Goal: Task Accomplishment & Management: Complete application form

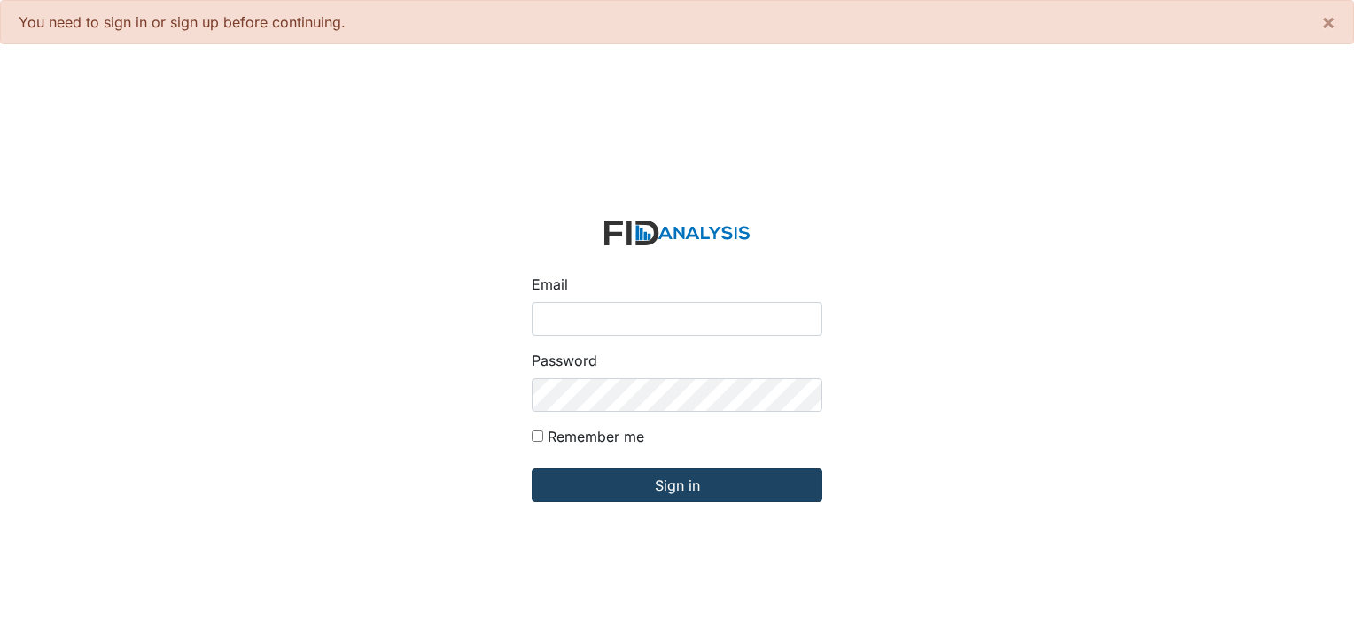
type input "[PERSON_NAME][EMAIL_ADDRESS][DOMAIN_NAME]"
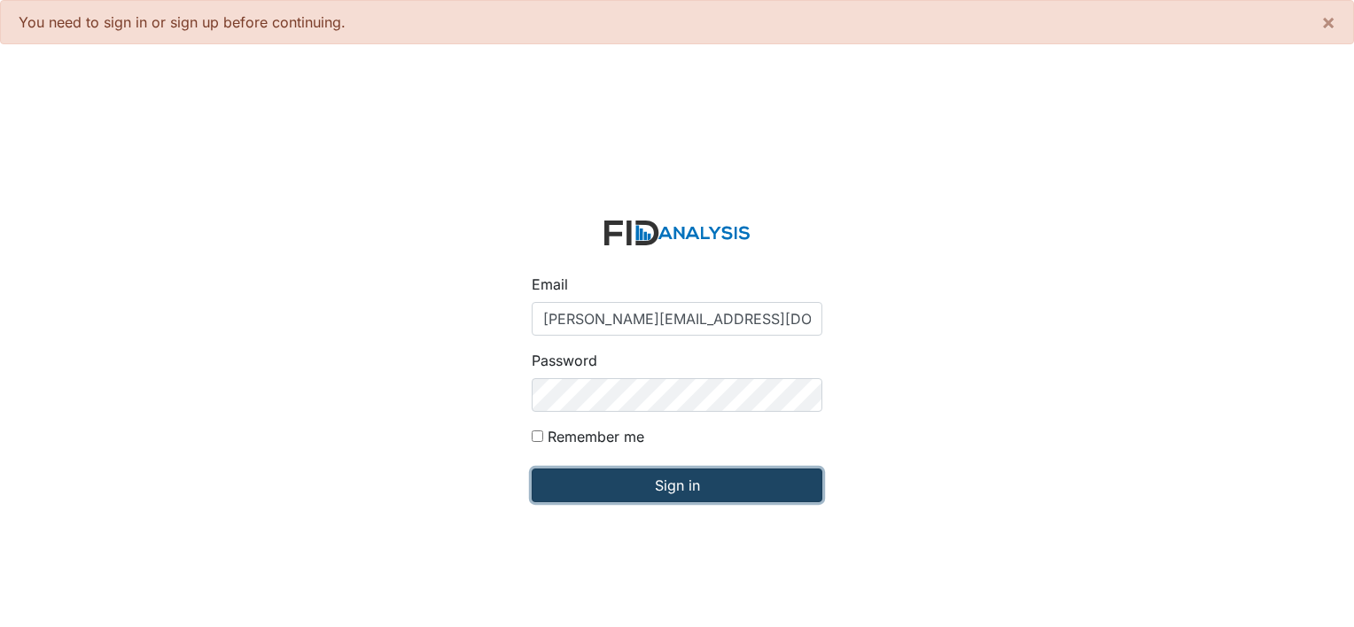
click at [630, 486] on input "Sign in" at bounding box center [677, 486] width 291 height 34
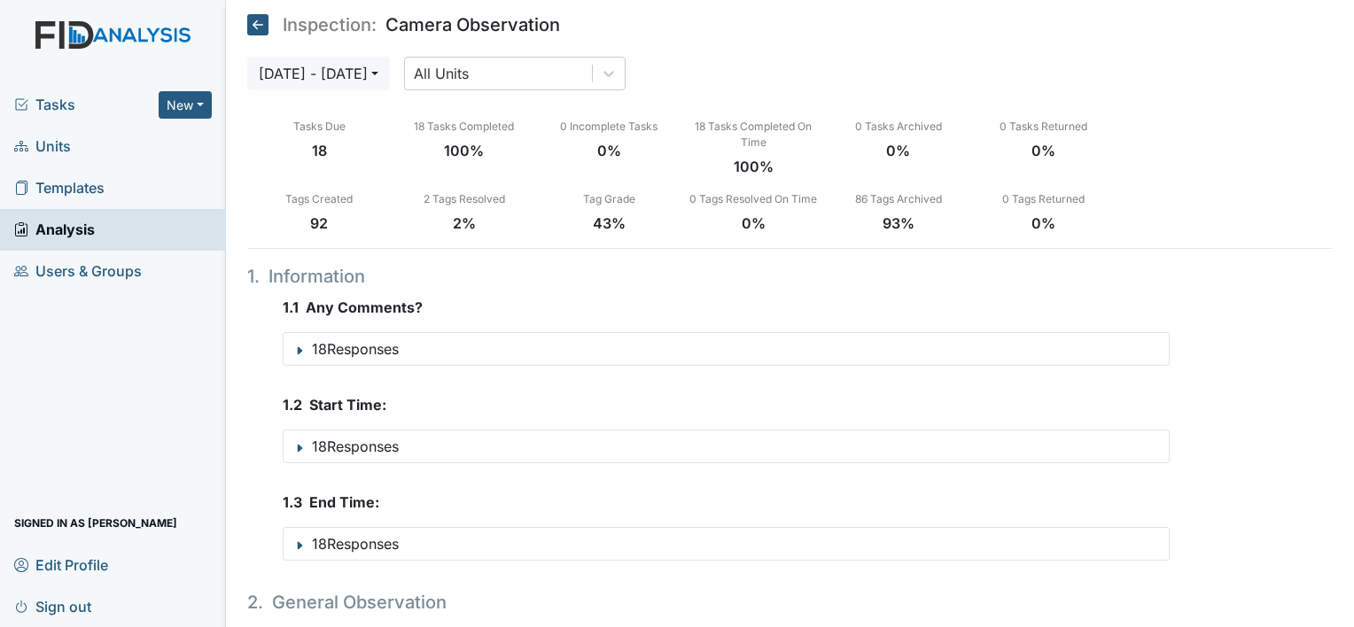
click at [68, 95] on span "Tasks" at bounding box center [86, 104] width 144 height 21
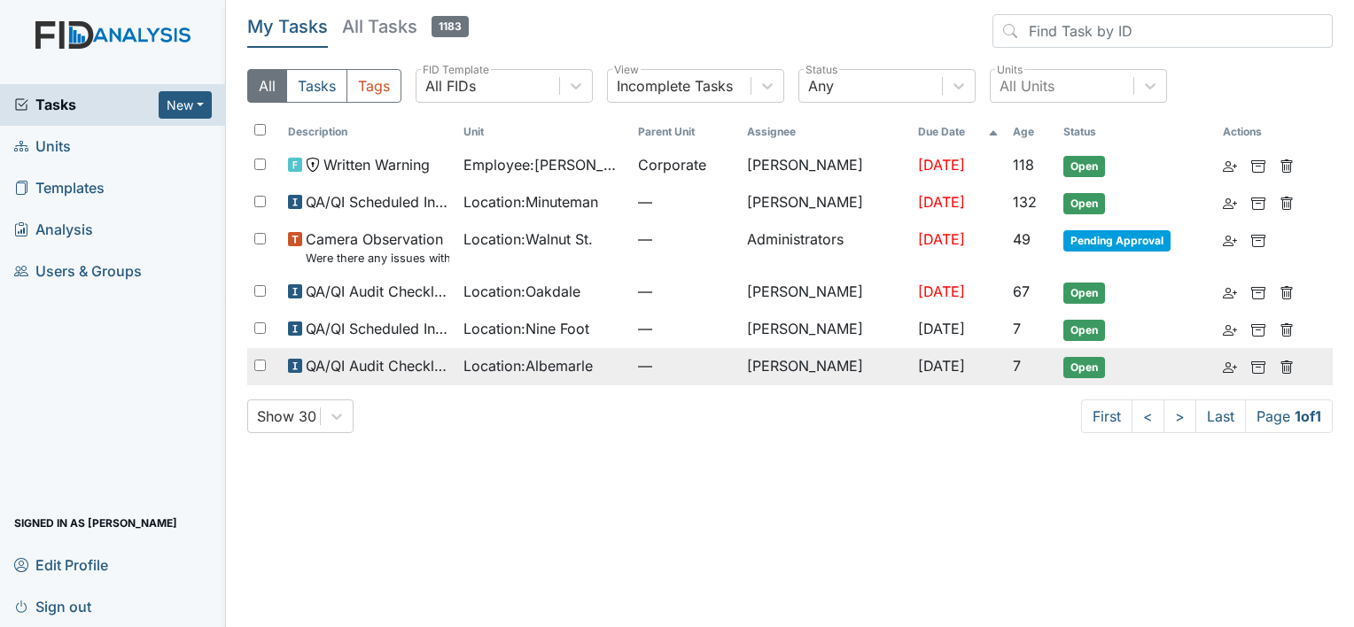
click at [566, 372] on span "Location : Albemarle" at bounding box center [527, 365] width 129 height 21
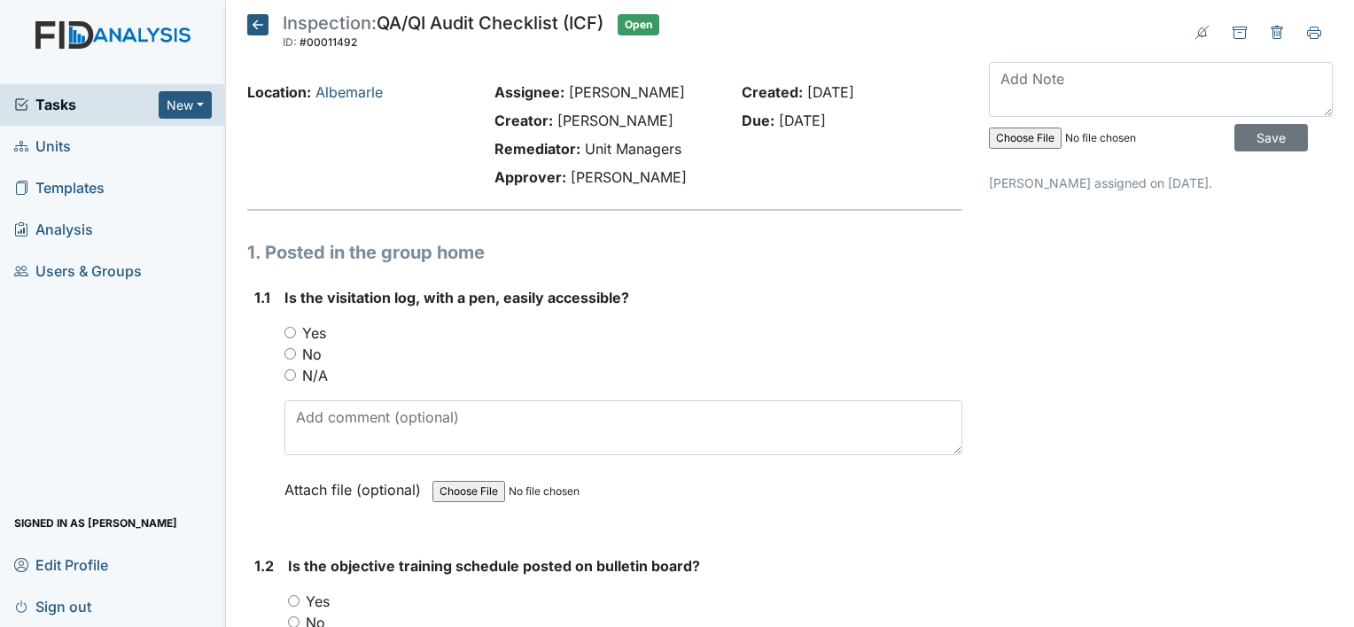
click at [311, 332] on label "Yes" at bounding box center [314, 333] width 24 height 21
click at [296, 332] on input "Yes" at bounding box center [290, 333] width 12 height 12
radio input "true"
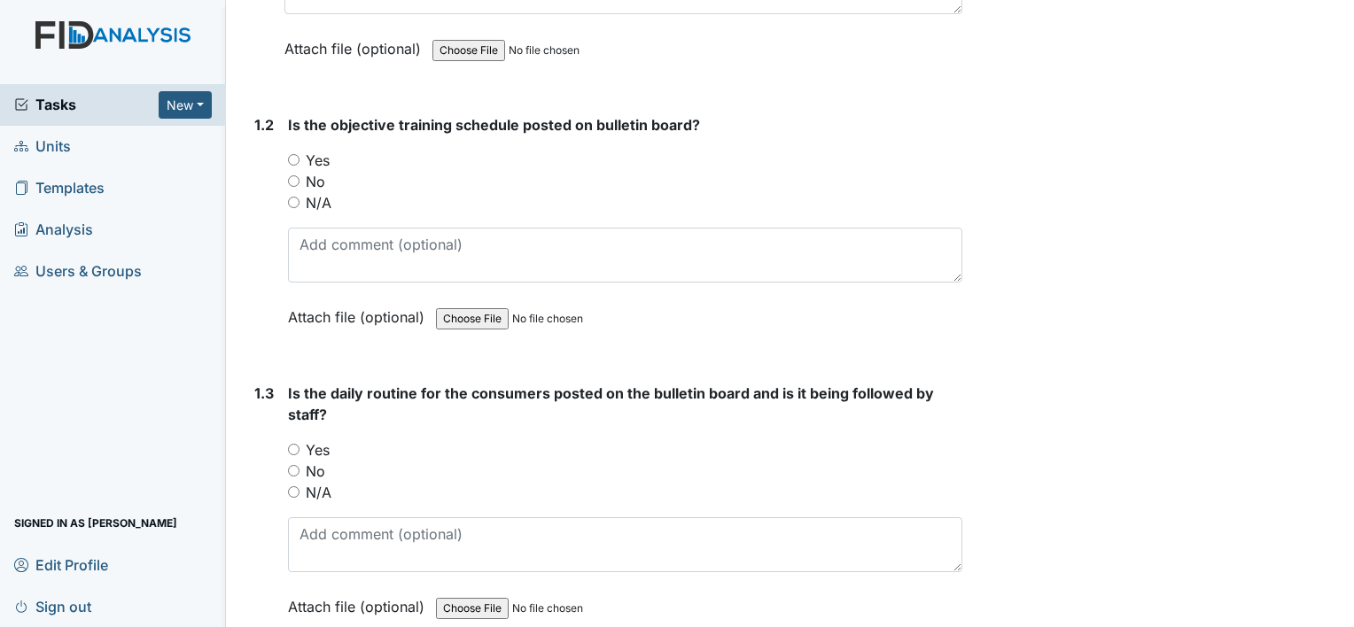
scroll to position [455, 0]
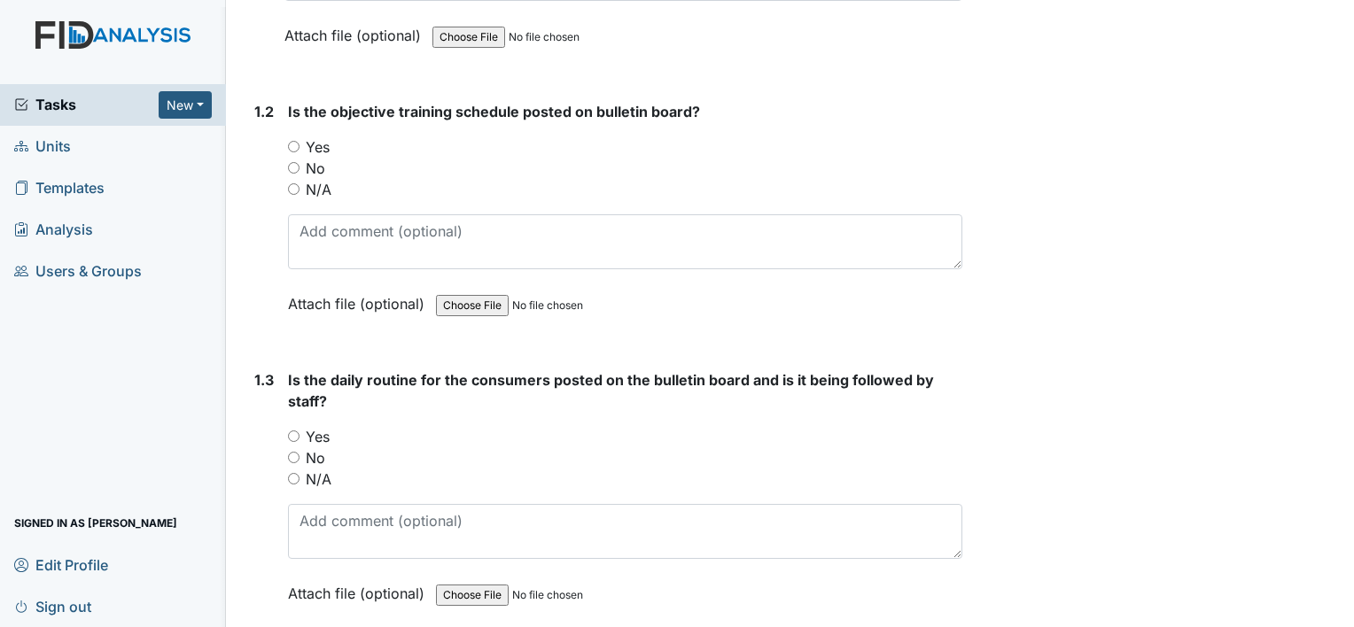
click at [306, 148] on label "Yes" at bounding box center [318, 146] width 24 height 21
click at [300, 148] on input "Yes" at bounding box center [294, 147] width 12 height 12
radio input "true"
click at [310, 435] on label "Yes" at bounding box center [318, 436] width 24 height 21
click at [300, 435] on input "Yes" at bounding box center [294, 437] width 12 height 12
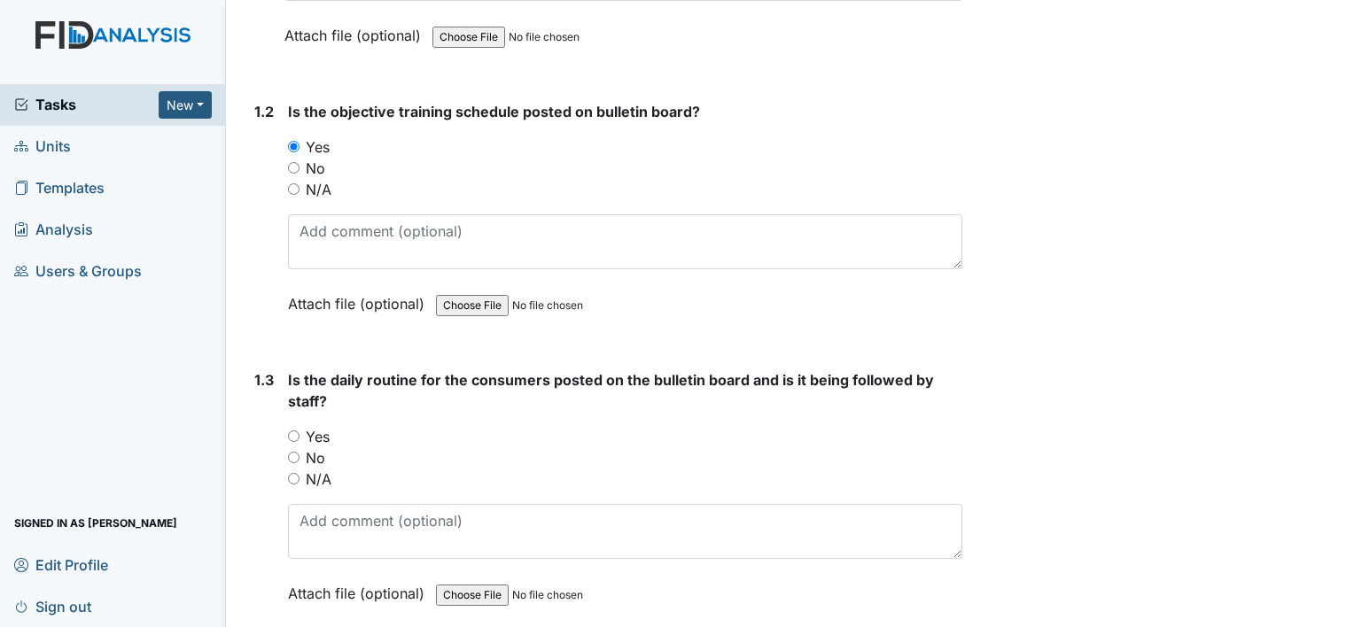
radio input "true"
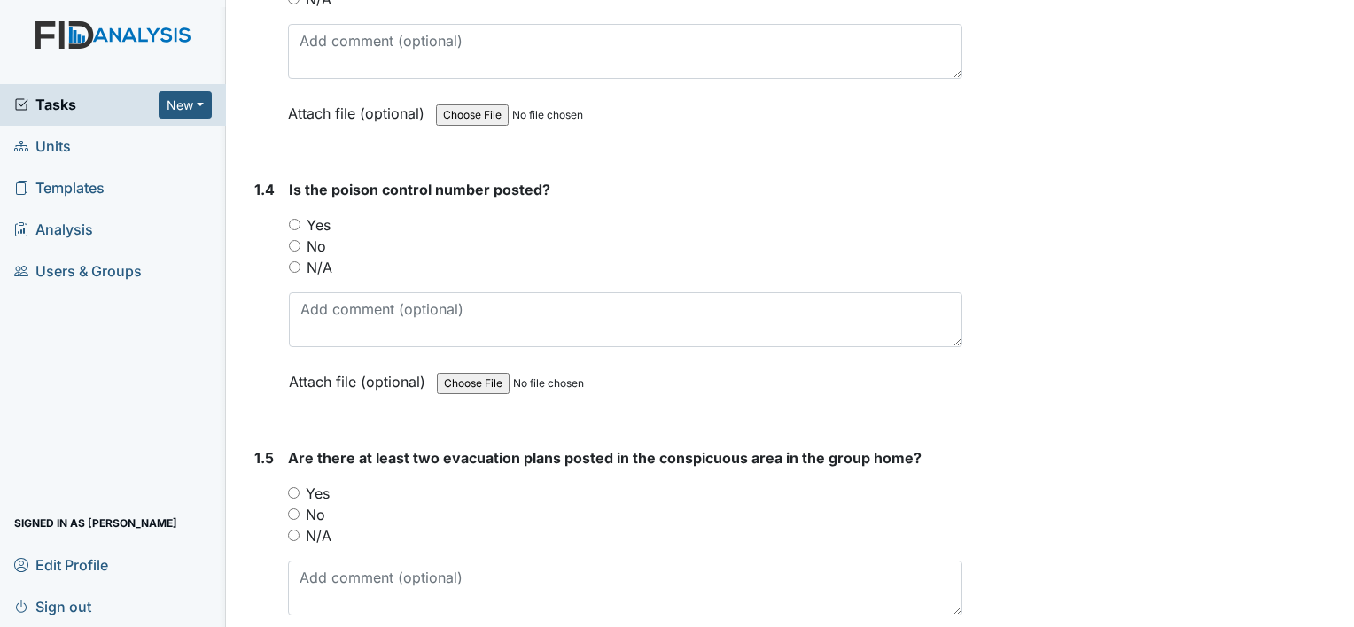
scroll to position [947, 0]
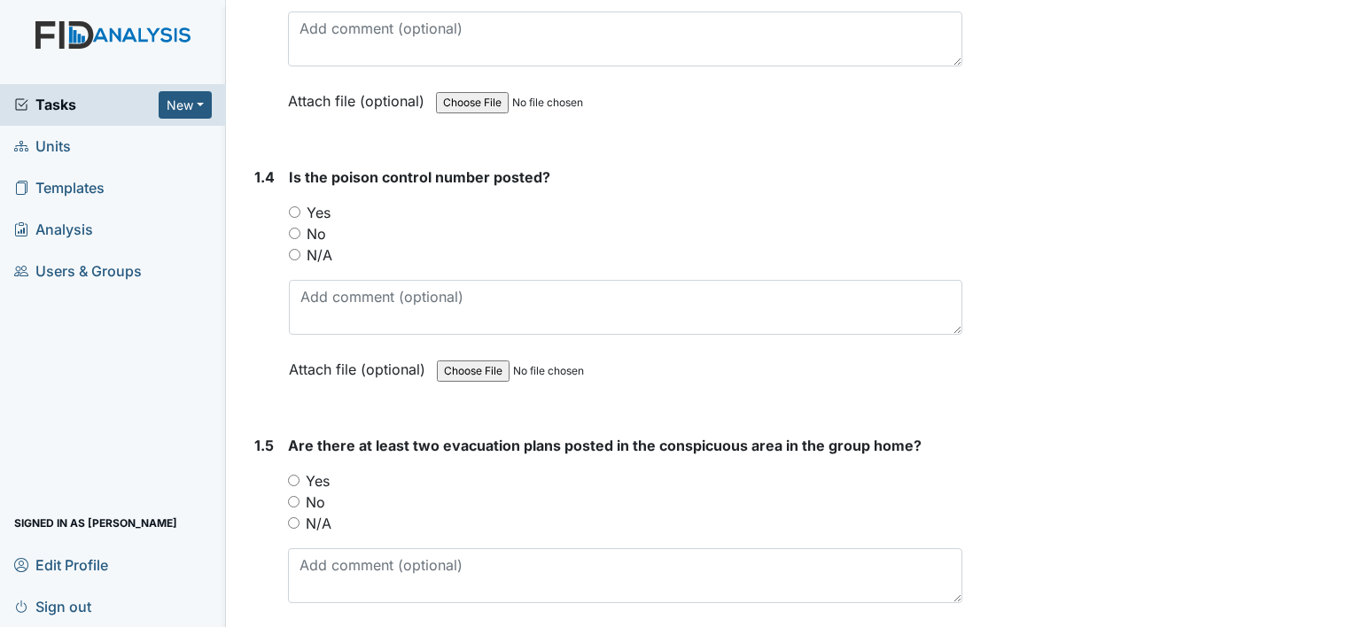
click at [322, 210] on label "Yes" at bounding box center [319, 212] width 24 height 21
click at [300, 210] on input "Yes" at bounding box center [295, 212] width 12 height 12
radio input "true"
click at [318, 479] on label "Yes" at bounding box center [318, 481] width 24 height 21
click at [300, 479] on input "Yes" at bounding box center [294, 481] width 12 height 12
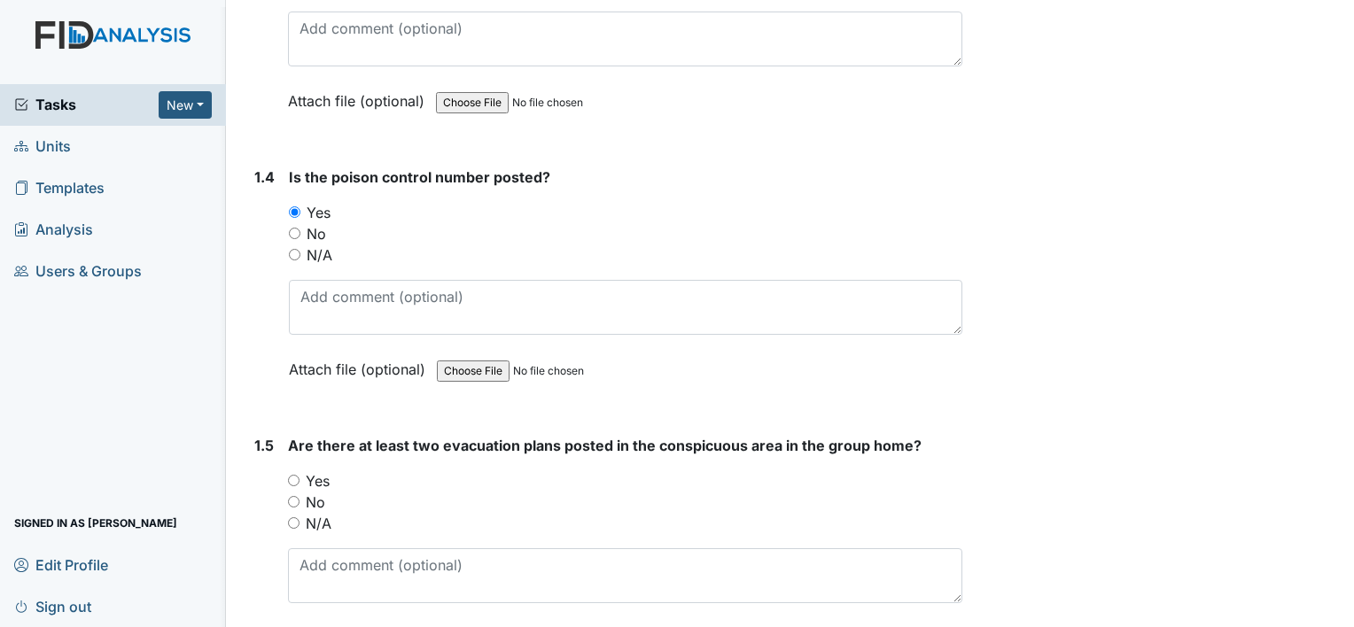
radio input "true"
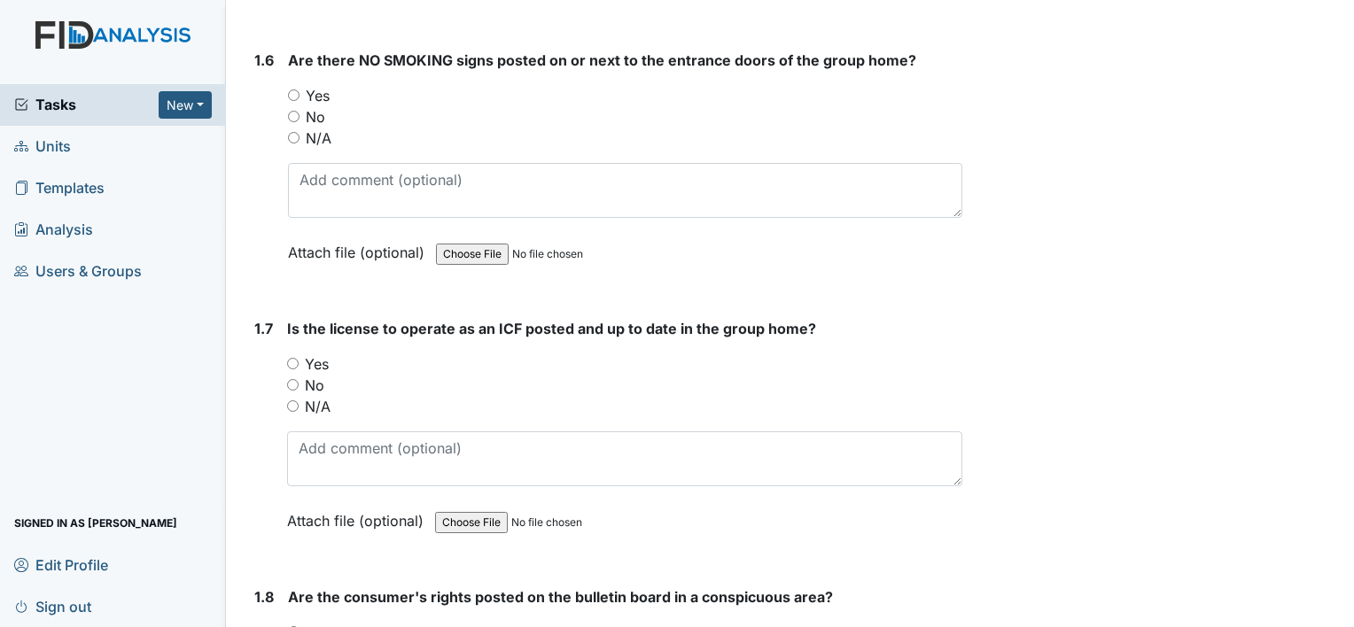
scroll to position [1652, 0]
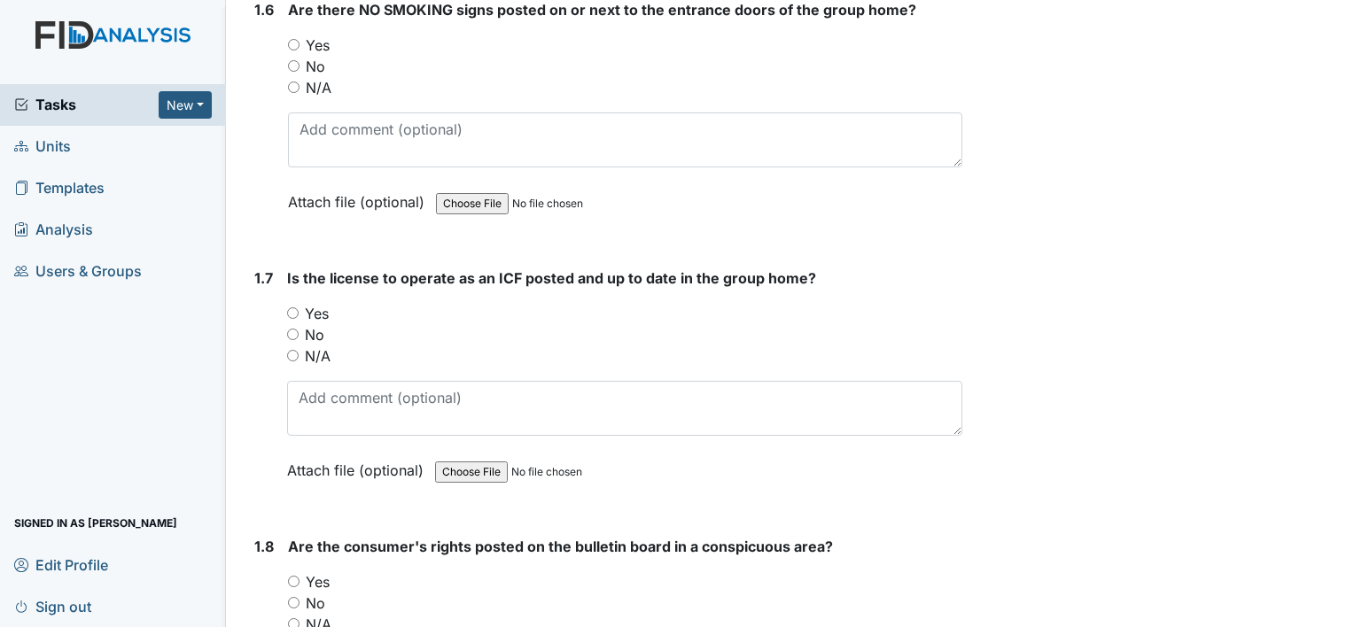
click at [318, 40] on label "Yes" at bounding box center [318, 45] width 24 height 21
click at [300, 40] on input "Yes" at bounding box center [294, 45] width 12 height 12
radio input "true"
click at [311, 304] on label "Yes" at bounding box center [317, 313] width 24 height 21
click at [299, 307] on input "Yes" at bounding box center [293, 313] width 12 height 12
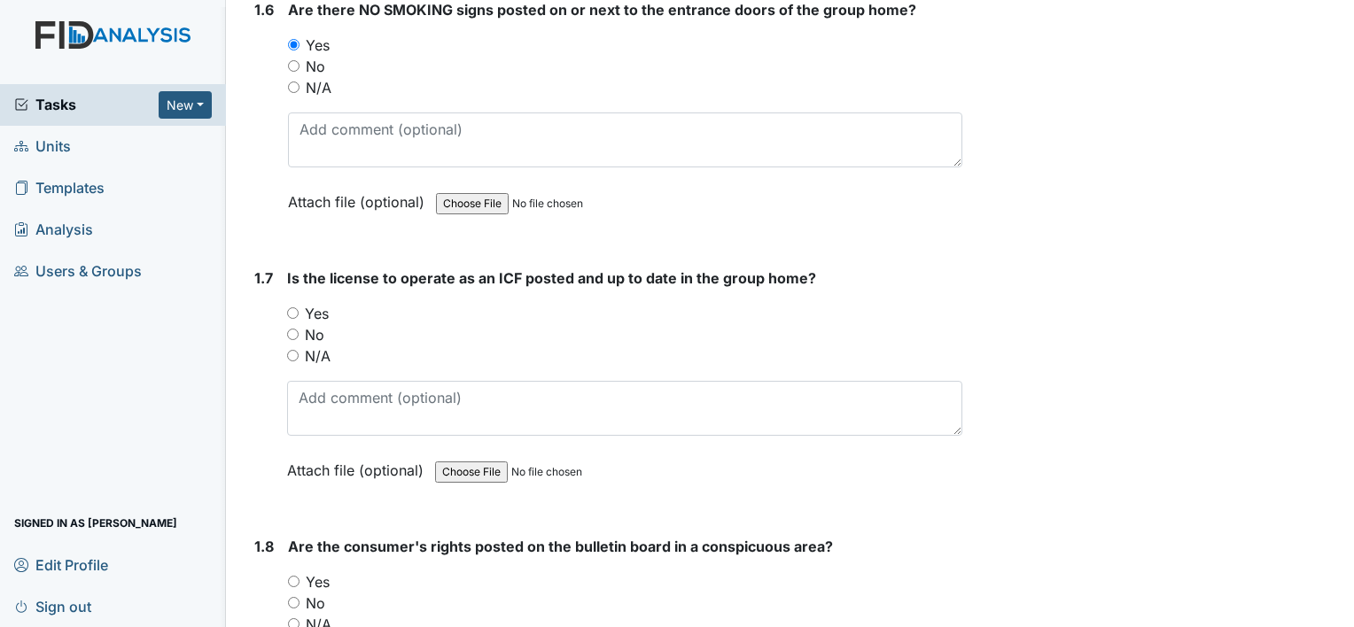
radio input "true"
click at [322, 572] on label "Yes" at bounding box center [318, 582] width 24 height 21
click at [300, 576] on input "Yes" at bounding box center [294, 582] width 12 height 12
radio input "true"
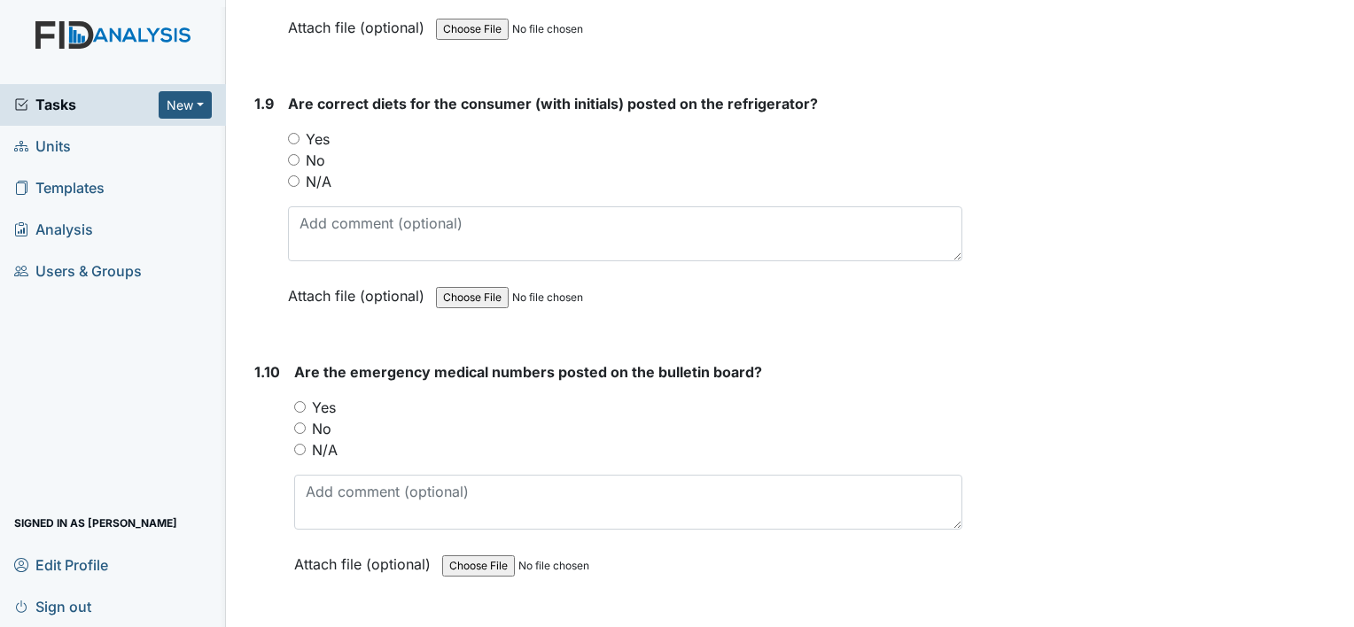
scroll to position [2370, 0]
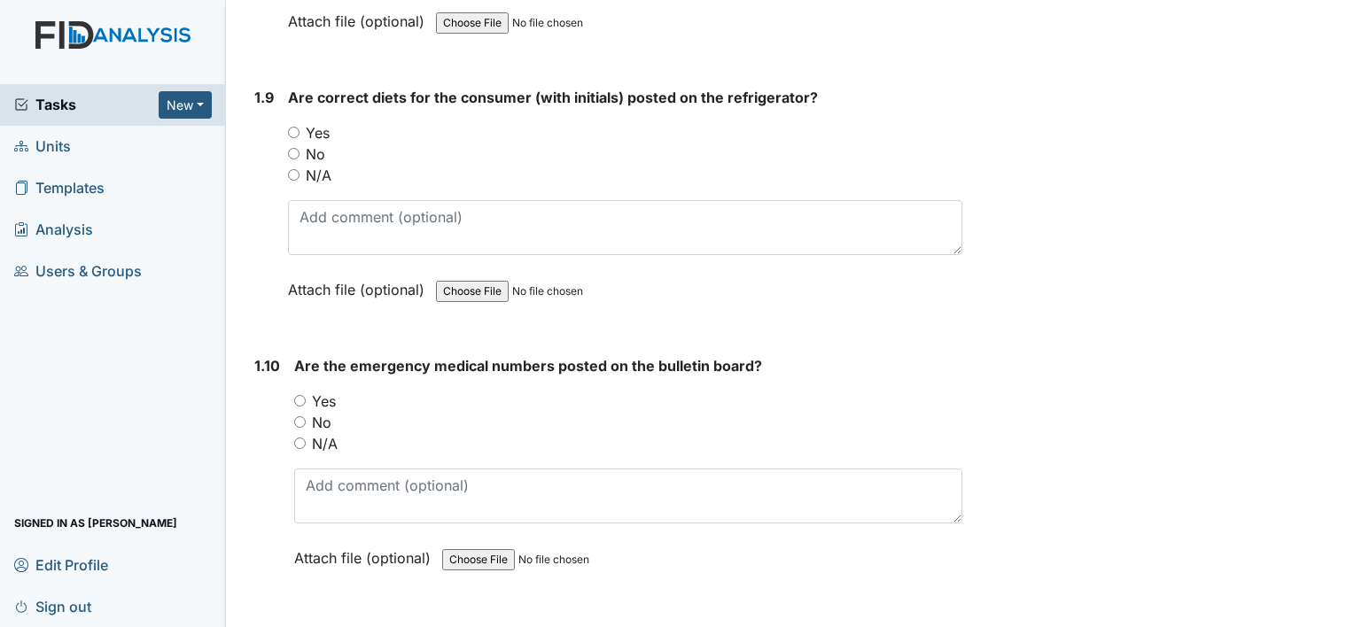
click at [315, 144] on label "No" at bounding box center [315, 154] width 19 height 21
click at [300, 148] on input "No" at bounding box center [294, 154] width 12 height 12
radio input "true"
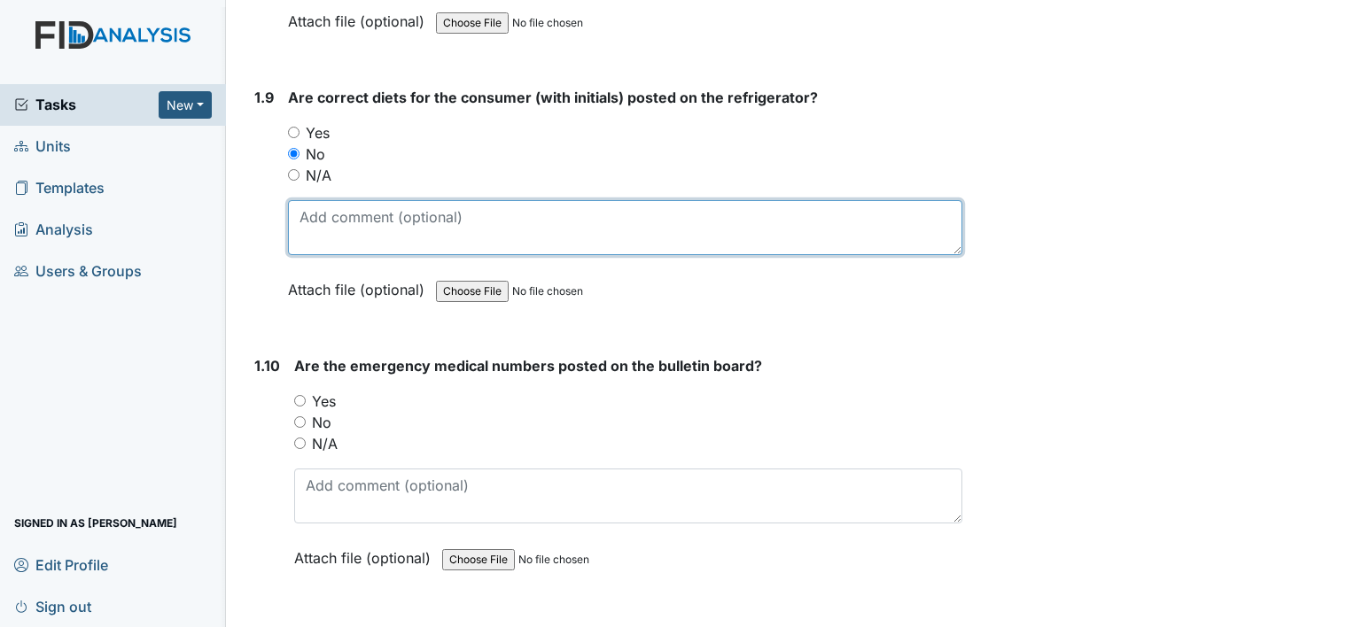
click at [354, 208] on textarea at bounding box center [625, 227] width 674 height 55
type textarea "need to remove kp from the list"
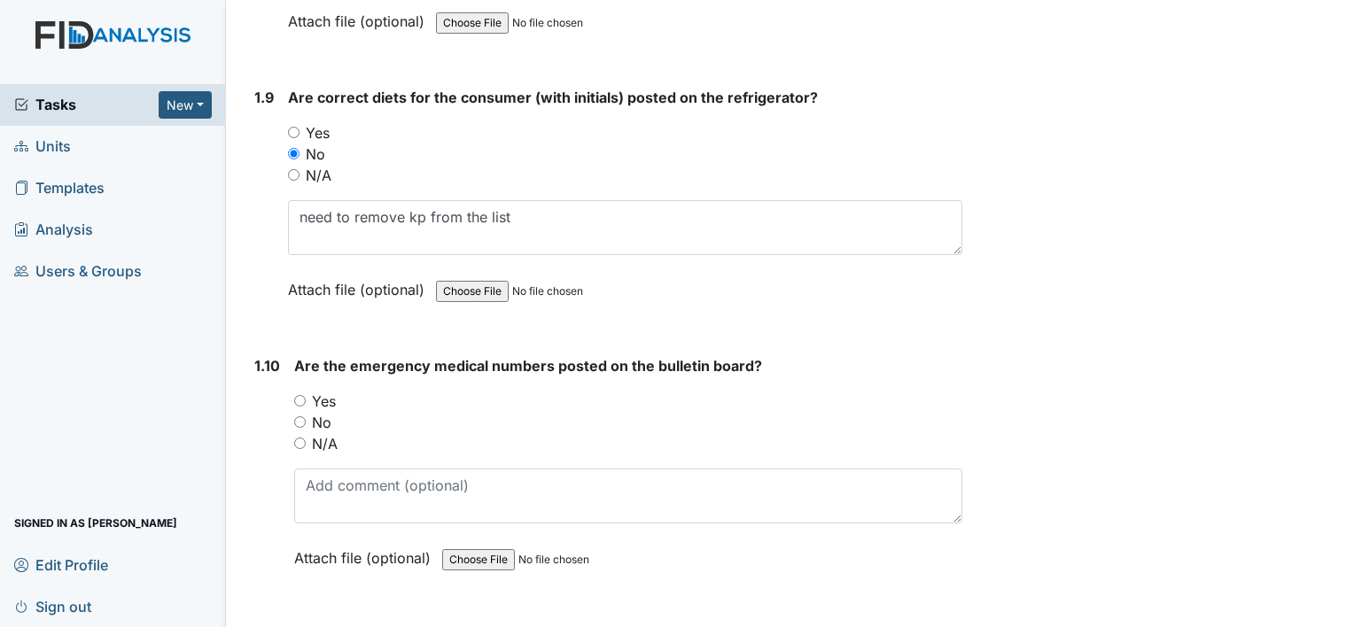
click at [314, 396] on label "Yes" at bounding box center [324, 401] width 24 height 21
click at [306, 396] on input "Yes" at bounding box center [300, 401] width 12 height 12
radio input "true"
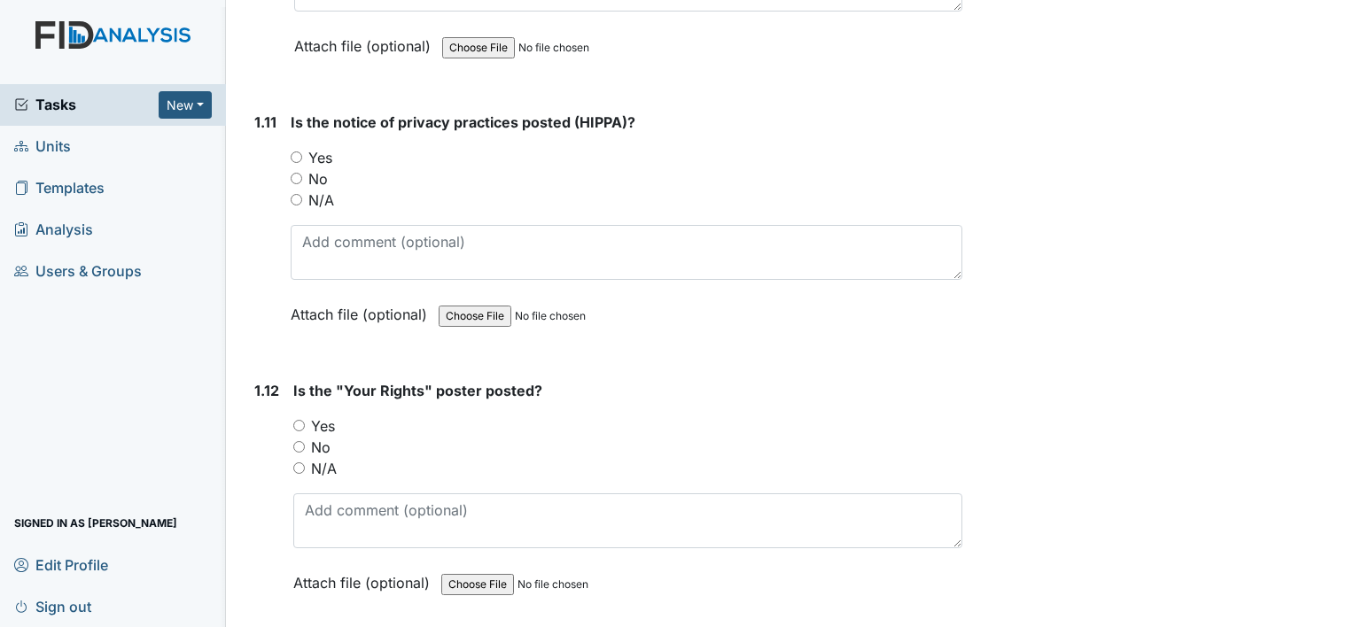
scroll to position [2895, 0]
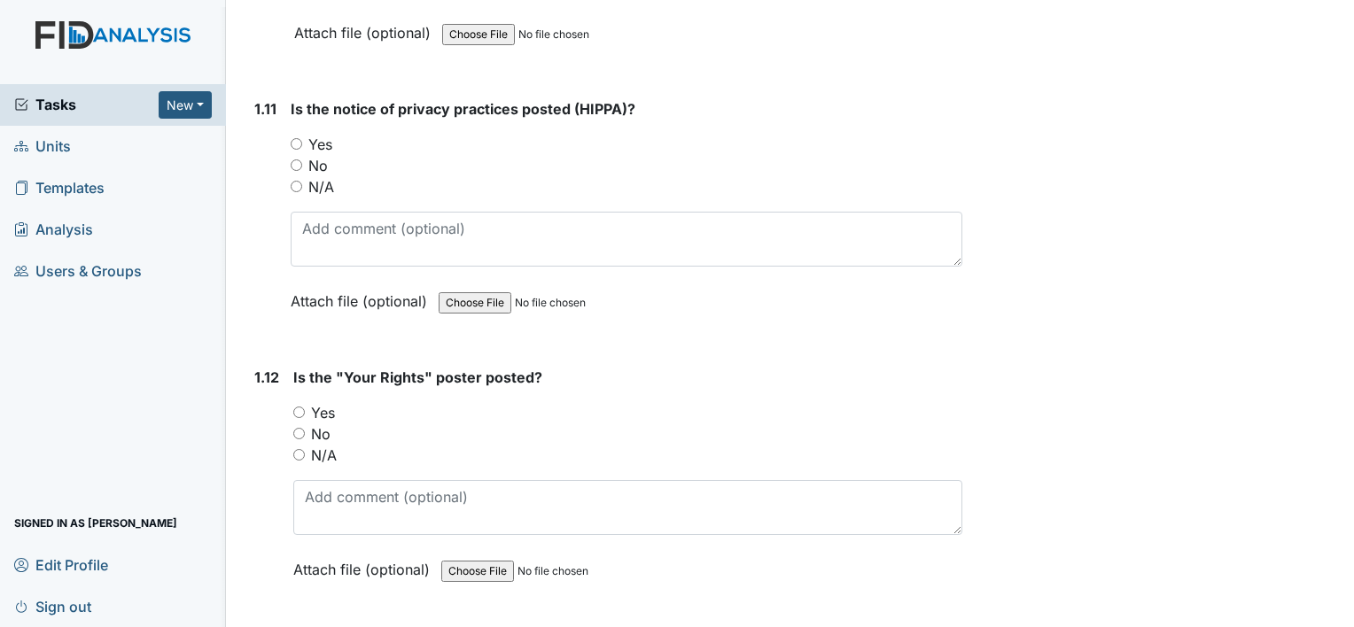
click at [320, 138] on label "Yes" at bounding box center [320, 144] width 24 height 21
click at [302, 138] on input "Yes" at bounding box center [297, 144] width 12 height 12
radio input "true"
click at [328, 408] on label "Yes" at bounding box center [323, 412] width 24 height 21
click at [305, 408] on input "Yes" at bounding box center [299, 413] width 12 height 12
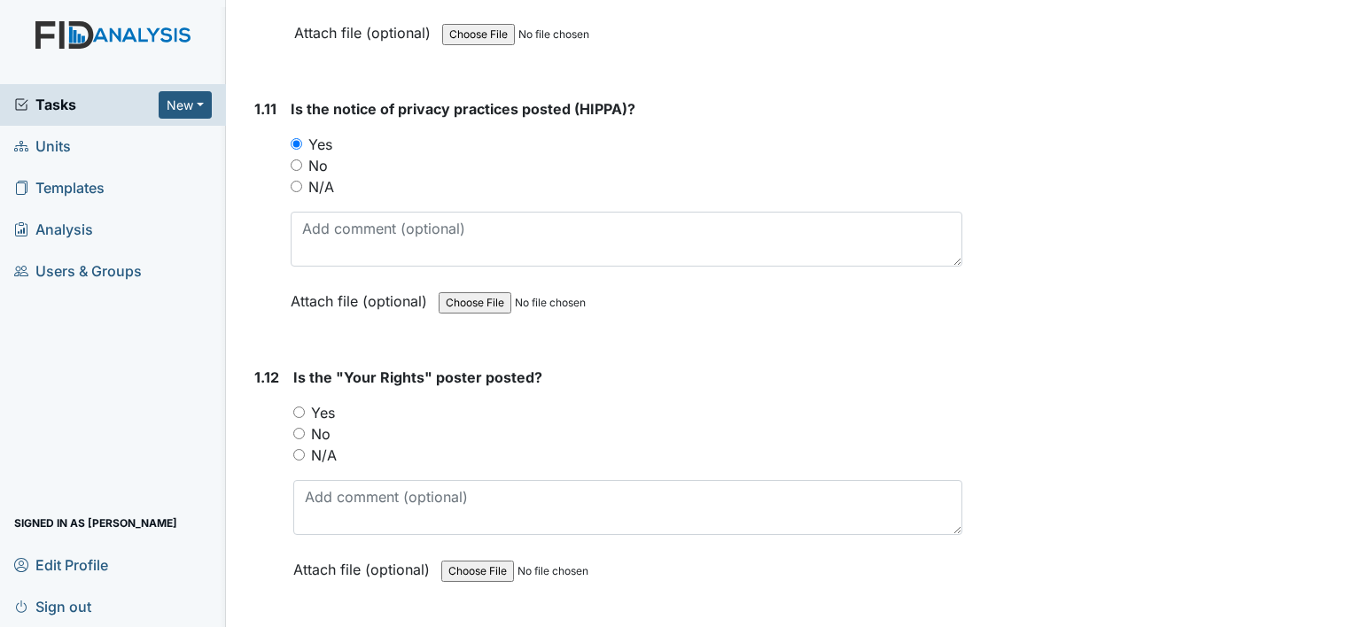
radio input "true"
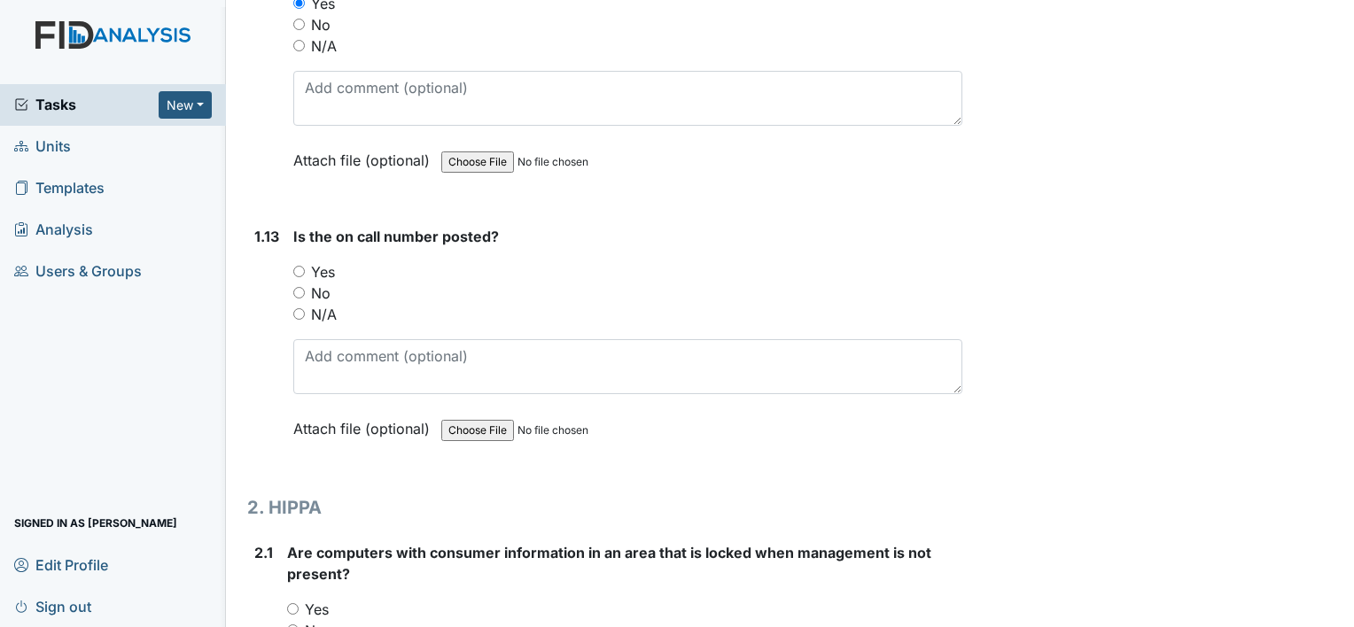
scroll to position [3325, 0]
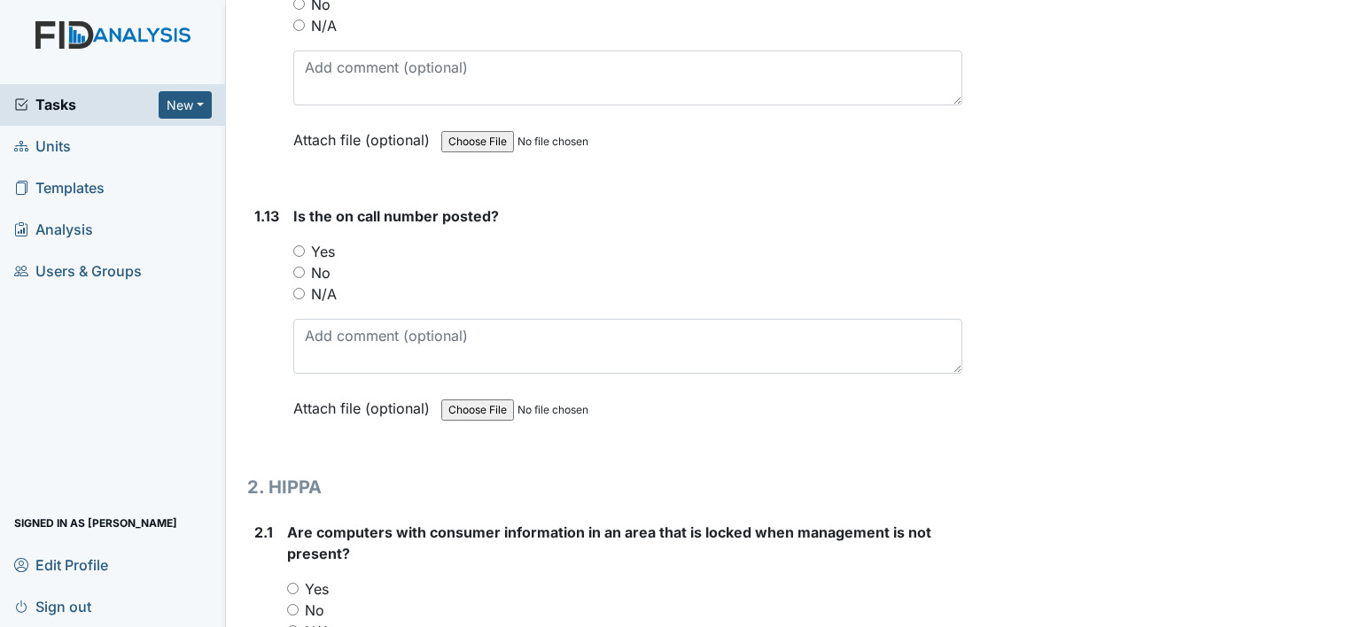
click at [328, 243] on label "Yes" at bounding box center [323, 251] width 24 height 21
click at [305, 245] on input "Yes" at bounding box center [299, 251] width 12 height 12
radio input "true"
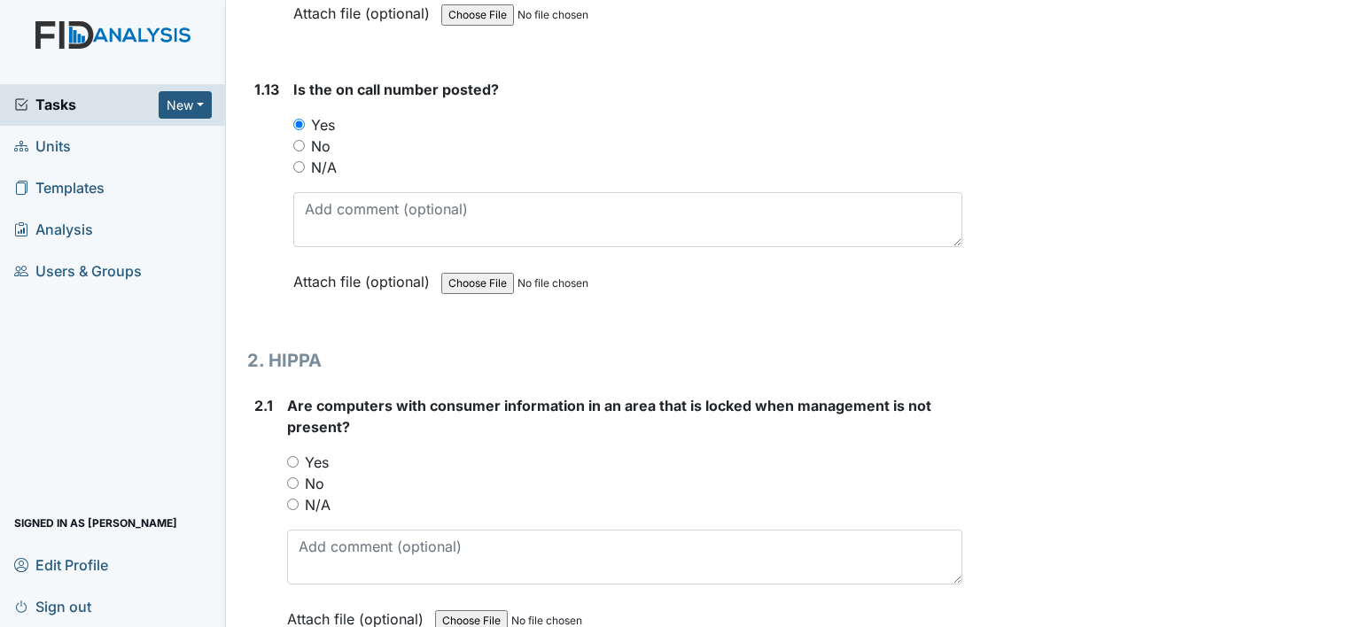
scroll to position [3463, 0]
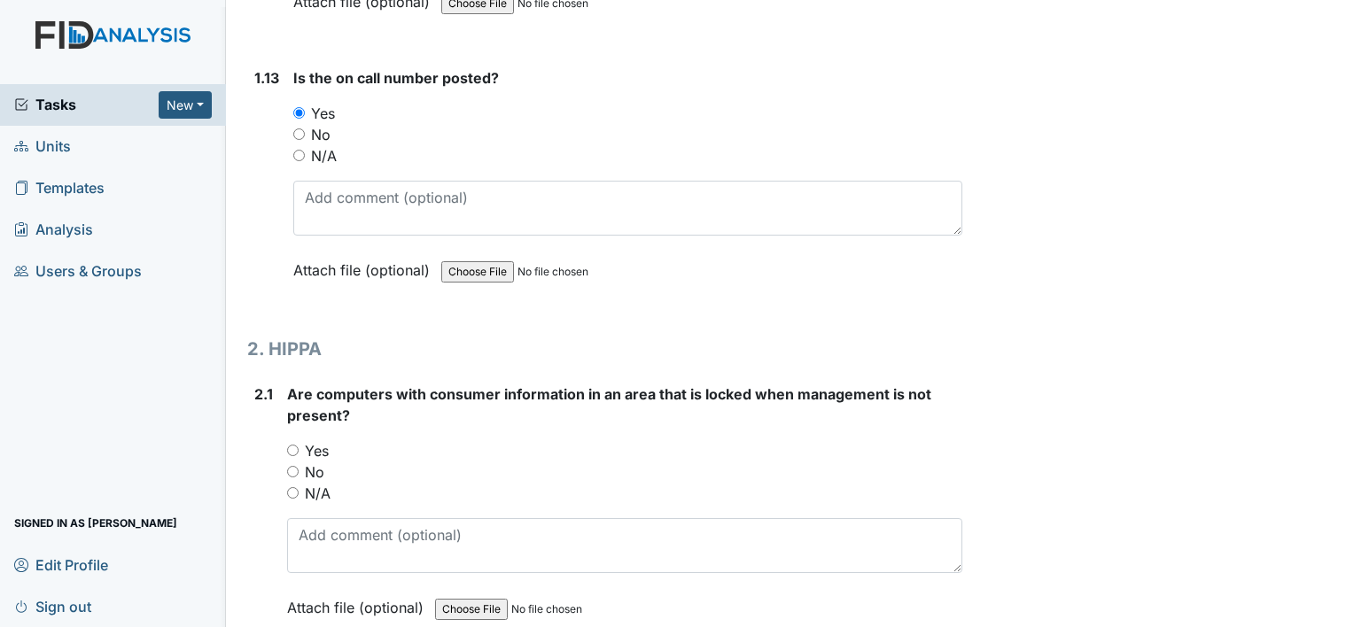
click at [314, 440] on label "Yes" at bounding box center [317, 450] width 24 height 21
click at [299, 445] on input "Yes" at bounding box center [293, 451] width 12 height 12
radio input "true"
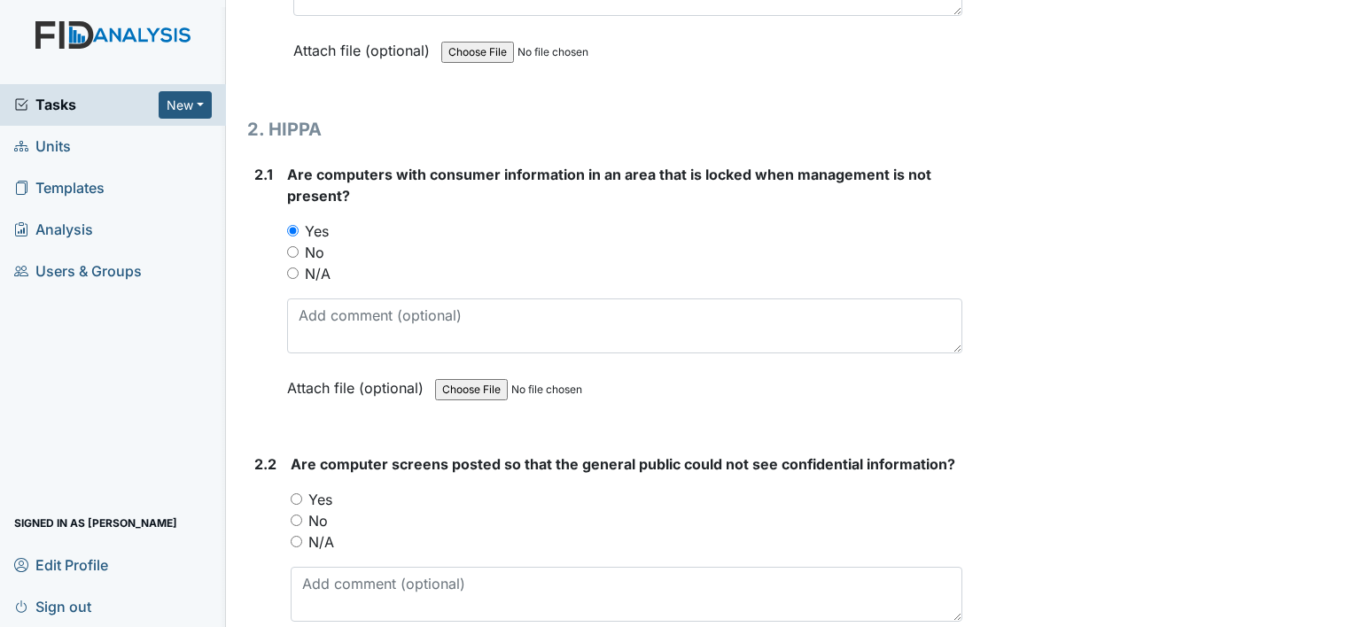
scroll to position [3700, 0]
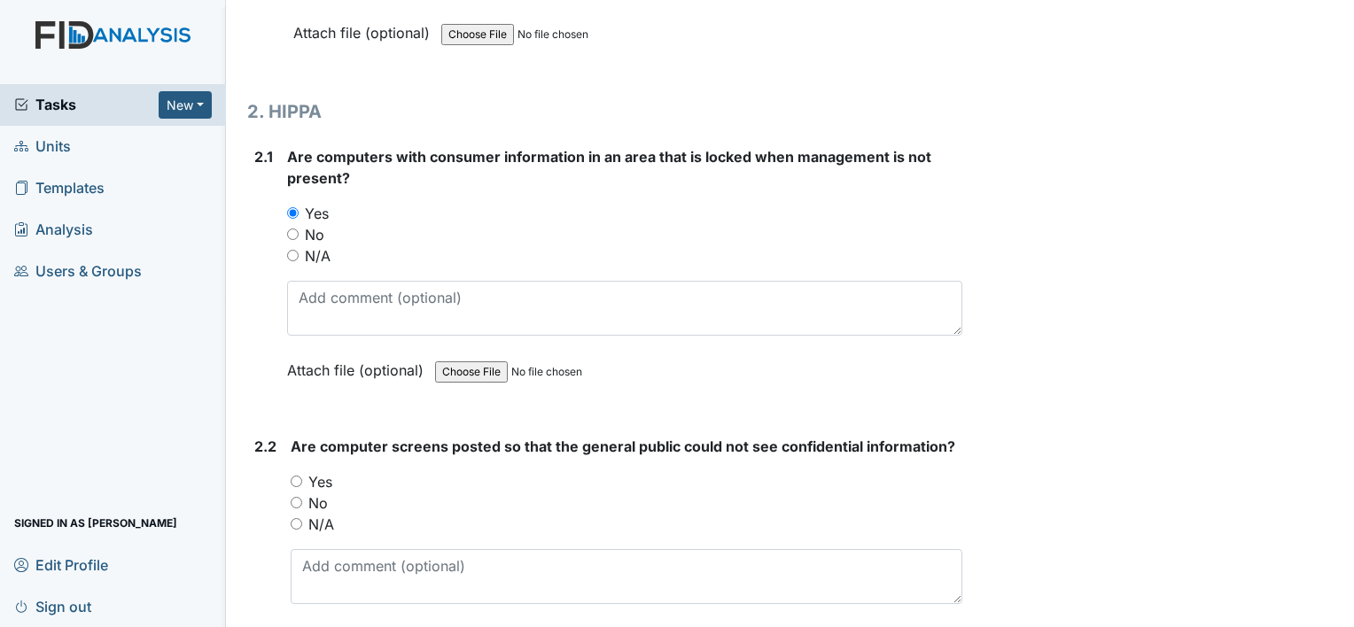
click at [301, 476] on input "Yes" at bounding box center [297, 482] width 12 height 12
radio input "true"
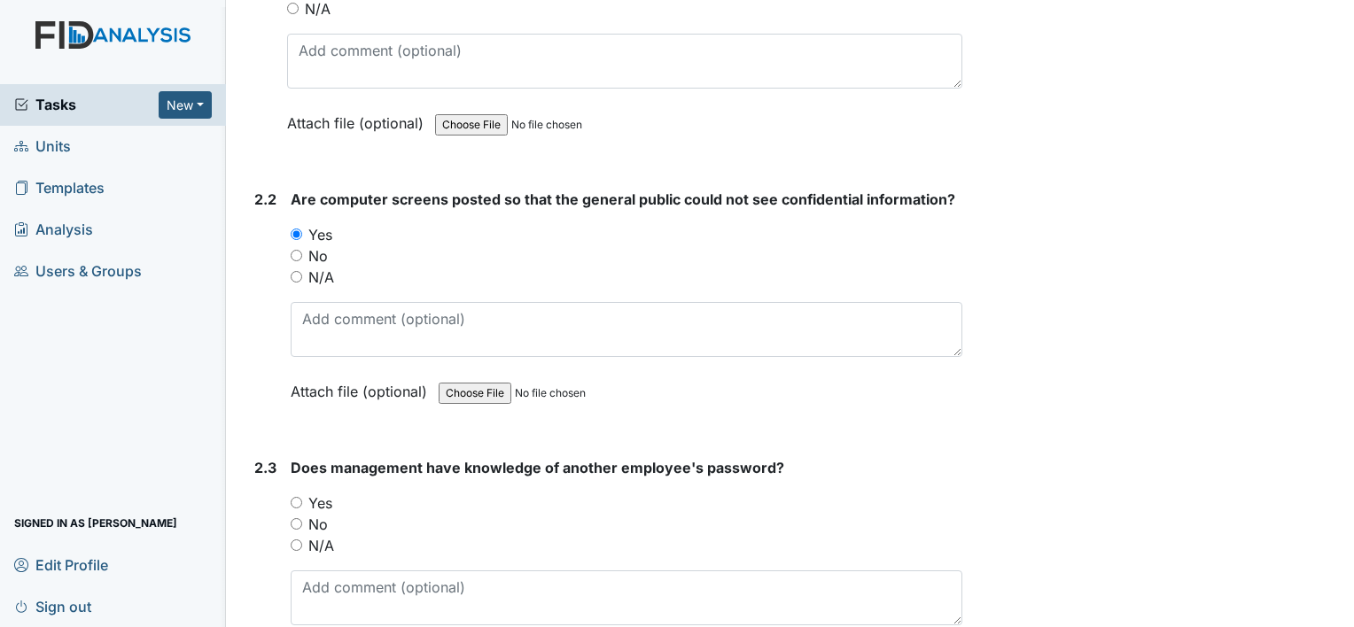
click at [319, 514] on label "No" at bounding box center [317, 524] width 19 height 21
click at [302, 518] on input "No" at bounding box center [297, 524] width 12 height 12
radio input "true"
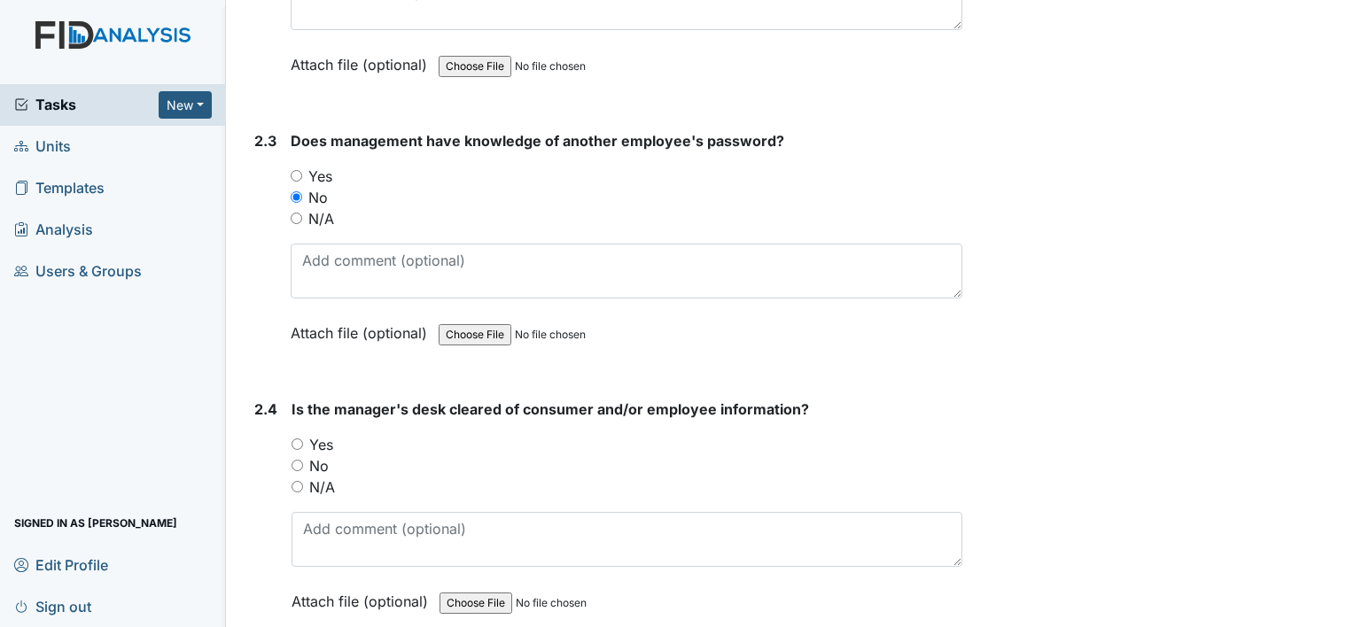
scroll to position [4280, 0]
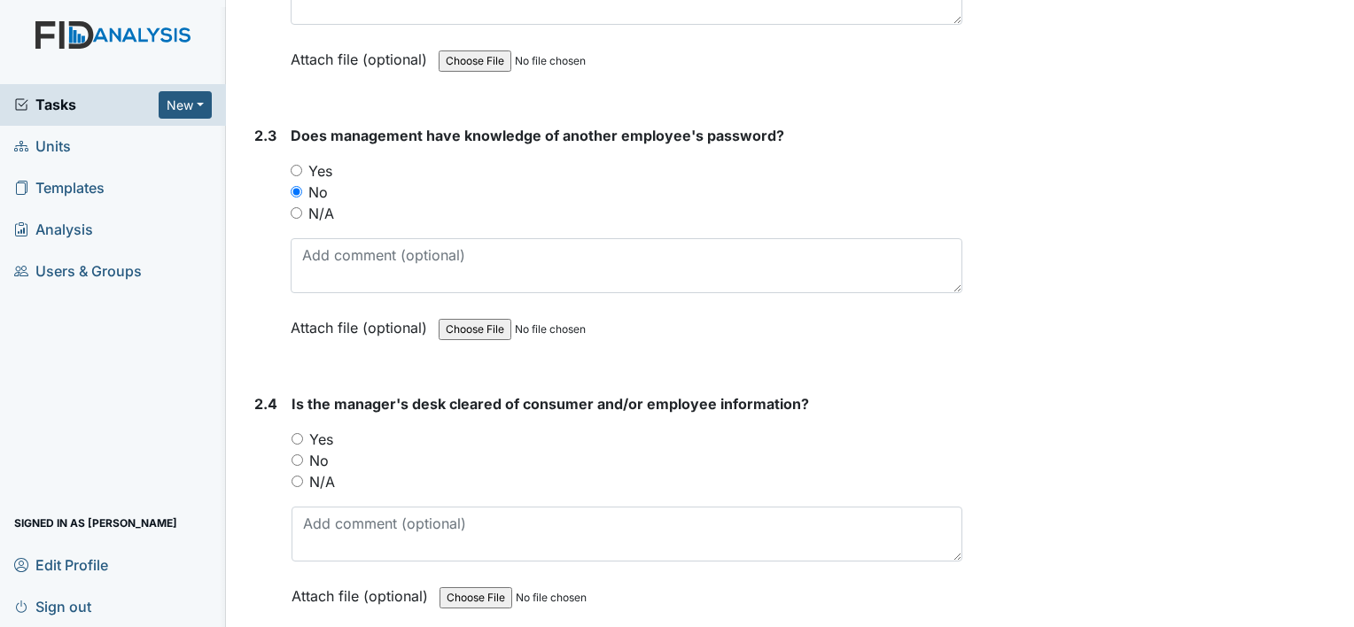
click at [300, 433] on input "Yes" at bounding box center [298, 439] width 12 height 12
radio input "true"
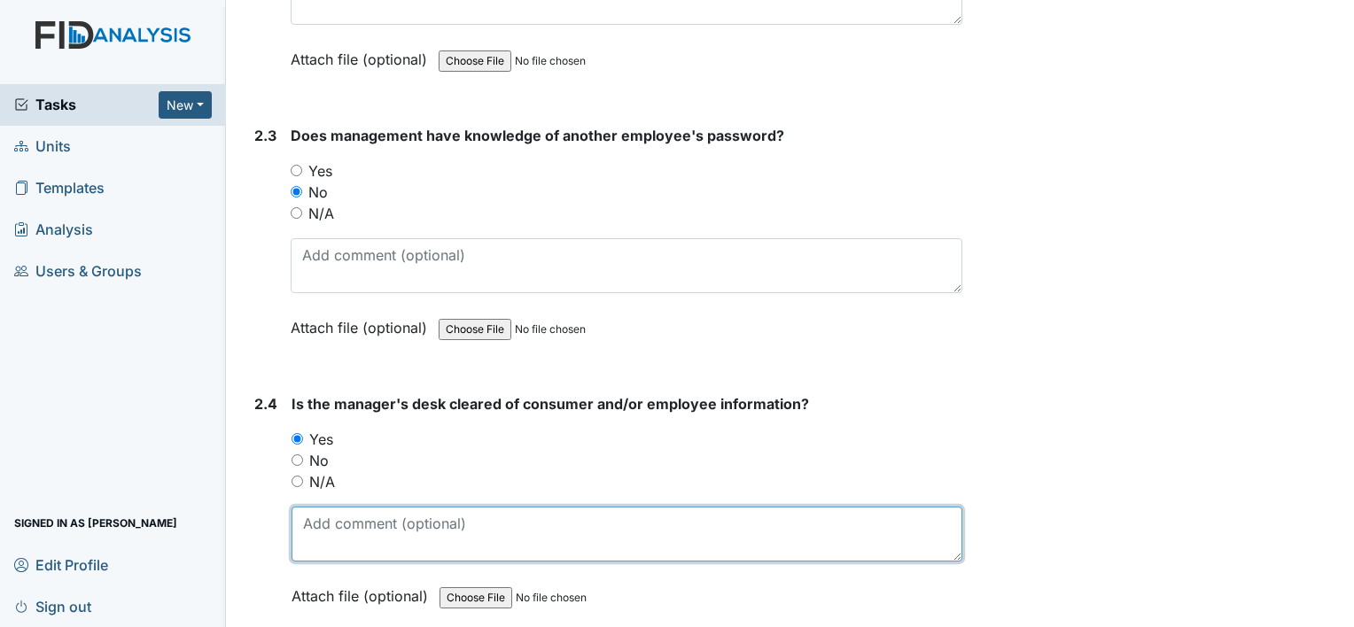
click at [870, 512] on textarea at bounding box center [627, 534] width 671 height 55
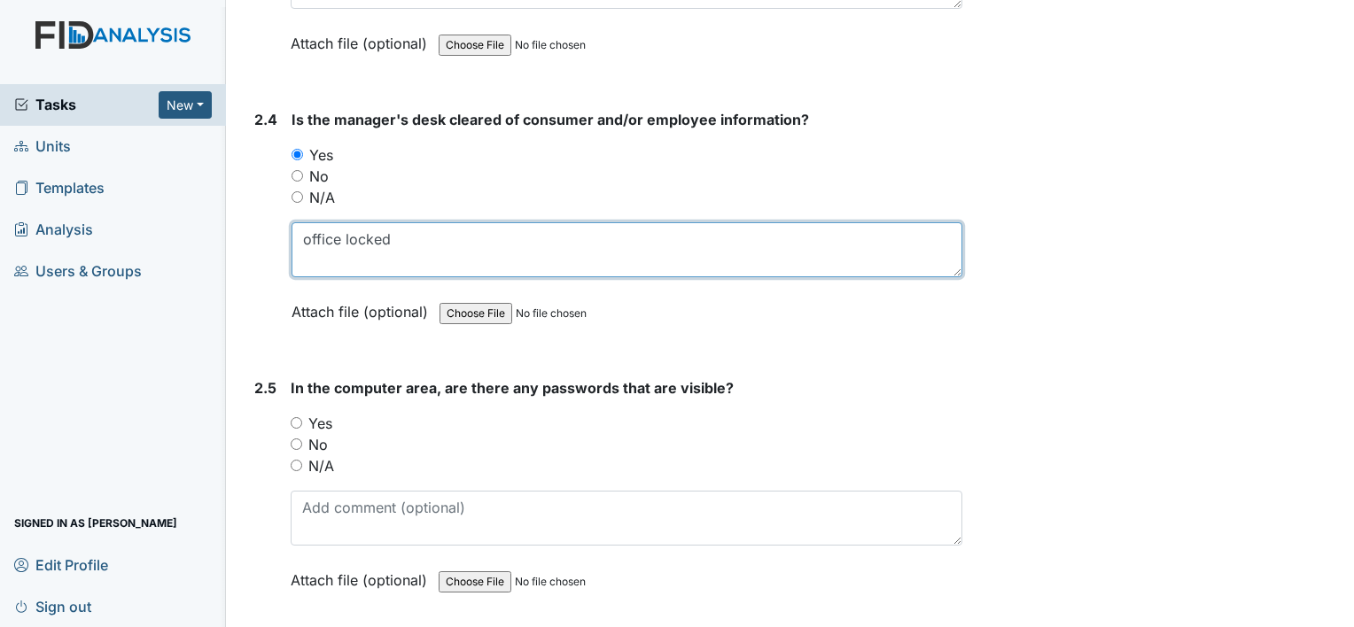
scroll to position [4587, 0]
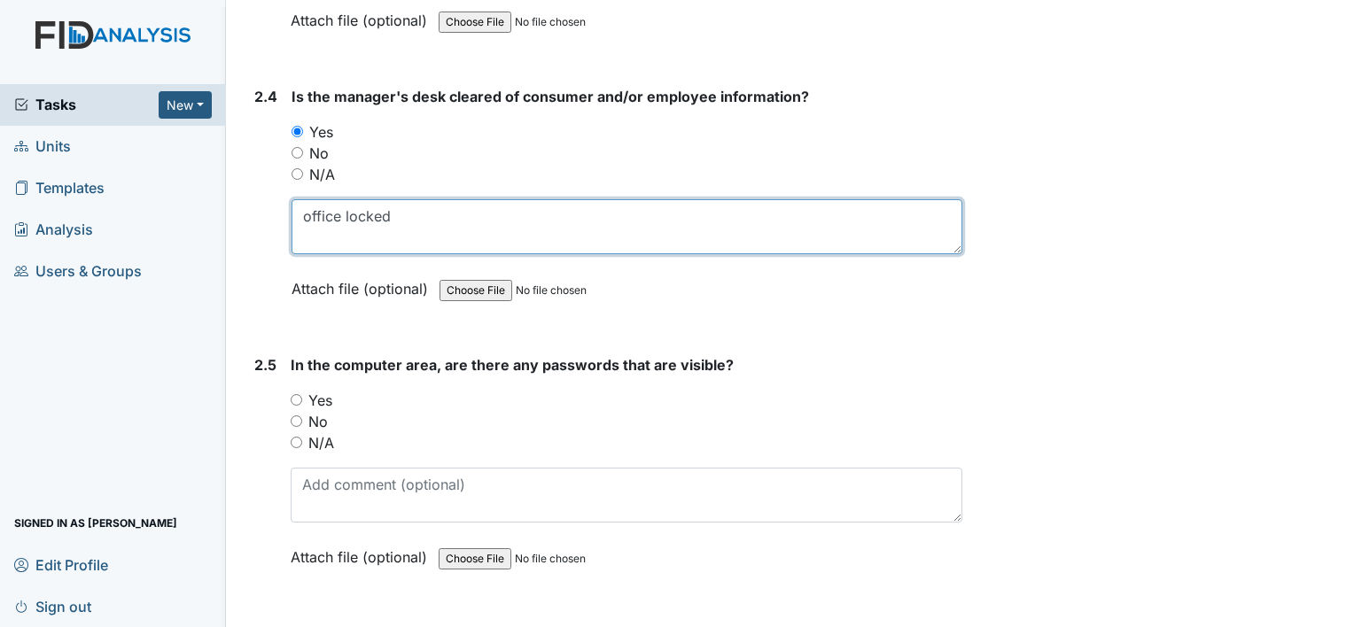
type textarea "office locked"
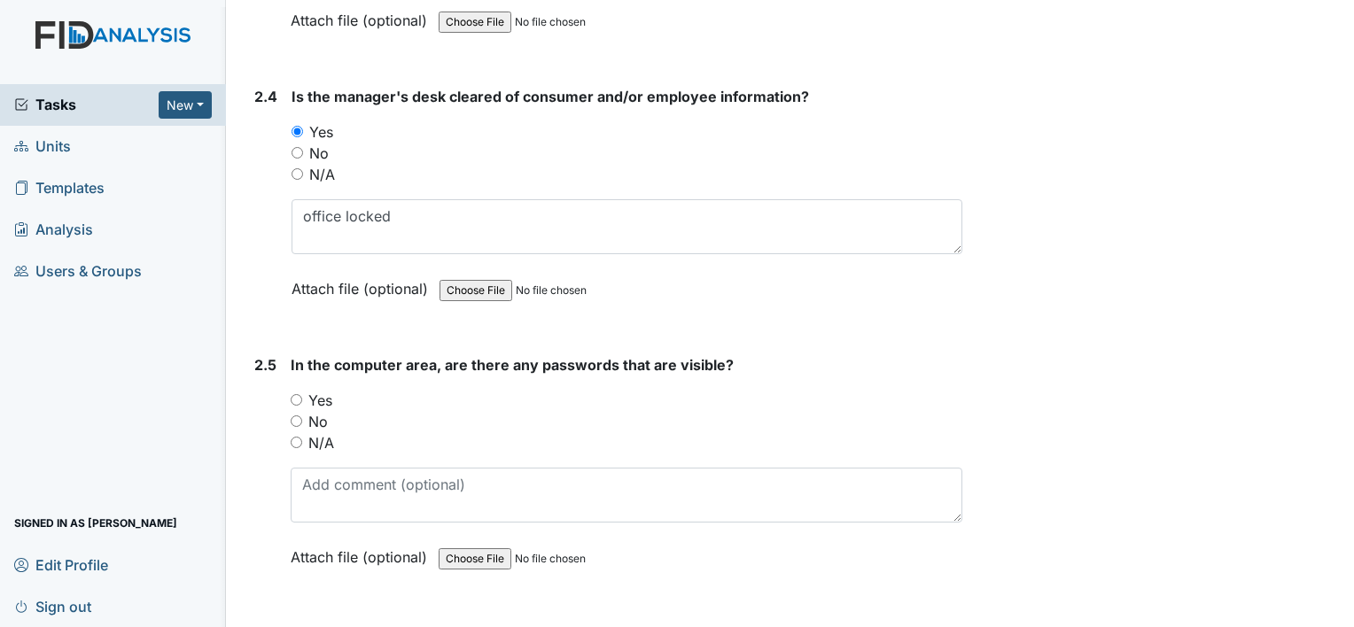
click at [308, 411] on label "No" at bounding box center [317, 421] width 19 height 21
click at [302, 416] on input "No" at bounding box center [297, 422] width 12 height 12
radio input "true"
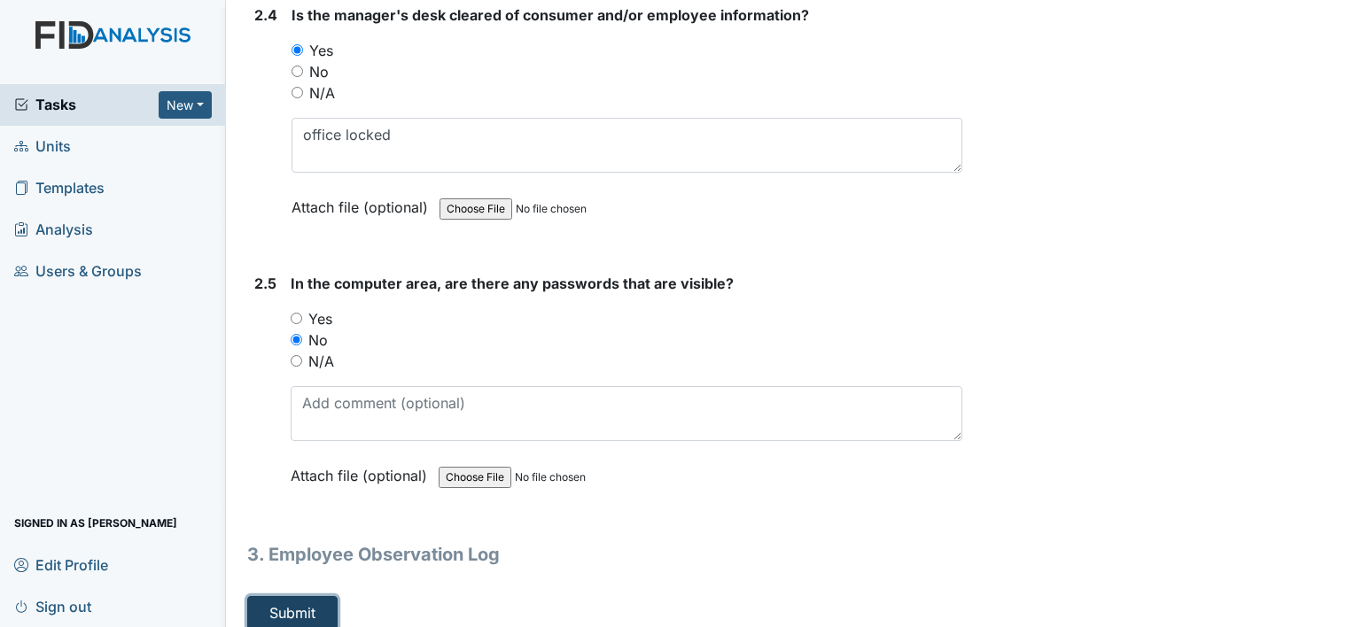
click at [301, 596] on button "Submit" at bounding box center [292, 613] width 90 height 34
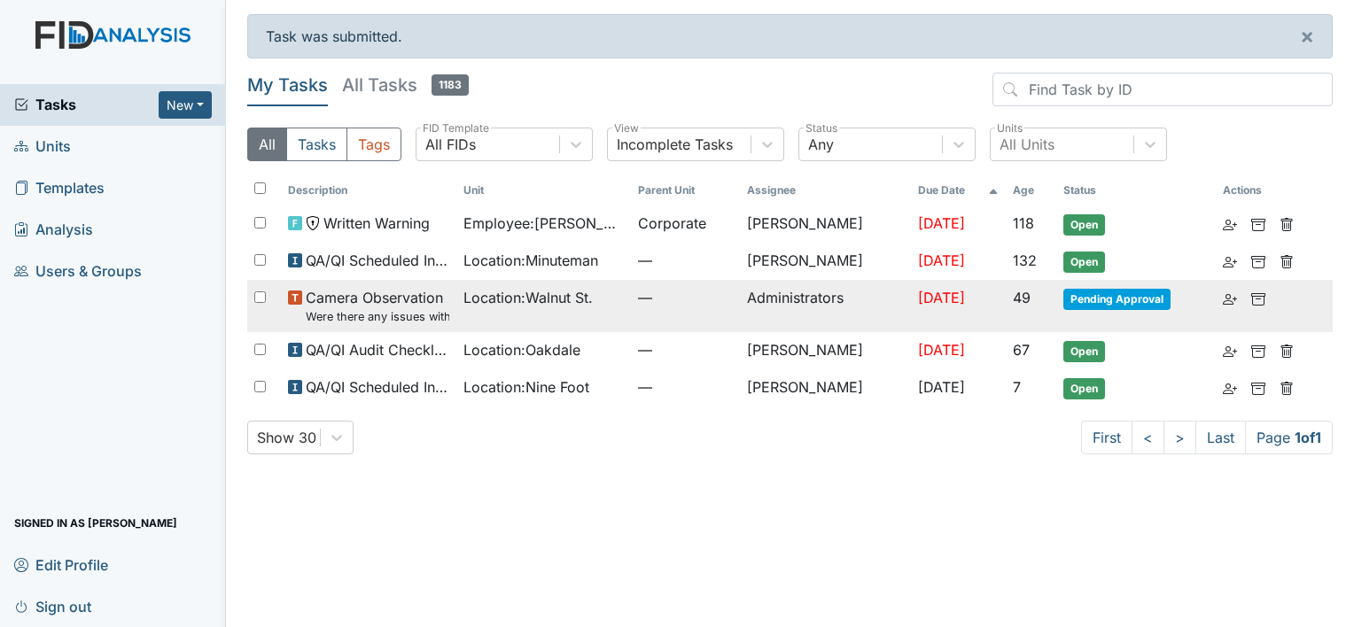
click at [401, 300] on span "Camera Observation Were there any issues with applying topical medications? ( S…" at bounding box center [378, 306] width 144 height 38
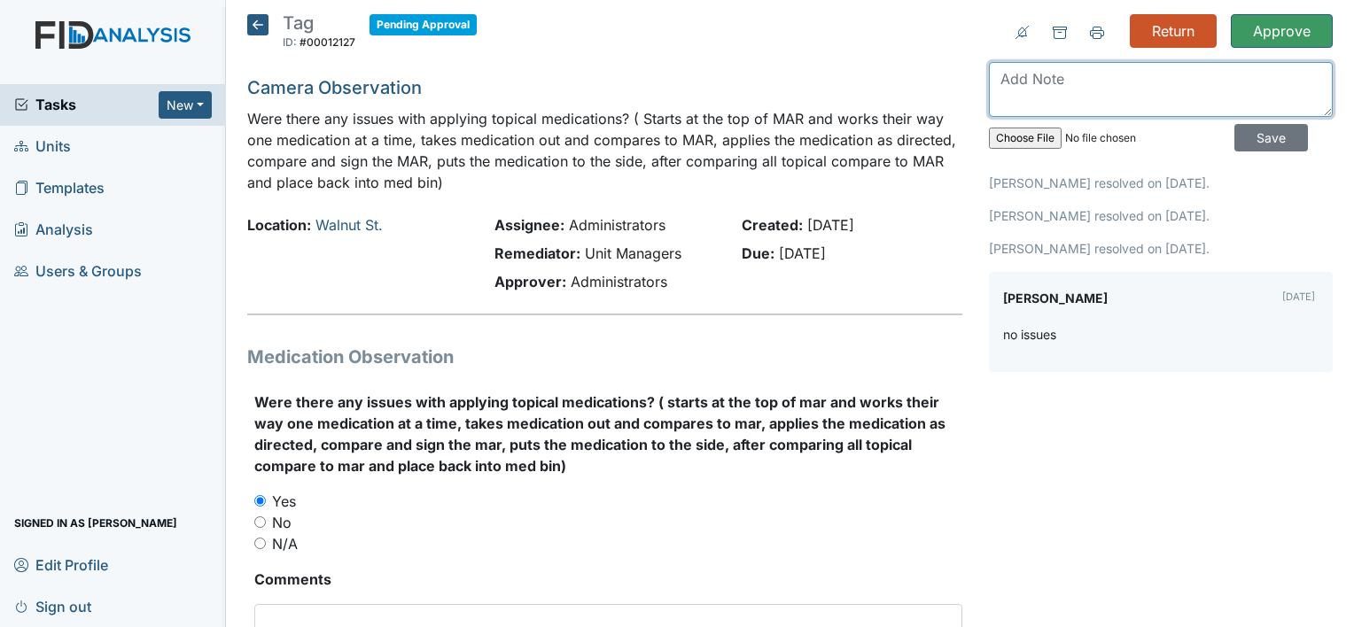
click at [1180, 90] on textarea at bounding box center [1161, 89] width 344 height 55
type textarea "nothing listed"
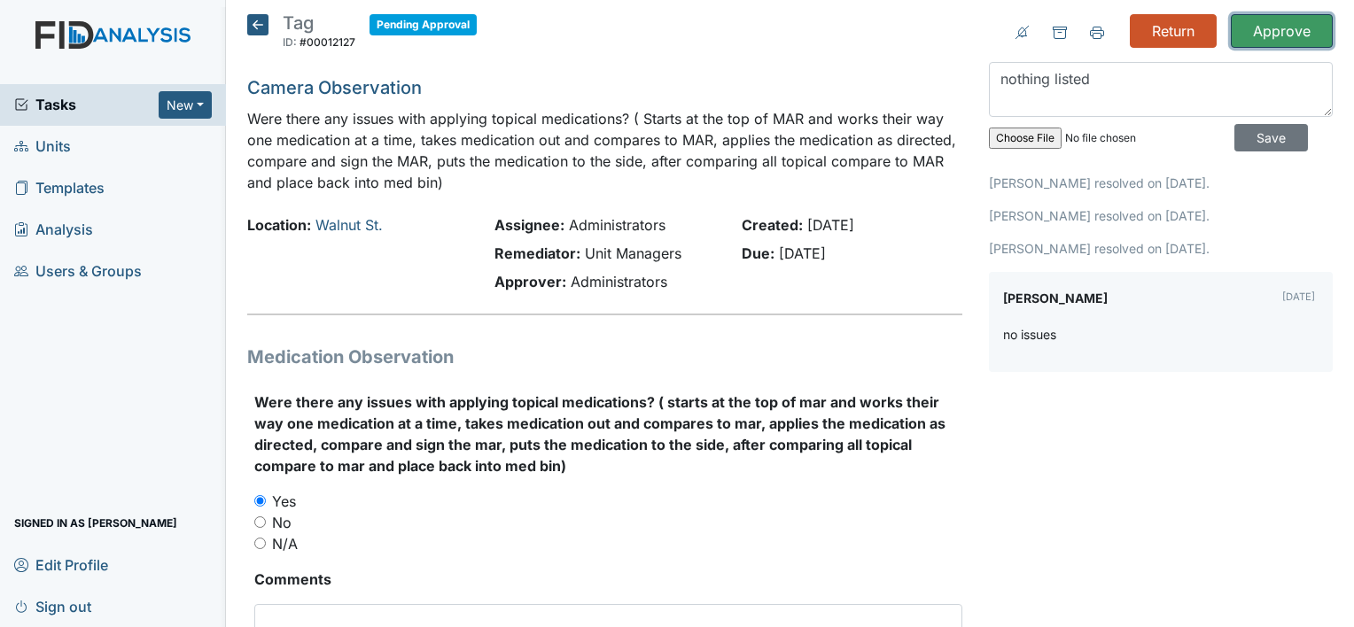
click at [1287, 29] on input "Approve" at bounding box center [1282, 31] width 102 height 34
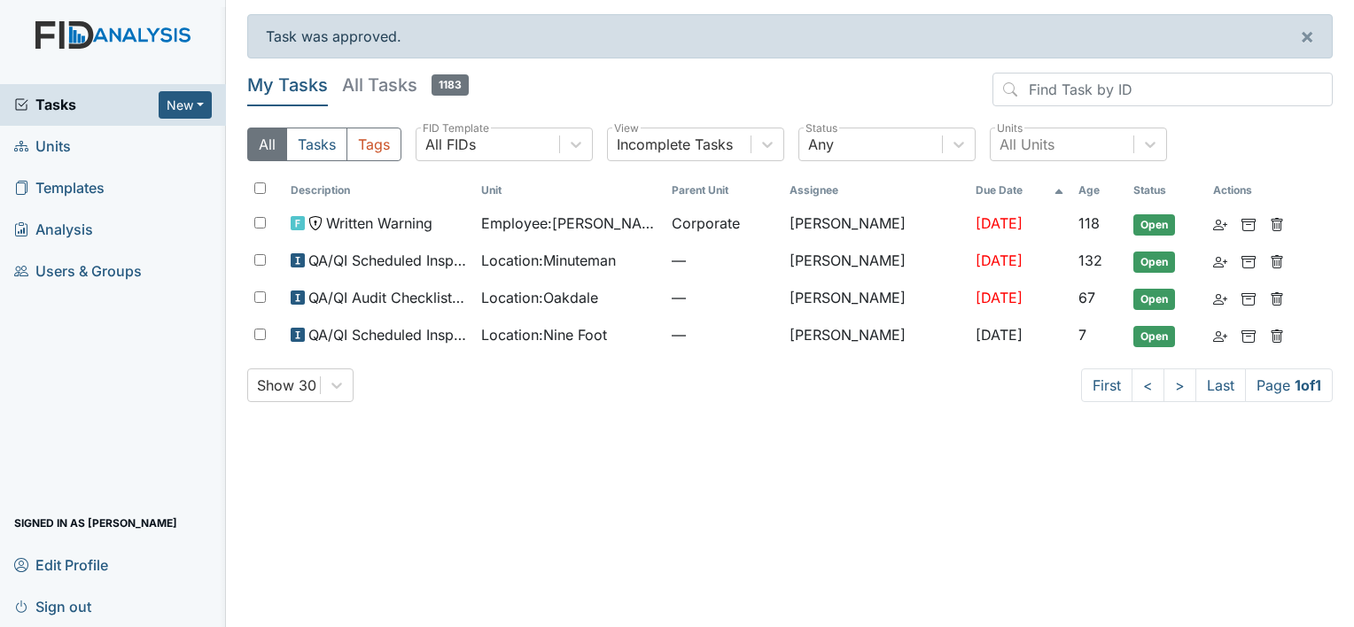
click at [59, 147] on span "Units" at bounding box center [42, 146] width 57 height 27
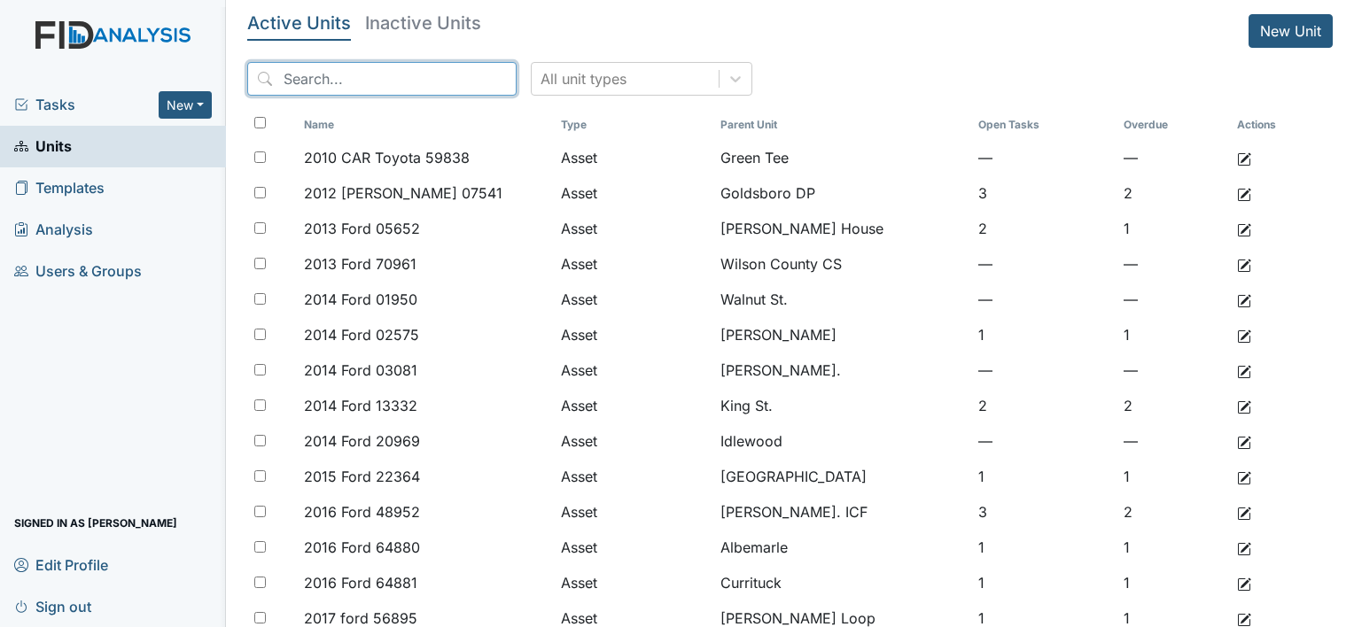
click at [316, 82] on input "search" at bounding box center [381, 79] width 269 height 34
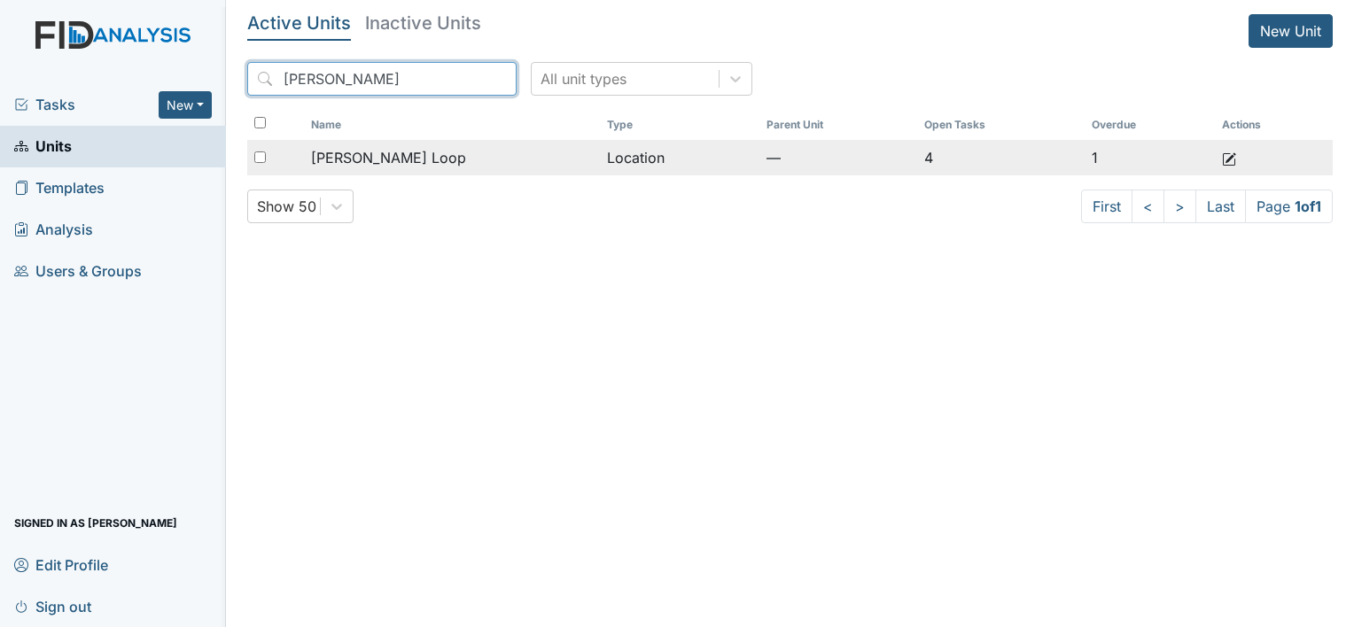
type input "mckeel"
click at [362, 159] on span "[PERSON_NAME] Loop" at bounding box center [388, 157] width 155 height 21
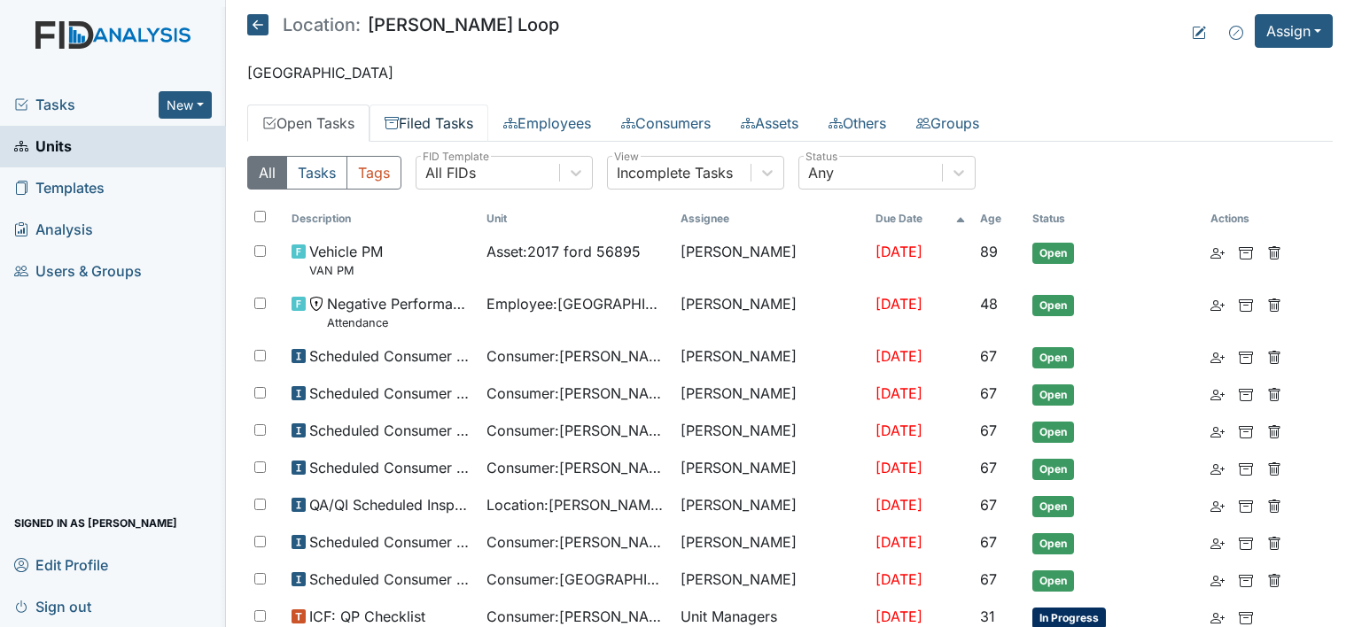
click at [450, 130] on link "Filed Tasks" at bounding box center [429, 123] width 119 height 37
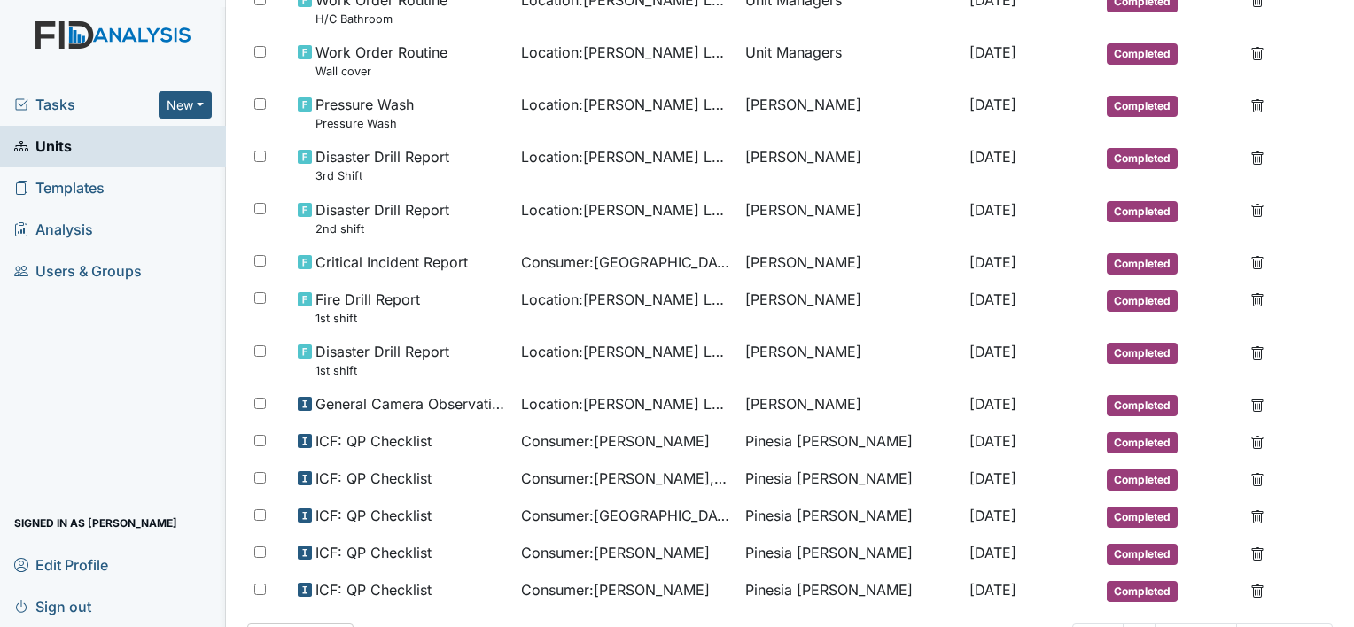
scroll to position [967, 0]
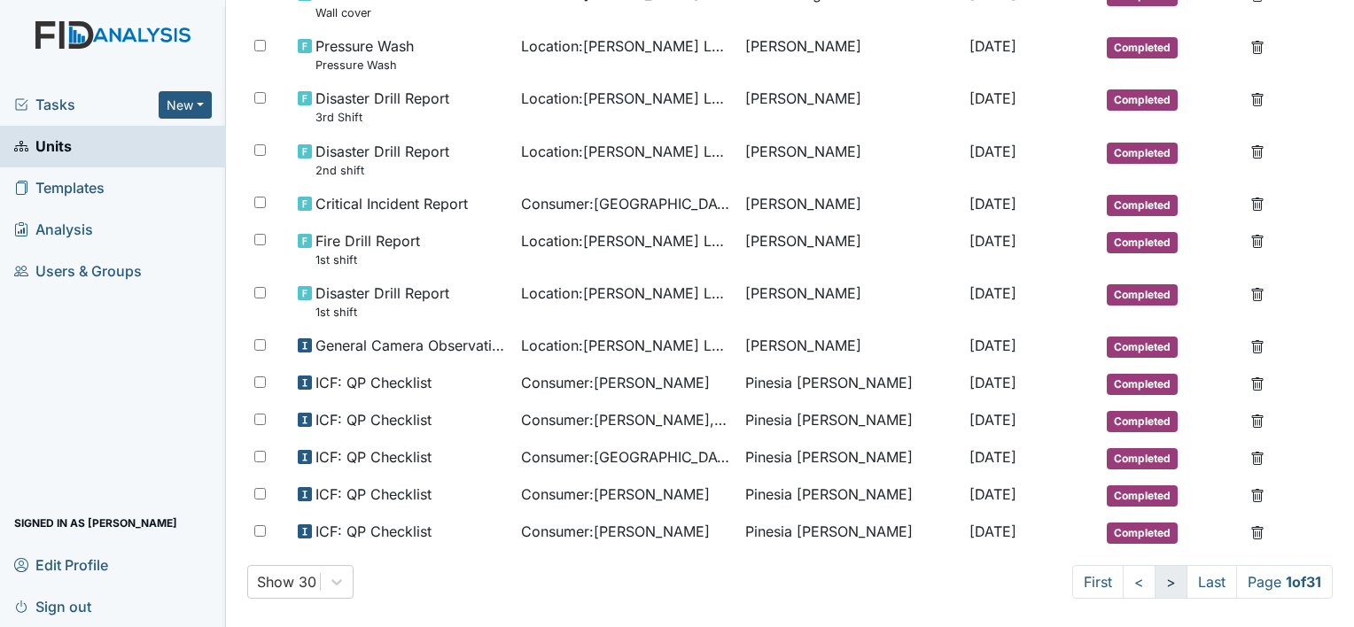
click at [1155, 581] on link ">" at bounding box center [1171, 582] width 33 height 34
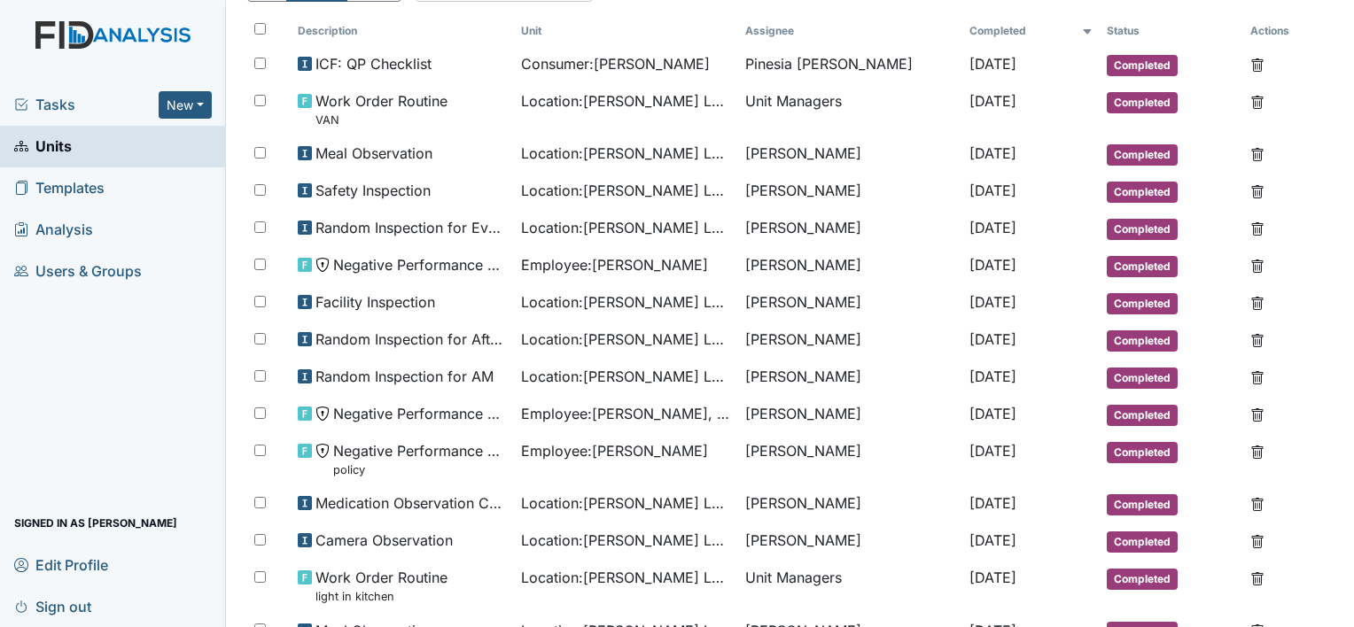
scroll to position [196, 0]
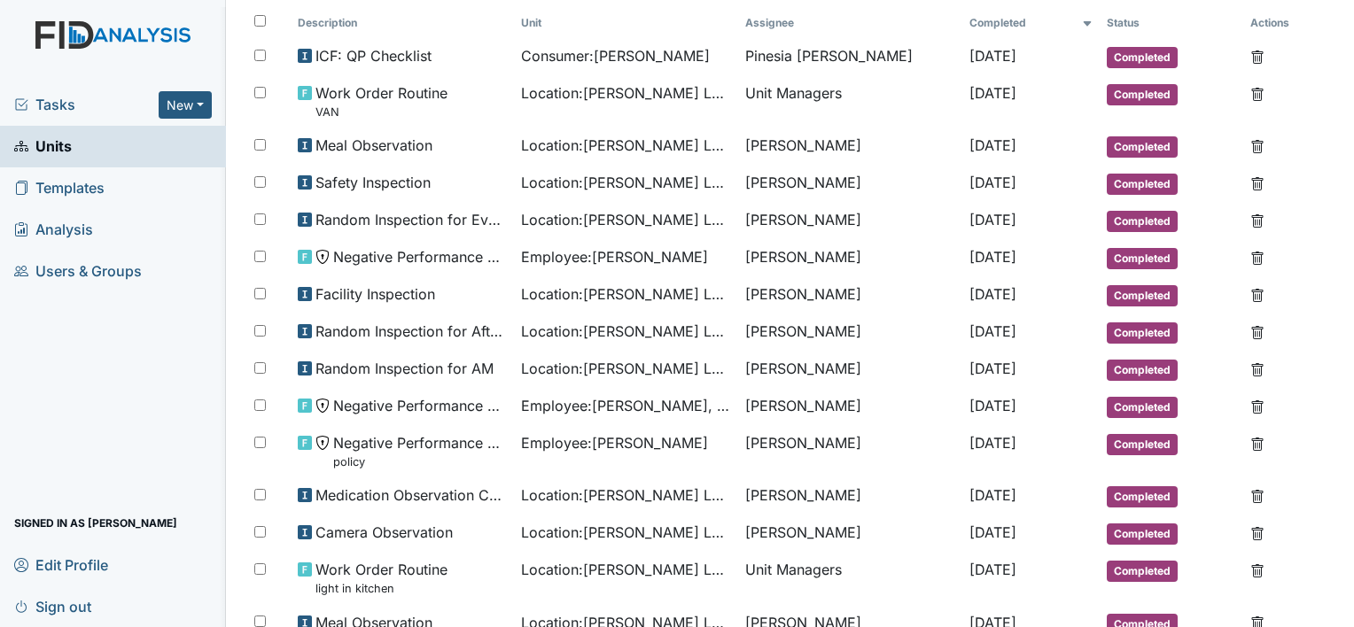
click at [62, 108] on span "Tasks" at bounding box center [86, 104] width 144 height 21
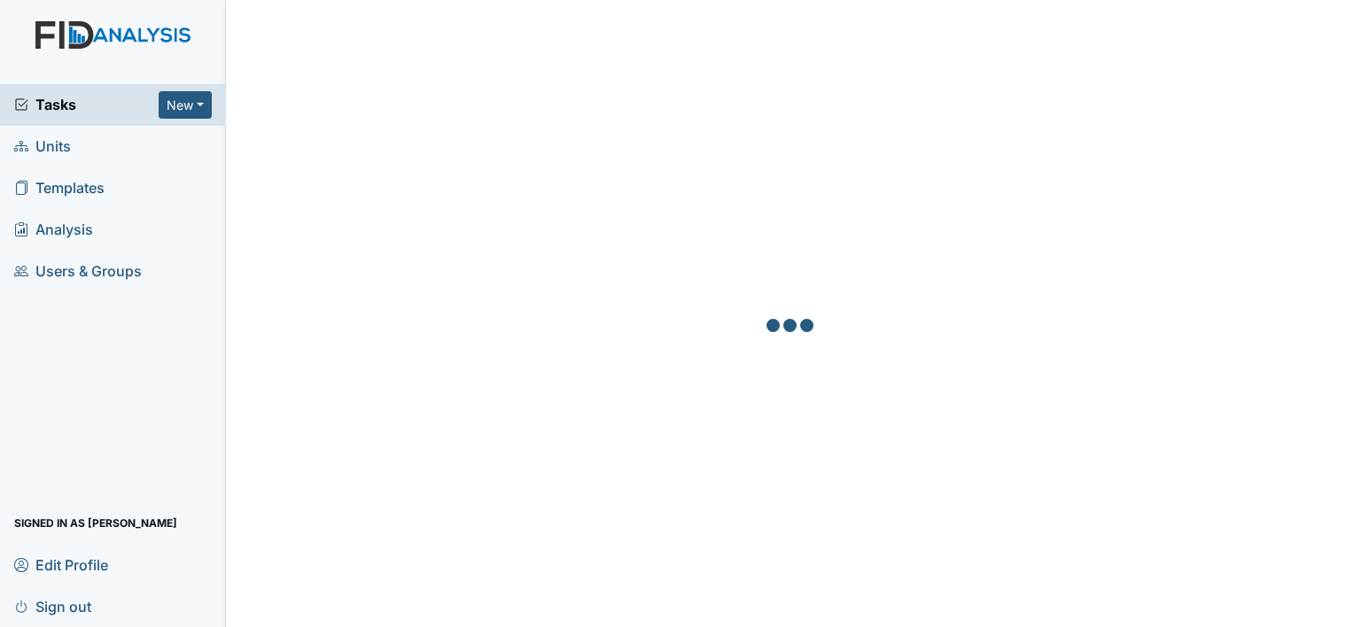
click at [65, 103] on span "Tasks" at bounding box center [86, 104] width 144 height 21
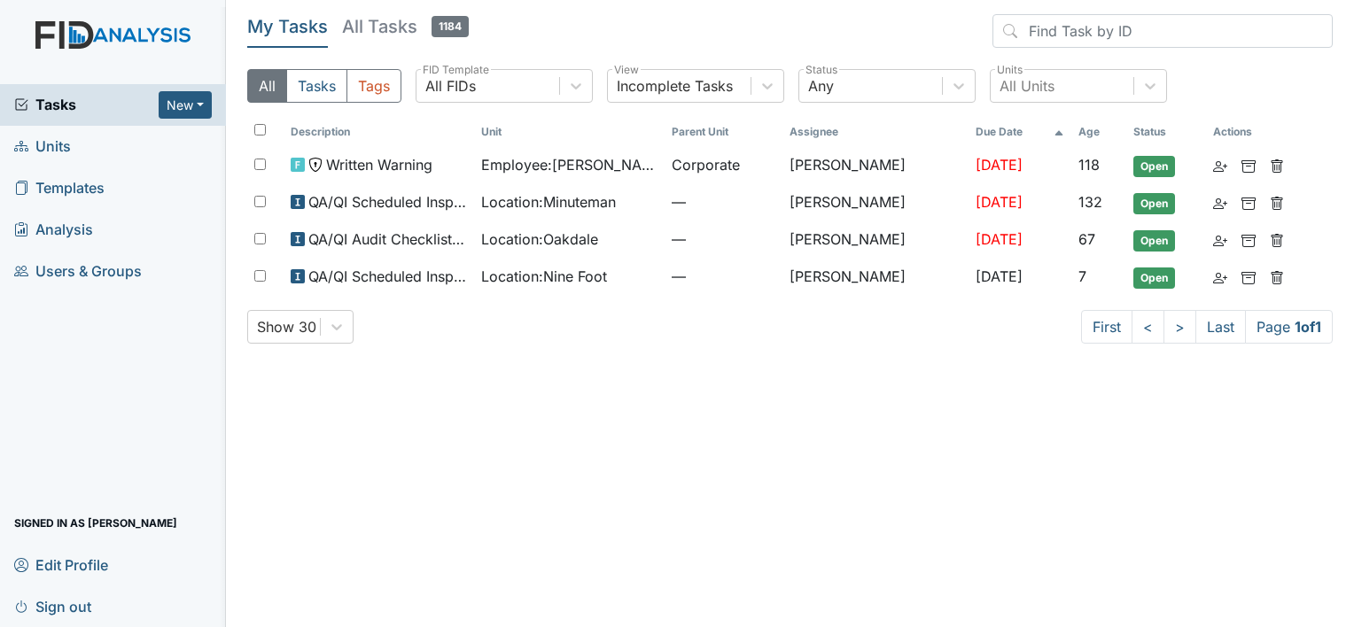
click at [53, 143] on span "Units" at bounding box center [42, 146] width 57 height 27
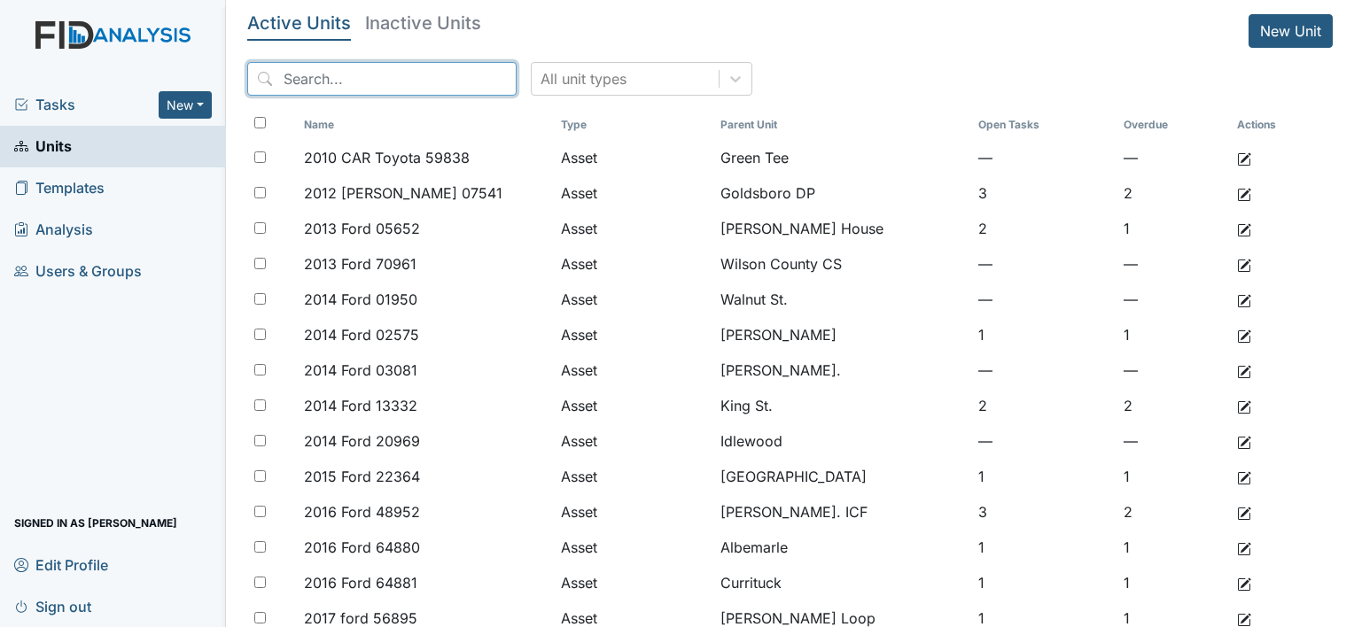
click at [335, 85] on input "search" at bounding box center [381, 79] width 269 height 34
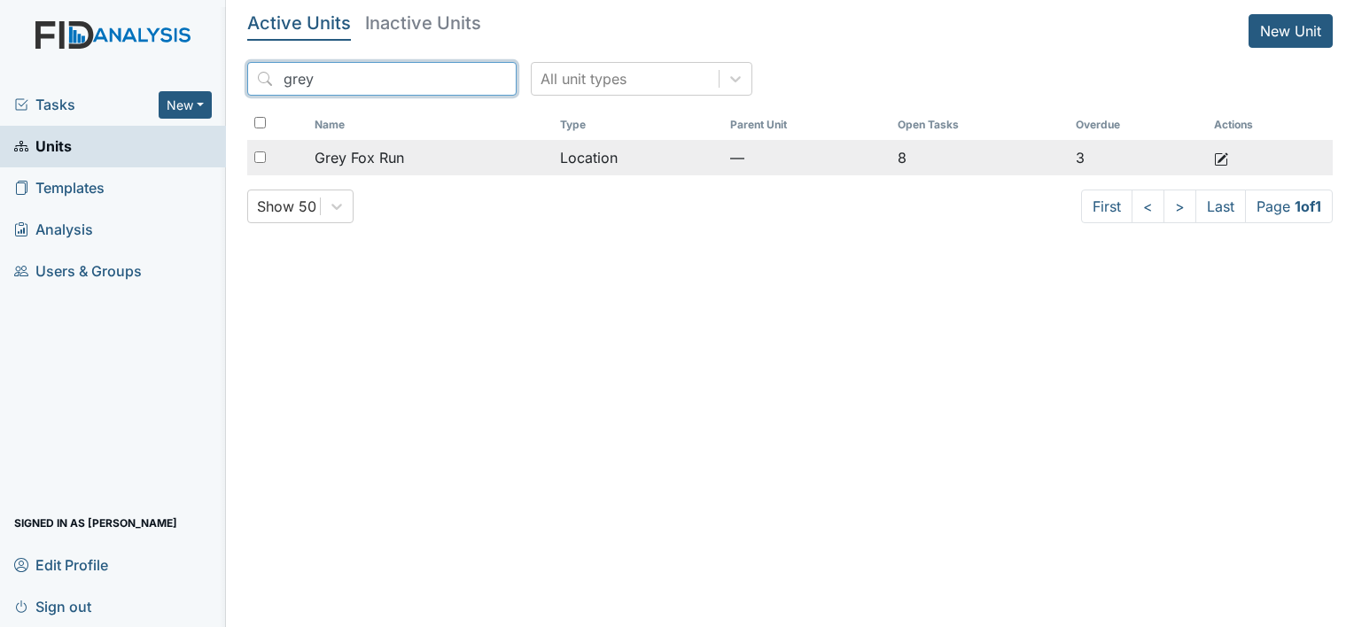
type input "grey"
click at [380, 163] on span "Grey Fox Run" at bounding box center [359, 157] width 89 height 21
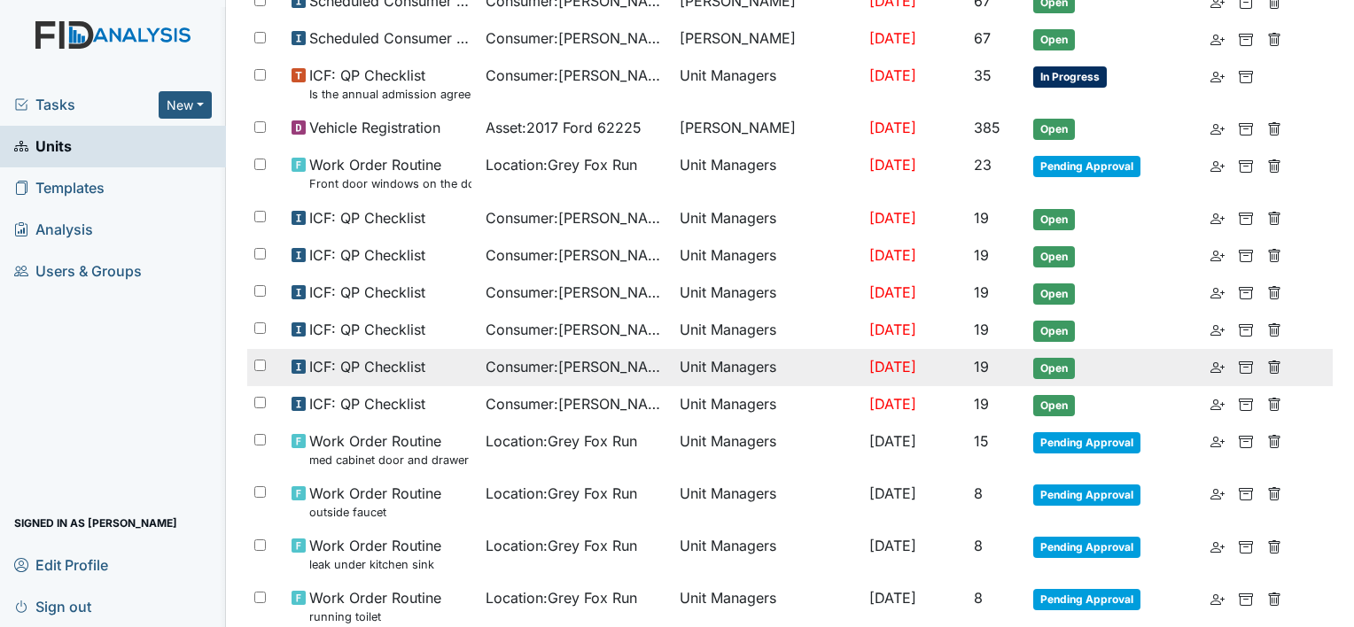
scroll to position [709, 0]
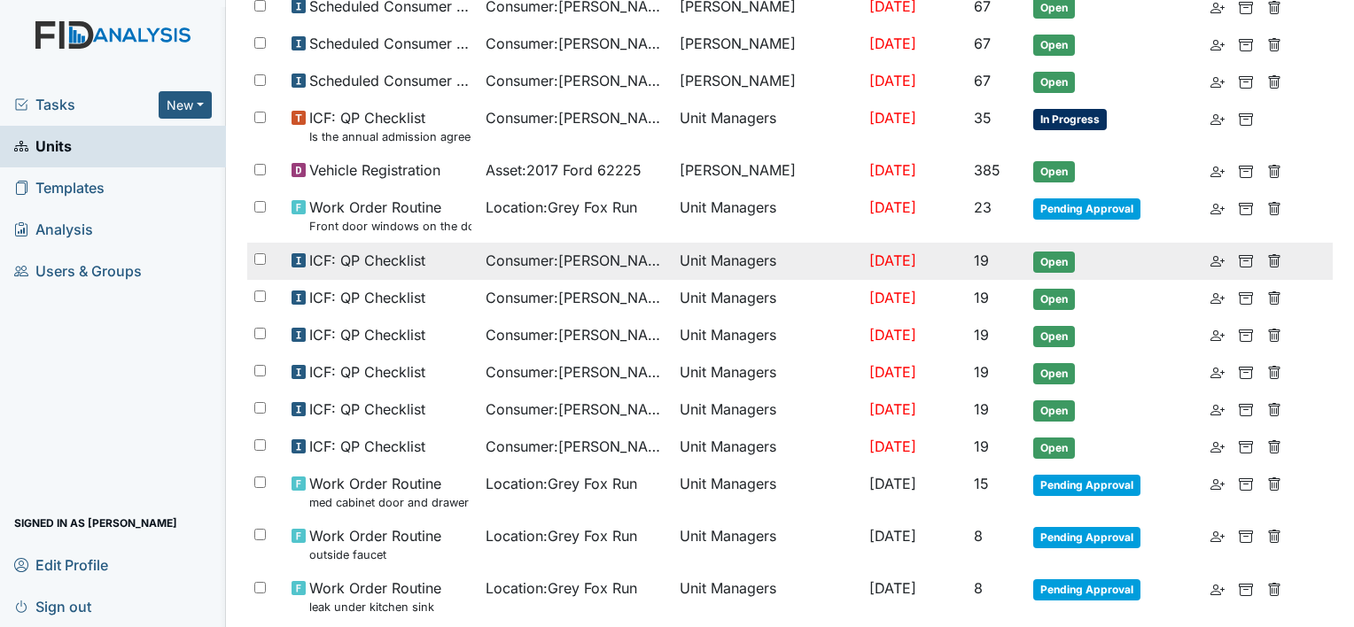
click at [549, 256] on span "Consumer : Clark, Bruce" at bounding box center [576, 260] width 180 height 21
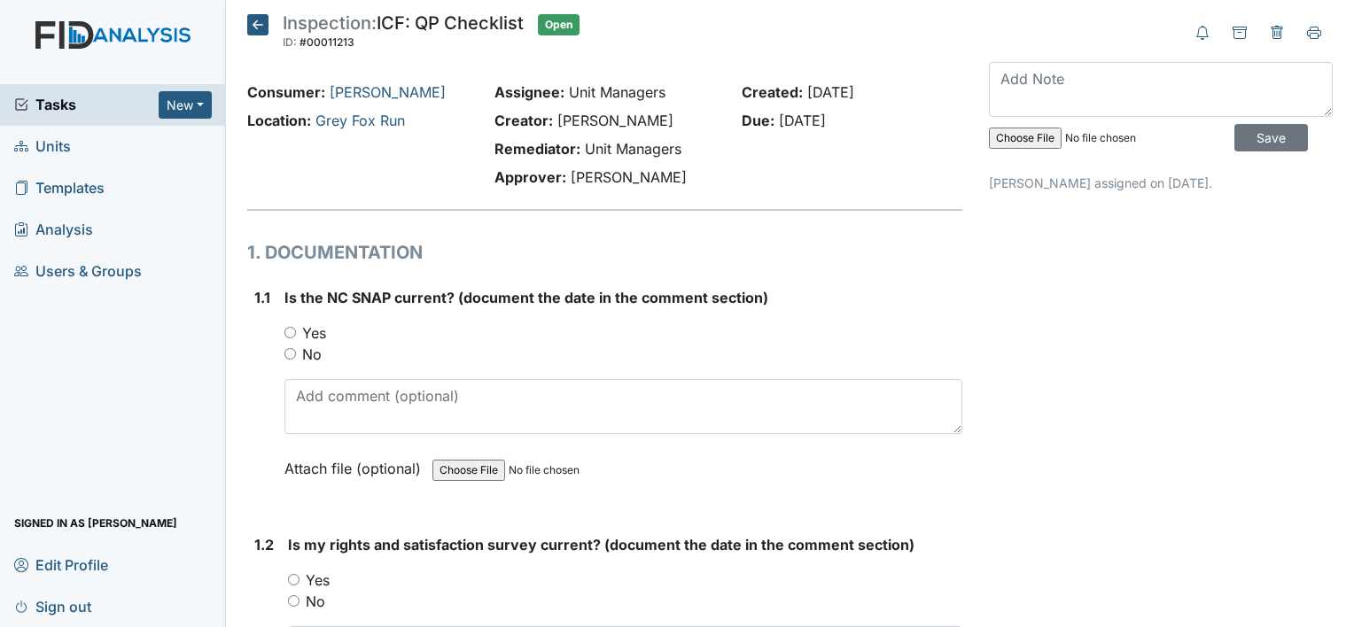
click at [309, 331] on label "Yes" at bounding box center [314, 333] width 24 height 21
click at [296, 331] on input "Yes" at bounding box center [290, 333] width 12 height 12
radio input "true"
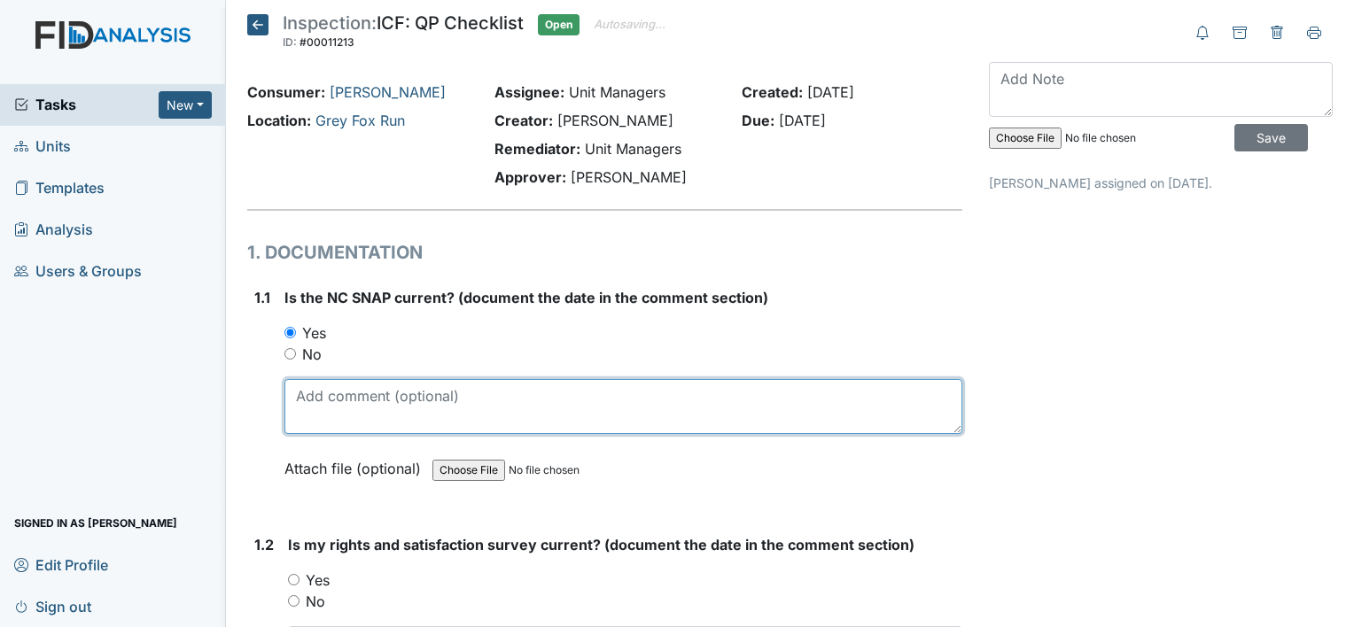
click at [440, 424] on textarea at bounding box center [623, 406] width 678 height 55
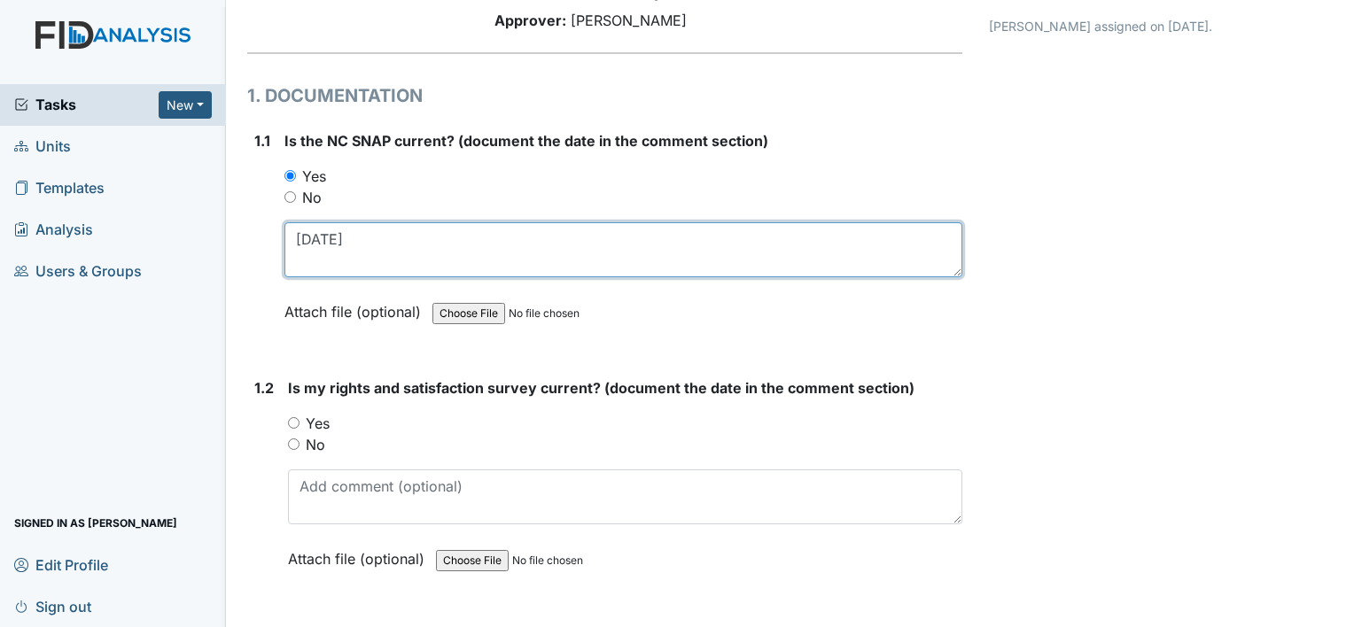
scroll to position [177, 0]
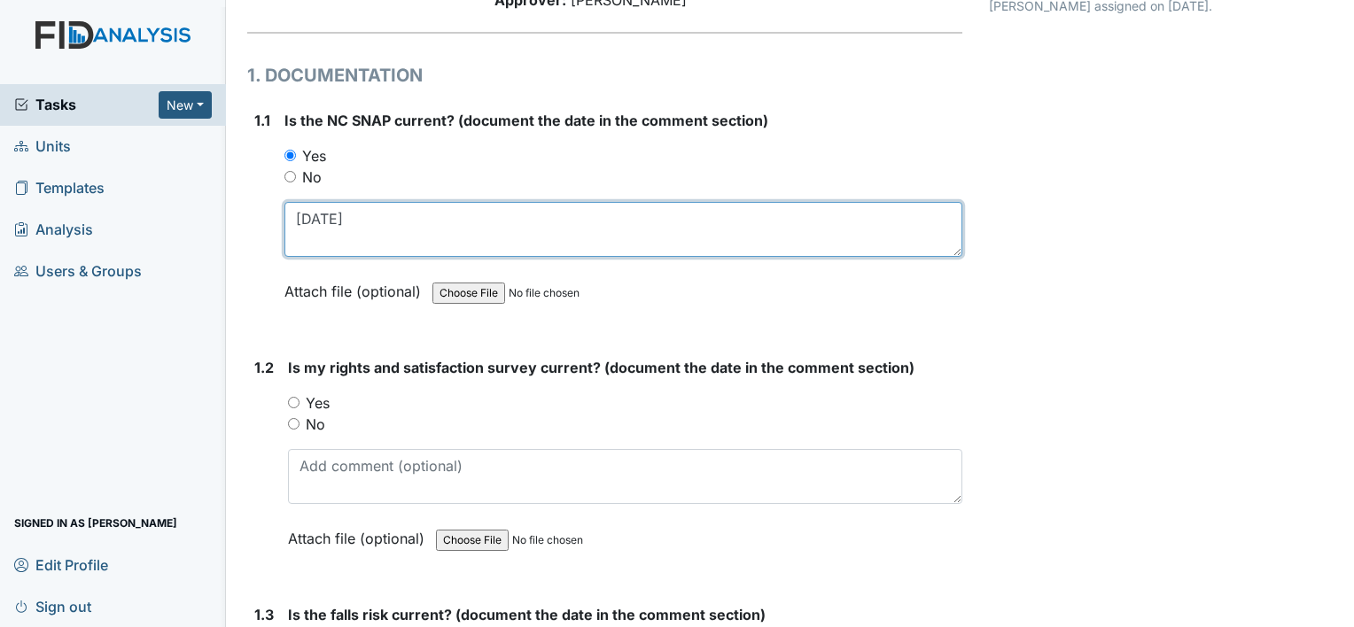
type textarea "7-1-25"
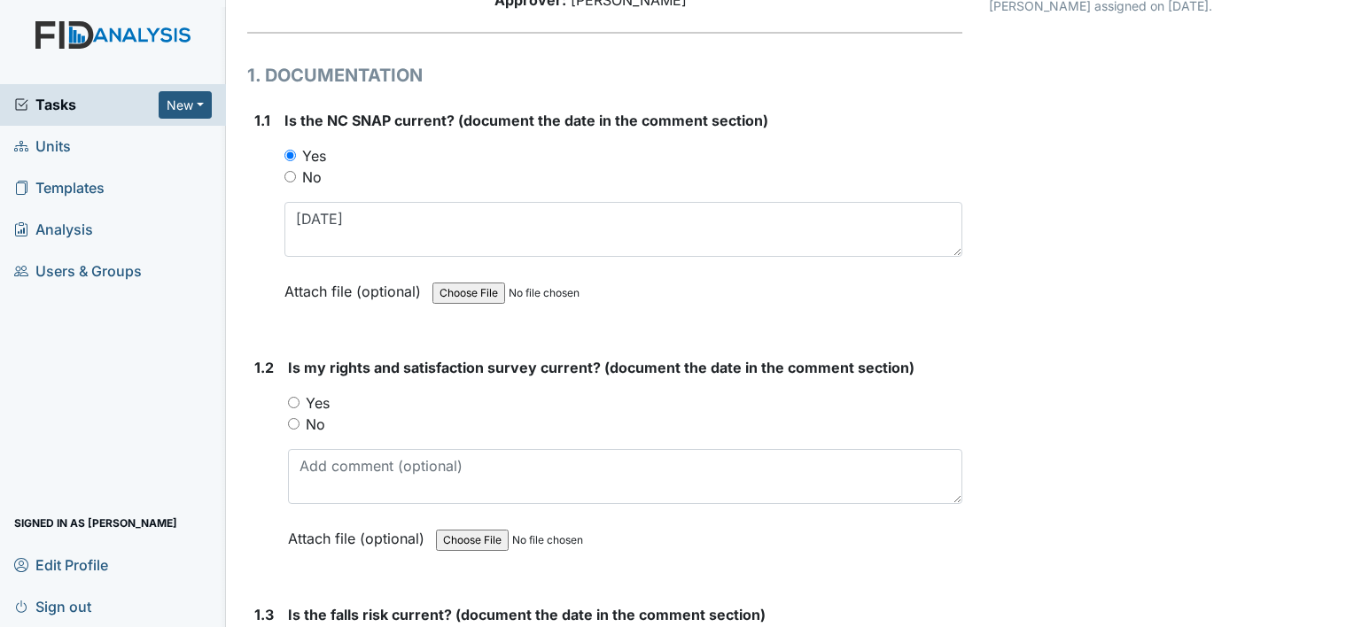
drag, startPoint x: 319, startPoint y: 400, endPoint x: 337, endPoint y: 436, distance: 40.4
click at [319, 400] on label "Yes" at bounding box center [318, 403] width 24 height 21
click at [300, 400] on input "Yes" at bounding box center [294, 403] width 12 height 12
radio input "true"
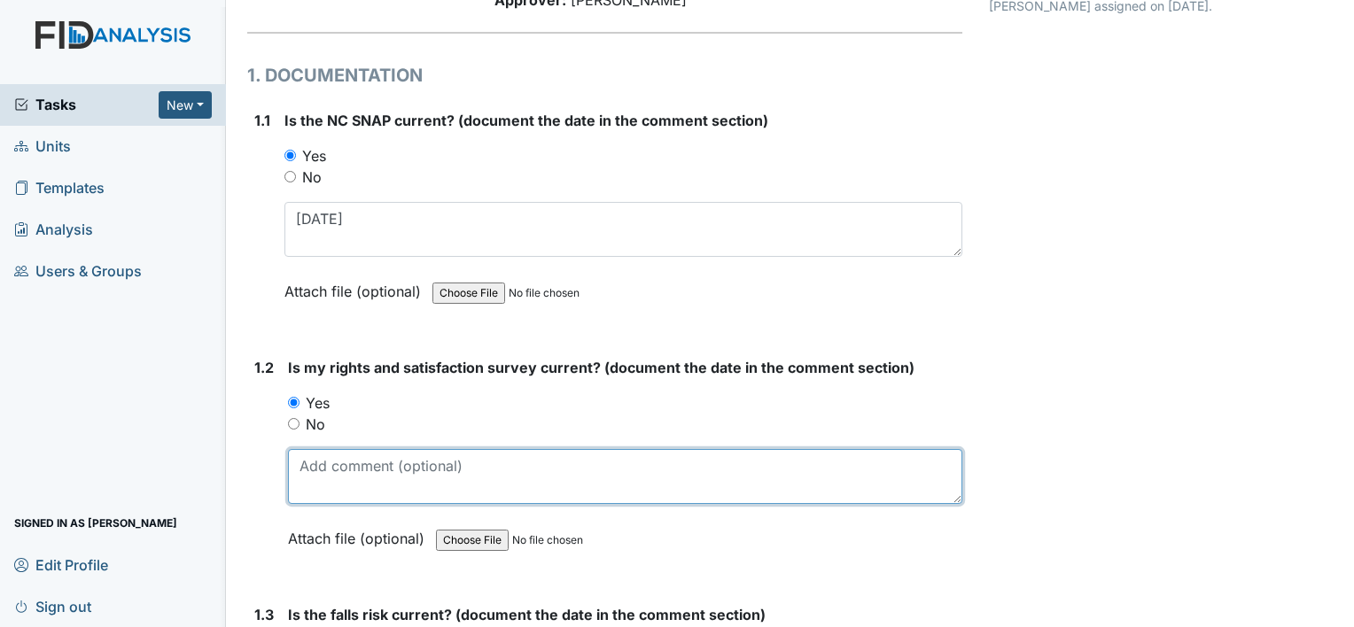
click at [356, 471] on textarea at bounding box center [625, 476] width 674 height 55
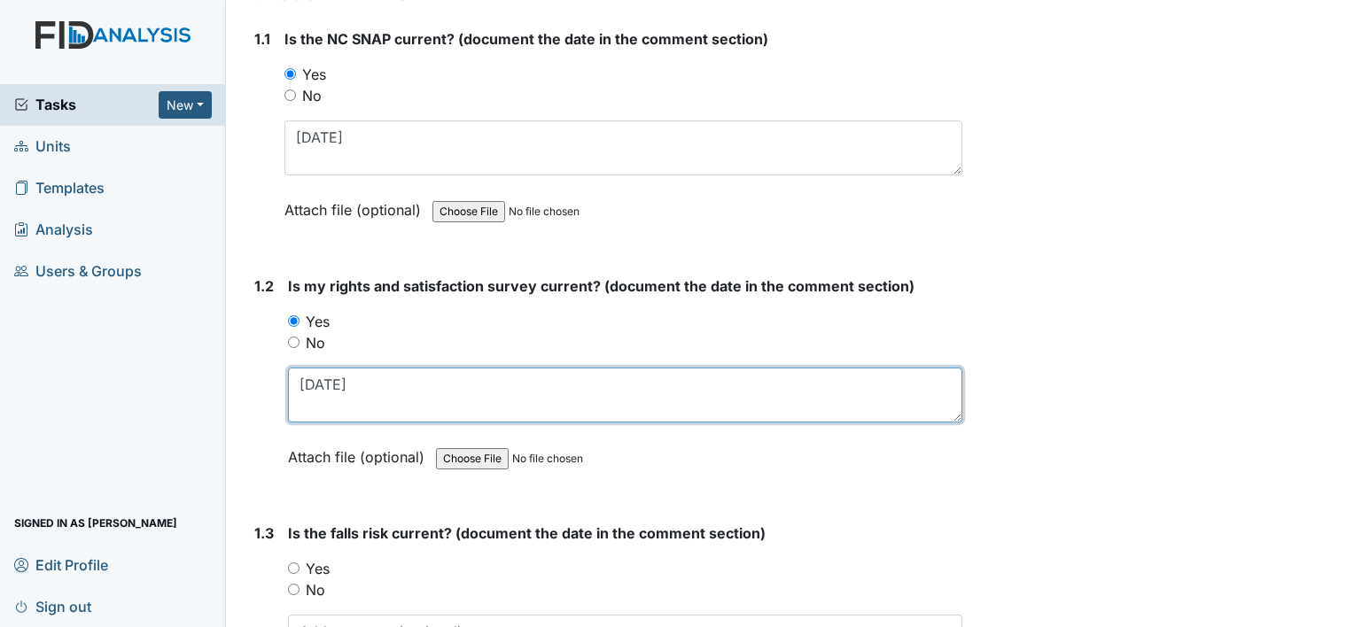
scroll to position [354, 0]
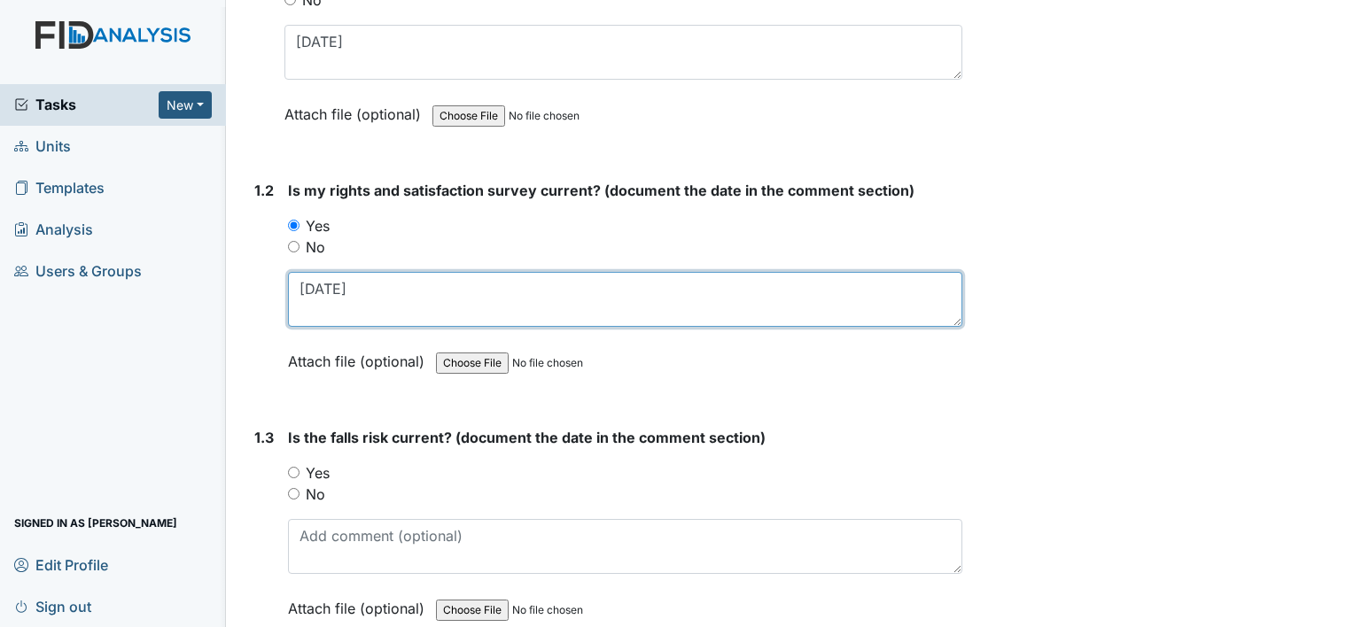
type textarea "7-1-25"
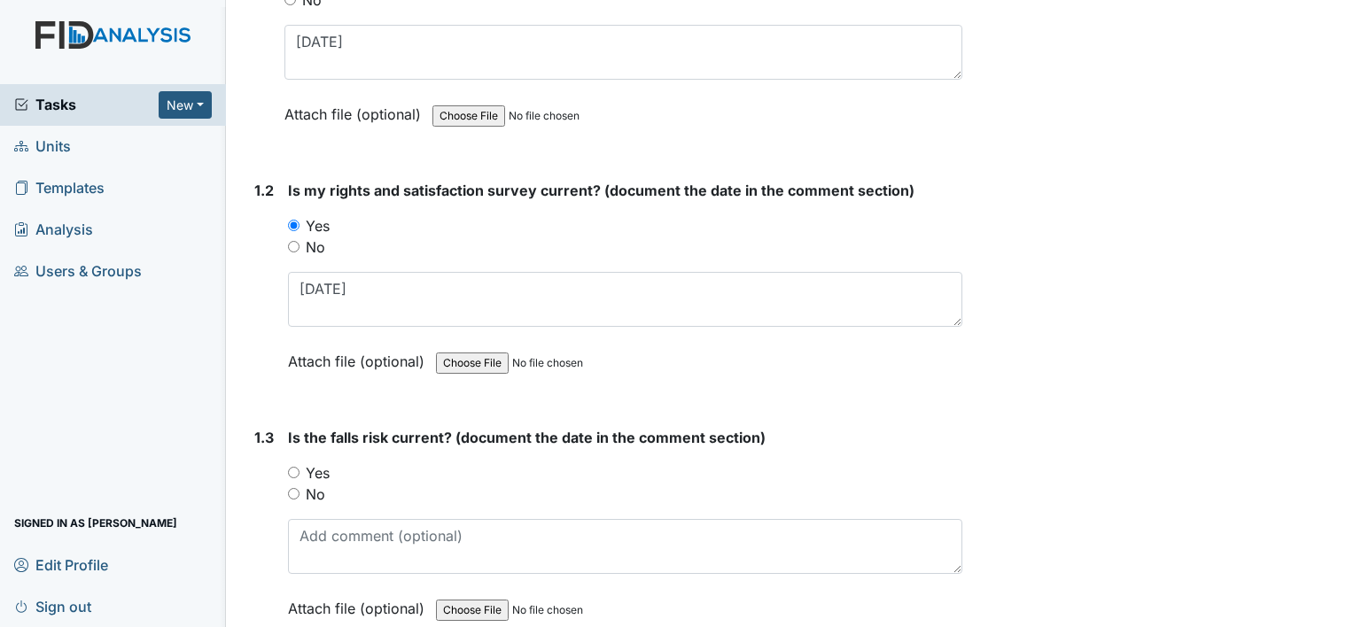
click at [318, 466] on label "Yes" at bounding box center [318, 473] width 24 height 21
click at [300, 467] on input "Yes" at bounding box center [294, 473] width 12 height 12
radio input "true"
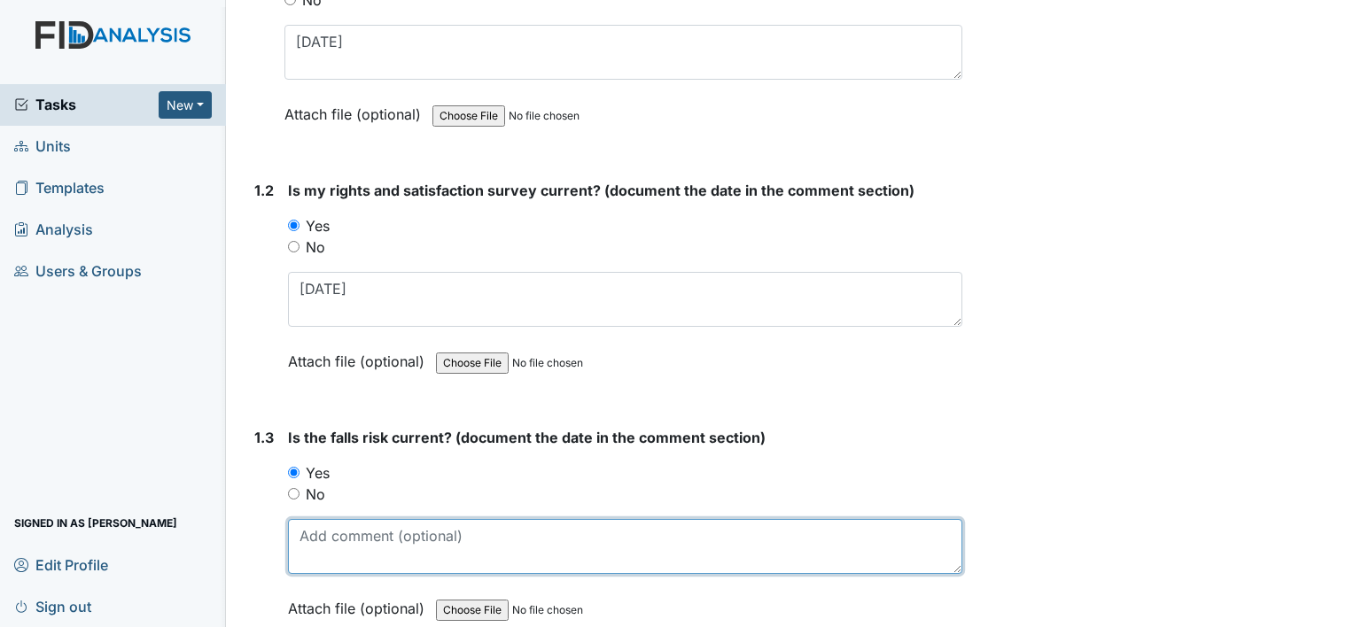
click at [344, 532] on textarea at bounding box center [625, 546] width 674 height 55
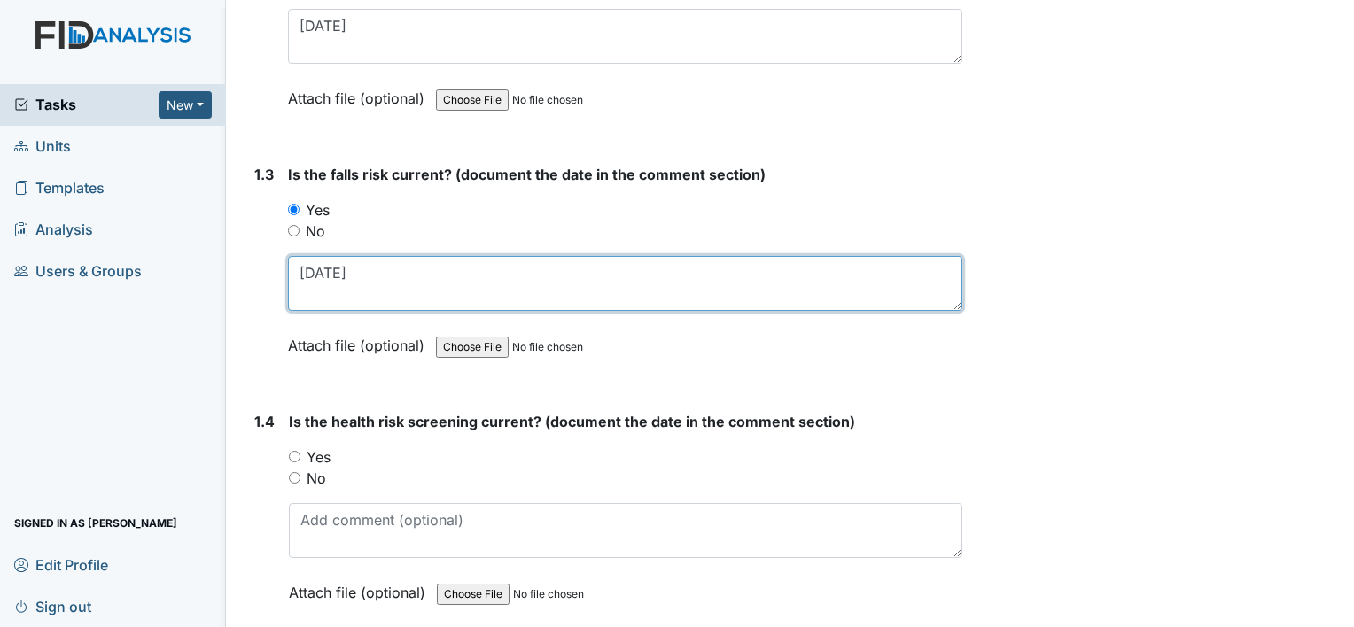
scroll to position [620, 0]
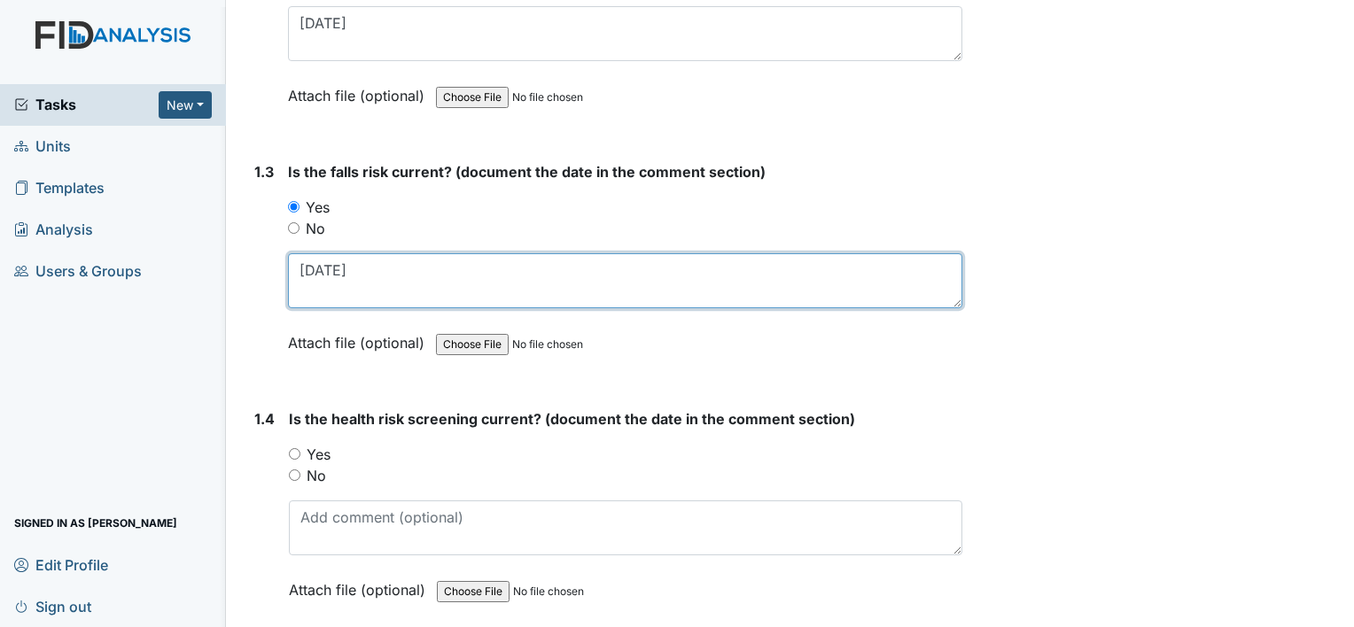
type textarea "7-1-25"
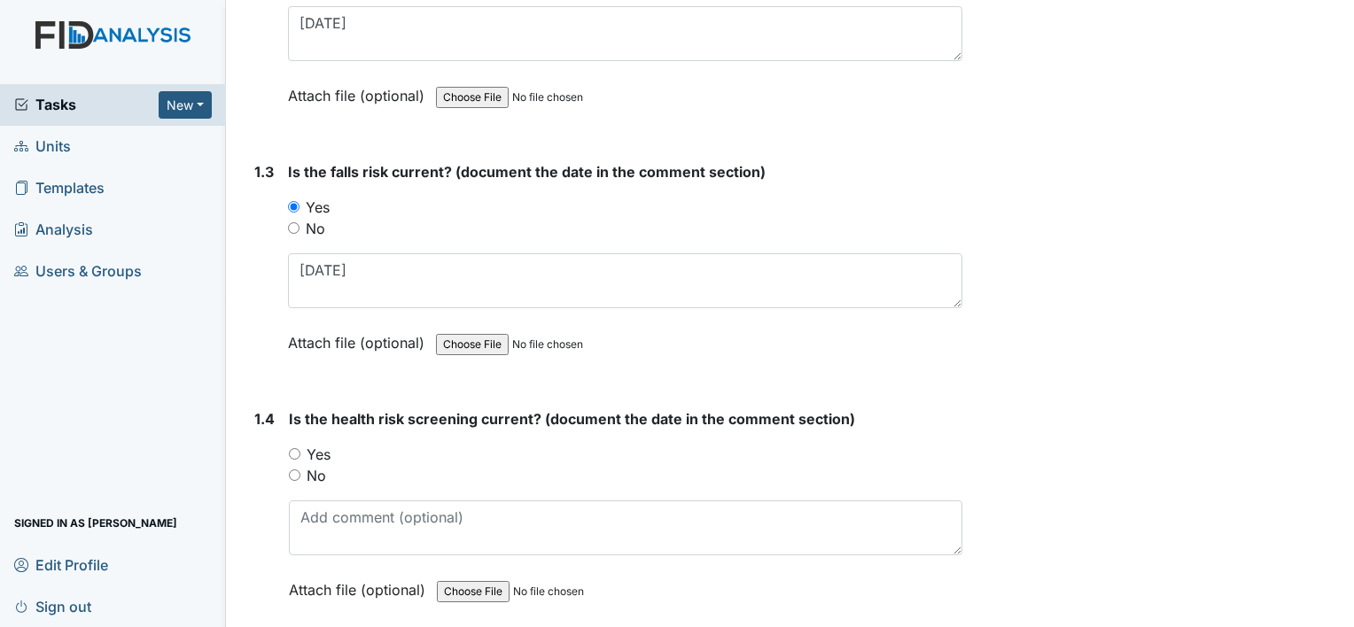
click at [315, 450] on label "Yes" at bounding box center [319, 454] width 24 height 21
click at [300, 450] on input "Yes" at bounding box center [295, 454] width 12 height 12
radio input "true"
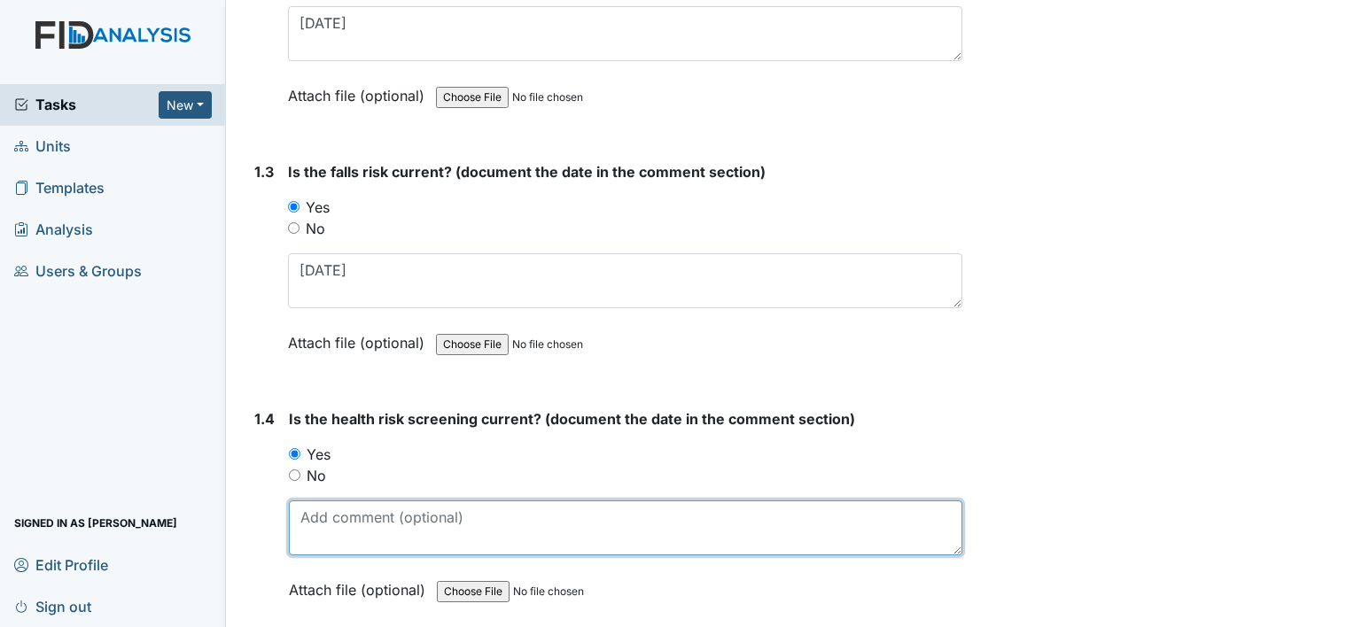
click at [391, 526] on textarea at bounding box center [625, 528] width 673 height 55
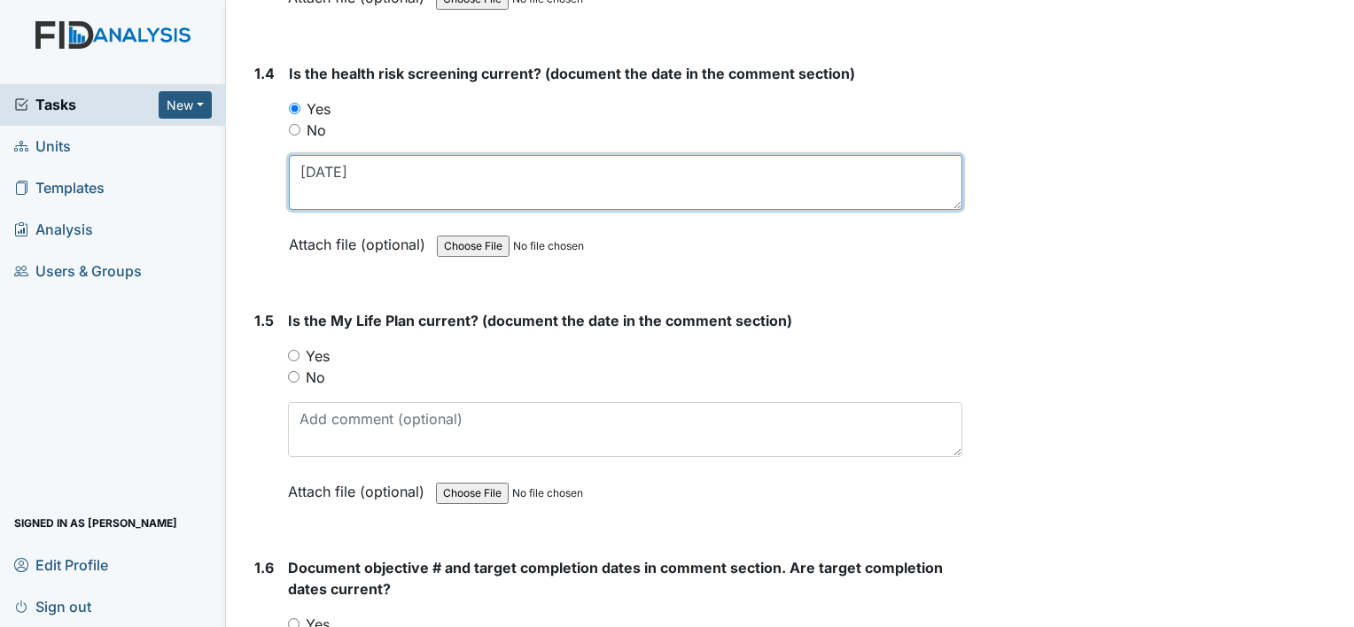
scroll to position [975, 0]
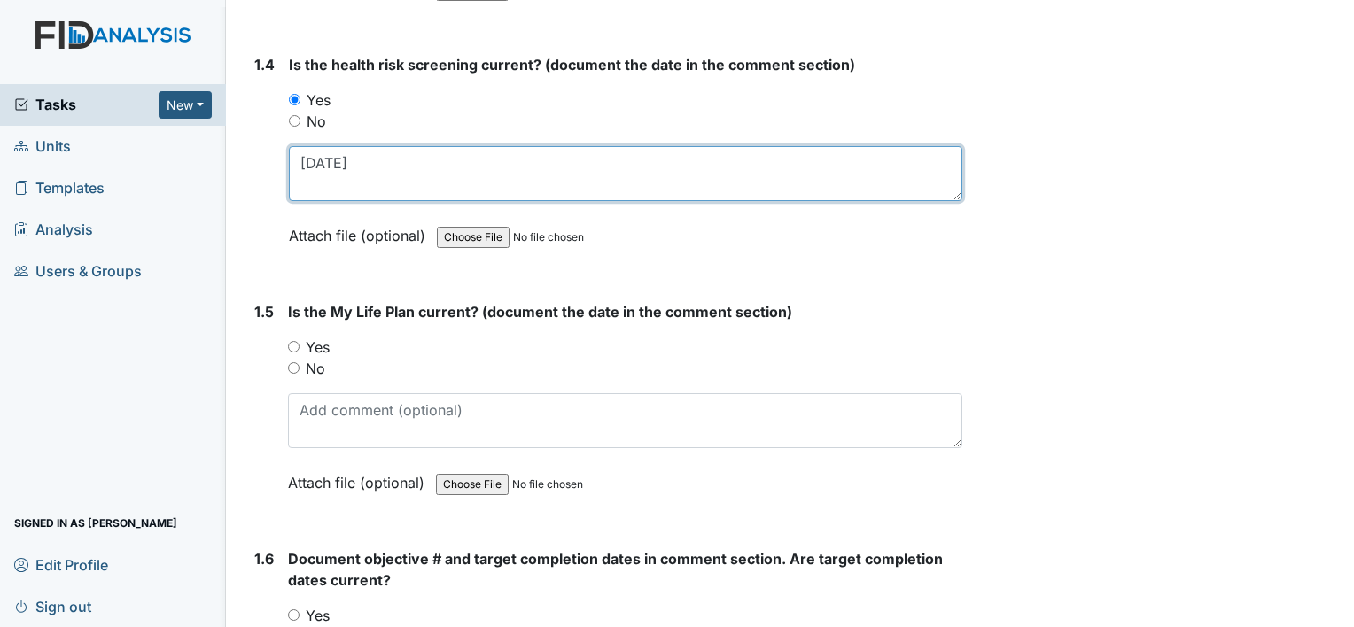
type textarea "7-1-25"
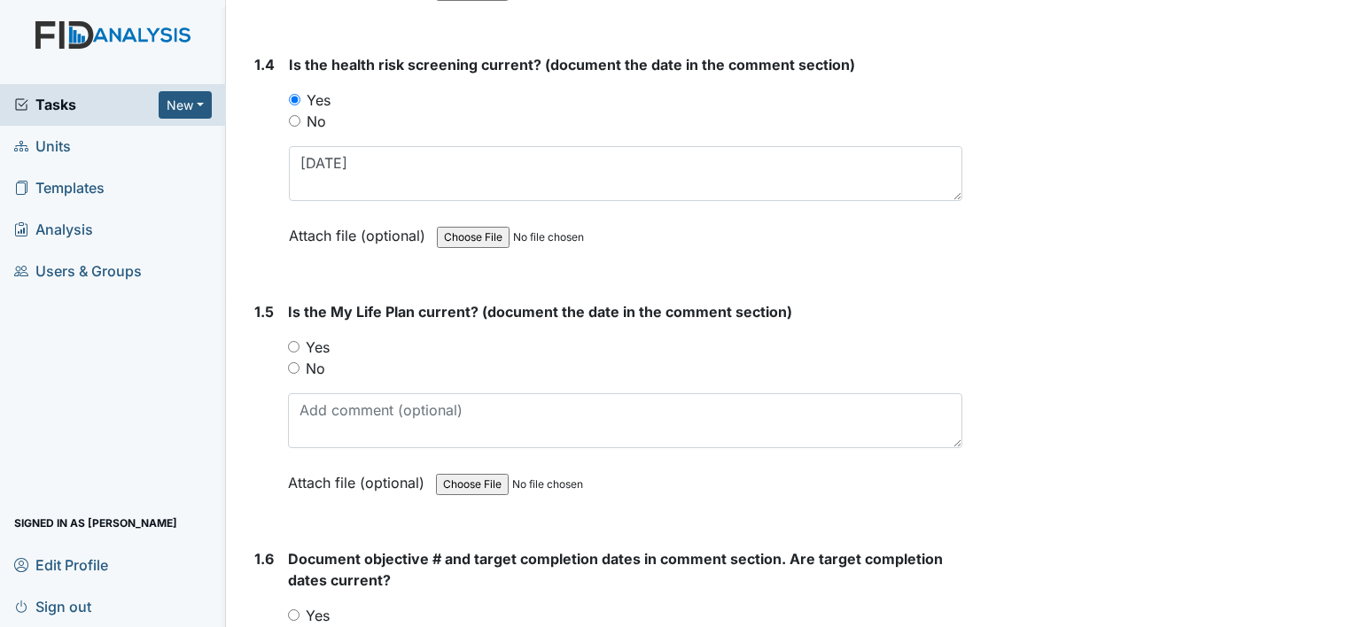
click at [326, 341] on label "Yes" at bounding box center [318, 347] width 24 height 21
click at [300, 341] on input "Yes" at bounding box center [294, 347] width 12 height 12
radio input "true"
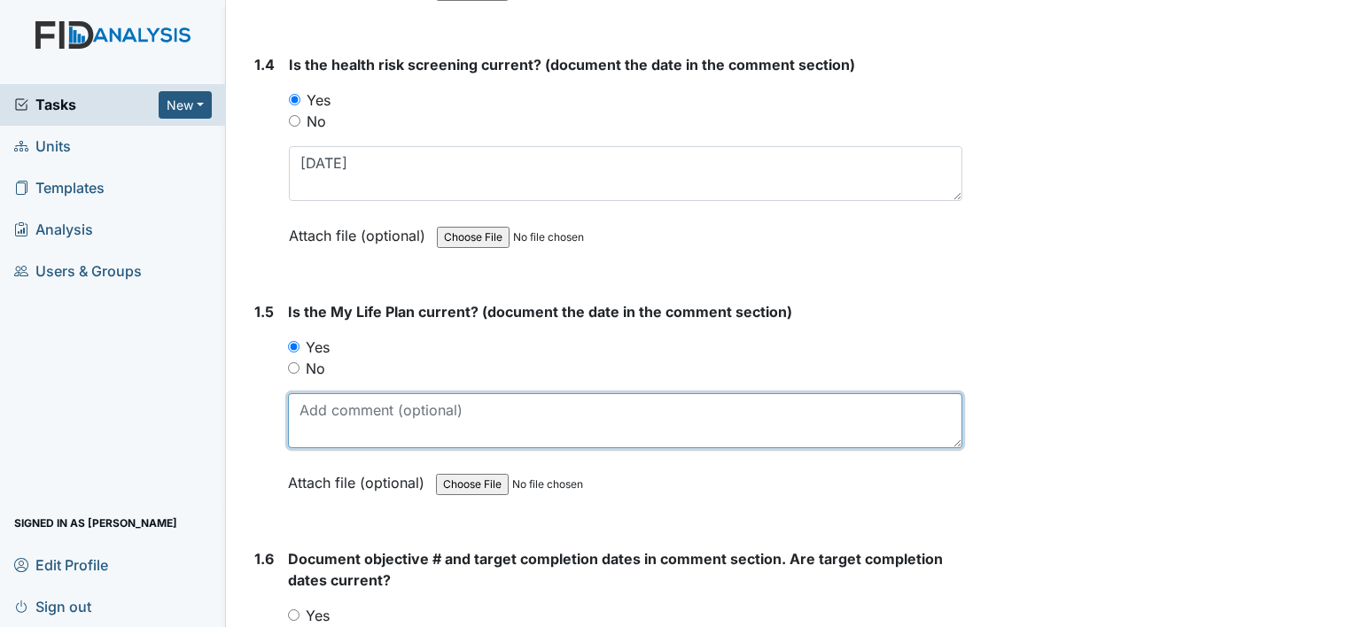
click at [333, 416] on textarea at bounding box center [625, 420] width 674 height 55
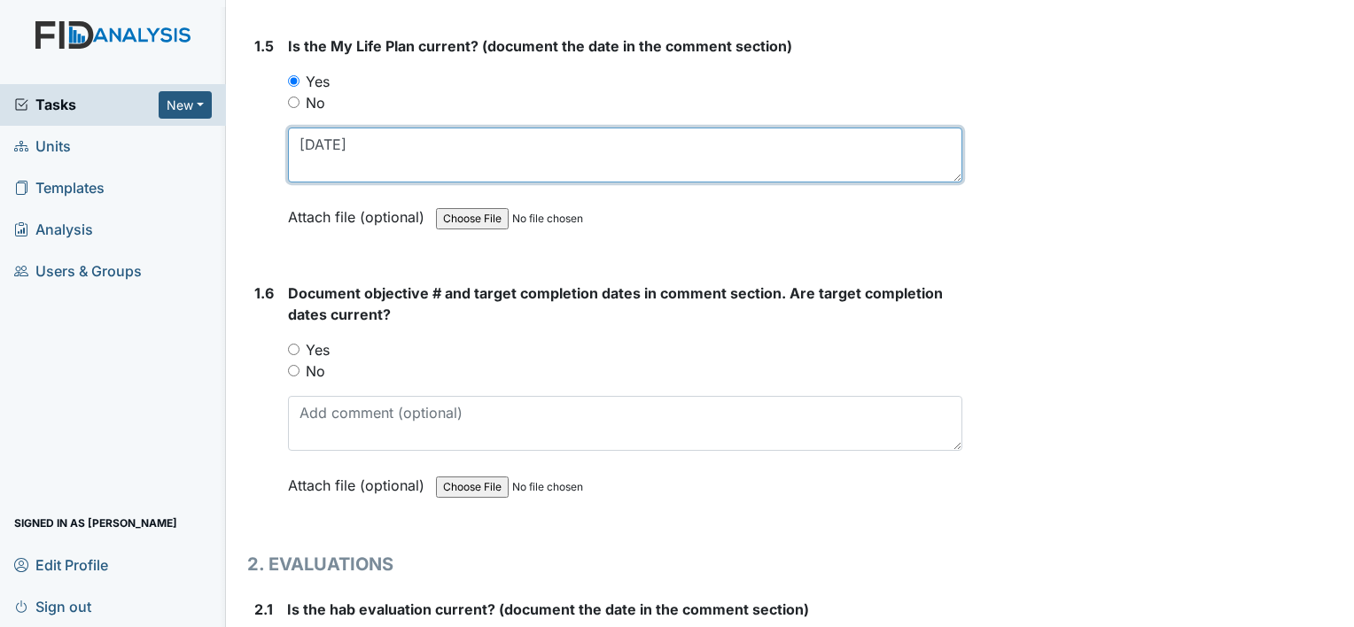
type textarea "7-1-25"
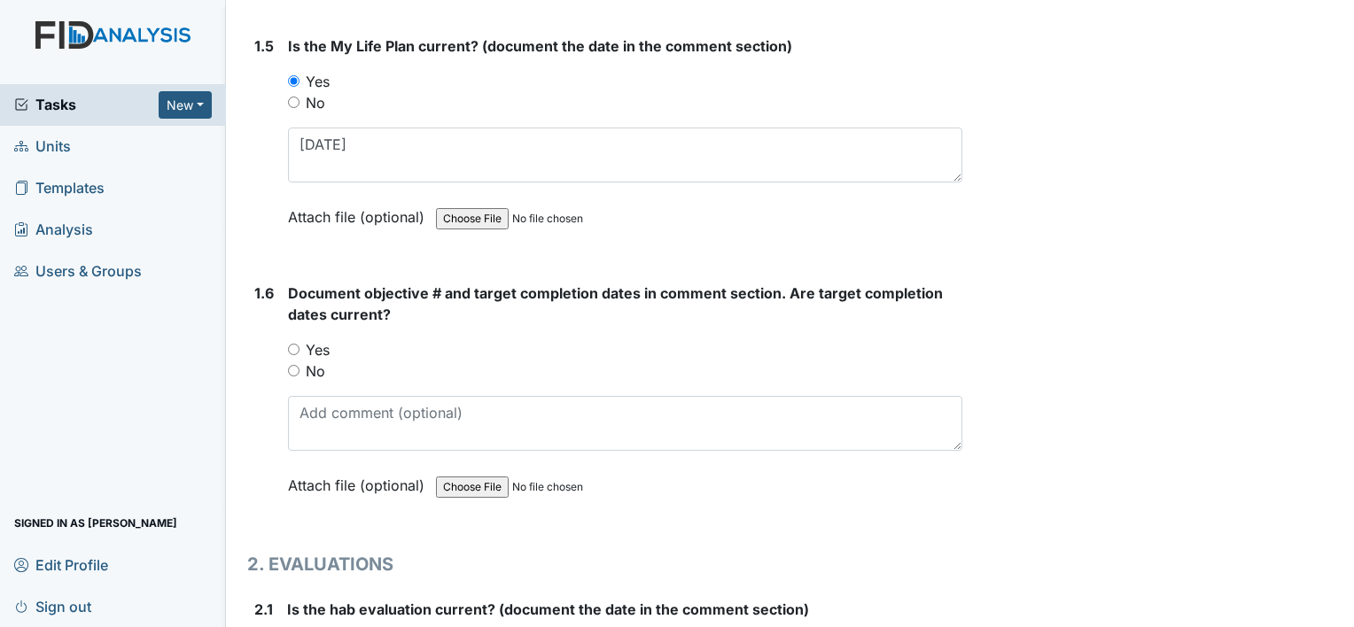
click at [323, 346] on label "Yes" at bounding box center [318, 349] width 24 height 21
click at [300, 346] on input "Yes" at bounding box center [294, 350] width 12 height 12
radio input "true"
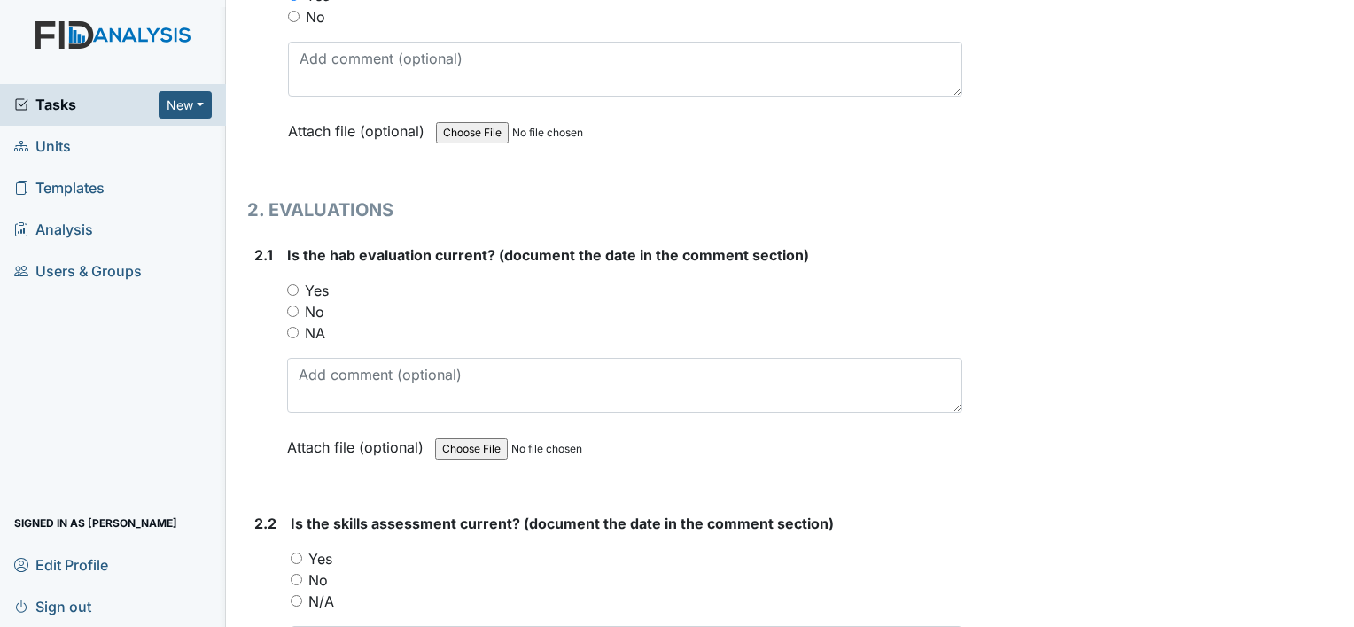
click at [318, 293] on label "Yes" at bounding box center [317, 290] width 24 height 21
click at [299, 293] on input "Yes" at bounding box center [293, 290] width 12 height 12
radio input "true"
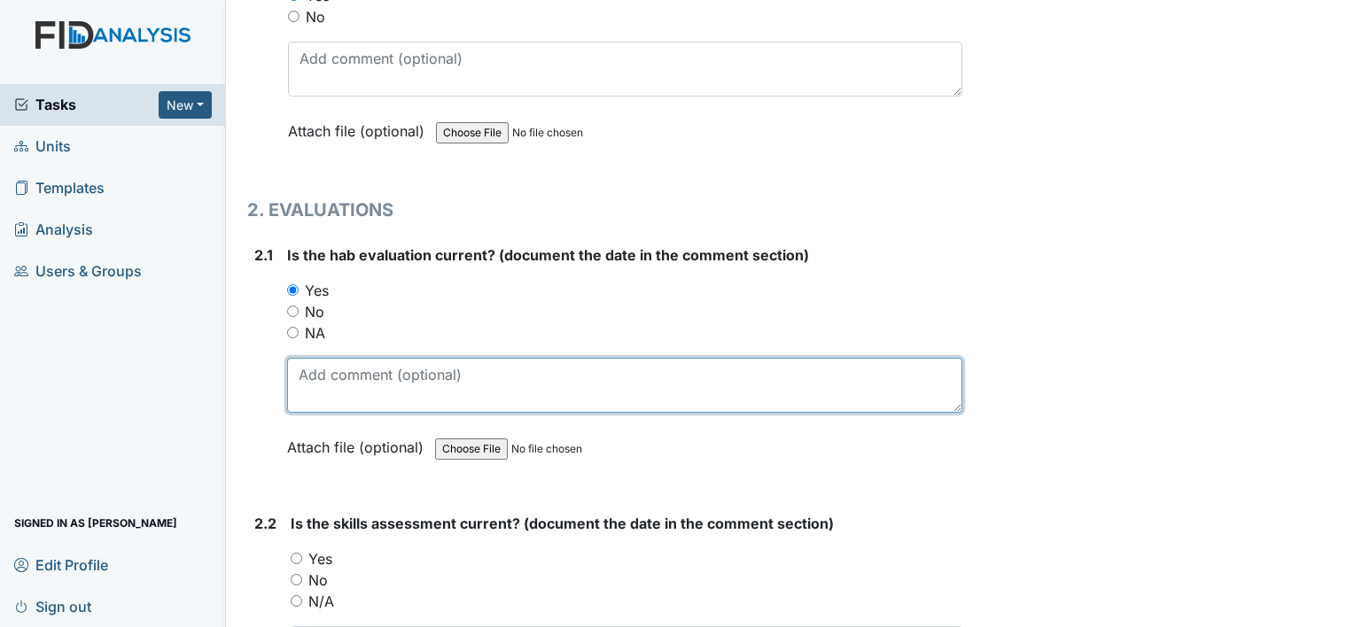
click at [339, 390] on textarea at bounding box center [624, 385] width 675 height 55
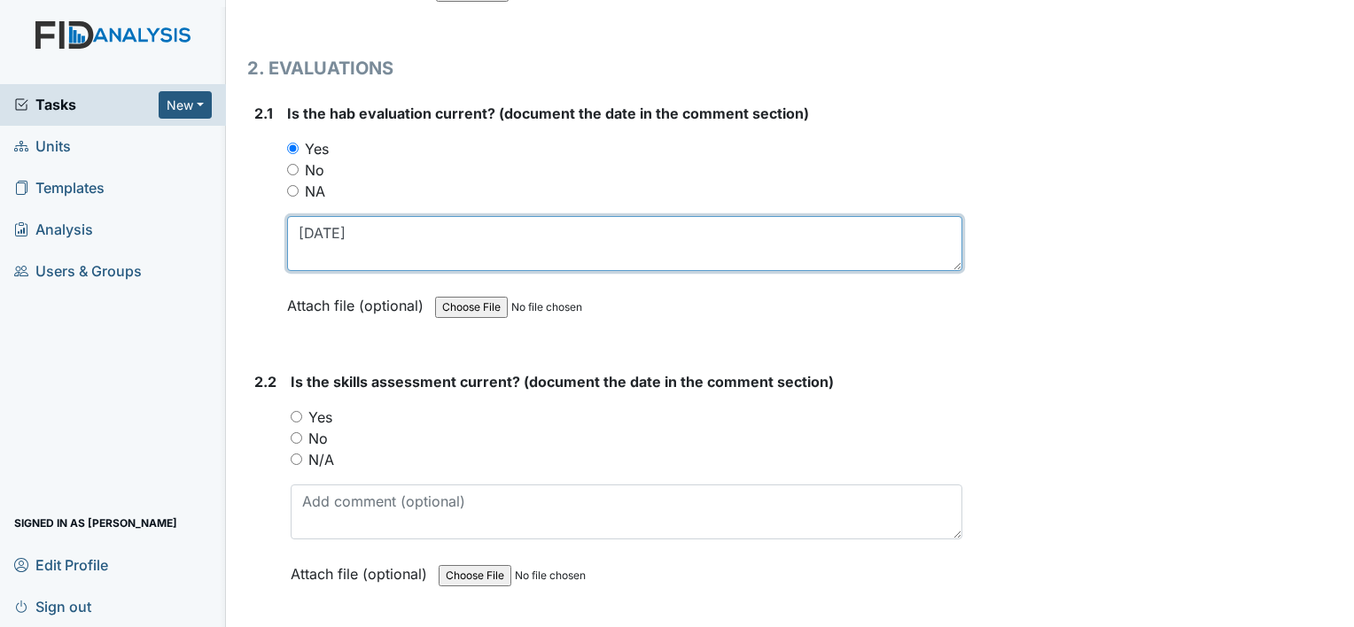
scroll to position [1772, 0]
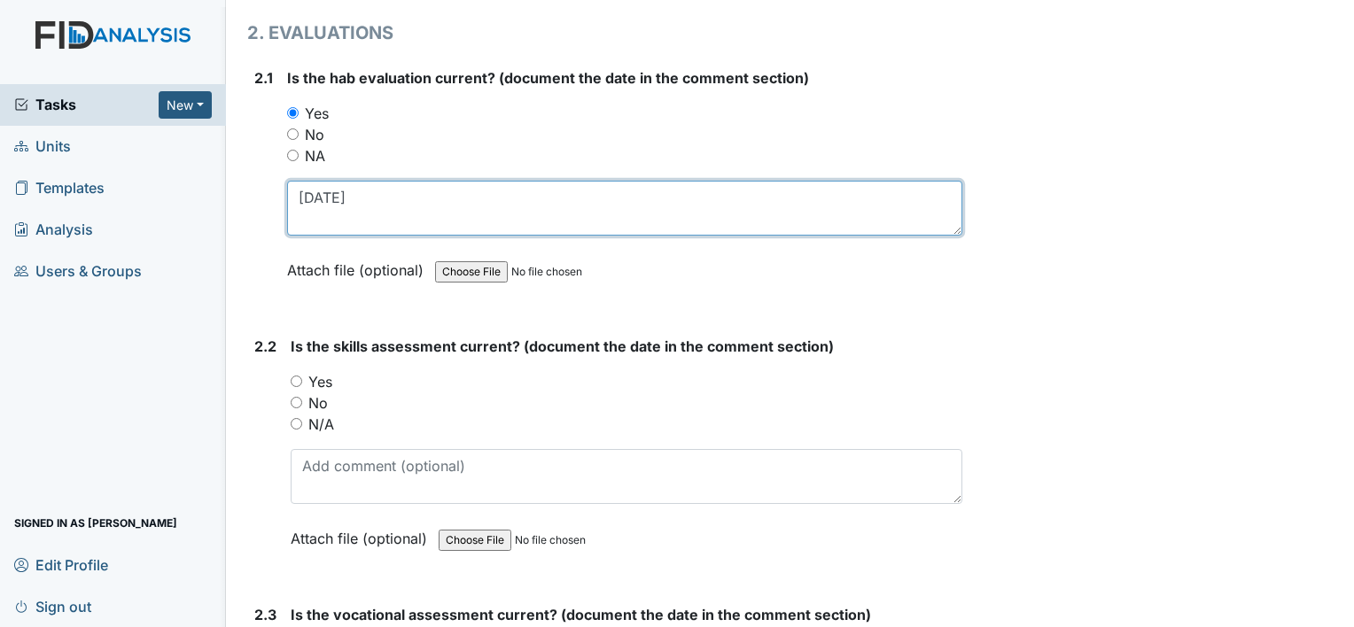
type textarea "6-16-25"
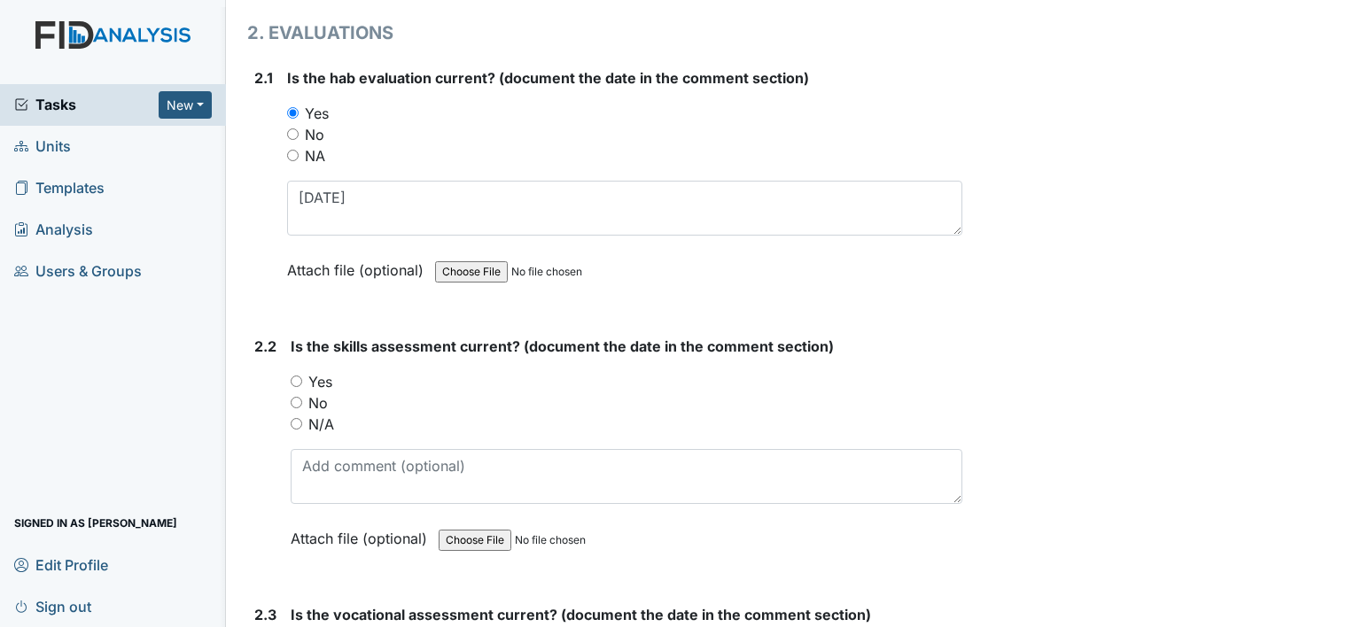
click at [320, 379] on label "Yes" at bounding box center [320, 381] width 24 height 21
click at [302, 379] on input "Yes" at bounding box center [297, 382] width 12 height 12
radio input "true"
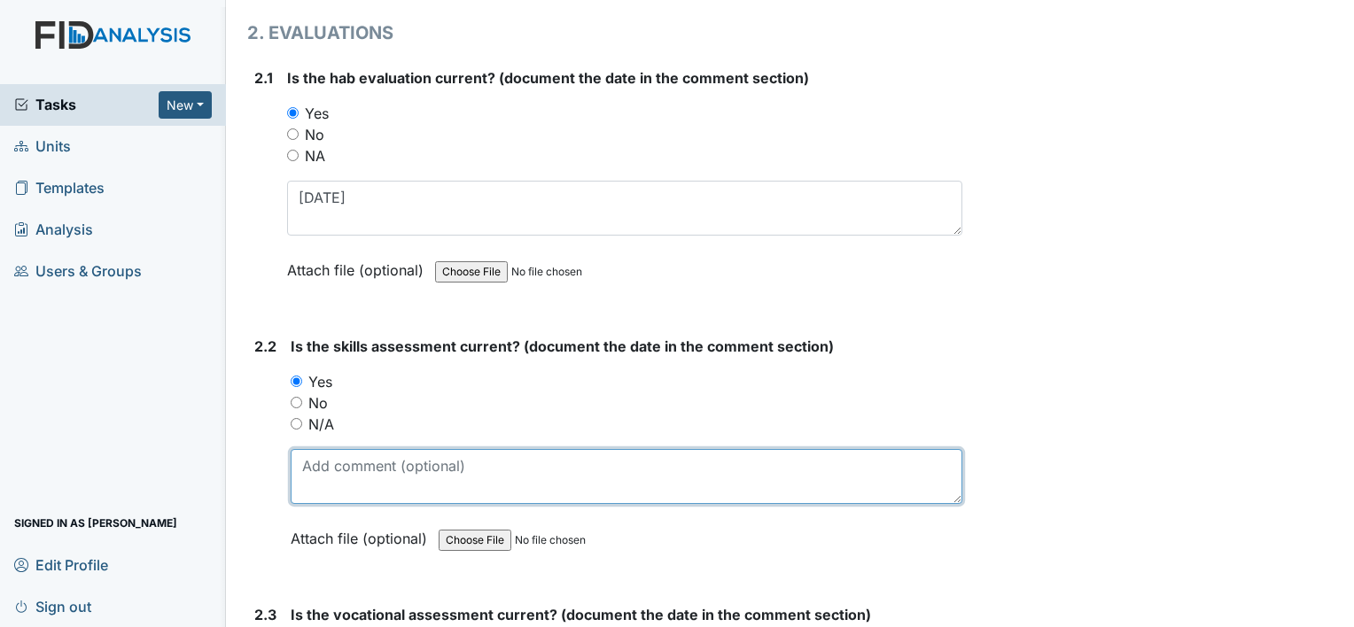
click at [349, 464] on textarea at bounding box center [627, 476] width 672 height 55
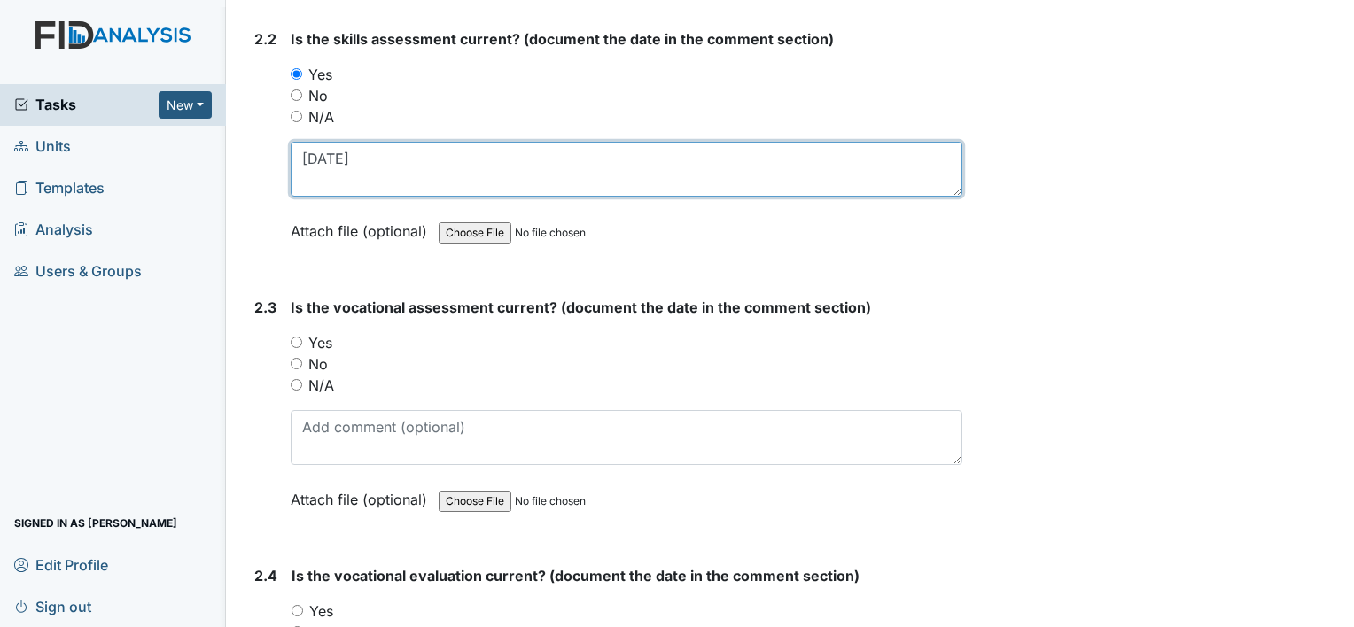
scroll to position [2127, 0]
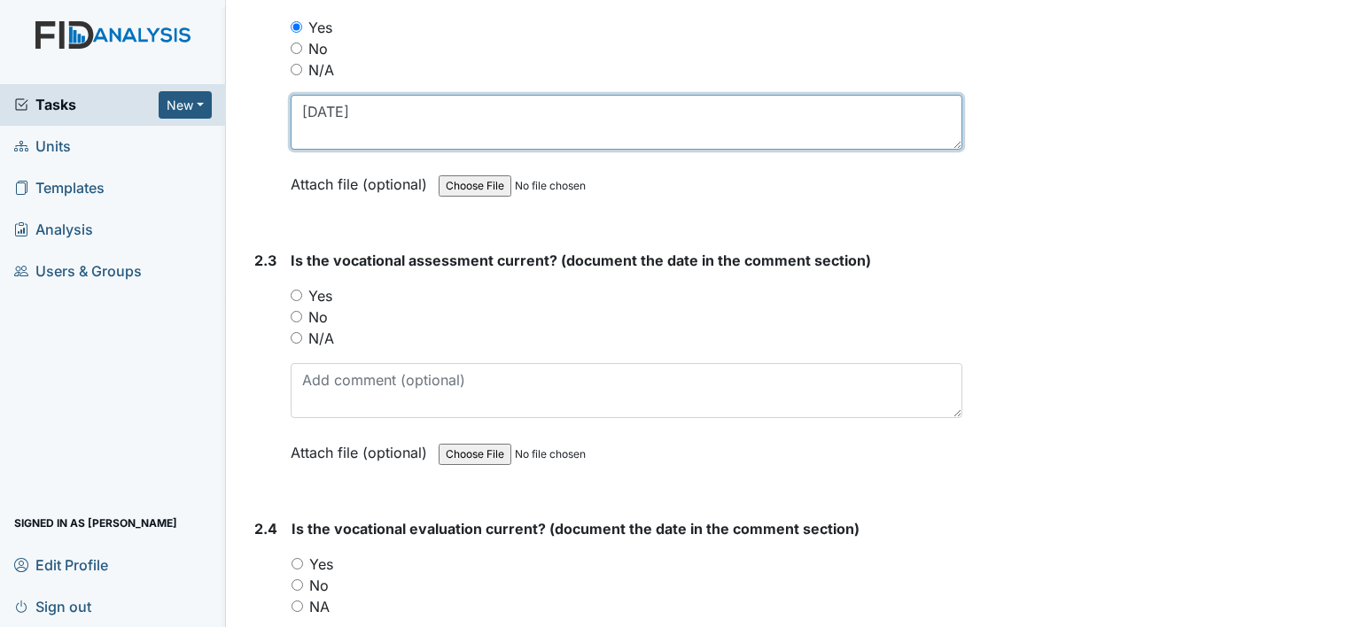
type textarea "6-16-25"
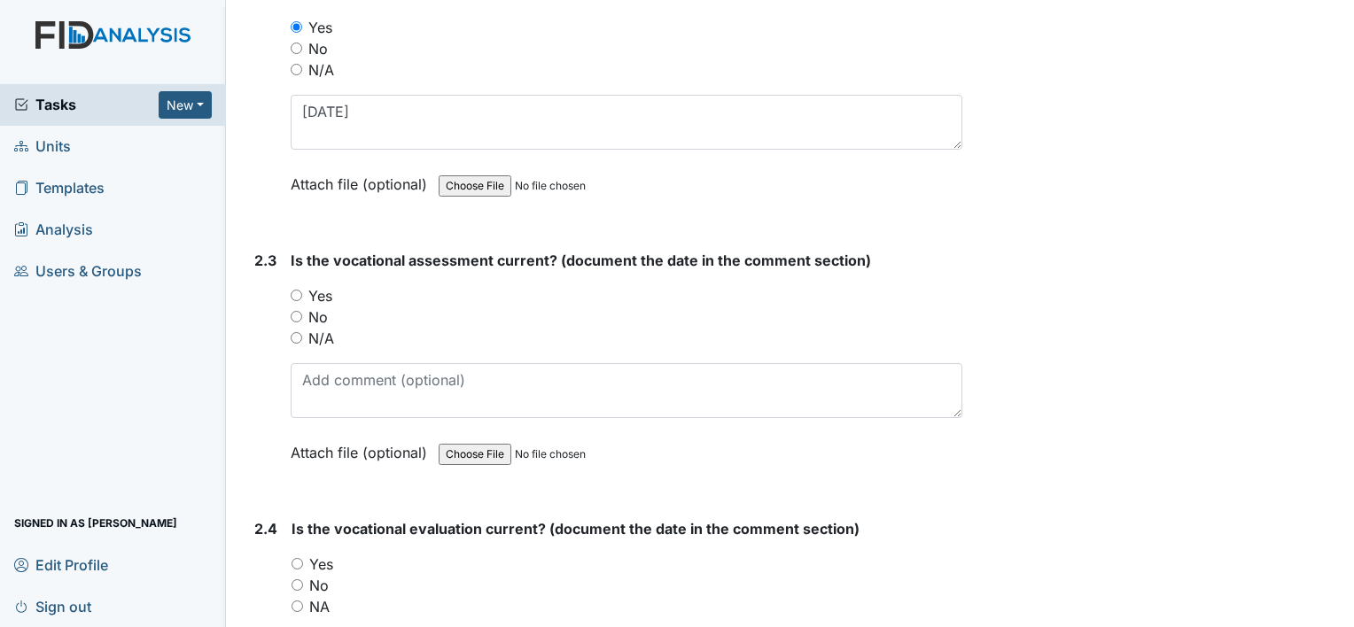
click at [326, 287] on label "Yes" at bounding box center [320, 295] width 24 height 21
click at [302, 290] on input "Yes" at bounding box center [297, 296] width 12 height 12
radio input "true"
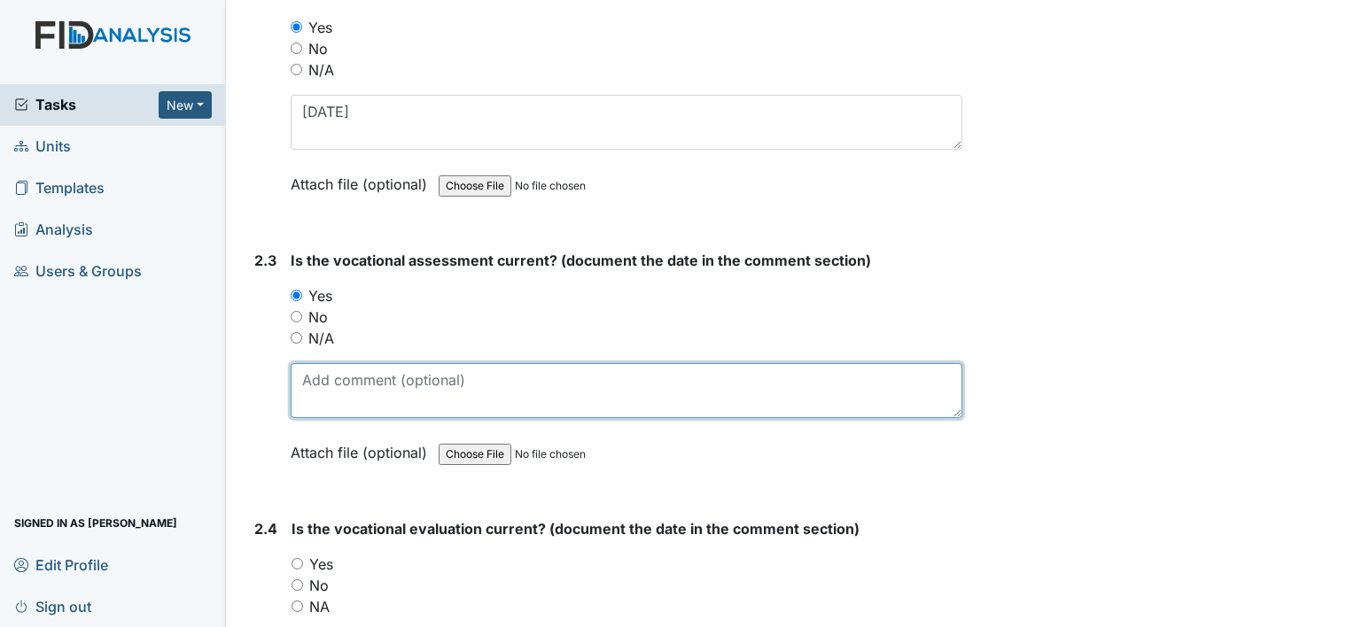
click at [360, 369] on textarea at bounding box center [627, 390] width 672 height 55
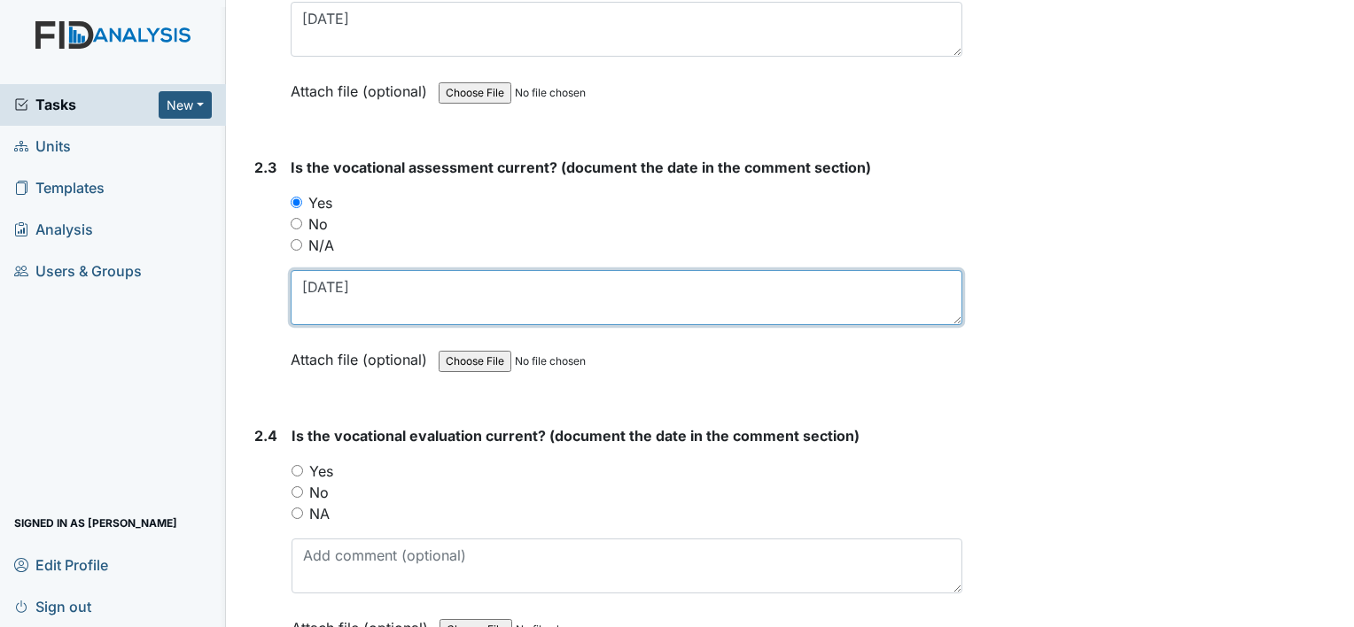
scroll to position [2393, 0]
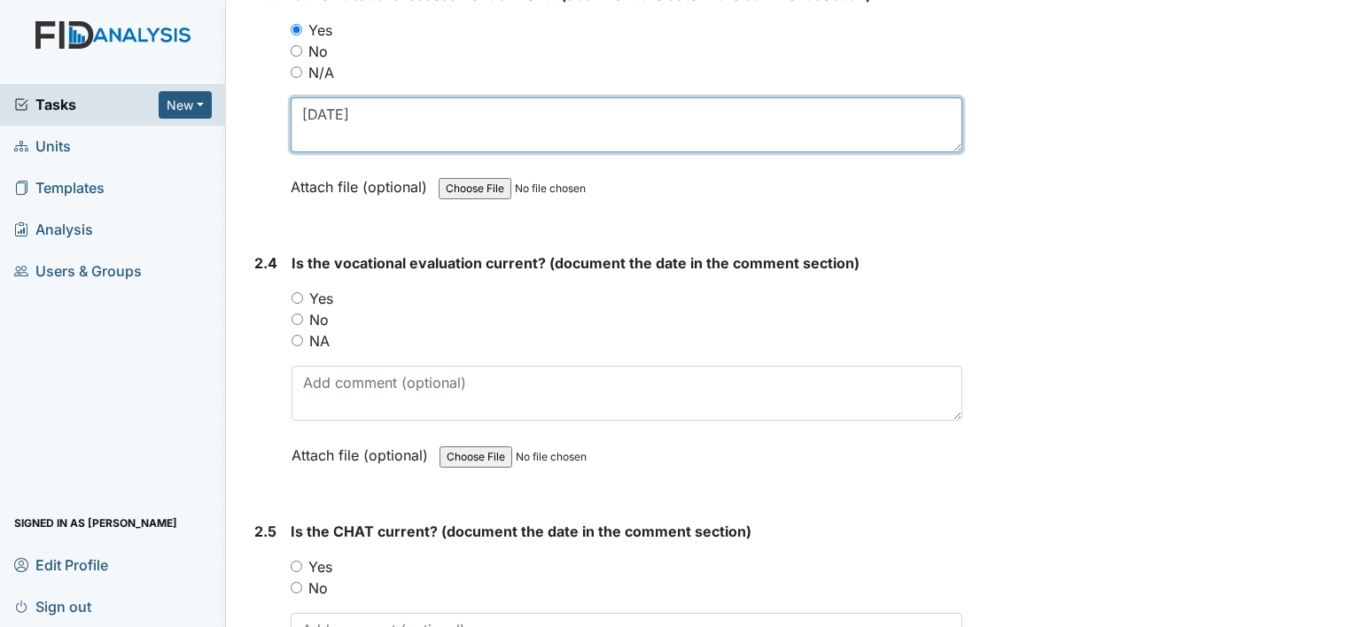
type textarea "6-23-25"
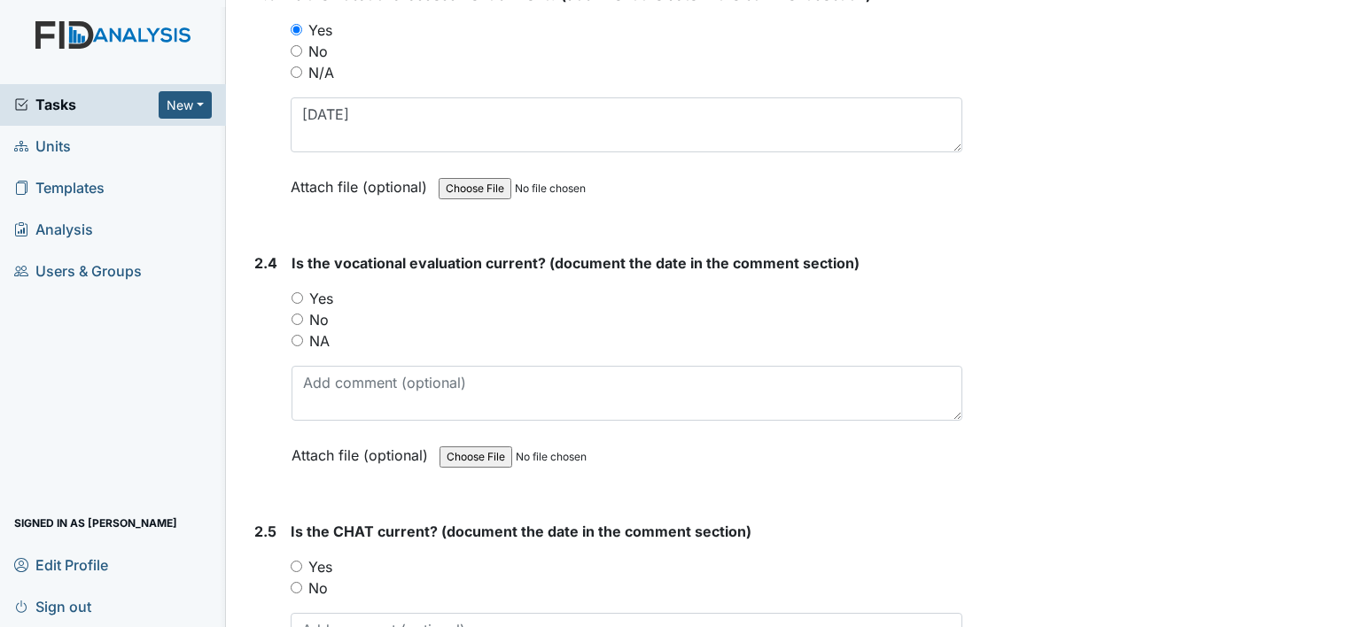
click at [323, 293] on label "Yes" at bounding box center [321, 298] width 24 height 21
click at [303, 293] on input "Yes" at bounding box center [298, 298] width 12 height 12
radio input "true"
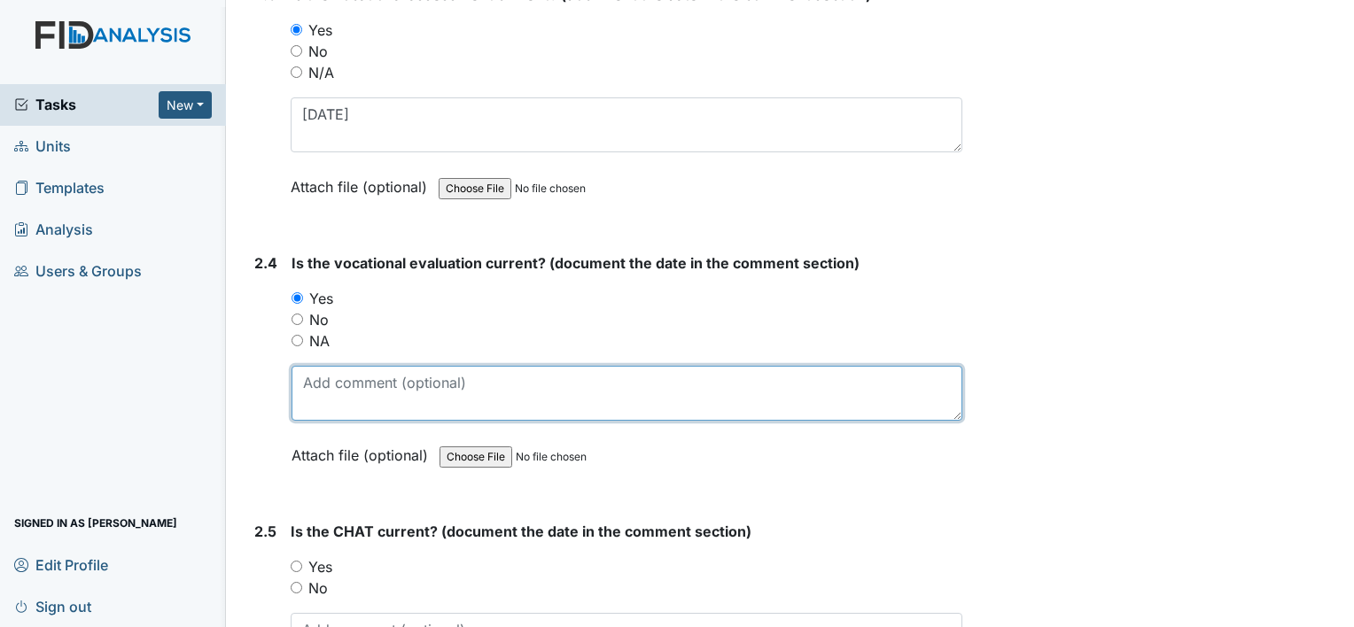
click at [323, 391] on textarea at bounding box center [627, 393] width 671 height 55
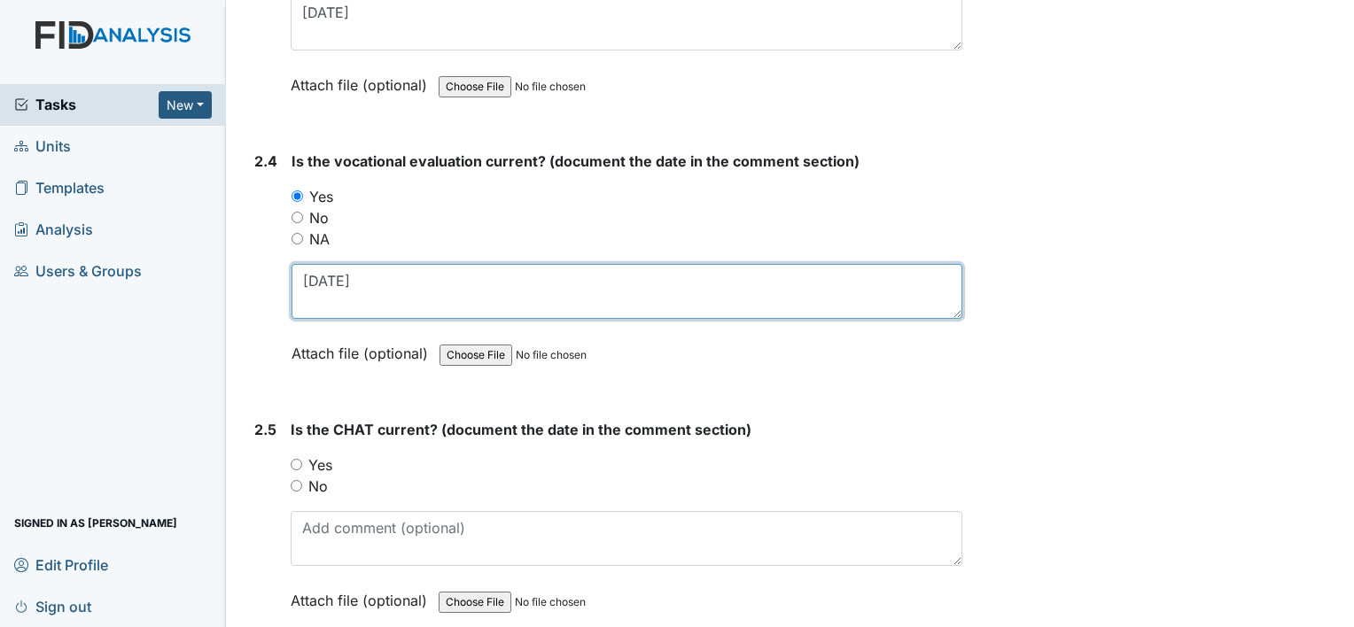
scroll to position [2747, 0]
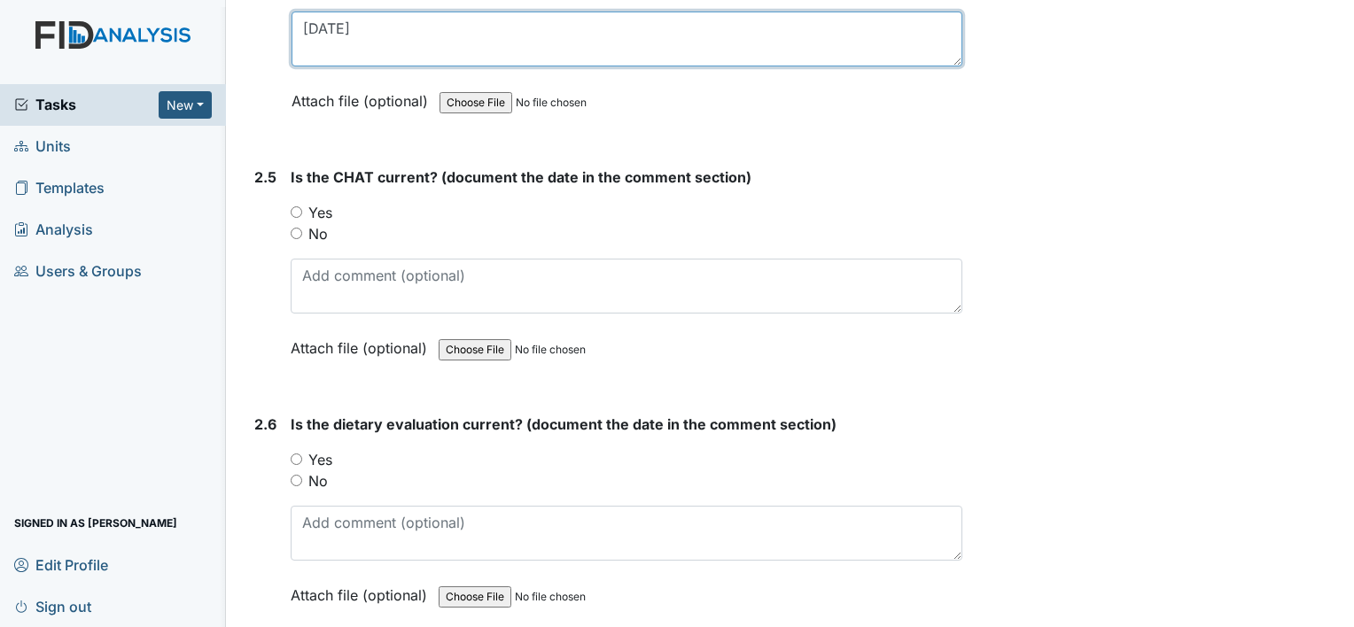
type textarea "6-23-25"
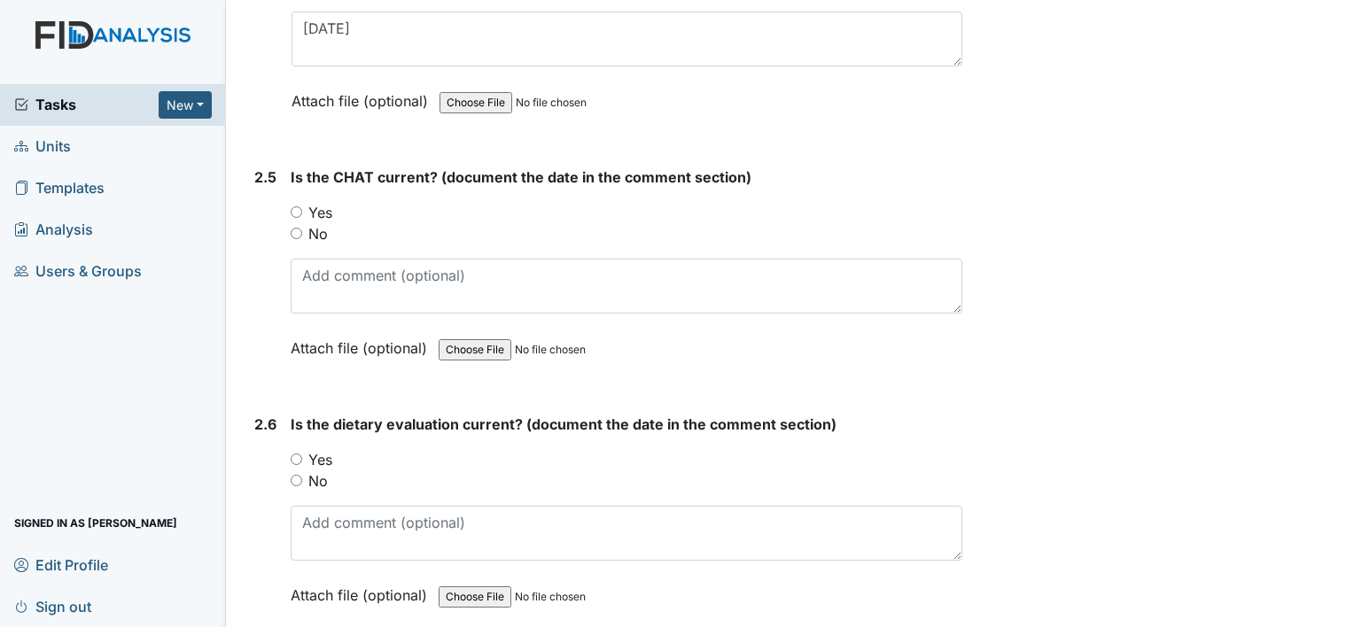
drag, startPoint x: 320, startPoint y: 205, endPoint x: 331, endPoint y: 261, distance: 56.8
click at [320, 205] on label "Yes" at bounding box center [320, 212] width 24 height 21
click at [302, 206] on input "Yes" at bounding box center [297, 212] width 12 height 12
radio input "true"
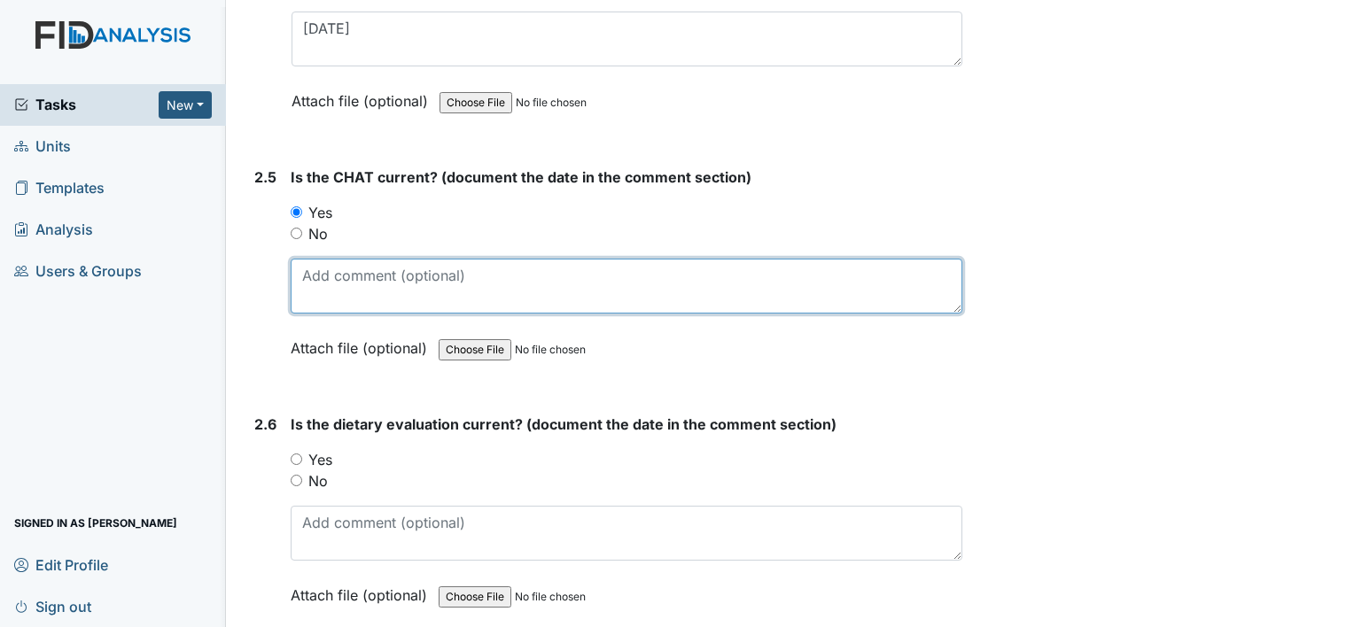
click at [334, 271] on textarea at bounding box center [627, 286] width 672 height 55
type textarea "[DATE]"
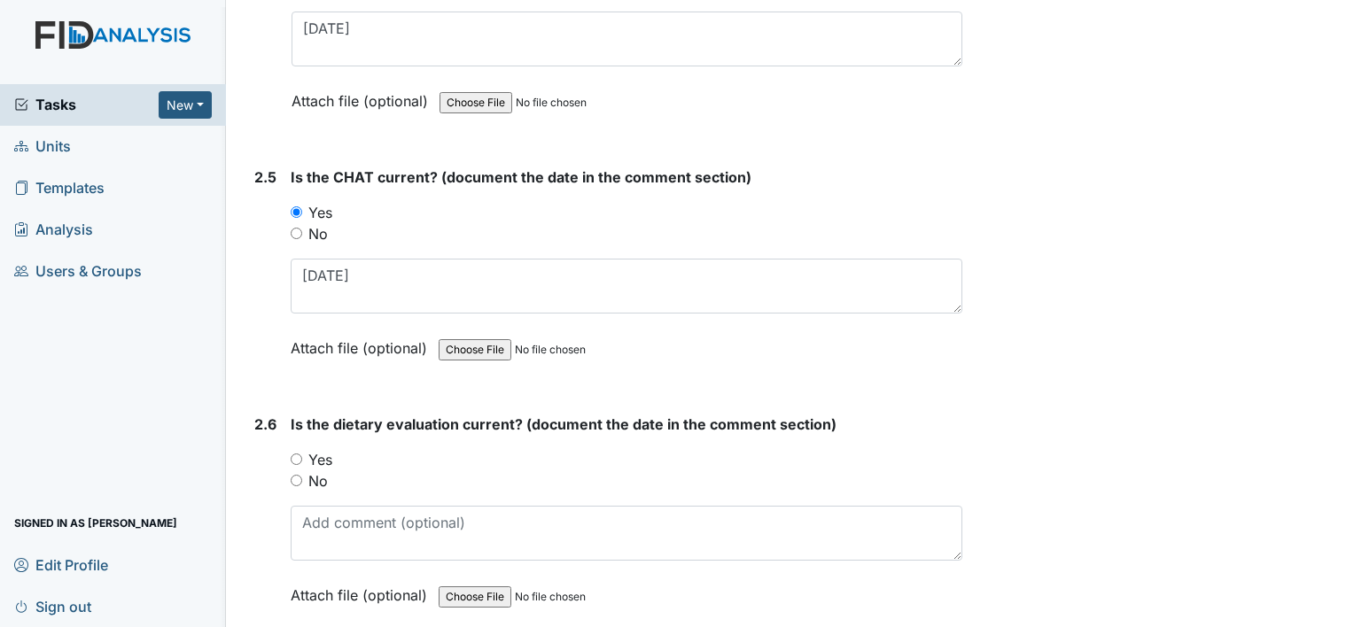
click at [316, 449] on label "Yes" at bounding box center [320, 459] width 24 height 21
click at [302, 454] on input "Yes" at bounding box center [297, 460] width 12 height 12
radio input "true"
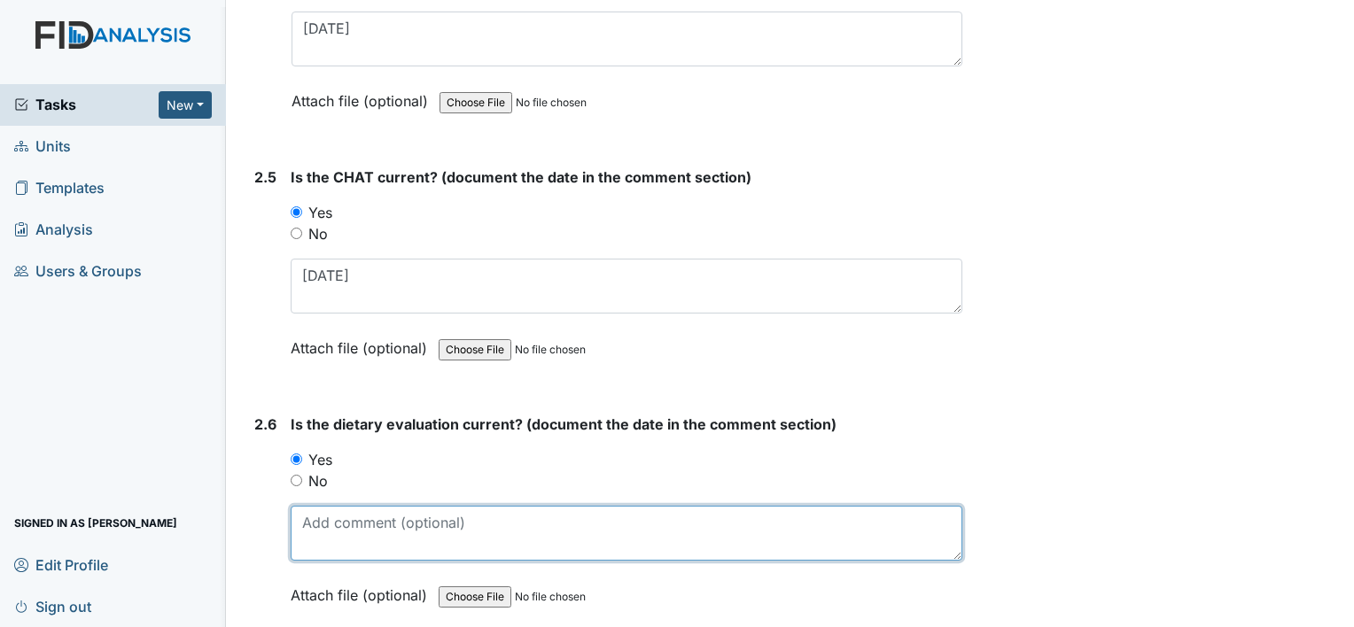
click at [336, 515] on textarea at bounding box center [627, 533] width 672 height 55
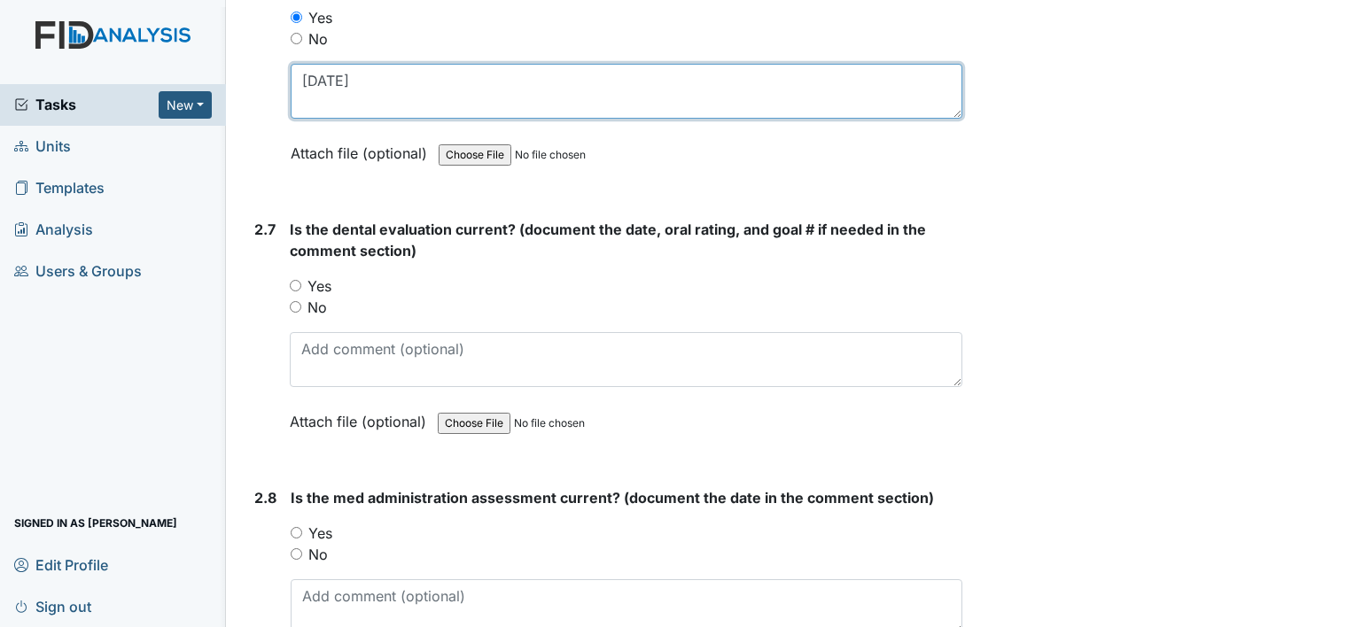
scroll to position [3190, 0]
type textarea "[DATE]"
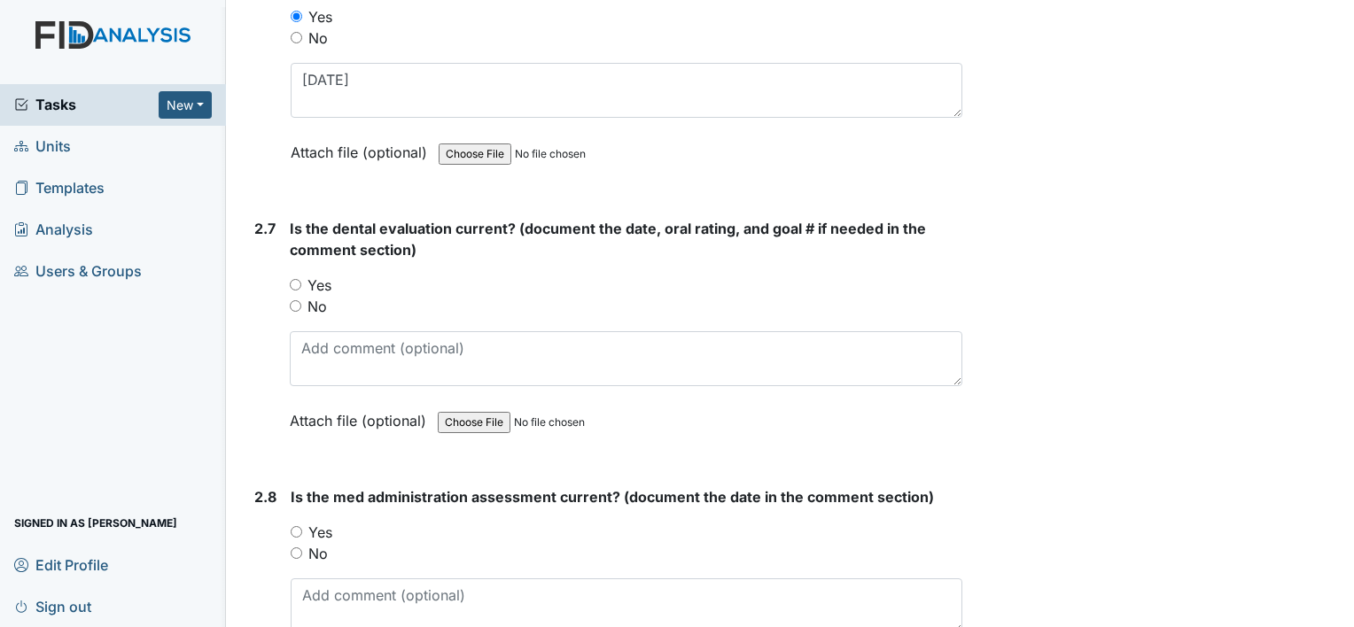
click at [316, 275] on label "Yes" at bounding box center [319, 285] width 24 height 21
click at [301, 279] on input "Yes" at bounding box center [296, 285] width 12 height 12
radio input "true"
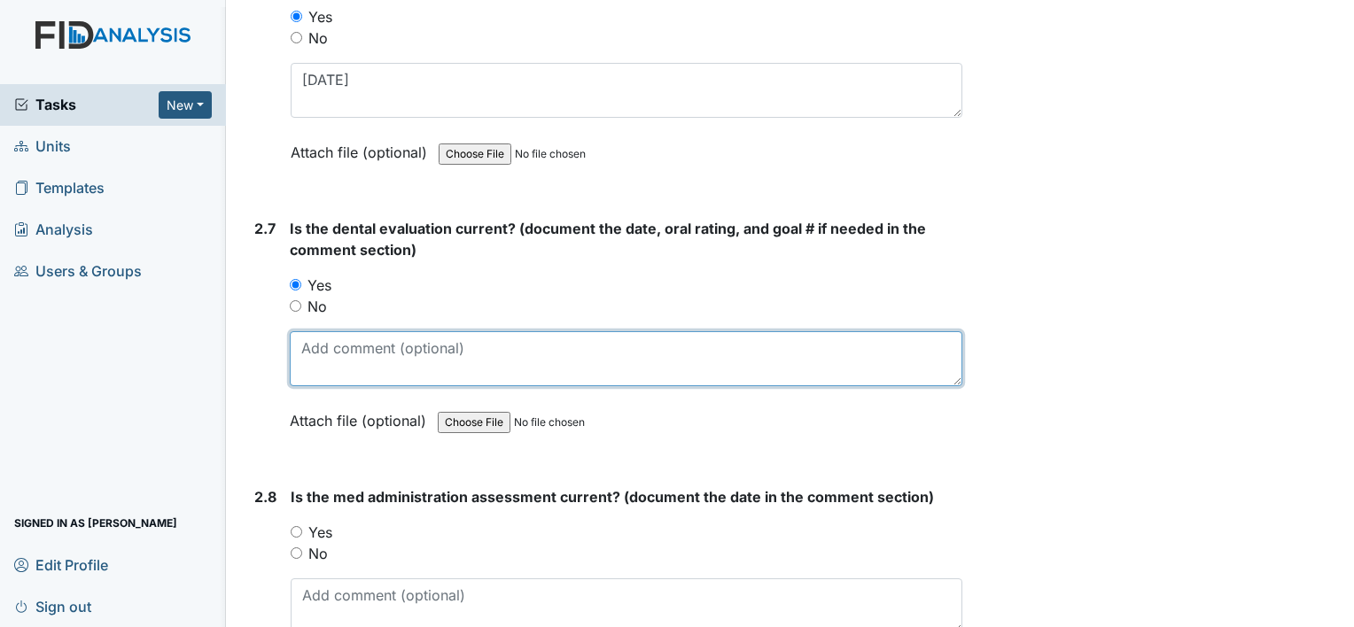
click at [323, 345] on textarea at bounding box center [626, 358] width 673 height 55
type textarea "[DATE]"
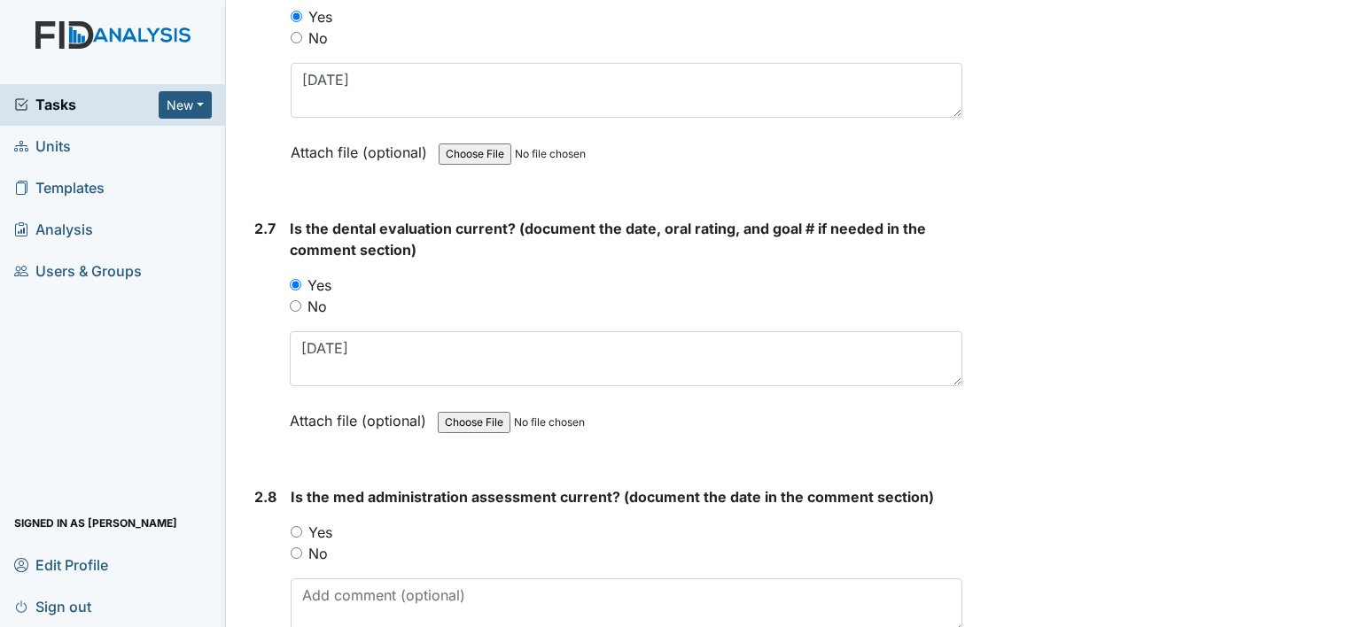
click at [326, 522] on label "Yes" at bounding box center [320, 532] width 24 height 21
click at [302, 526] on input "Yes" at bounding box center [297, 532] width 12 height 12
radio input "true"
click at [344, 579] on textarea at bounding box center [627, 606] width 672 height 55
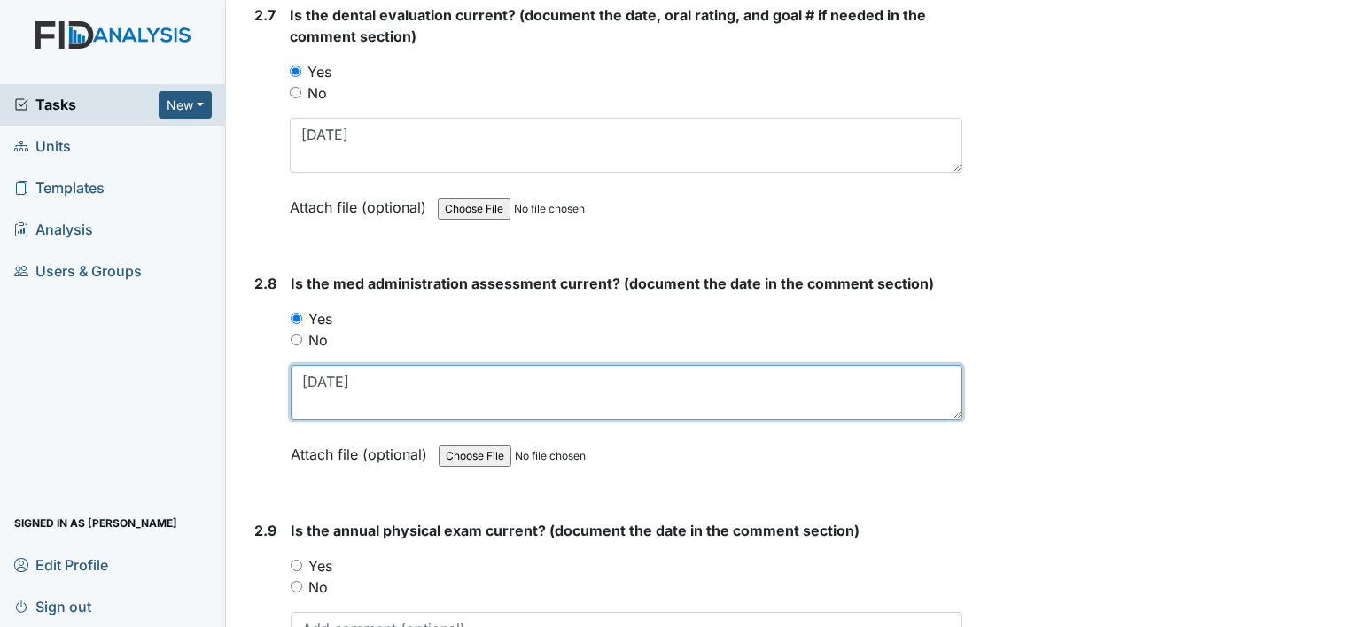
scroll to position [3456, 0]
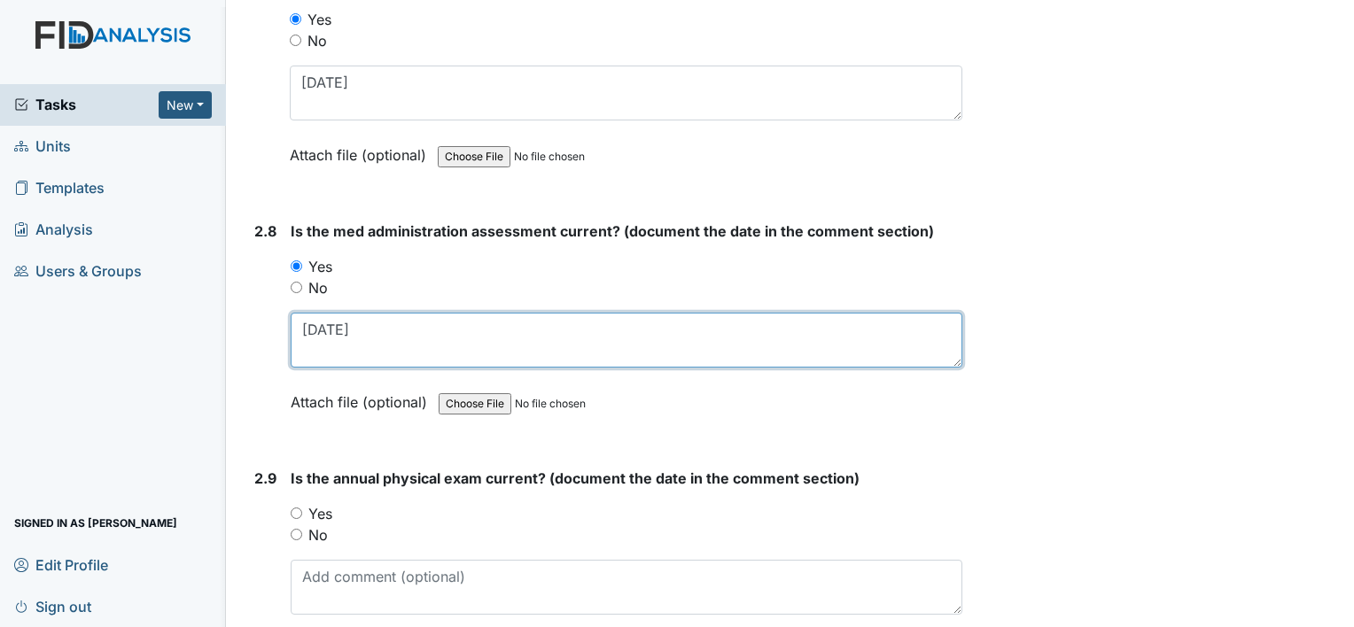
type textarea "[DATE]"
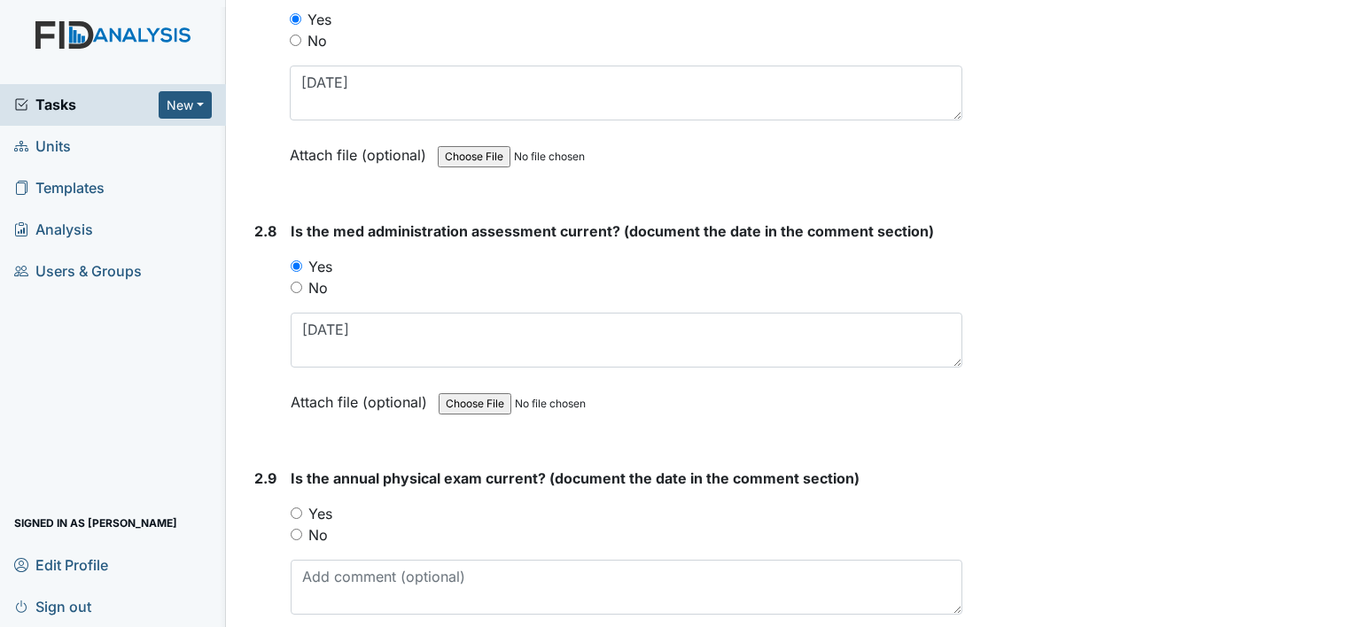
click at [324, 503] on label "Yes" at bounding box center [320, 513] width 24 height 21
click at [302, 508] on input "Yes" at bounding box center [297, 514] width 12 height 12
radio input "true"
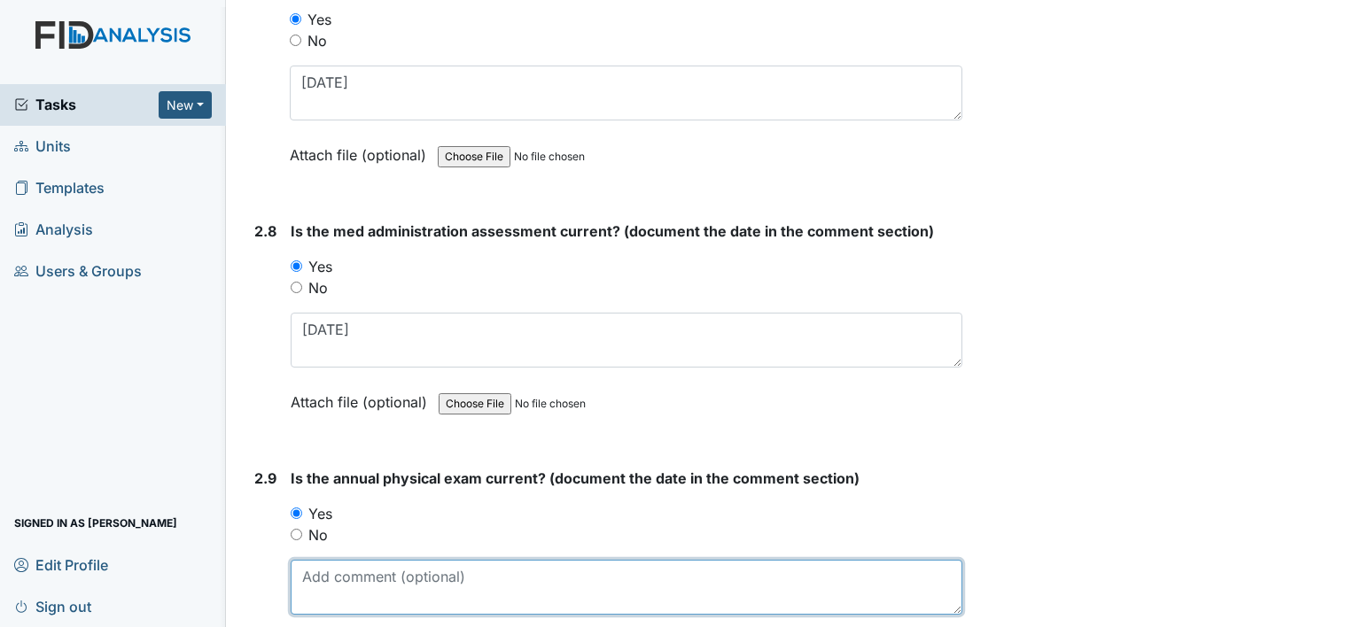
click at [445, 595] on textarea at bounding box center [627, 587] width 672 height 55
click at [432, 562] on textarea at bounding box center [627, 587] width 672 height 55
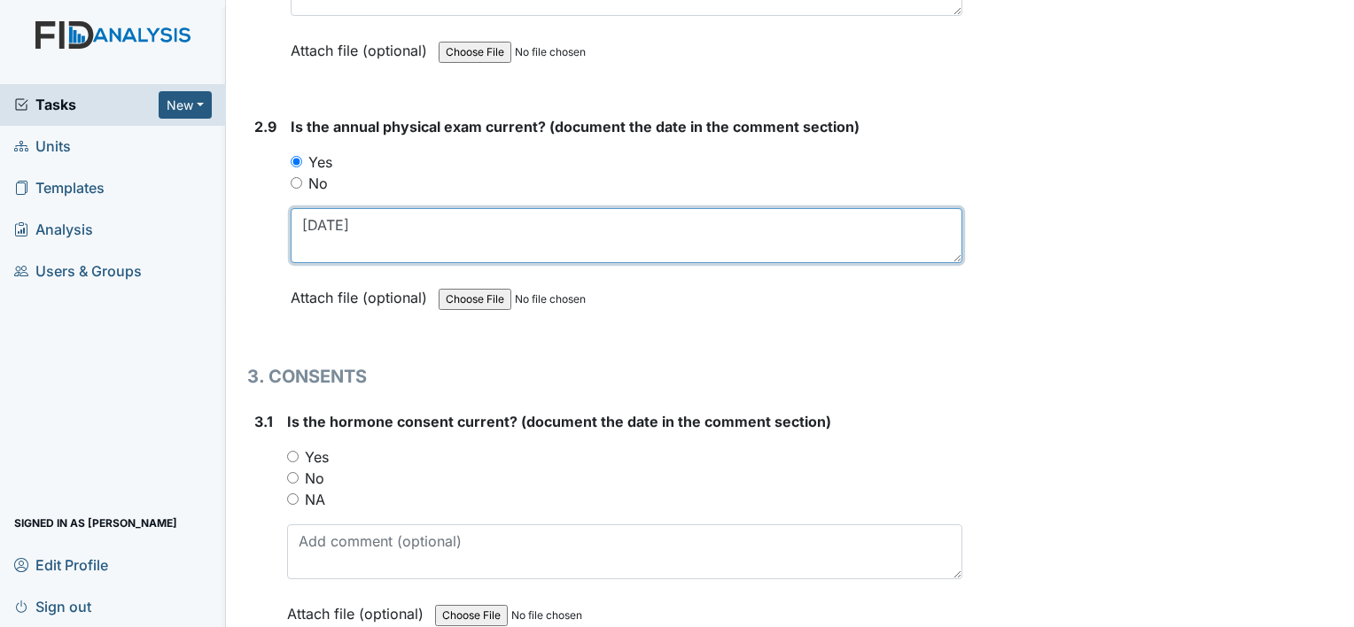
scroll to position [3810, 0]
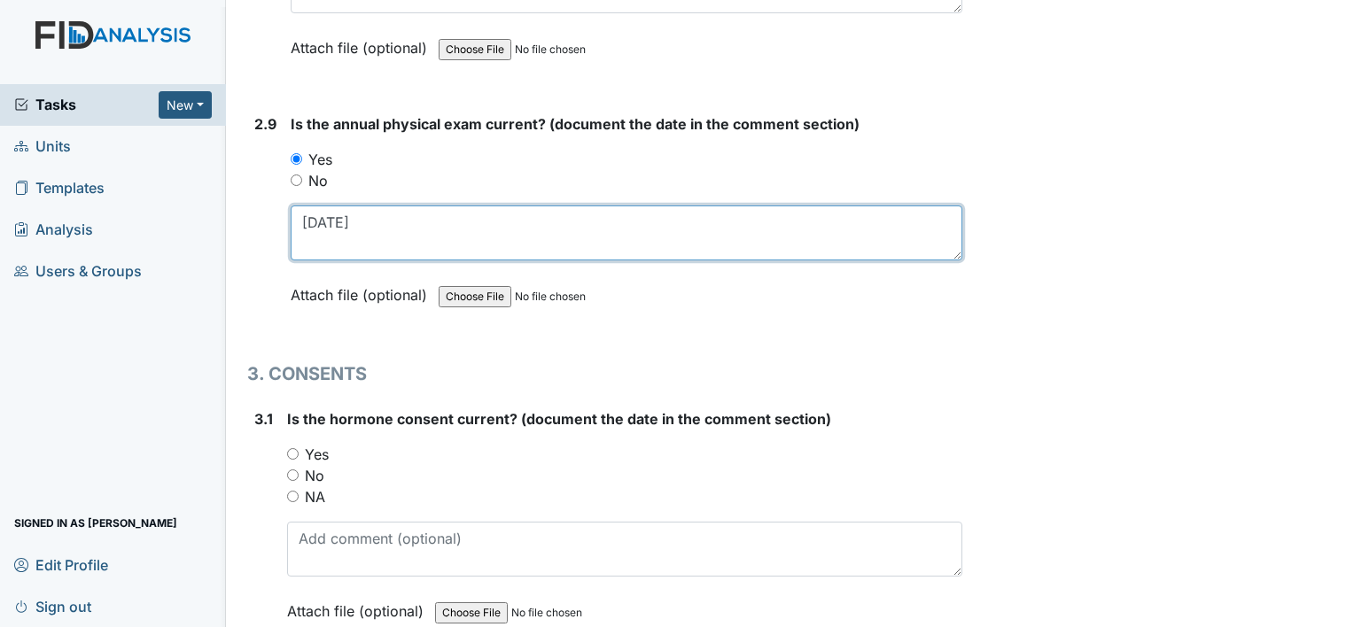
type textarea "7-23-25"
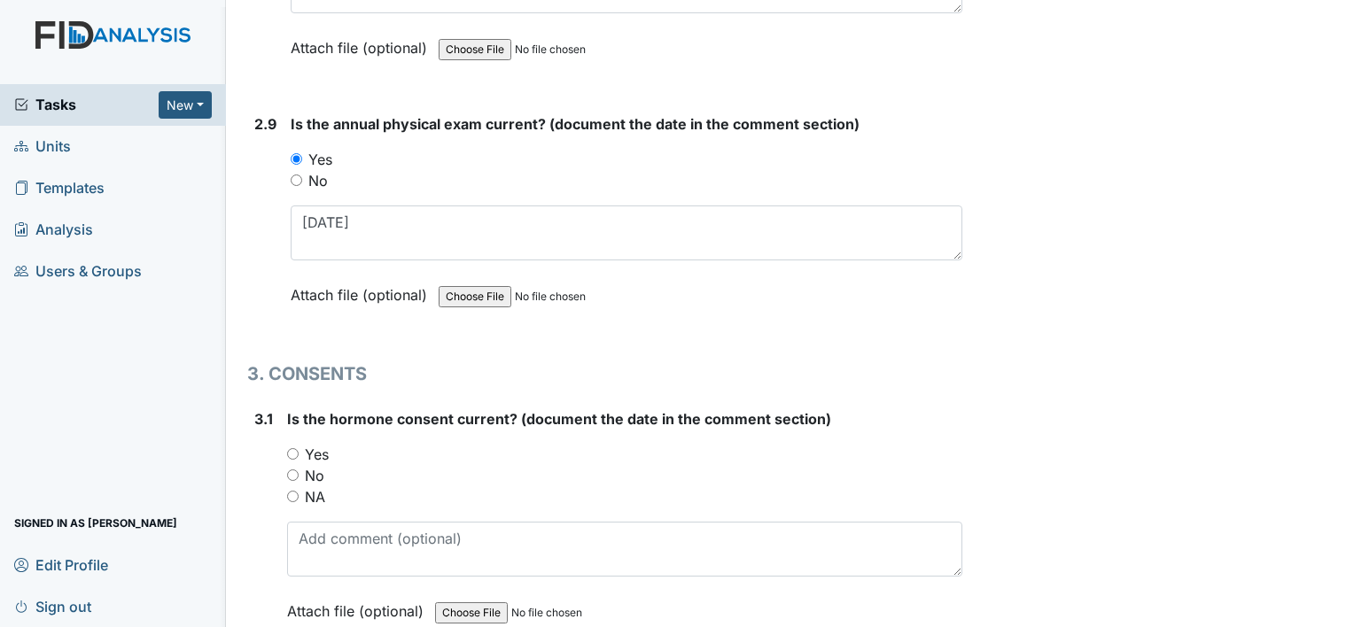
click at [315, 486] on label "NA" at bounding box center [315, 496] width 20 height 21
click at [299, 491] on input "NA" at bounding box center [293, 497] width 12 height 12
radio input "true"
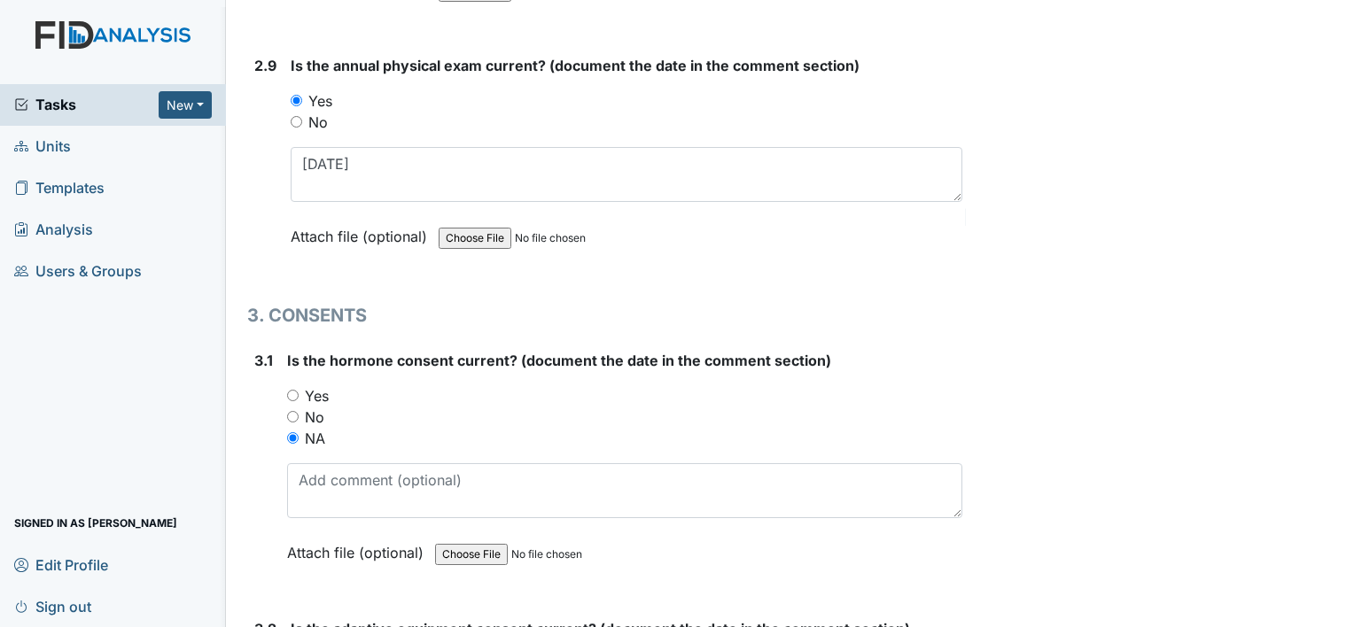
scroll to position [4076, 0]
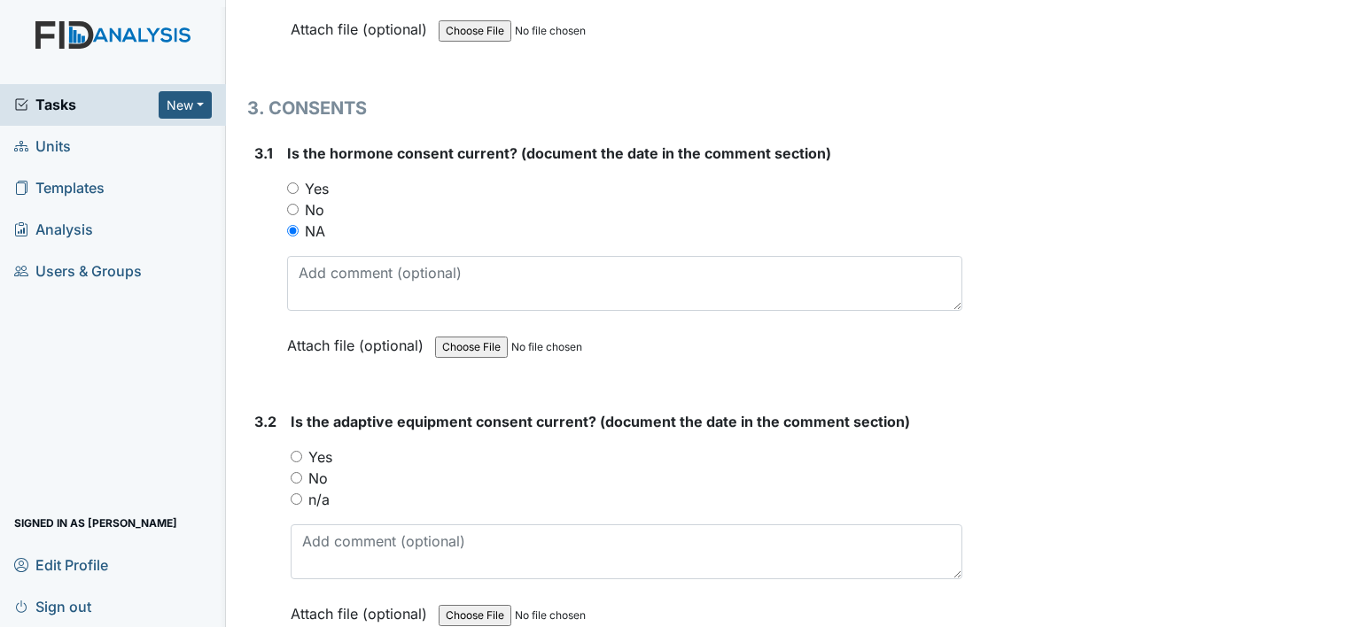
click at [317, 489] on label "n/a" at bounding box center [318, 499] width 21 height 21
click at [302, 494] on input "n/a" at bounding box center [297, 500] width 12 height 12
radio input "true"
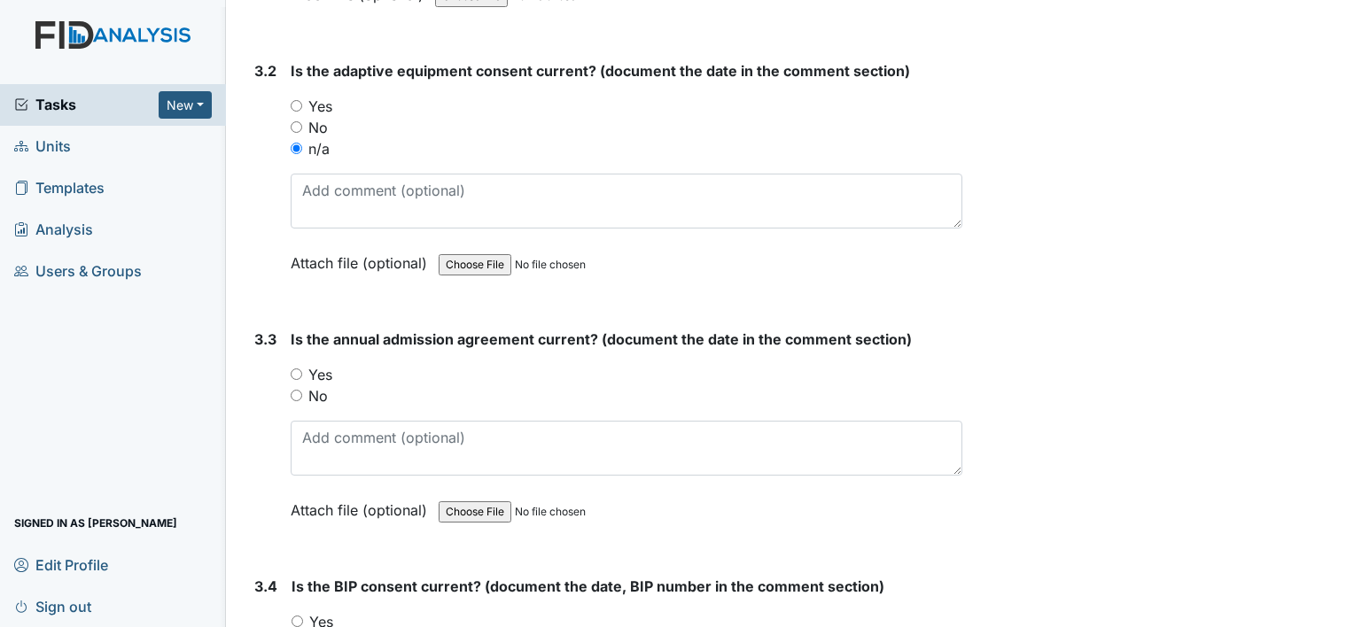
scroll to position [4431, 0]
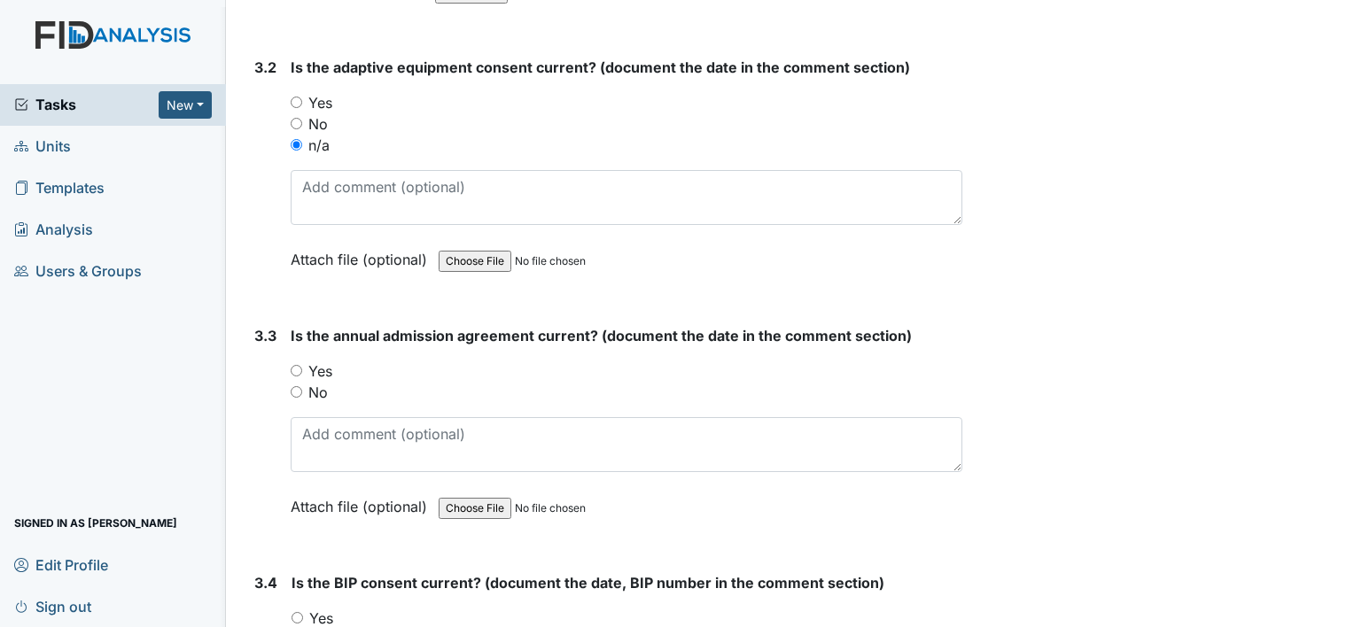
click at [323, 382] on label "No" at bounding box center [317, 392] width 19 height 21
click at [302, 386] on input "No" at bounding box center [297, 392] width 12 height 12
radio input "true"
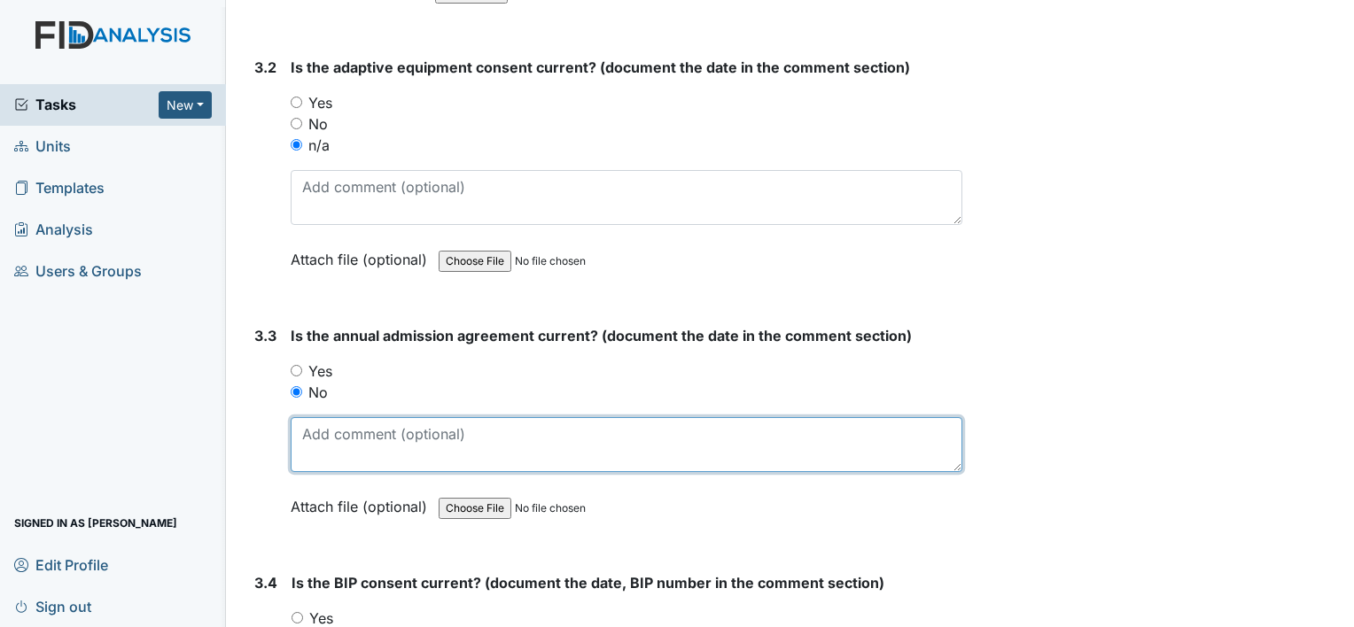
click at [333, 429] on textarea at bounding box center [627, 444] width 672 height 55
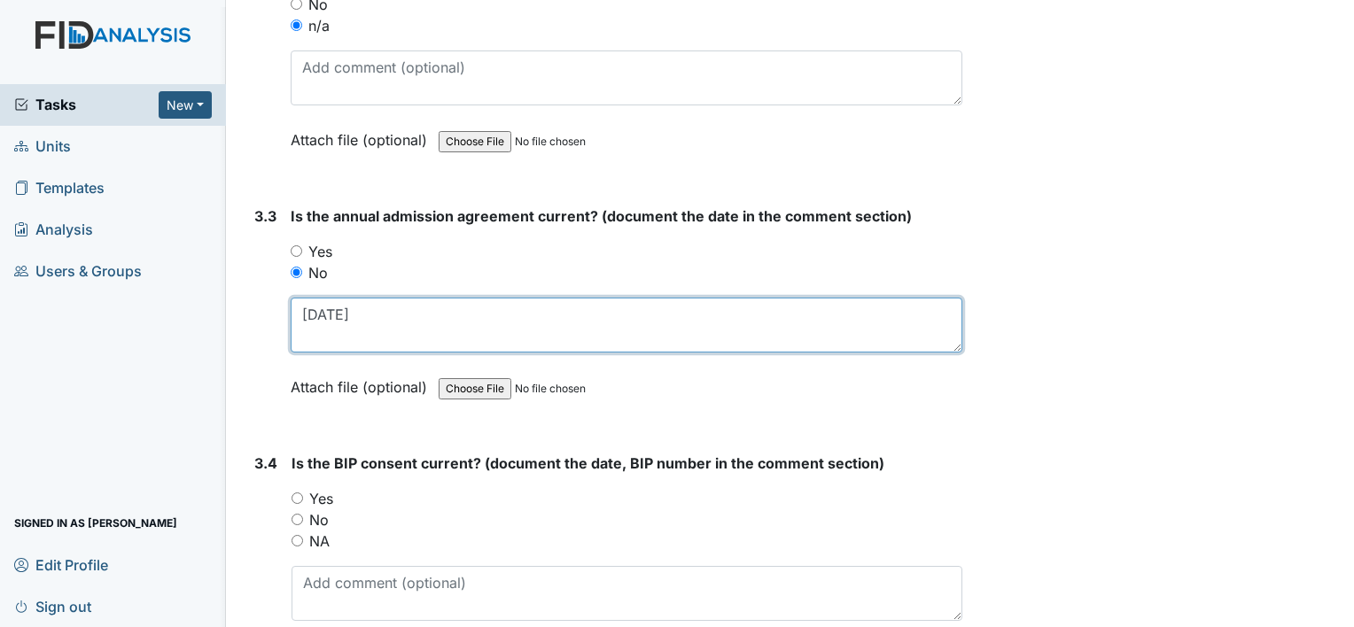
scroll to position [4696, 0]
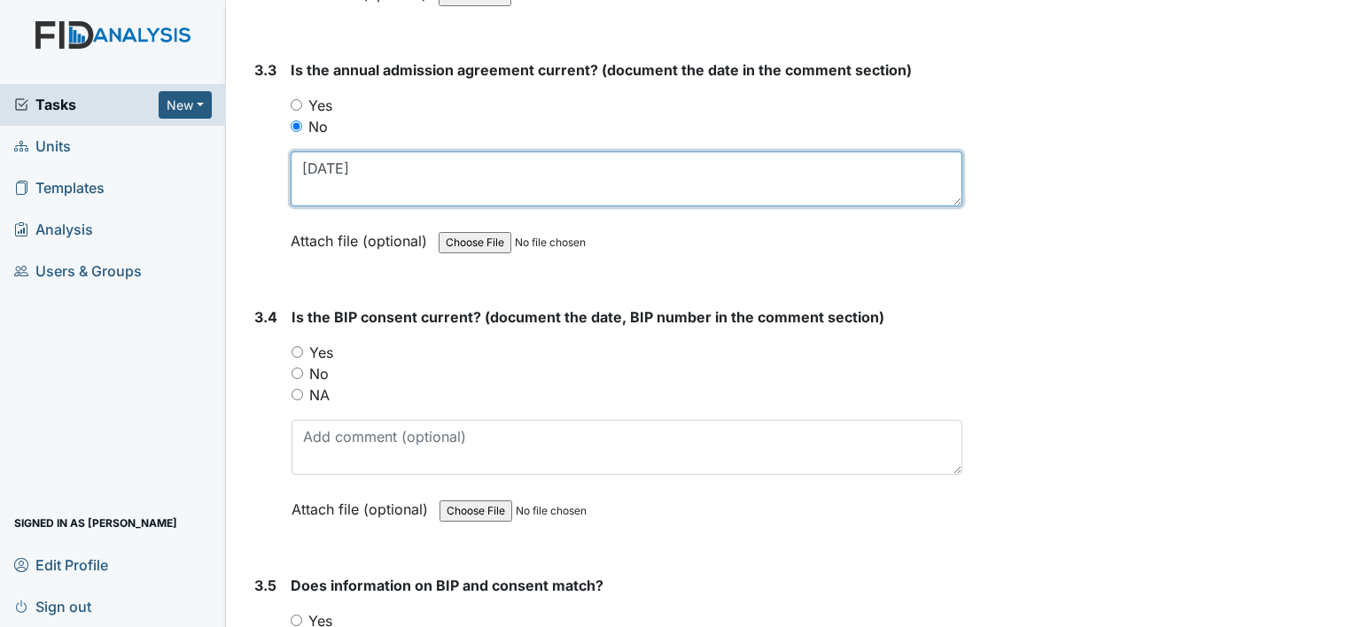
type textarea "7-12-24"
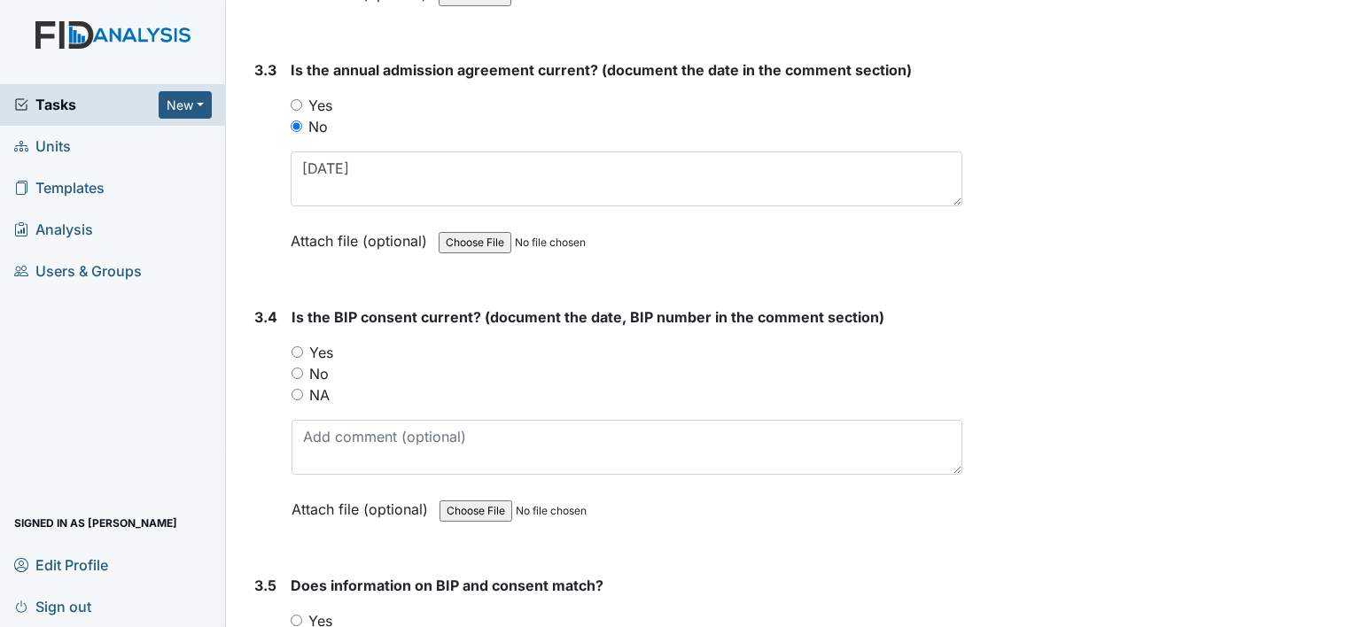
click at [323, 342] on label "Yes" at bounding box center [321, 352] width 24 height 21
click at [303, 346] on input "Yes" at bounding box center [298, 352] width 12 height 12
radio input "true"
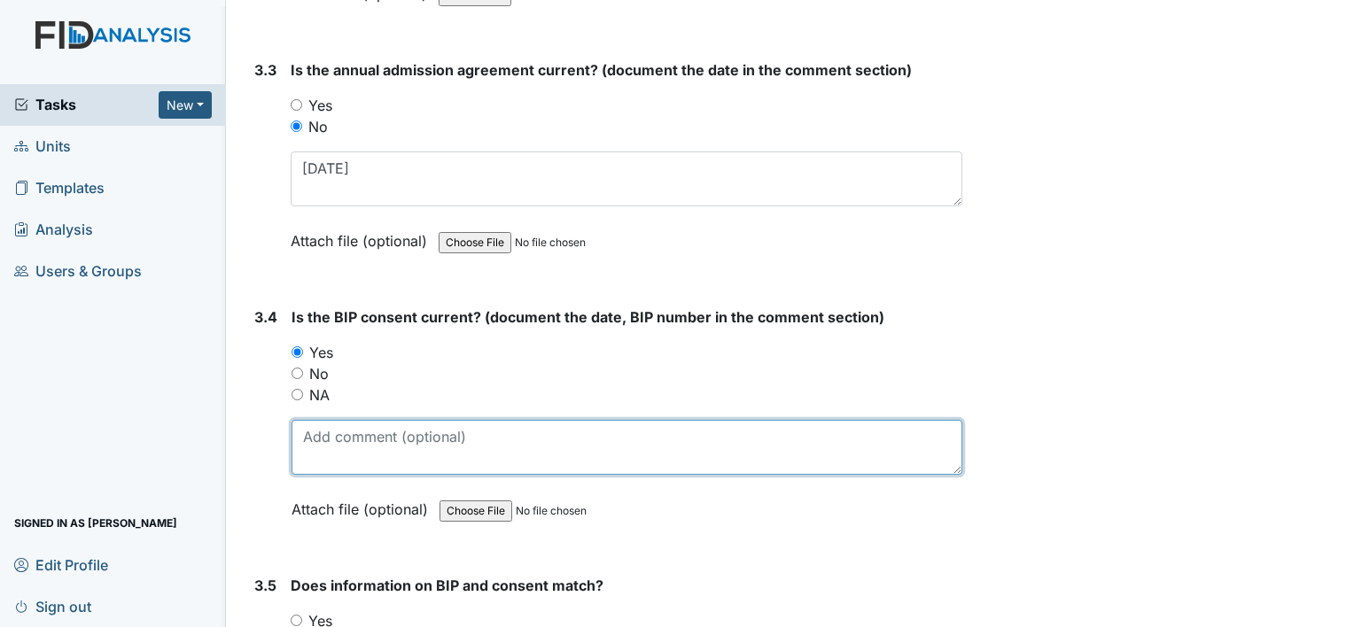
click at [358, 433] on textarea at bounding box center [627, 447] width 671 height 55
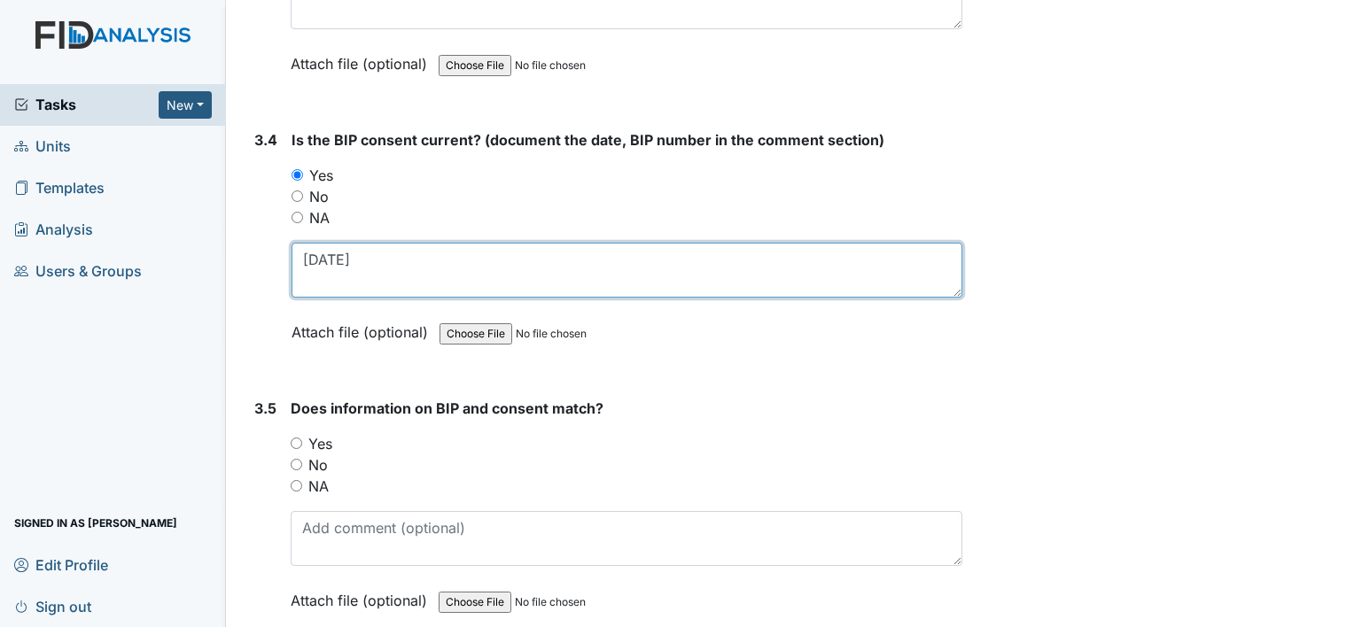
type textarea "3-8-25"
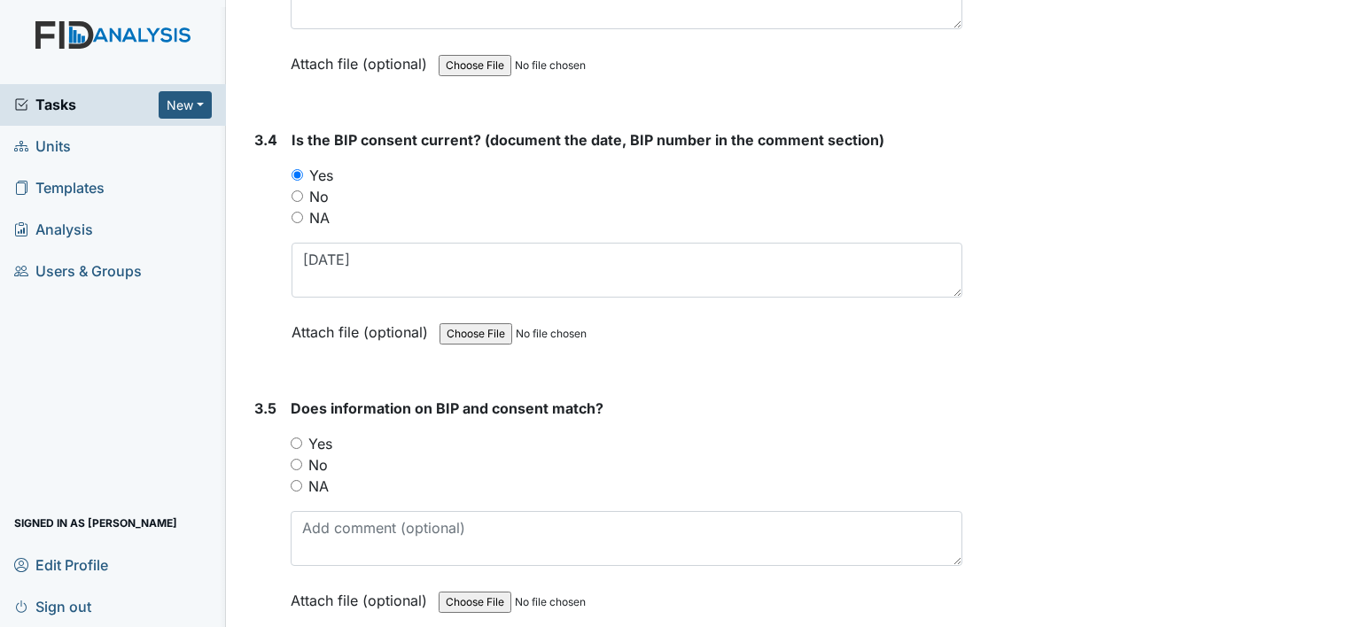
click at [315, 433] on label "Yes" at bounding box center [320, 443] width 24 height 21
click at [302, 438] on input "Yes" at bounding box center [297, 444] width 12 height 12
radio input "true"
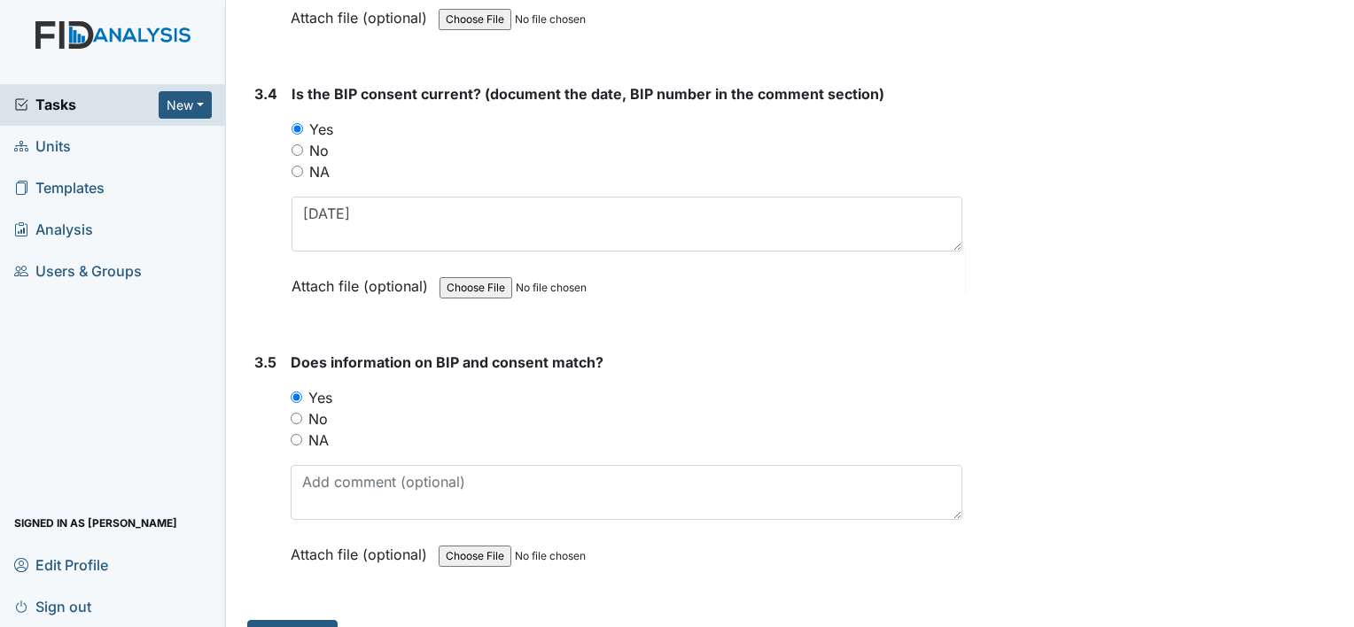
scroll to position [4942, 0]
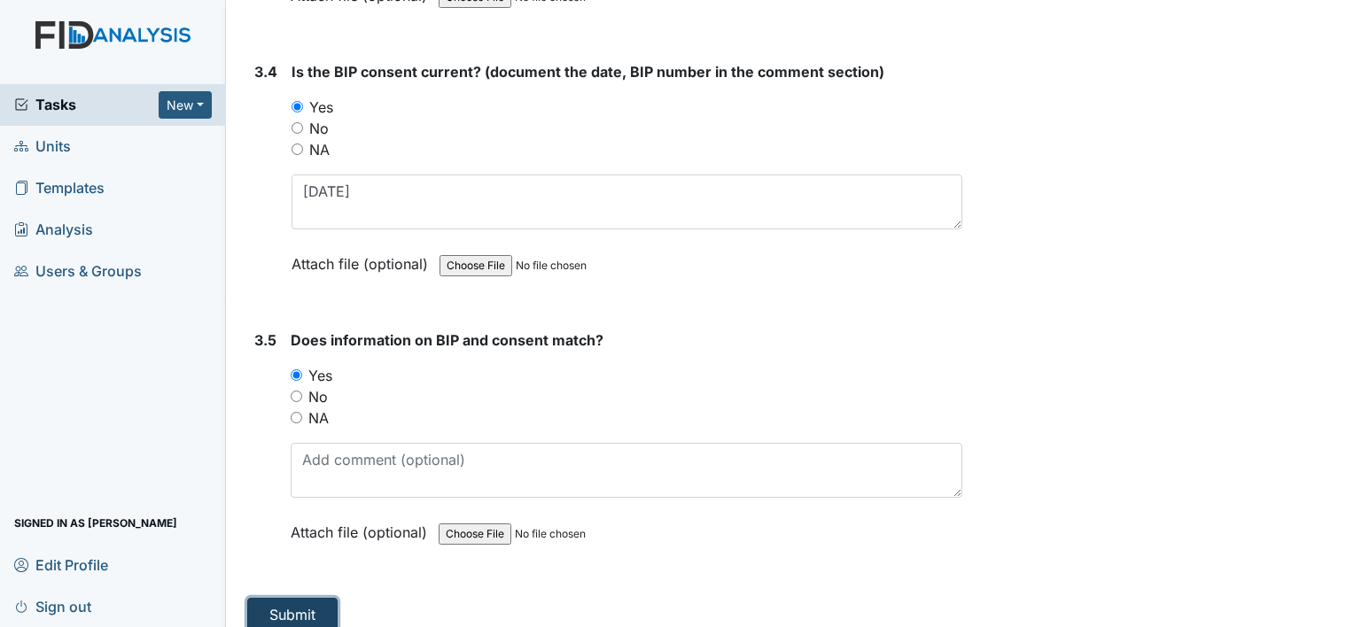
click at [300, 610] on button "Submit" at bounding box center [292, 615] width 90 height 34
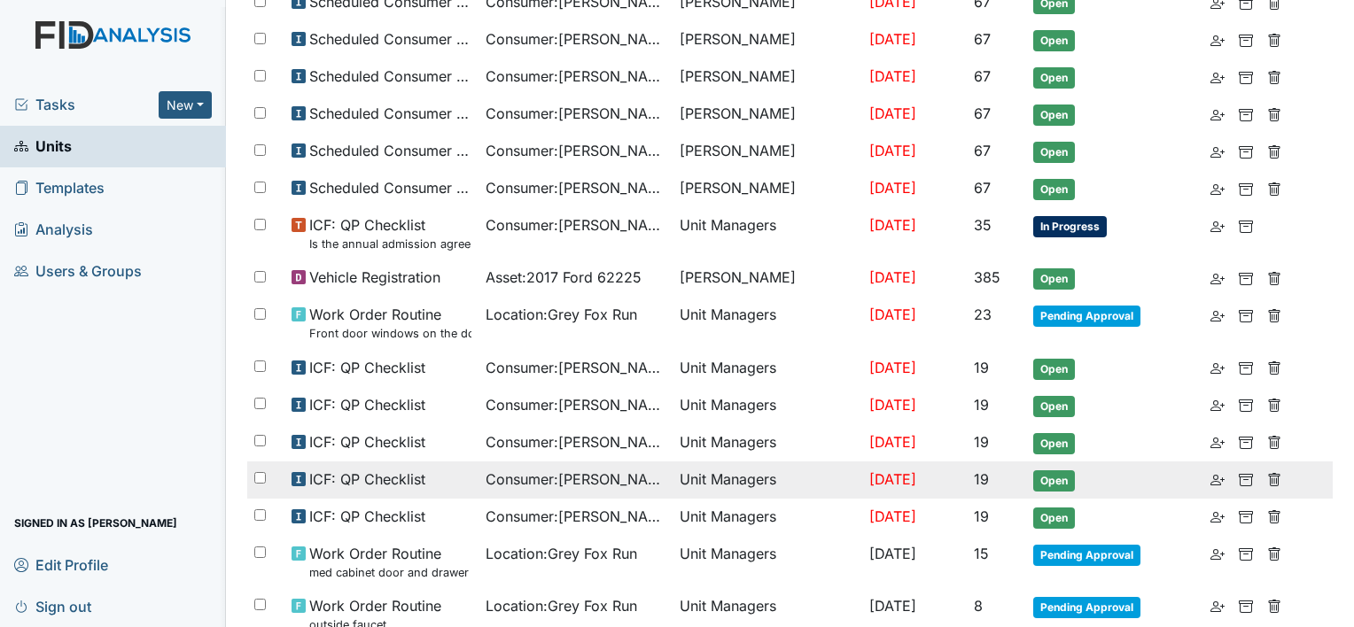
scroll to position [709, 0]
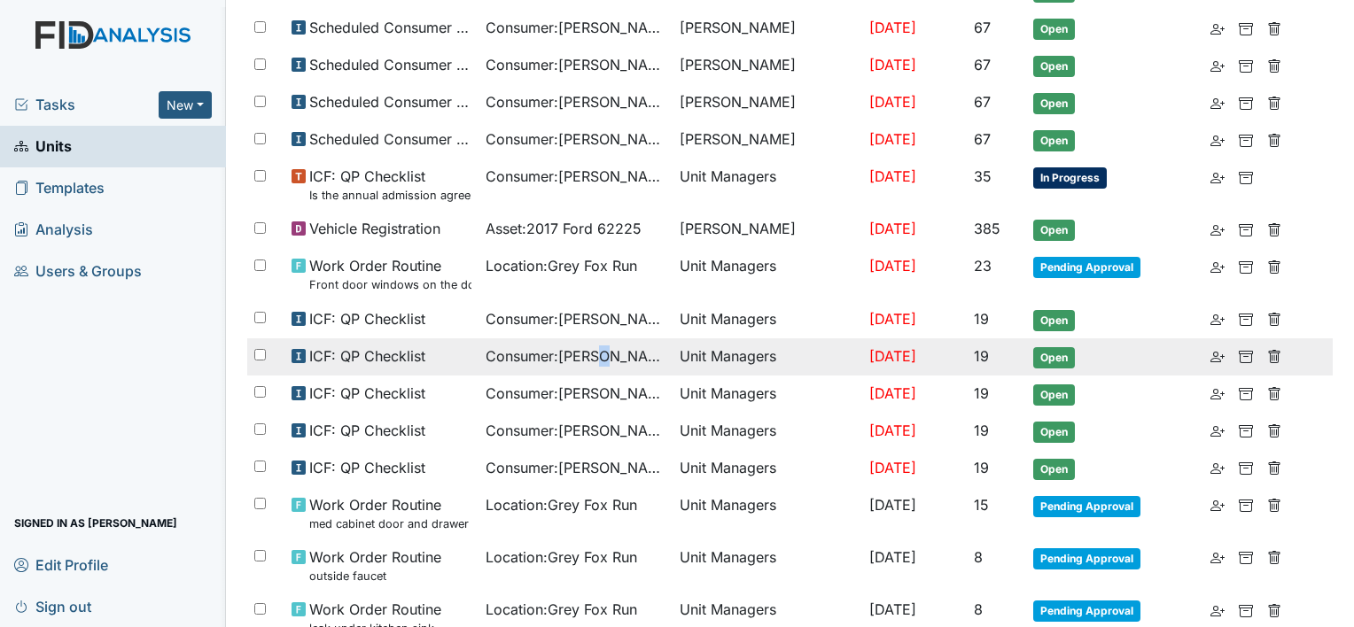
click at [588, 347] on span "Consumer : Jack, Jose" at bounding box center [576, 356] width 180 height 21
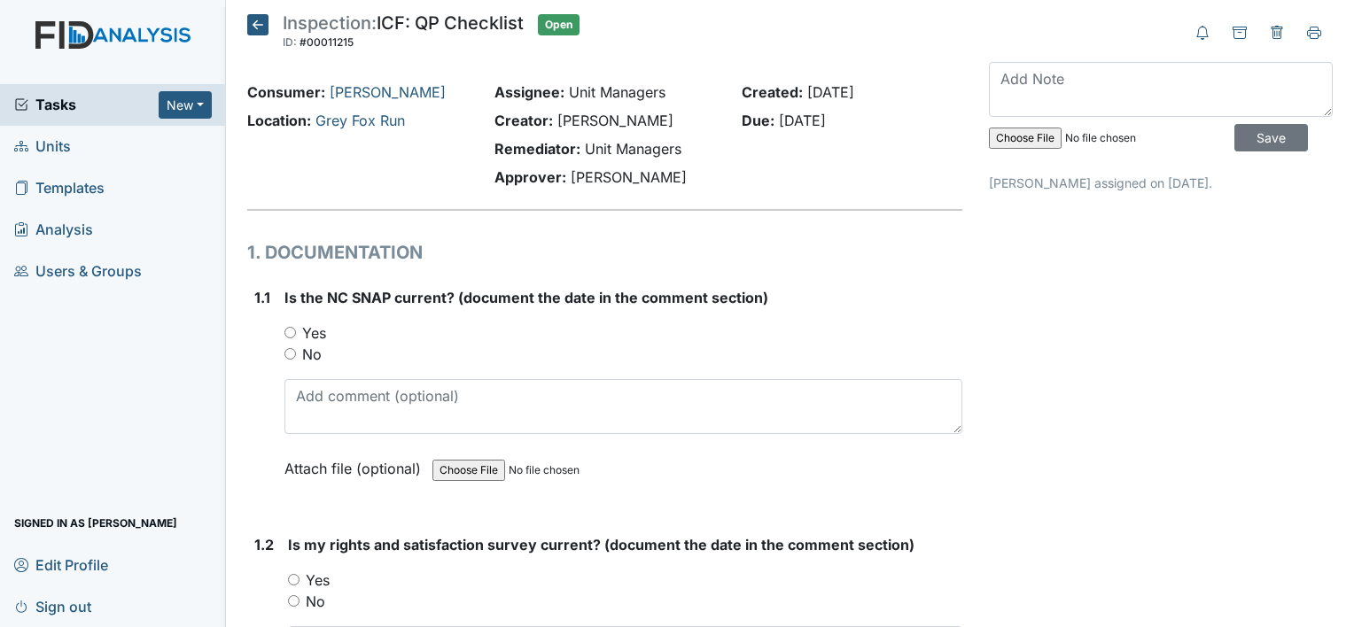
click at [321, 335] on label "Yes" at bounding box center [314, 333] width 24 height 21
click at [296, 335] on input "Yes" at bounding box center [290, 333] width 12 height 12
radio input "true"
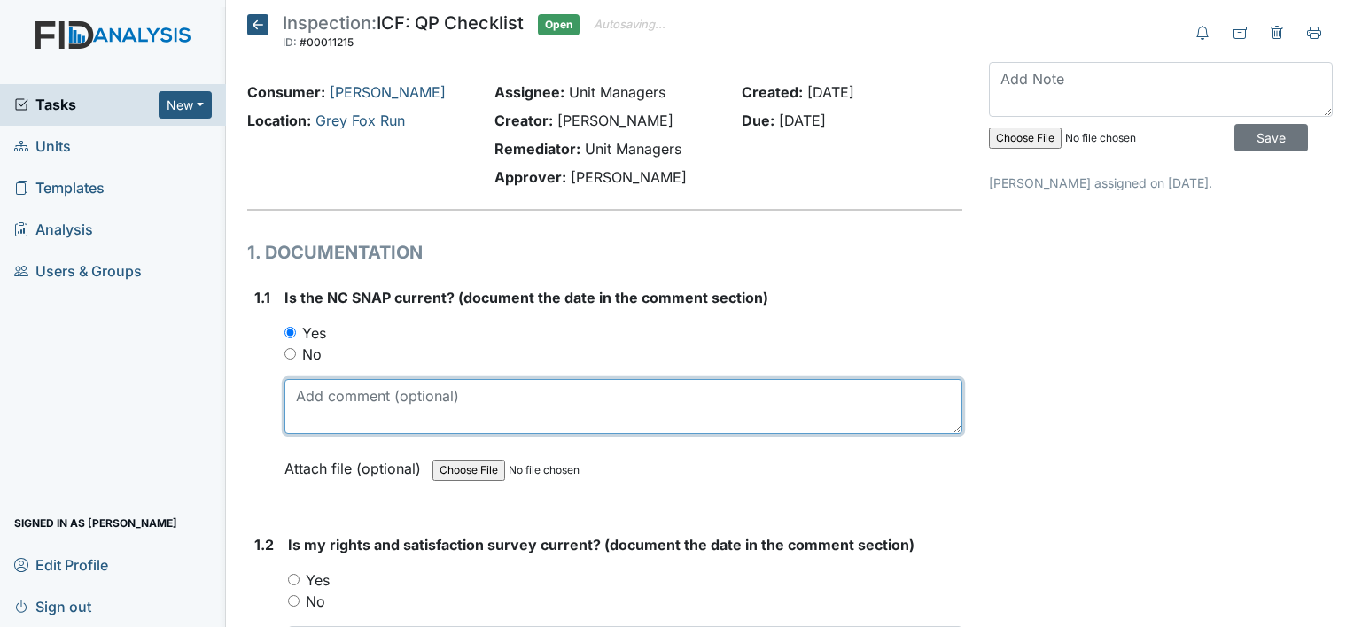
click at [367, 403] on textarea at bounding box center [623, 406] width 678 height 55
type textarea "[DATE]"
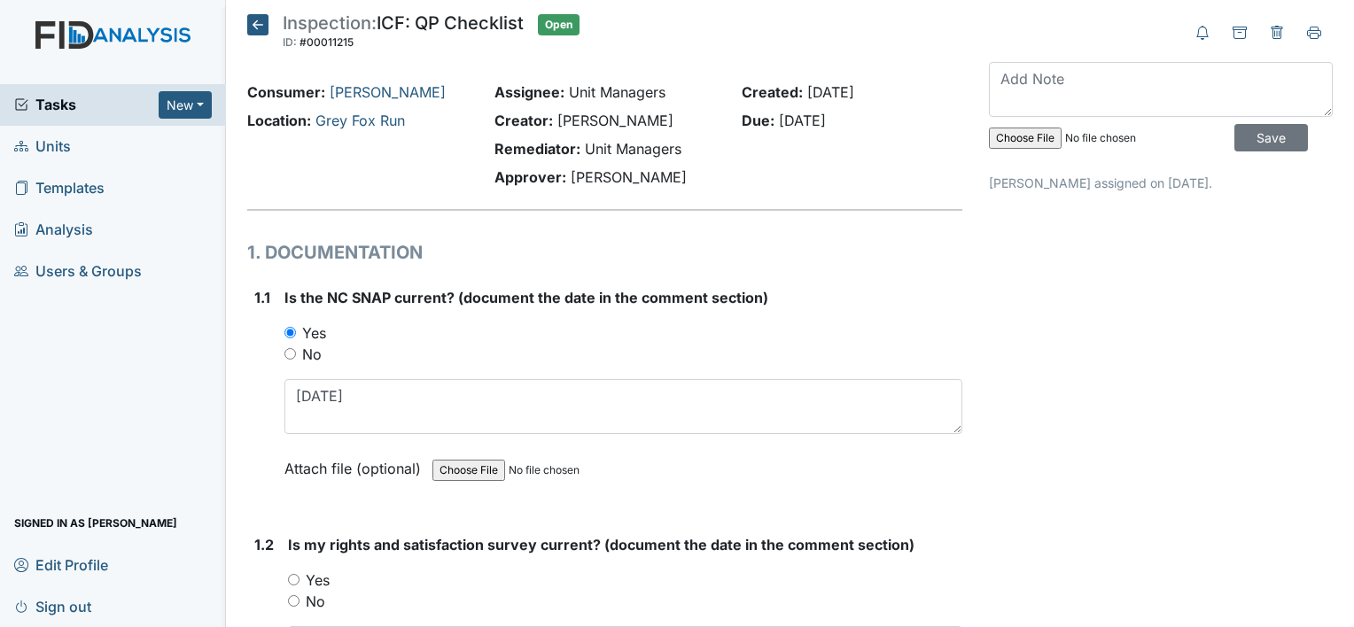
click at [323, 575] on label "Yes" at bounding box center [318, 580] width 24 height 21
click at [300, 575] on input "Yes" at bounding box center [294, 580] width 12 height 12
radio input "true"
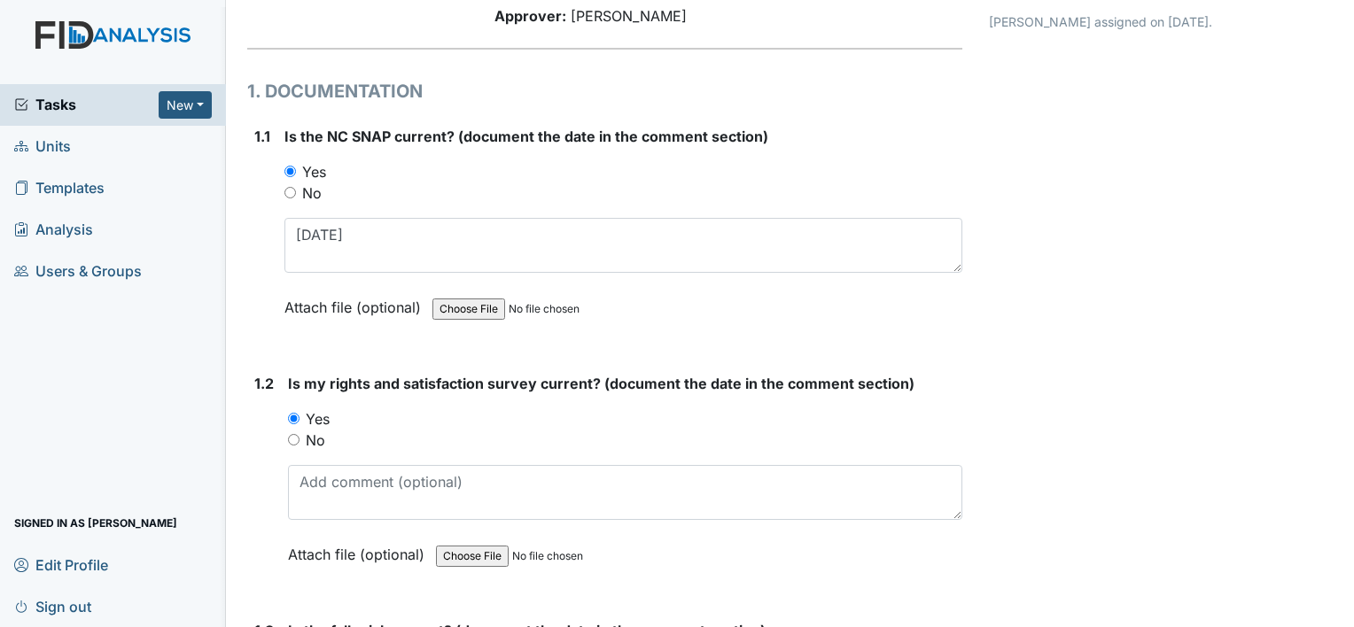
scroll to position [177, 0]
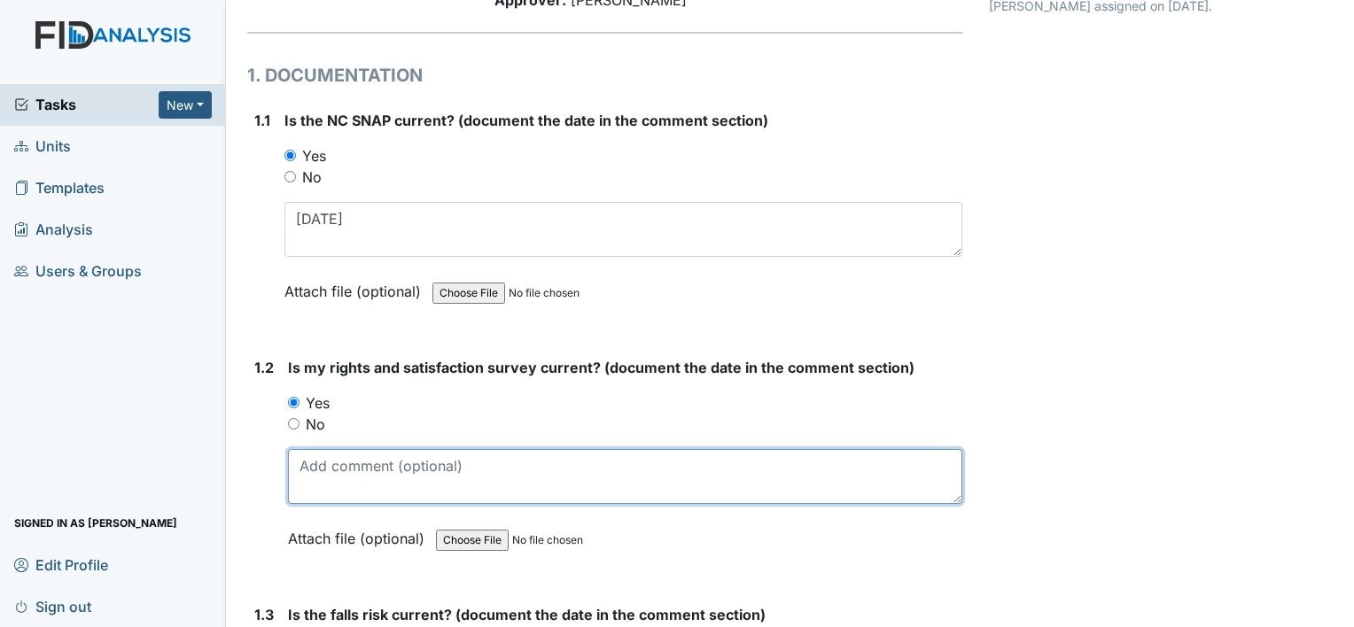
drag, startPoint x: 323, startPoint y: 488, endPoint x: 328, endPoint y: 480, distance: 9.6
click at [323, 487] on textarea at bounding box center [625, 476] width 674 height 55
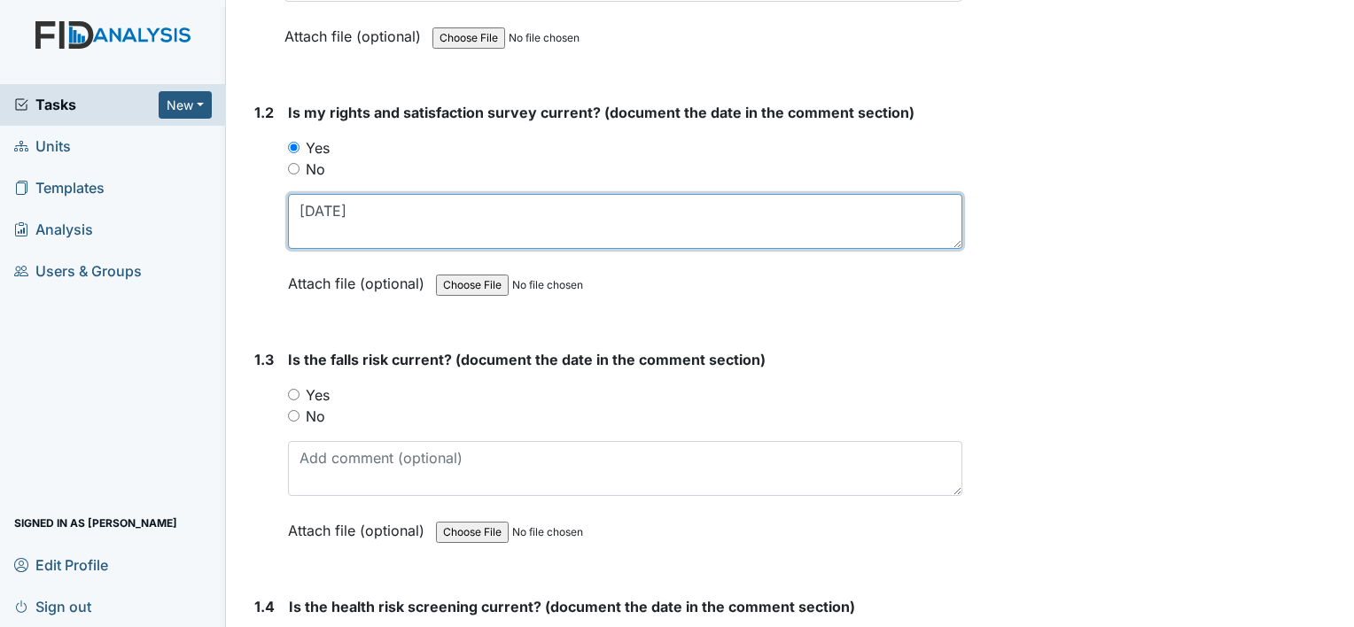
scroll to position [443, 0]
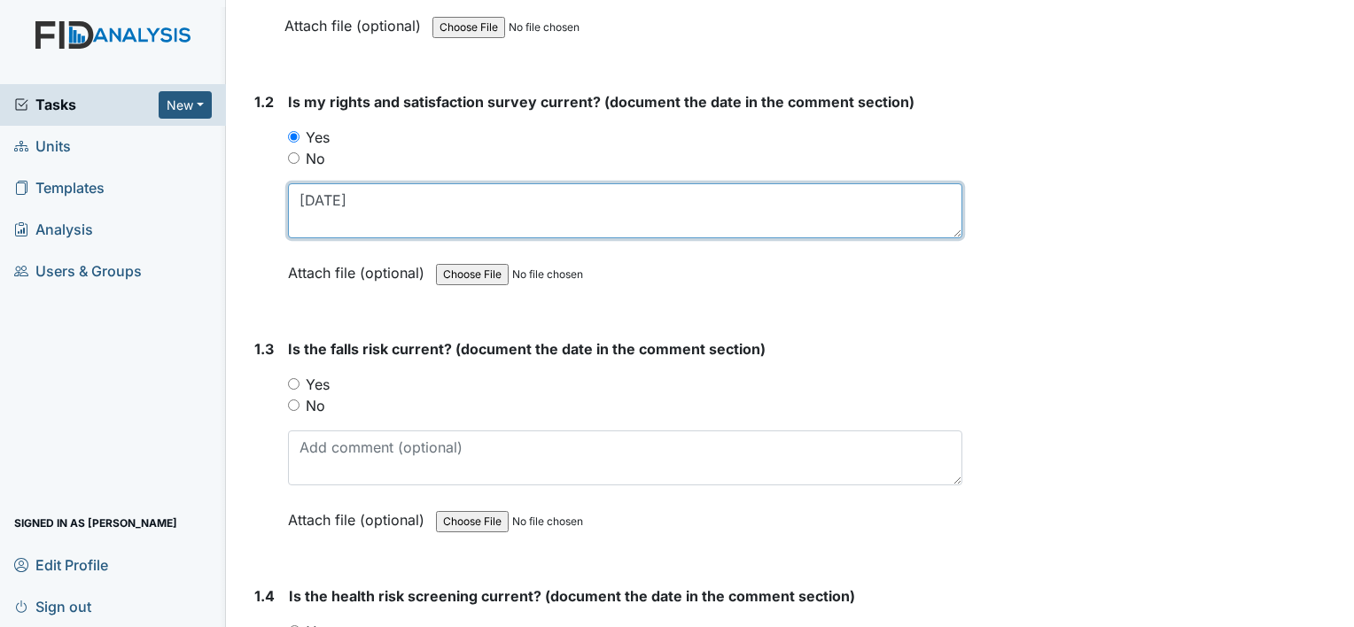
type textarea "4-15-25"
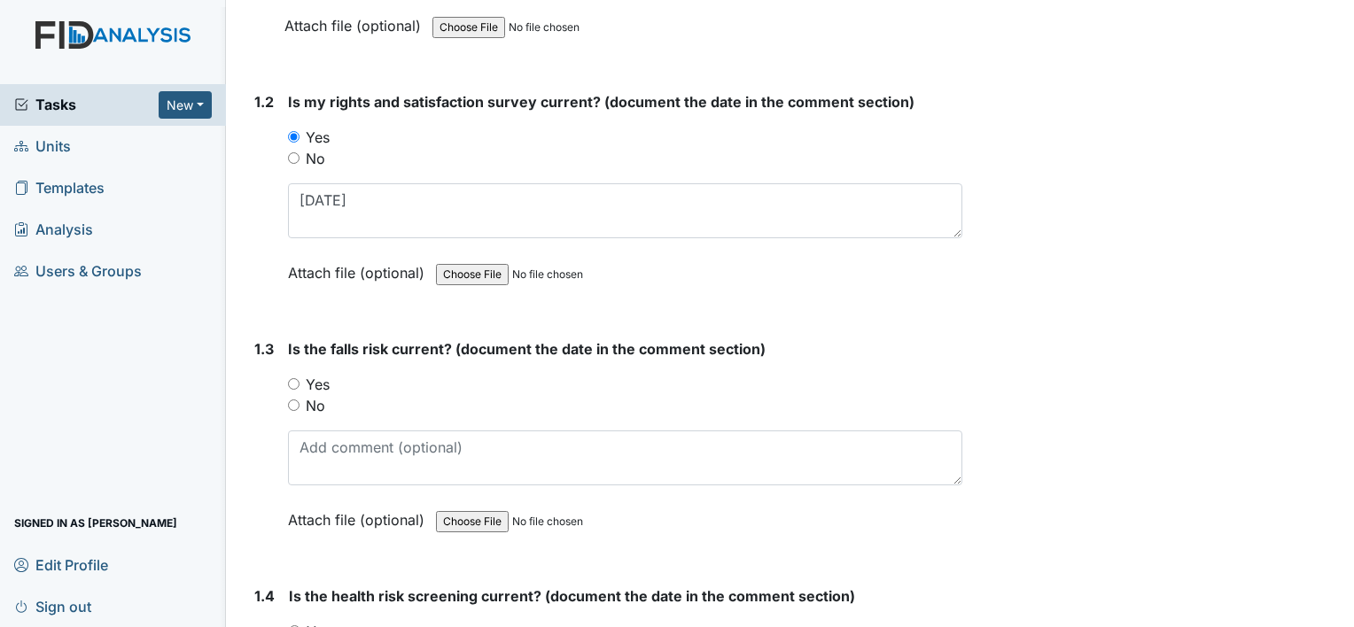
click at [301, 384] on div "Yes" at bounding box center [625, 384] width 674 height 21
click at [323, 379] on label "Yes" at bounding box center [318, 384] width 24 height 21
click at [300, 379] on input "Yes" at bounding box center [294, 384] width 12 height 12
radio input "true"
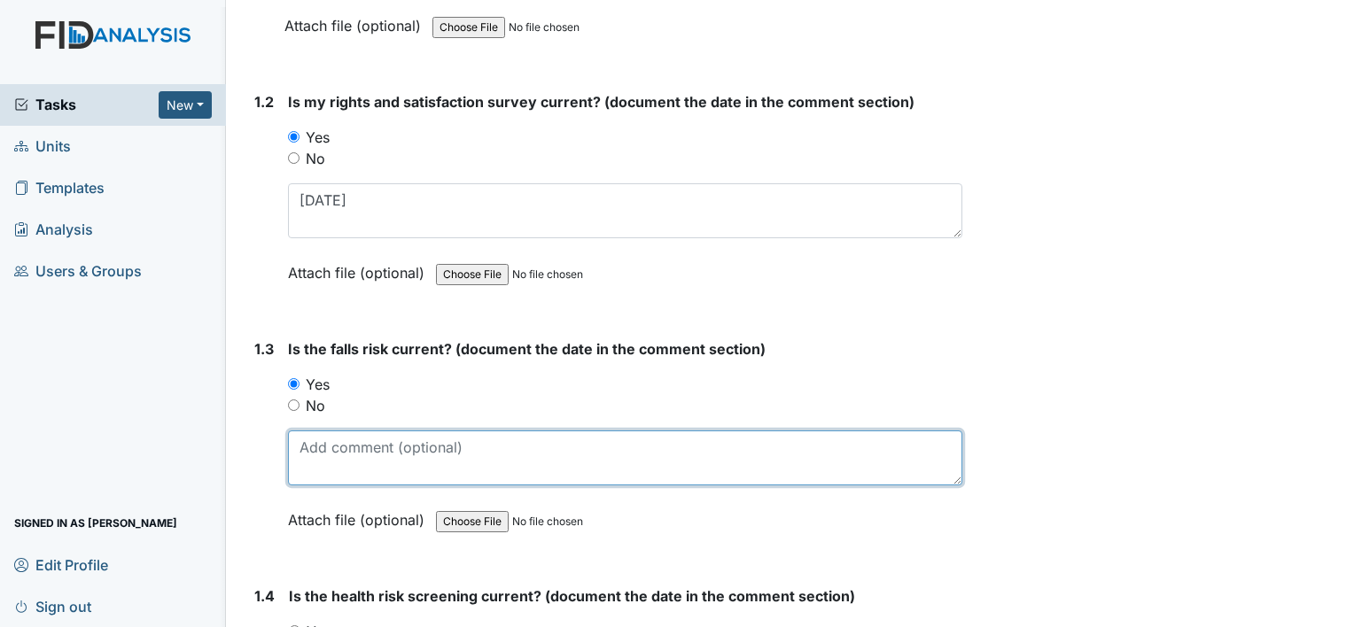
click at [372, 471] on textarea at bounding box center [625, 458] width 674 height 55
type textarea "8"
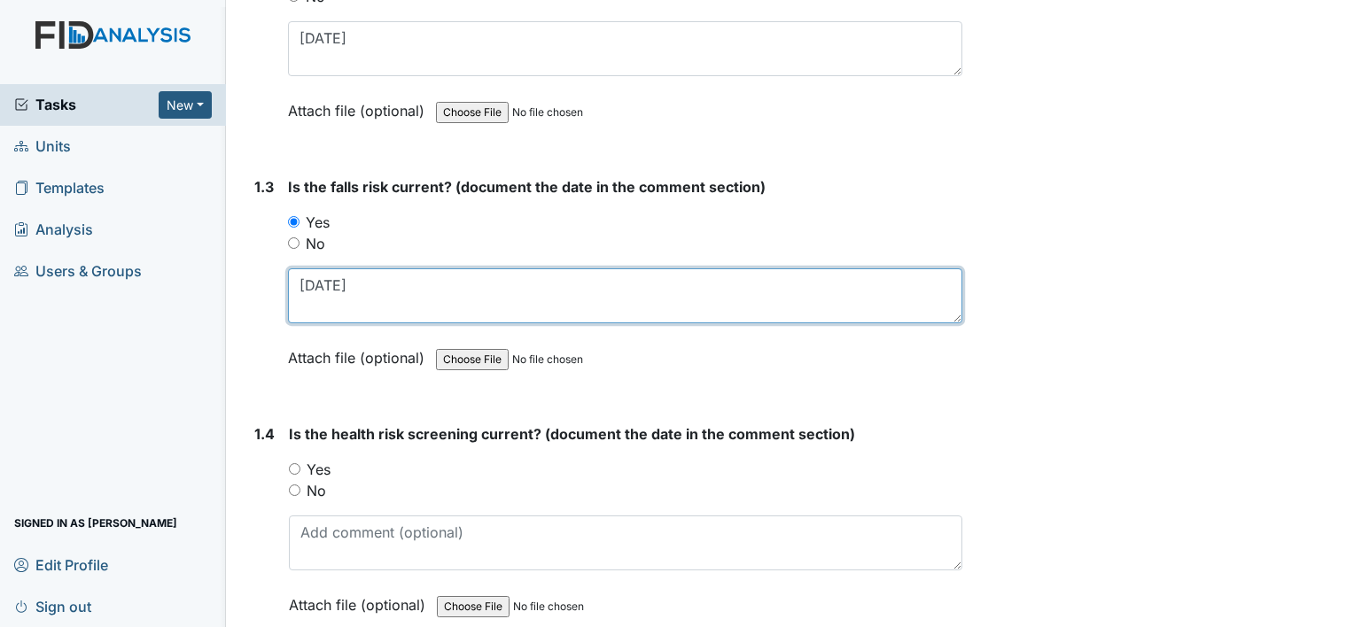
scroll to position [620, 0]
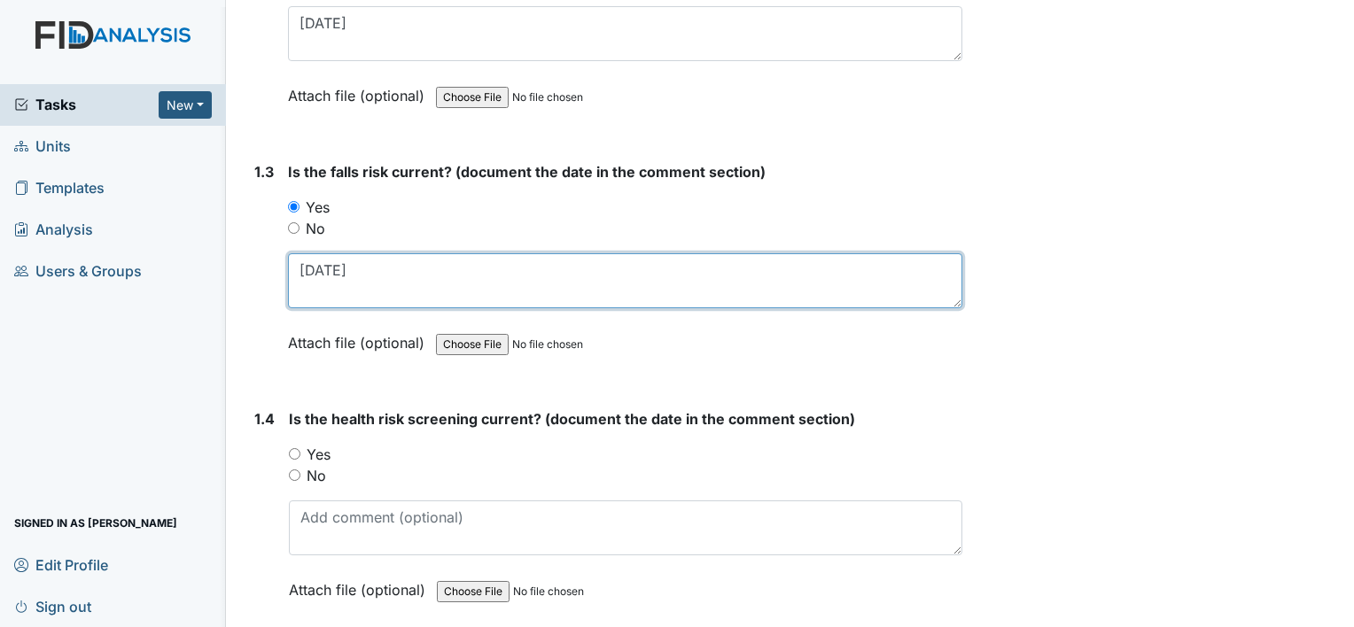
type textarea "5-8-25"
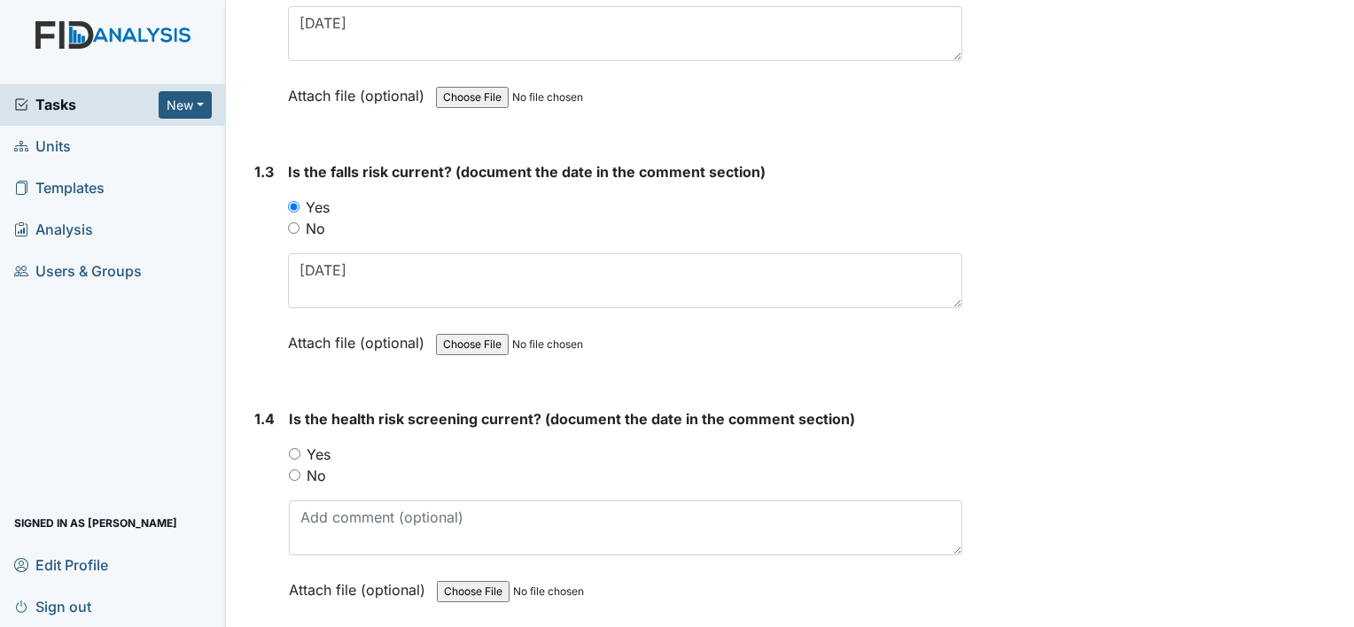
drag, startPoint x: 312, startPoint y: 455, endPoint x: 344, endPoint y: 515, distance: 68.2
click at [312, 455] on label "Yes" at bounding box center [319, 454] width 24 height 21
click at [300, 455] on input "Yes" at bounding box center [295, 454] width 12 height 12
radio input "true"
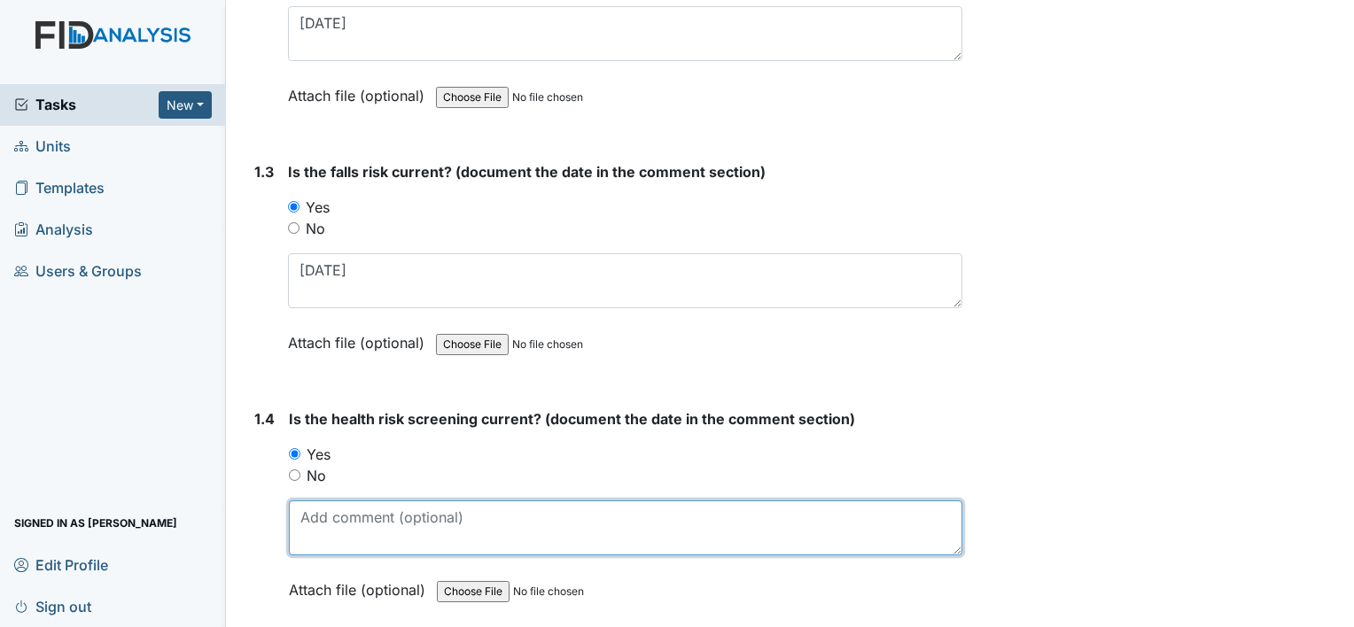
click at [346, 523] on textarea at bounding box center [625, 528] width 673 height 55
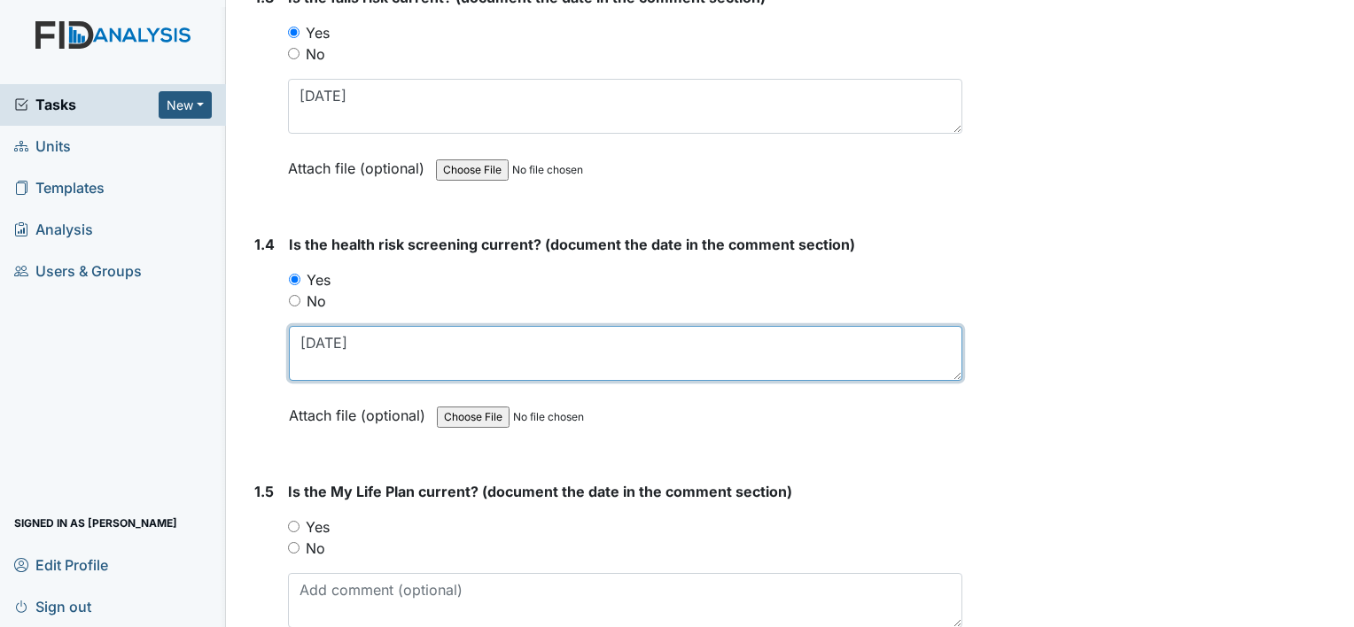
scroll to position [886, 0]
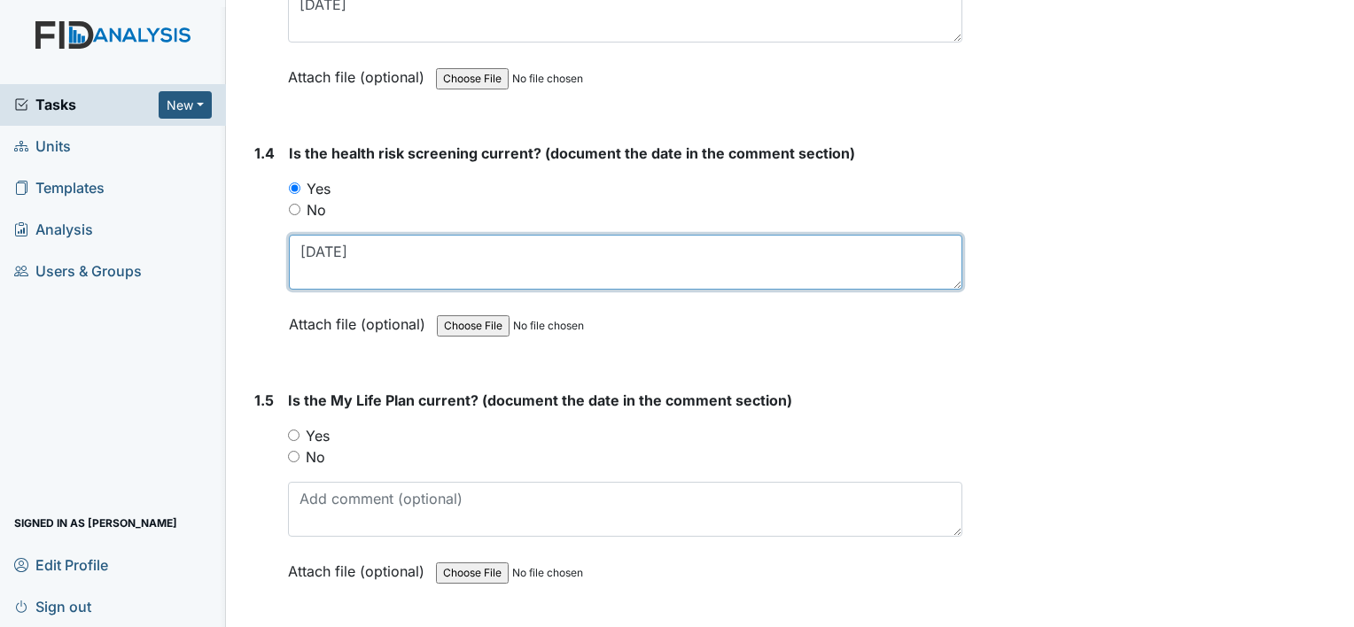
type textarea "4-15-25"
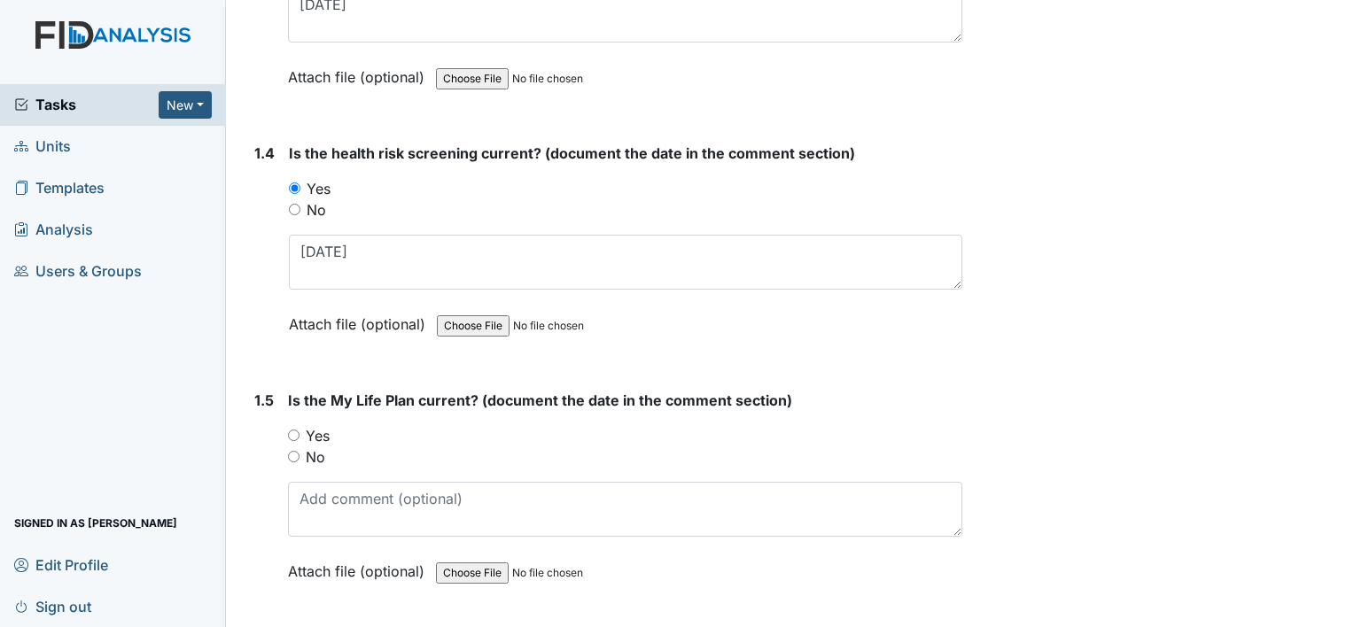
drag, startPoint x: 315, startPoint y: 429, endPoint x: 374, endPoint y: 496, distance: 89.2
click at [315, 429] on label "Yes" at bounding box center [318, 435] width 24 height 21
click at [300, 430] on input "Yes" at bounding box center [294, 436] width 12 height 12
radio input "true"
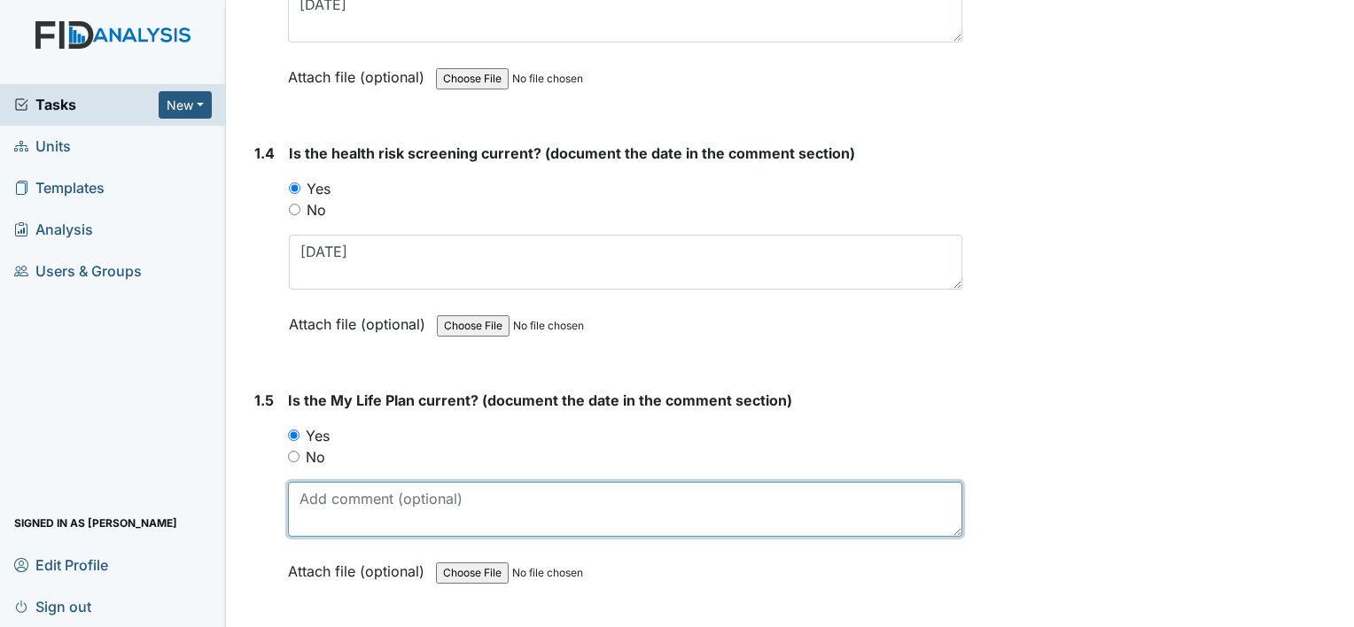
click at [388, 526] on textarea at bounding box center [625, 509] width 674 height 55
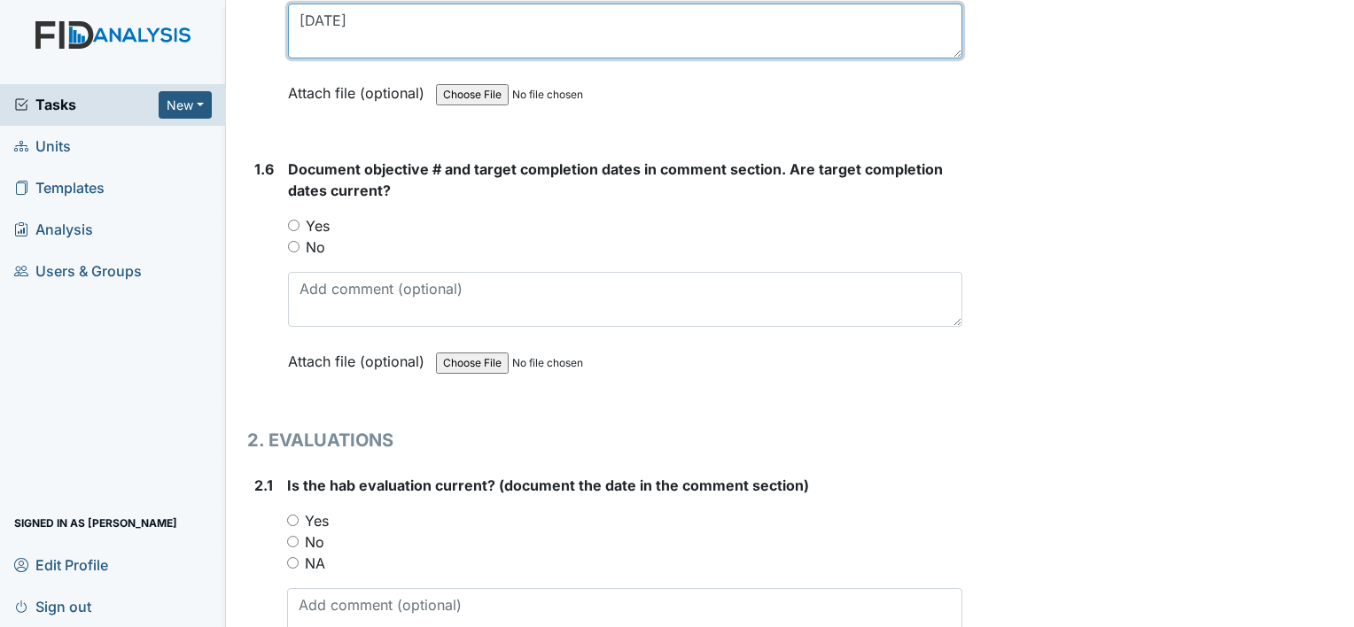
scroll to position [1418, 0]
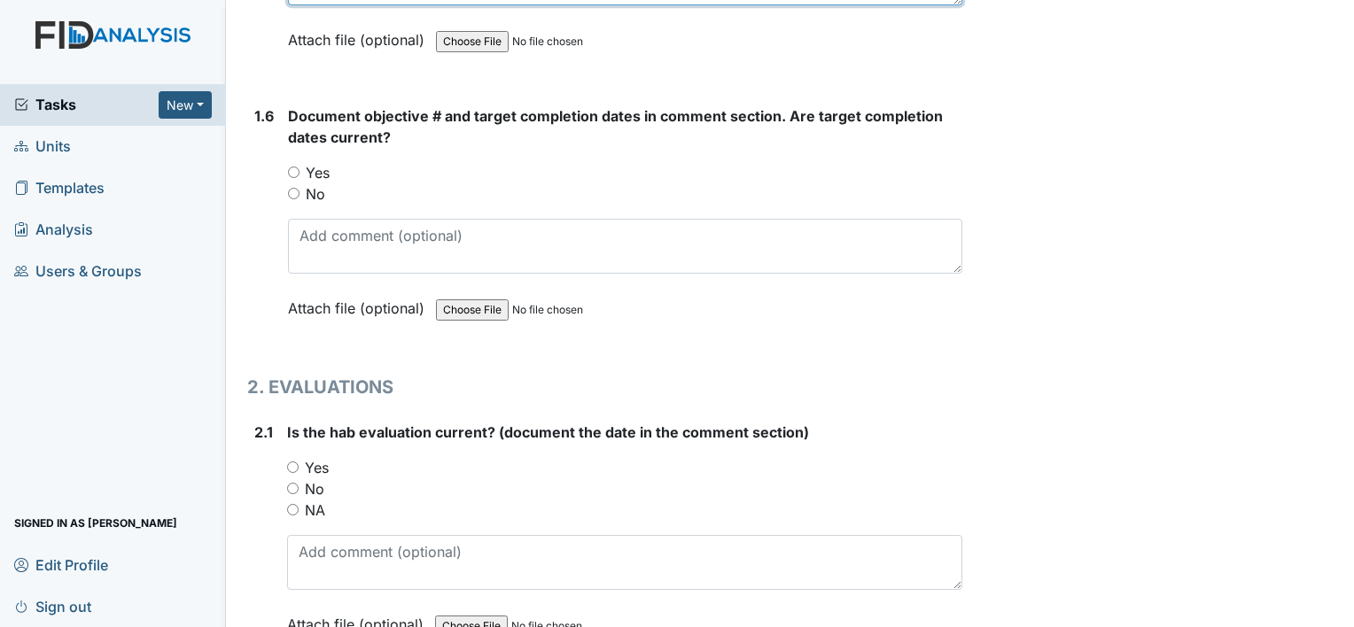
type textarea "4-5-25"
click at [309, 172] on label "Yes" at bounding box center [318, 172] width 24 height 21
click at [300, 172] on input "Yes" at bounding box center [294, 173] width 12 height 12
radio input "true"
click at [311, 464] on label "Yes" at bounding box center [317, 467] width 24 height 21
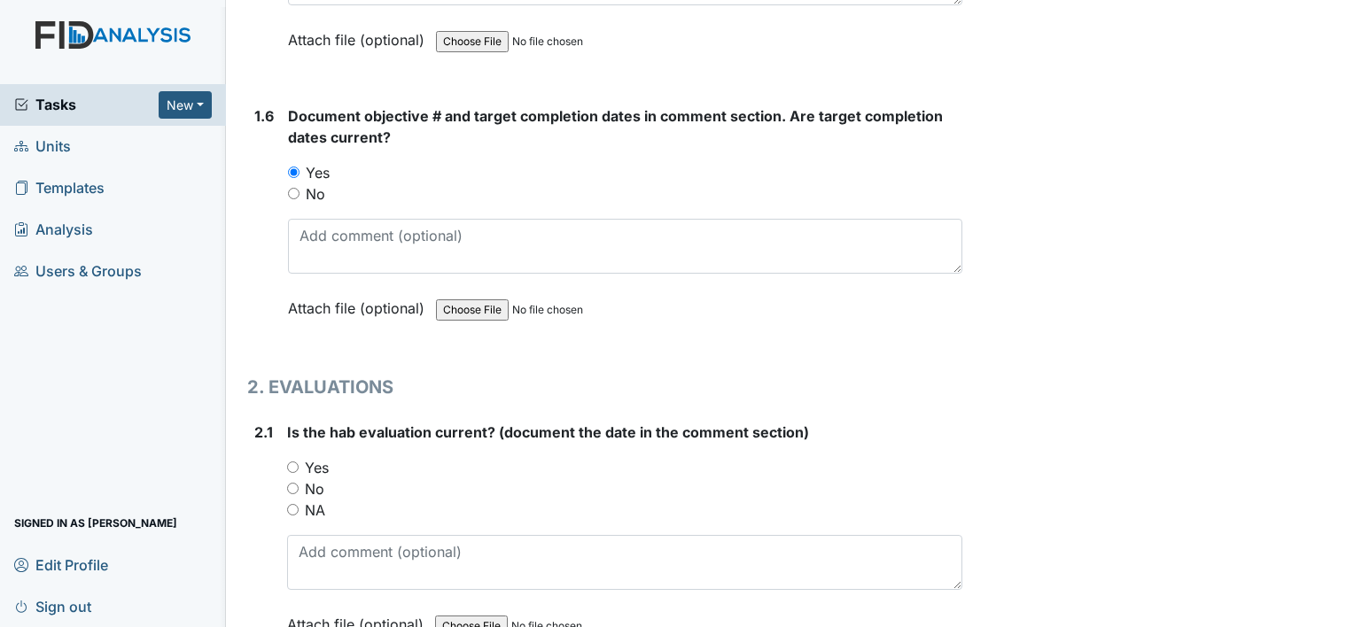
click at [299, 464] on input "Yes" at bounding box center [293, 468] width 12 height 12
radio input "true"
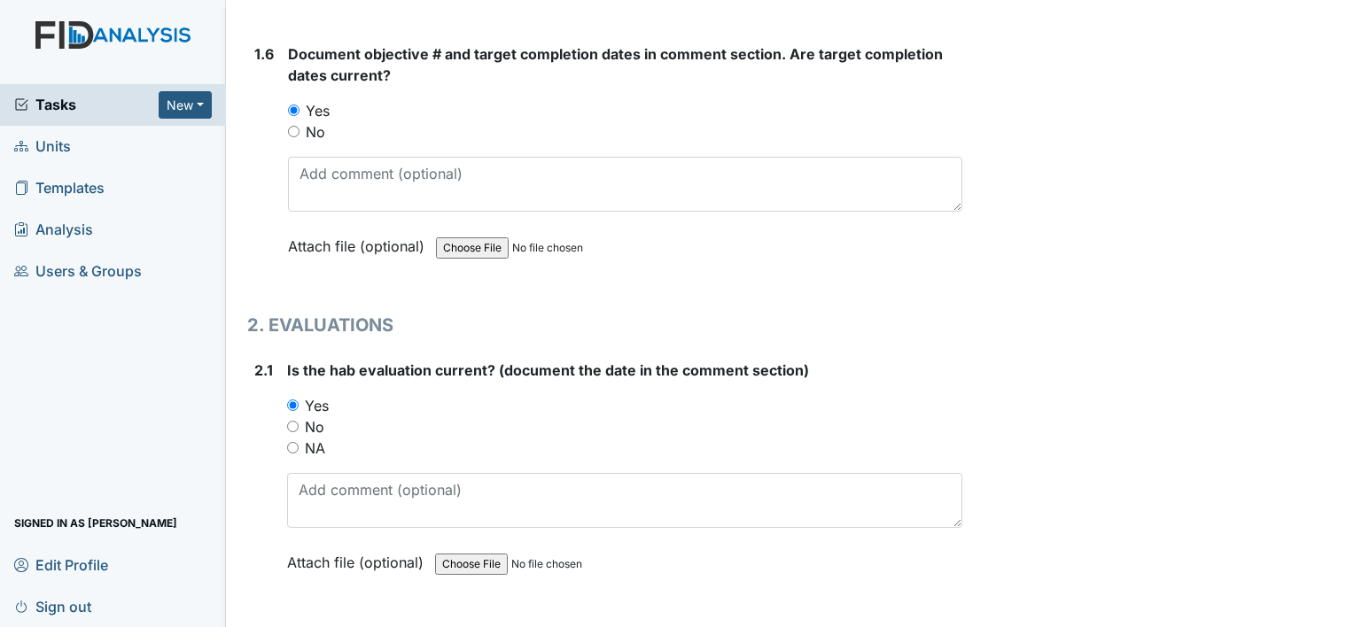
scroll to position [1506, 0]
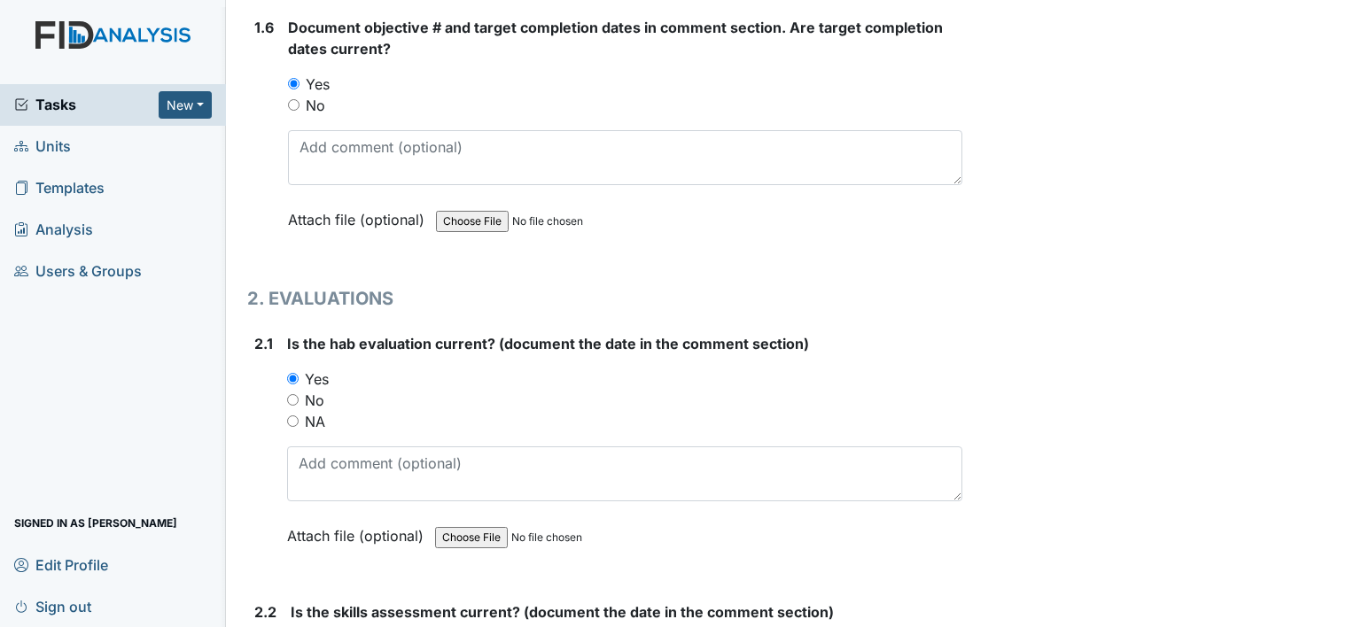
click at [334, 534] on label "Attach file (optional)" at bounding box center [359, 531] width 144 height 31
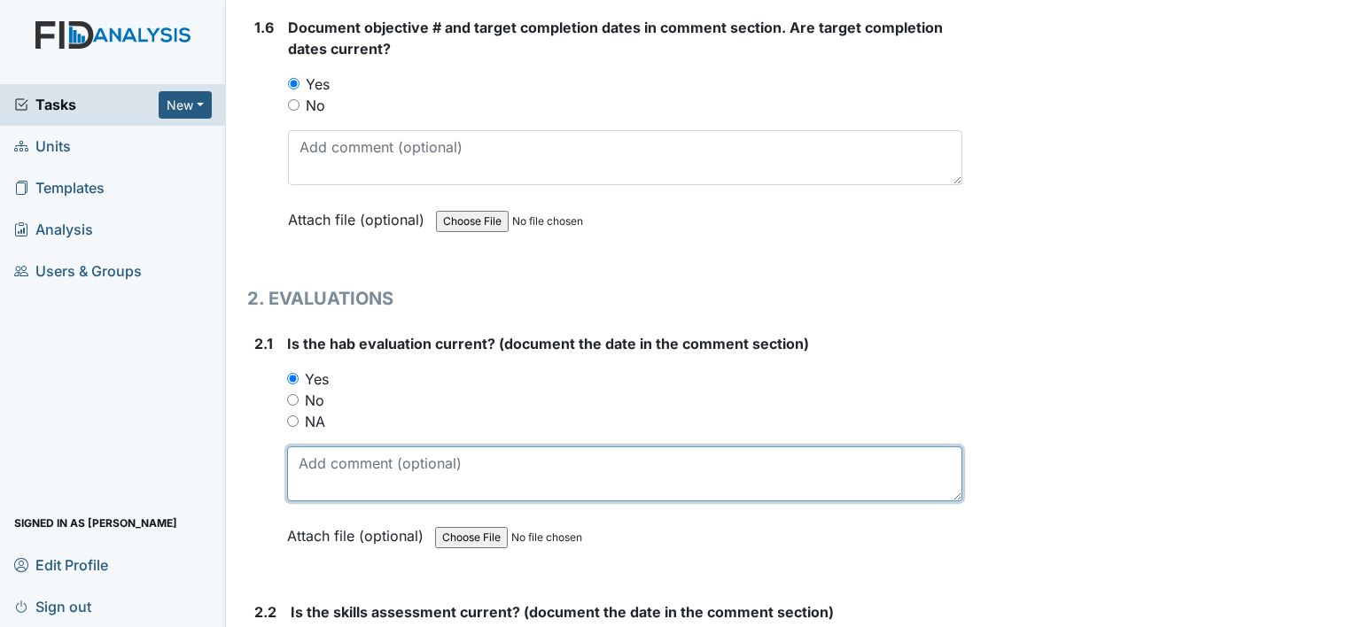
click at [327, 470] on textarea at bounding box center [624, 474] width 675 height 55
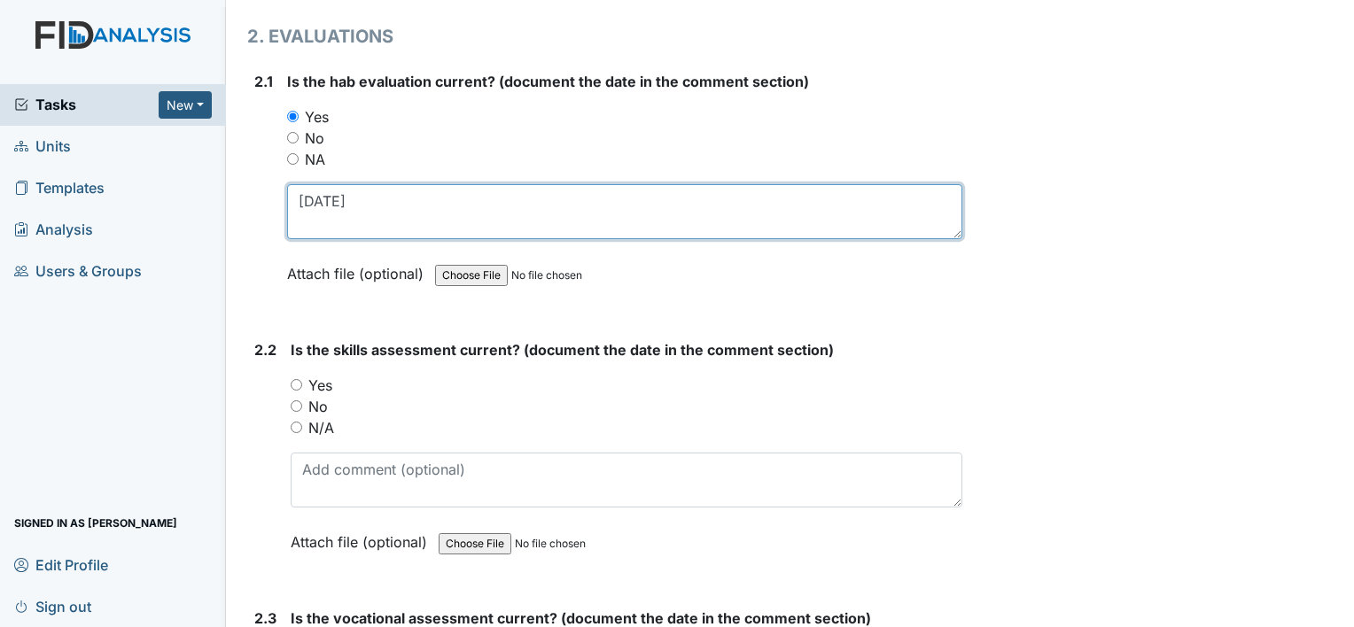
scroll to position [1772, 0]
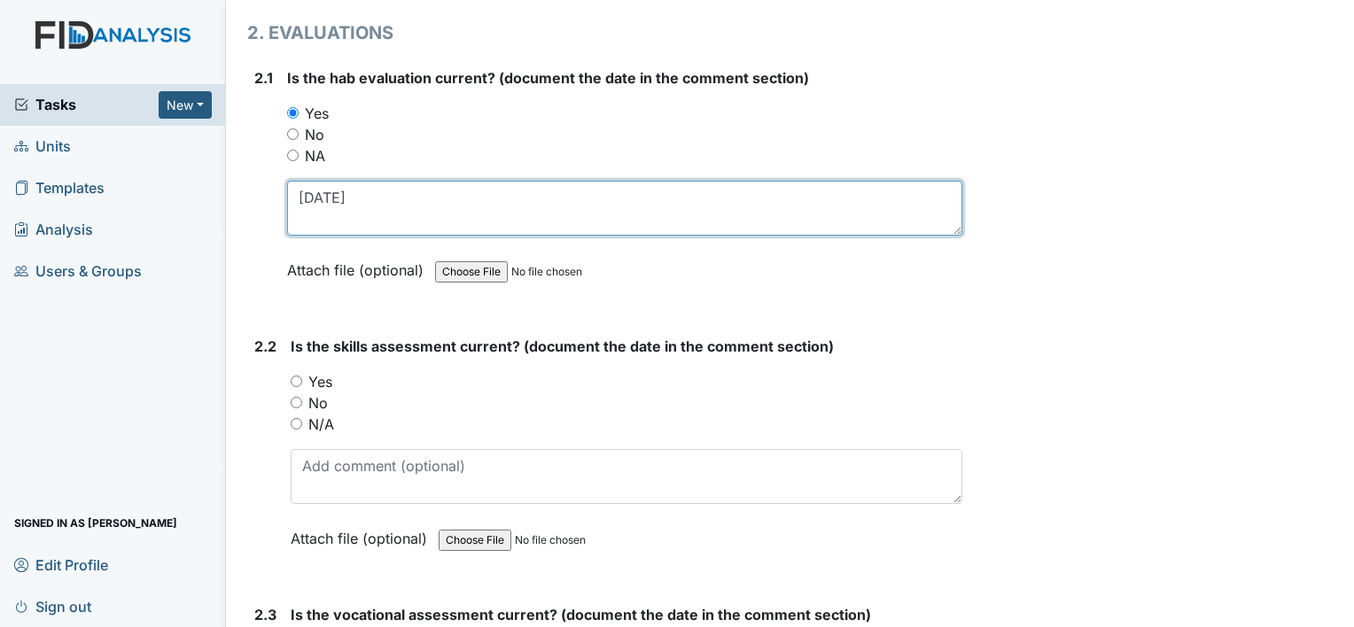
type textarea "4-11-25"
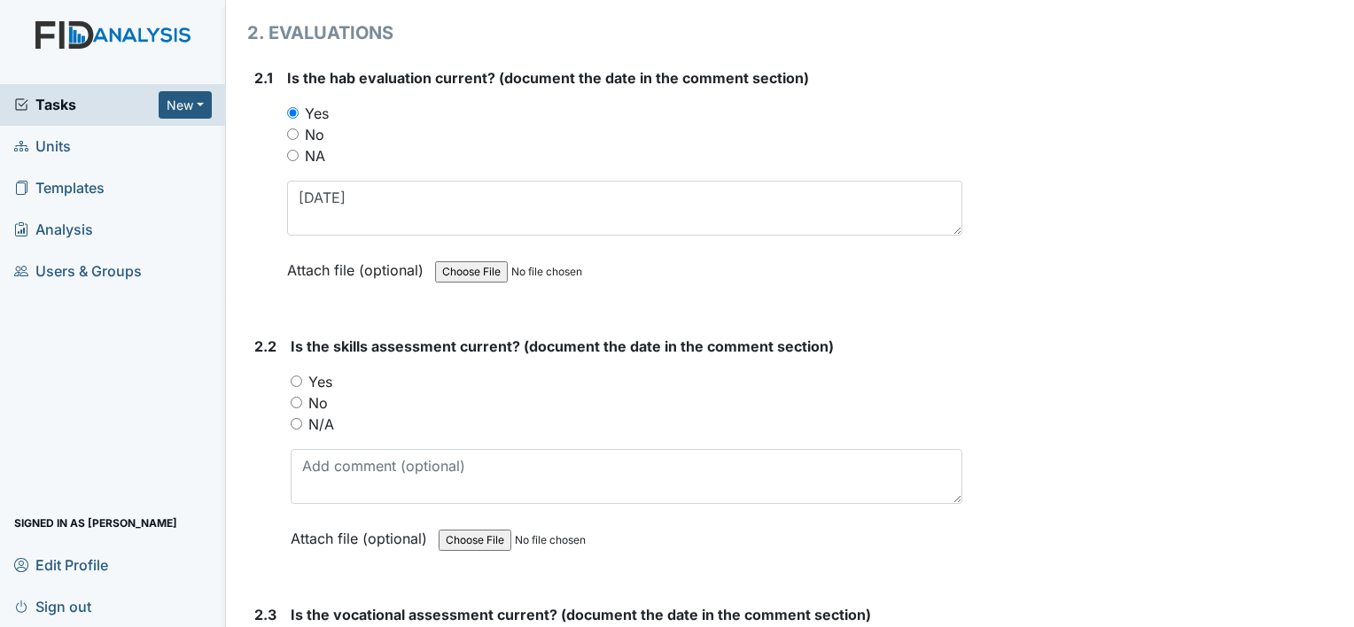
click at [316, 373] on label "Yes" at bounding box center [320, 381] width 24 height 21
click at [302, 376] on input "Yes" at bounding box center [297, 382] width 12 height 12
radio input "true"
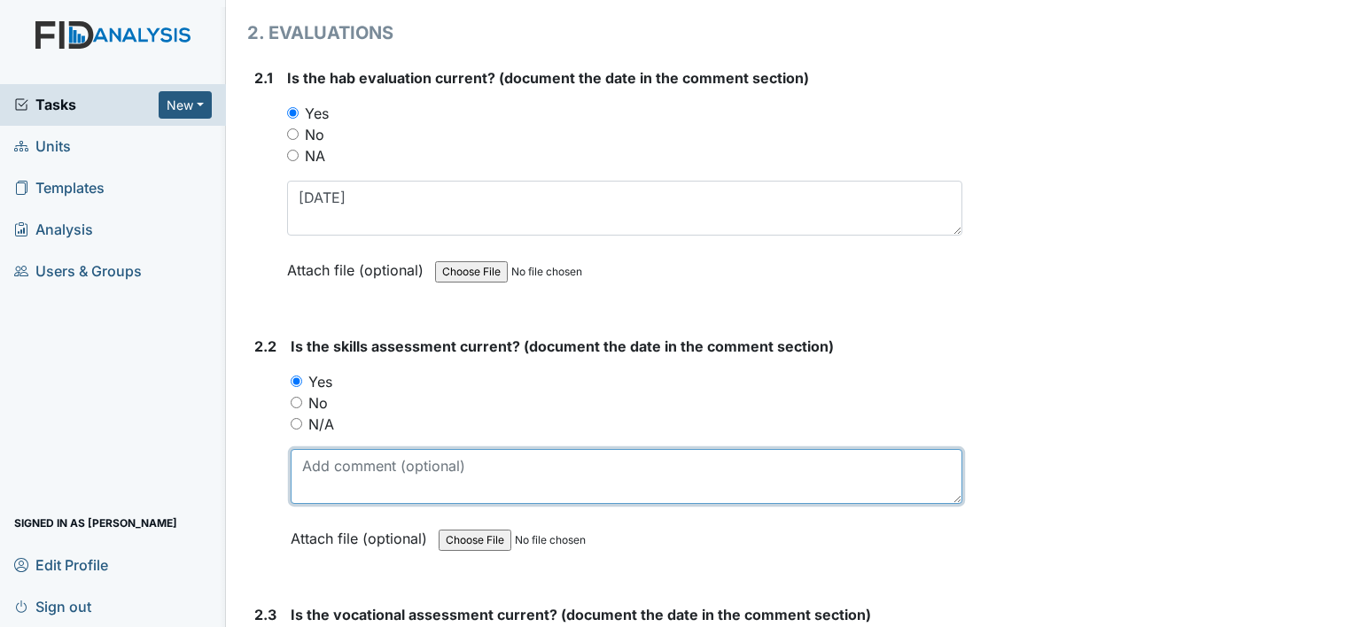
click at [337, 450] on textarea at bounding box center [627, 476] width 672 height 55
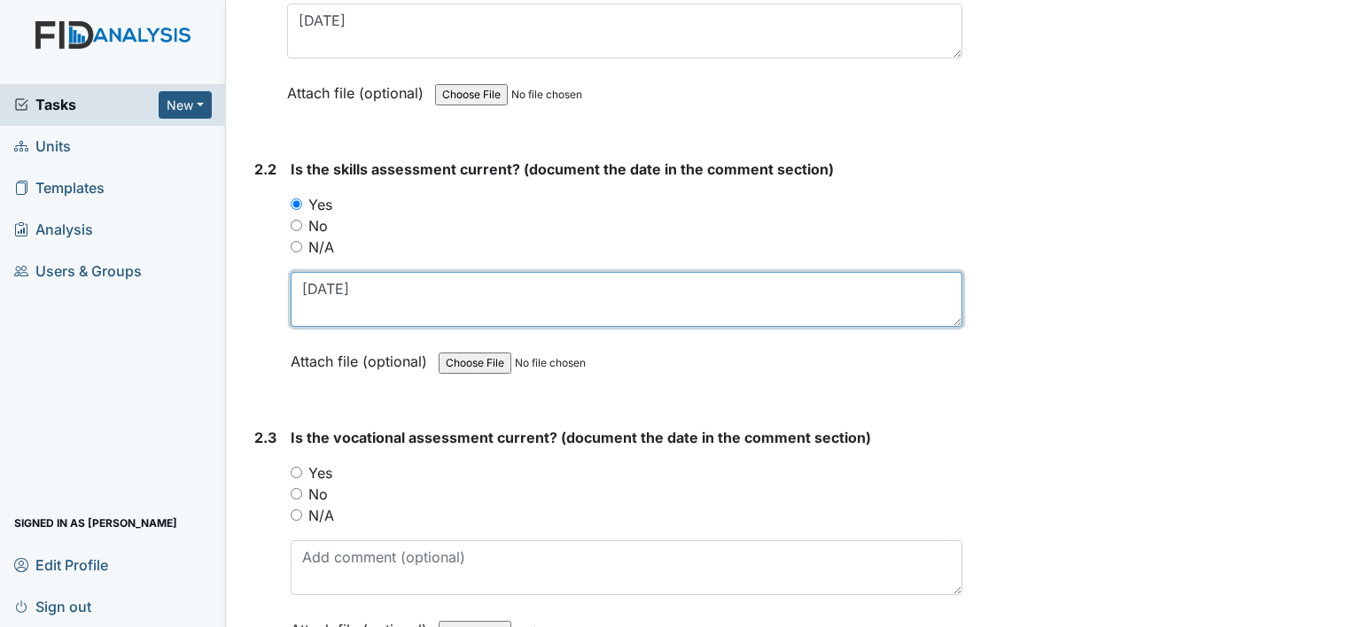
scroll to position [2038, 0]
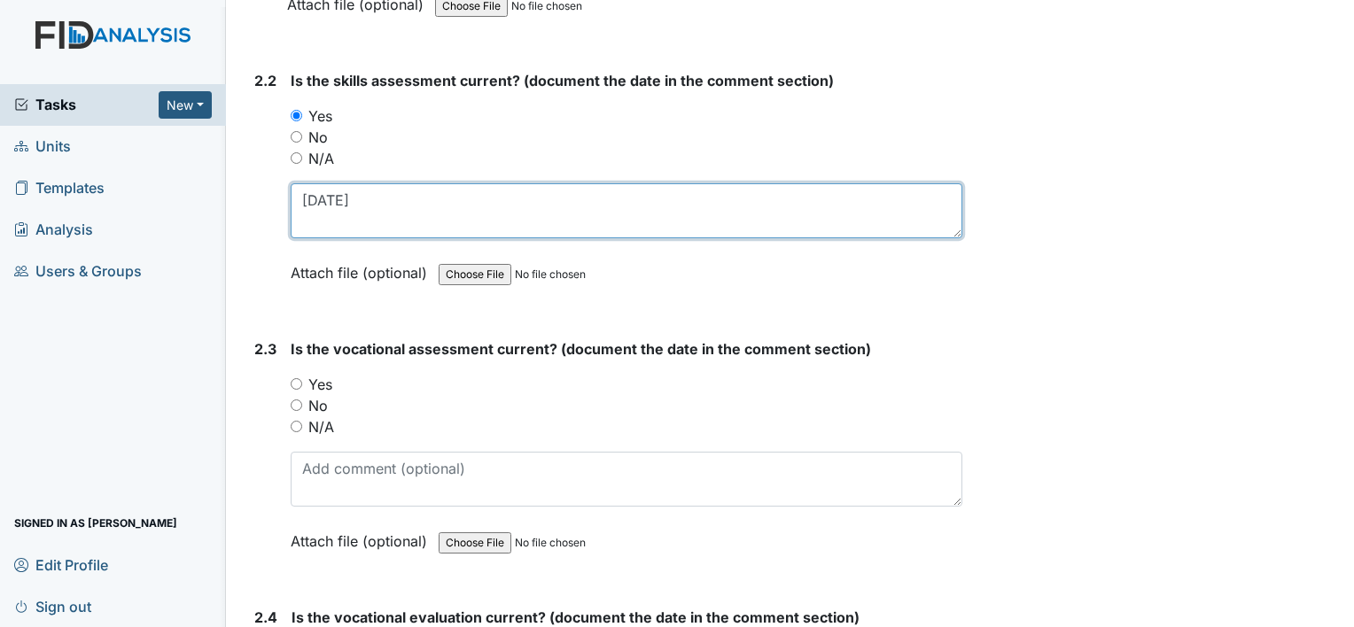
type textarea "4-11-25"
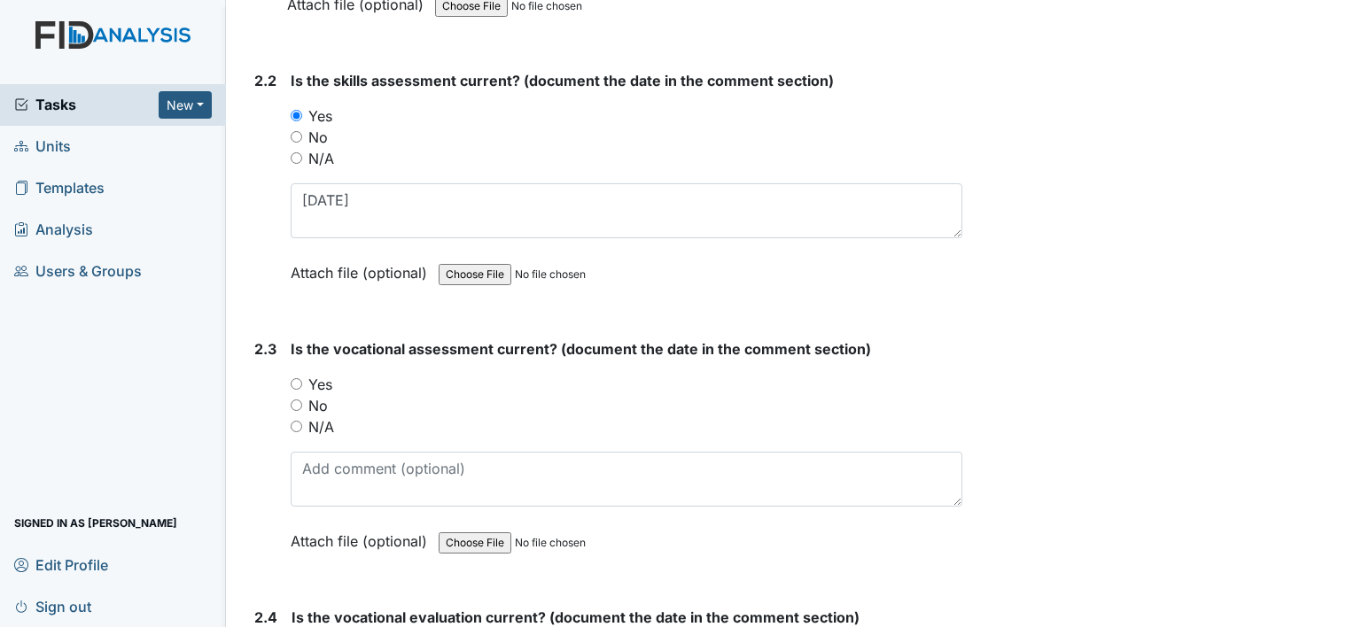
click at [323, 377] on label "Yes" at bounding box center [320, 384] width 24 height 21
click at [302, 378] on input "Yes" at bounding box center [297, 384] width 12 height 12
radio input "true"
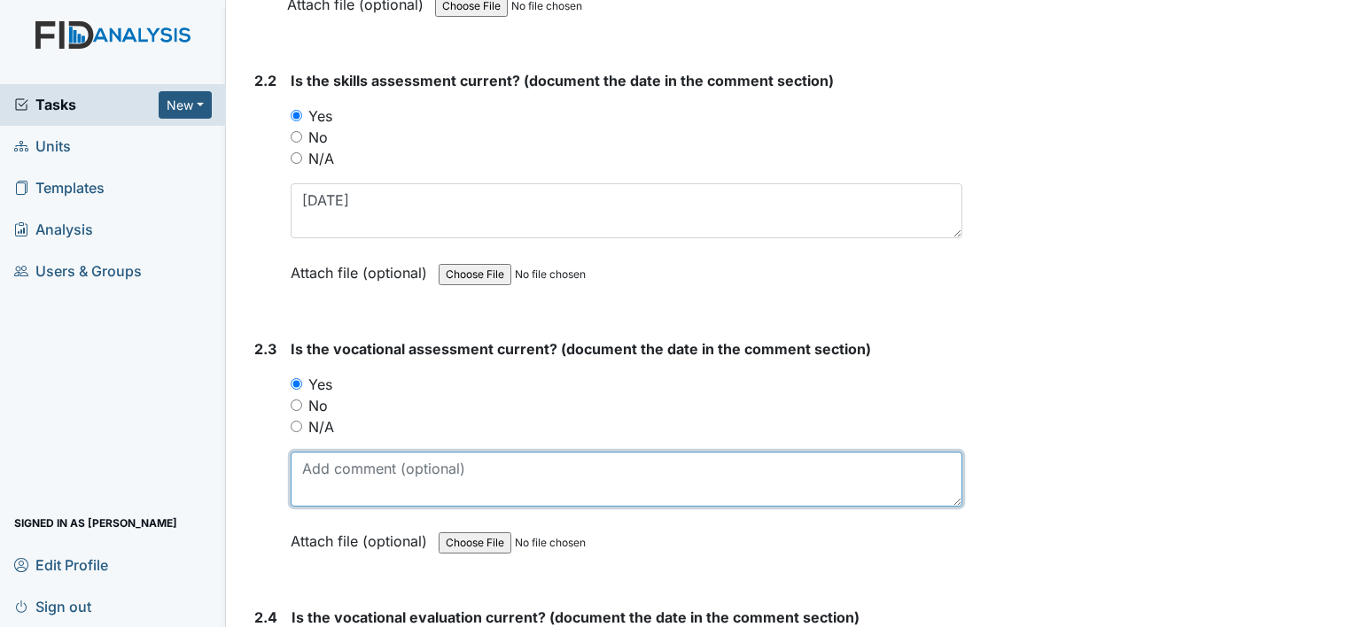
click at [354, 464] on textarea at bounding box center [627, 479] width 672 height 55
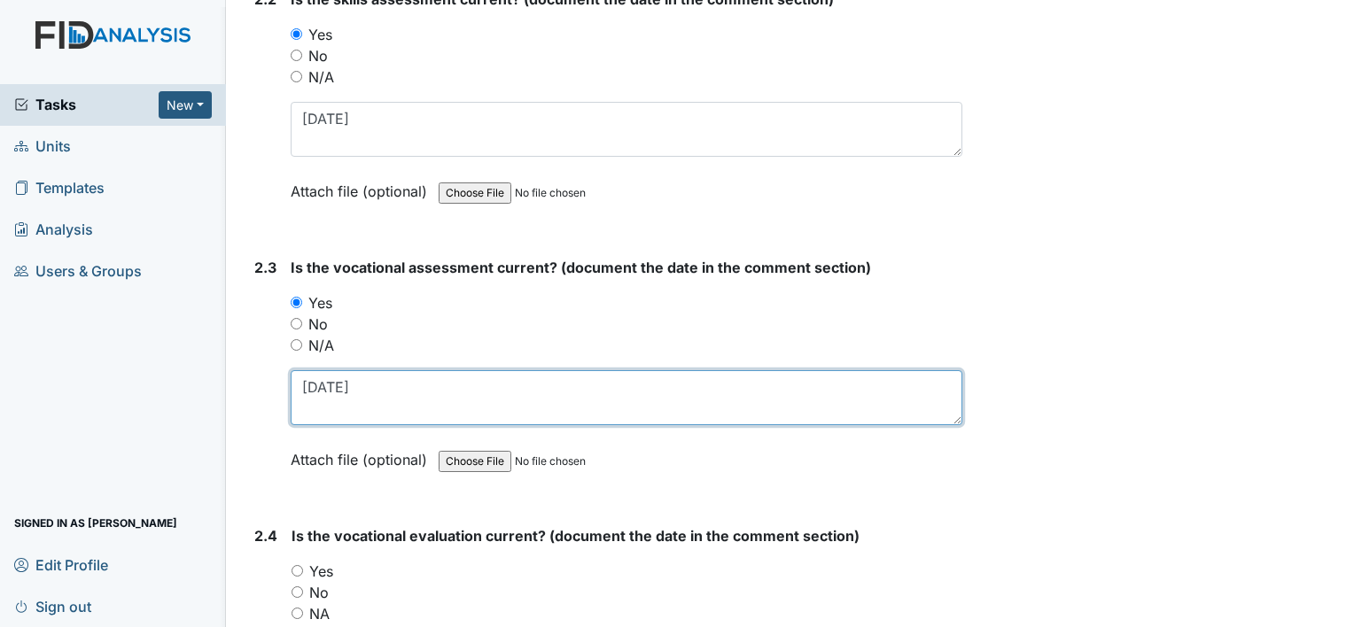
scroll to position [2304, 0]
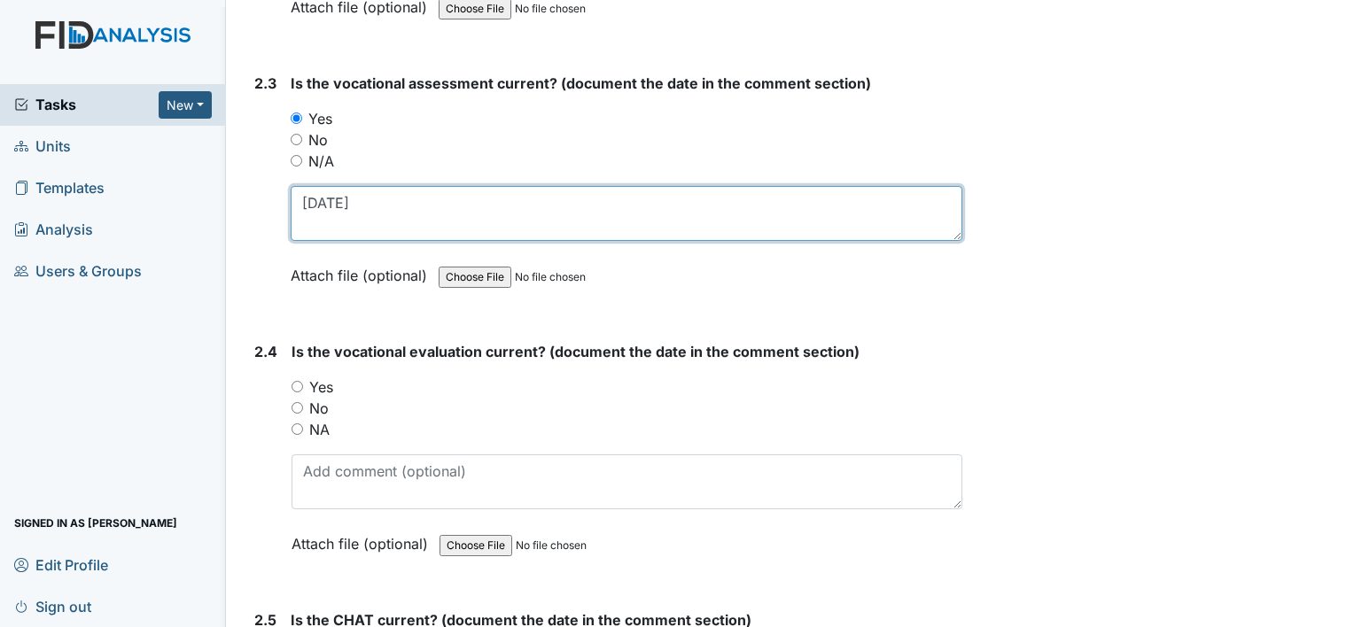
type textarea "4-16-25"
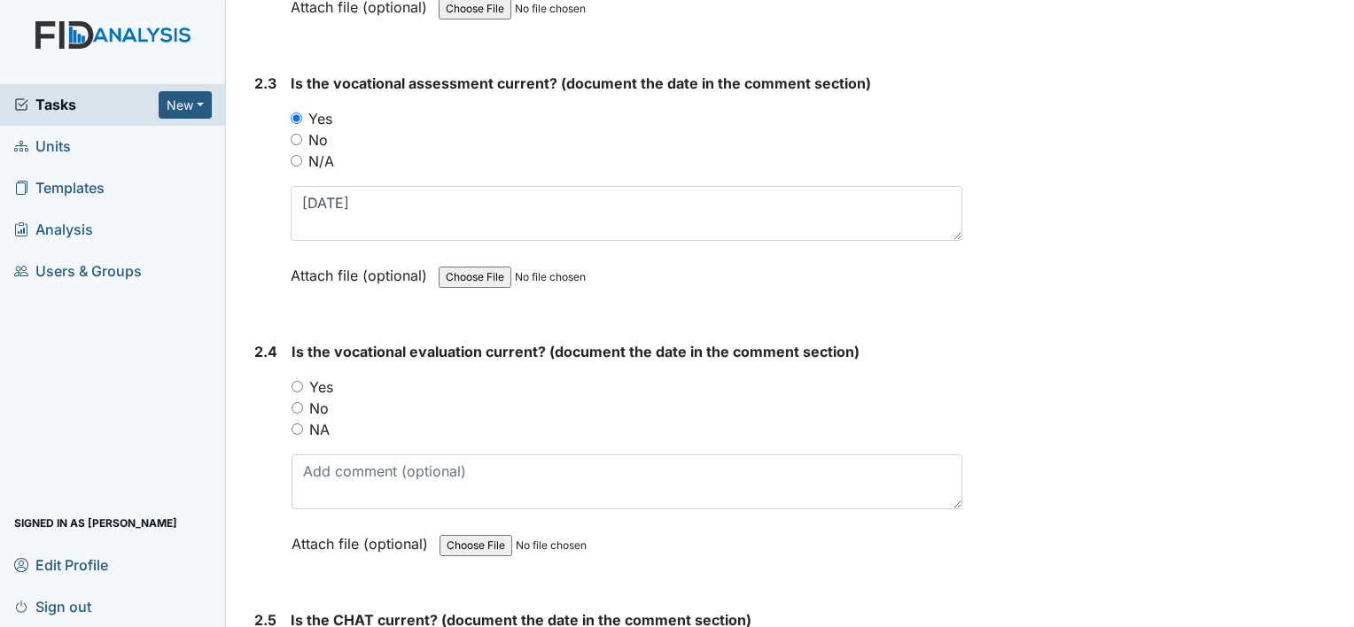
click at [326, 379] on label "Yes" at bounding box center [321, 387] width 24 height 21
click at [303, 381] on input "Yes" at bounding box center [298, 387] width 12 height 12
radio input "true"
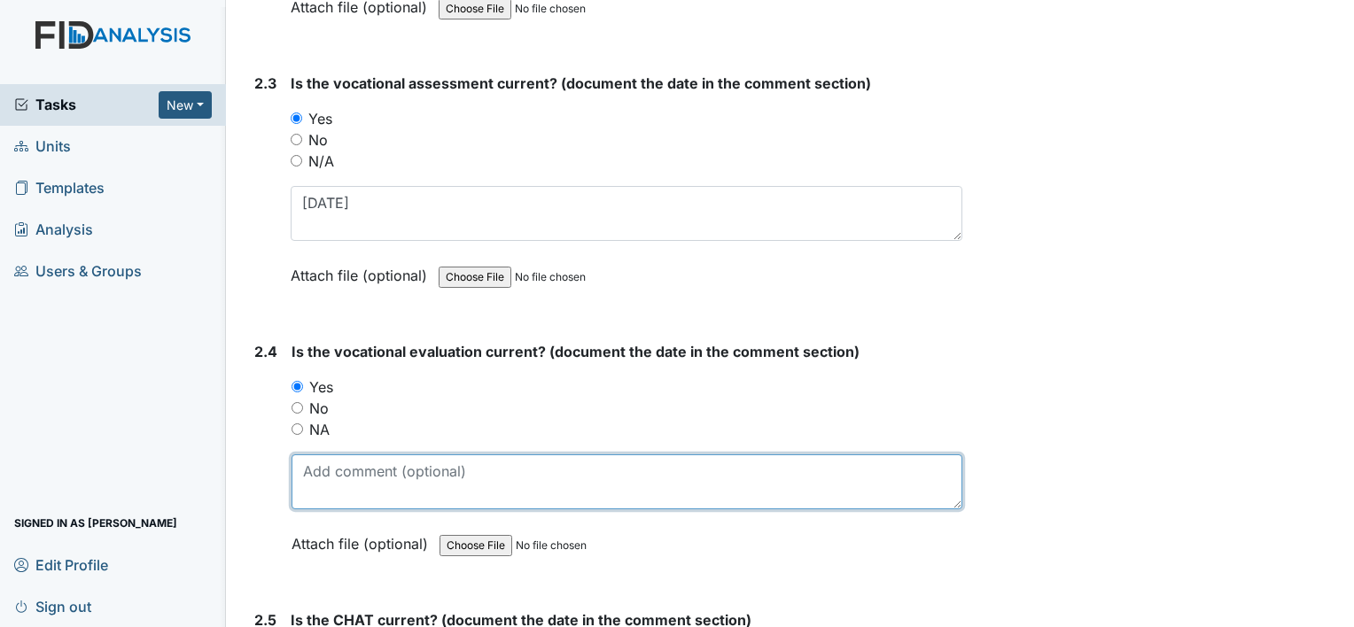
click at [365, 476] on textarea at bounding box center [627, 482] width 671 height 55
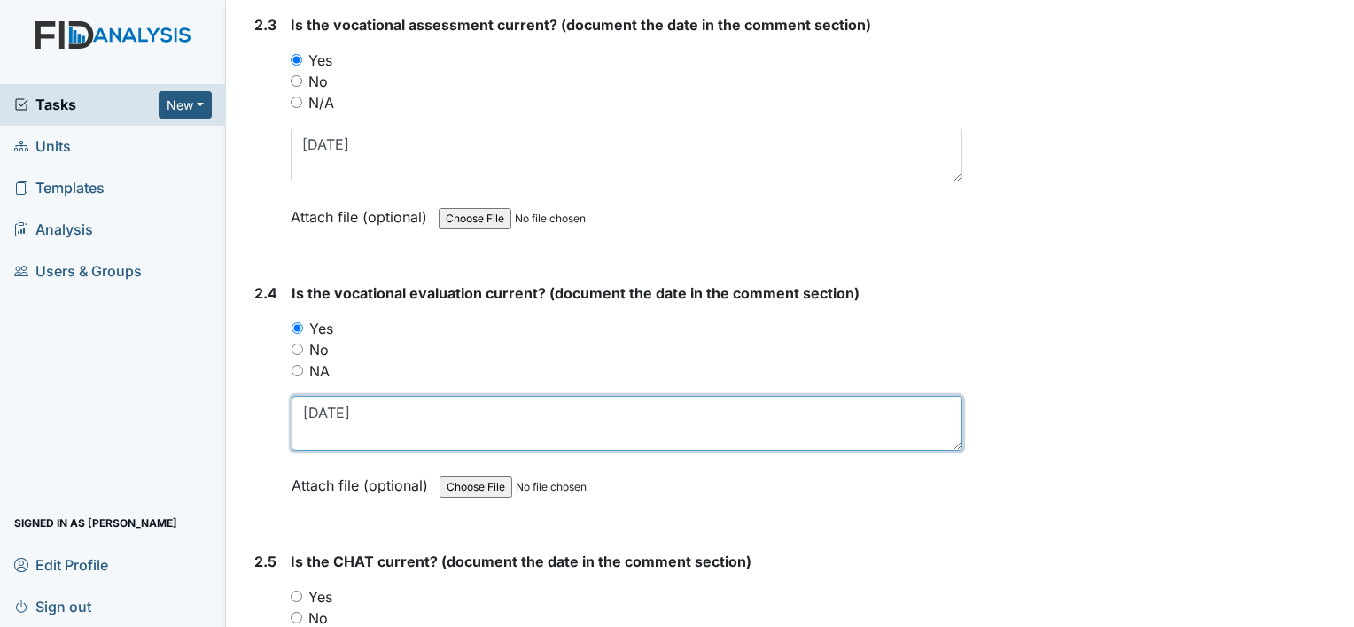
scroll to position [2481, 0]
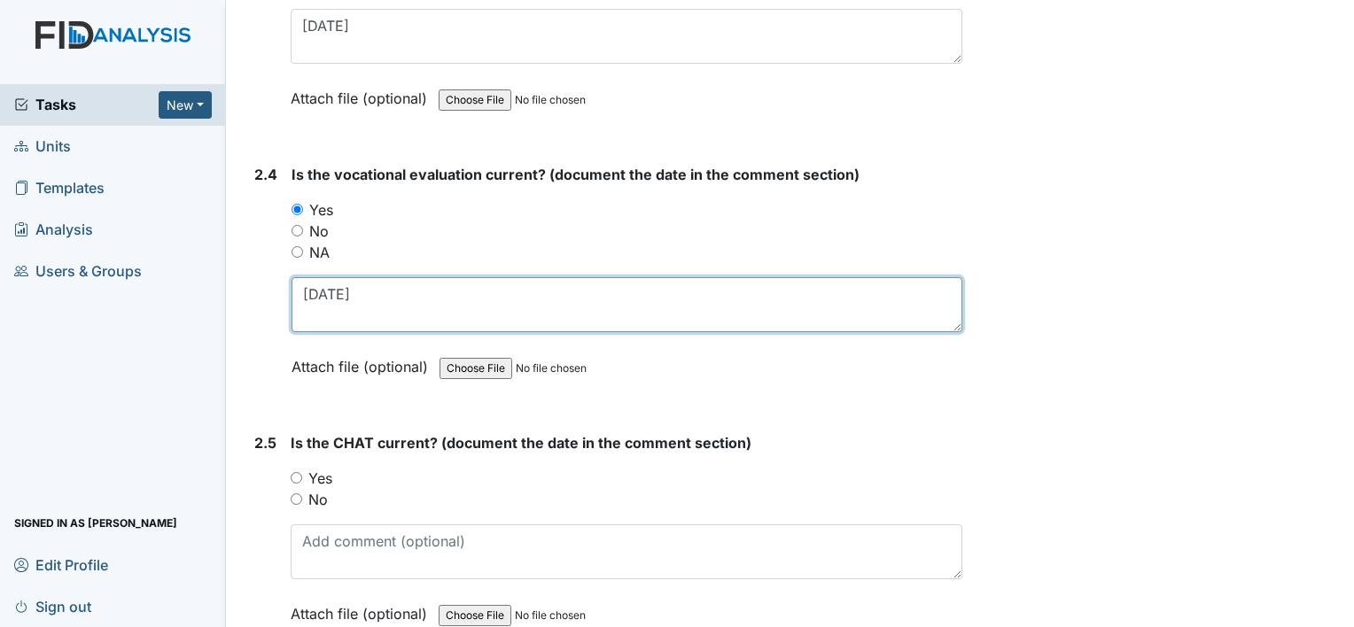
type textarea "4-16-25"
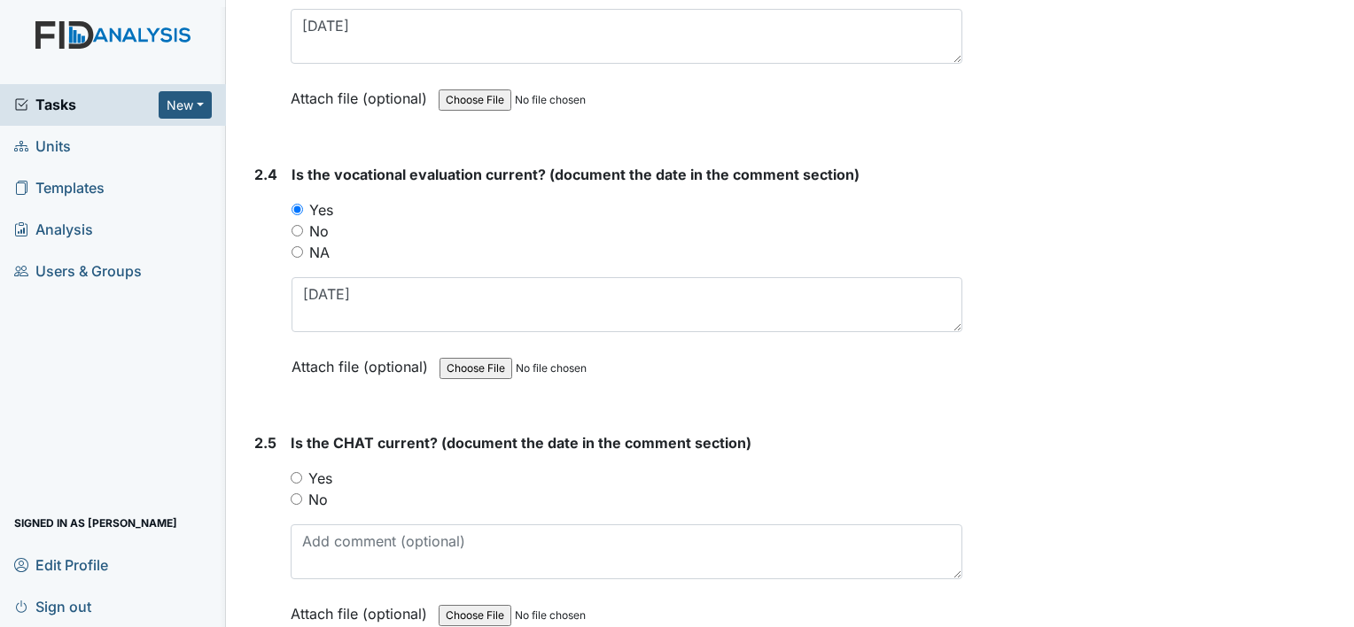
click at [326, 468] on label "Yes" at bounding box center [320, 478] width 24 height 21
click at [302, 472] on input "Yes" at bounding box center [297, 478] width 12 height 12
radio input "true"
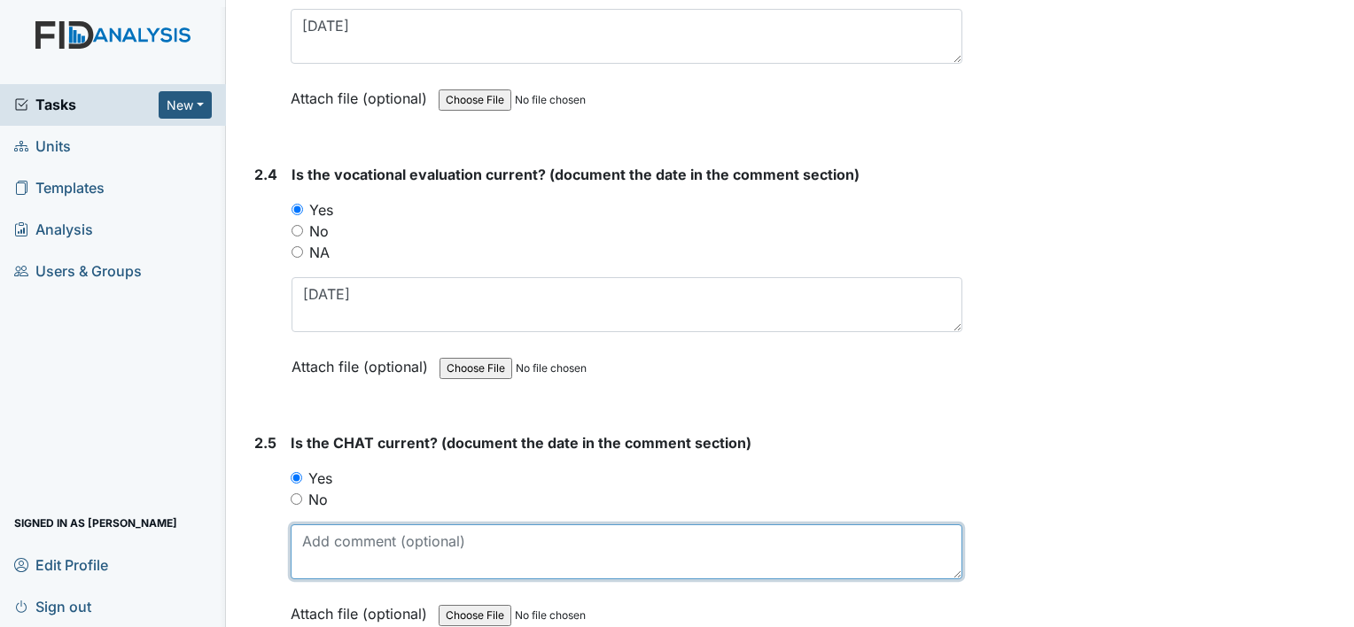
click at [379, 525] on textarea at bounding box center [627, 552] width 672 height 55
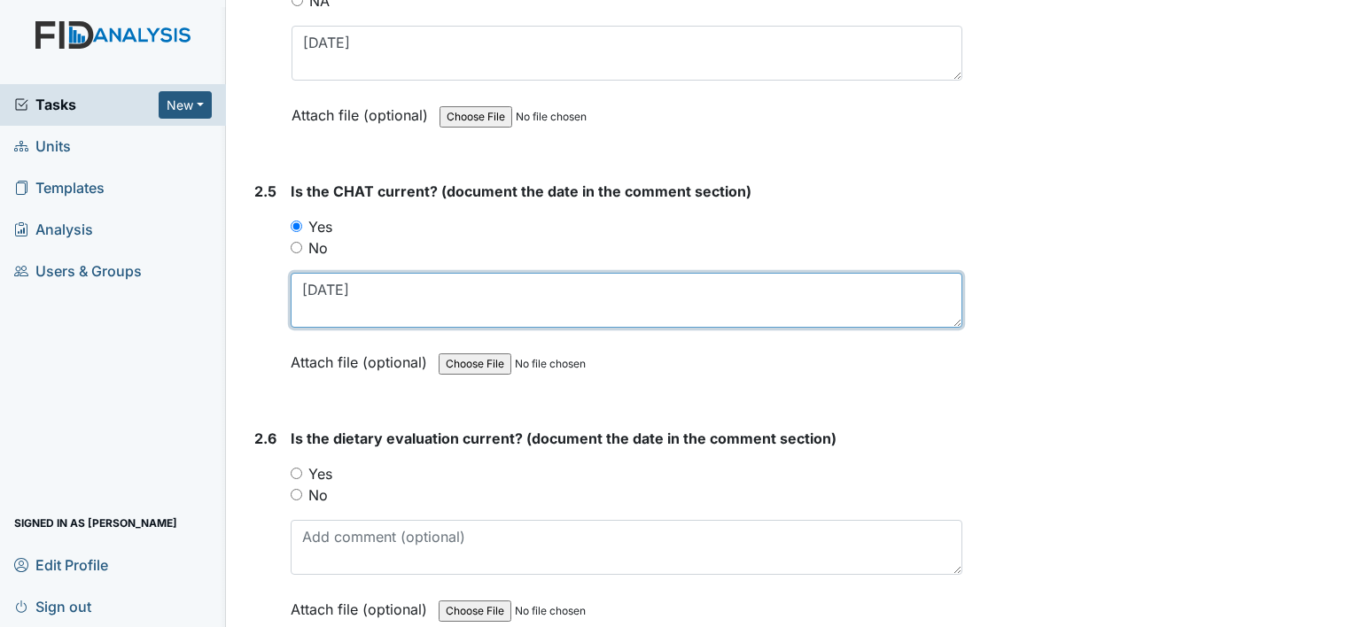
scroll to position [2747, 0]
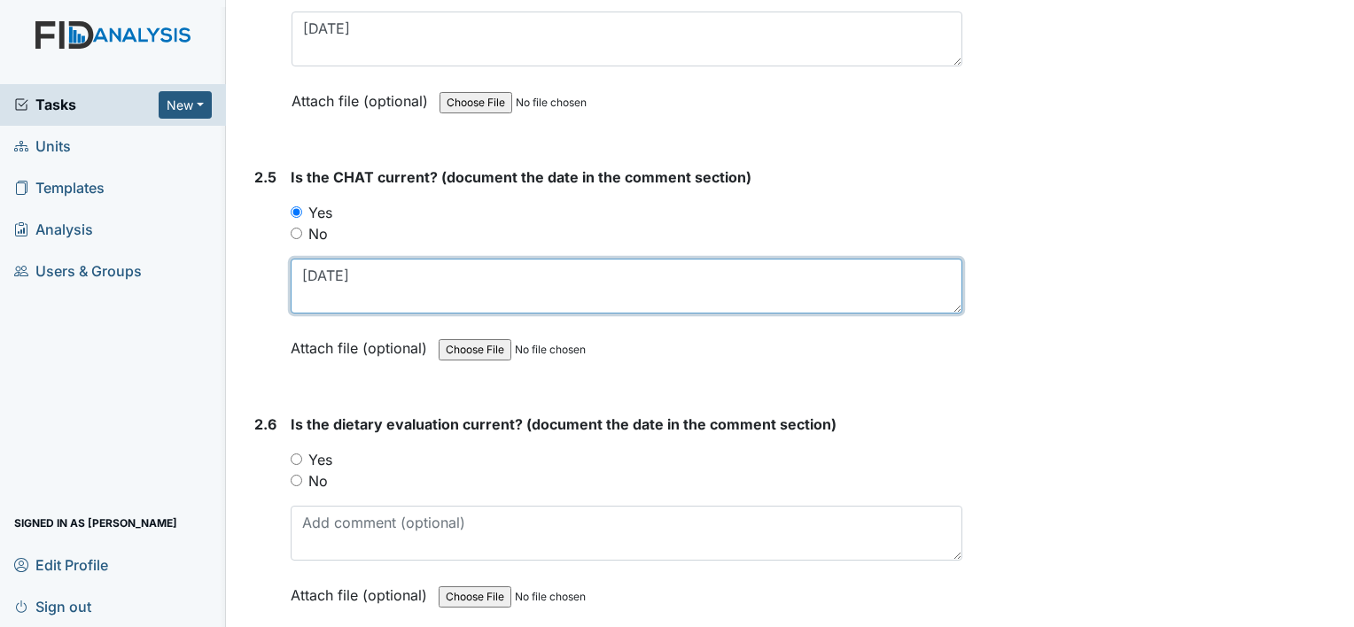
type textarea "4-15-25"
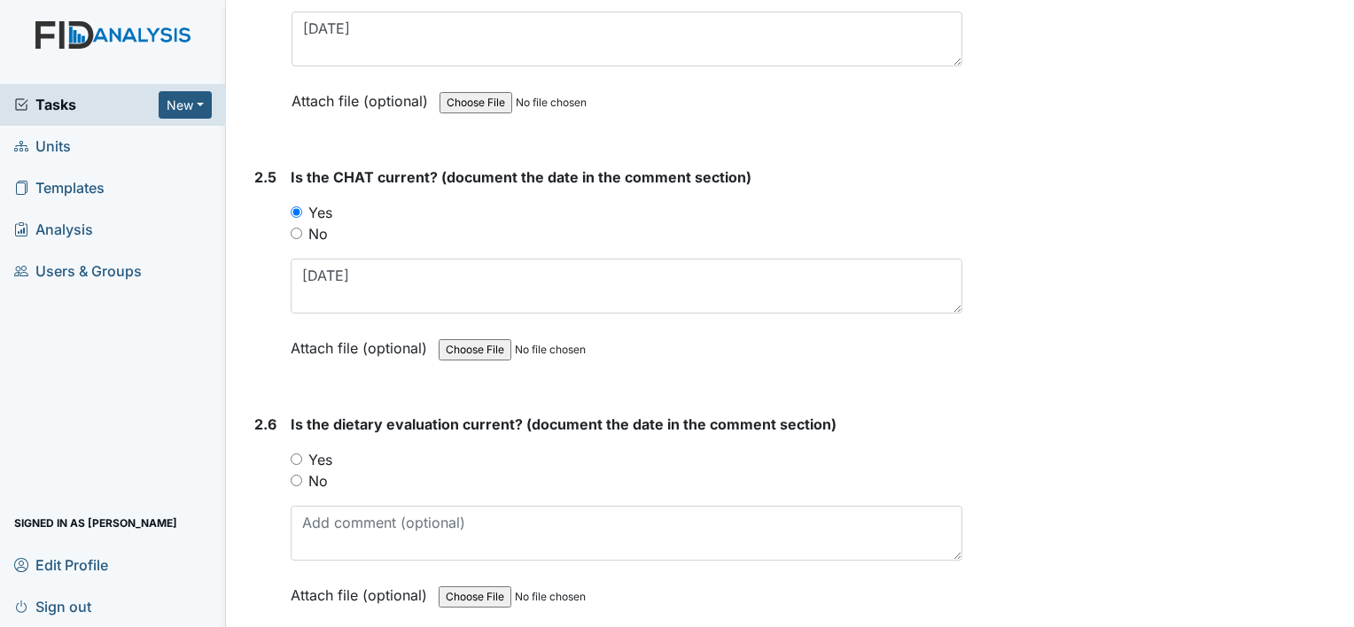
drag, startPoint x: 323, startPoint y: 450, endPoint x: 376, endPoint y: 543, distance: 107.2
click at [323, 450] on label "Yes" at bounding box center [320, 459] width 24 height 21
click at [302, 454] on input "Yes" at bounding box center [297, 460] width 12 height 12
radio input "true"
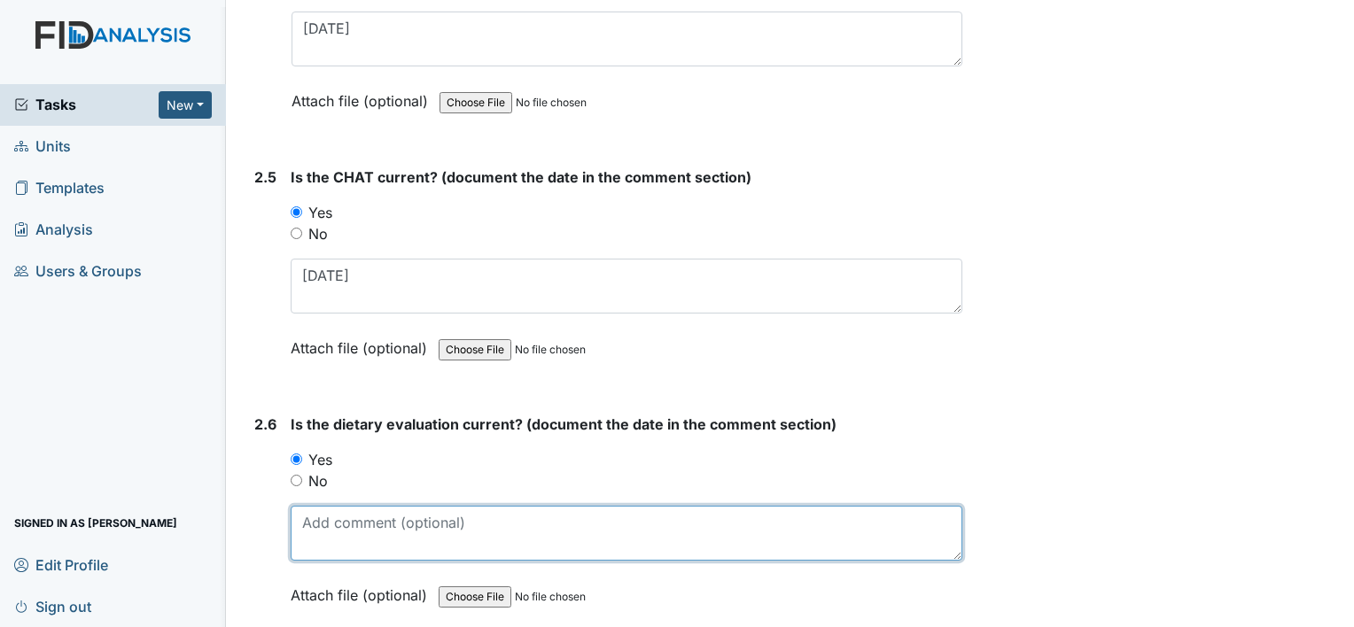
click at [392, 525] on textarea at bounding box center [627, 533] width 672 height 55
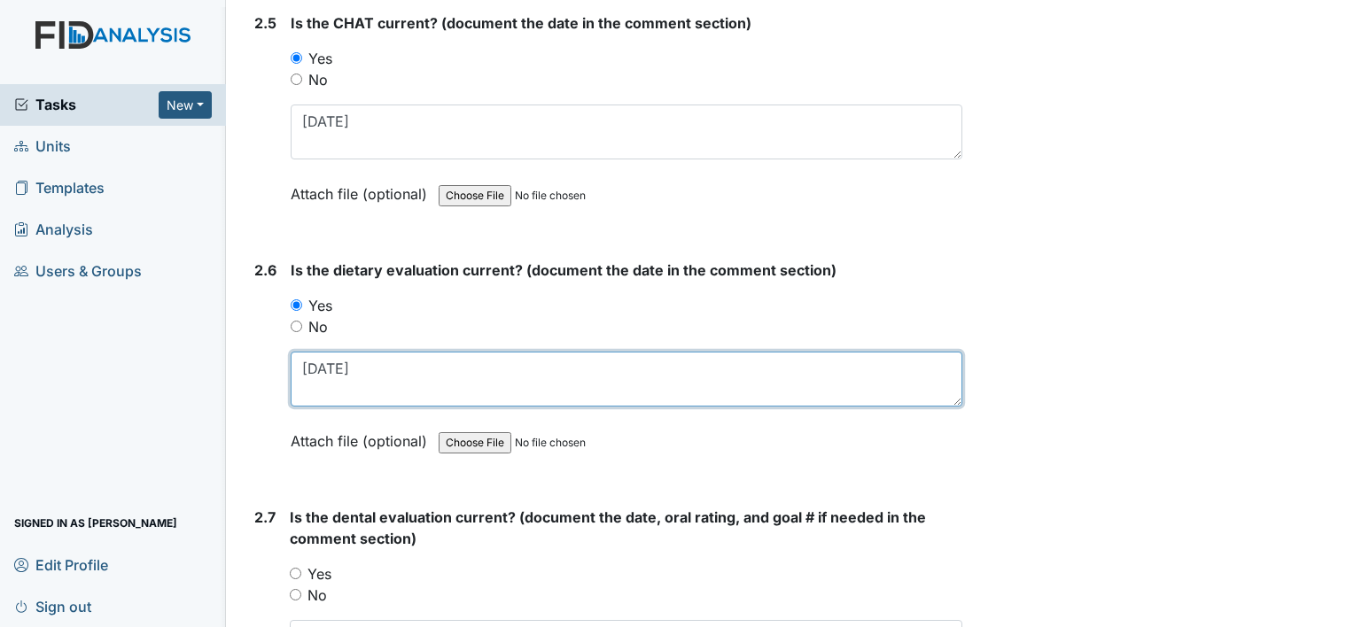
scroll to position [3013, 0]
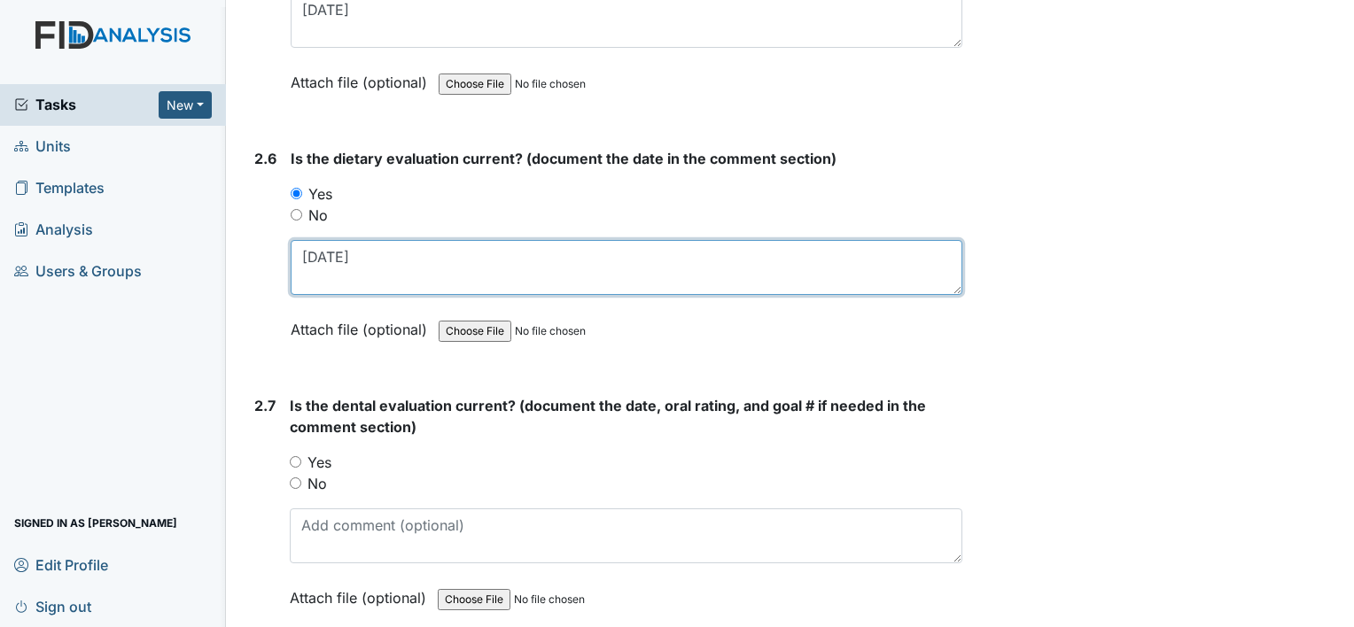
type textarea "4-2-25"
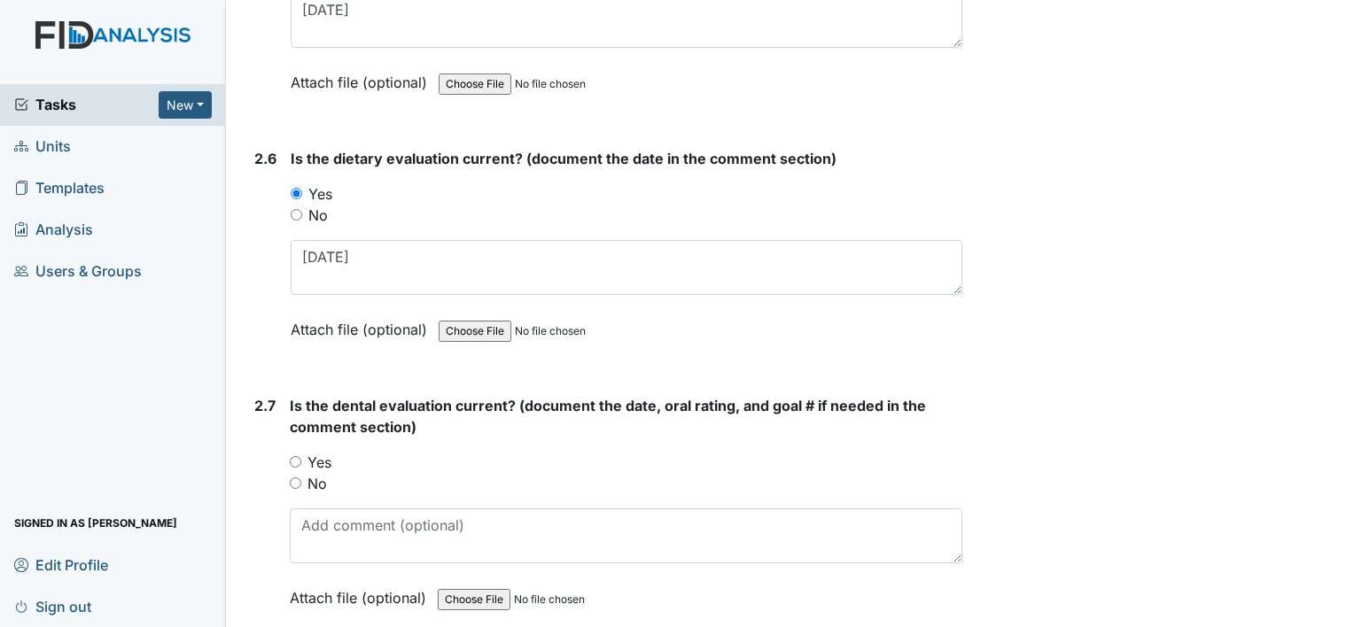
click at [308, 452] on label "Yes" at bounding box center [319, 462] width 24 height 21
click at [301, 456] on input "Yes" at bounding box center [296, 462] width 12 height 12
radio input "true"
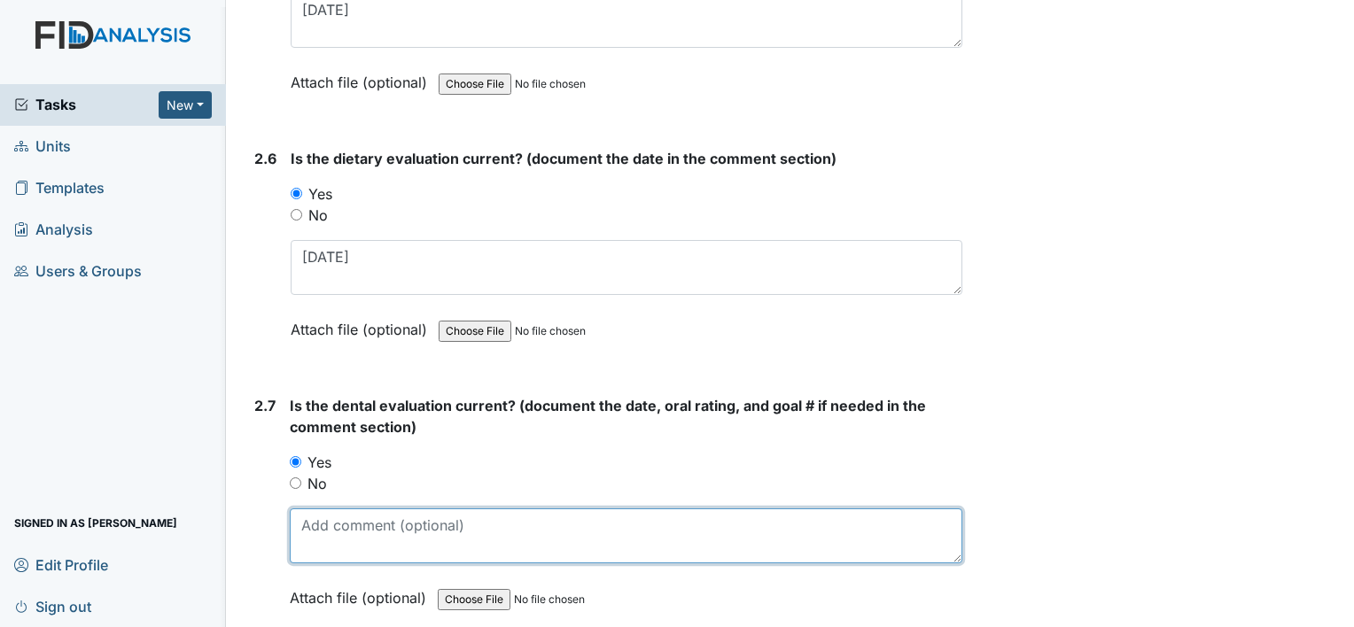
click at [367, 509] on textarea at bounding box center [626, 536] width 673 height 55
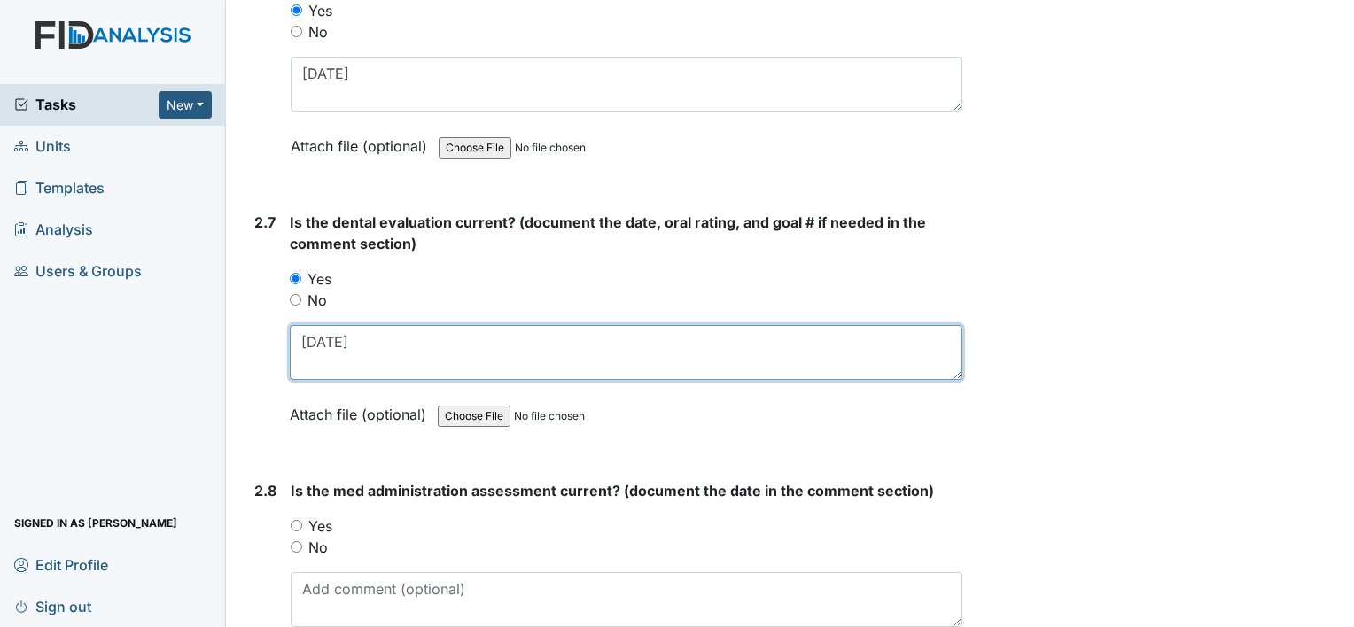
scroll to position [3279, 0]
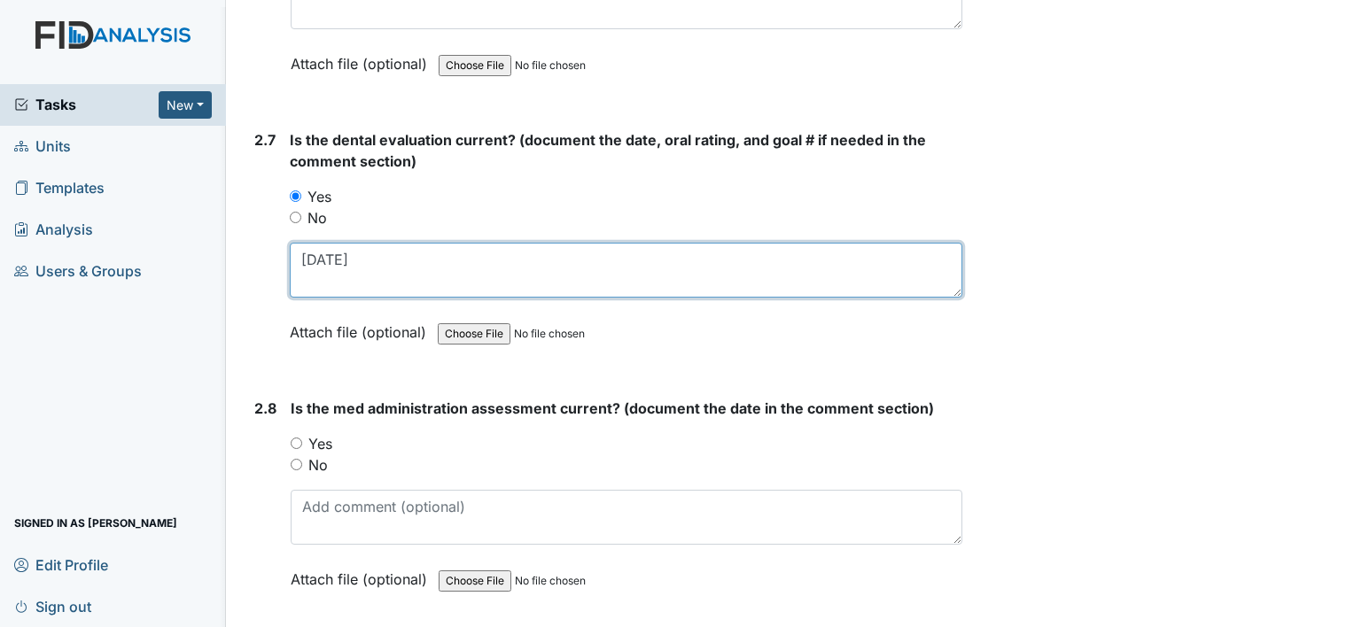
type textarea "[DATE]"
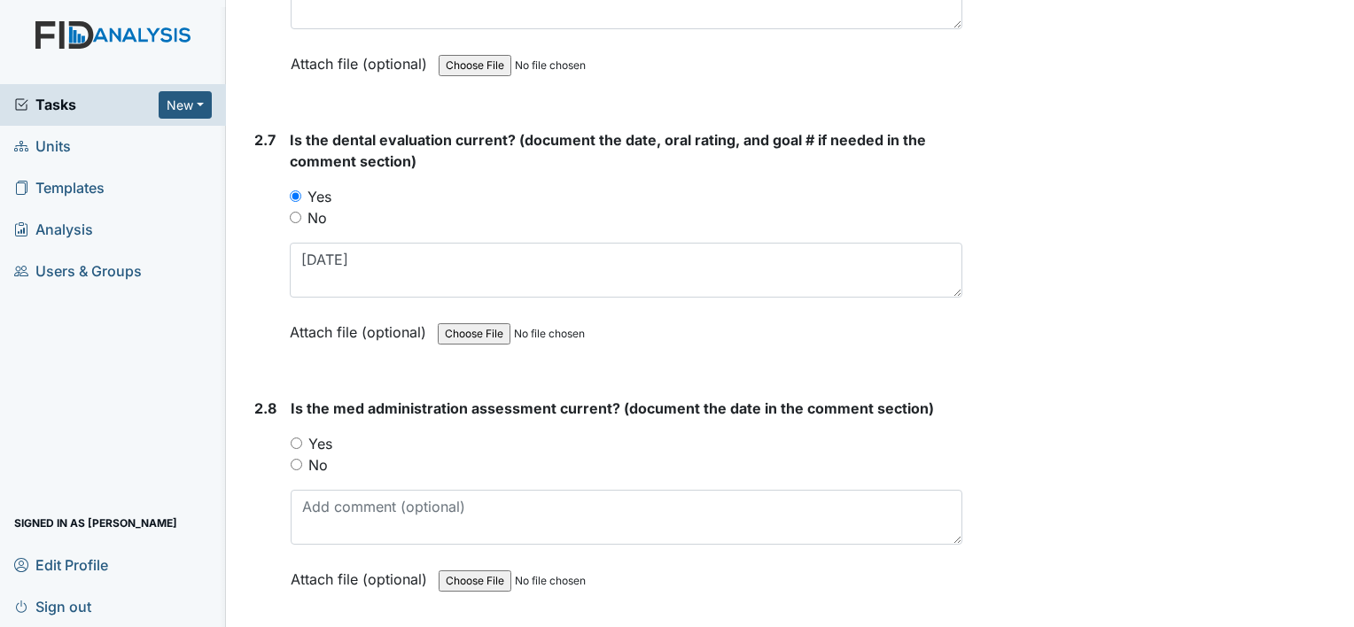
click at [320, 433] on label "Yes" at bounding box center [320, 443] width 24 height 21
click at [302, 438] on input "Yes" at bounding box center [297, 444] width 12 height 12
radio input "true"
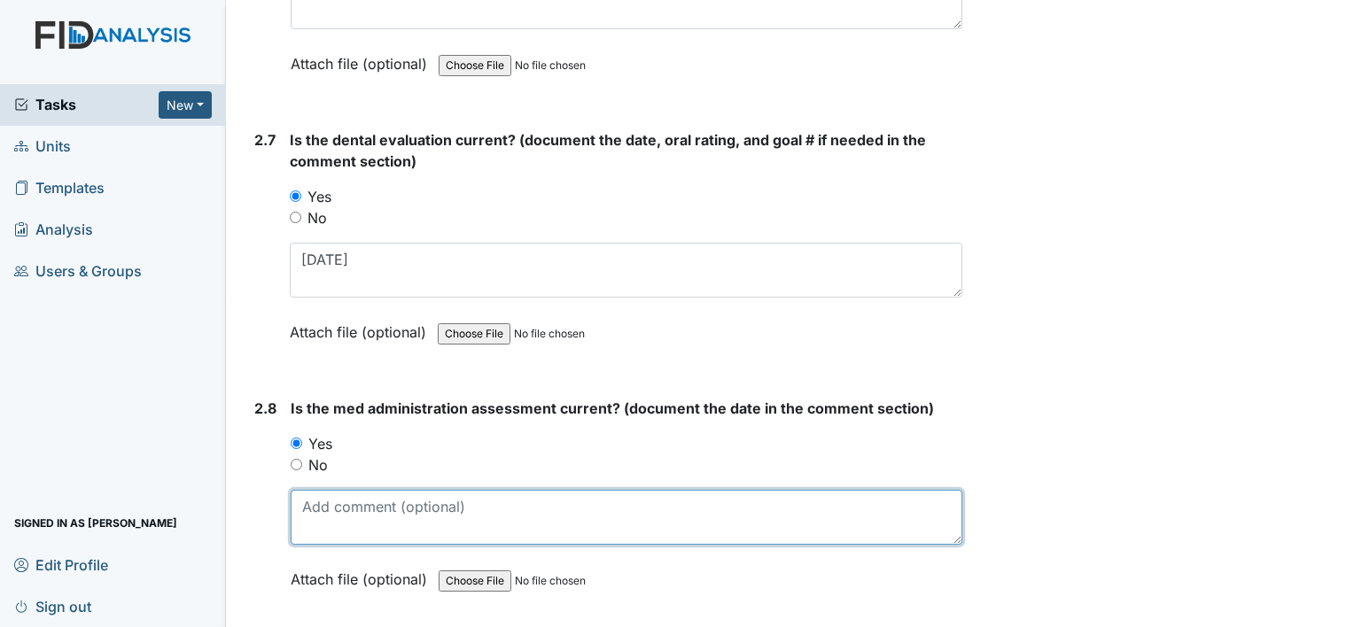
click at [382, 493] on textarea at bounding box center [627, 517] width 672 height 55
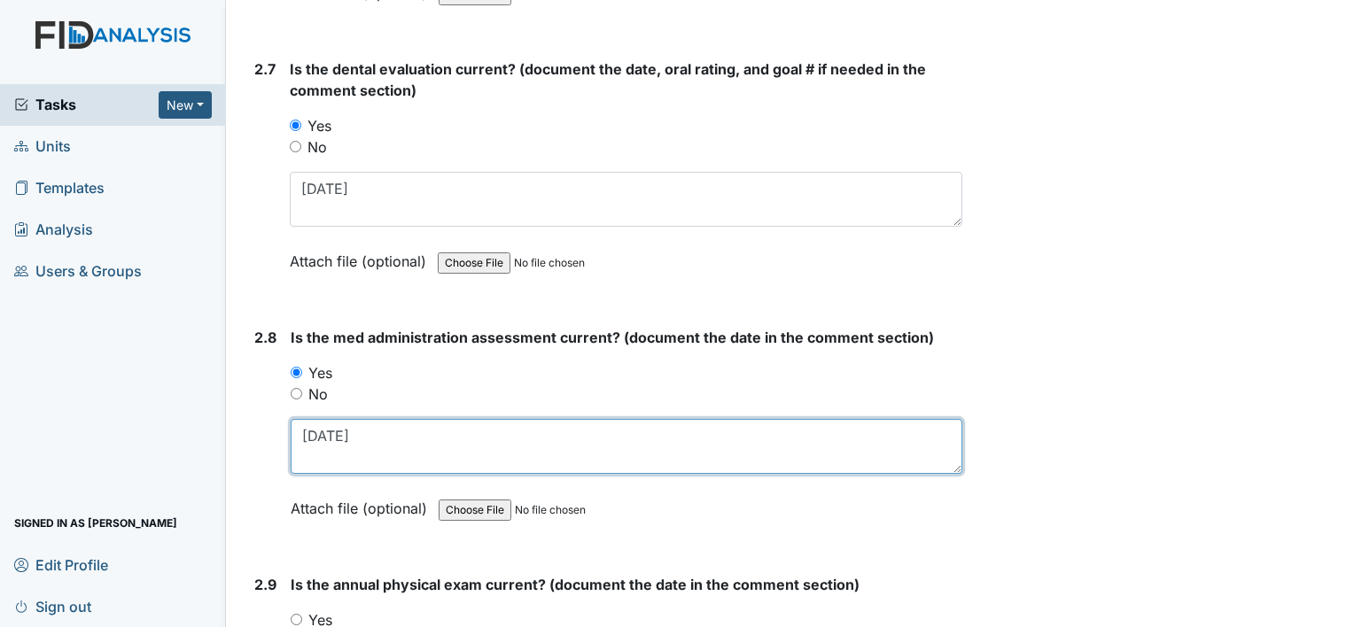
scroll to position [3545, 0]
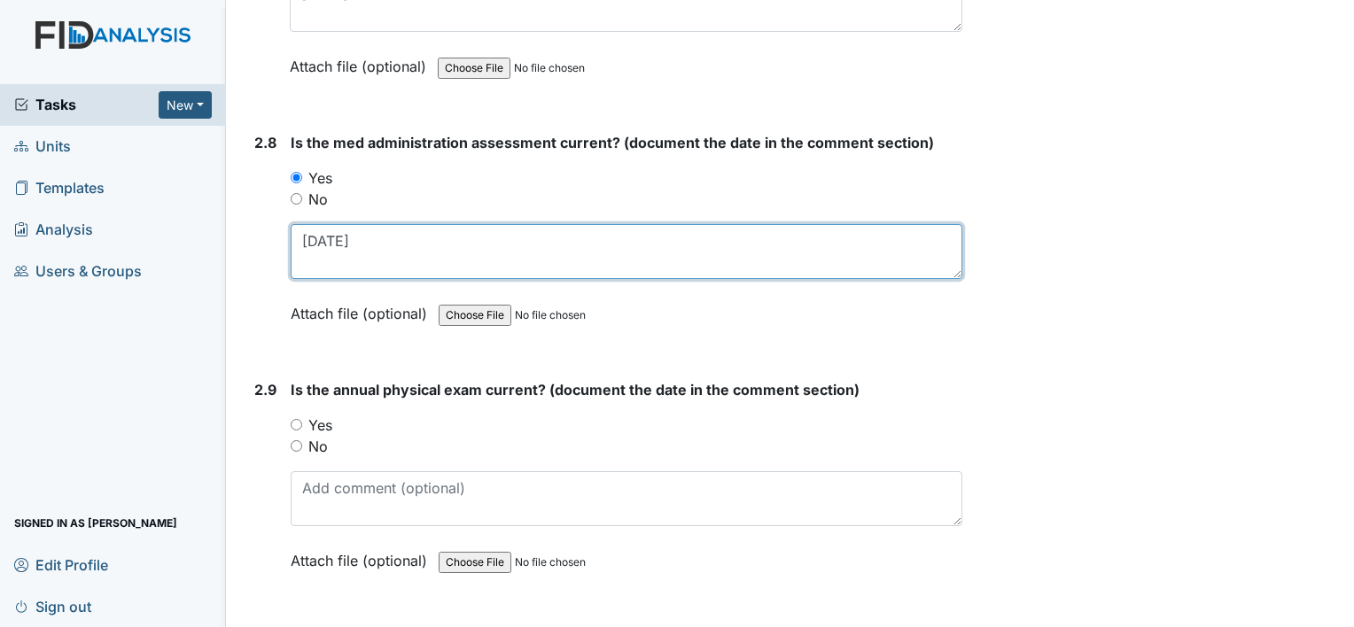
type textarea "3-20-25"
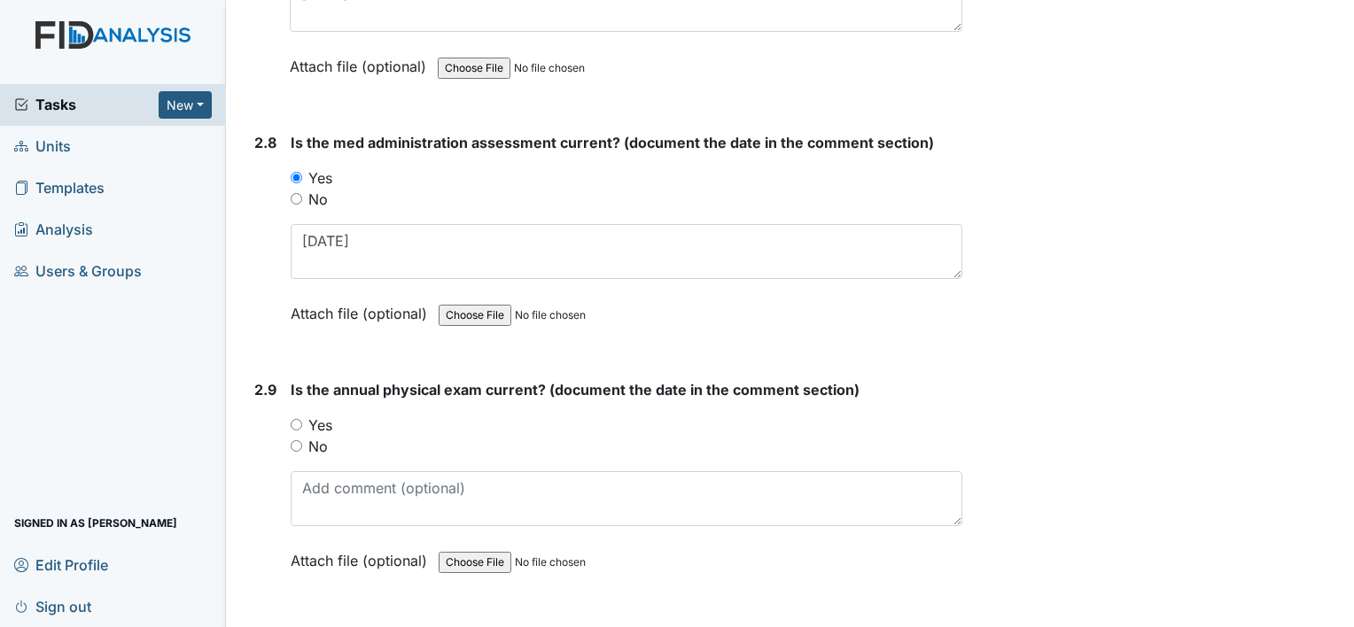
click at [319, 415] on label "Yes" at bounding box center [320, 425] width 24 height 21
click at [302, 419] on input "Yes" at bounding box center [297, 425] width 12 height 12
radio input "true"
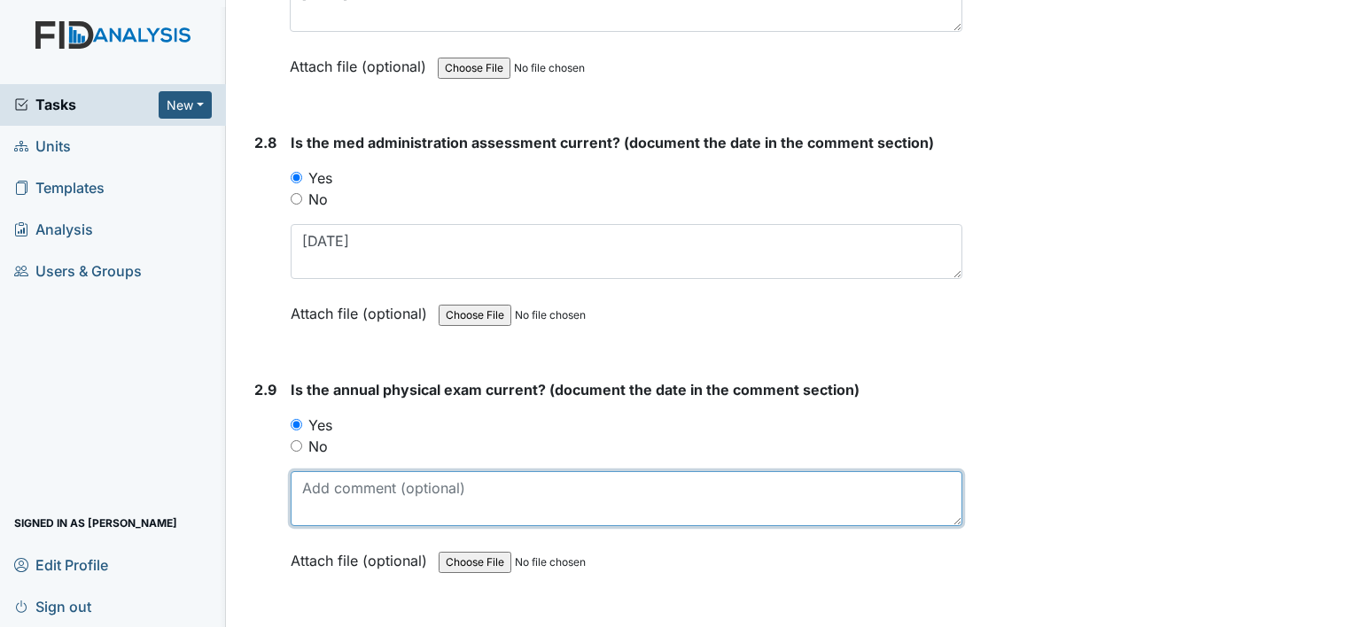
click at [352, 479] on textarea at bounding box center [627, 498] width 672 height 55
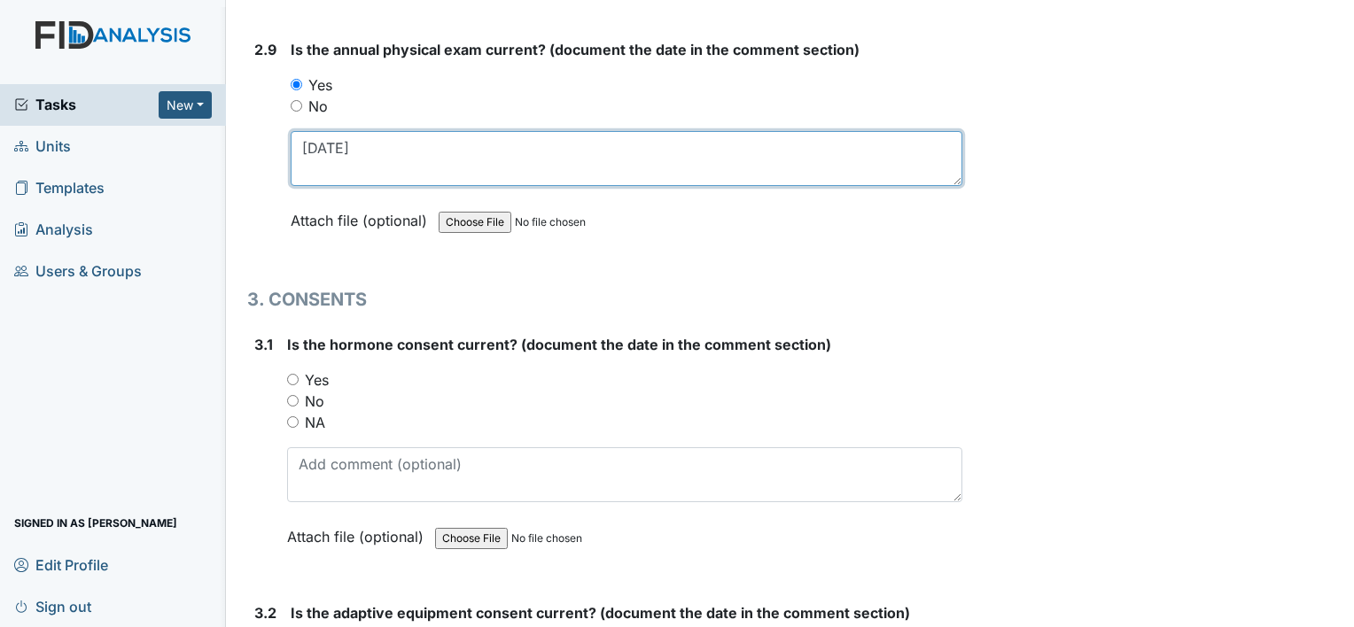
scroll to position [3899, 0]
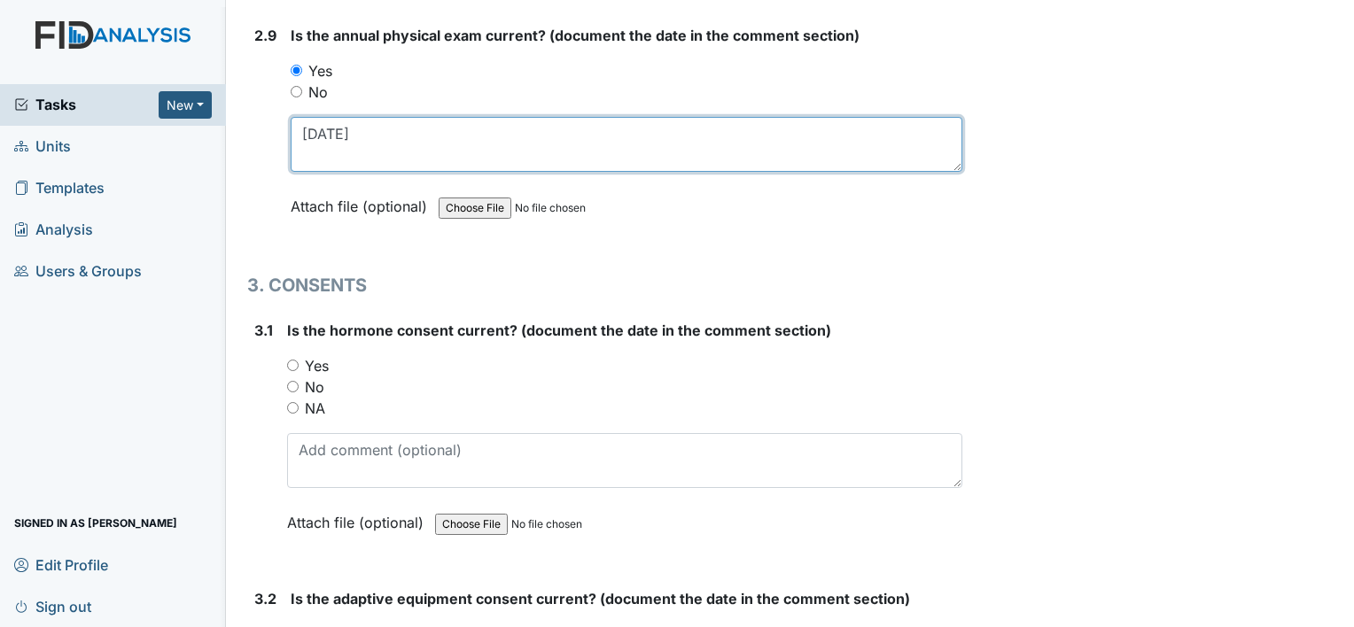
type textarea "5-20-25"
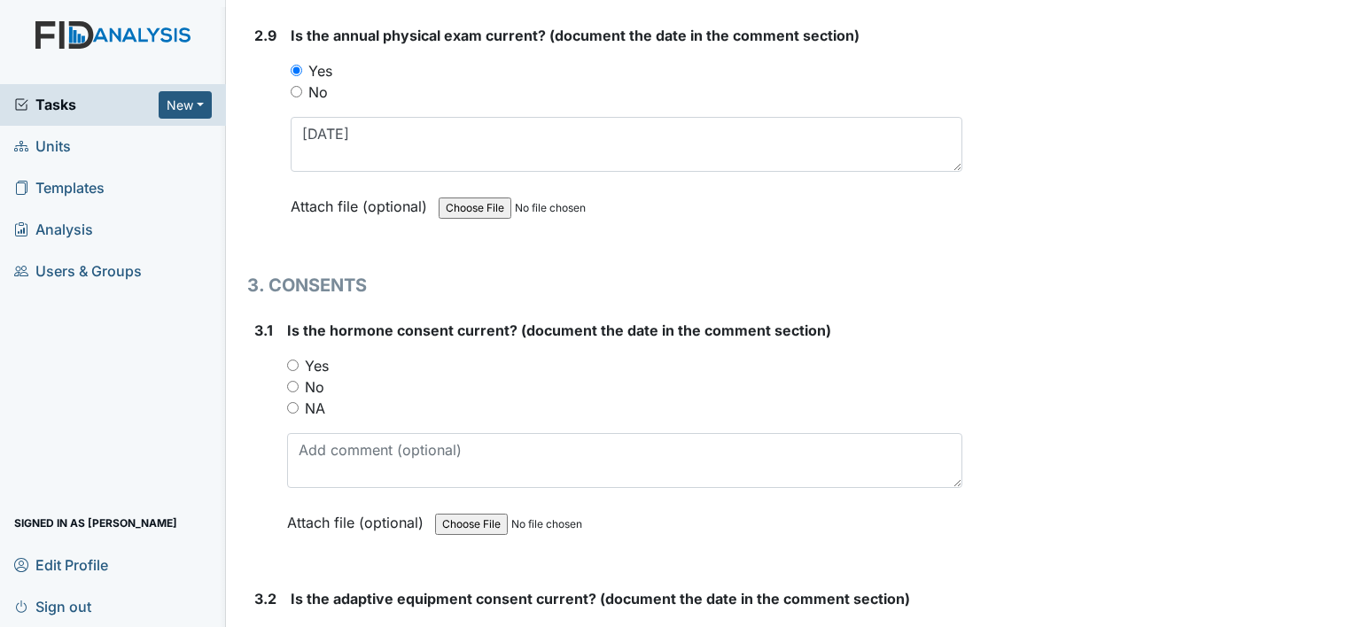
click at [326, 398] on div "NA" at bounding box center [624, 408] width 675 height 21
click at [319, 398] on label "NA" at bounding box center [315, 408] width 20 height 21
click at [299, 402] on input "NA" at bounding box center [293, 408] width 12 height 12
radio input "true"
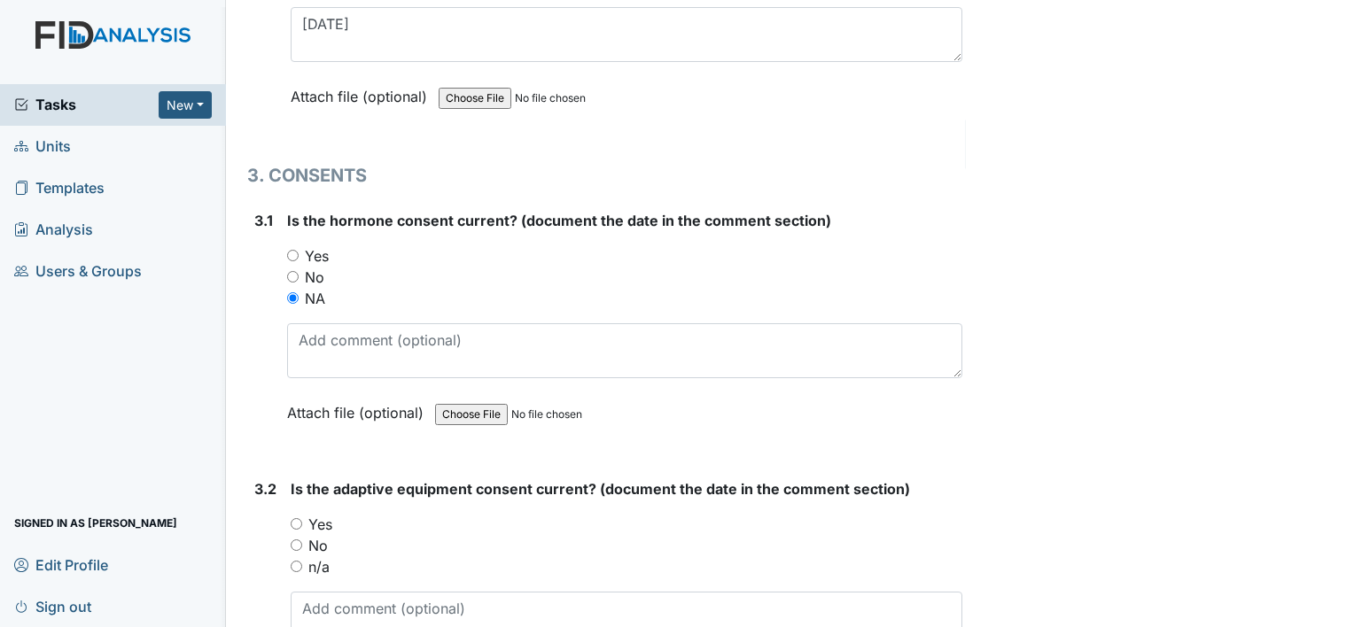
scroll to position [4165, 0]
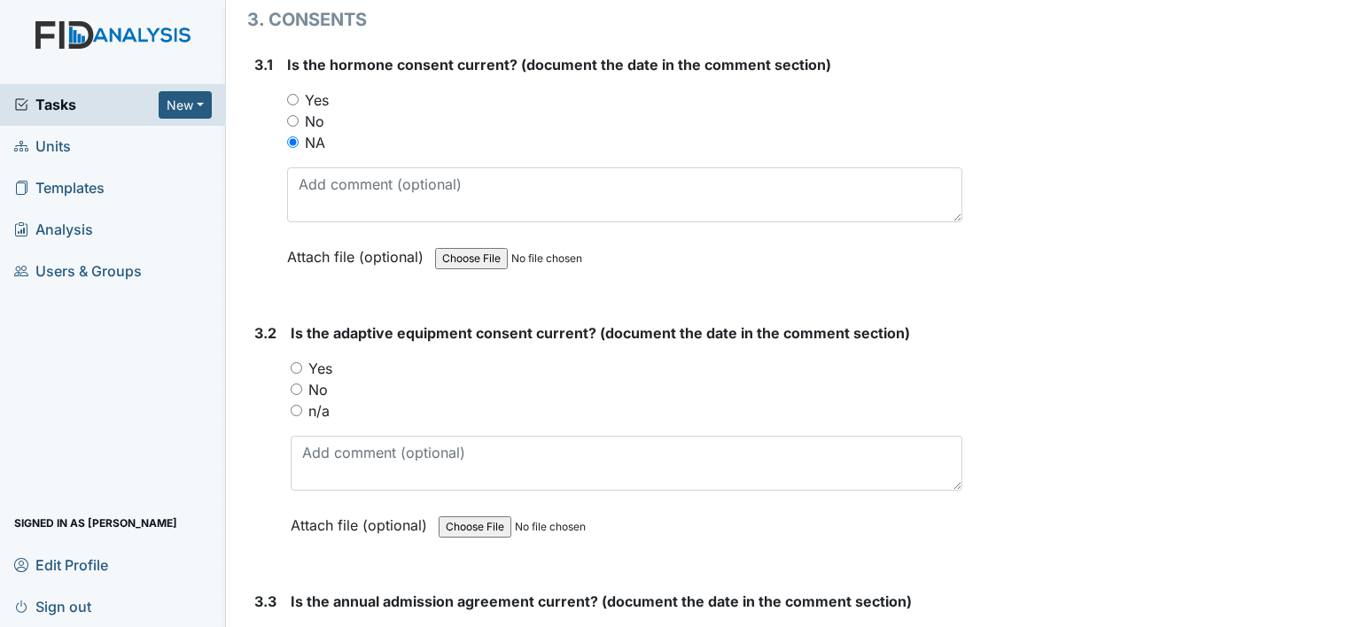
click at [319, 401] on label "n/a" at bounding box center [318, 411] width 21 height 21
click at [302, 405] on input "n/a" at bounding box center [297, 411] width 12 height 12
radio input "true"
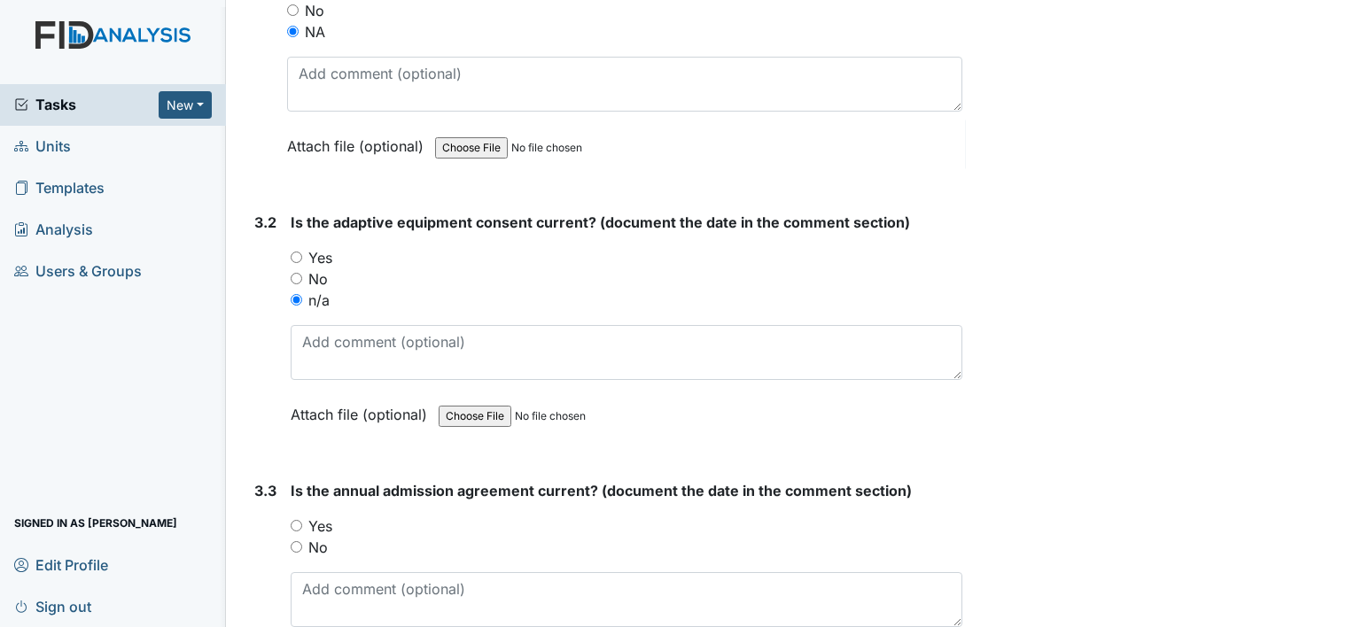
scroll to position [4431, 0]
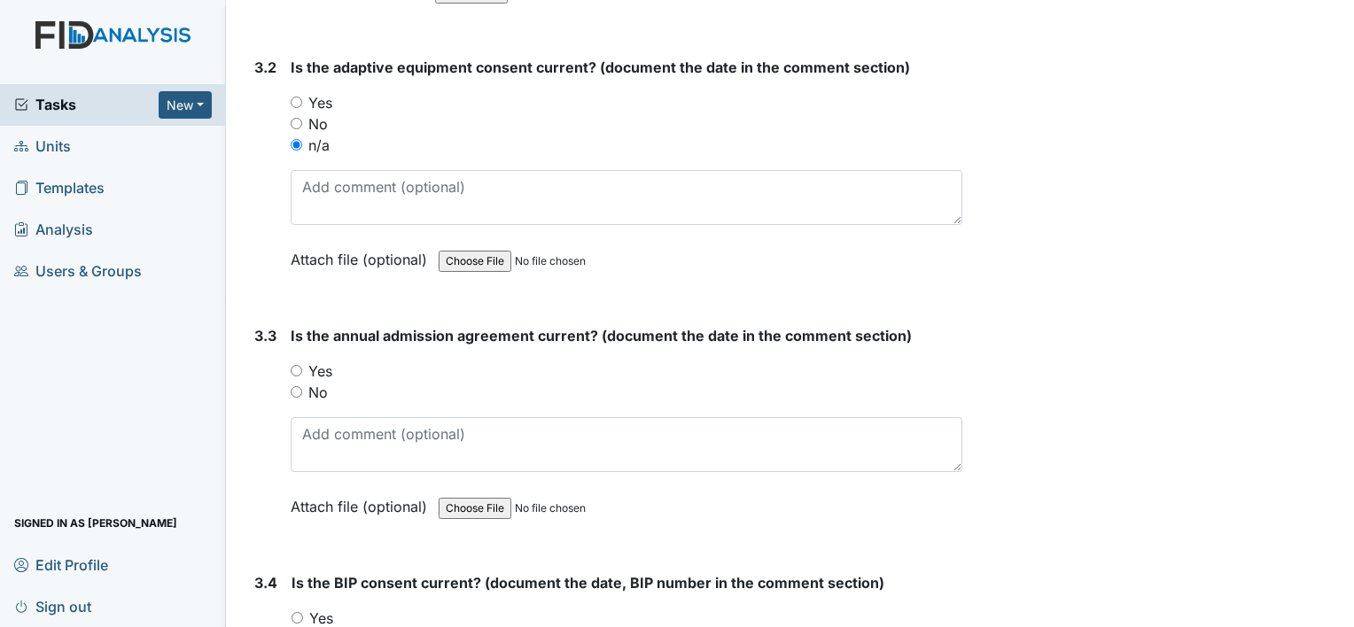
click at [319, 361] on label "Yes" at bounding box center [320, 371] width 24 height 21
click at [302, 365] on input "Yes" at bounding box center [297, 371] width 12 height 12
radio input "true"
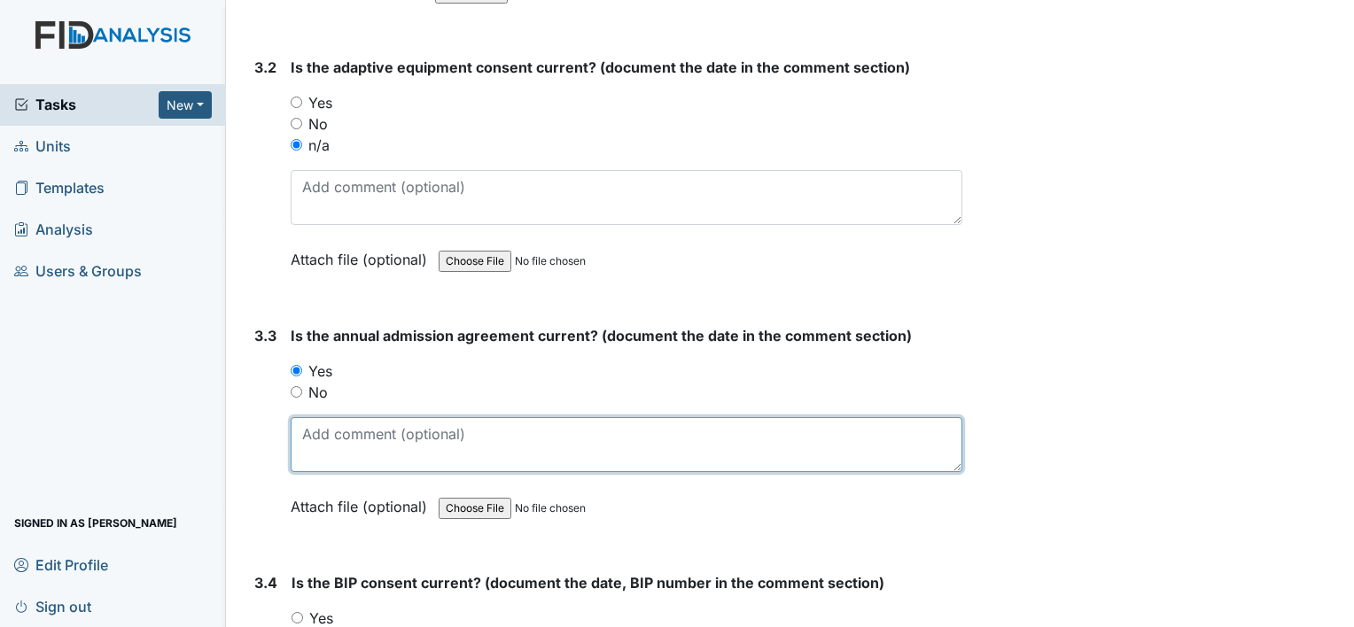
click at [338, 417] on textarea at bounding box center [627, 444] width 672 height 55
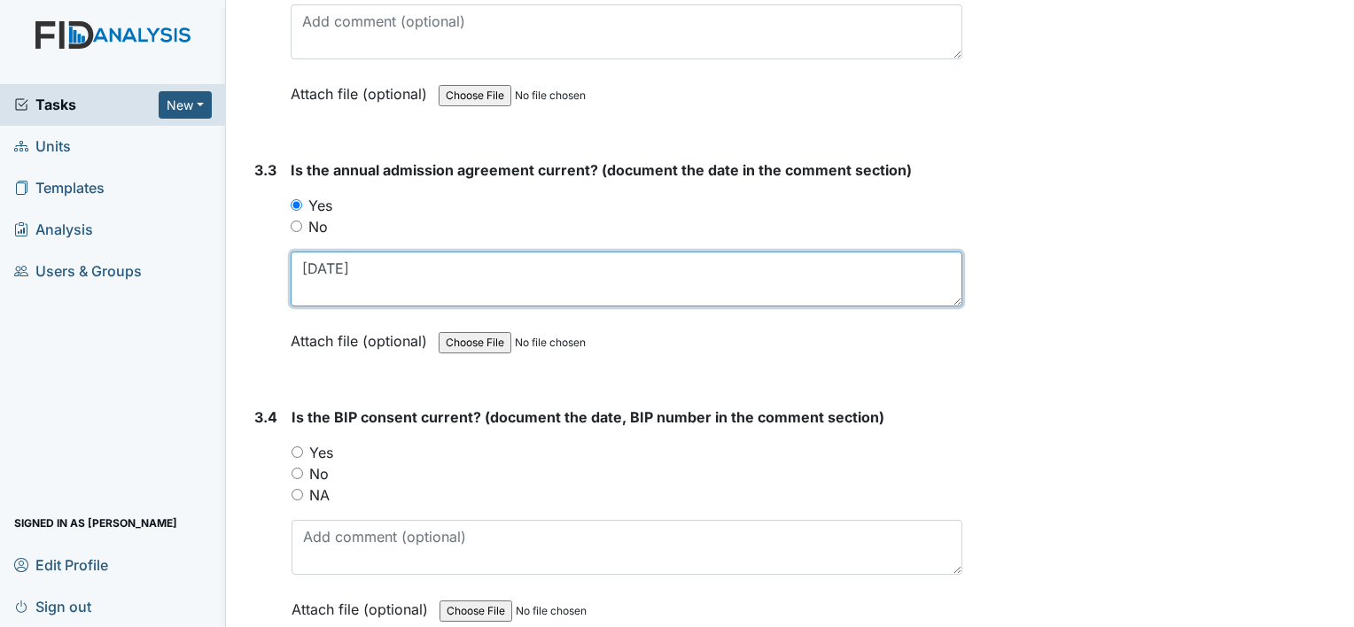
scroll to position [4608, 0]
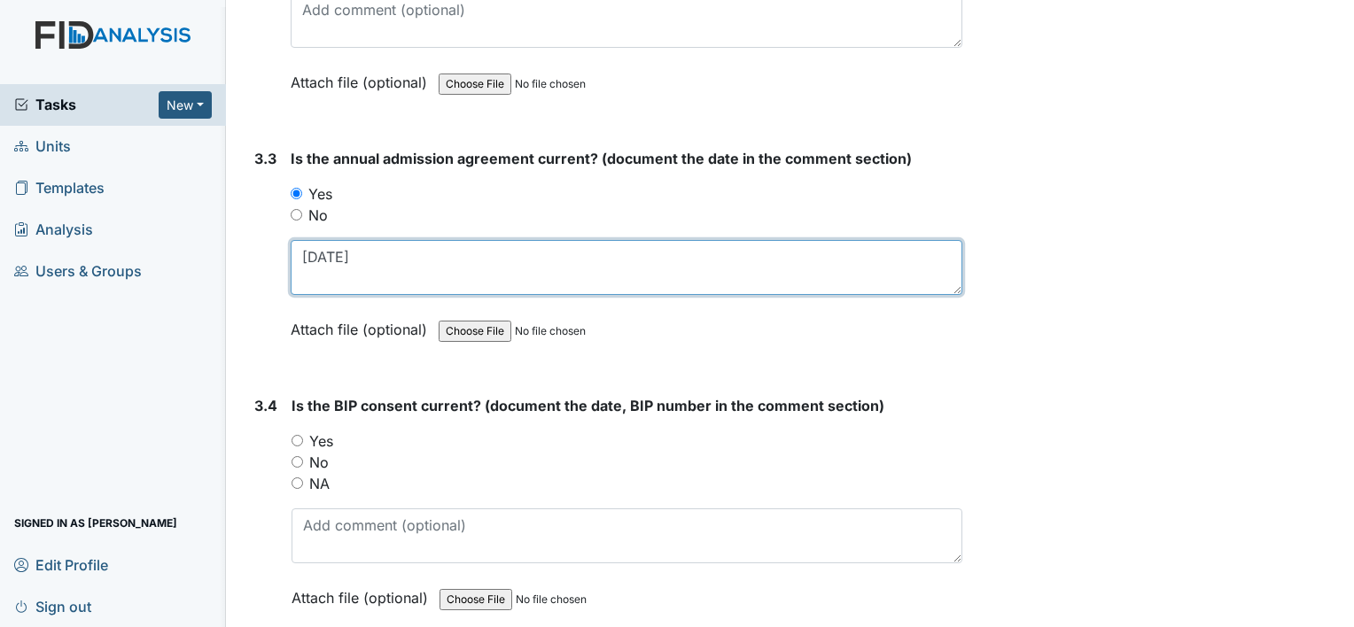
type textarea "3-10-25"
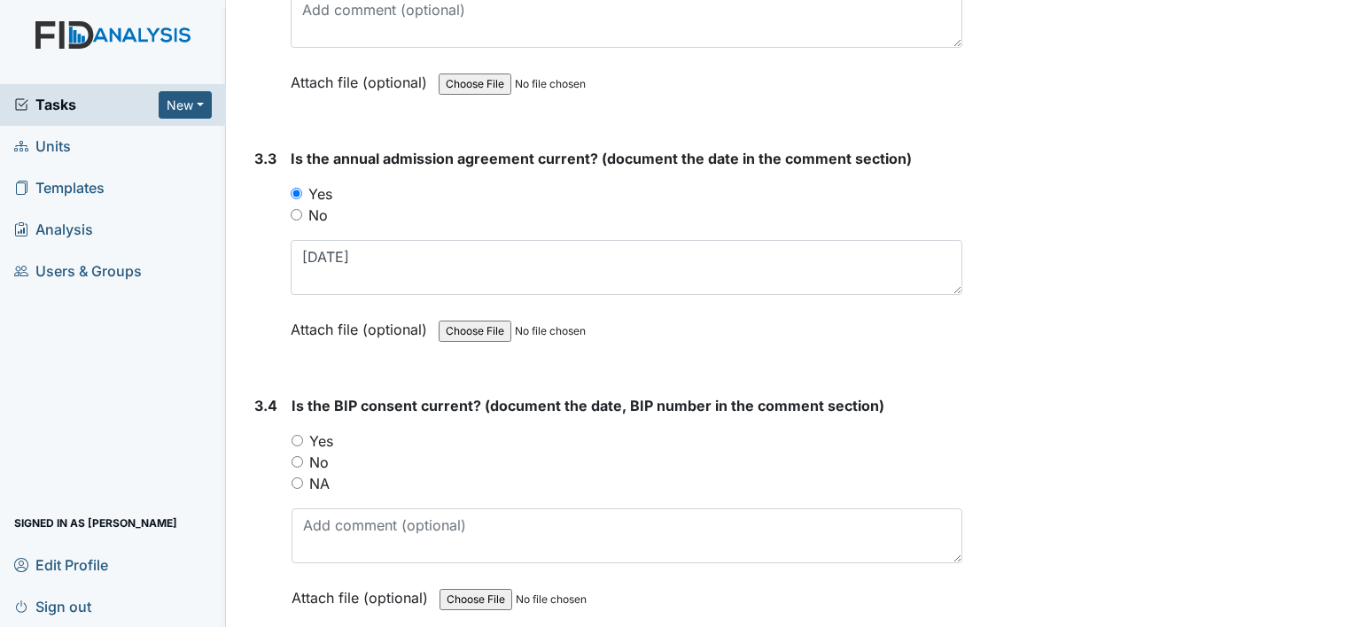
click at [319, 431] on label "Yes" at bounding box center [321, 441] width 24 height 21
click at [303, 435] on input "Yes" at bounding box center [298, 441] width 12 height 12
radio input "true"
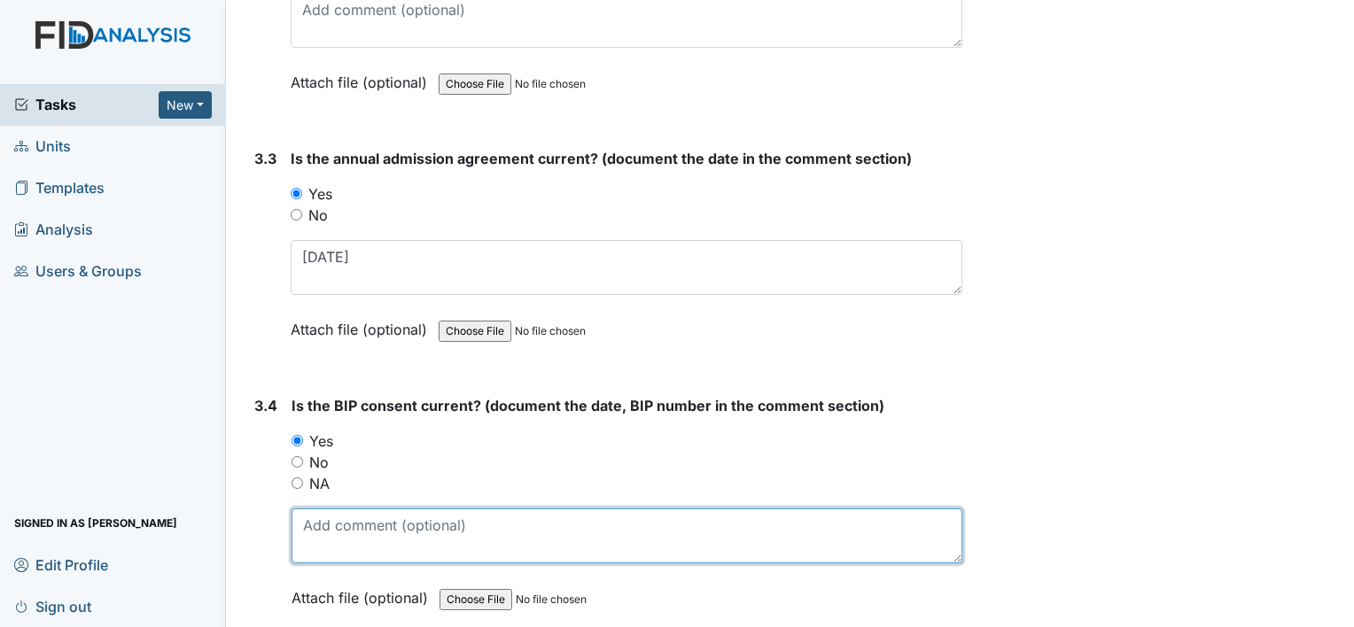
click at [382, 510] on textarea at bounding box center [627, 536] width 671 height 55
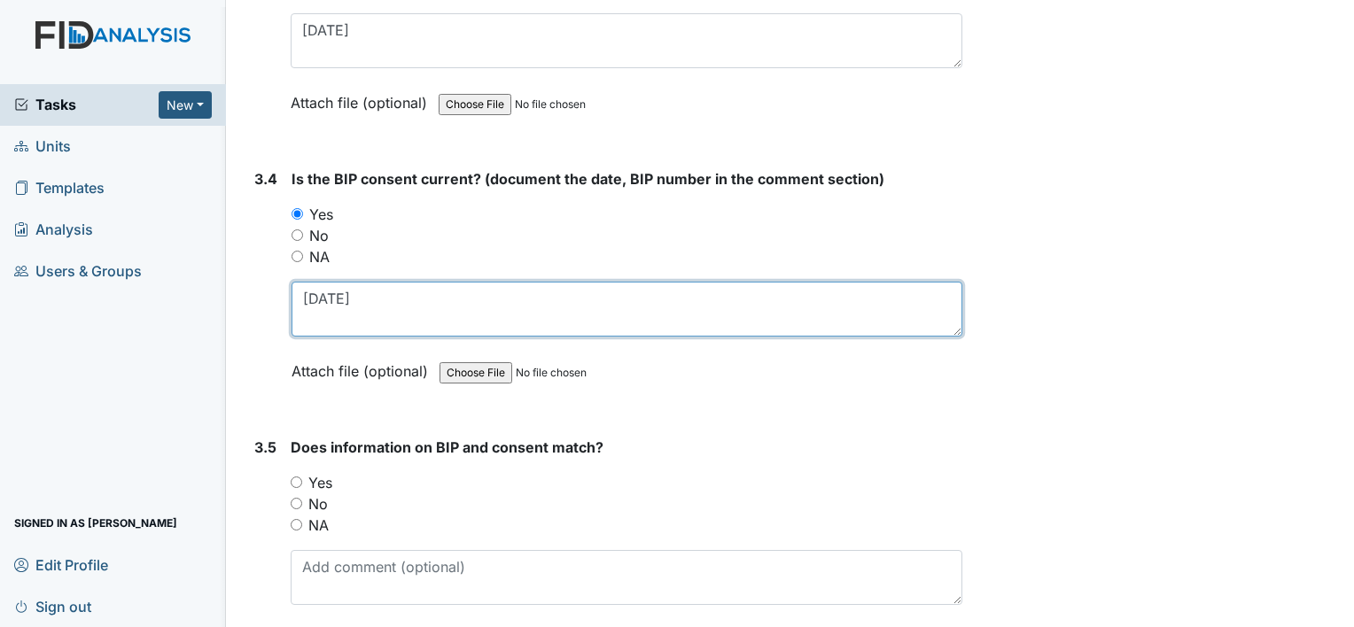
scroll to position [4874, 0]
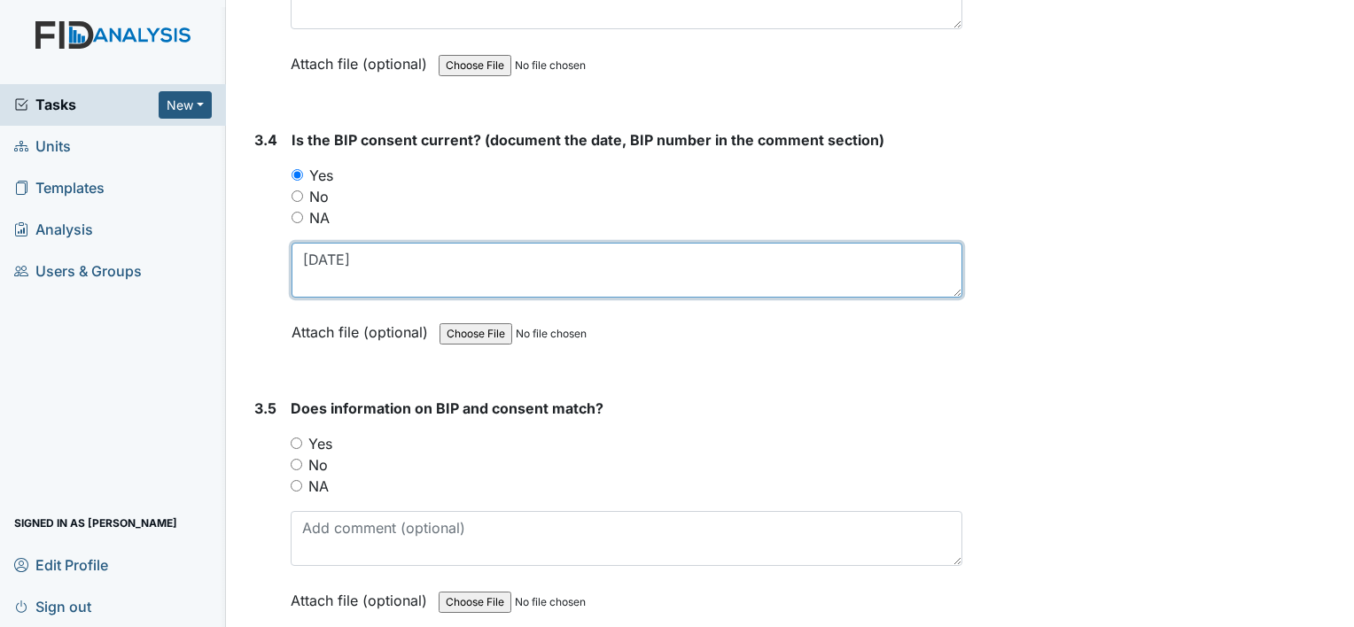
type textarea "3-10-25"
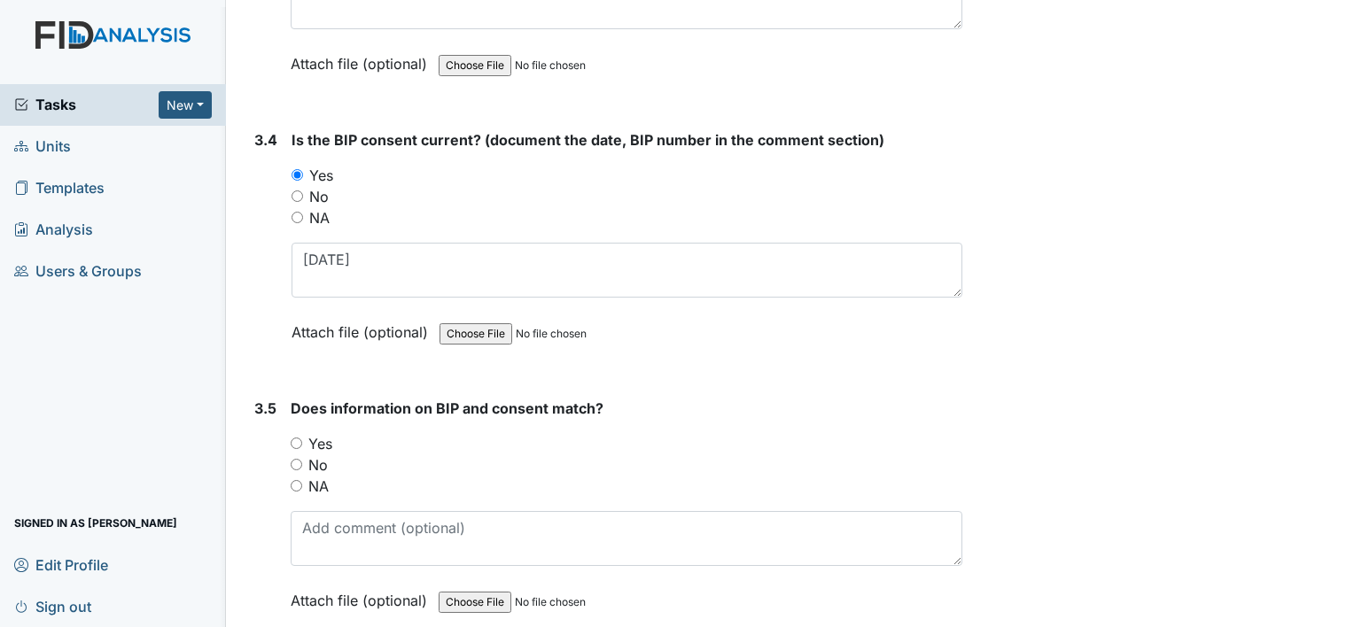
click at [318, 433] on label "Yes" at bounding box center [320, 443] width 24 height 21
click at [302, 438] on input "Yes" at bounding box center [297, 444] width 12 height 12
radio input "true"
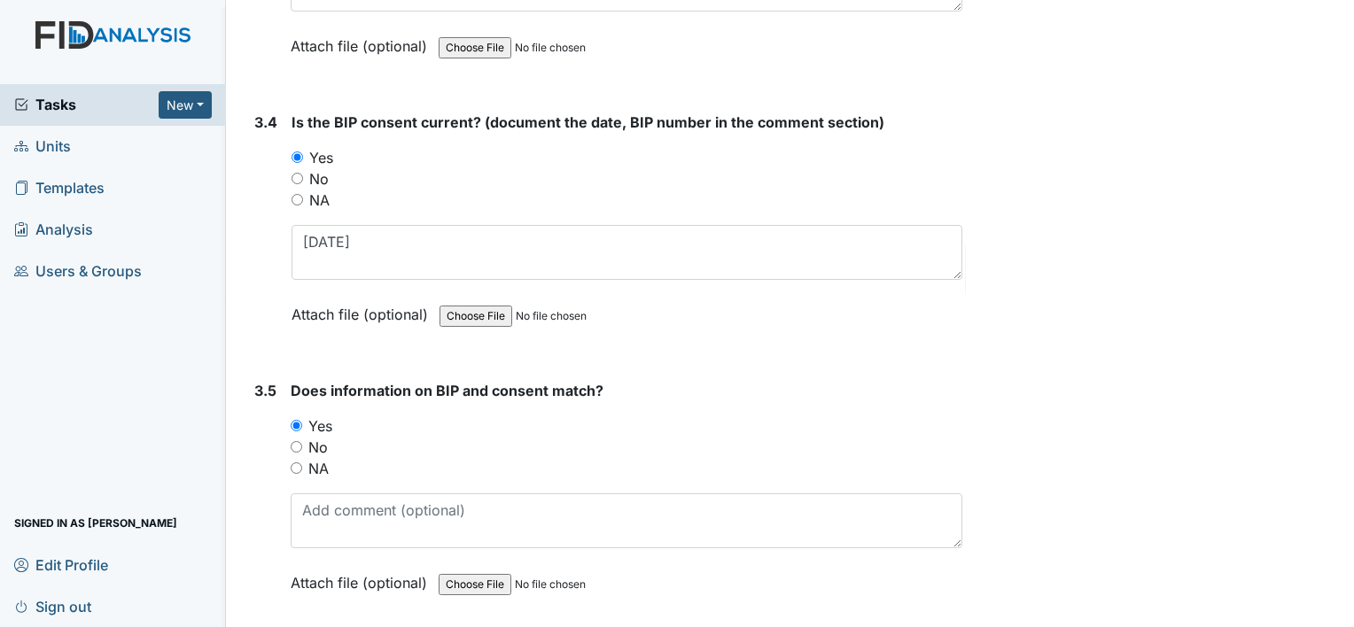
scroll to position [4942, 0]
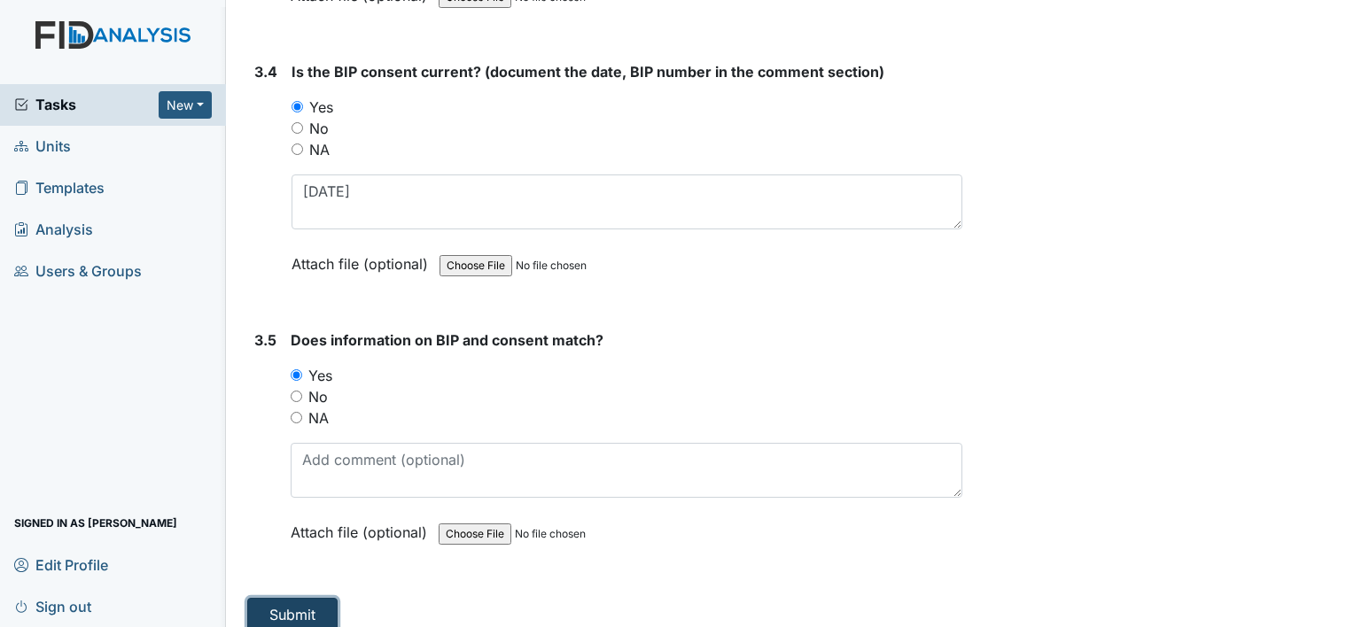
click at [307, 598] on button "Submit" at bounding box center [292, 615] width 90 height 34
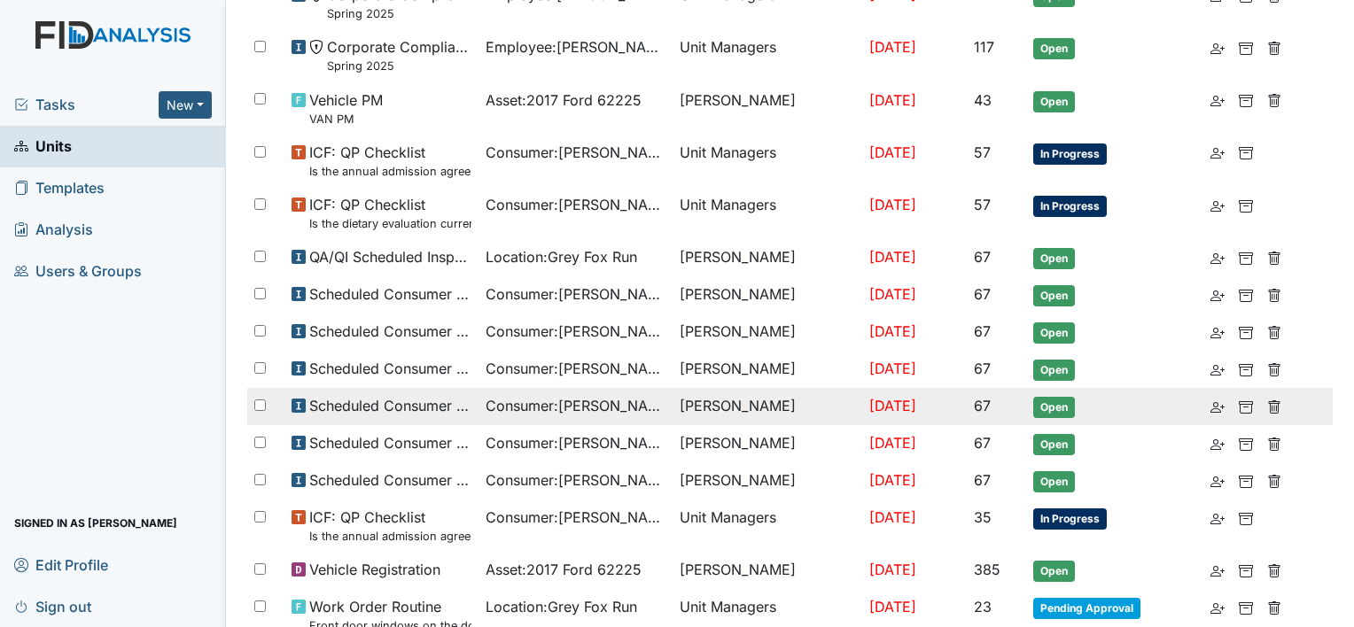
scroll to position [532, 0]
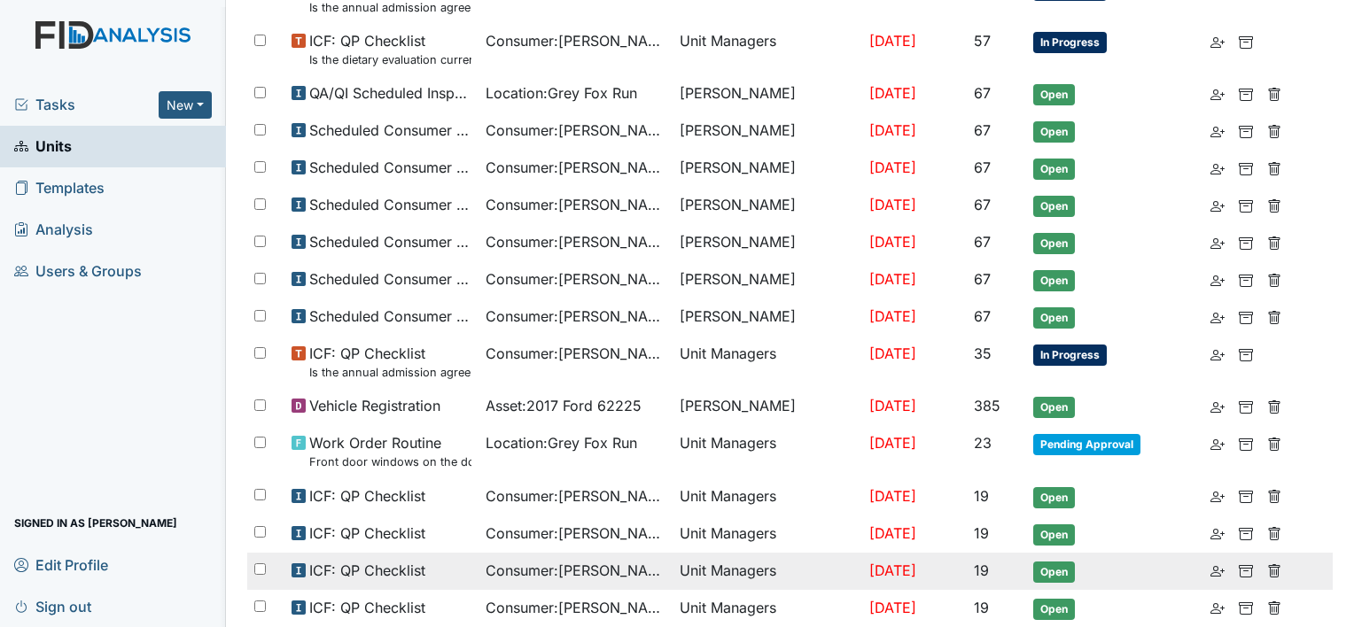
click at [610, 564] on span "Consumer : [PERSON_NAME]" at bounding box center [576, 570] width 180 height 21
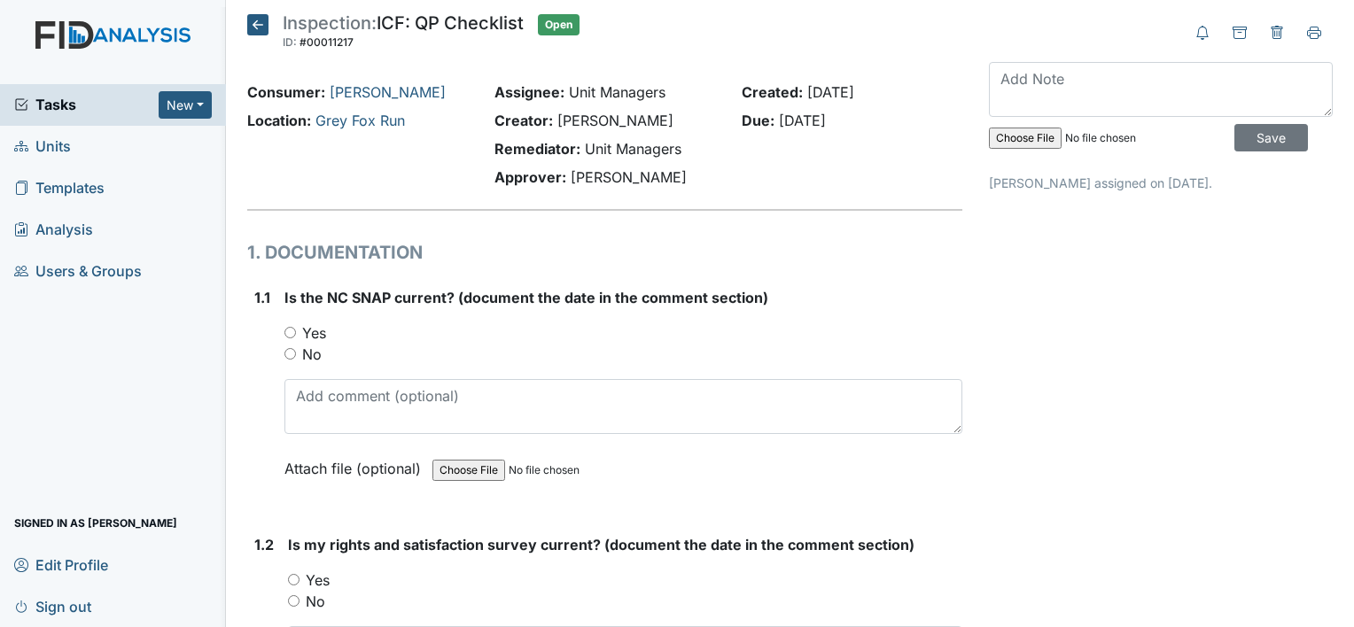
click at [319, 334] on label "Yes" at bounding box center [314, 333] width 24 height 21
click at [296, 334] on input "Yes" at bounding box center [290, 333] width 12 height 12
radio input "true"
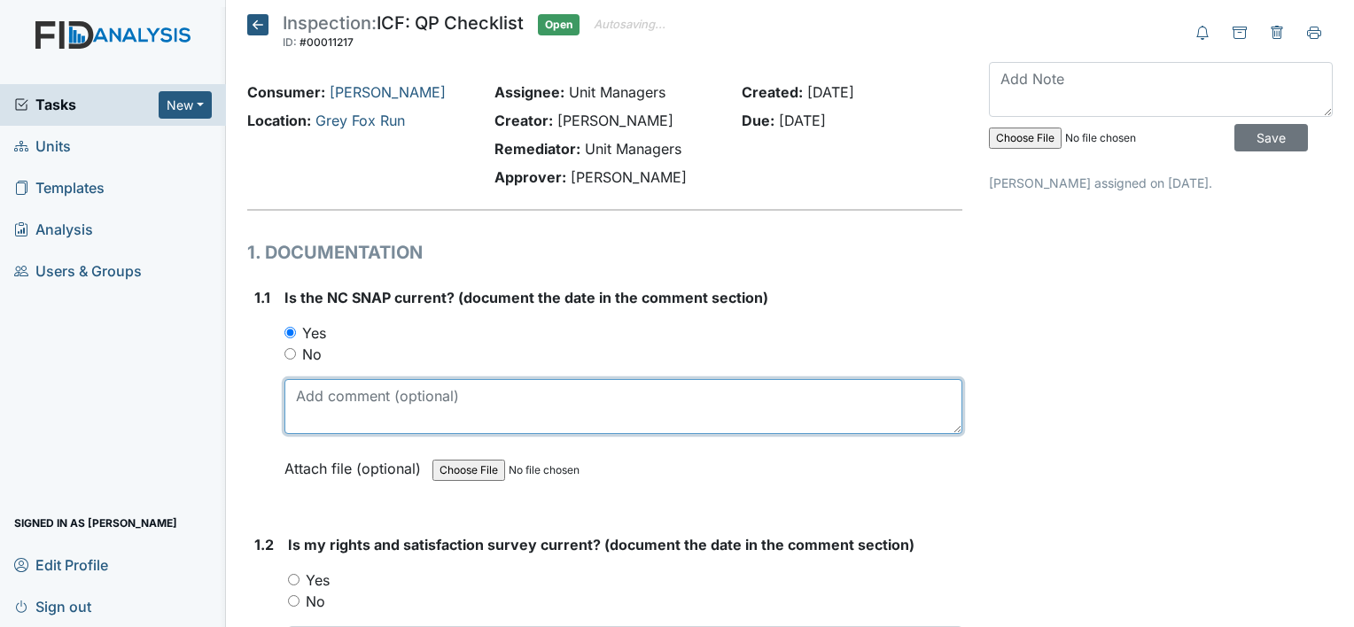
click at [361, 417] on textarea at bounding box center [623, 406] width 678 height 55
type textarea "[DATE]"
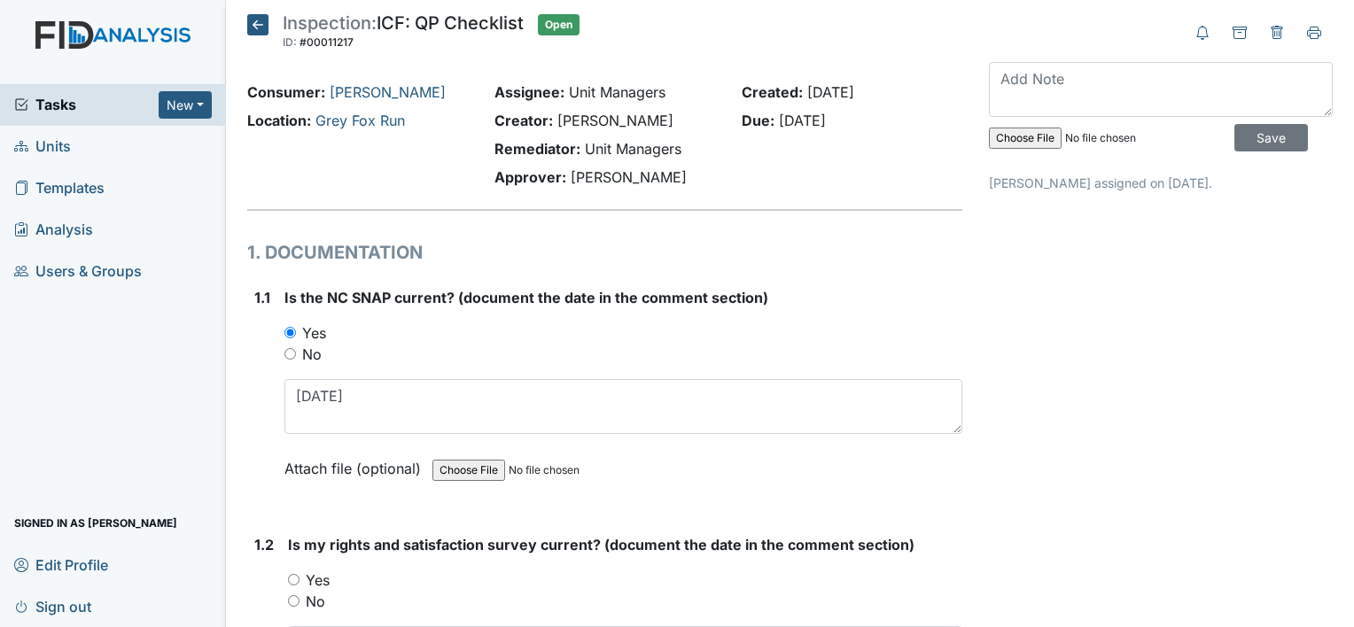
click at [316, 580] on label "Yes" at bounding box center [318, 580] width 24 height 21
click at [300, 580] on input "Yes" at bounding box center [294, 580] width 12 height 12
radio input "true"
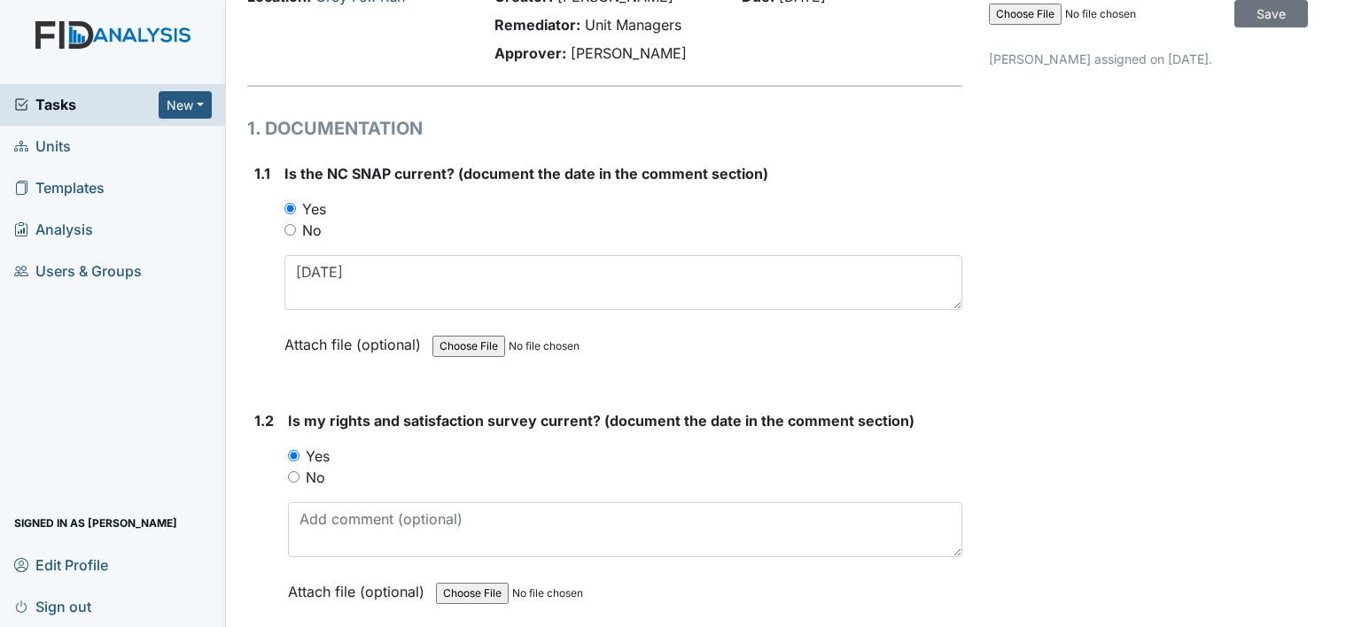
scroll to position [354, 0]
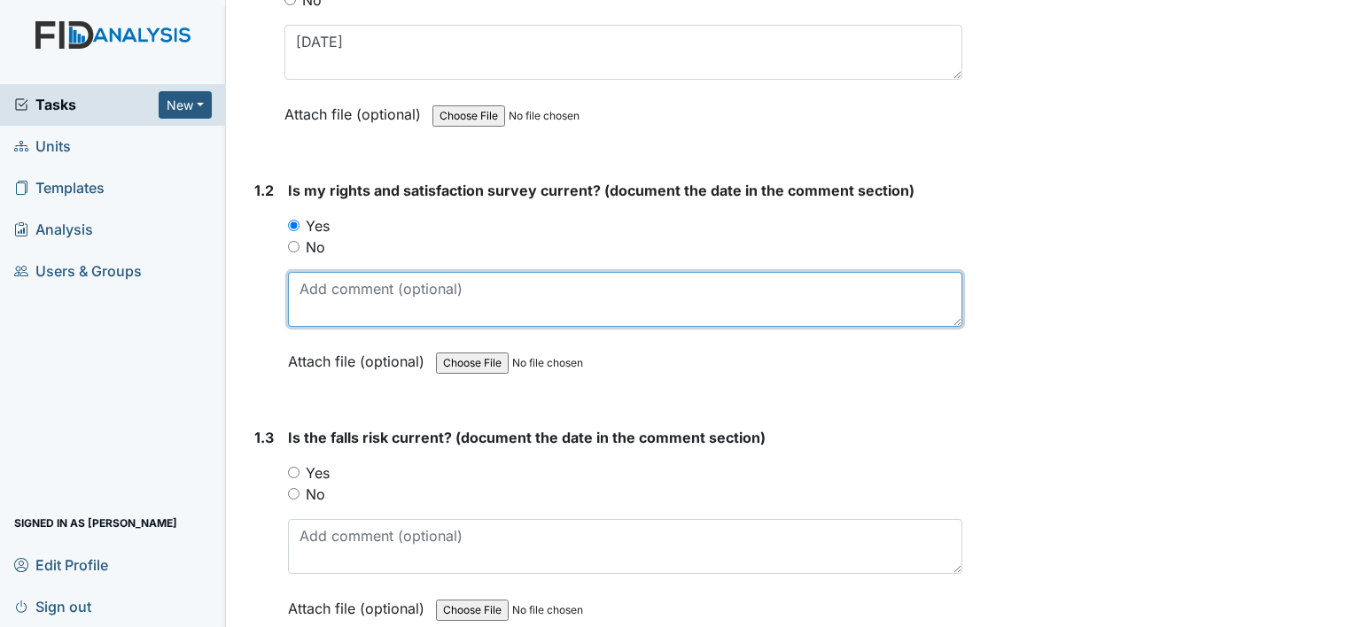
click at [354, 292] on textarea at bounding box center [625, 299] width 674 height 55
type textarea "4-10-25"
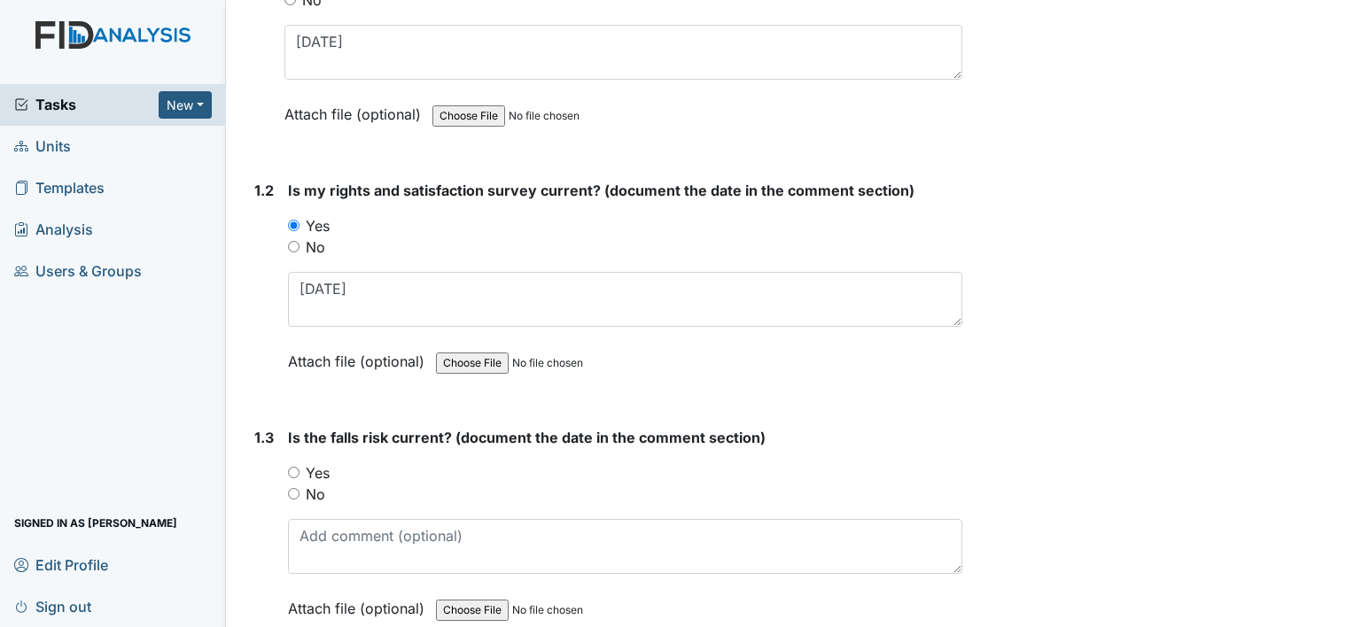
click at [313, 464] on label "Yes" at bounding box center [318, 473] width 24 height 21
click at [300, 467] on input "Yes" at bounding box center [294, 473] width 12 height 12
radio input "true"
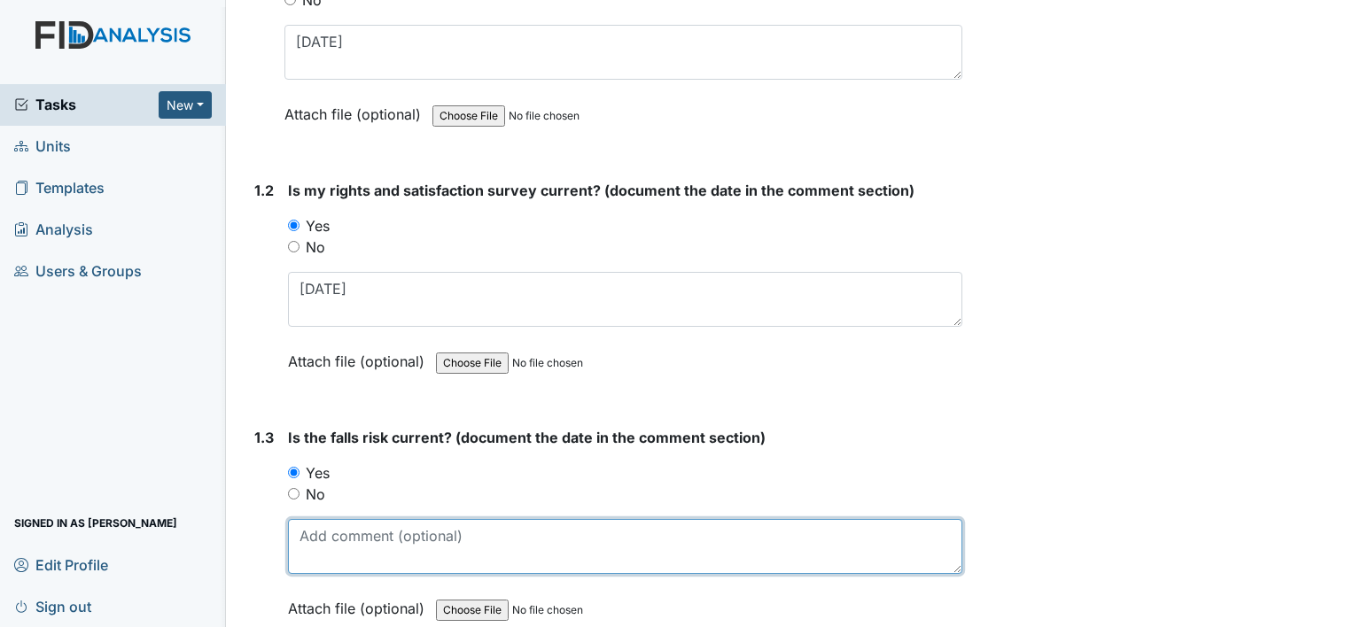
drag, startPoint x: 335, startPoint y: 541, endPoint x: 341, endPoint y: 522, distance: 20.5
click at [337, 541] on textarea at bounding box center [625, 546] width 674 height 55
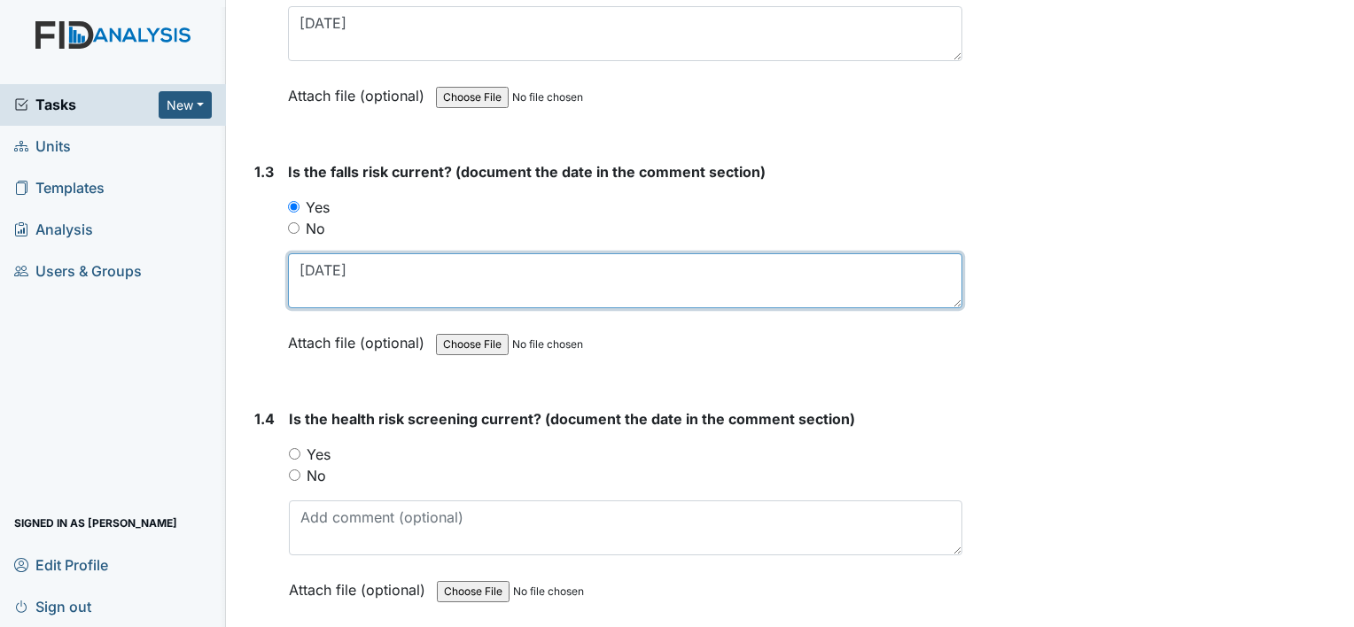
type textarea "11-15-24"
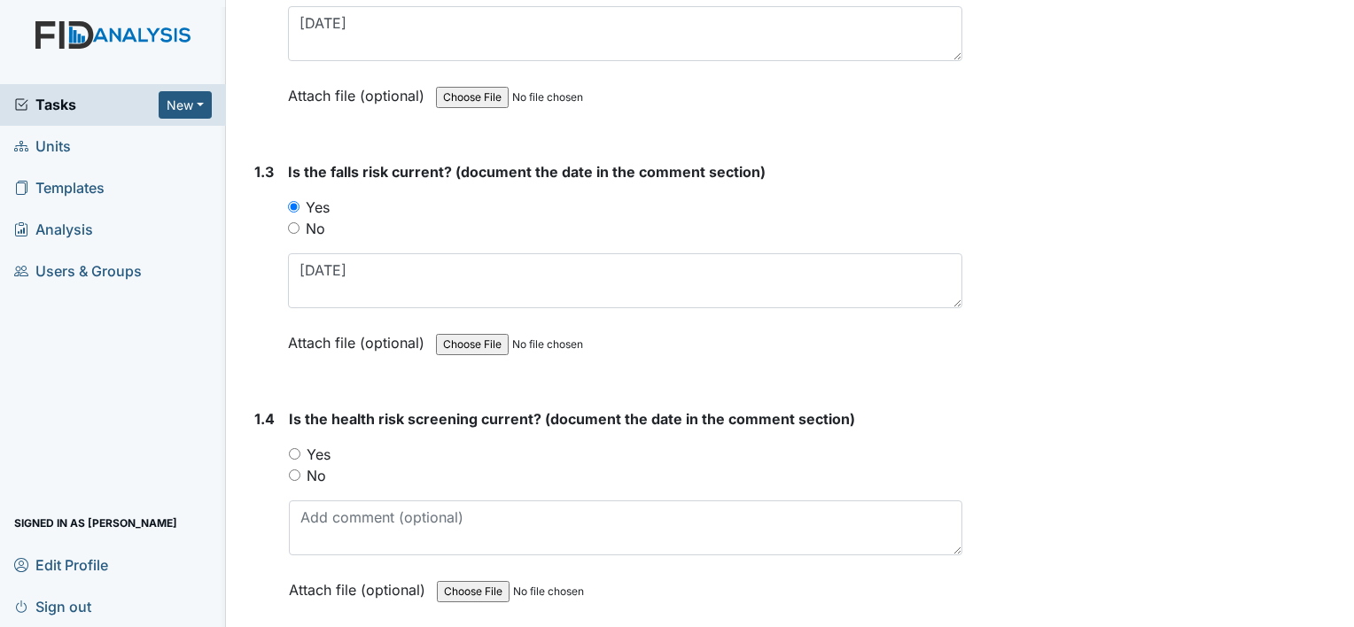
click at [318, 452] on label "Yes" at bounding box center [319, 454] width 24 height 21
click at [300, 452] on input "Yes" at bounding box center [295, 454] width 12 height 12
radio input "true"
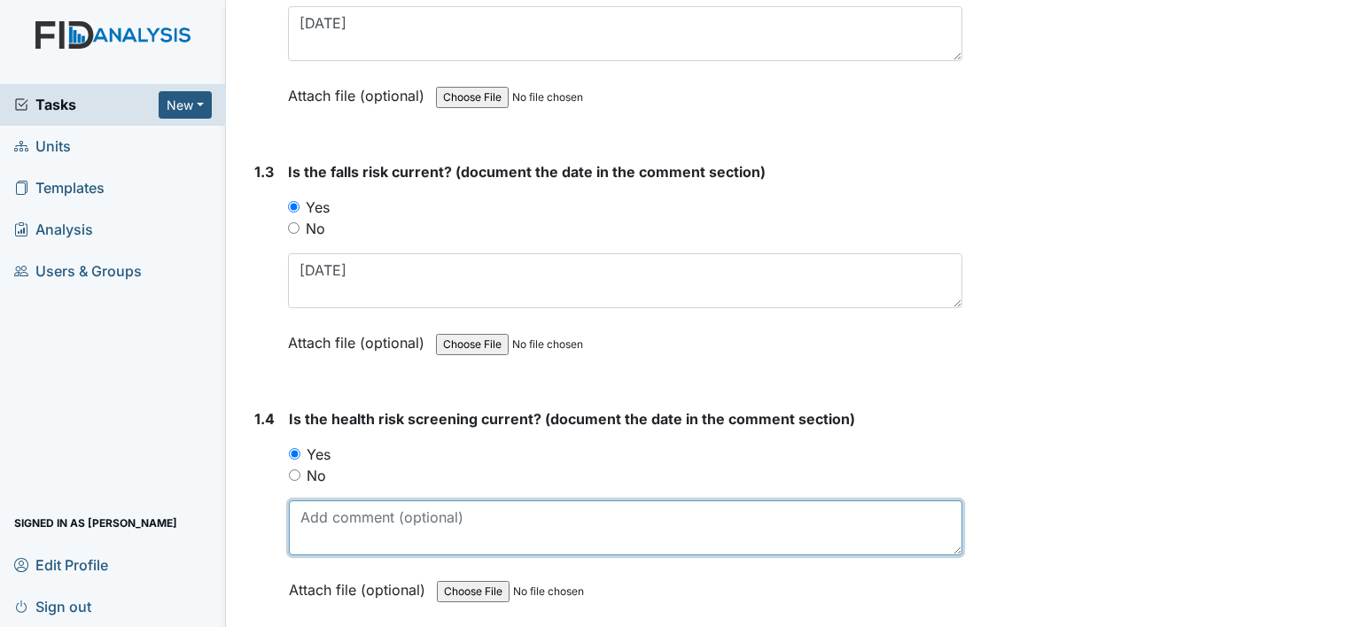
click at [360, 520] on textarea at bounding box center [625, 528] width 673 height 55
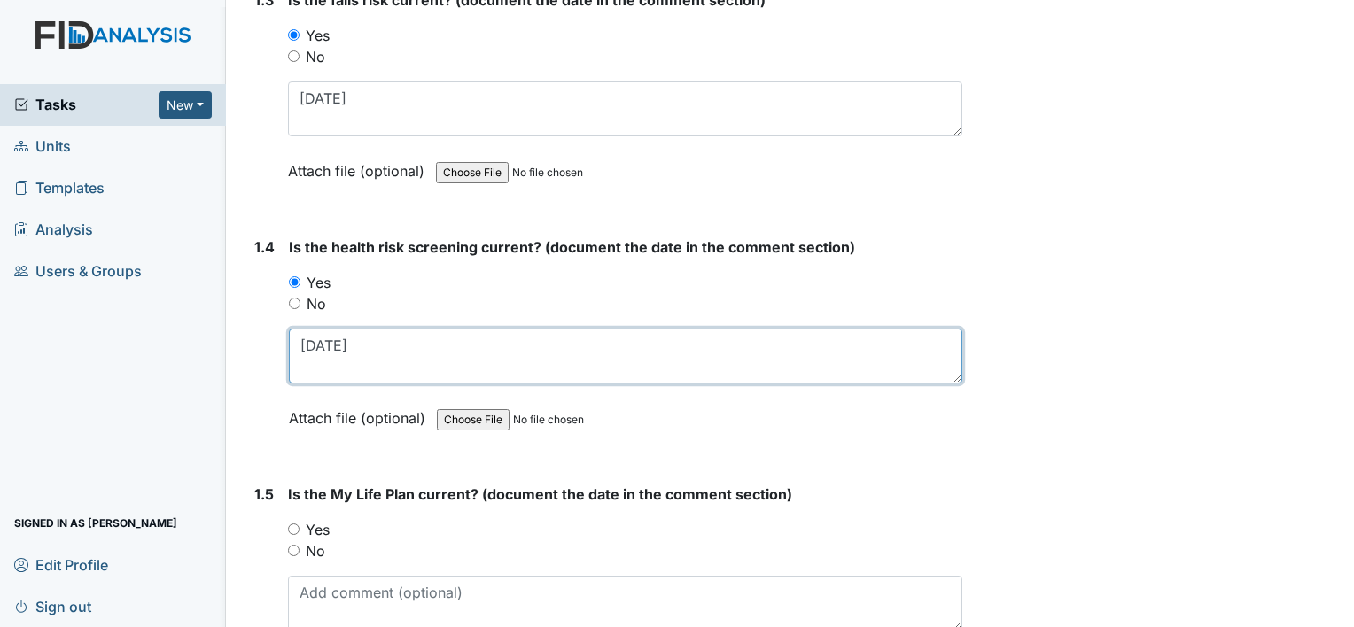
scroll to position [886, 0]
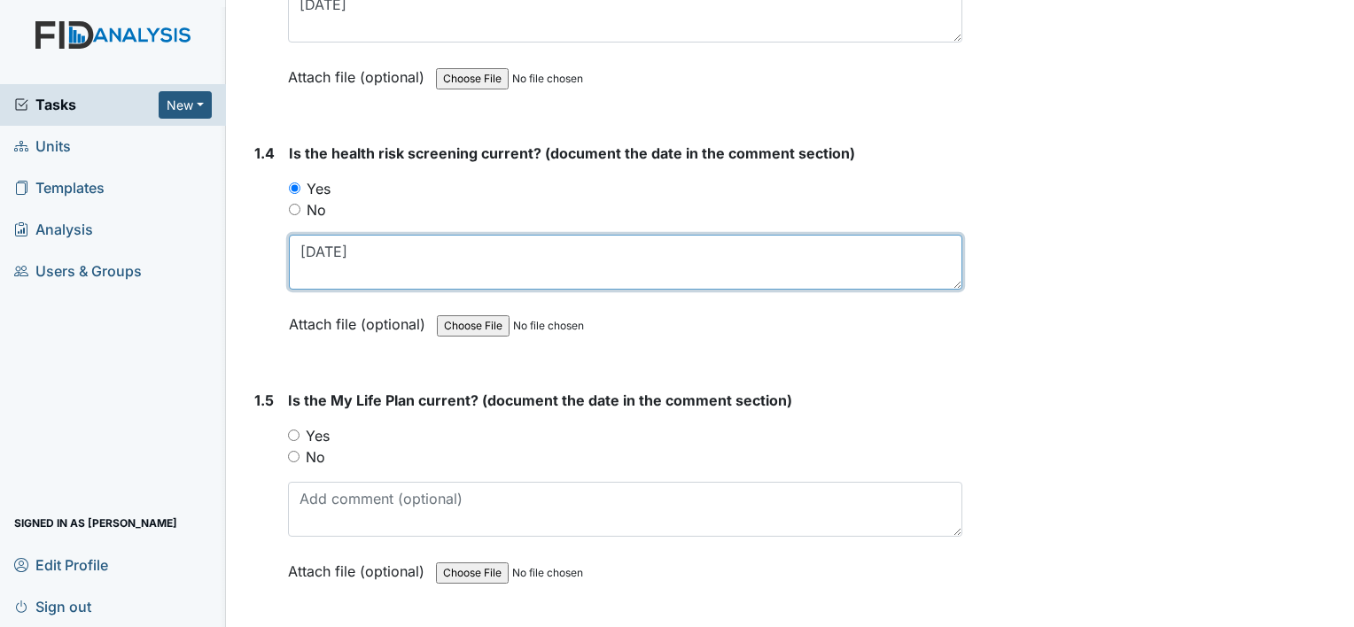
type textarea "4-10-25"
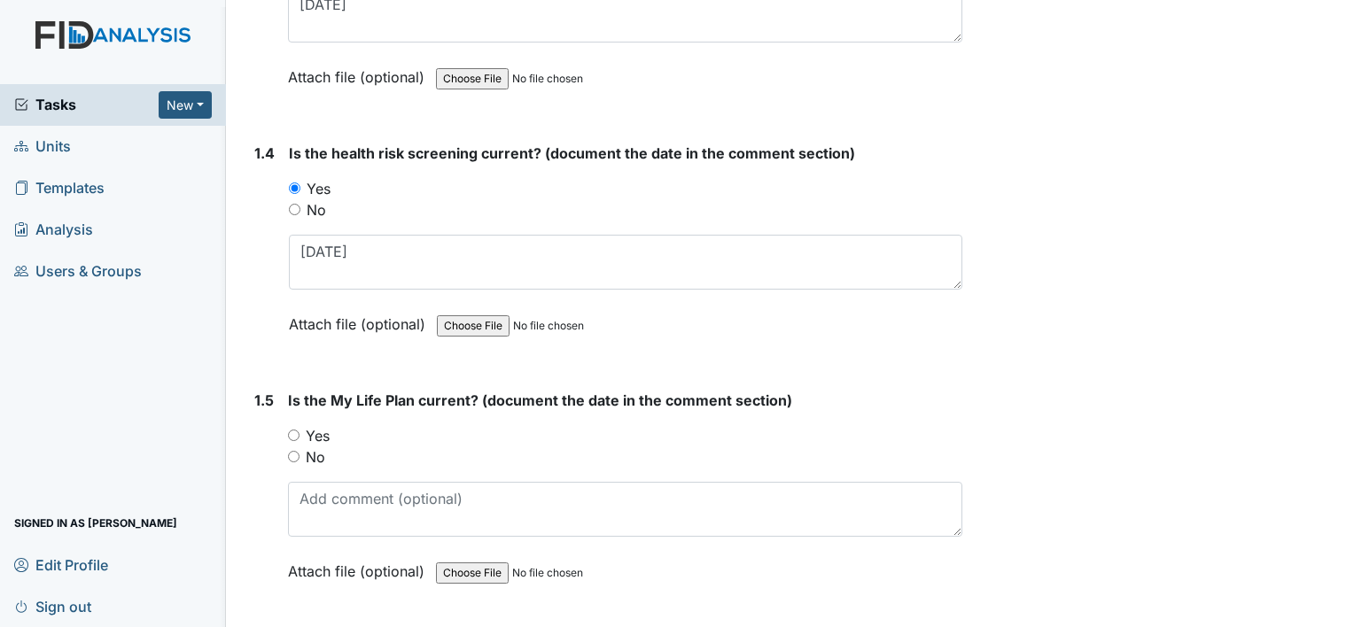
drag, startPoint x: 319, startPoint y: 432, endPoint x: 325, endPoint y: 471, distance: 40.4
click at [319, 432] on label "Yes" at bounding box center [318, 435] width 24 height 21
click at [300, 432] on input "Yes" at bounding box center [294, 436] width 12 height 12
radio input "true"
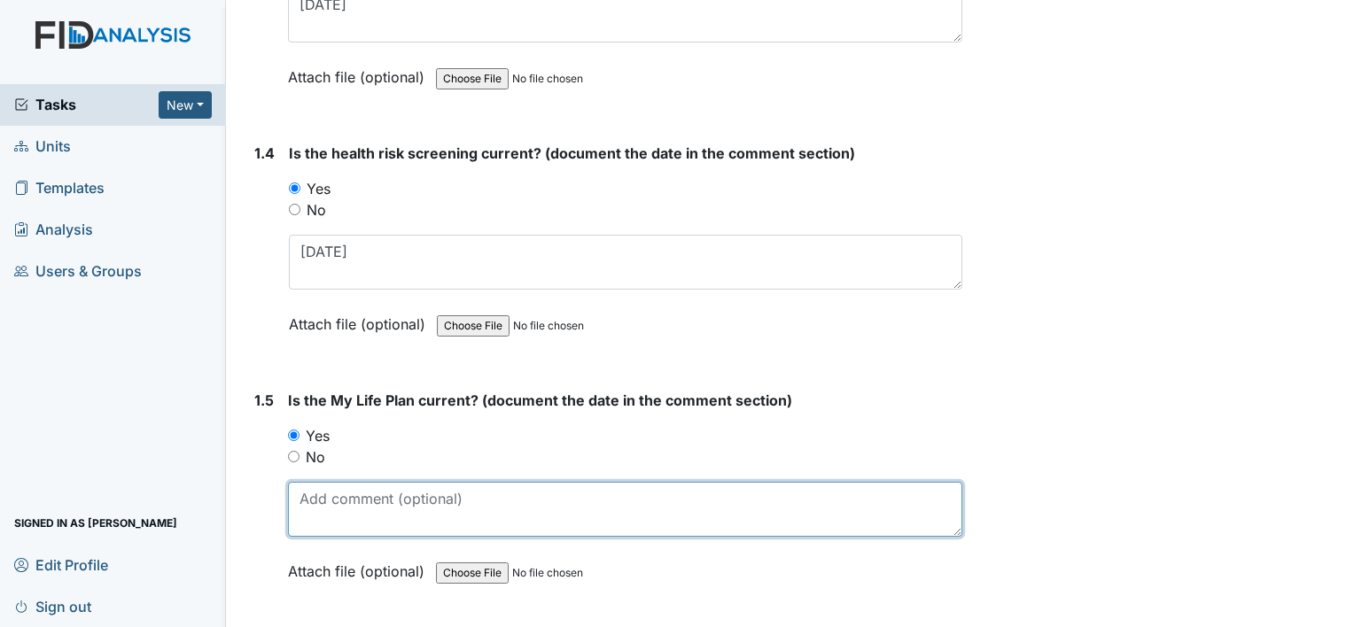
click at [333, 495] on textarea at bounding box center [625, 509] width 674 height 55
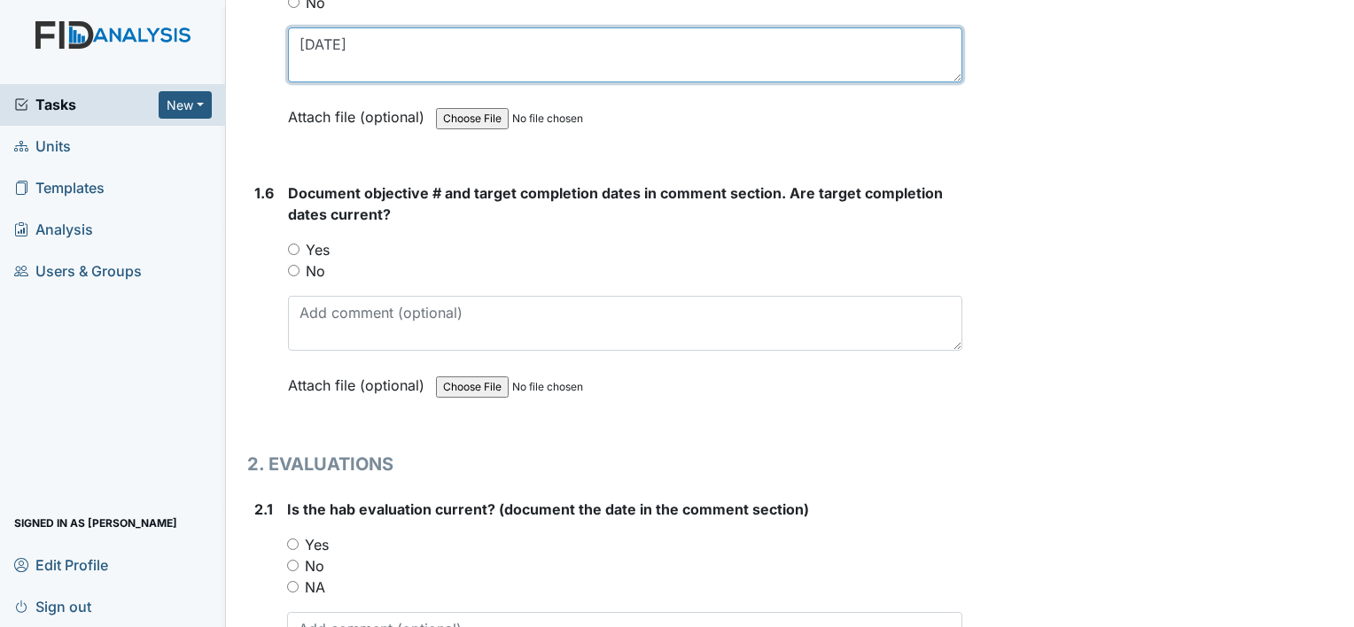
scroll to position [1595, 0]
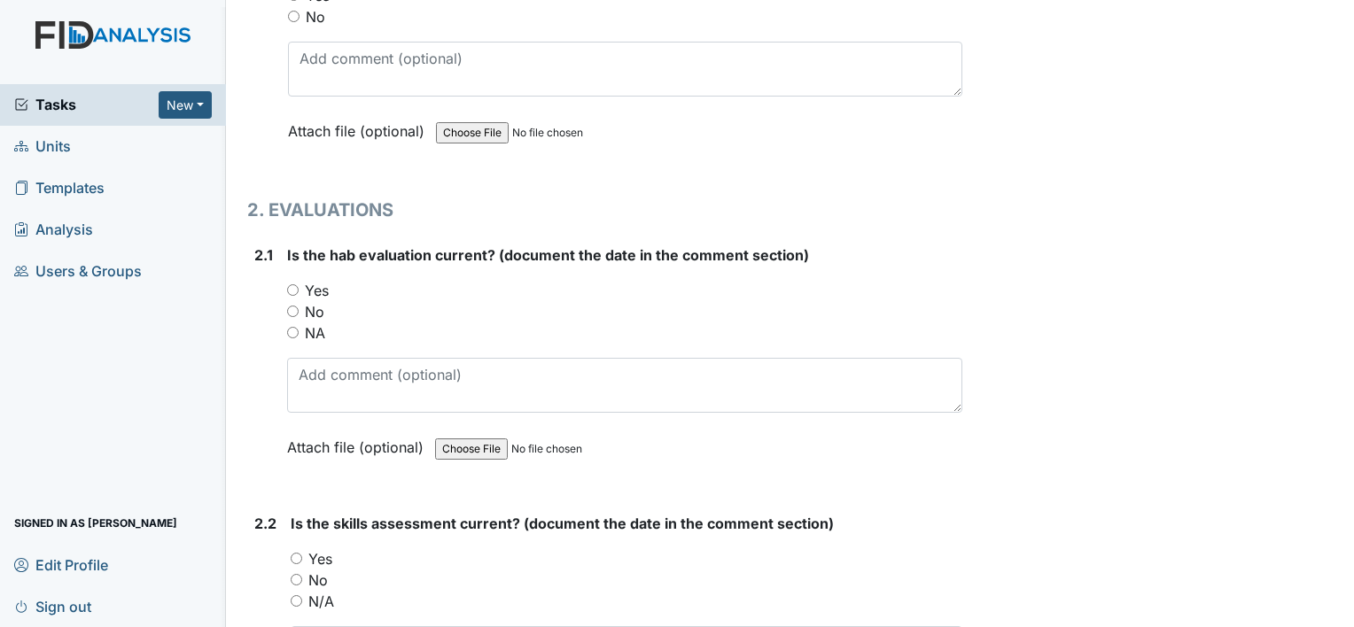
type textarea "4-10-25"
click at [312, 287] on label "Yes" at bounding box center [317, 290] width 24 height 21
click at [299, 287] on input "Yes" at bounding box center [293, 290] width 12 height 12
radio input "true"
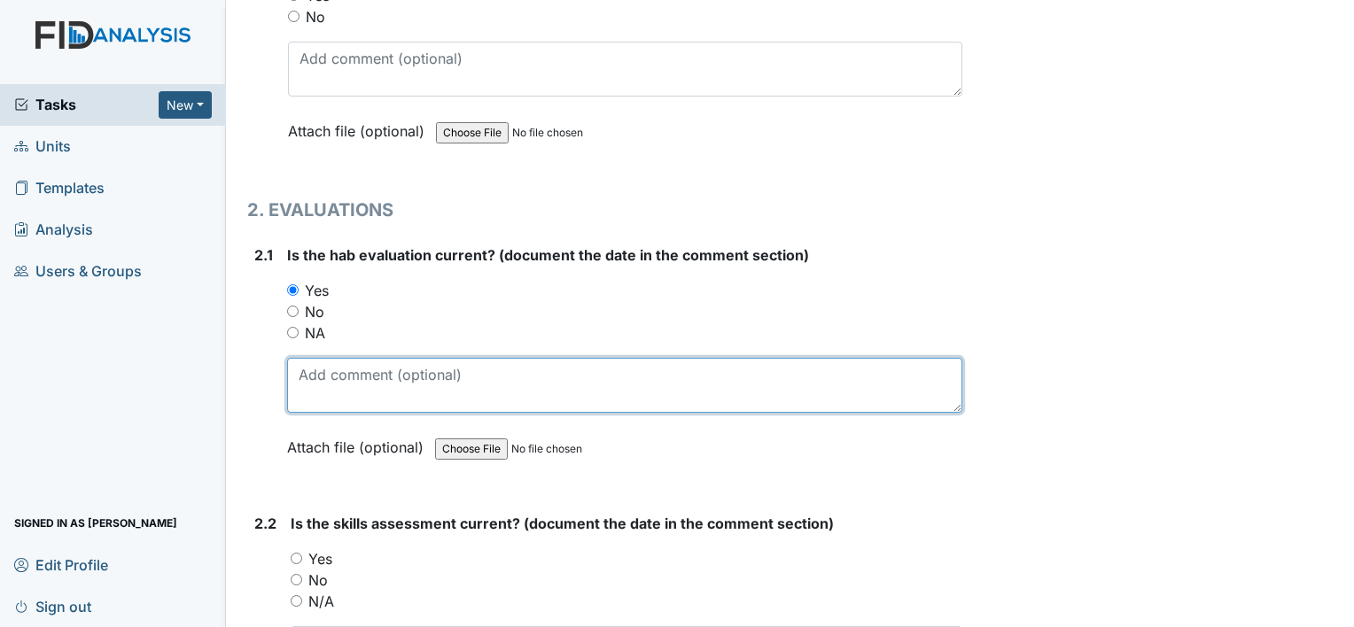
drag, startPoint x: 324, startPoint y: 375, endPoint x: 326, endPoint y: 356, distance: 18.7
click at [326, 375] on textarea at bounding box center [624, 385] width 675 height 55
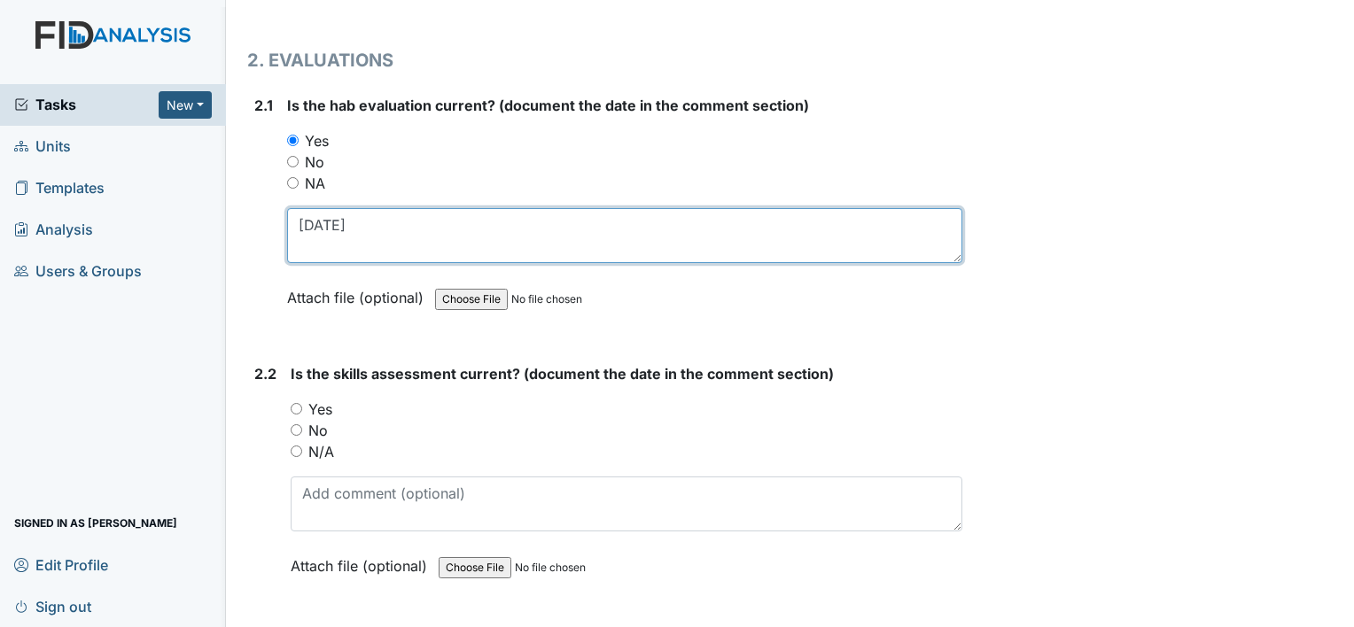
scroll to position [1772, 0]
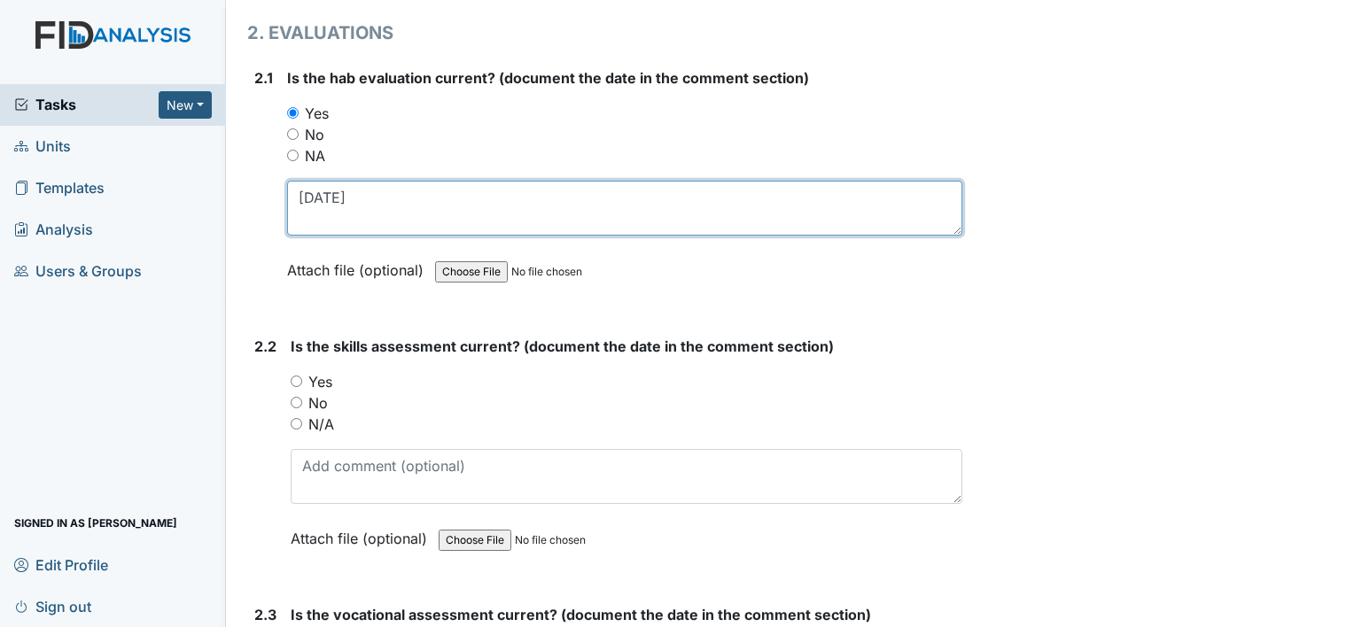
type textarea "4-1-25"
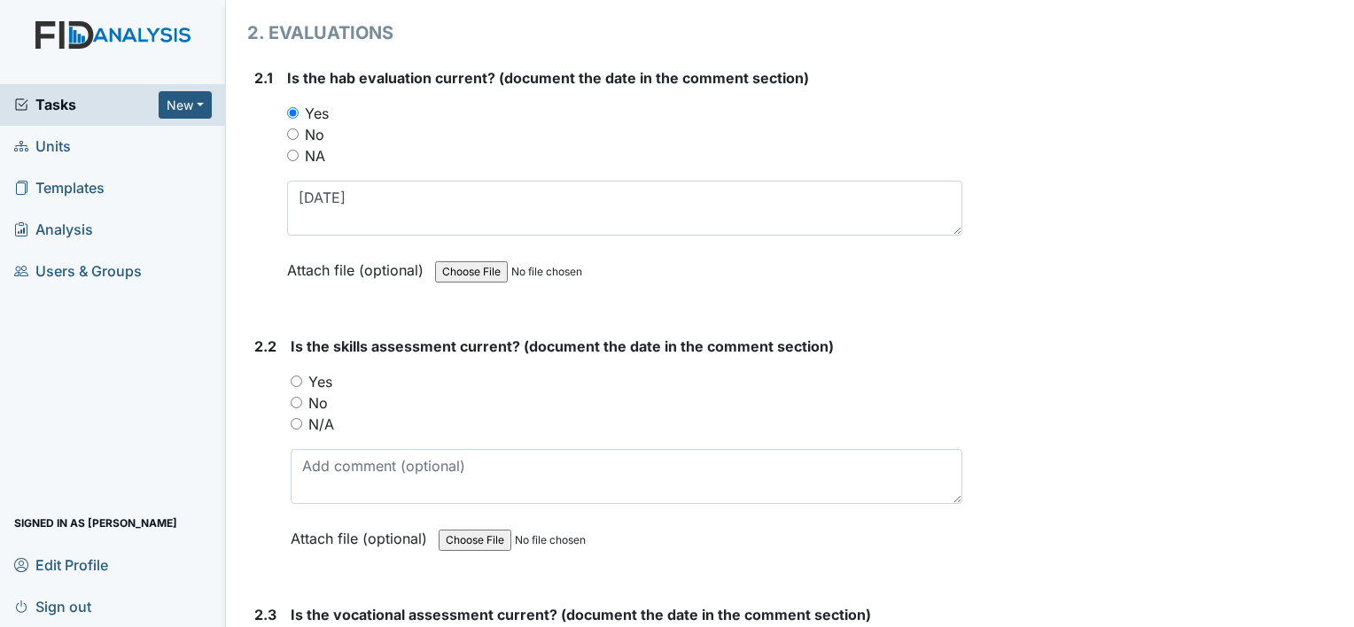
drag, startPoint x: 319, startPoint y: 371, endPoint x: 326, endPoint y: 401, distance: 30.1
click at [319, 371] on label "Yes" at bounding box center [320, 381] width 24 height 21
click at [302, 376] on input "Yes" at bounding box center [297, 382] width 12 height 12
radio input "true"
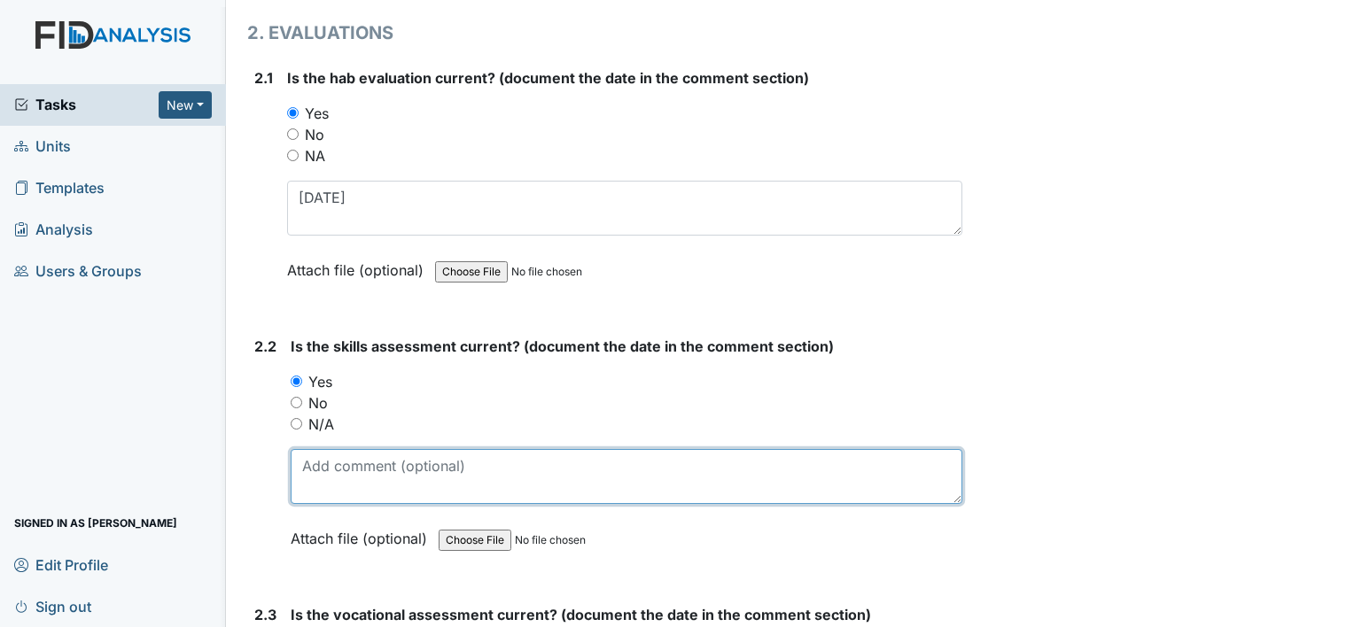
click at [331, 449] on textarea at bounding box center [627, 476] width 672 height 55
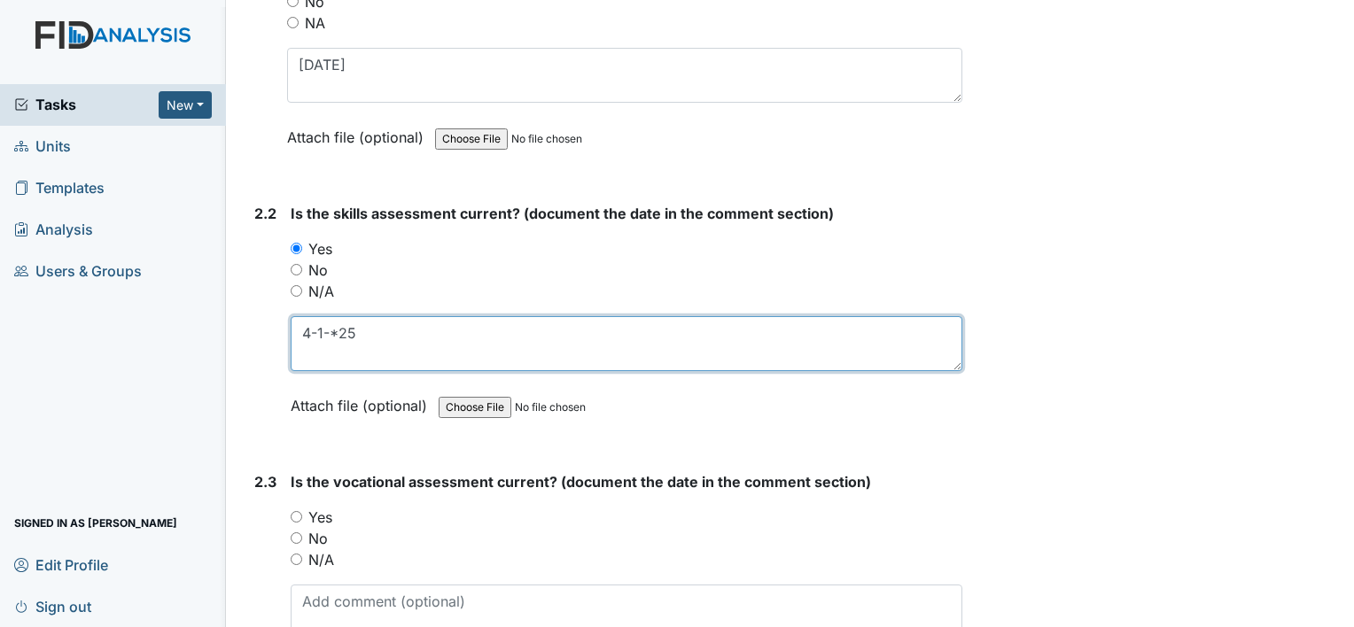
scroll to position [2038, 0]
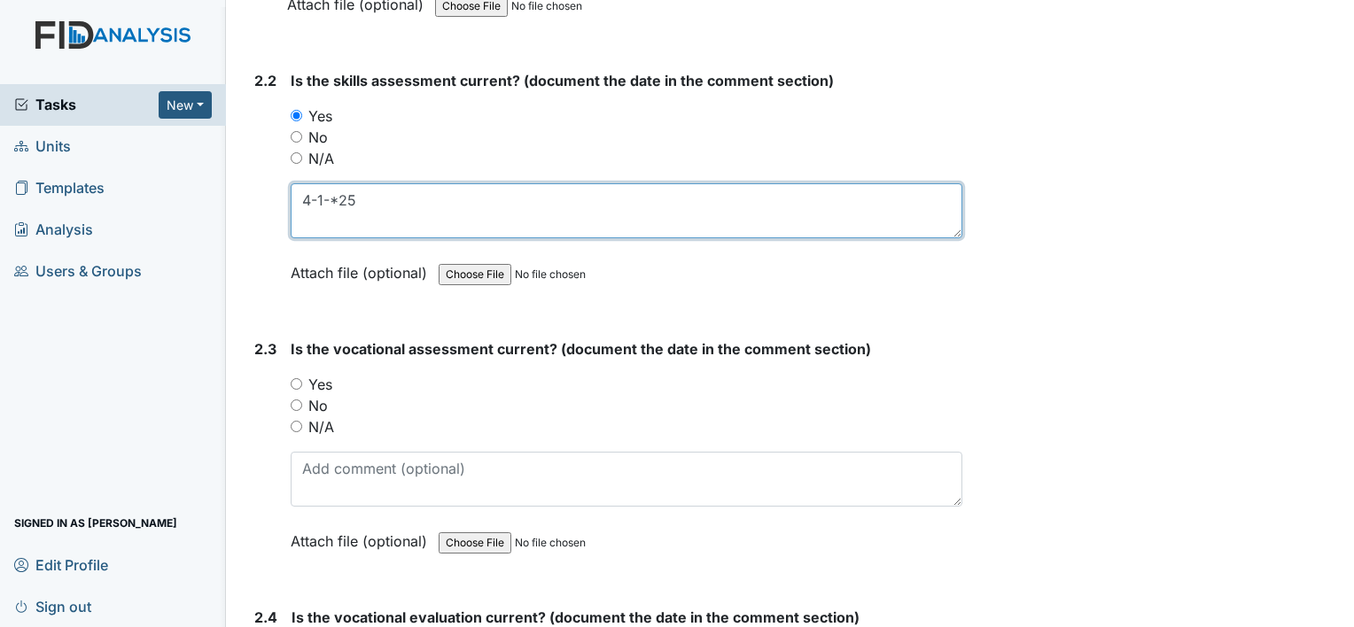
type textarea "4-1-*25"
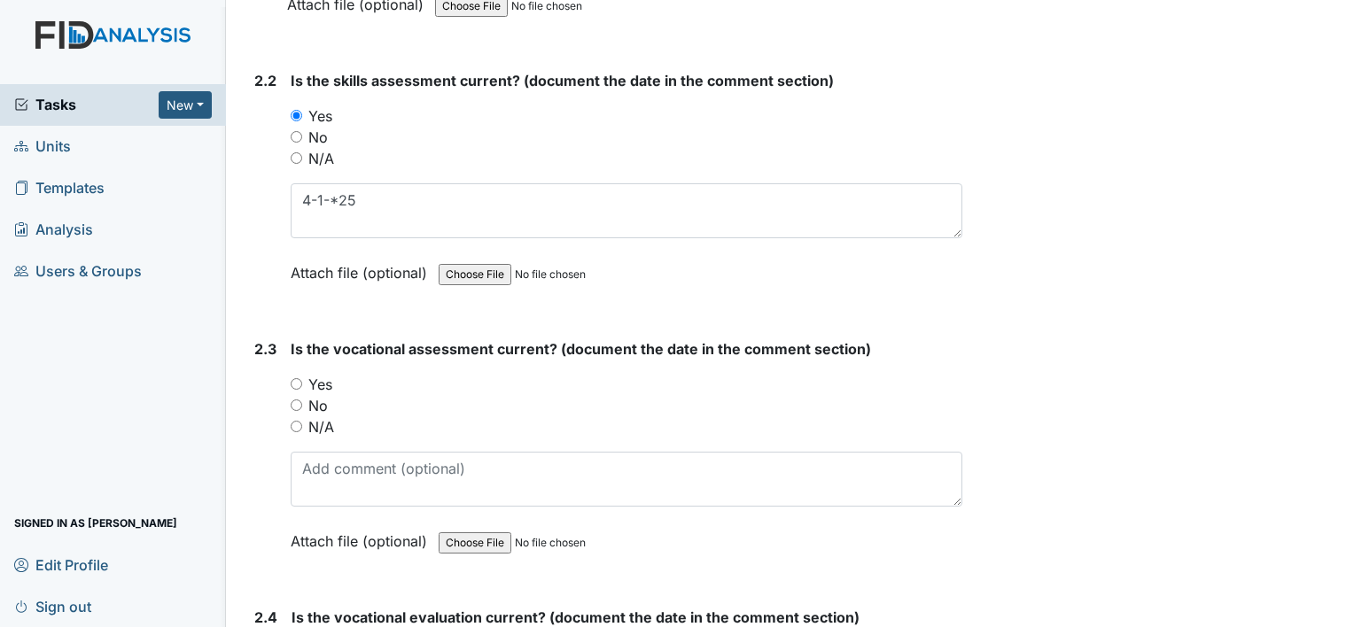
drag, startPoint x: 326, startPoint y: 376, endPoint x: 326, endPoint y: 392, distance: 16.0
click at [326, 376] on label "Yes" at bounding box center [320, 384] width 24 height 21
click at [302, 378] on input "Yes" at bounding box center [297, 384] width 12 height 12
radio input "true"
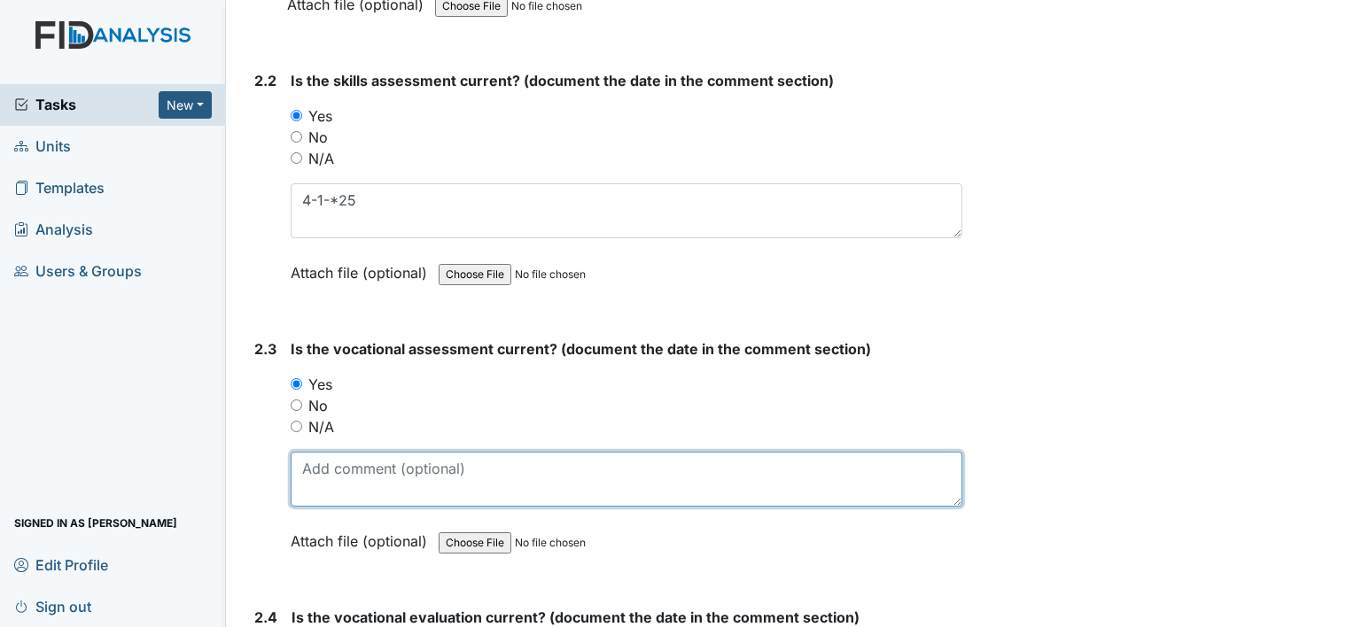
click at [323, 461] on textarea at bounding box center [627, 479] width 672 height 55
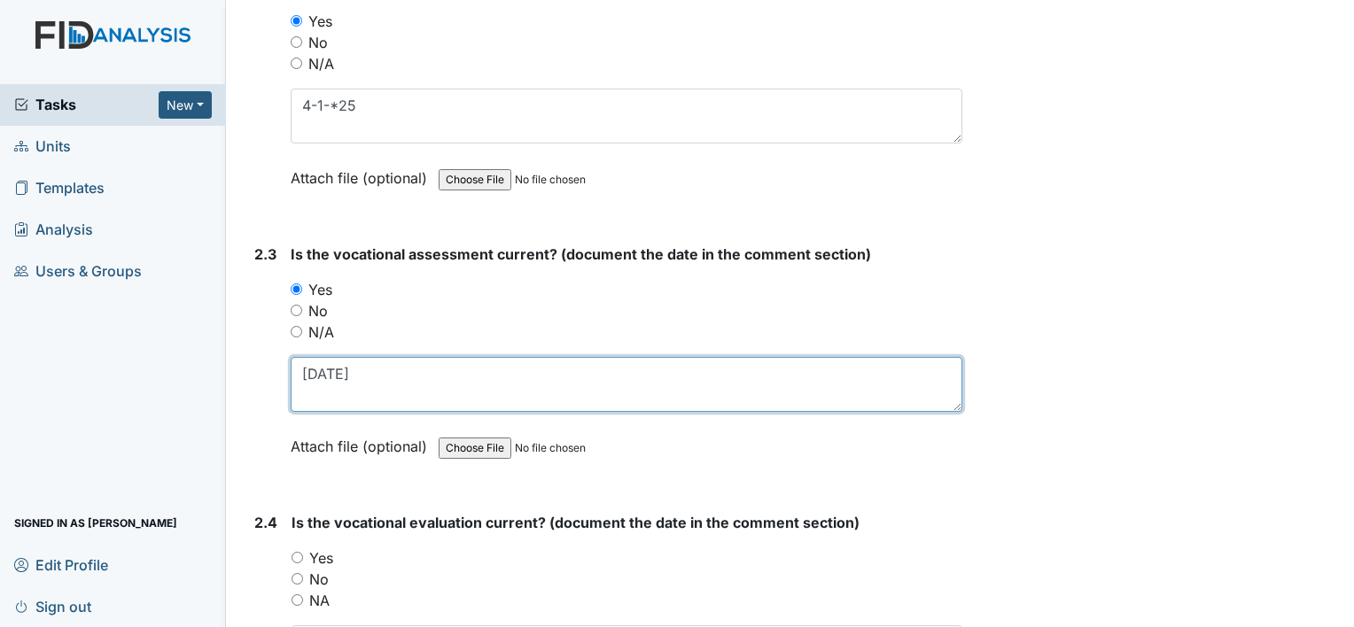
scroll to position [2393, 0]
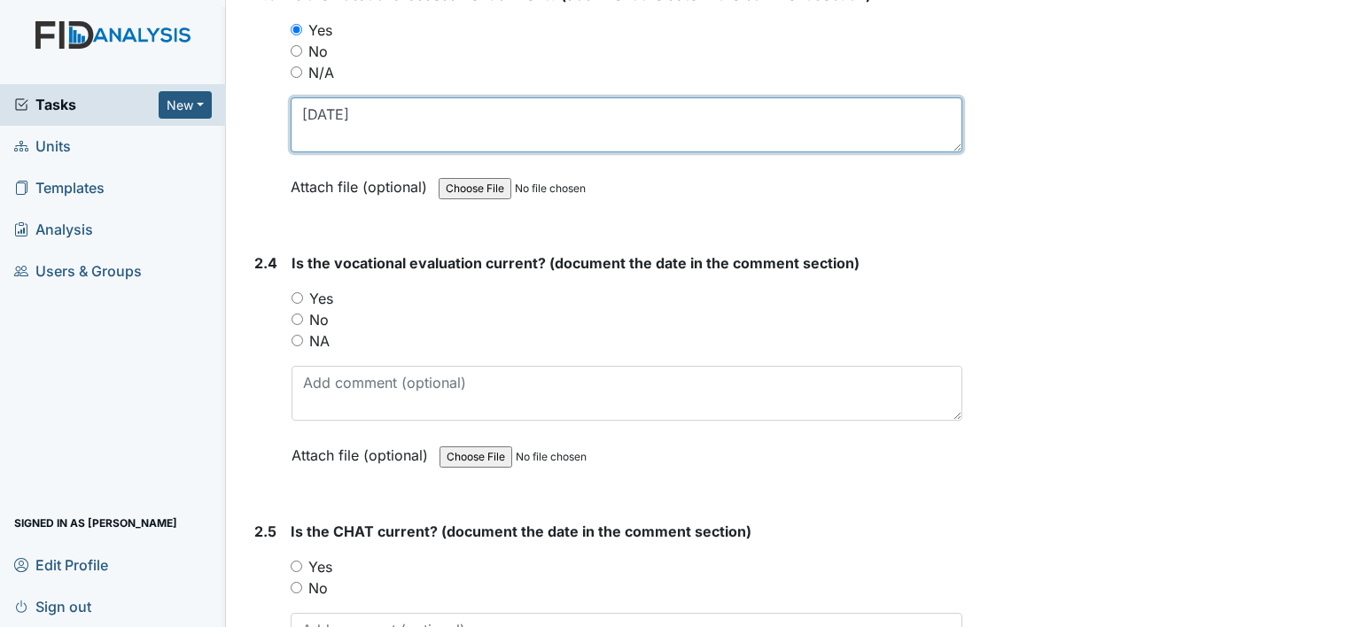
type textarea "4-2-25"
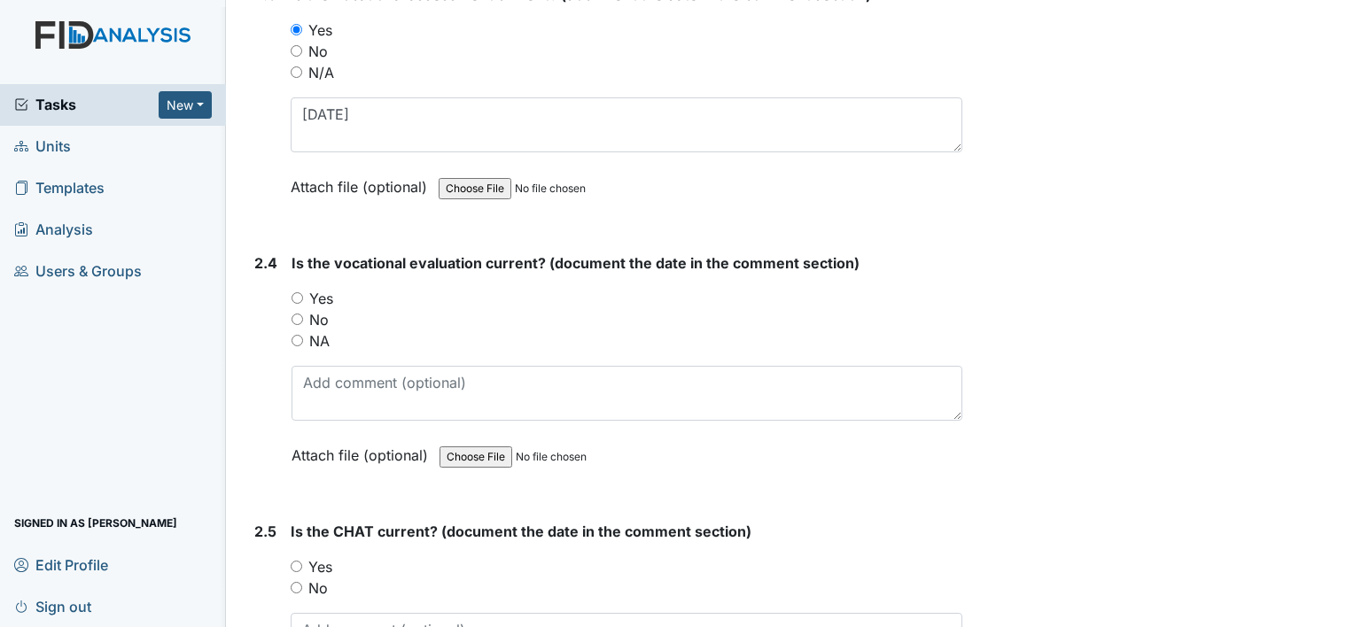
click at [318, 293] on label "Yes" at bounding box center [321, 298] width 24 height 21
click at [303, 293] on input "Yes" at bounding box center [298, 298] width 12 height 12
radio input "true"
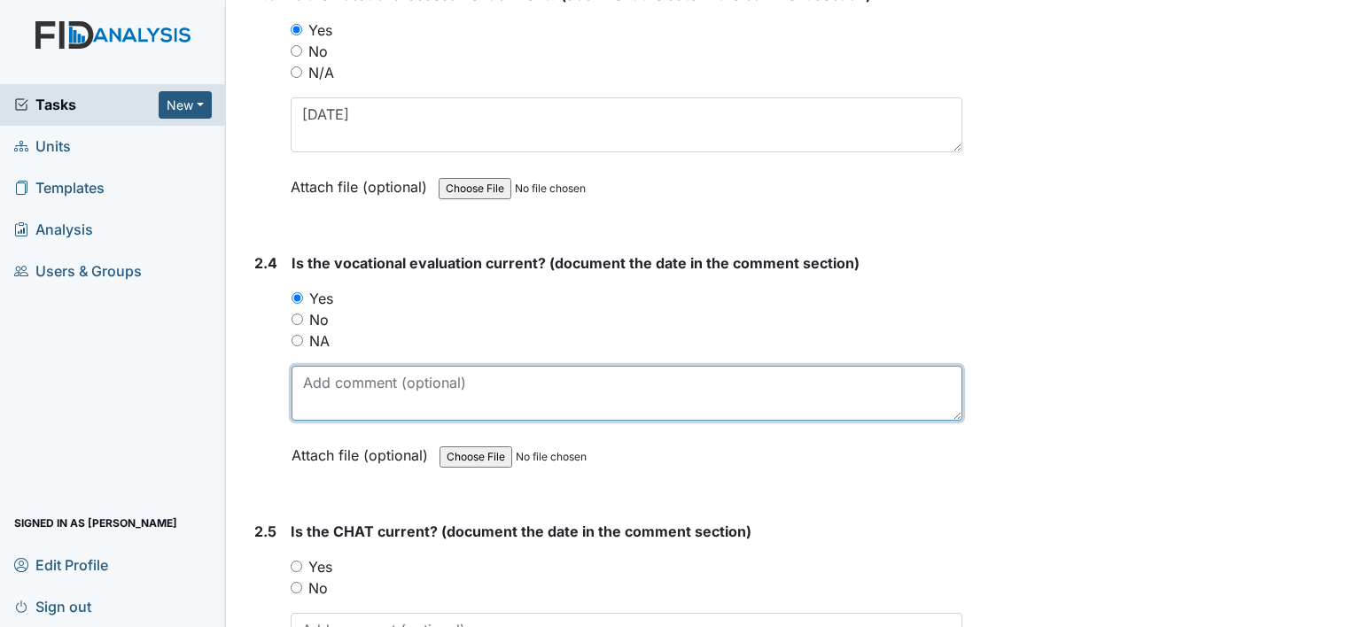
click at [333, 385] on textarea at bounding box center [627, 393] width 671 height 55
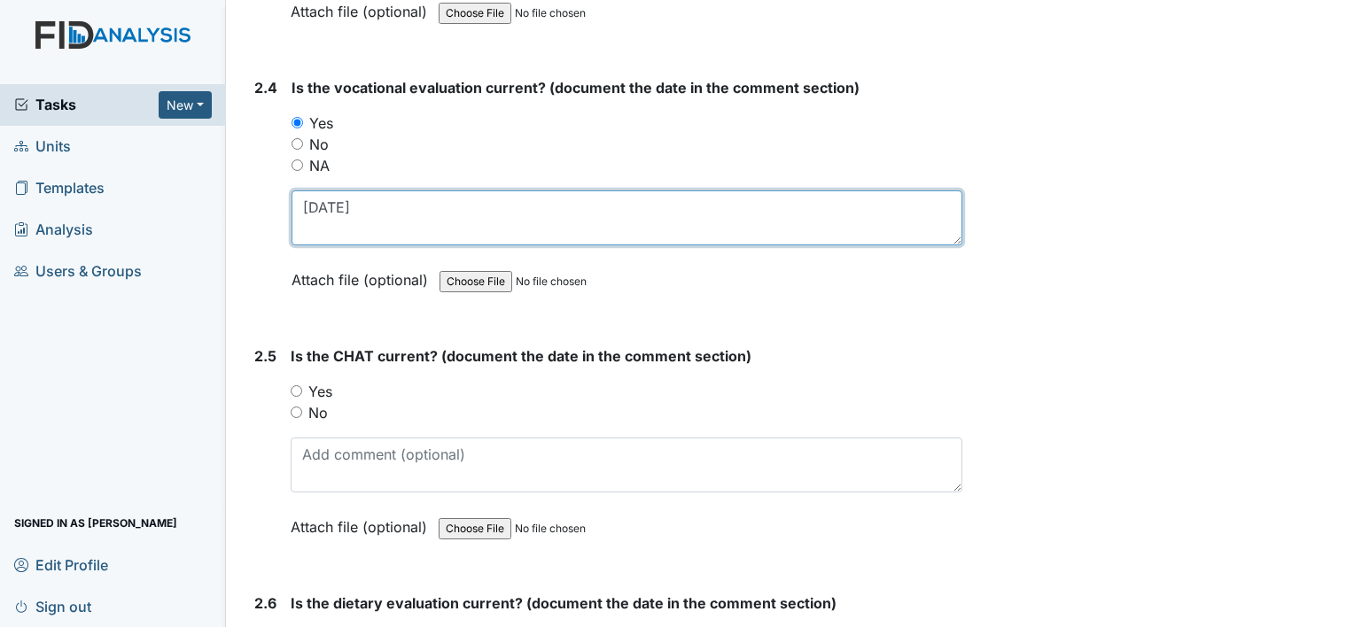
scroll to position [2658, 0]
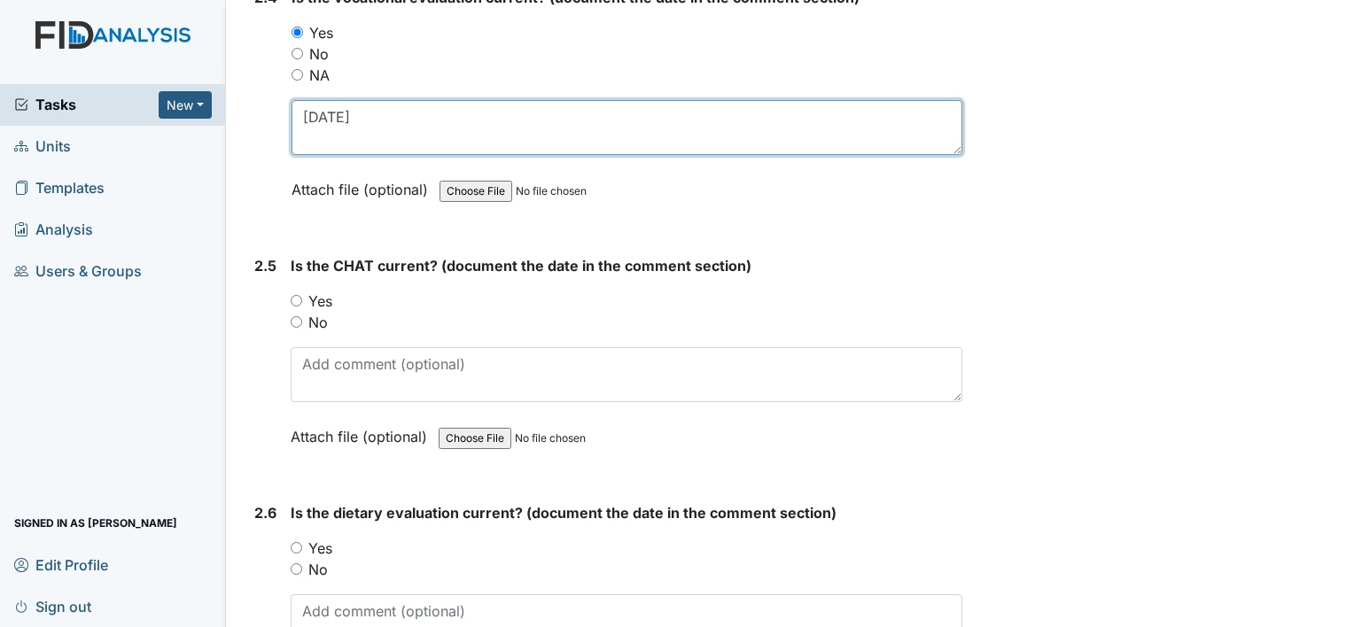
type textarea "4-2-25"
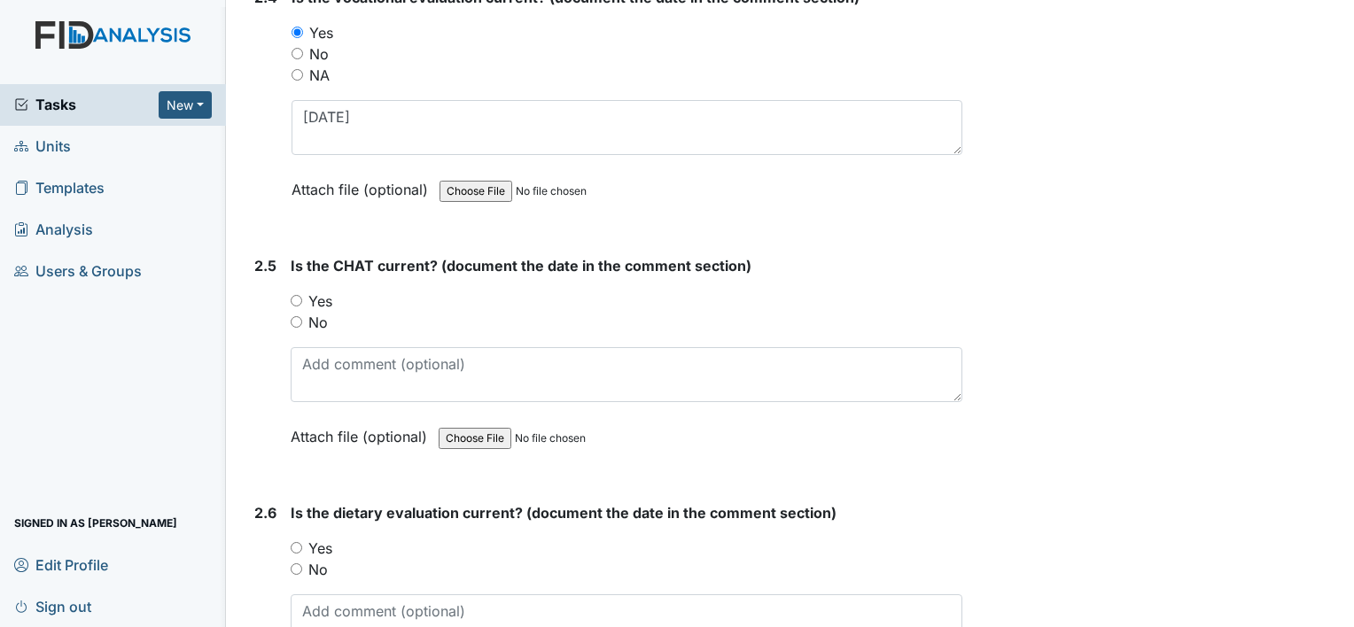
click at [314, 291] on label "Yes" at bounding box center [320, 301] width 24 height 21
click at [302, 295] on input "Yes" at bounding box center [297, 301] width 12 height 12
radio input "true"
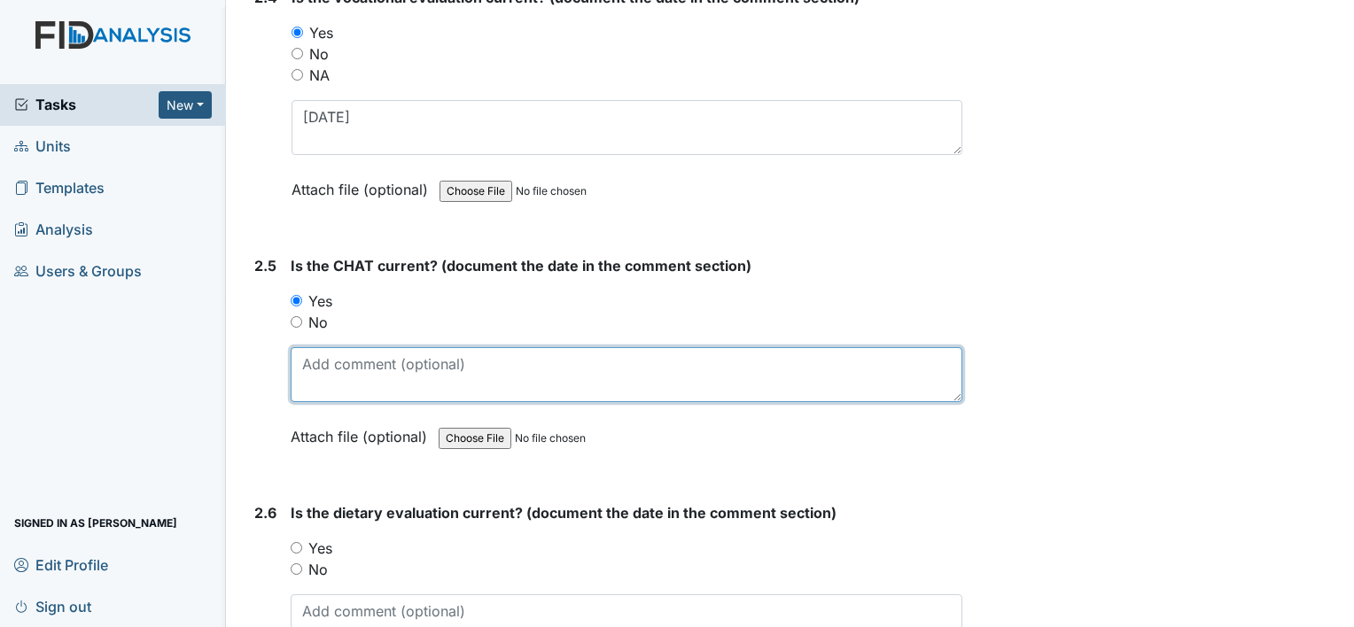
click at [353, 362] on textarea at bounding box center [627, 374] width 672 height 55
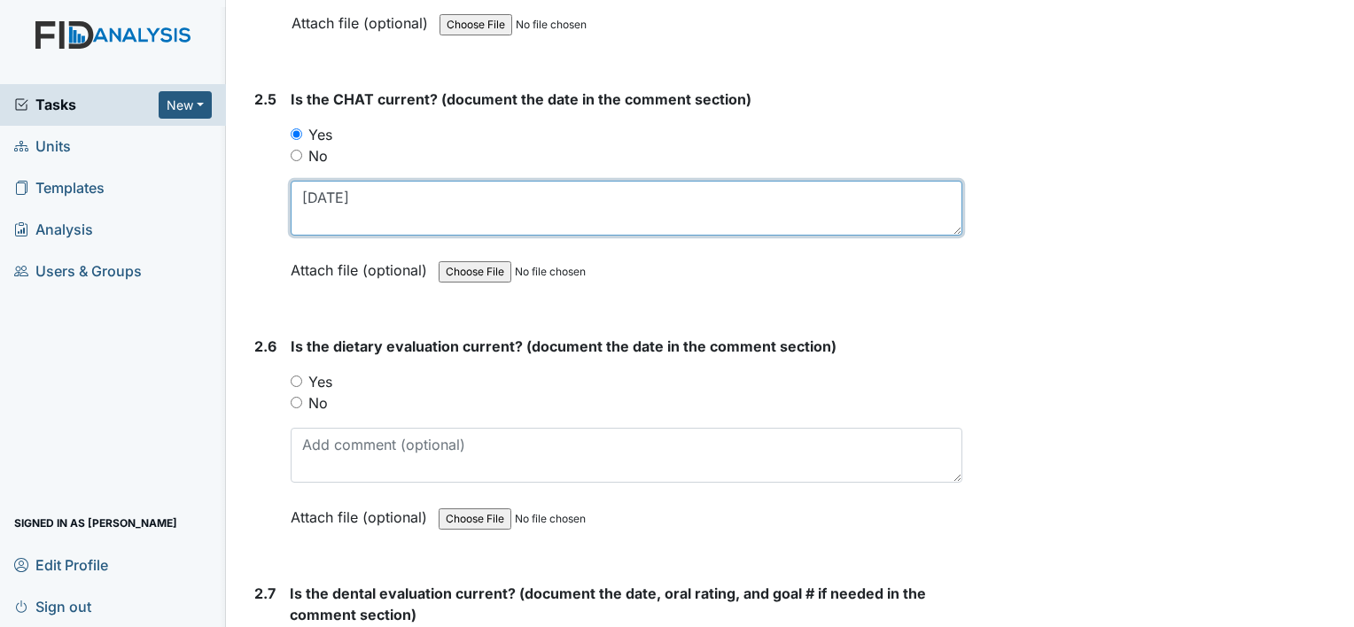
scroll to position [2924, 0]
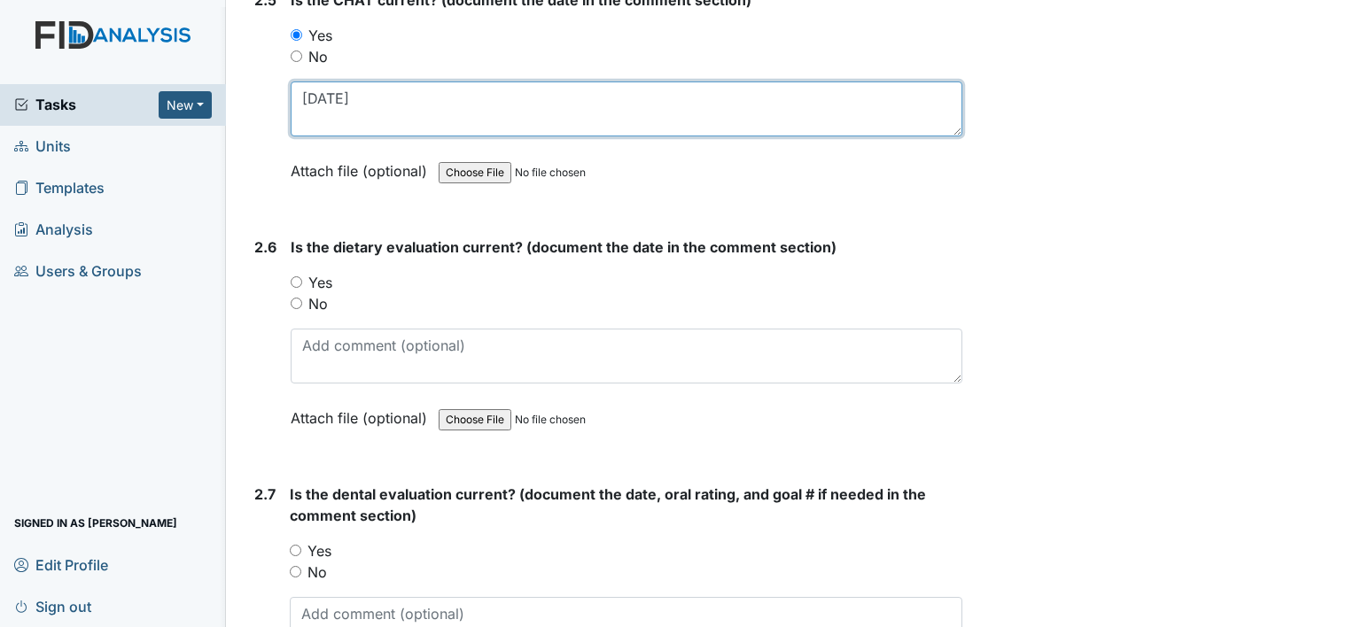
type textarea "4-9-25"
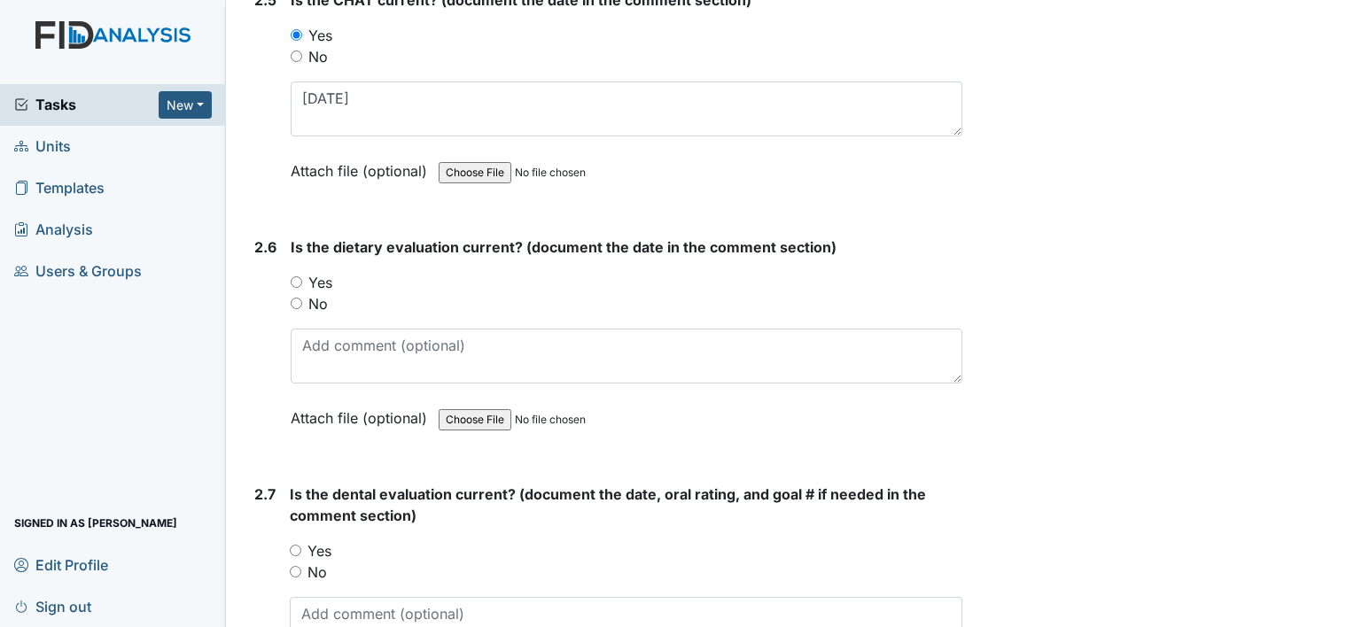
click at [326, 273] on label "Yes" at bounding box center [320, 282] width 24 height 21
click at [302, 276] on input "Yes" at bounding box center [297, 282] width 12 height 12
radio input "true"
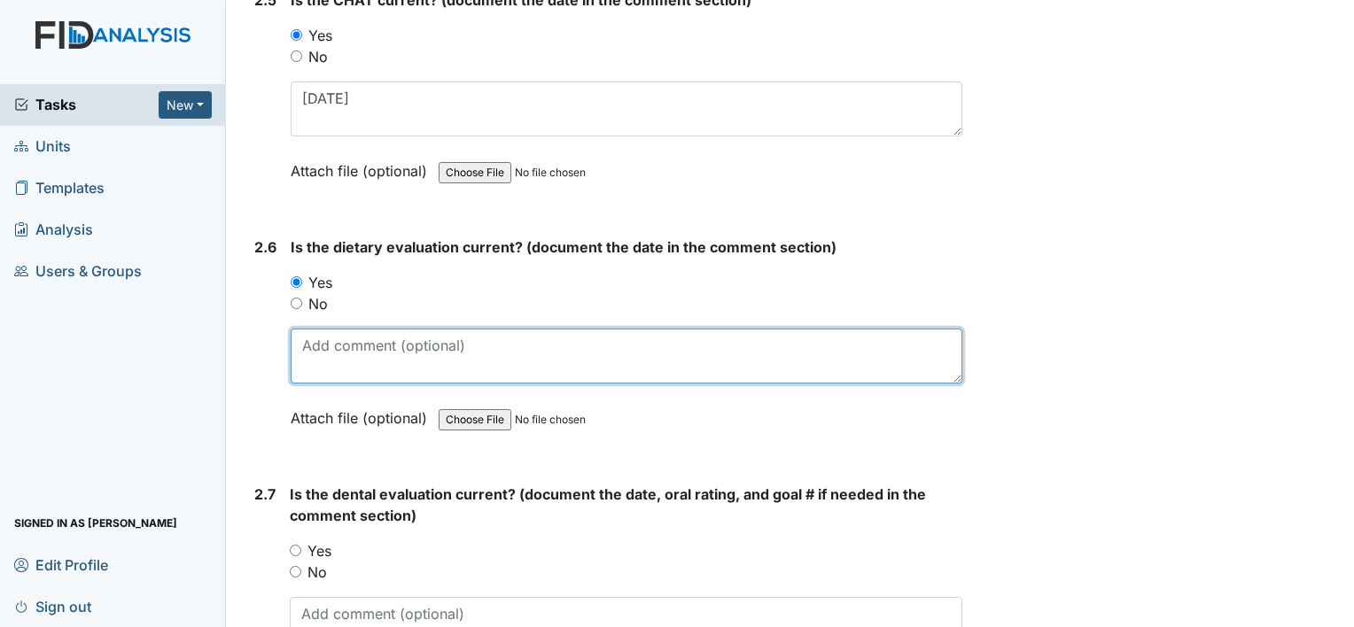
click at [344, 336] on textarea at bounding box center [627, 356] width 672 height 55
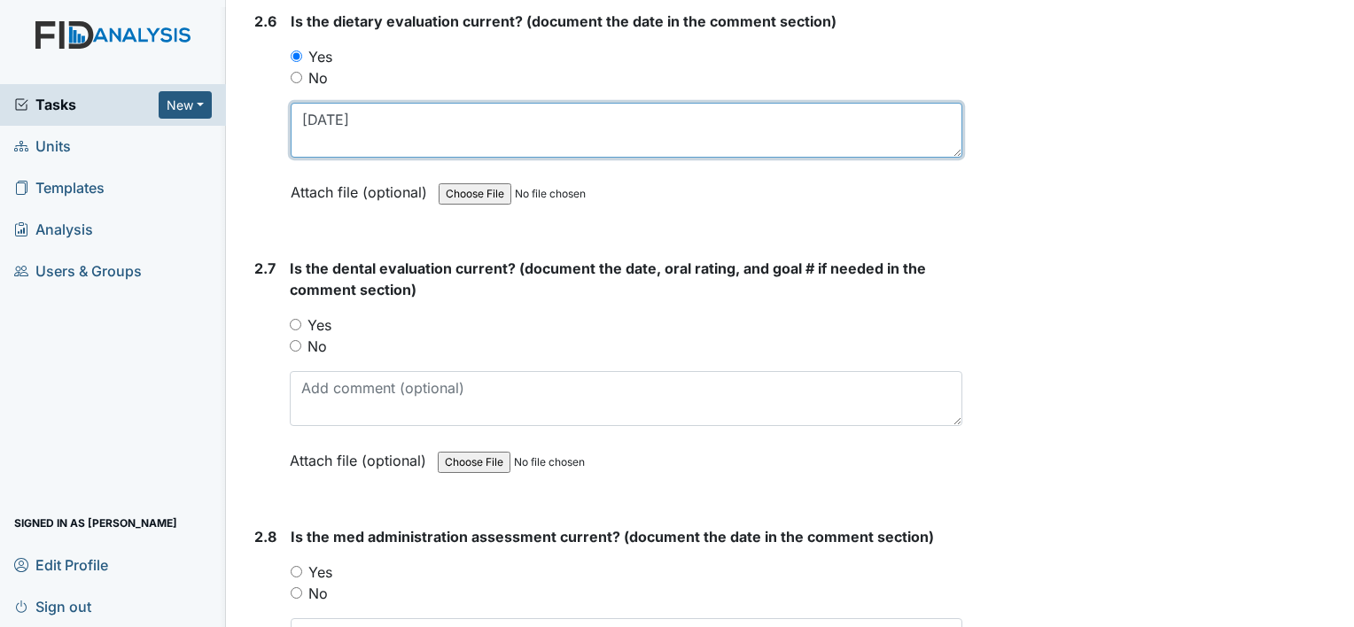
scroll to position [3190, 0]
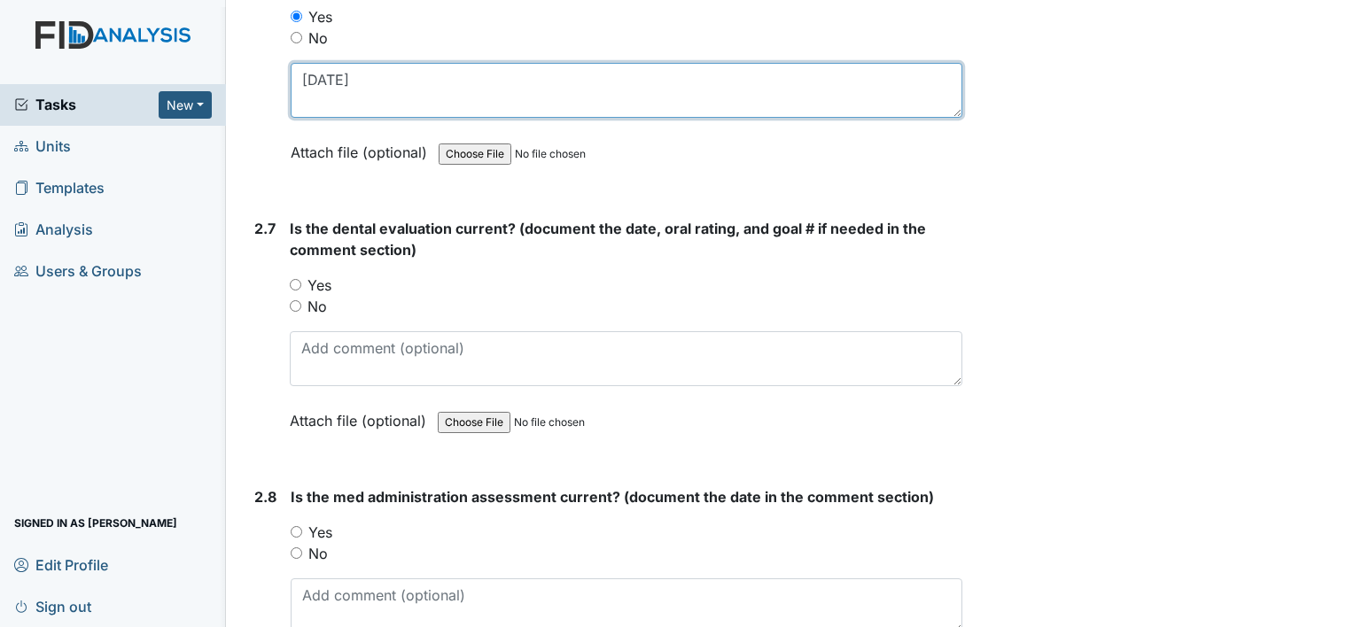
type textarea "6-6-25"
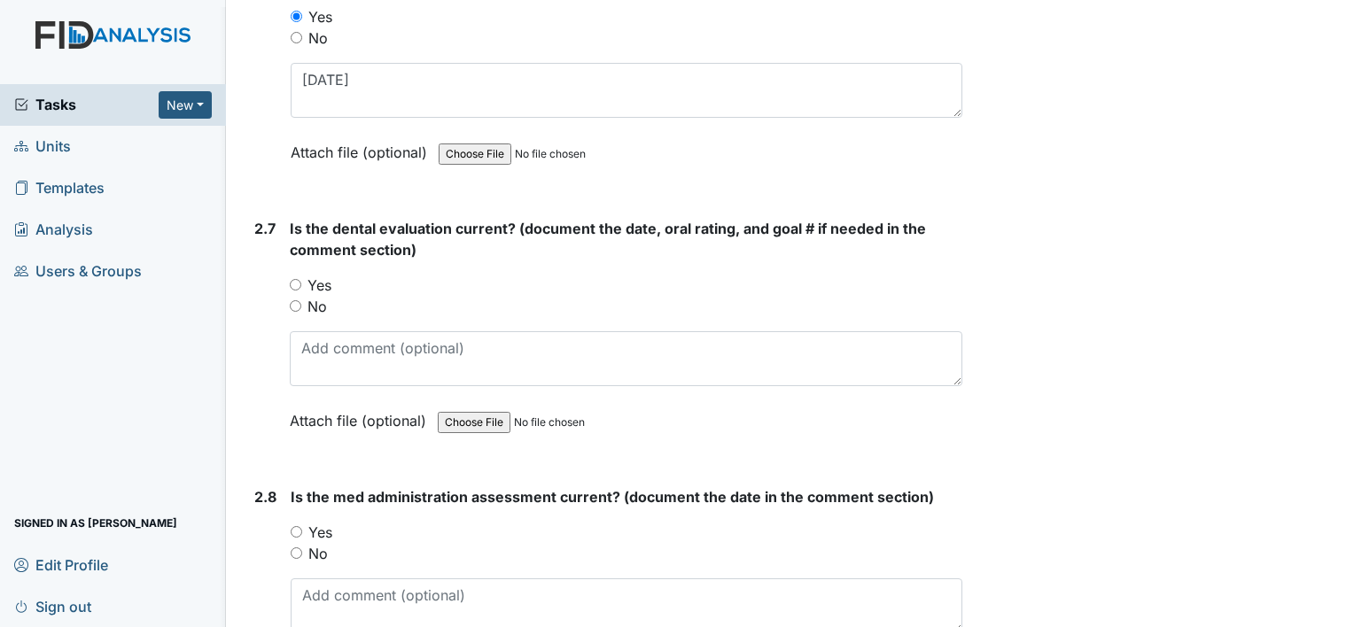
click at [323, 275] on label "Yes" at bounding box center [319, 285] width 24 height 21
click at [301, 279] on input "Yes" at bounding box center [296, 285] width 12 height 12
radio input "true"
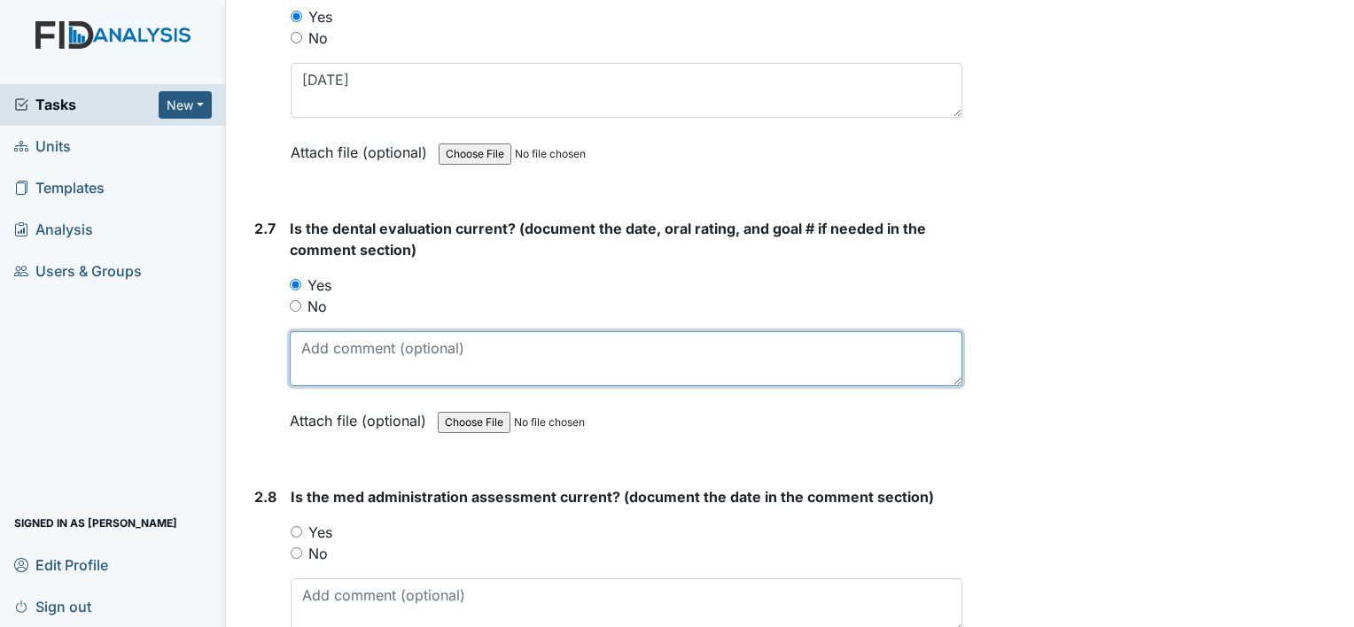
click at [342, 347] on textarea at bounding box center [626, 358] width 673 height 55
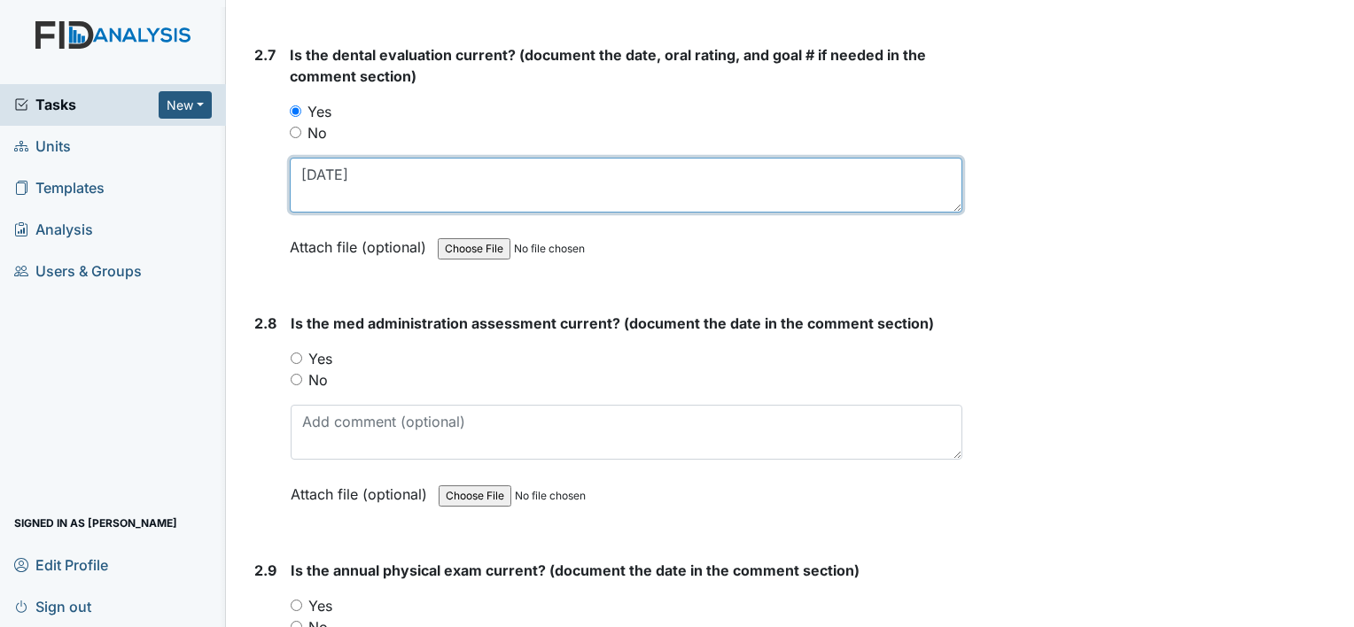
scroll to position [3367, 0]
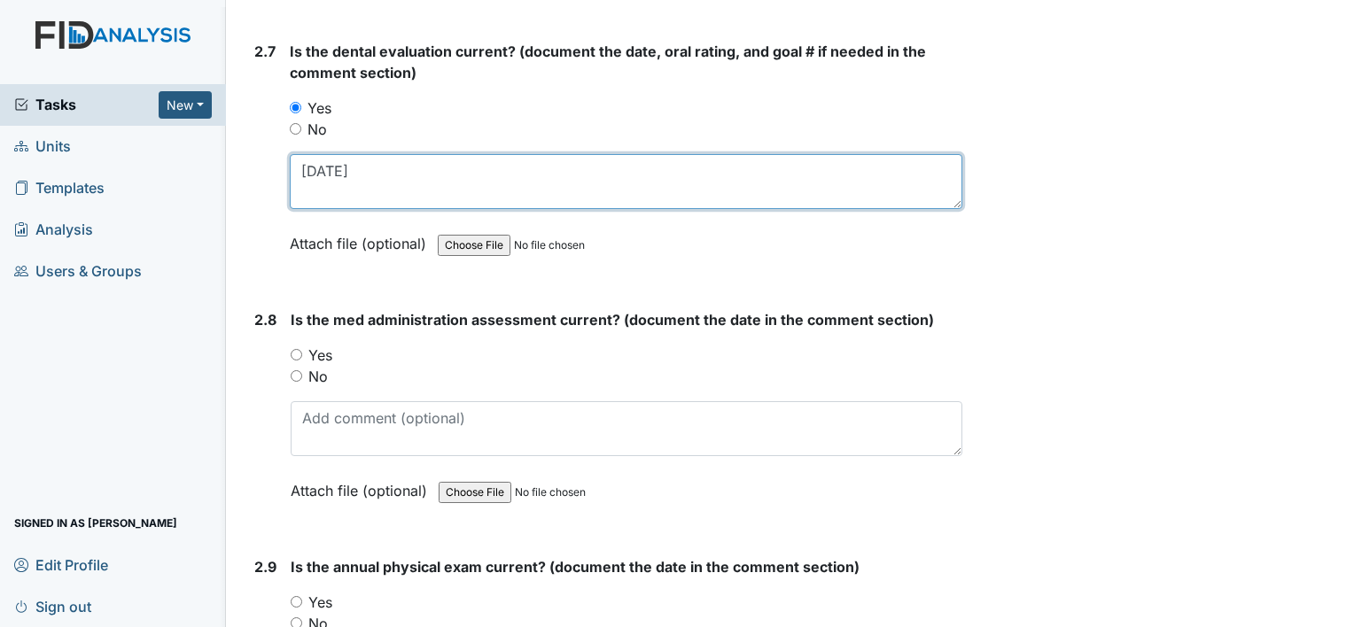
type textarea "11-12-24"
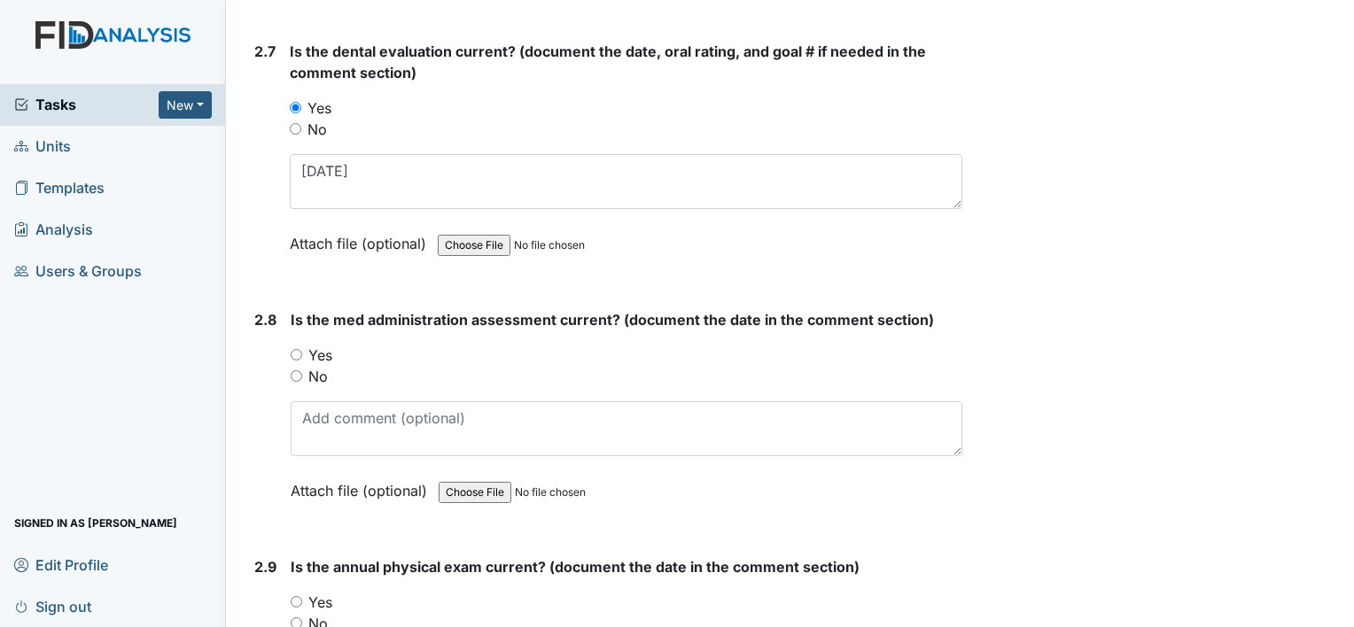
click at [323, 345] on label "Yes" at bounding box center [320, 355] width 24 height 21
click at [302, 349] on input "Yes" at bounding box center [297, 355] width 12 height 12
radio input "true"
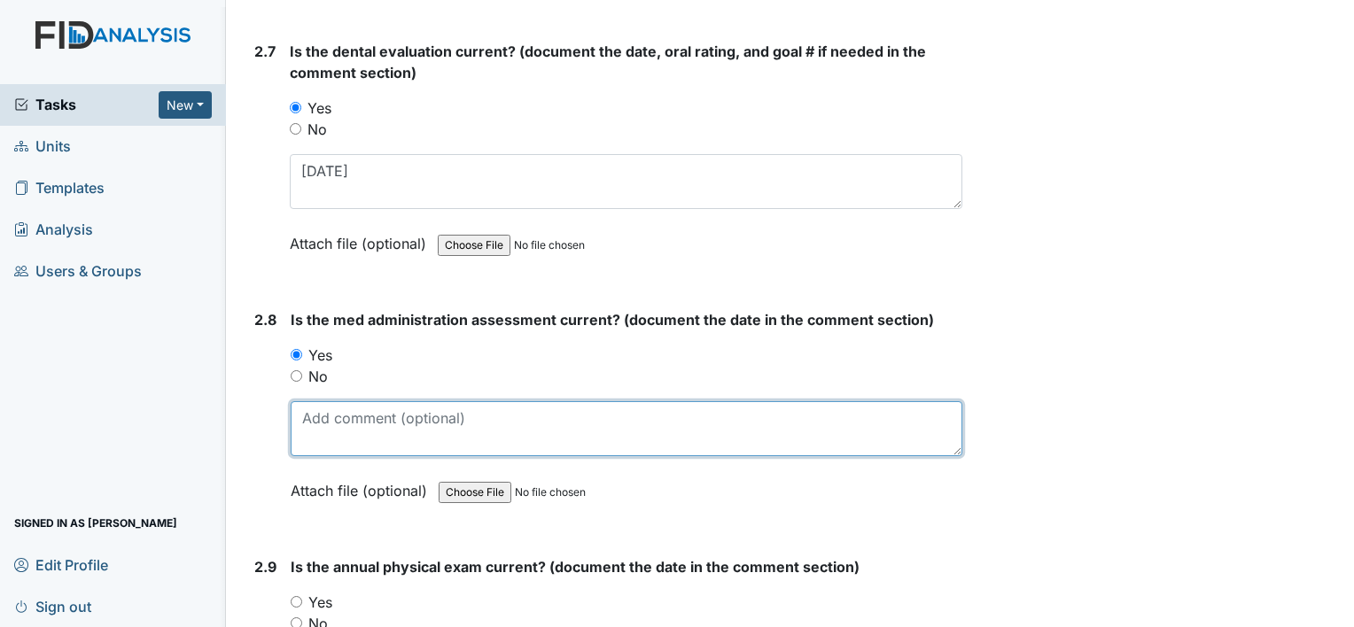
click at [338, 401] on textarea at bounding box center [627, 428] width 672 height 55
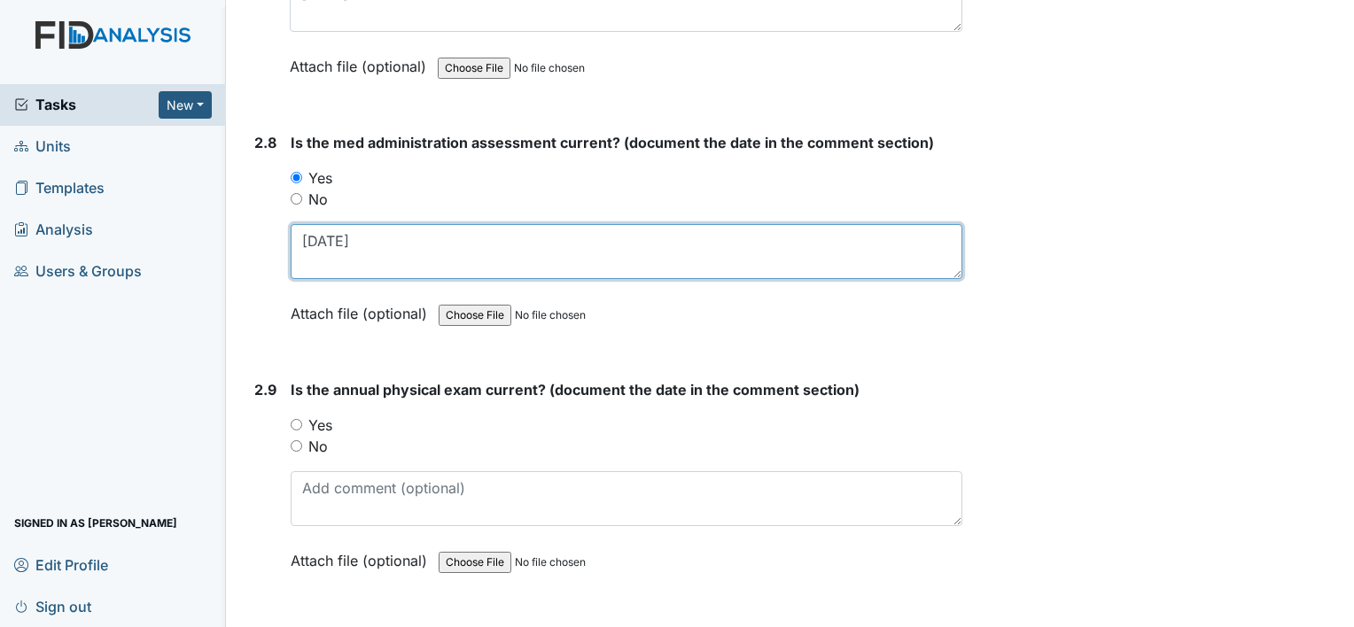
type textarea "5-27-25"
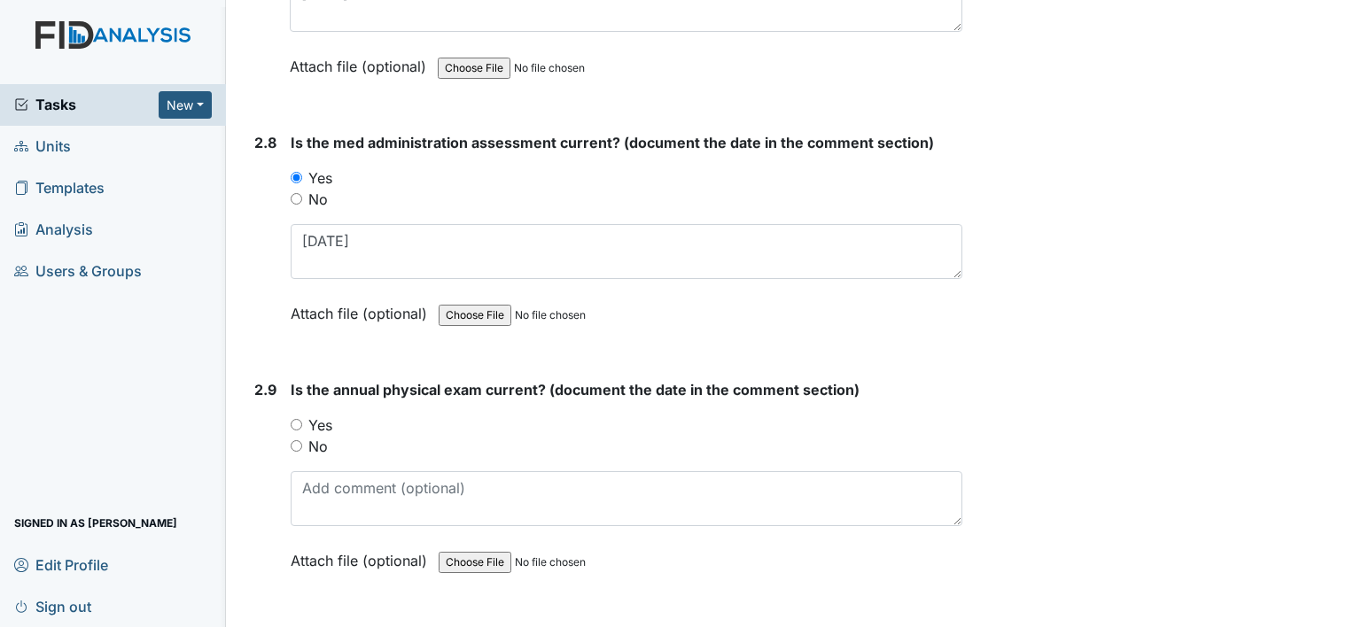
drag, startPoint x: 326, startPoint y: 415, endPoint x: 350, endPoint y: 480, distance: 69.8
click at [326, 415] on label "Yes" at bounding box center [320, 425] width 24 height 21
click at [302, 419] on input "Yes" at bounding box center [297, 425] width 12 height 12
radio input "true"
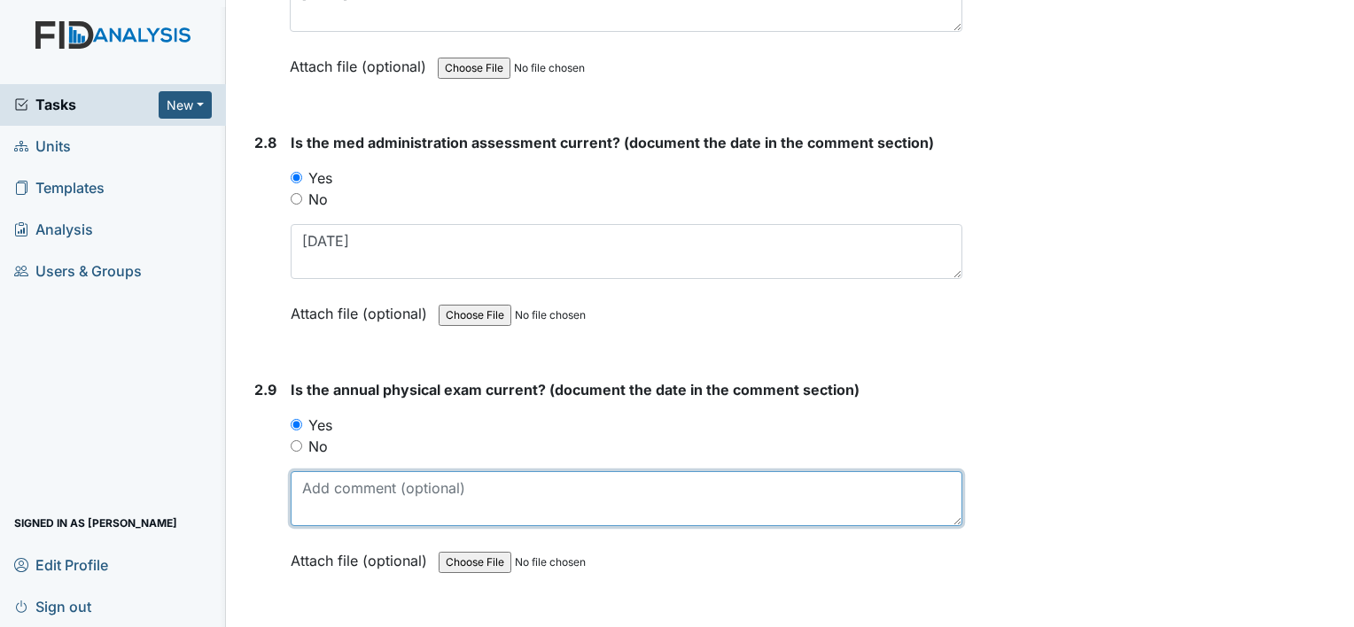
click at [353, 500] on textarea at bounding box center [627, 498] width 672 height 55
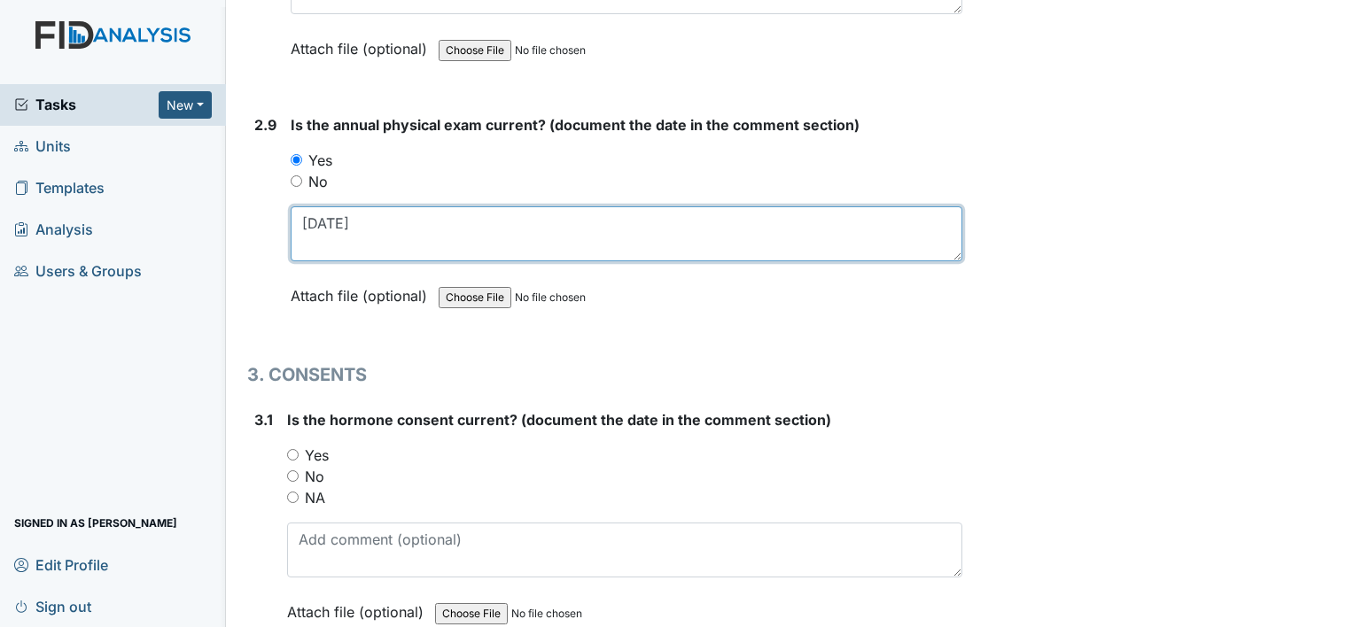
scroll to position [3810, 0]
type textarea "7-23-25"
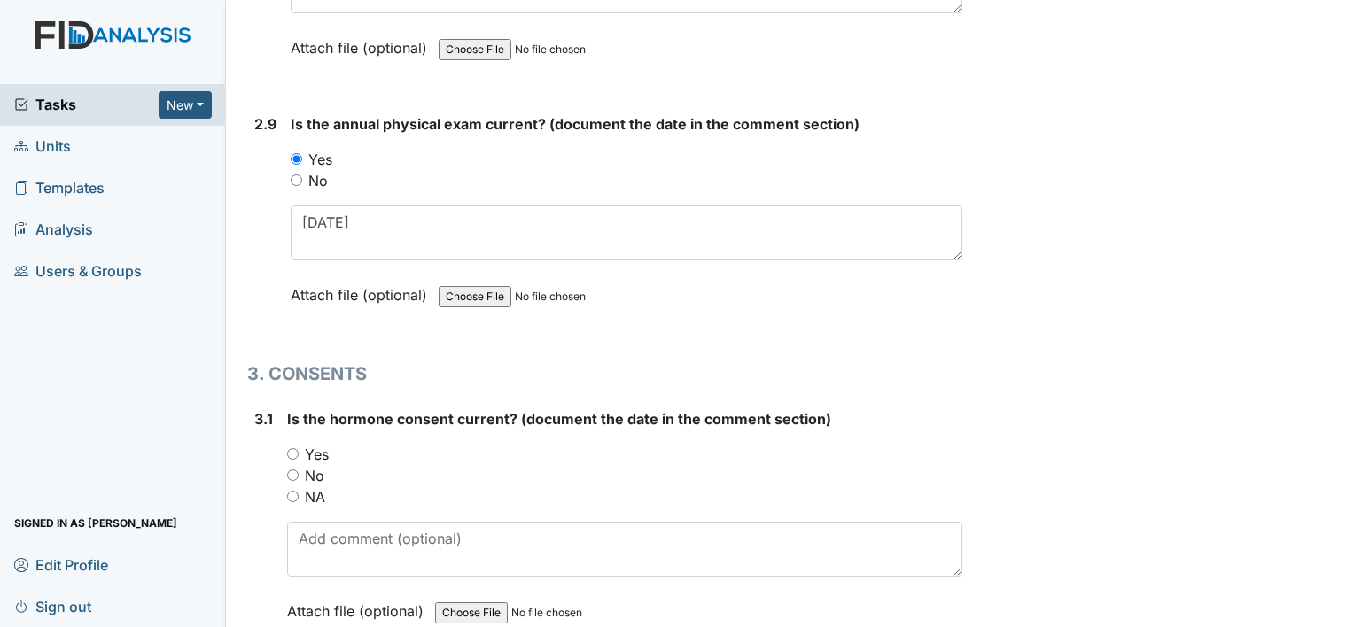
click at [312, 486] on label "NA" at bounding box center [315, 496] width 20 height 21
click at [299, 491] on input "NA" at bounding box center [293, 497] width 12 height 12
radio input "true"
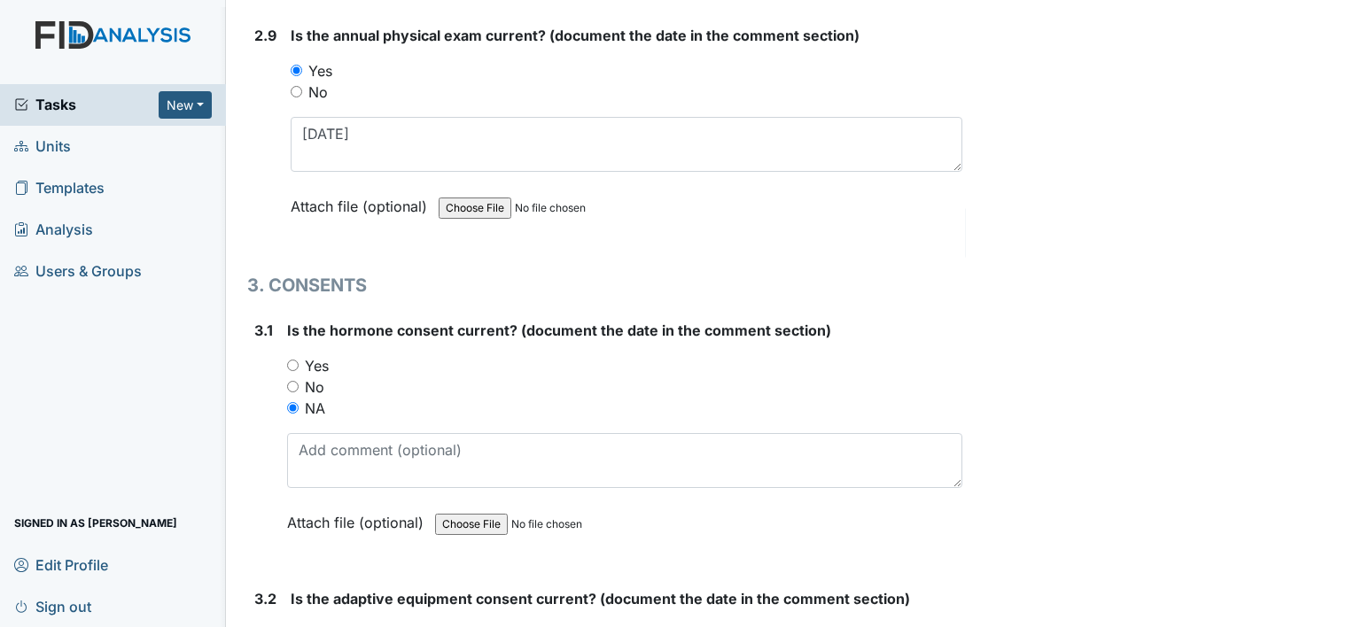
scroll to position [3988, 0]
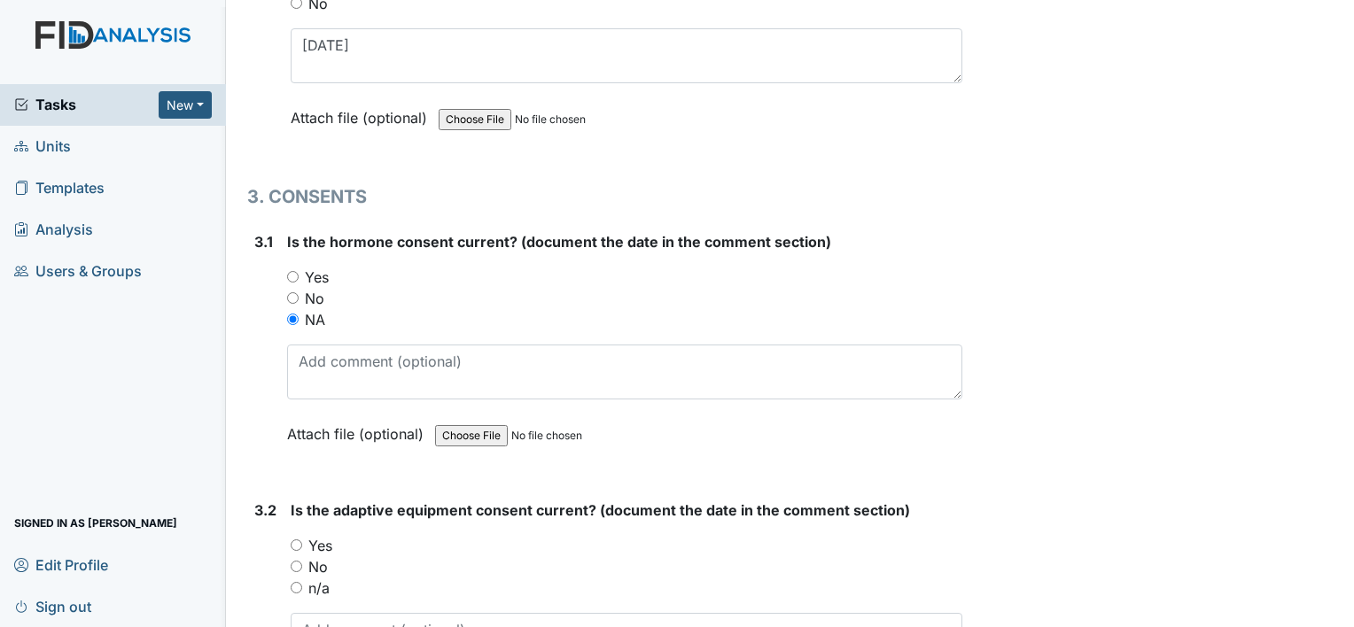
click at [315, 535] on label "Yes" at bounding box center [320, 545] width 24 height 21
click at [302, 540] on input "Yes" at bounding box center [297, 546] width 12 height 12
radio input "true"
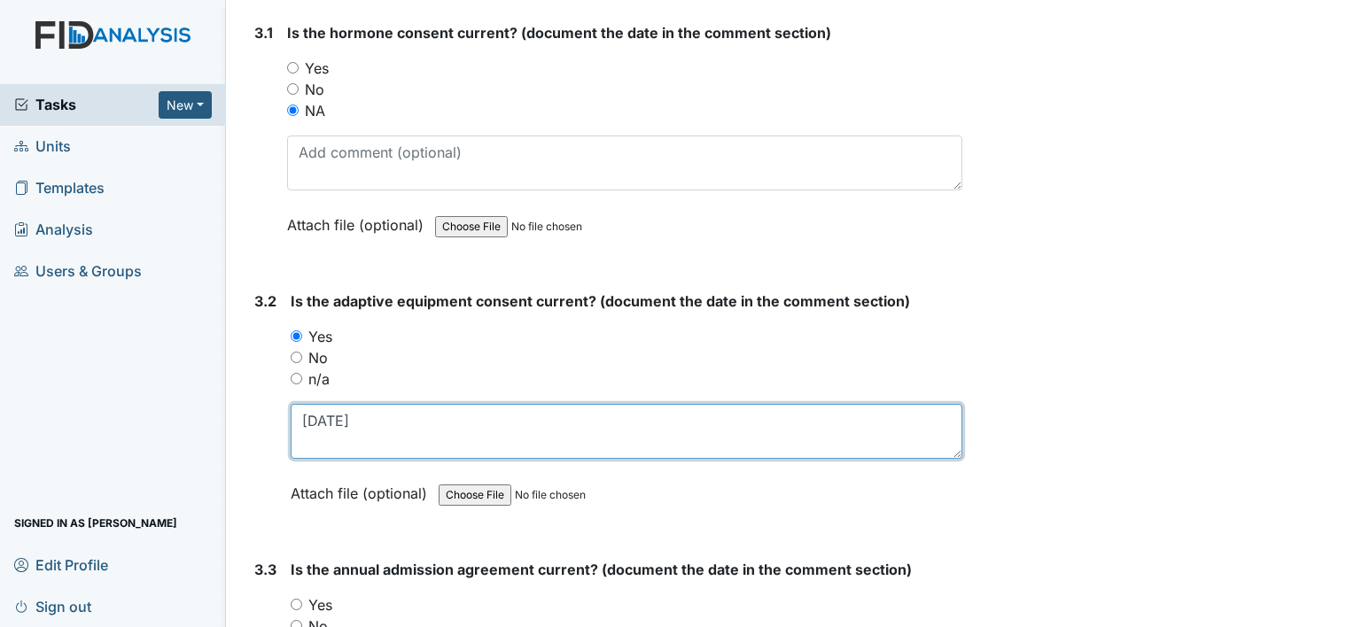
scroll to position [4342, 0]
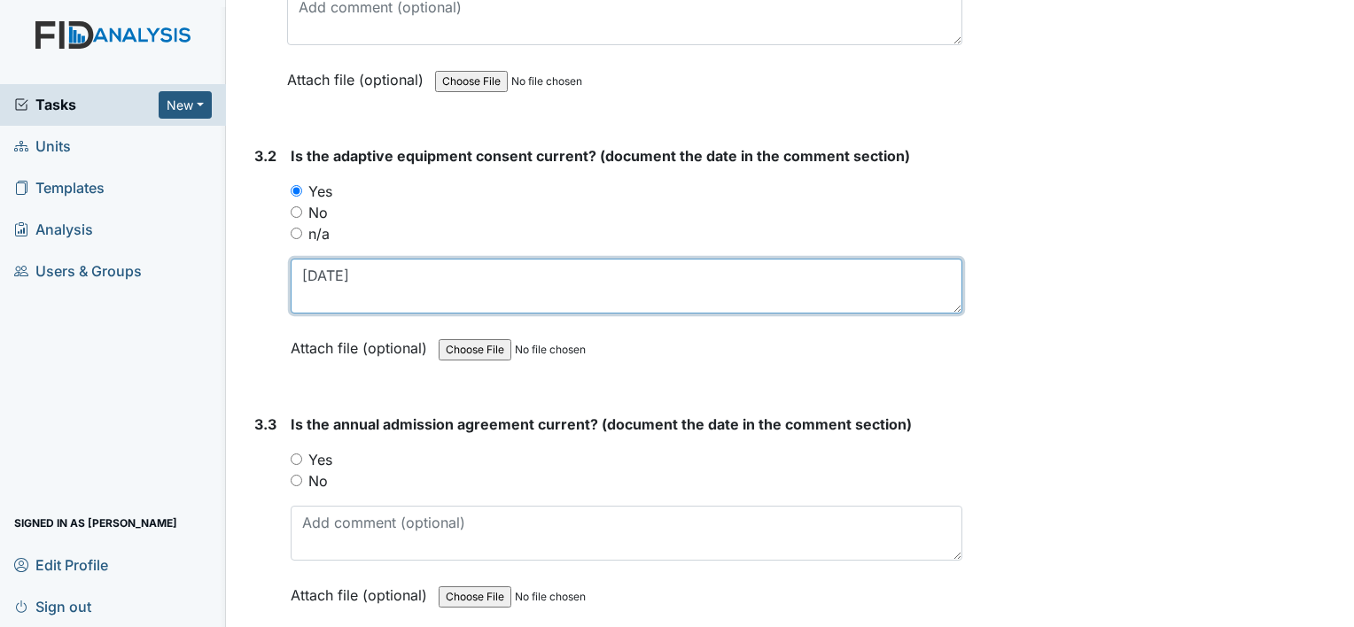
type textarea "3-6-25"
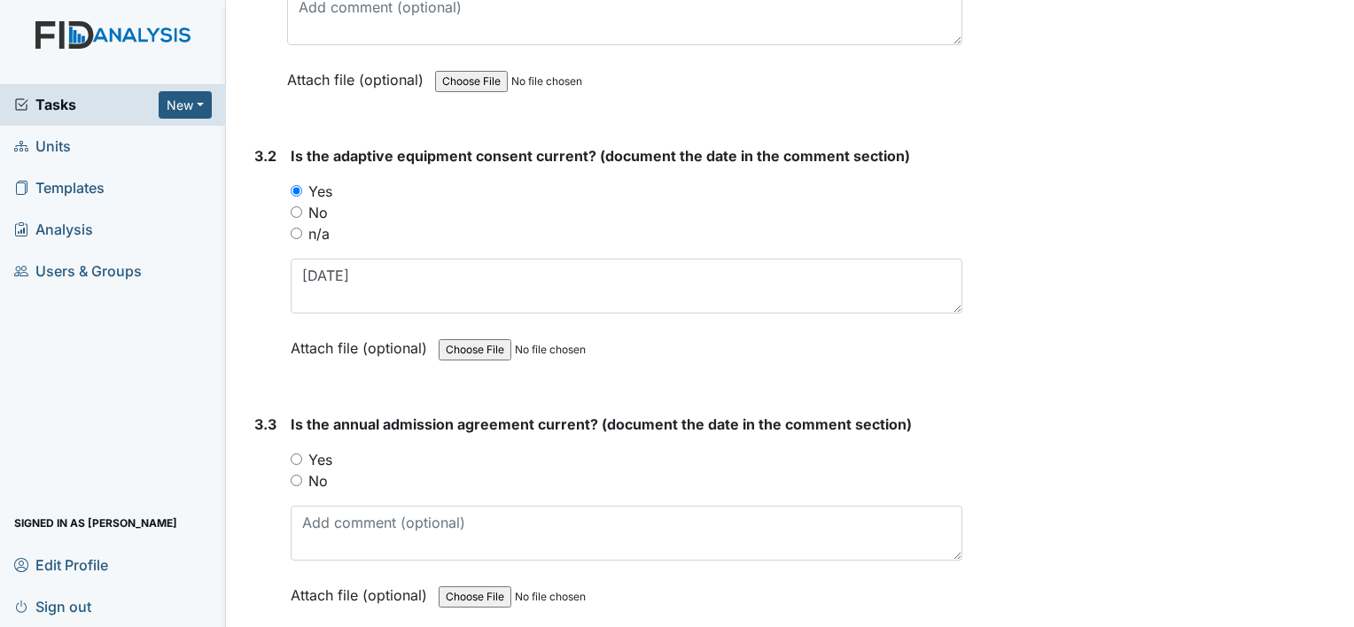
click at [326, 449] on label "Yes" at bounding box center [320, 459] width 24 height 21
click at [302, 454] on input "Yes" at bounding box center [297, 460] width 12 height 12
radio input "true"
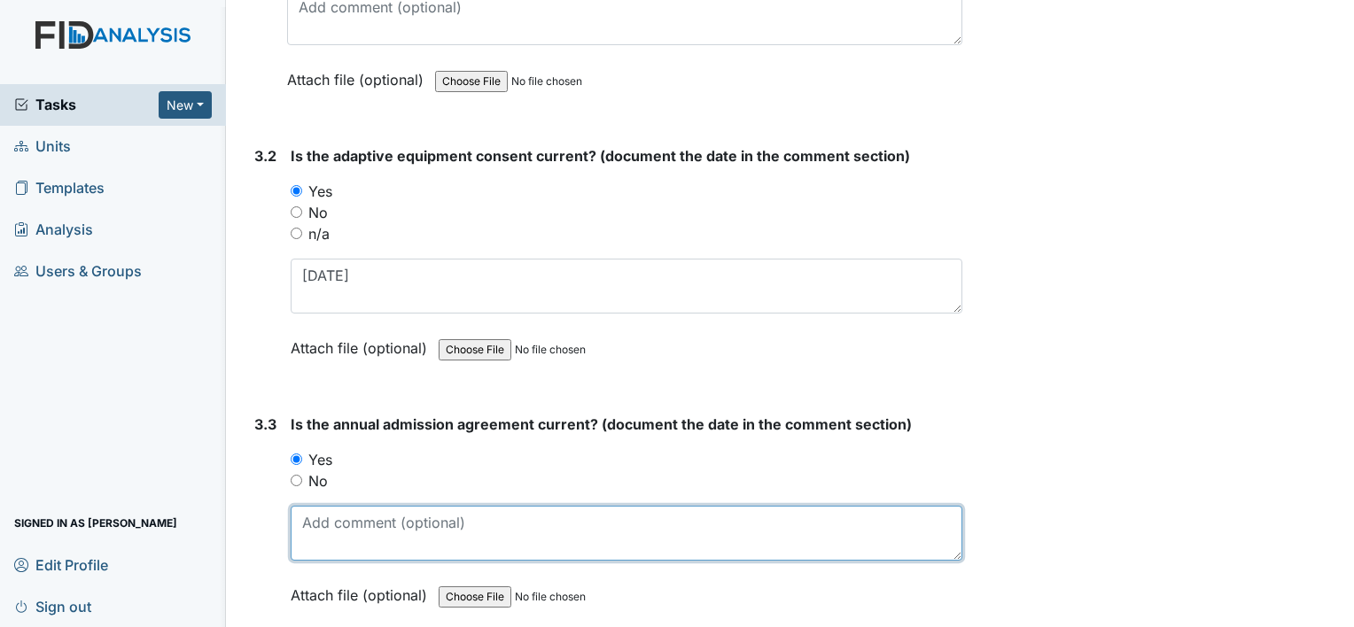
click at [373, 515] on textarea at bounding box center [627, 533] width 672 height 55
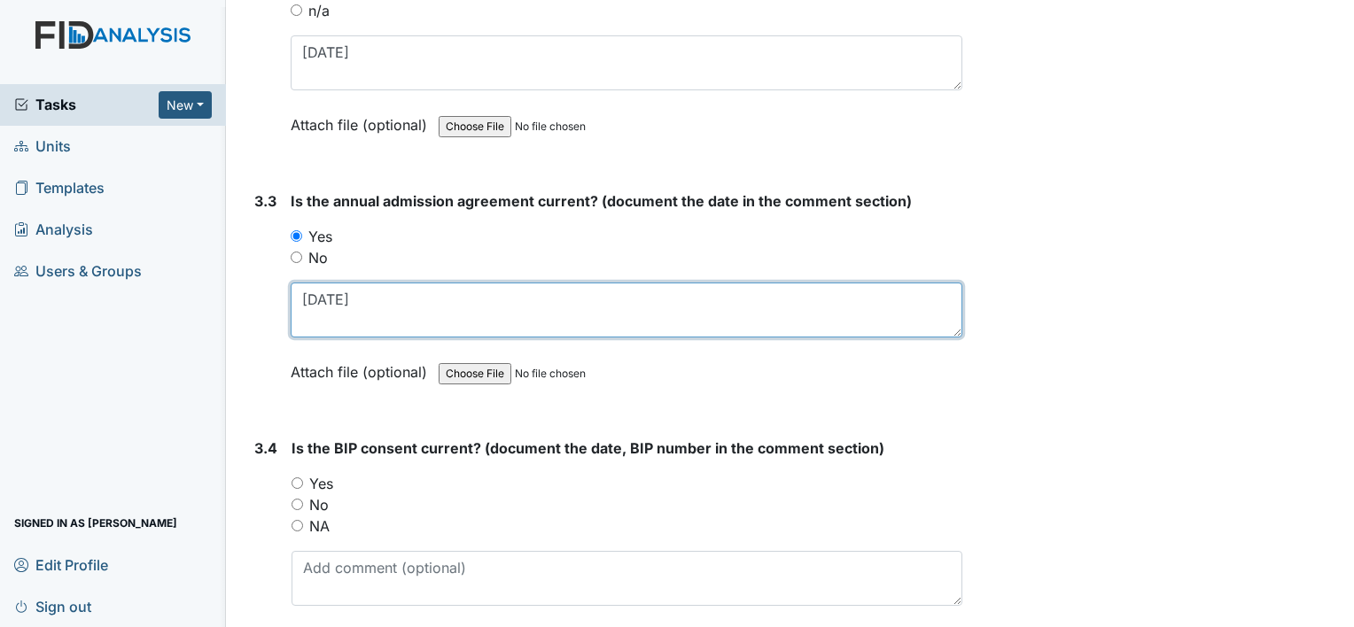
scroll to position [4785, 0]
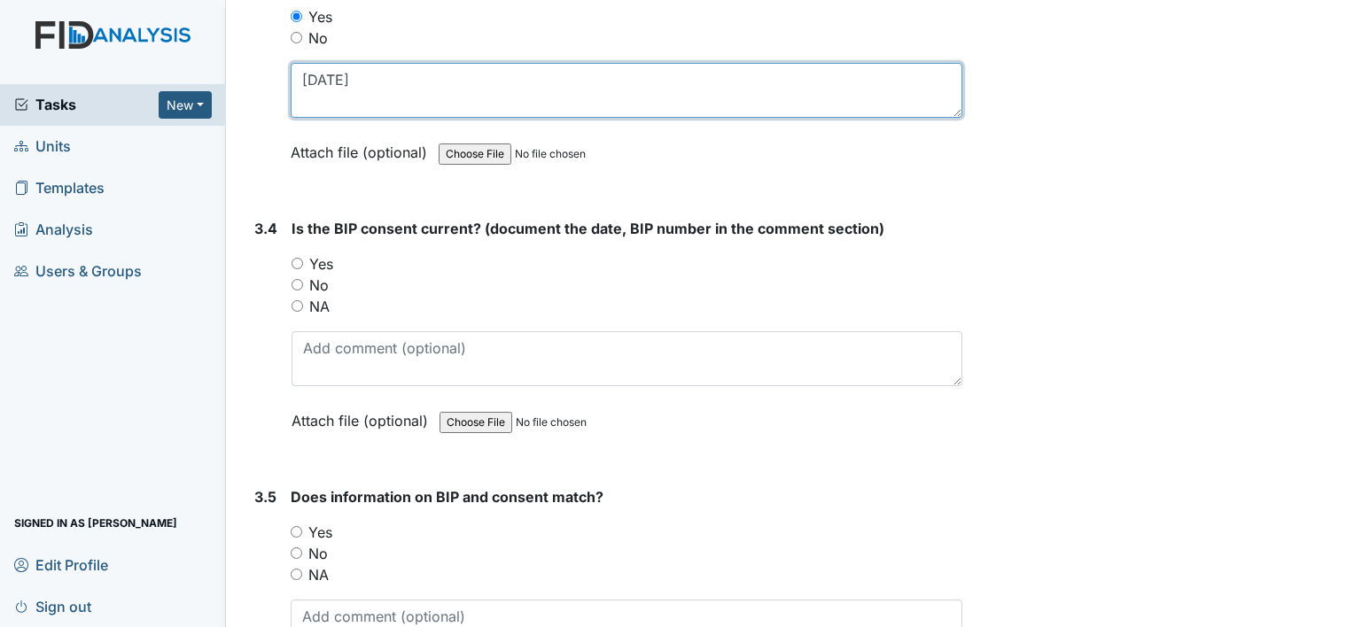
type textarea "3-12-25"
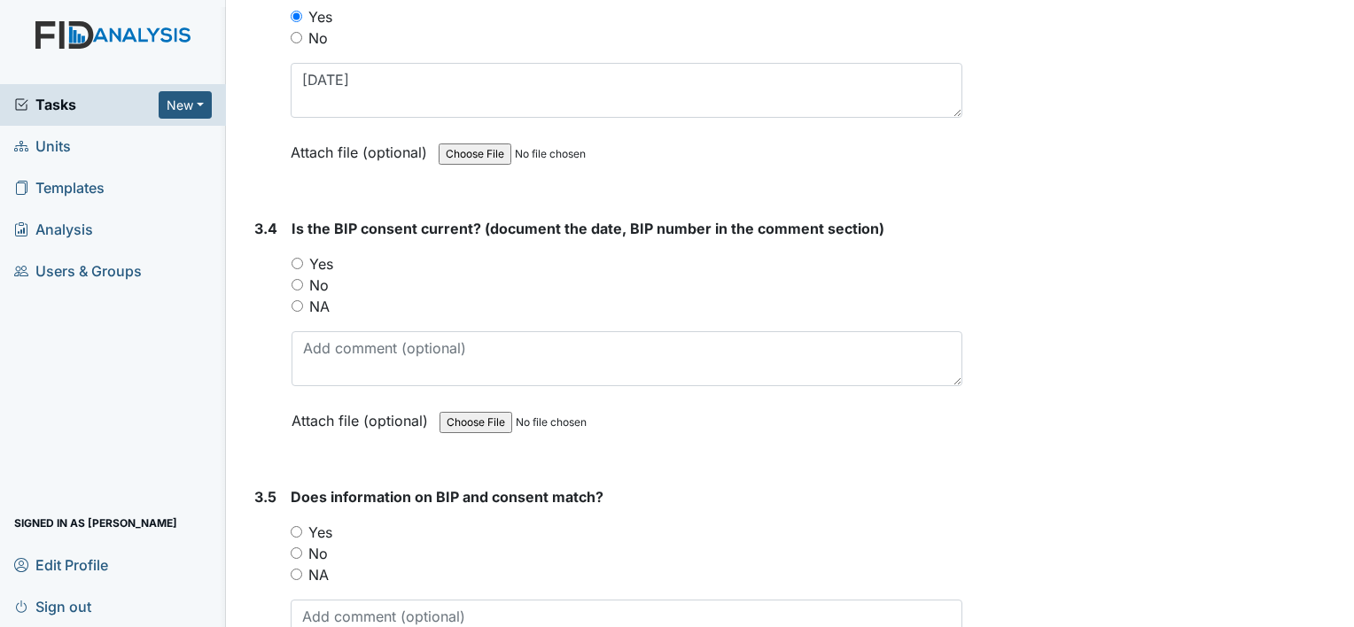
click at [319, 253] on label "Yes" at bounding box center [321, 263] width 24 height 21
click at [303, 258] on input "Yes" at bounding box center [298, 264] width 12 height 12
radio input "true"
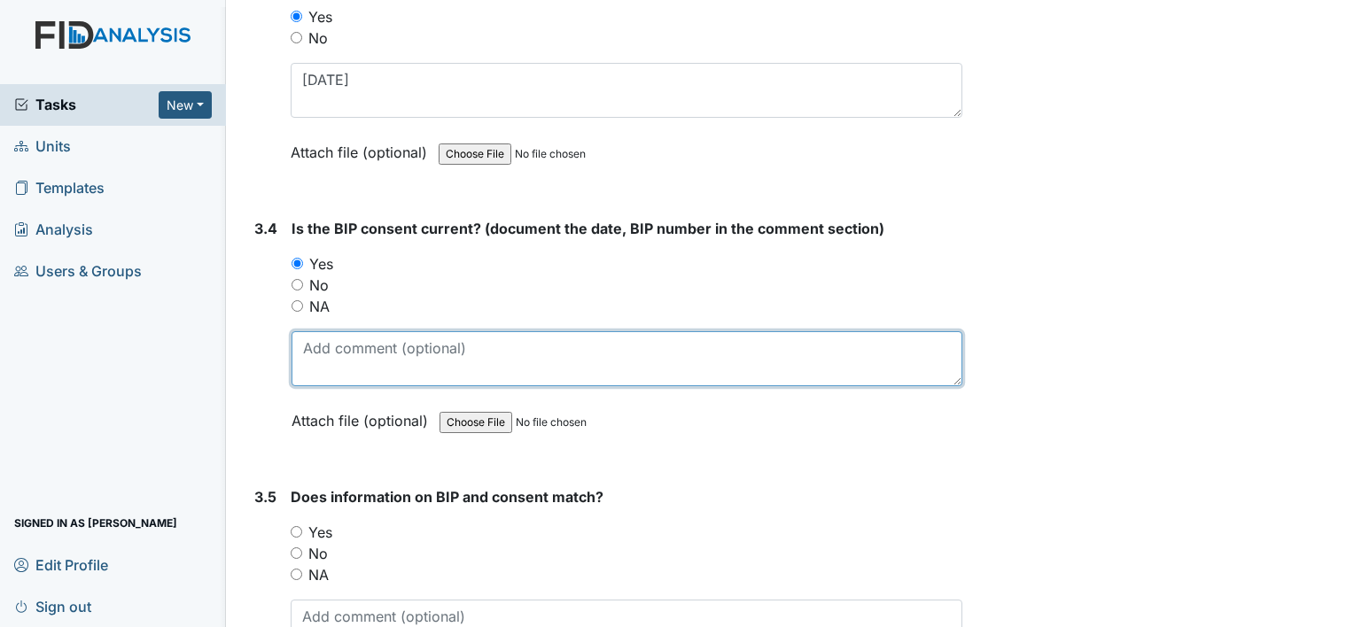
click at [342, 332] on textarea at bounding box center [627, 358] width 671 height 55
type textarea "3-6-25"
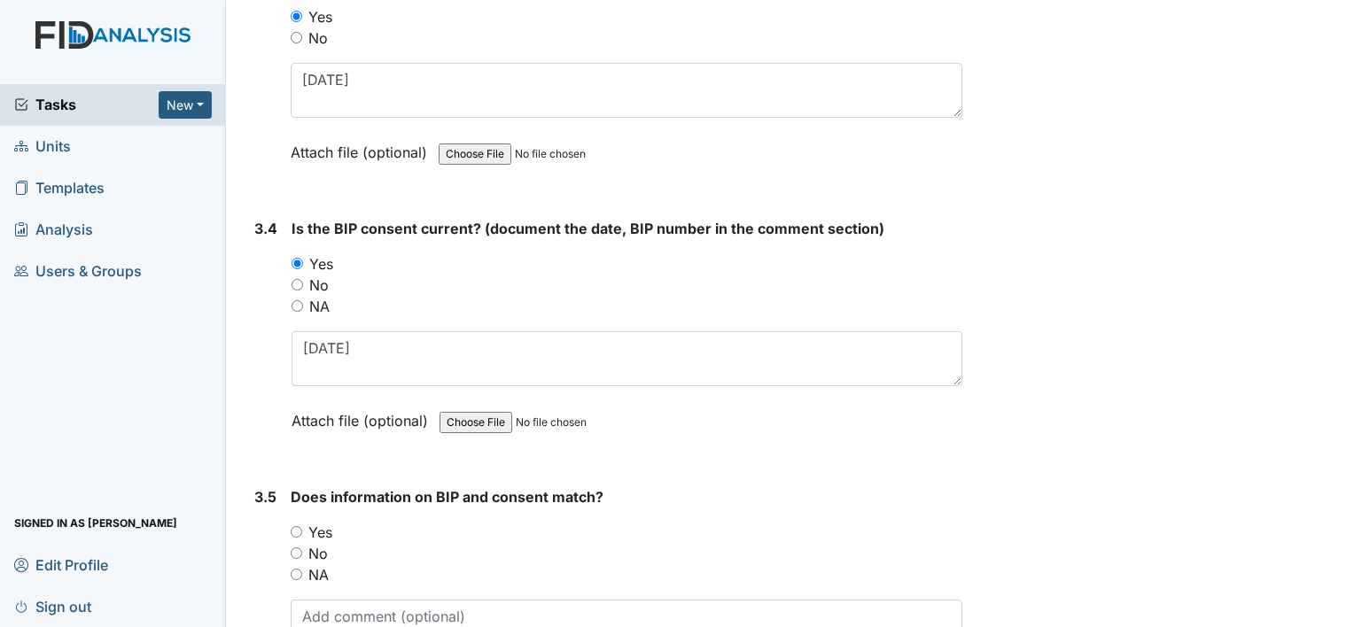
click at [315, 522] on label "Yes" at bounding box center [320, 532] width 24 height 21
click at [302, 526] on input "Yes" at bounding box center [297, 532] width 12 height 12
radio input "true"
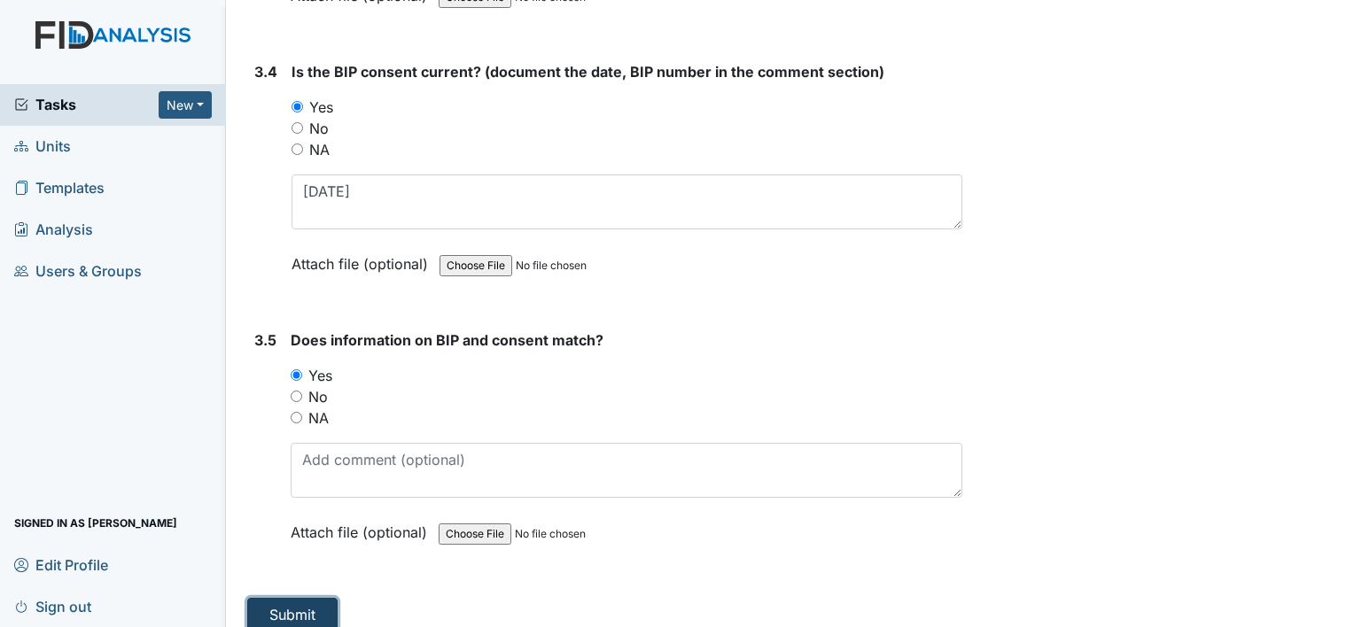
click at [315, 598] on button "Submit" at bounding box center [292, 615] width 90 height 34
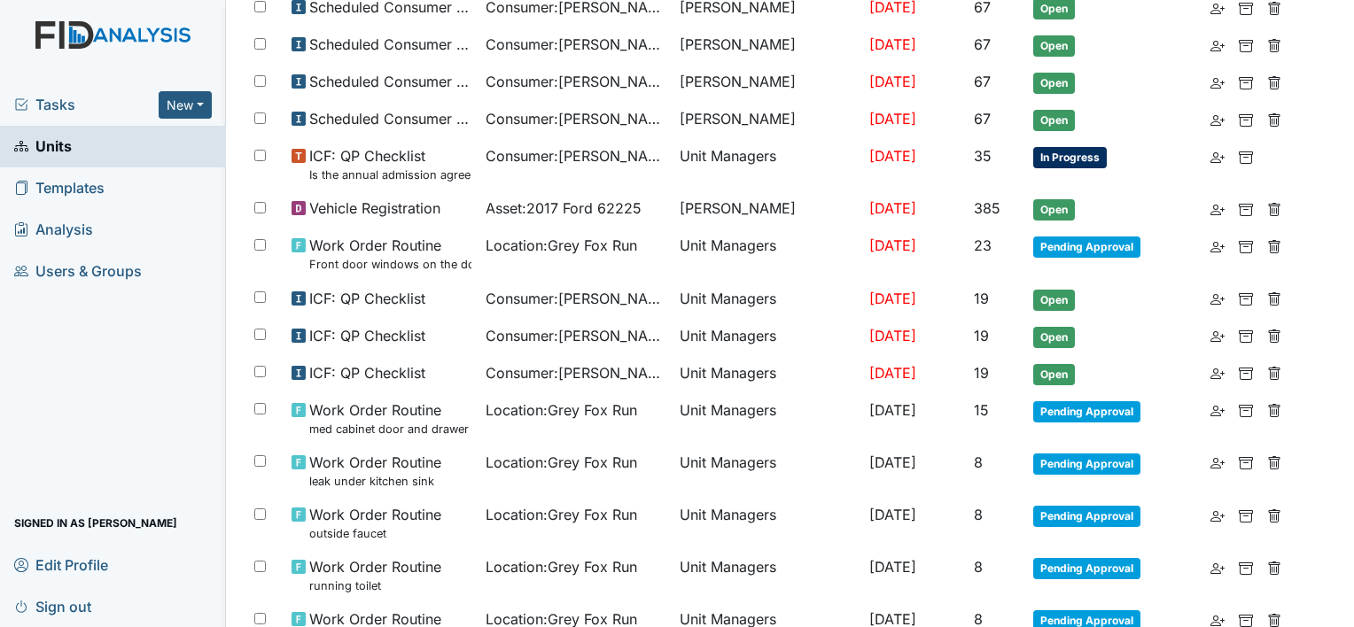
scroll to position [713, 0]
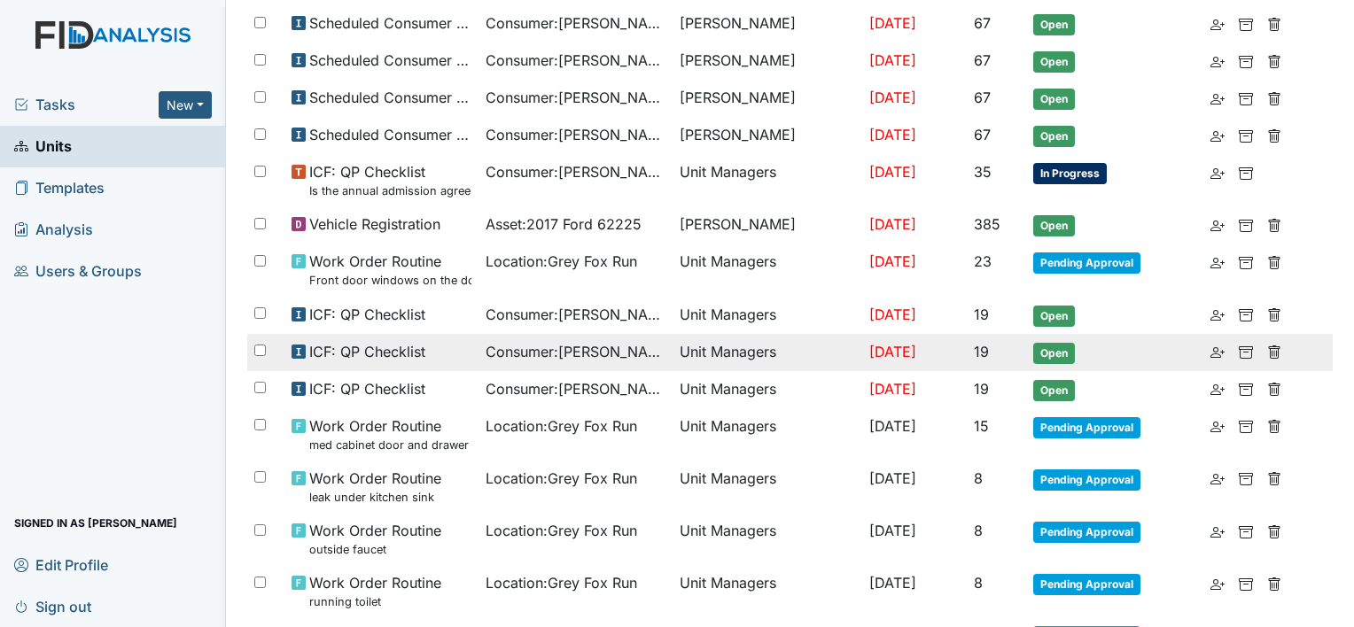
click at [583, 347] on span "Consumer : [PERSON_NAME]" at bounding box center [576, 351] width 180 height 21
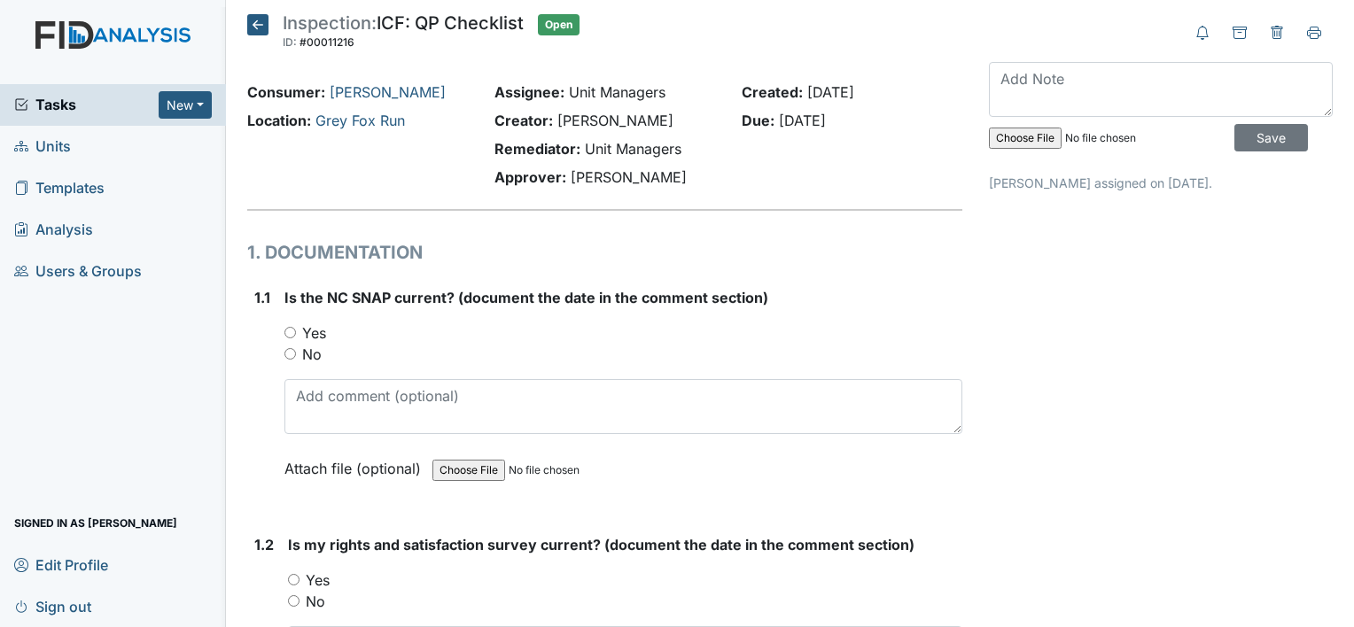
click at [320, 331] on label "Yes" at bounding box center [314, 333] width 24 height 21
click at [296, 331] on input "Yes" at bounding box center [290, 333] width 12 height 12
radio input "true"
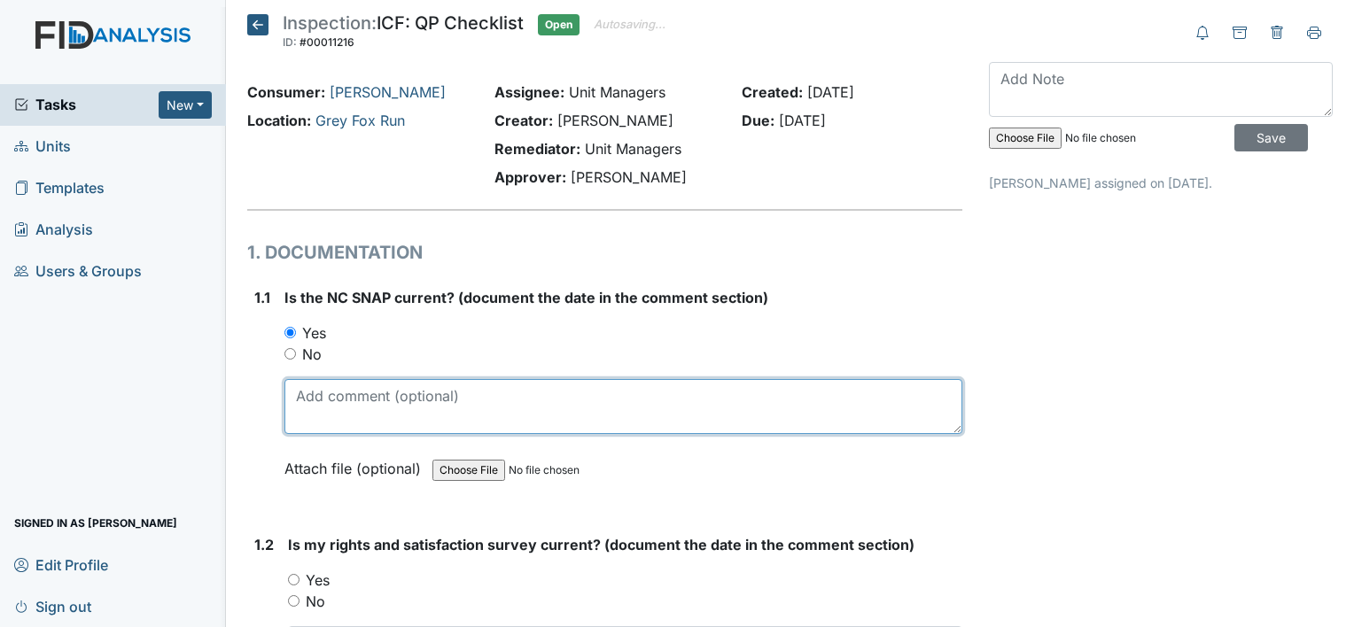
click at [322, 397] on textarea at bounding box center [623, 406] width 678 height 55
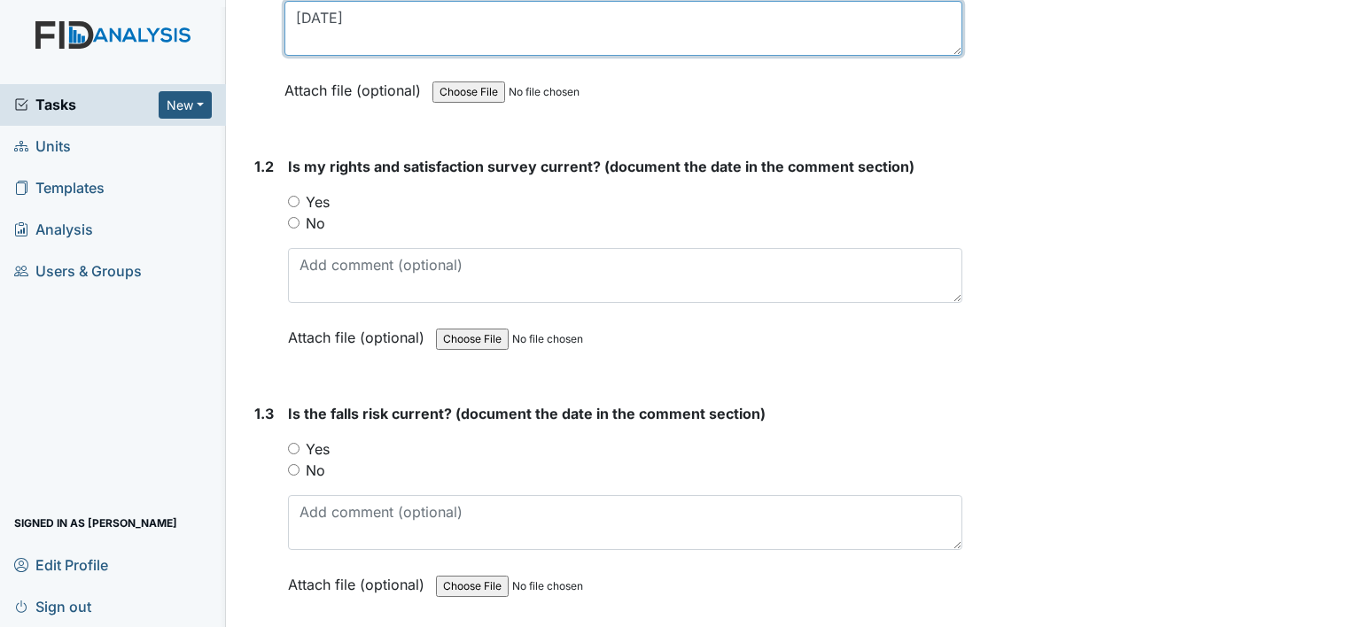
scroll to position [443, 0]
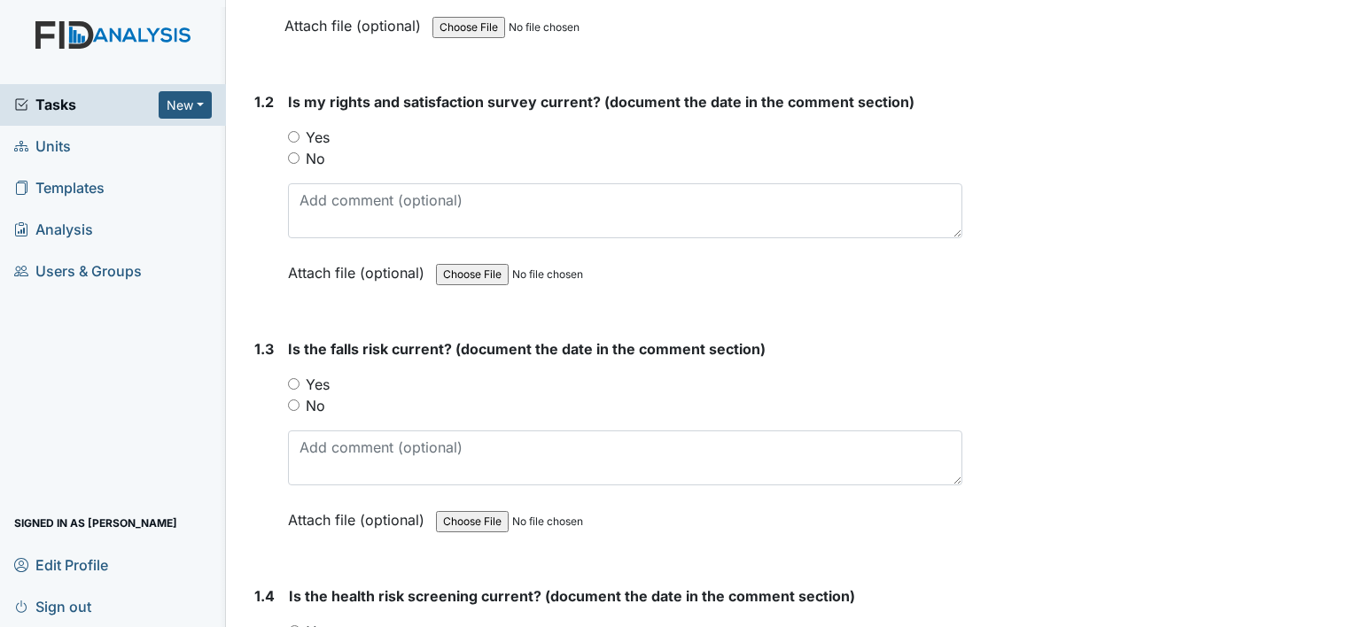
type textarea "[DATE]"
click at [314, 136] on label "Yes" at bounding box center [318, 137] width 24 height 21
click at [300, 136] on input "Yes" at bounding box center [294, 137] width 12 height 12
radio input "true"
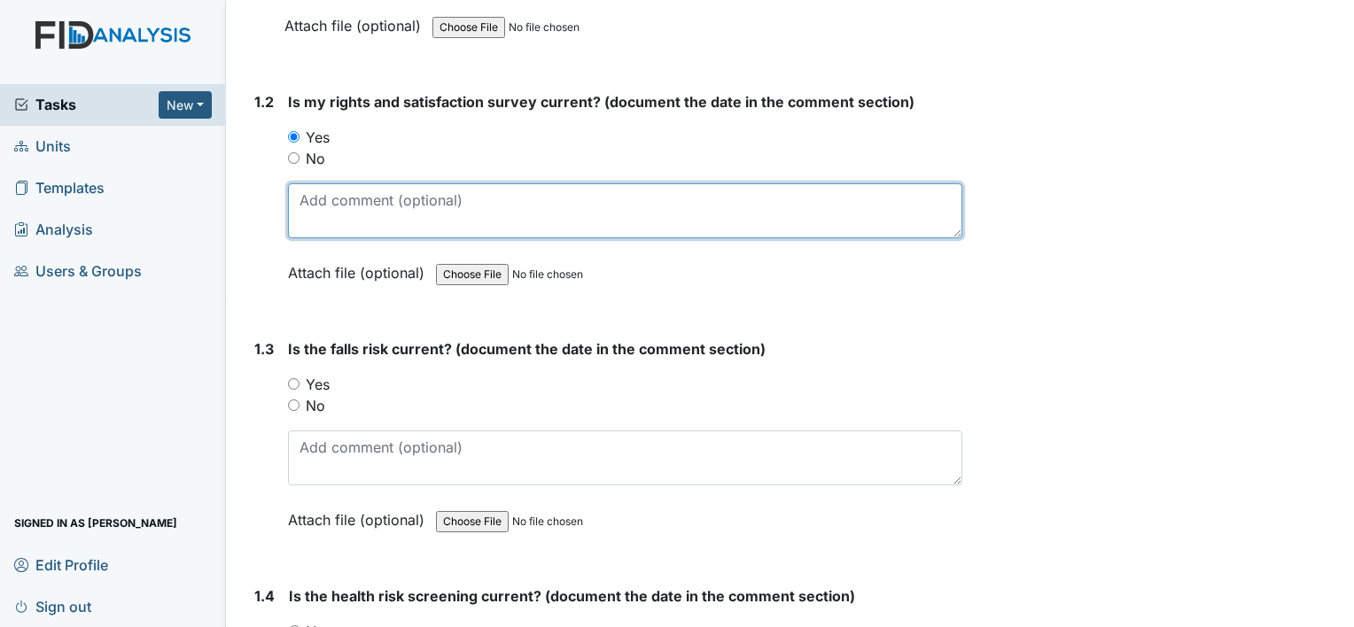
click at [340, 215] on textarea at bounding box center [625, 210] width 674 height 55
type textarea "[DATE]"
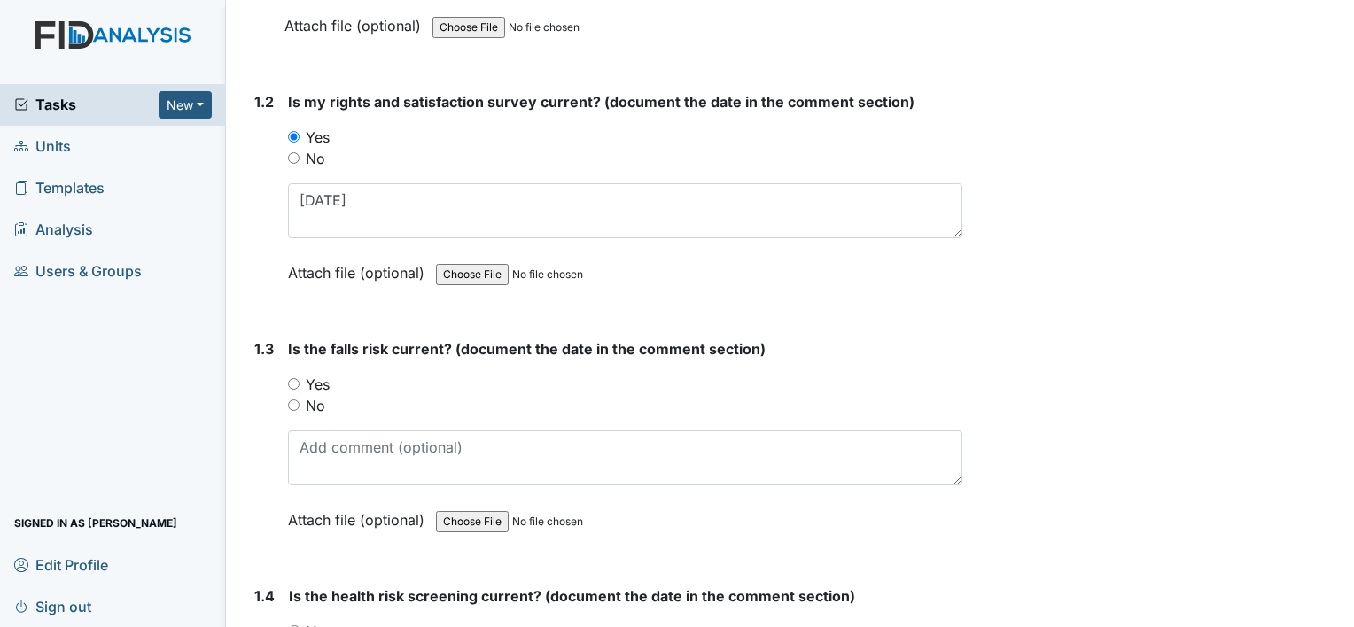
click at [318, 385] on label "Yes" at bounding box center [318, 384] width 24 height 21
click at [300, 385] on input "Yes" at bounding box center [294, 384] width 12 height 12
radio input "true"
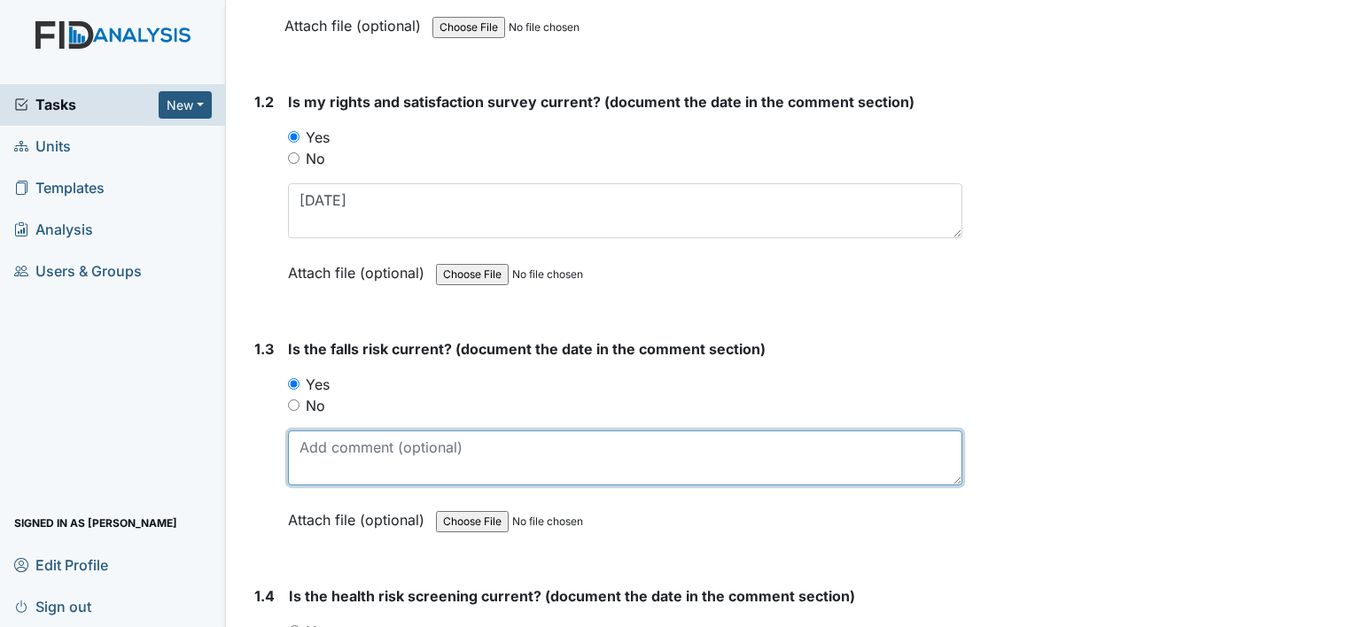
click at [339, 447] on textarea at bounding box center [625, 458] width 674 height 55
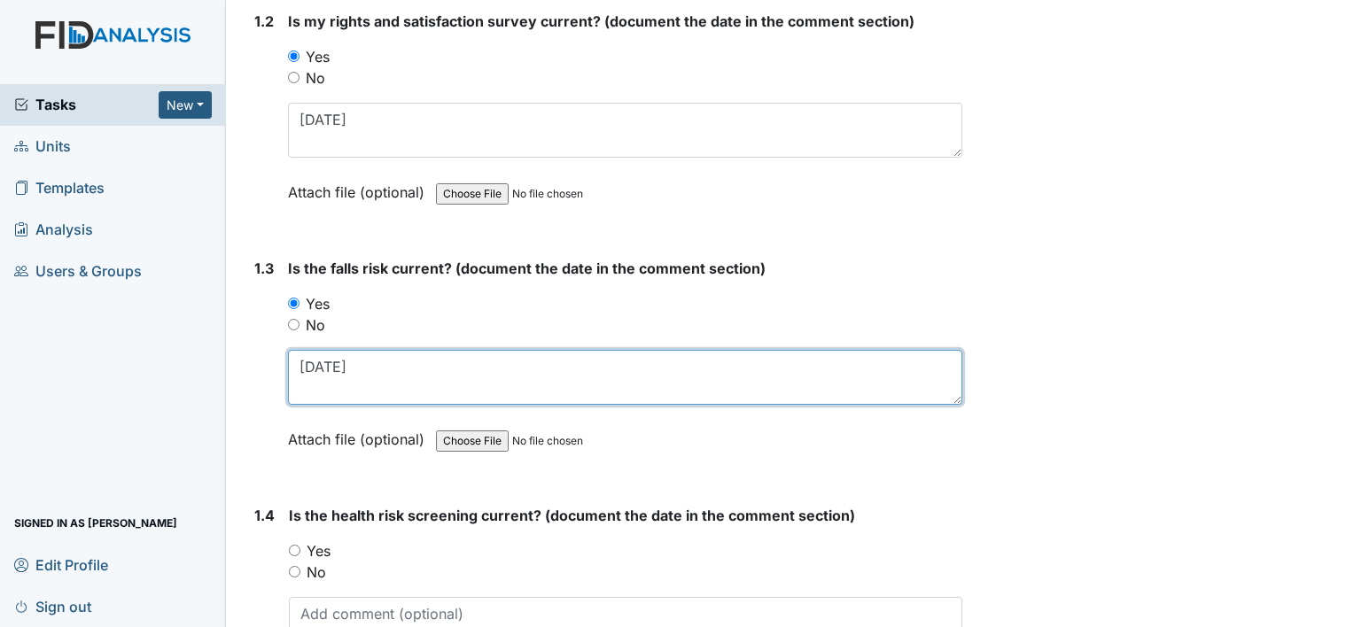
scroll to position [709, 0]
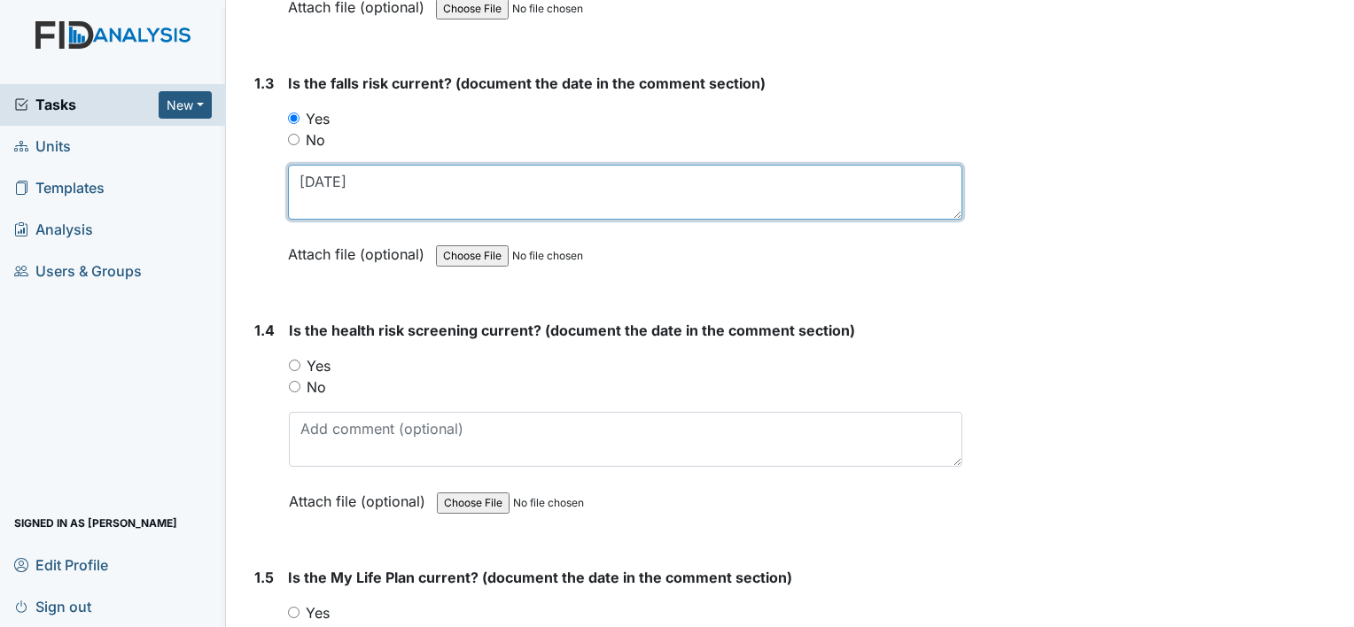
type textarea "[DATE]"
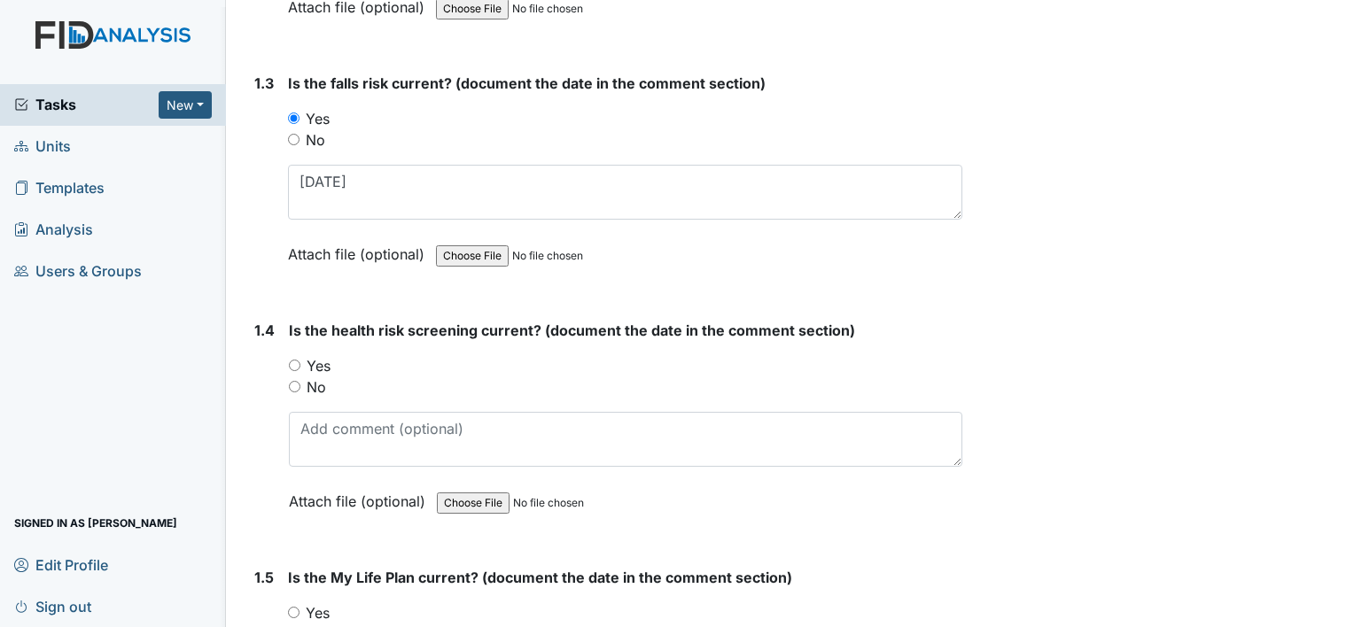
drag, startPoint x: 319, startPoint y: 366, endPoint x: 324, endPoint y: 393, distance: 28.0
click at [319, 366] on label "Yes" at bounding box center [319, 365] width 24 height 21
click at [300, 366] on input "Yes" at bounding box center [295, 366] width 12 height 12
radio input "true"
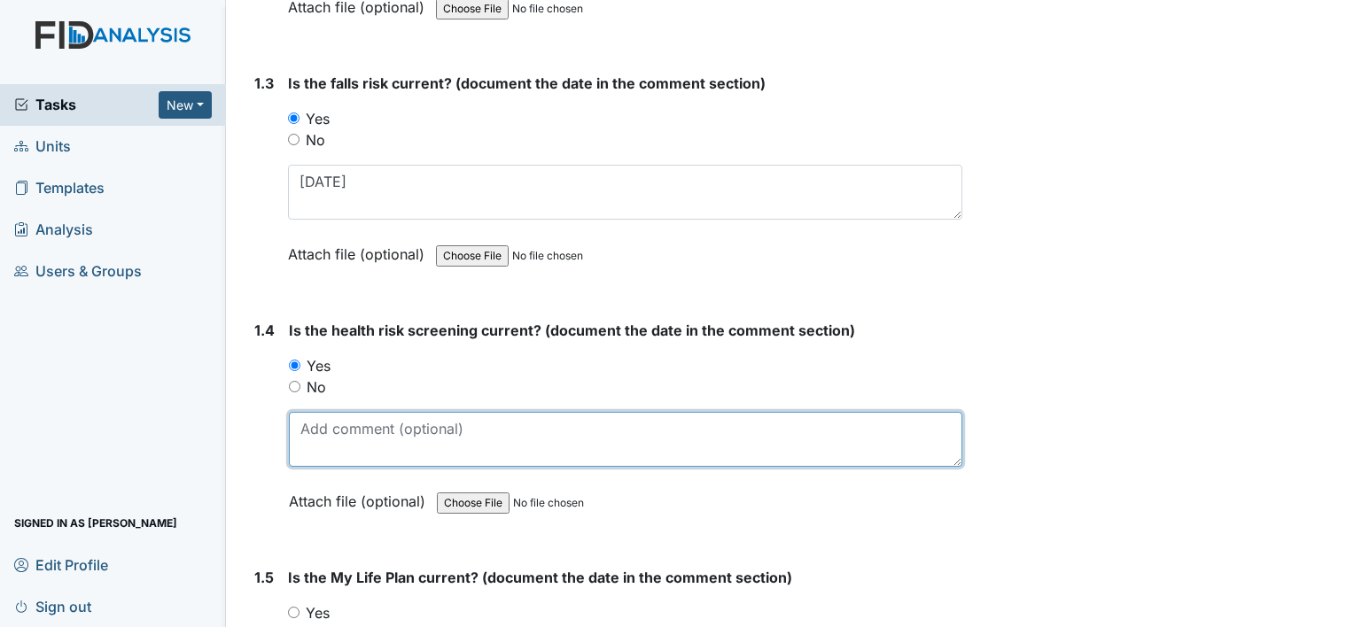
click at [330, 418] on textarea at bounding box center [625, 439] width 673 height 55
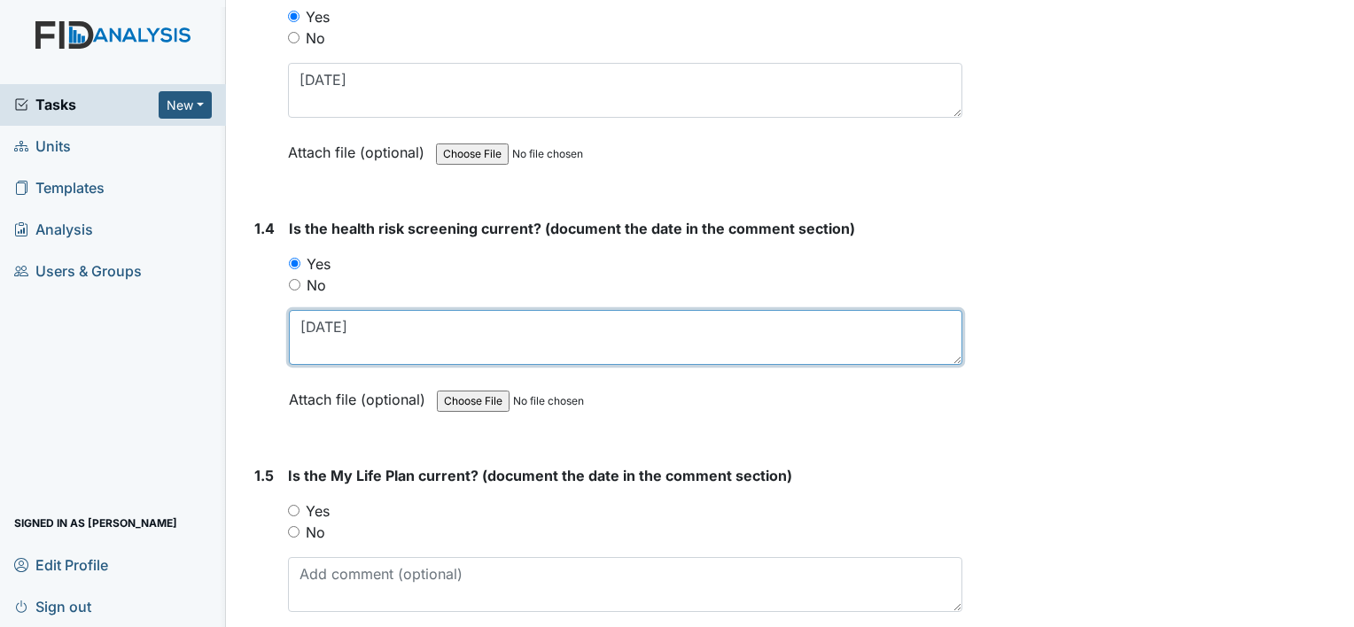
scroll to position [886, 0]
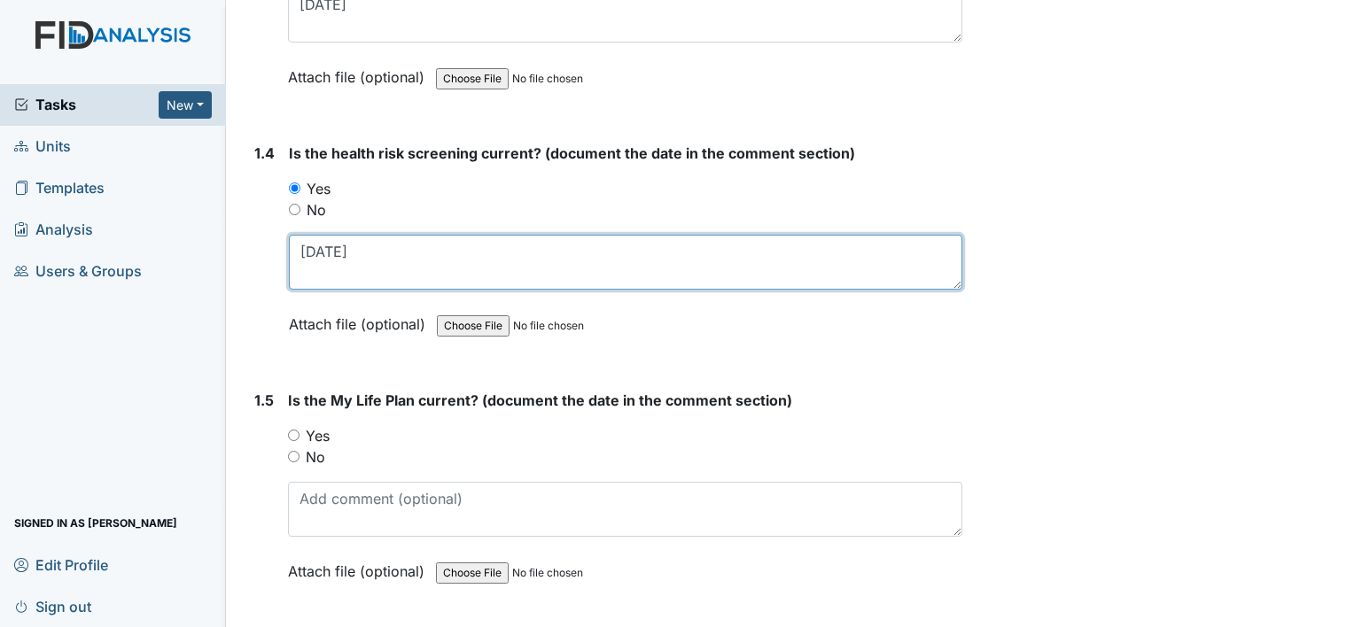
type textarea "[DATE]"
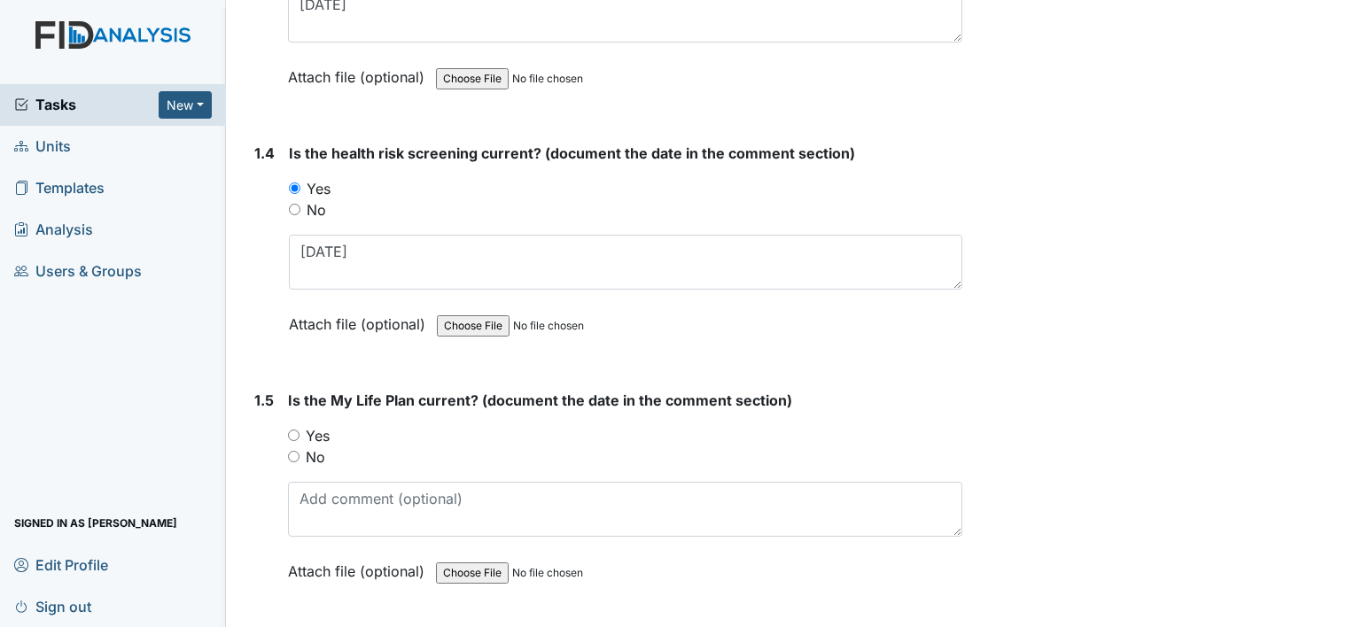
click at [314, 437] on label "Yes" at bounding box center [318, 435] width 24 height 21
click at [300, 437] on input "Yes" at bounding box center [294, 436] width 12 height 12
radio input "true"
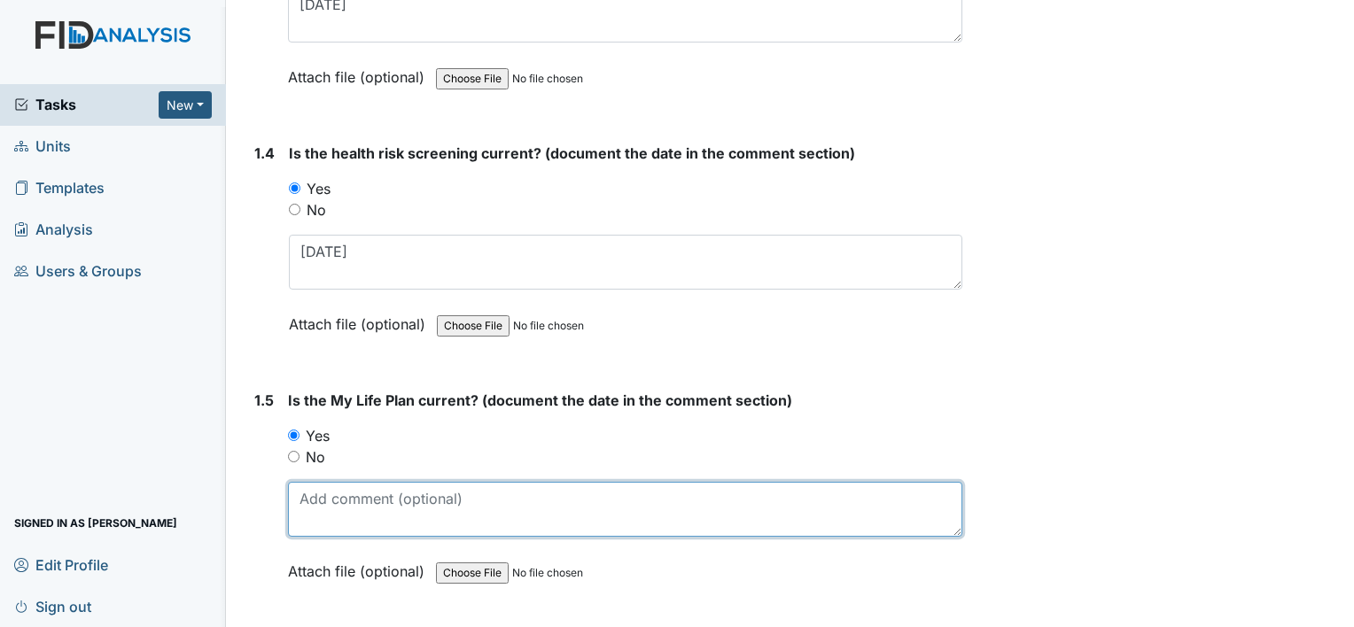
click at [338, 497] on textarea at bounding box center [625, 509] width 674 height 55
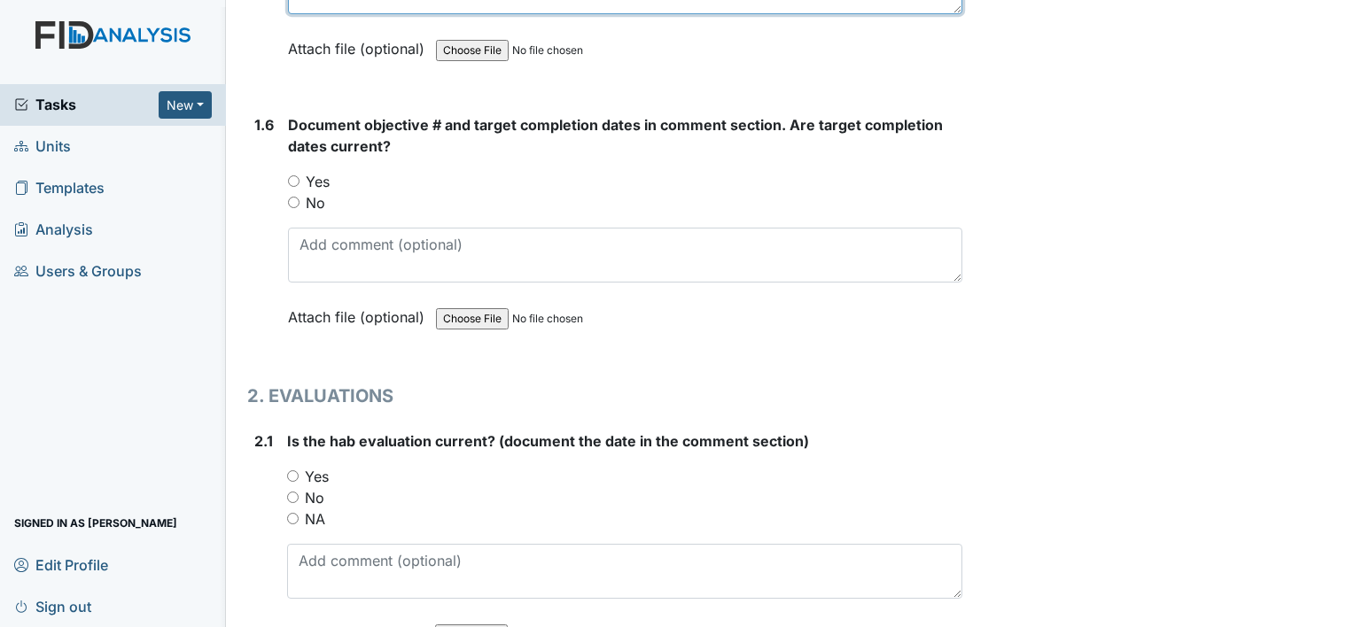
scroll to position [1418, 0]
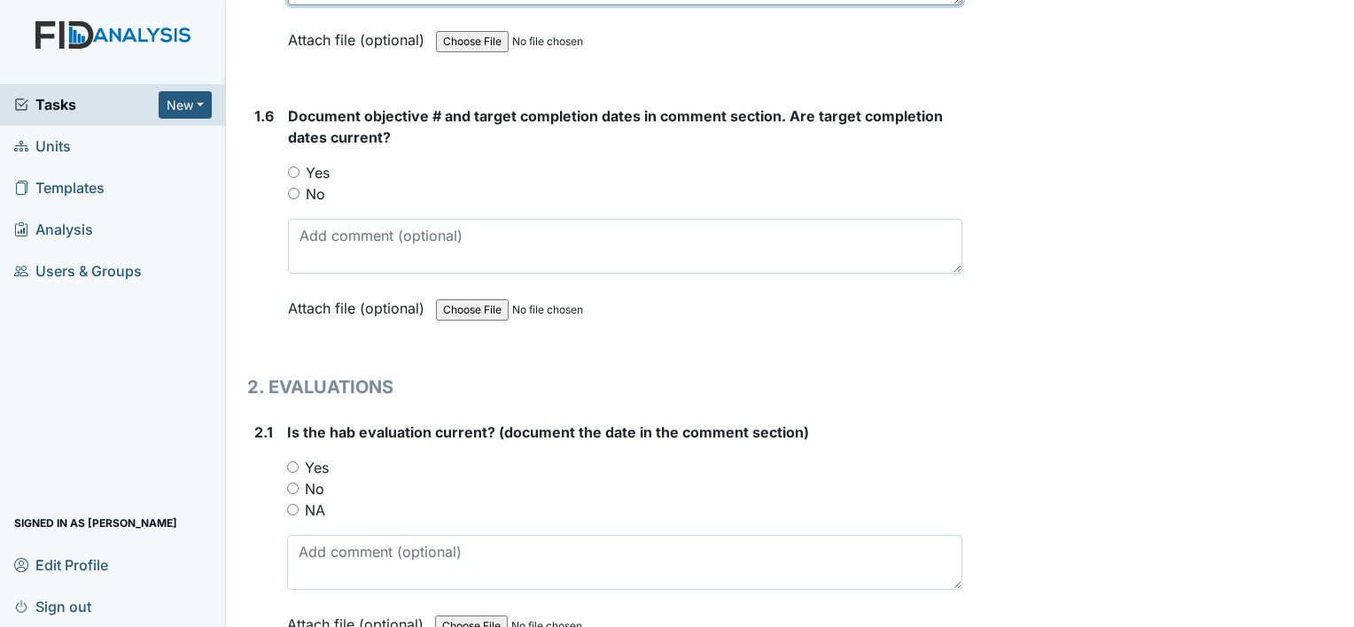
type textarea "[DATE]"
click at [319, 167] on label "Yes" at bounding box center [318, 172] width 24 height 21
click at [300, 167] on input "Yes" at bounding box center [294, 173] width 12 height 12
radio input "true"
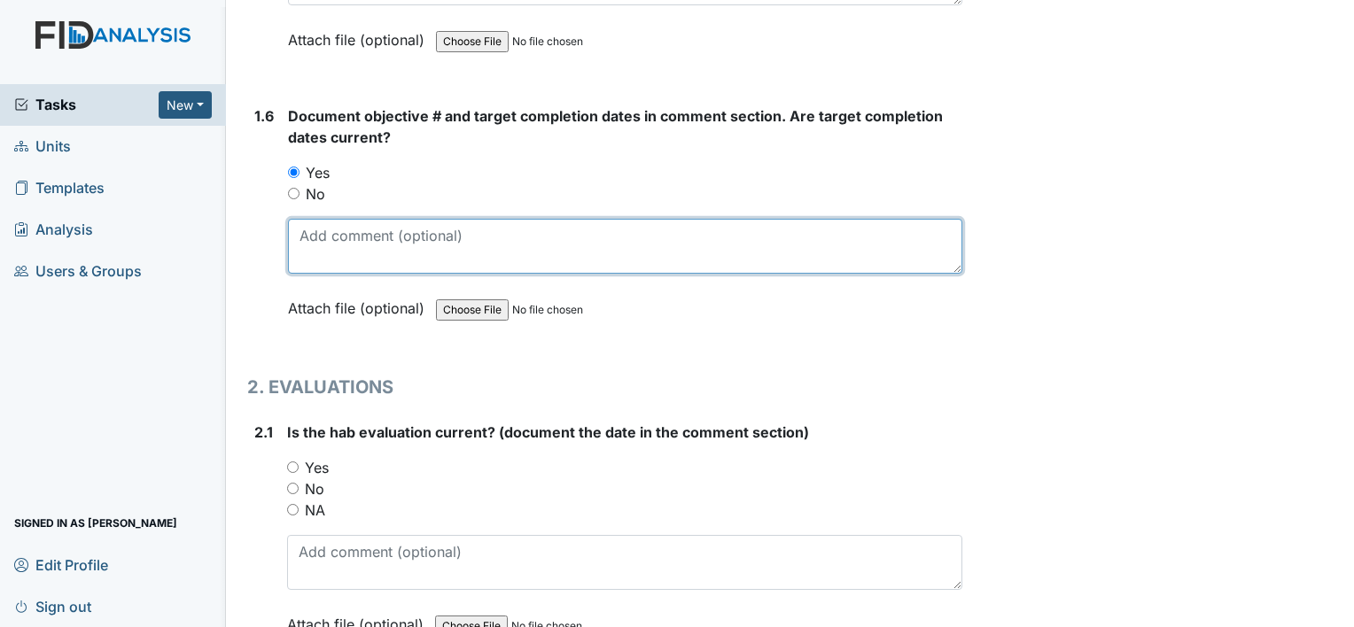
click at [351, 243] on textarea at bounding box center [625, 246] width 674 height 55
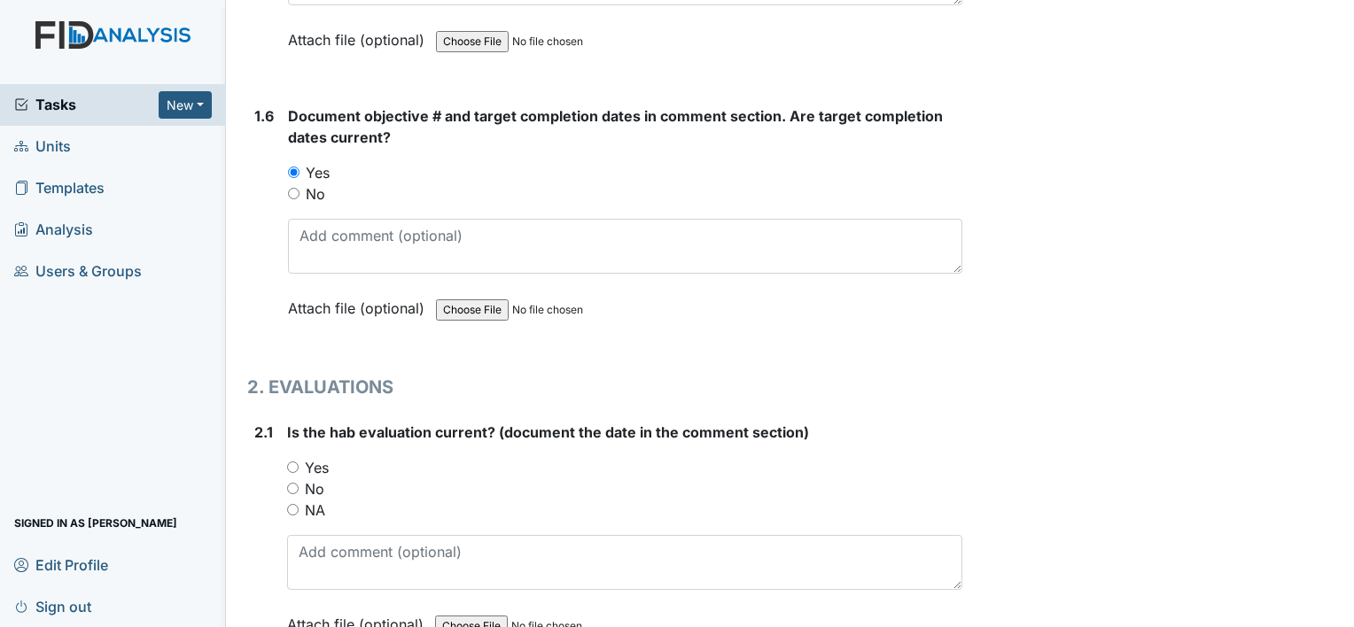
click at [312, 462] on label "Yes" at bounding box center [317, 467] width 24 height 21
click at [299, 462] on input "Yes" at bounding box center [293, 468] width 12 height 12
radio input "true"
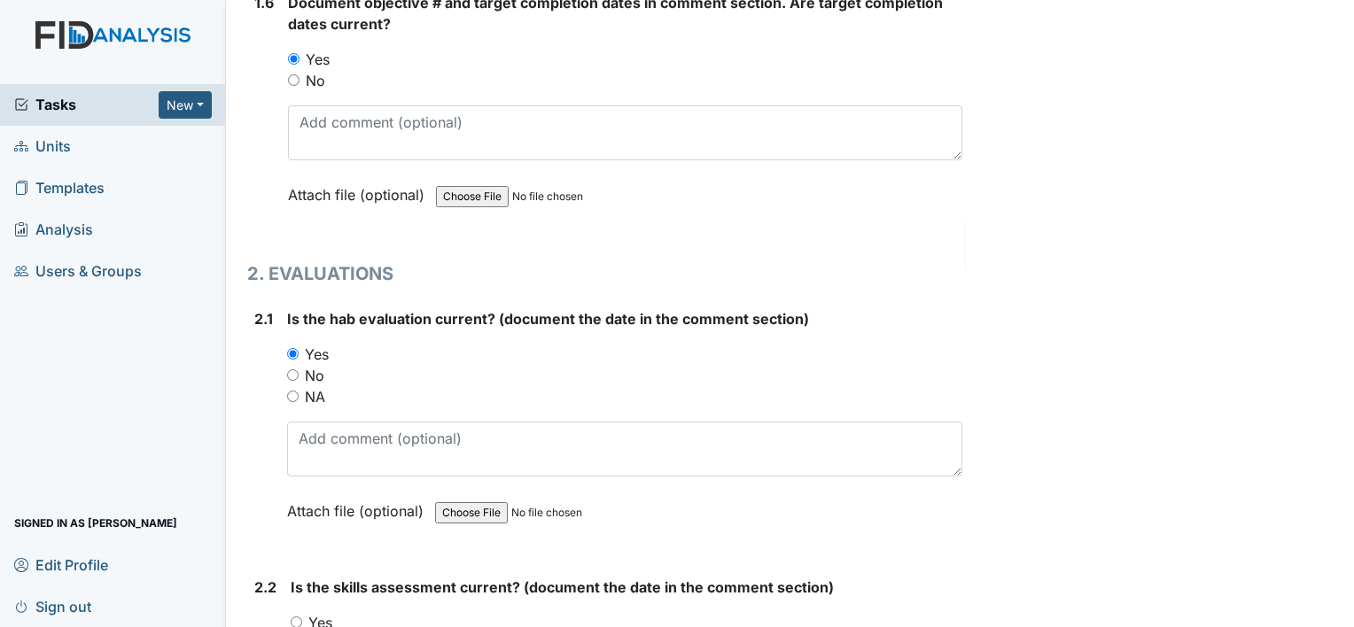
scroll to position [1595, 0]
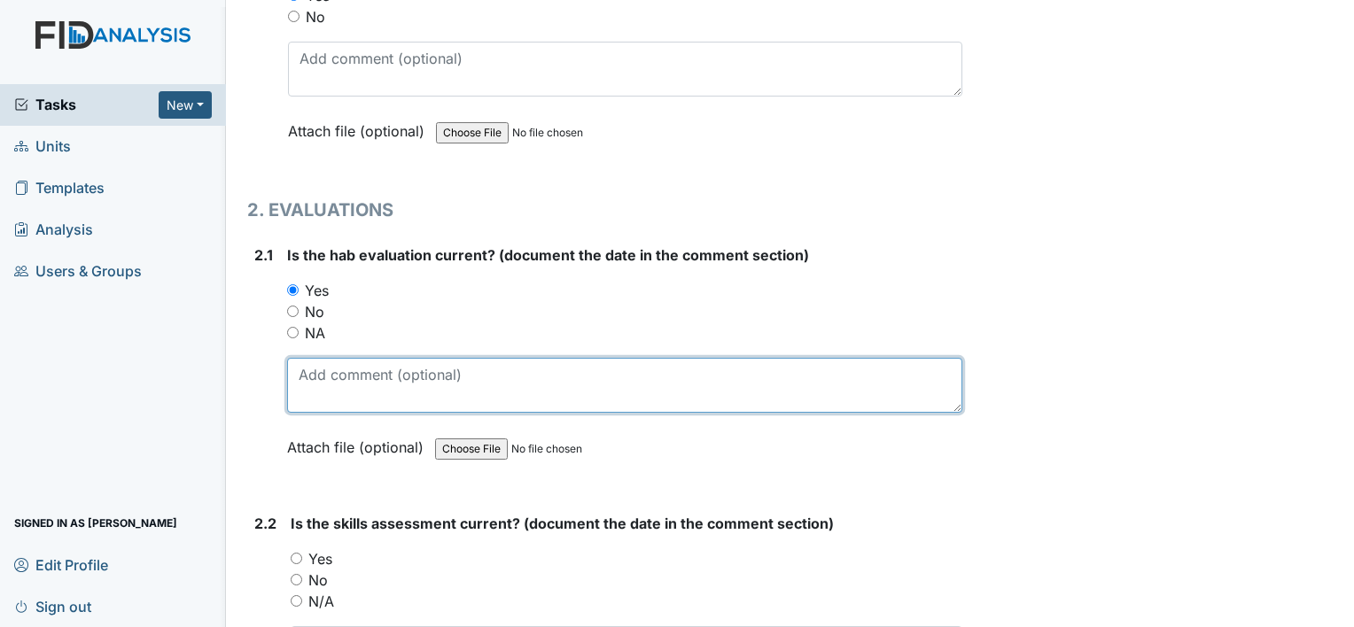
click at [325, 383] on textarea at bounding box center [624, 385] width 675 height 55
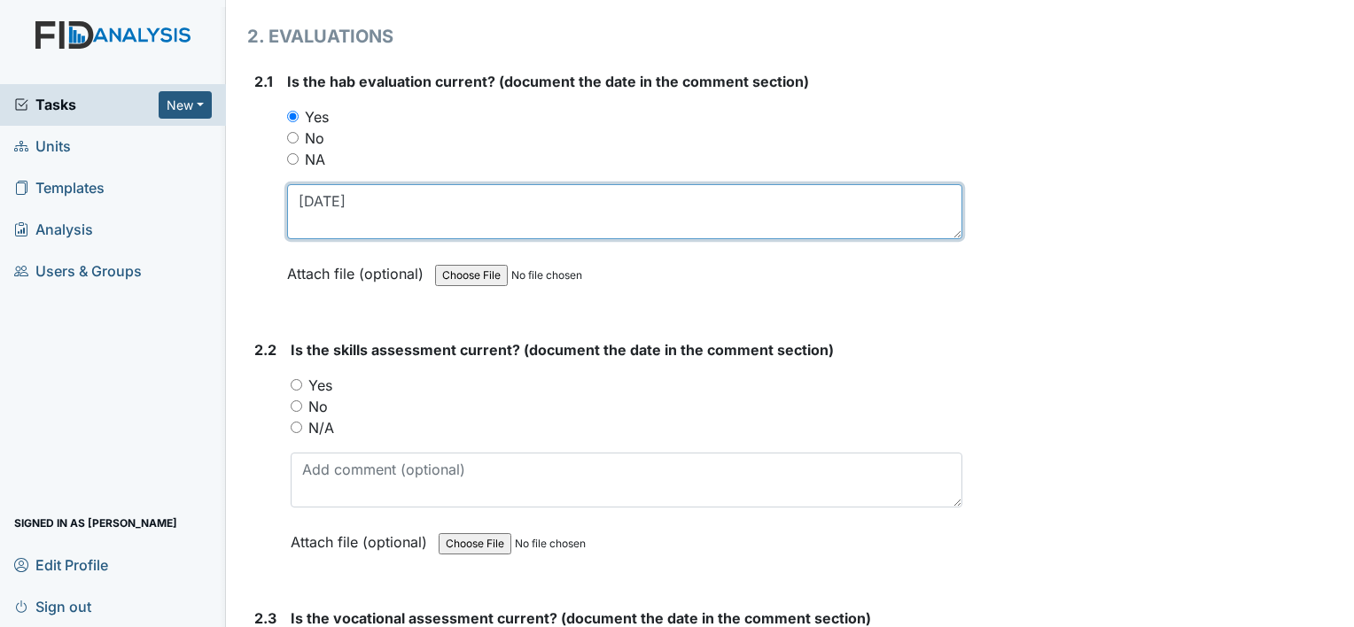
scroll to position [1772, 0]
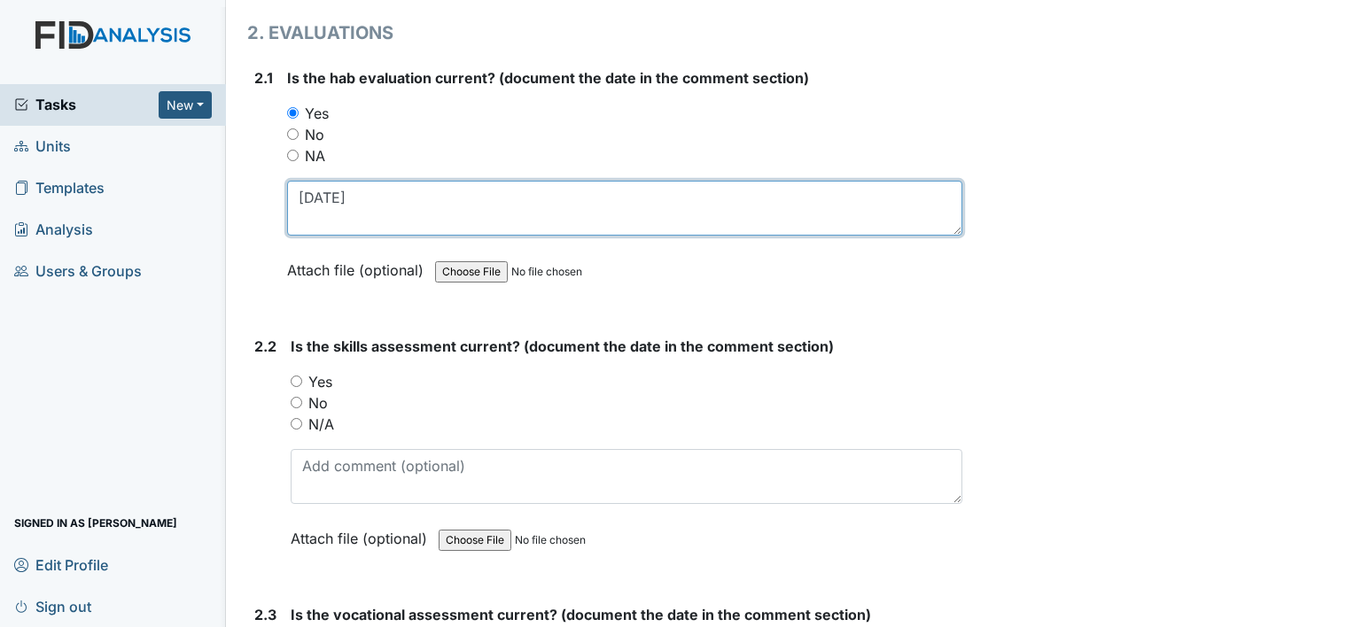
type textarea "[DATE]"
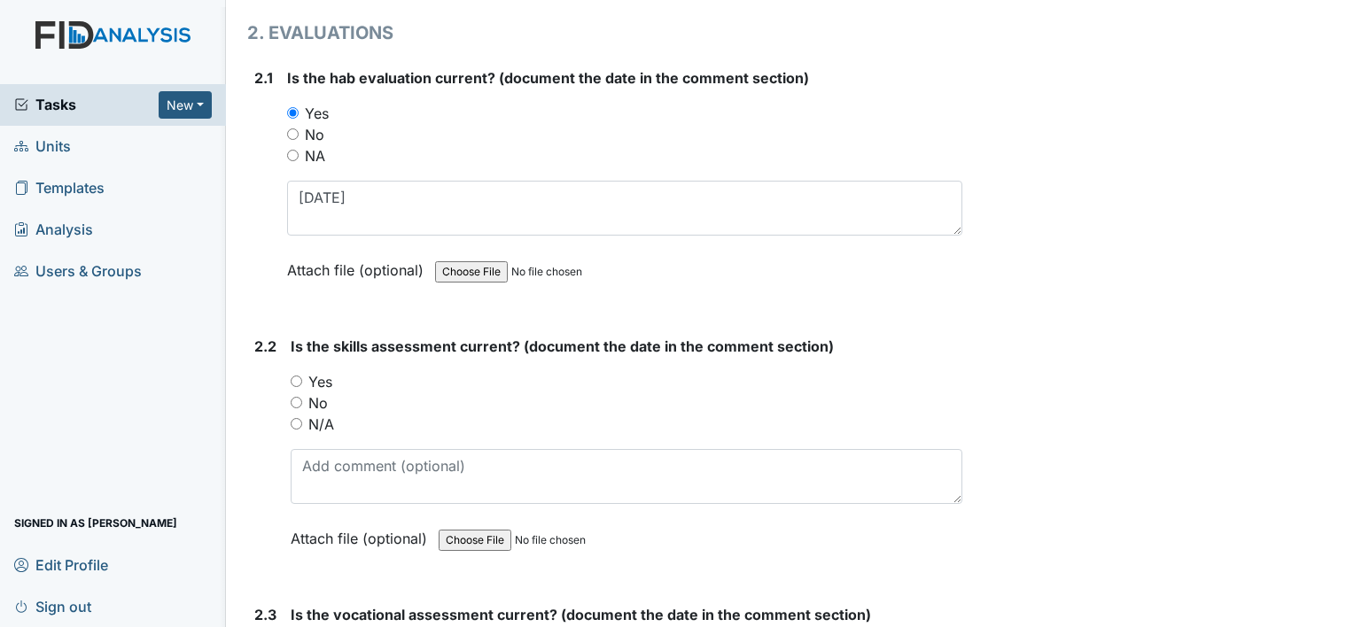
click at [323, 377] on label "Yes" at bounding box center [320, 381] width 24 height 21
click at [302, 377] on input "Yes" at bounding box center [297, 382] width 12 height 12
radio input "true"
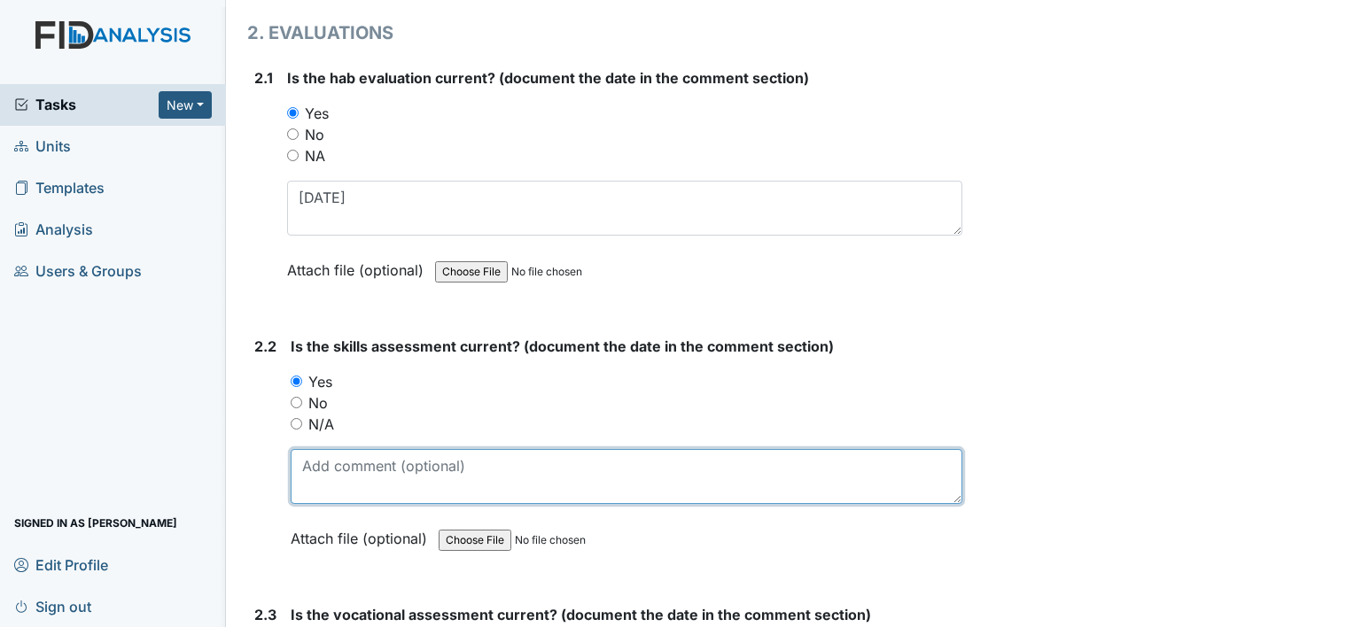
click at [361, 477] on textarea at bounding box center [627, 476] width 672 height 55
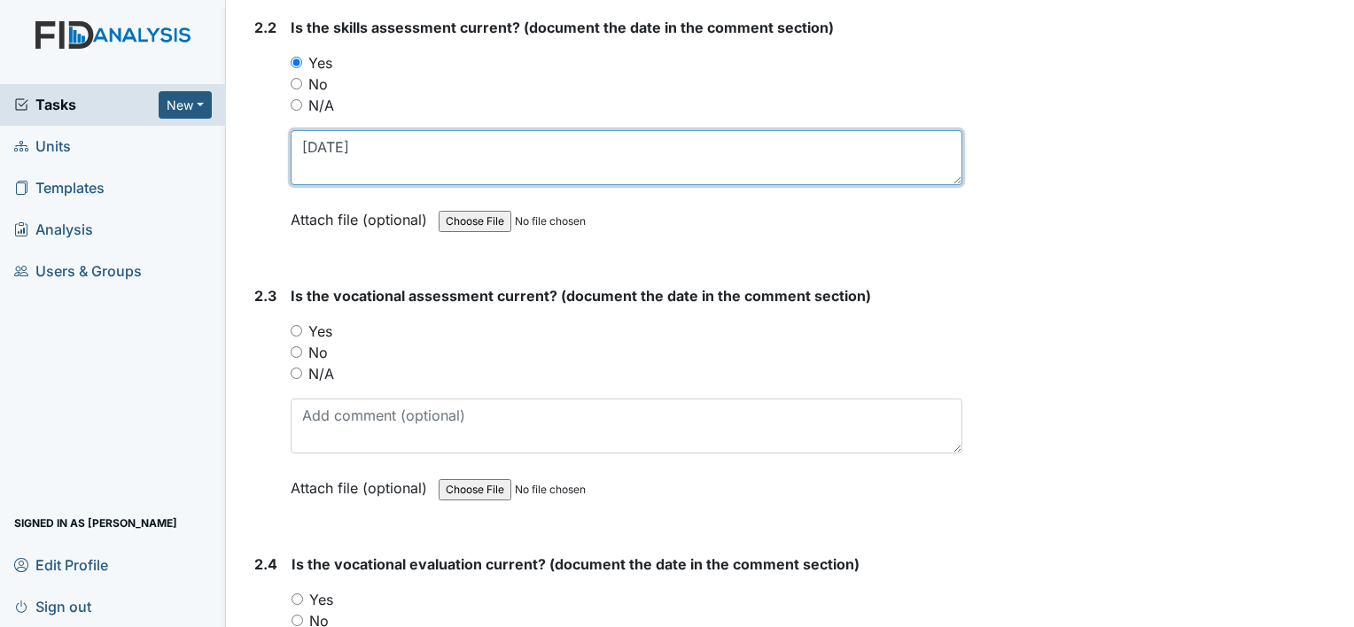
scroll to position [2127, 0]
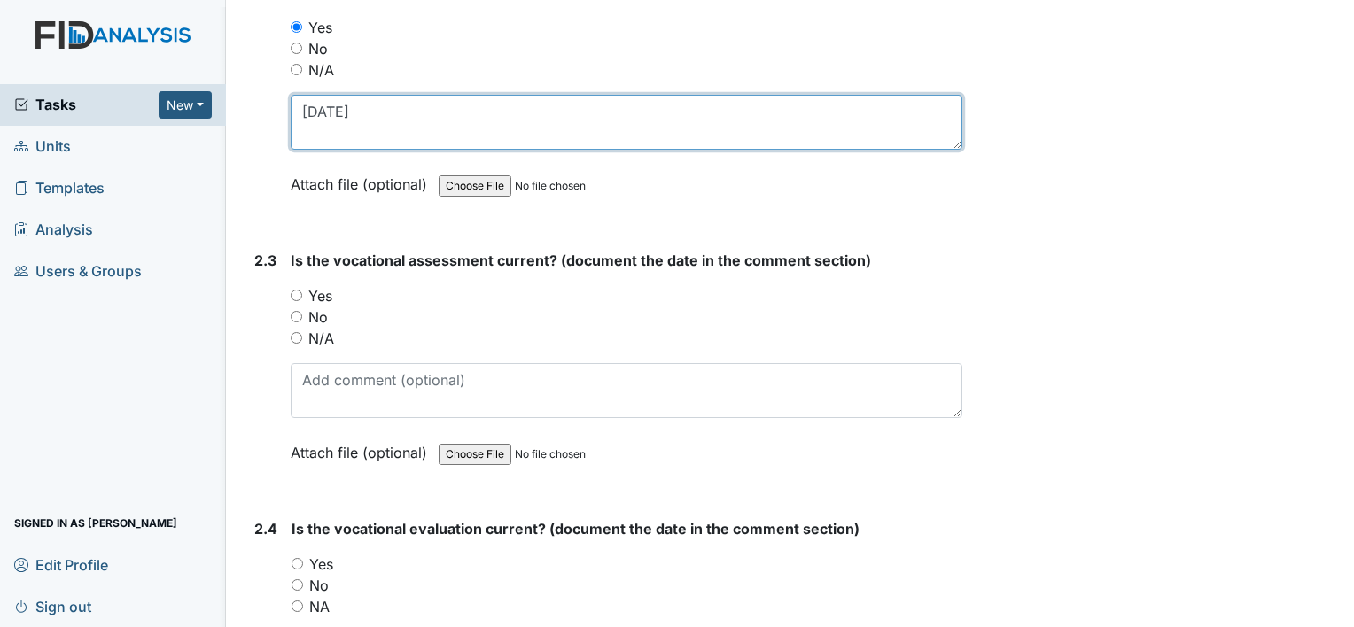
type textarea "10-7-24"
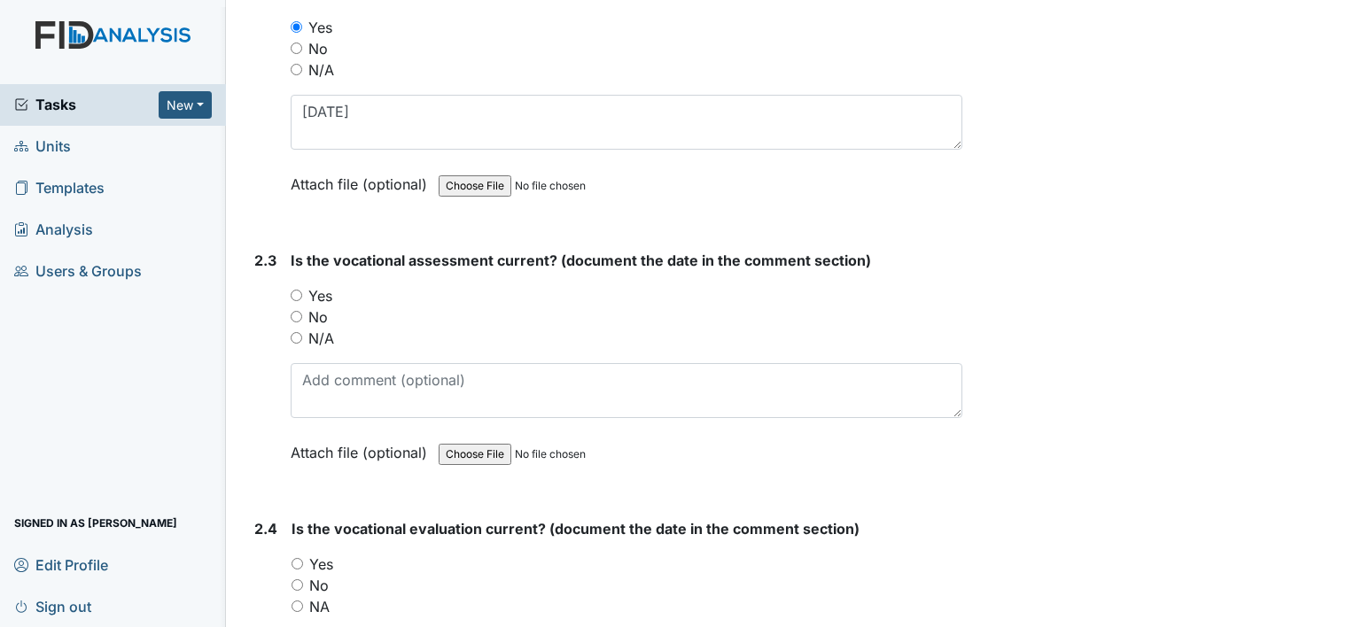
click at [323, 328] on label "N/A" at bounding box center [321, 338] width 26 height 21
click at [302, 332] on input "N/A" at bounding box center [297, 338] width 12 height 12
radio input "true"
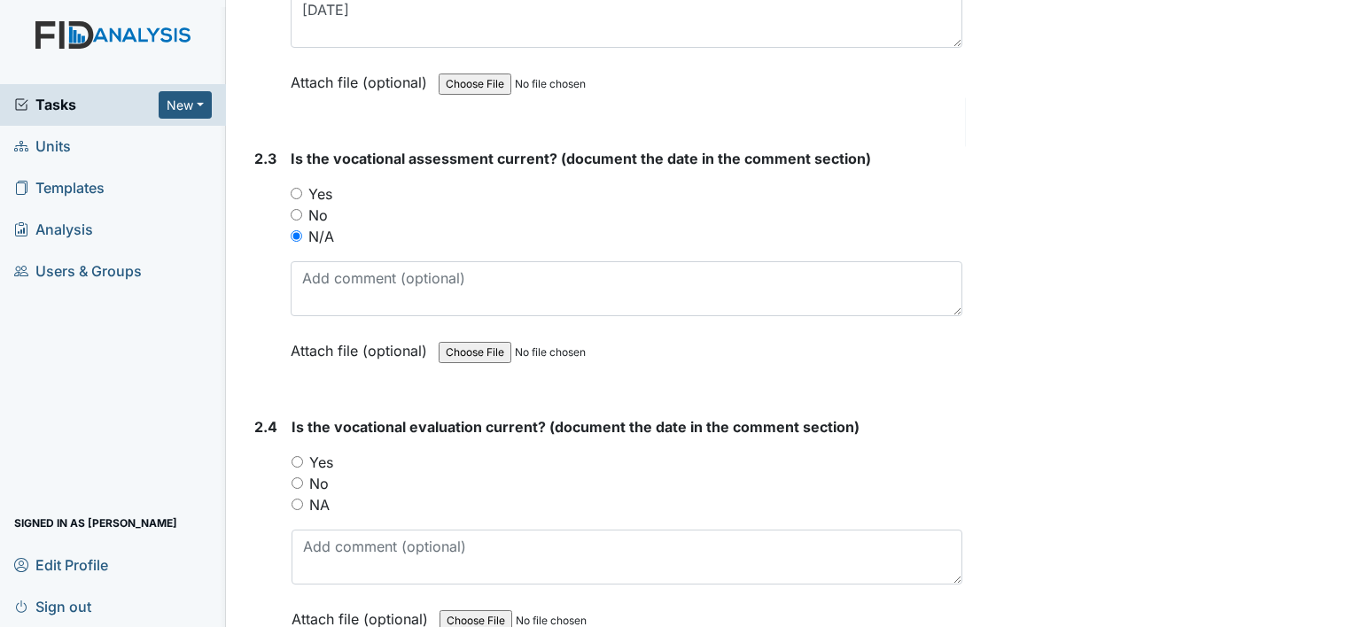
scroll to position [2304, 0]
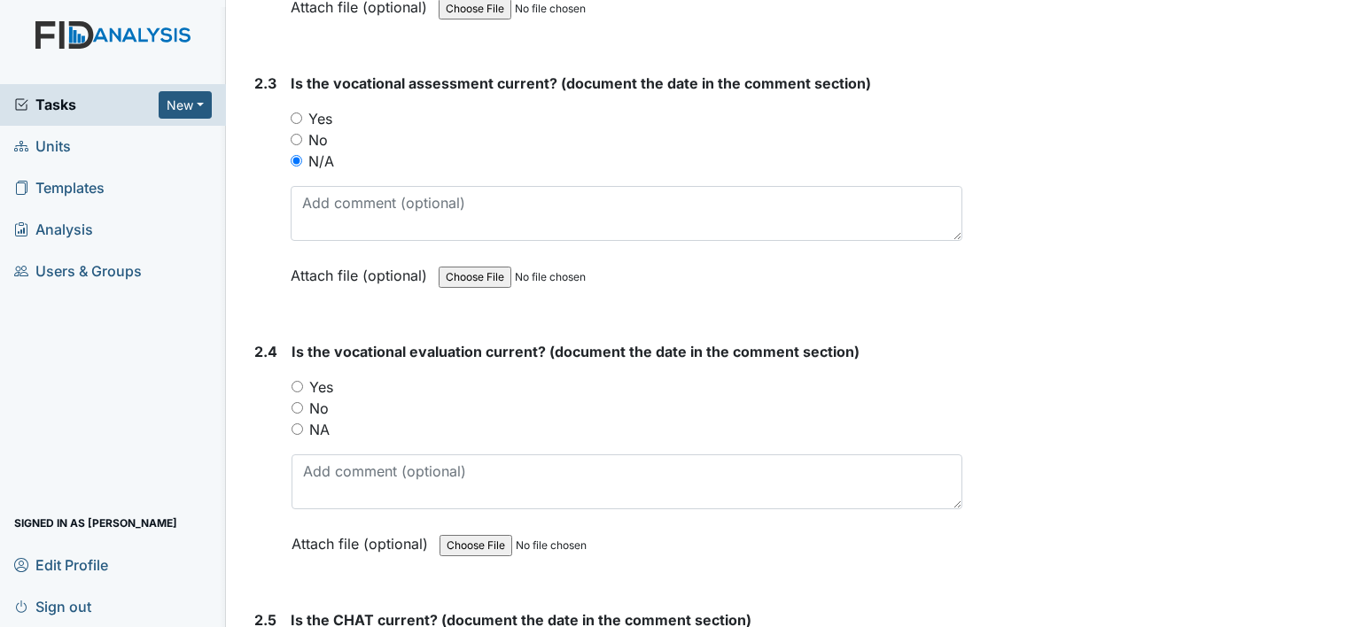
click at [320, 422] on label "NA" at bounding box center [319, 429] width 20 height 21
click at [303, 424] on input "NA" at bounding box center [298, 430] width 12 height 12
radio input "true"
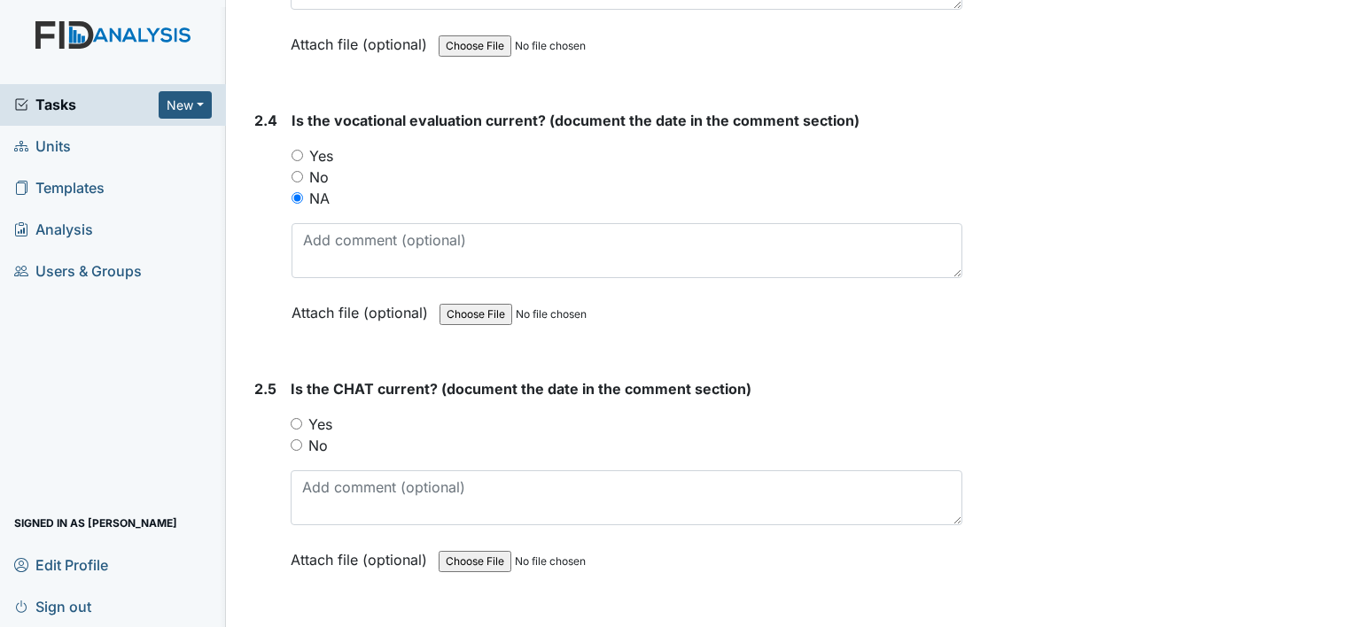
scroll to position [2570, 0]
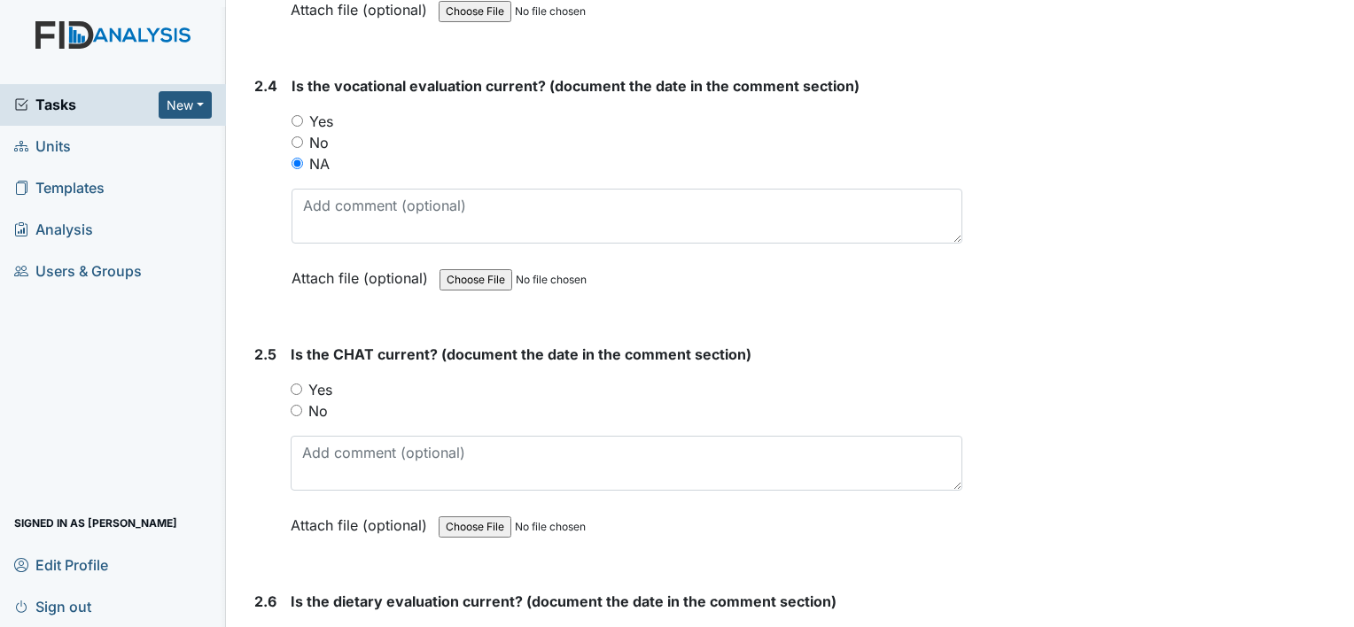
click at [323, 384] on label "Yes" at bounding box center [320, 389] width 24 height 21
click at [302, 384] on input "Yes" at bounding box center [297, 390] width 12 height 12
radio input "true"
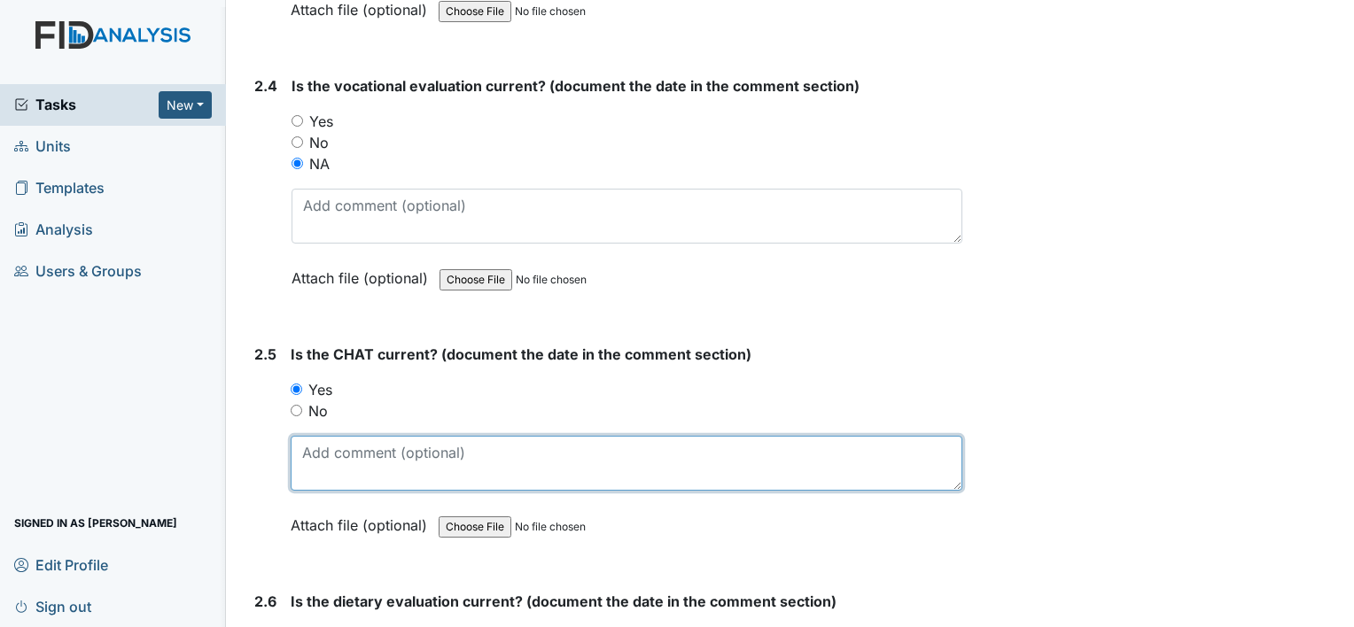
click at [344, 452] on textarea at bounding box center [627, 463] width 672 height 55
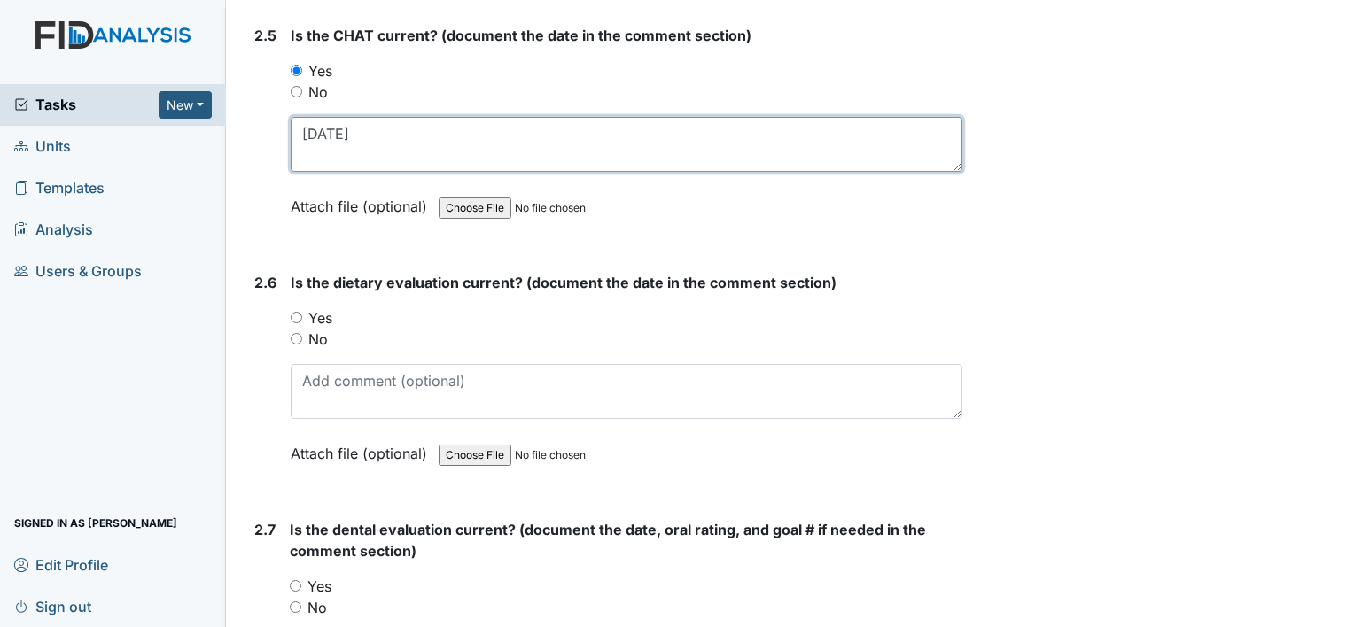
scroll to position [2924, 0]
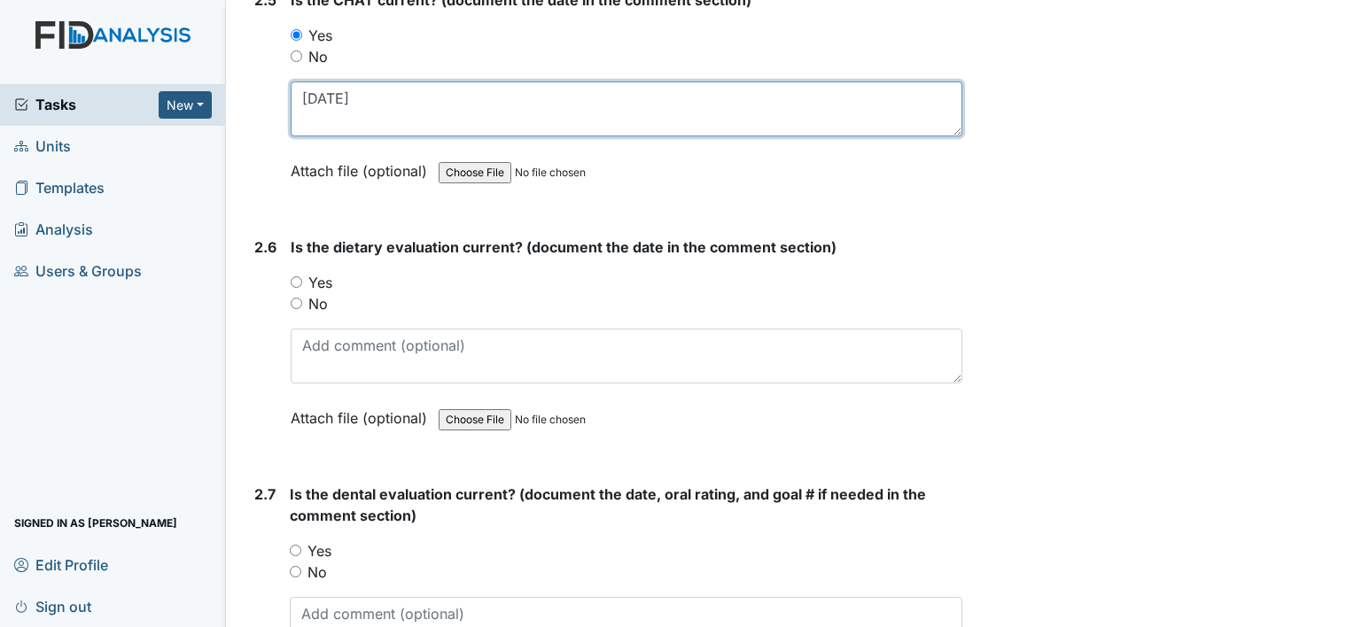
type textarea "10-1-24"
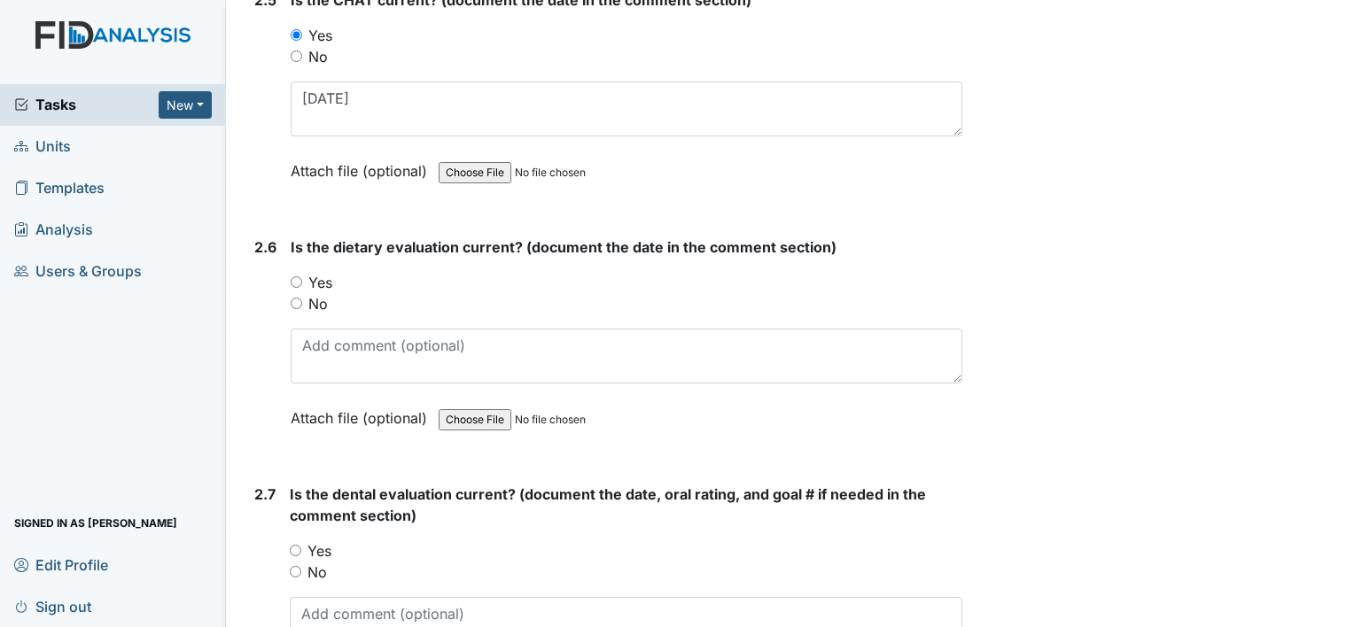
drag, startPoint x: 319, startPoint y: 274, endPoint x: 344, endPoint y: 337, distance: 67.6
click at [319, 275] on label "Yes" at bounding box center [320, 282] width 24 height 21
click at [302, 276] on input "Yes" at bounding box center [297, 282] width 12 height 12
radio input "true"
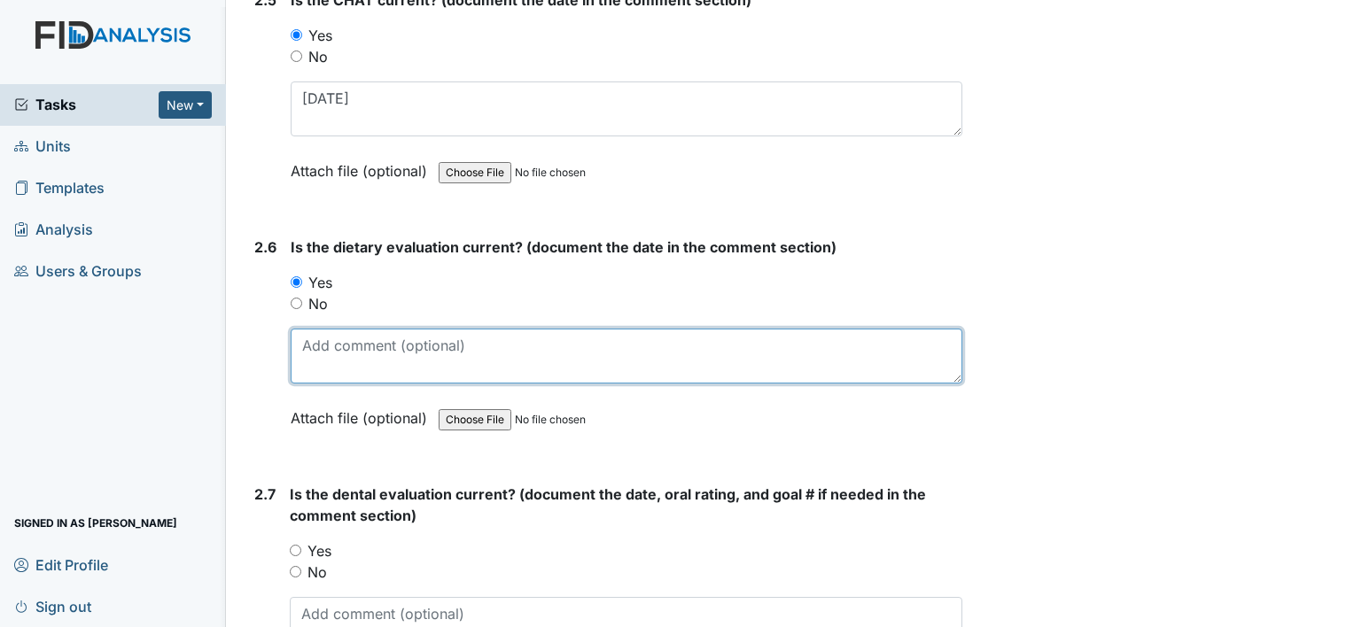
click at [345, 344] on textarea at bounding box center [627, 356] width 672 height 55
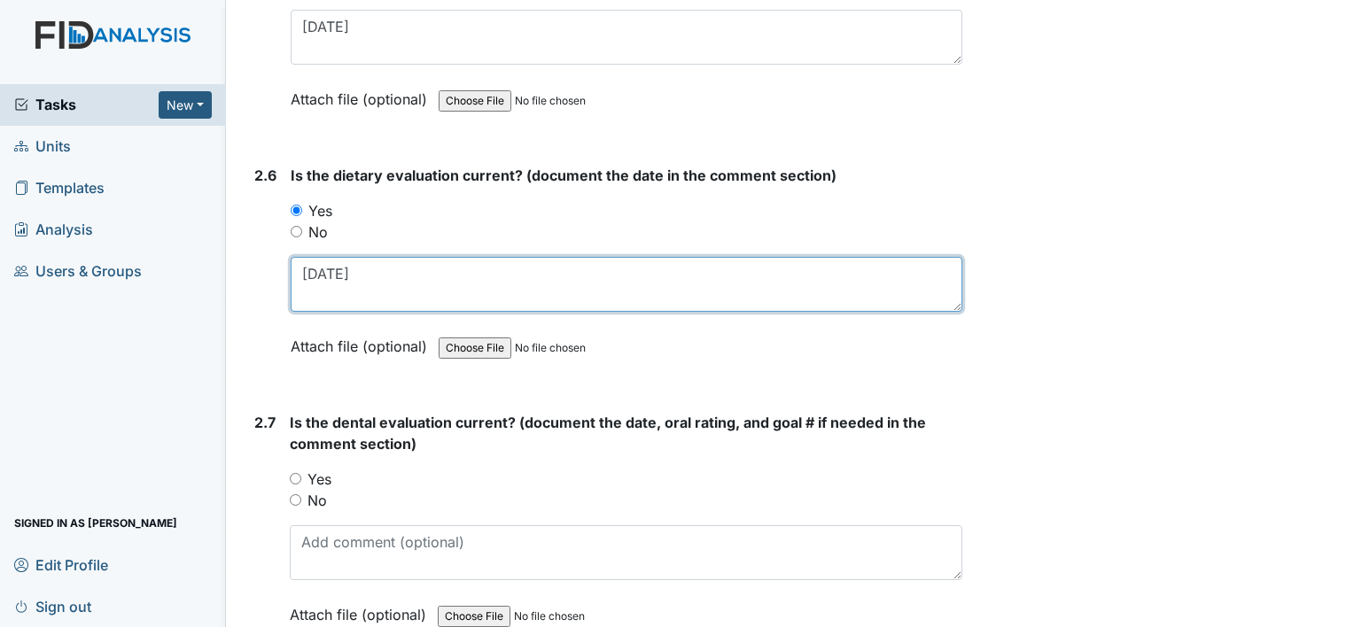
scroll to position [3101, 0]
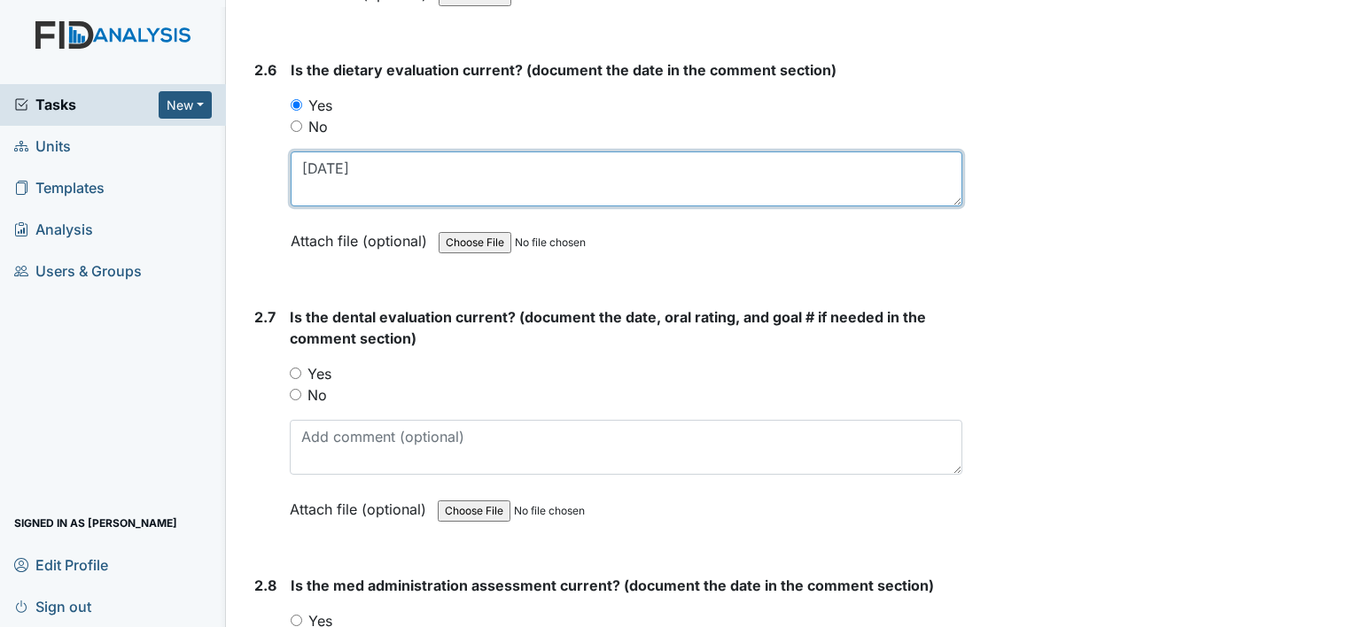
type textarea "9-10-24"
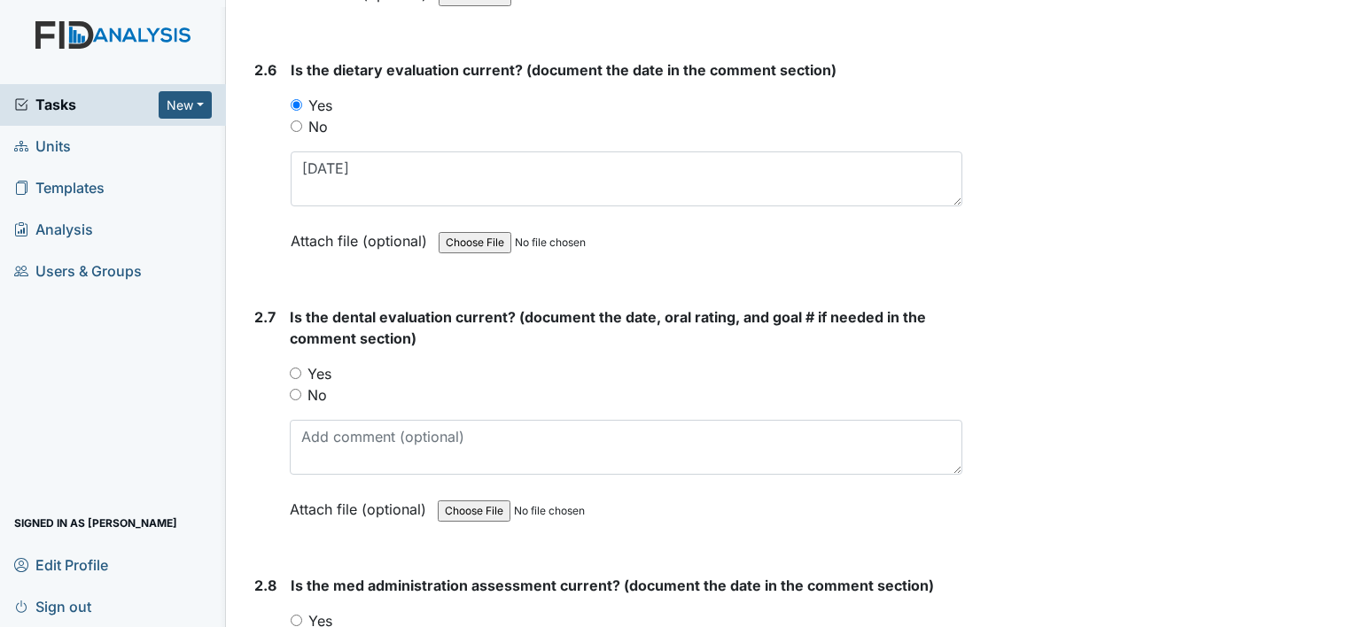
drag, startPoint x: 318, startPoint y: 363, endPoint x: 323, endPoint y: 416, distance: 53.4
click at [318, 363] on label "Yes" at bounding box center [319, 373] width 24 height 21
click at [301, 368] on input "Yes" at bounding box center [296, 374] width 12 height 12
radio input "true"
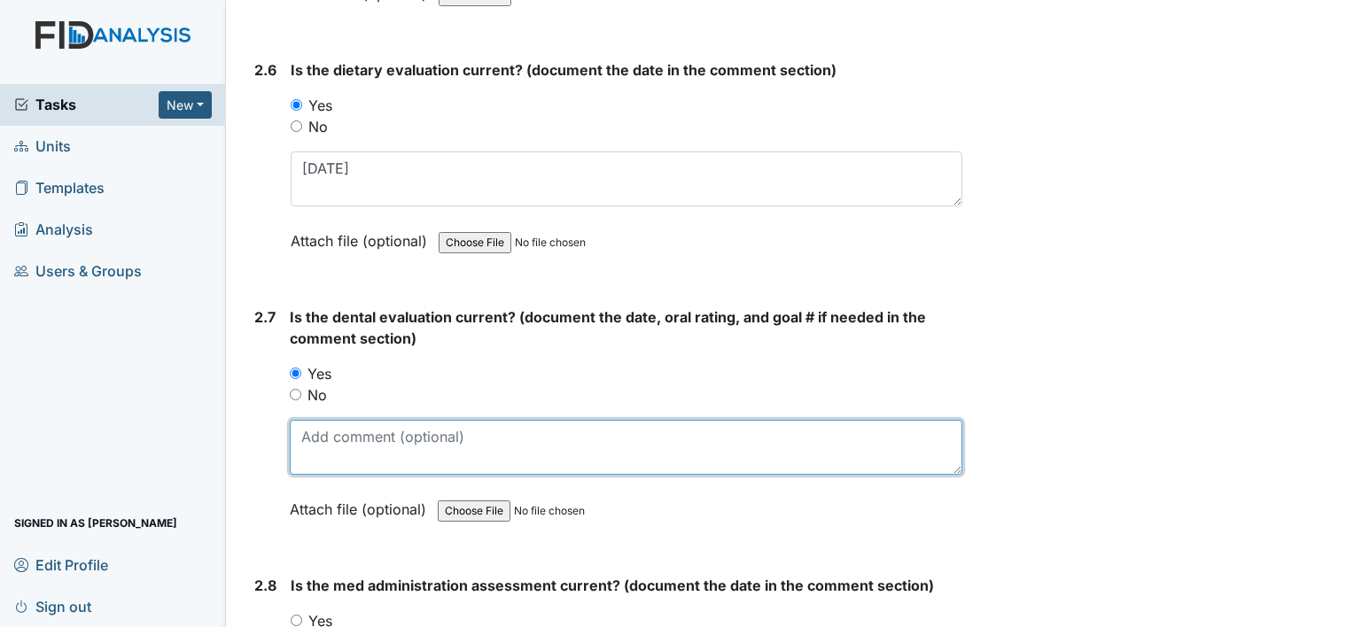
click at [324, 435] on textarea at bounding box center [626, 447] width 673 height 55
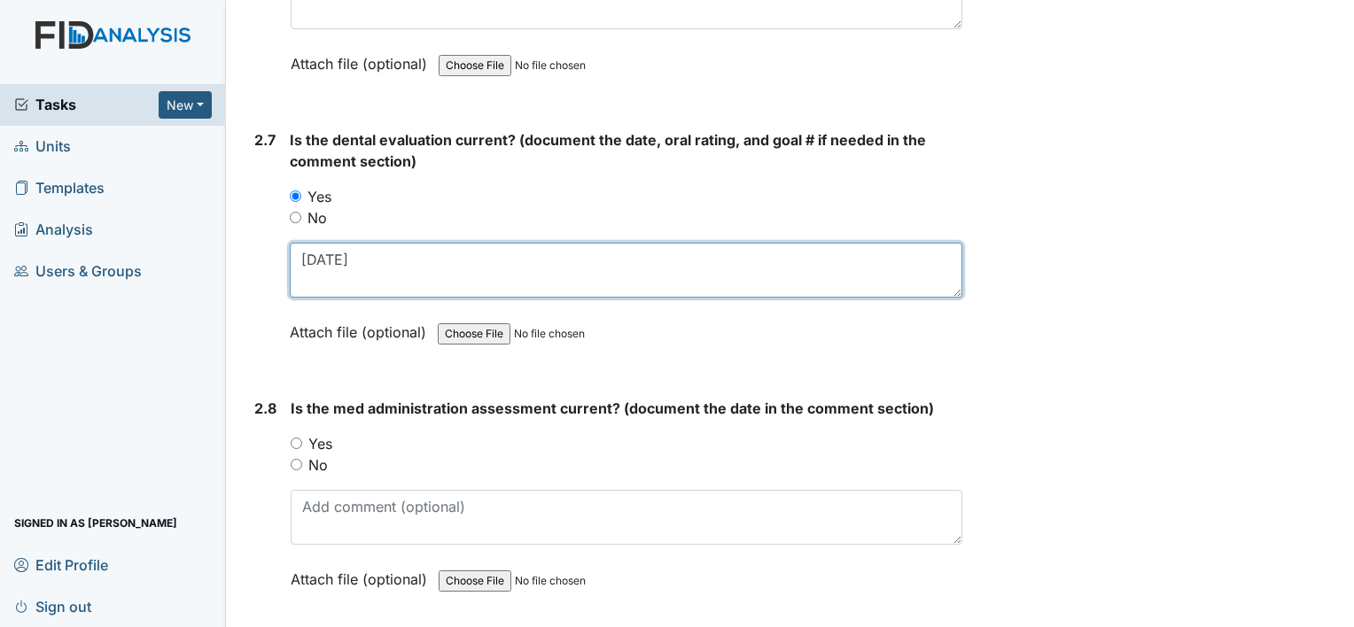
type textarea "11-12-24"
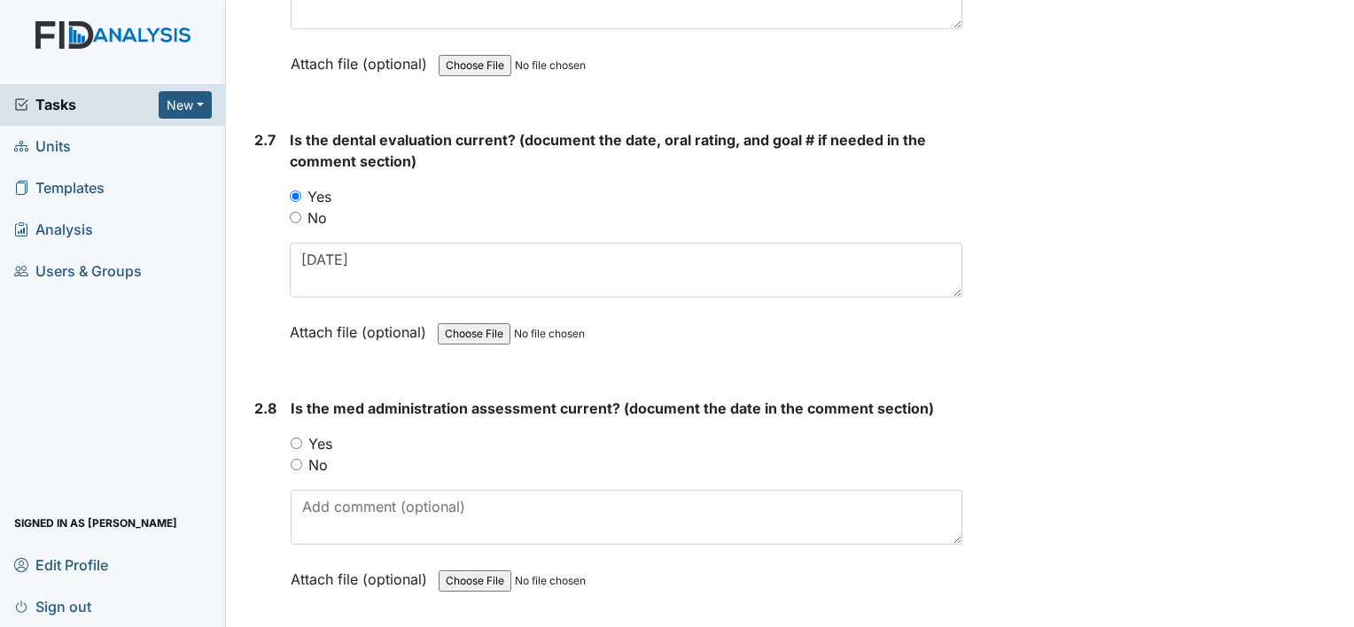
click at [323, 433] on label "Yes" at bounding box center [320, 443] width 24 height 21
click at [302, 438] on input "Yes" at bounding box center [297, 444] width 12 height 12
radio input "true"
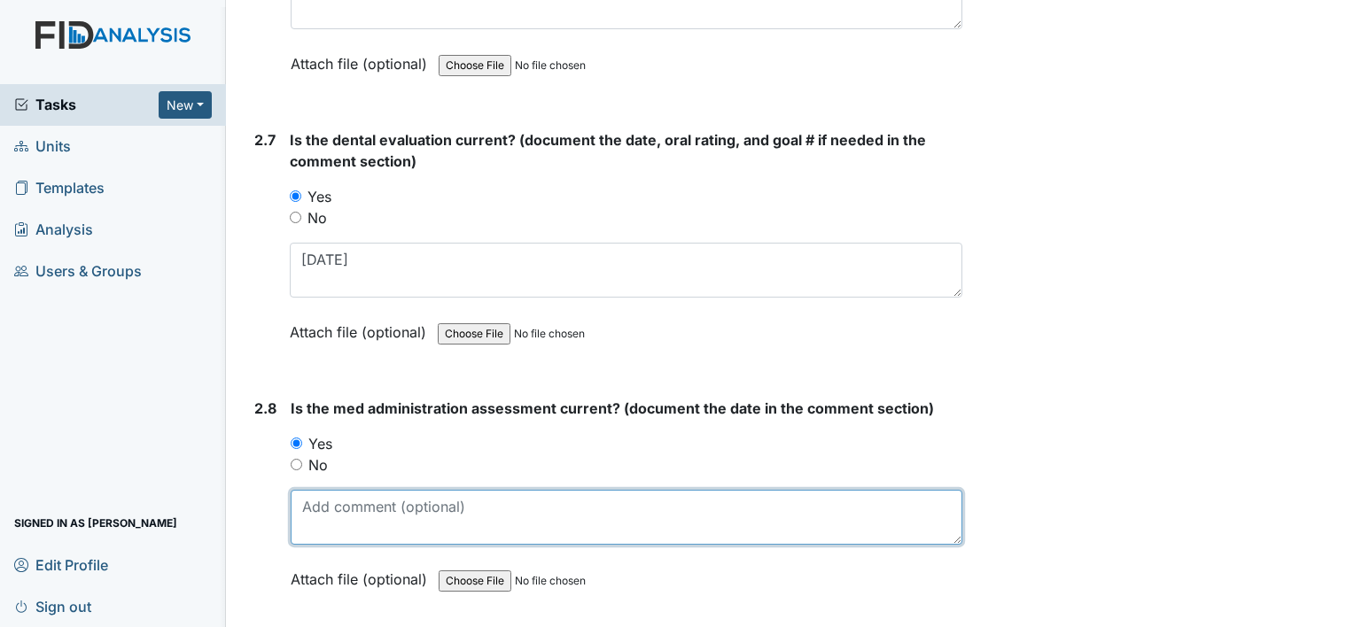
click at [373, 513] on textarea at bounding box center [627, 517] width 672 height 55
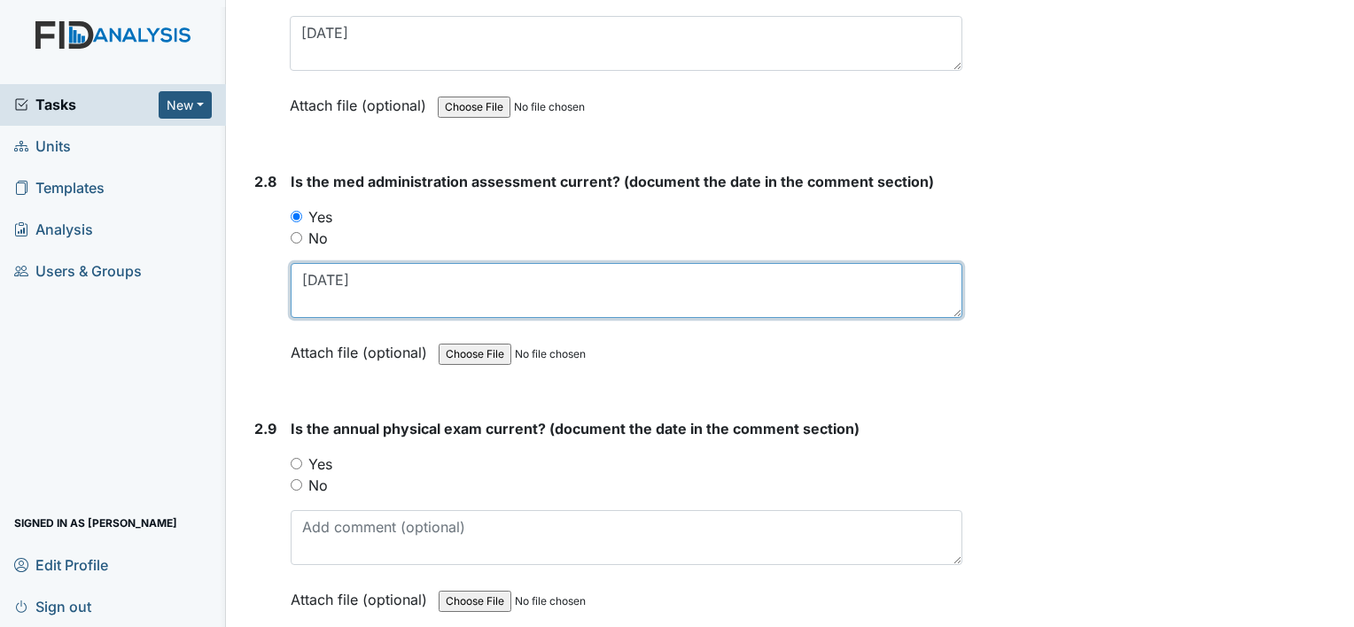
scroll to position [3545, 0]
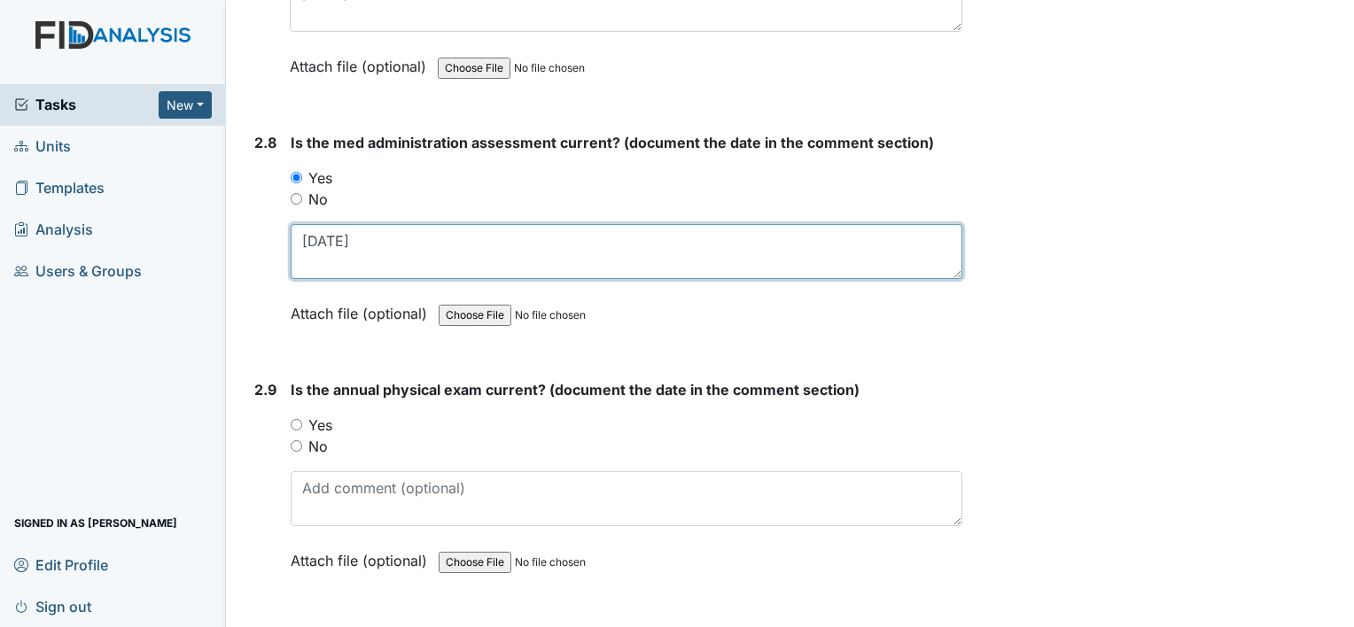
type textarea "2-28-25"
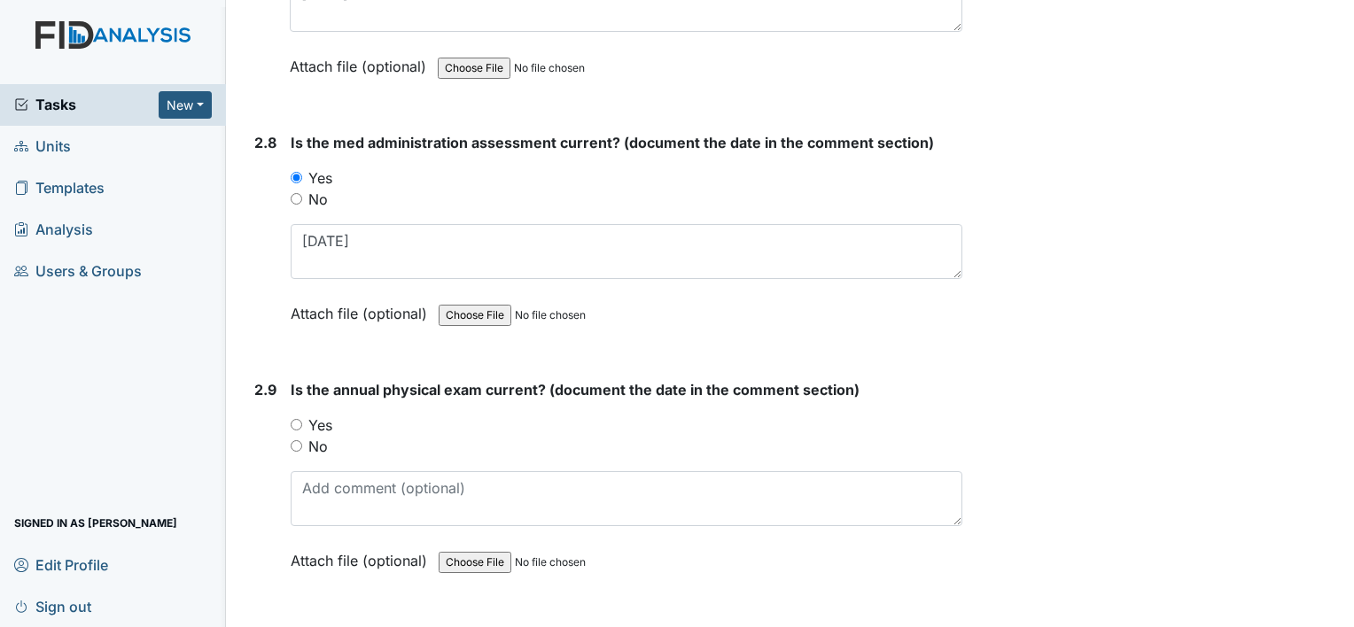
click at [332, 415] on label "Yes" at bounding box center [320, 425] width 24 height 21
click at [302, 419] on input "Yes" at bounding box center [297, 425] width 12 height 12
radio input "true"
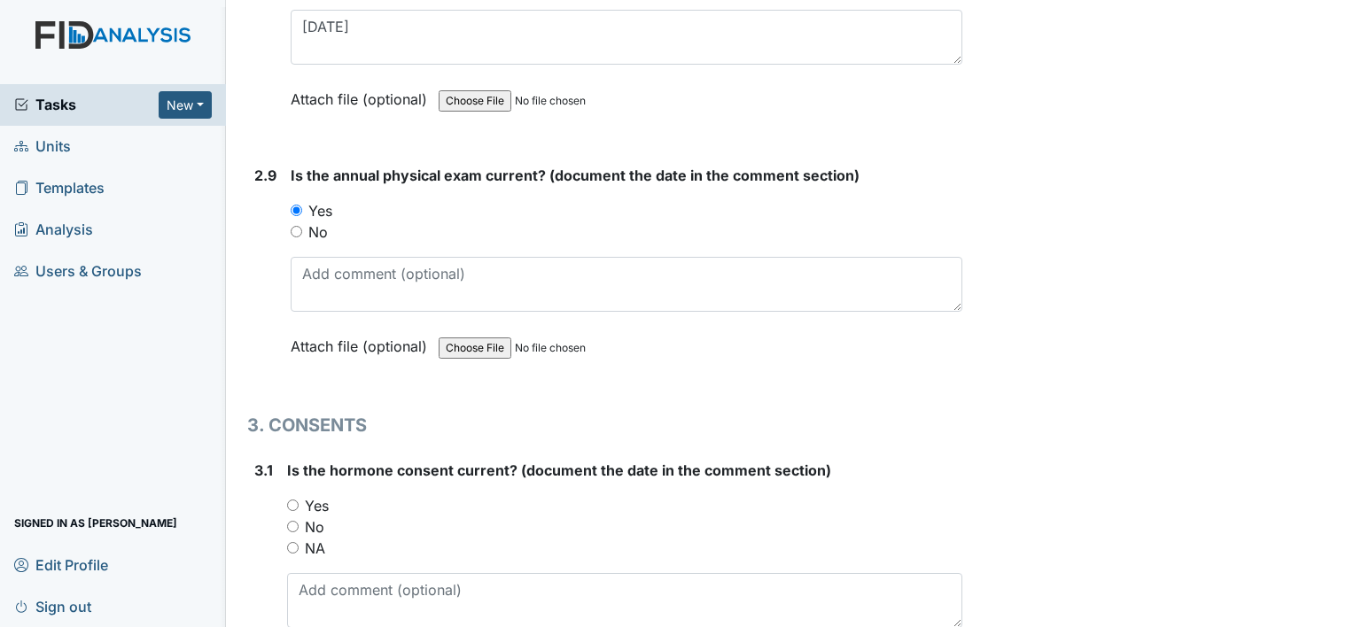
scroll to position [3899, 0]
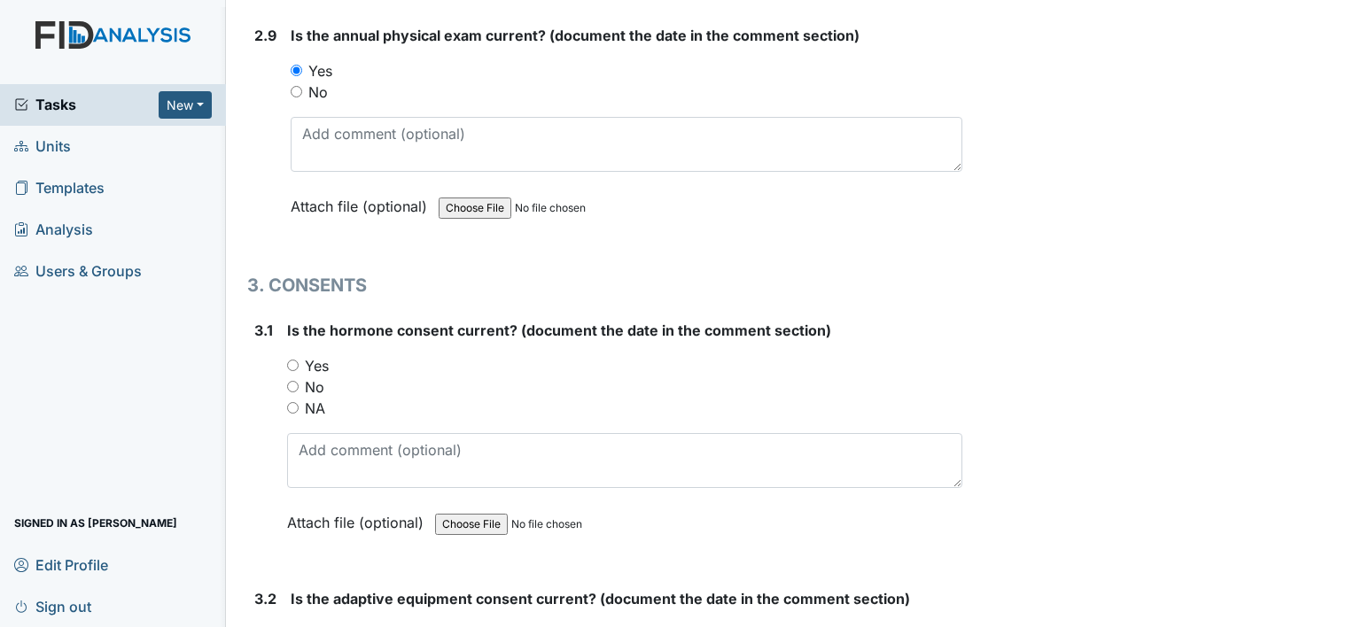
click at [315, 398] on label "NA" at bounding box center [315, 408] width 20 height 21
click at [299, 402] on input "NA" at bounding box center [293, 408] width 12 height 12
radio input "true"
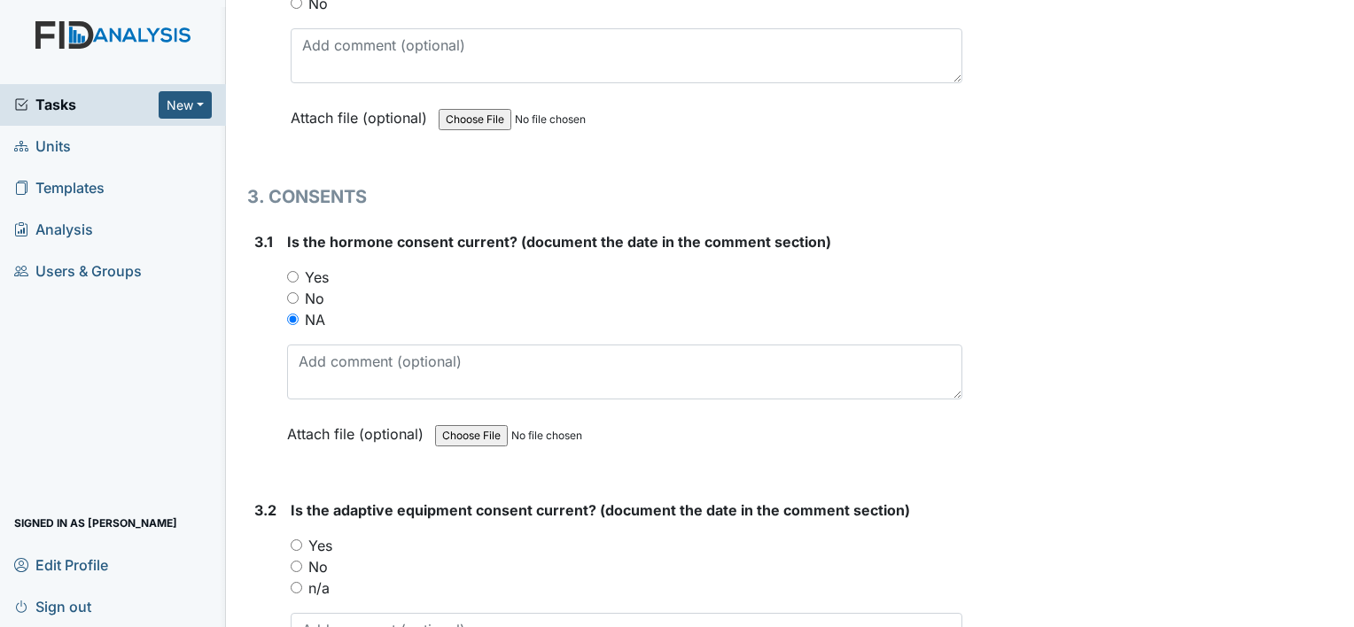
click at [330, 535] on label "Yes" at bounding box center [320, 545] width 24 height 21
click at [302, 540] on input "Yes" at bounding box center [297, 546] width 12 height 12
radio input "true"
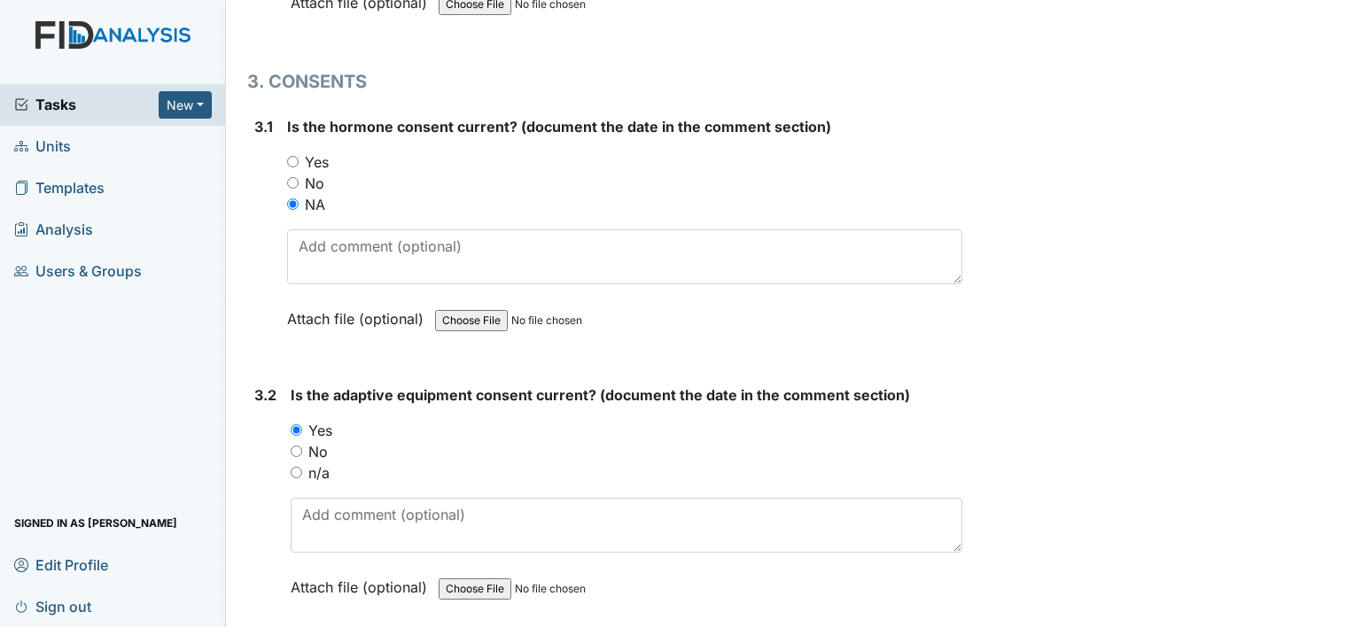
scroll to position [4253, 0]
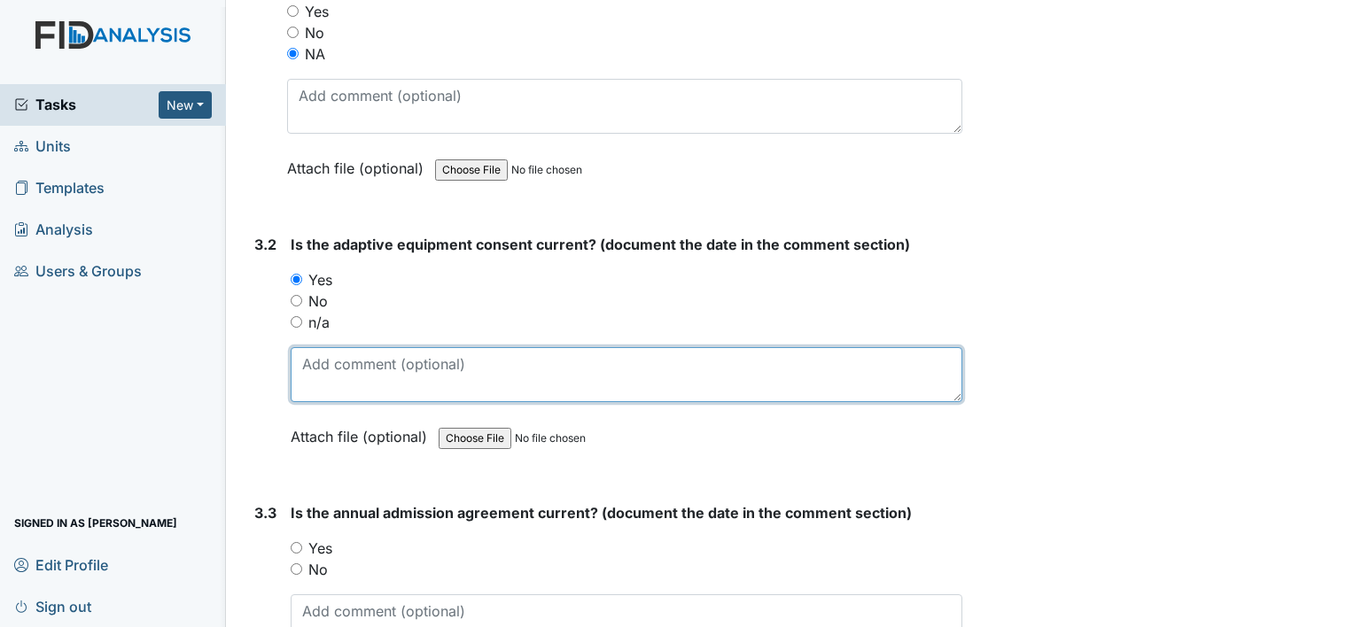
click at [337, 366] on textarea at bounding box center [627, 374] width 672 height 55
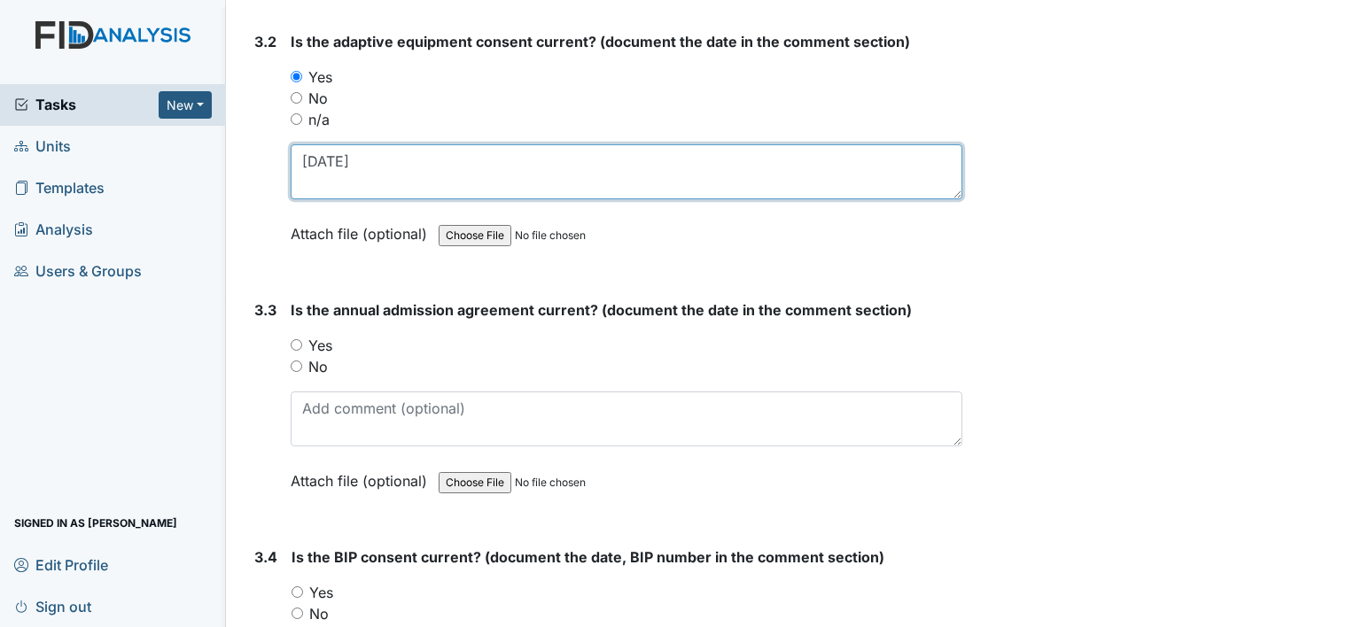
scroll to position [4519, 0]
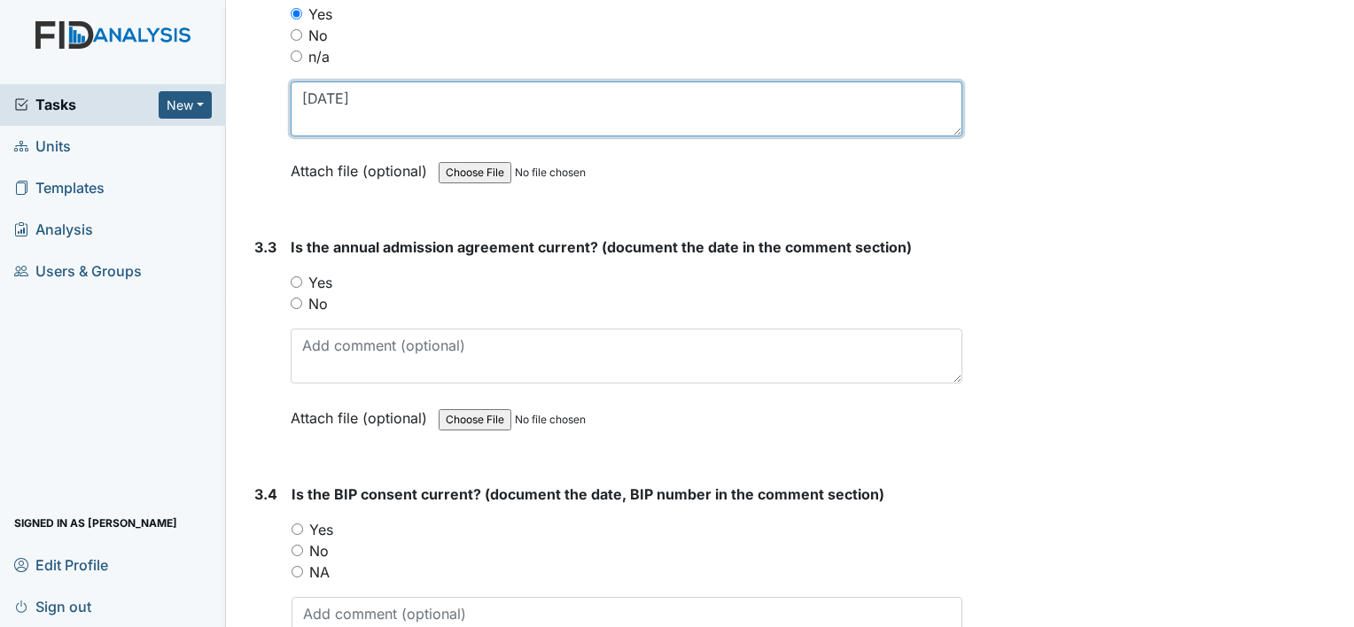
type textarea "11-5-24"
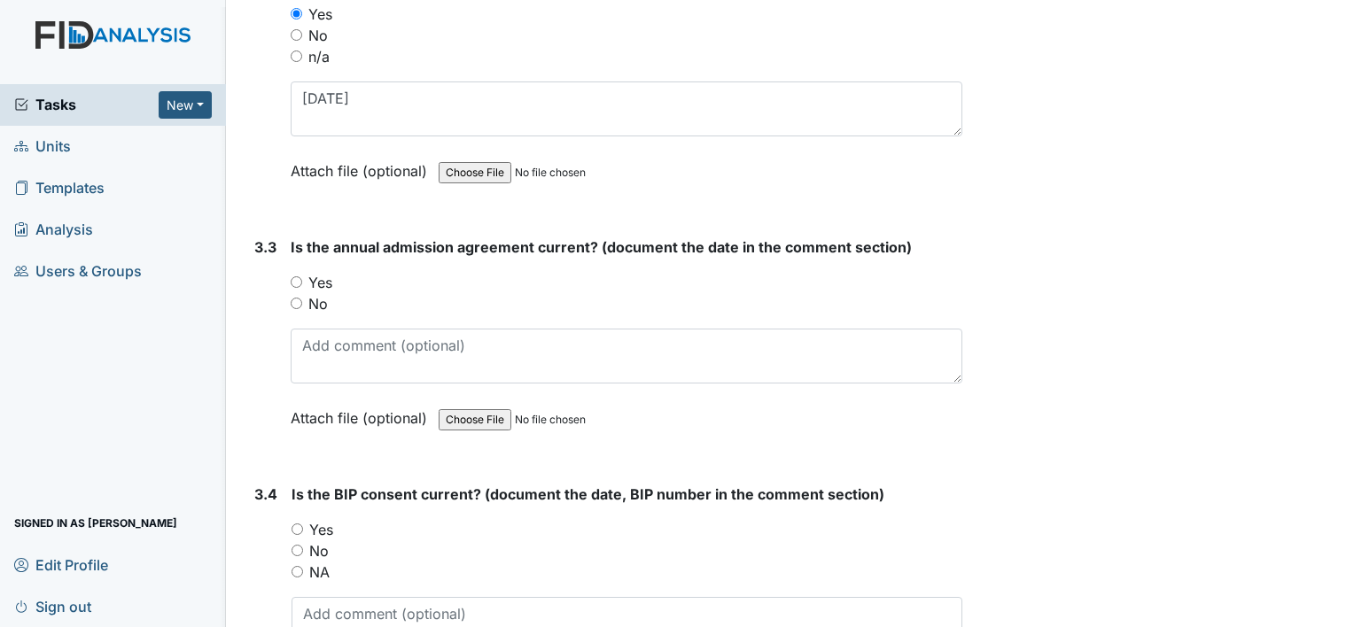
drag, startPoint x: 323, startPoint y: 269, endPoint x: 332, endPoint y: 315, distance: 46.9
click at [323, 272] on label "Yes" at bounding box center [320, 282] width 24 height 21
click at [302, 276] on input "Yes" at bounding box center [297, 282] width 12 height 12
radio input "true"
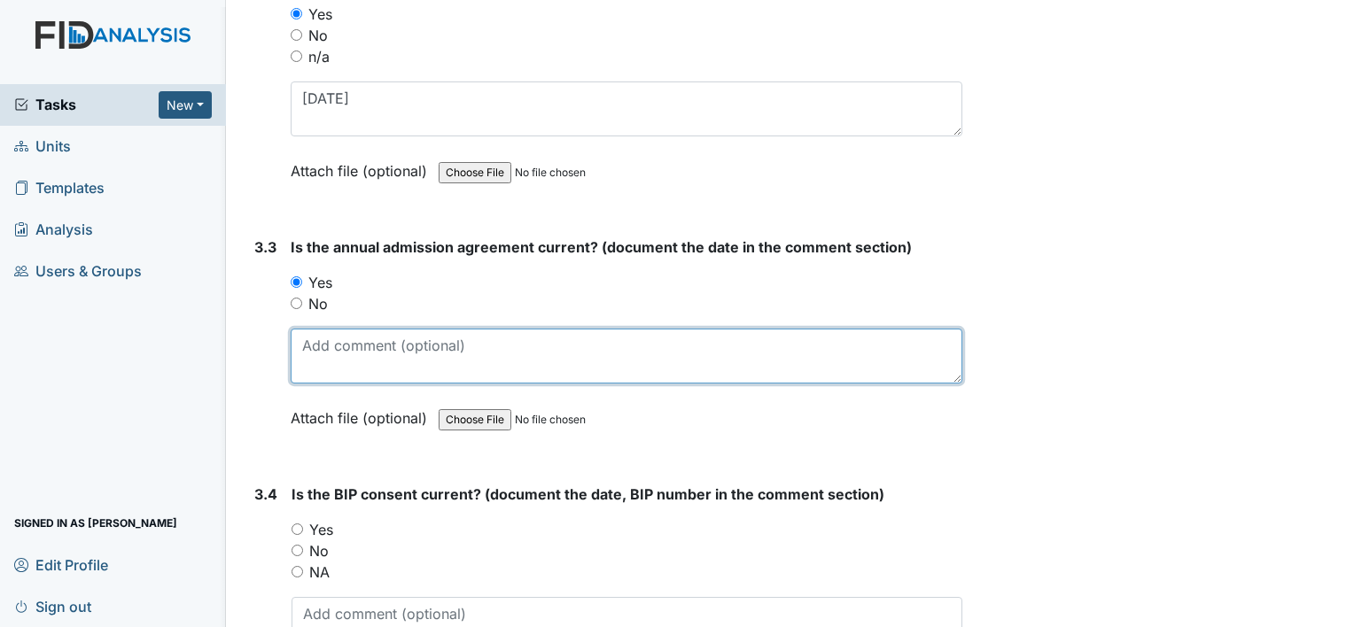
click at [342, 346] on textarea at bounding box center [627, 356] width 672 height 55
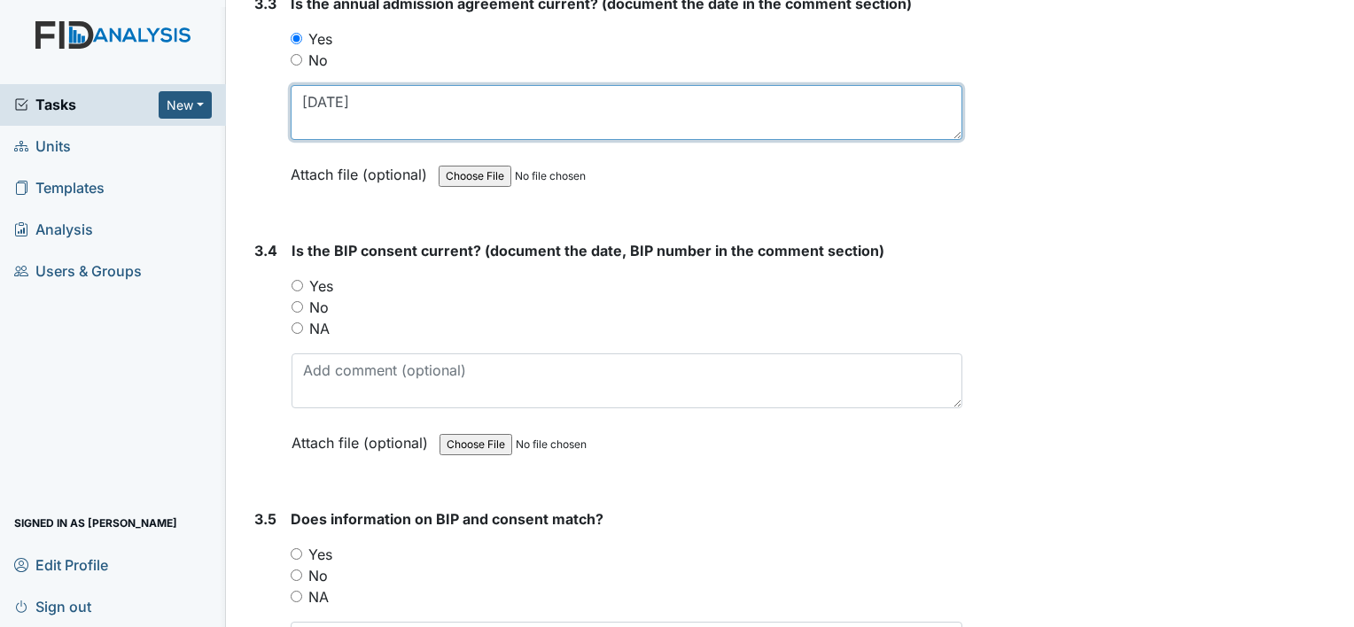
scroll to position [4785, 0]
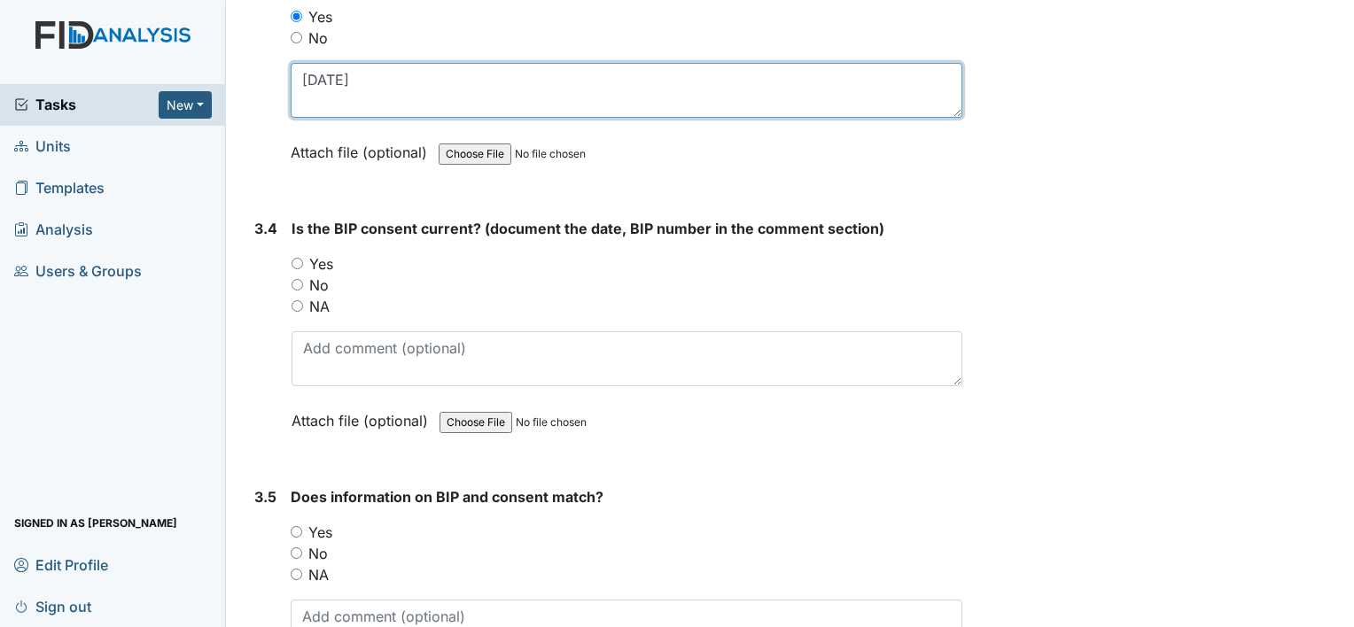
type textarea "11-12-24"
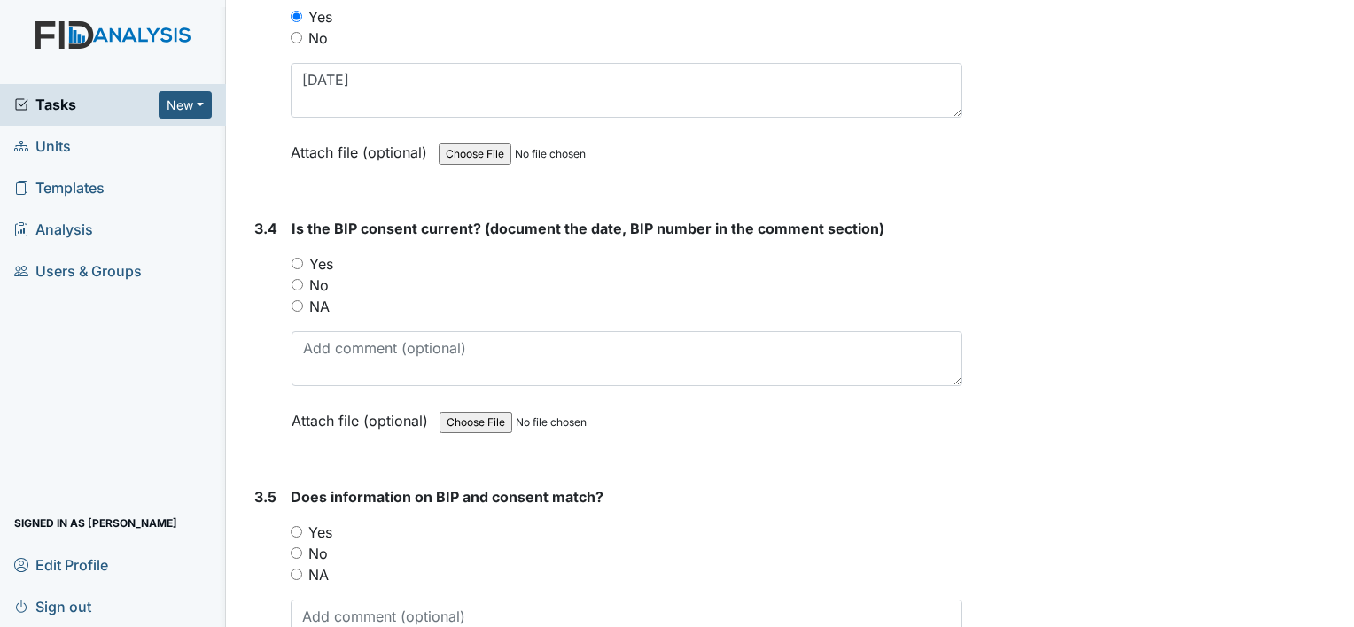
click at [321, 253] on label "Yes" at bounding box center [321, 263] width 24 height 21
click at [303, 258] on input "Yes" at bounding box center [298, 264] width 12 height 12
radio input "true"
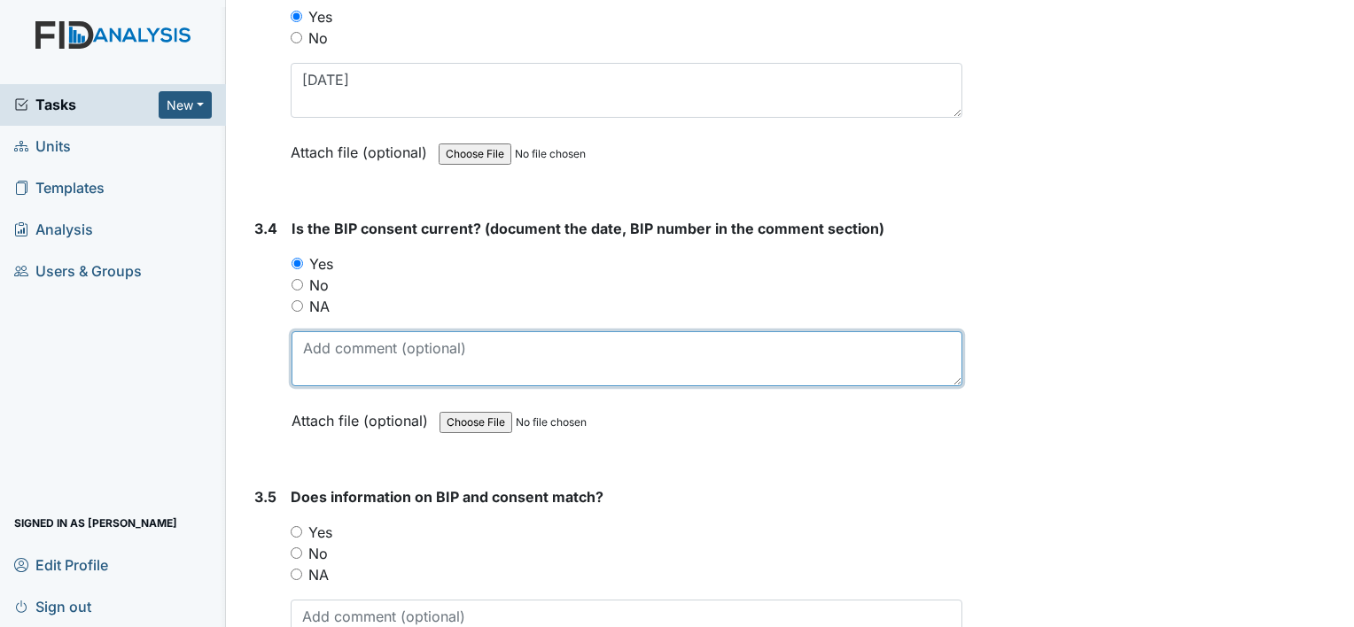
click at [357, 331] on textarea at bounding box center [627, 358] width 671 height 55
type textarea "3-6-25"
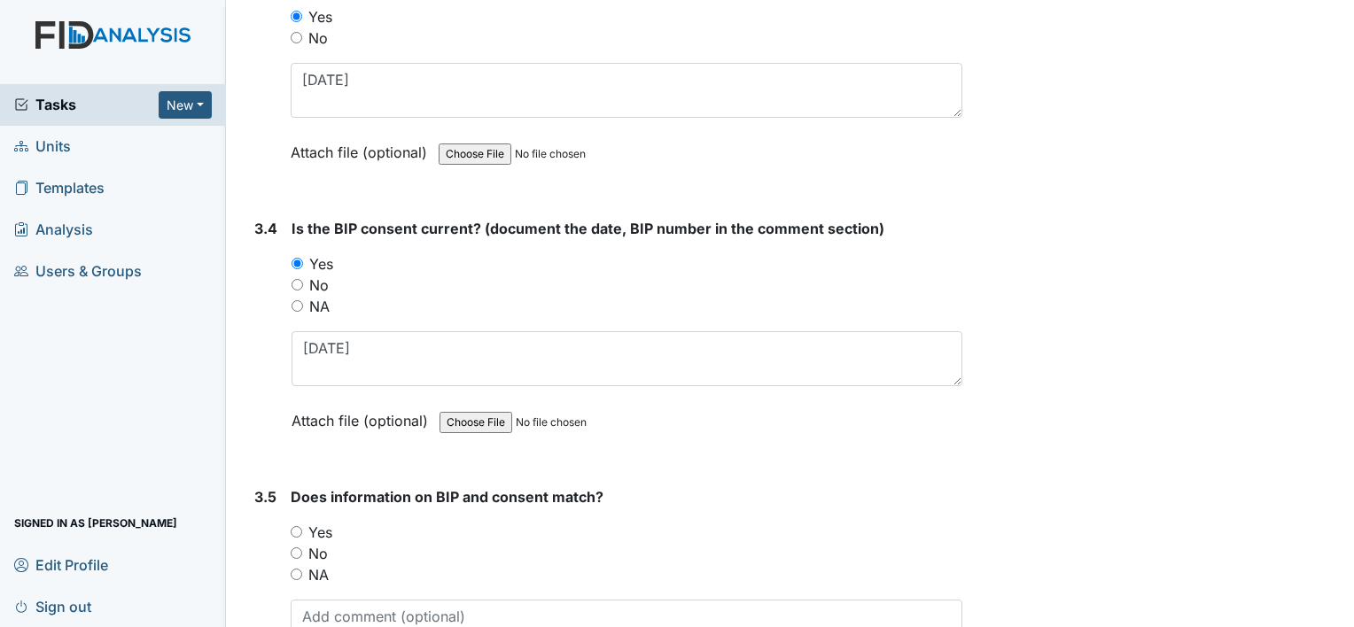
click at [323, 564] on label "NA" at bounding box center [318, 574] width 20 height 21
click at [302, 569] on input "NA" at bounding box center [297, 575] width 12 height 12
radio input "true"
click at [311, 522] on label "Yes" at bounding box center [320, 532] width 24 height 21
click at [302, 526] on input "Yes" at bounding box center [297, 532] width 12 height 12
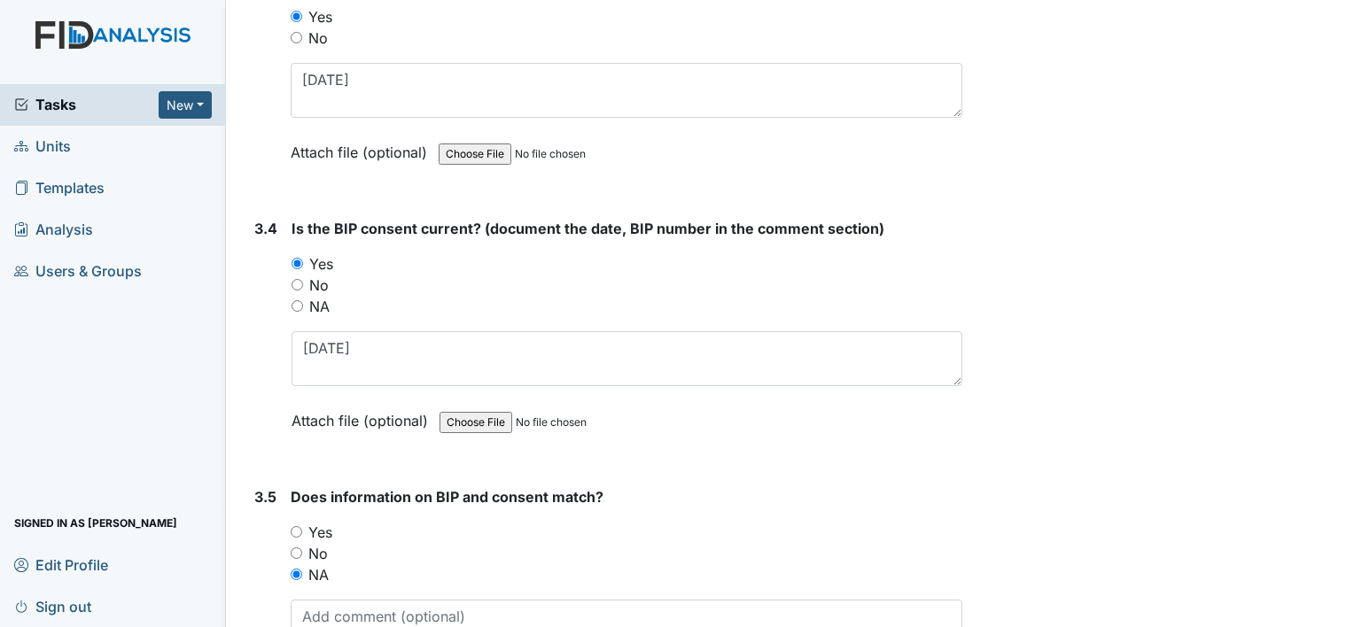
radio input "true"
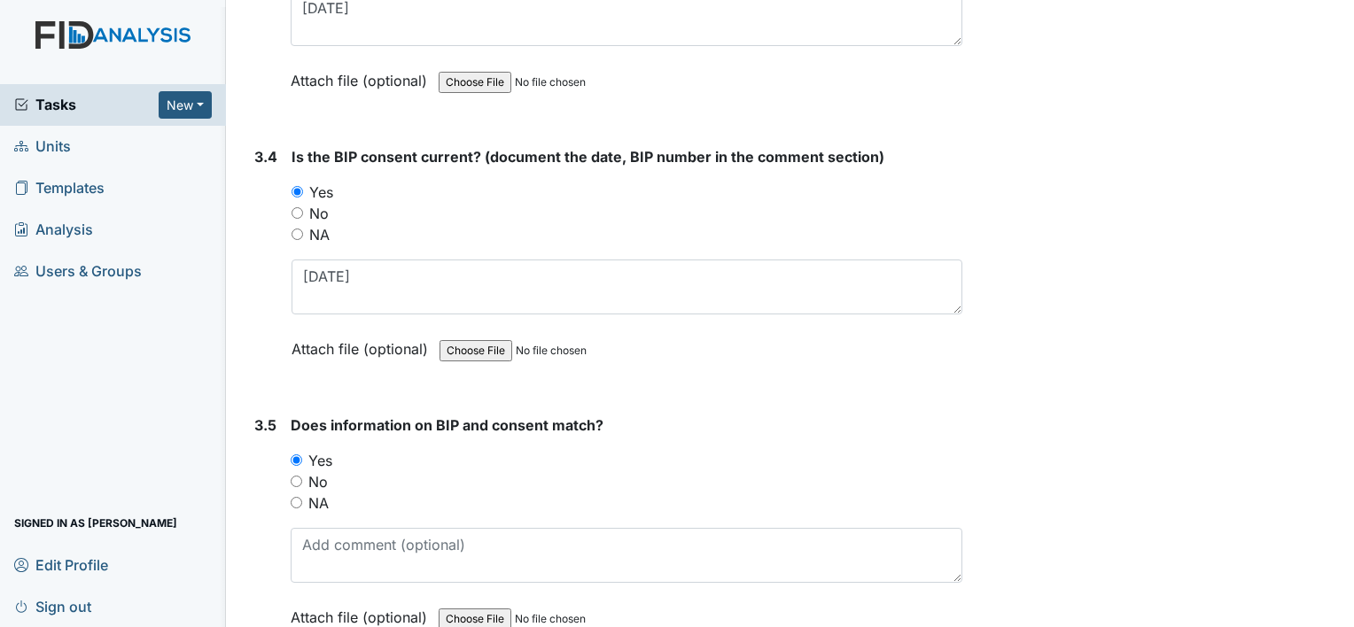
scroll to position [4942, 0]
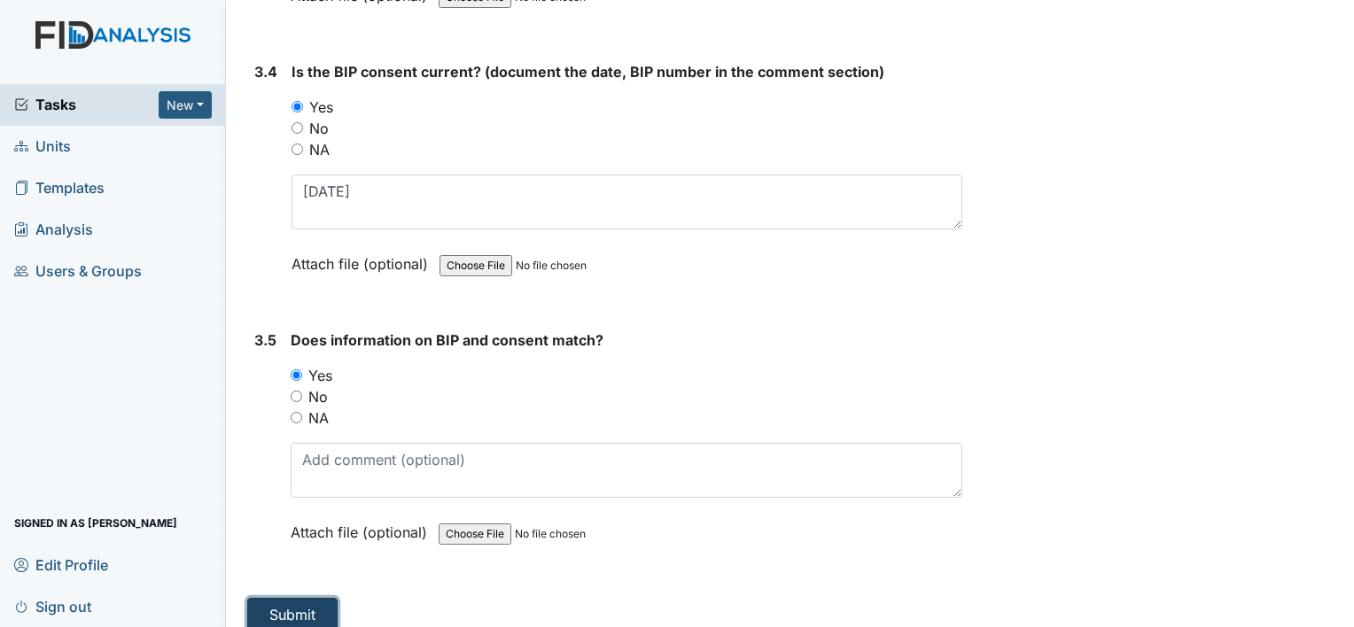
click at [317, 598] on button "Submit" at bounding box center [292, 615] width 90 height 34
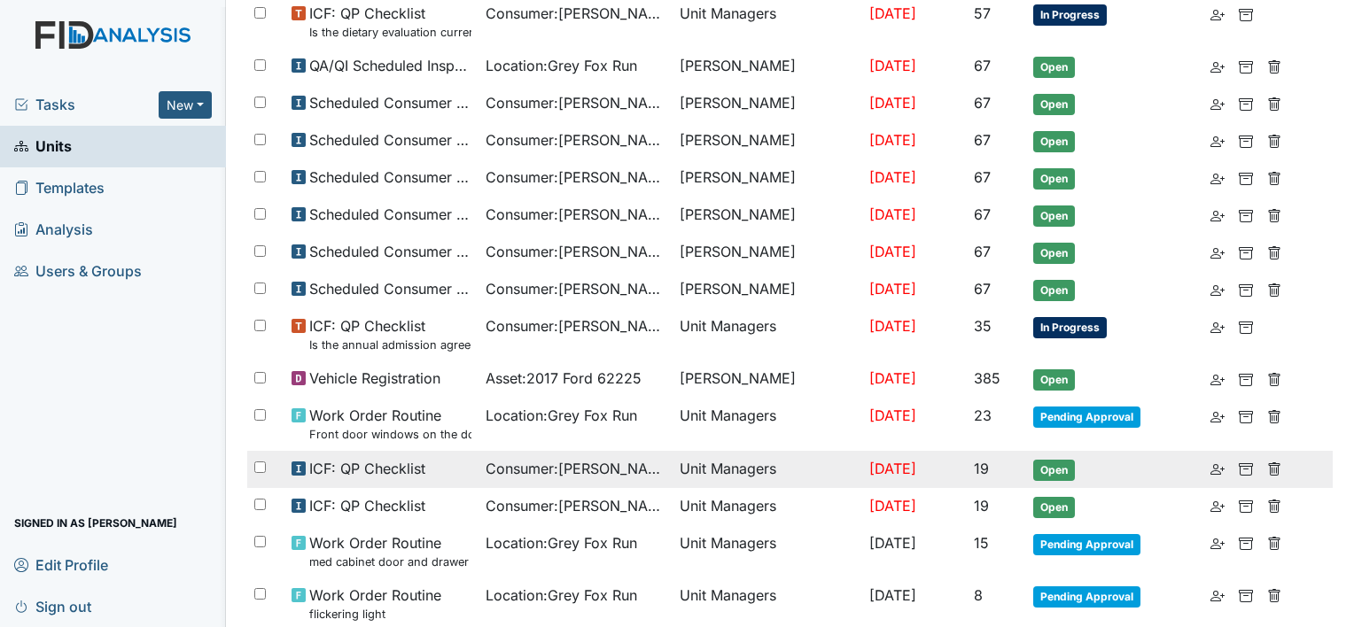
scroll to position [709, 0]
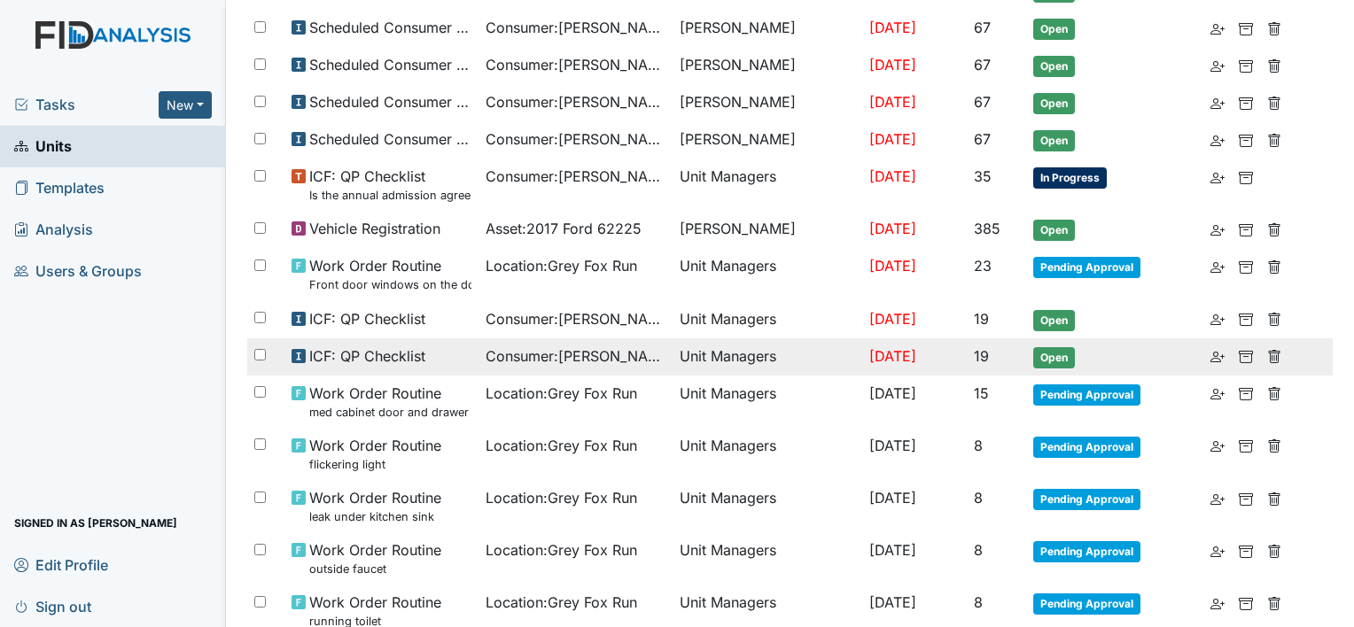
click at [592, 346] on span "Consumer : [PERSON_NAME]" at bounding box center [576, 356] width 180 height 21
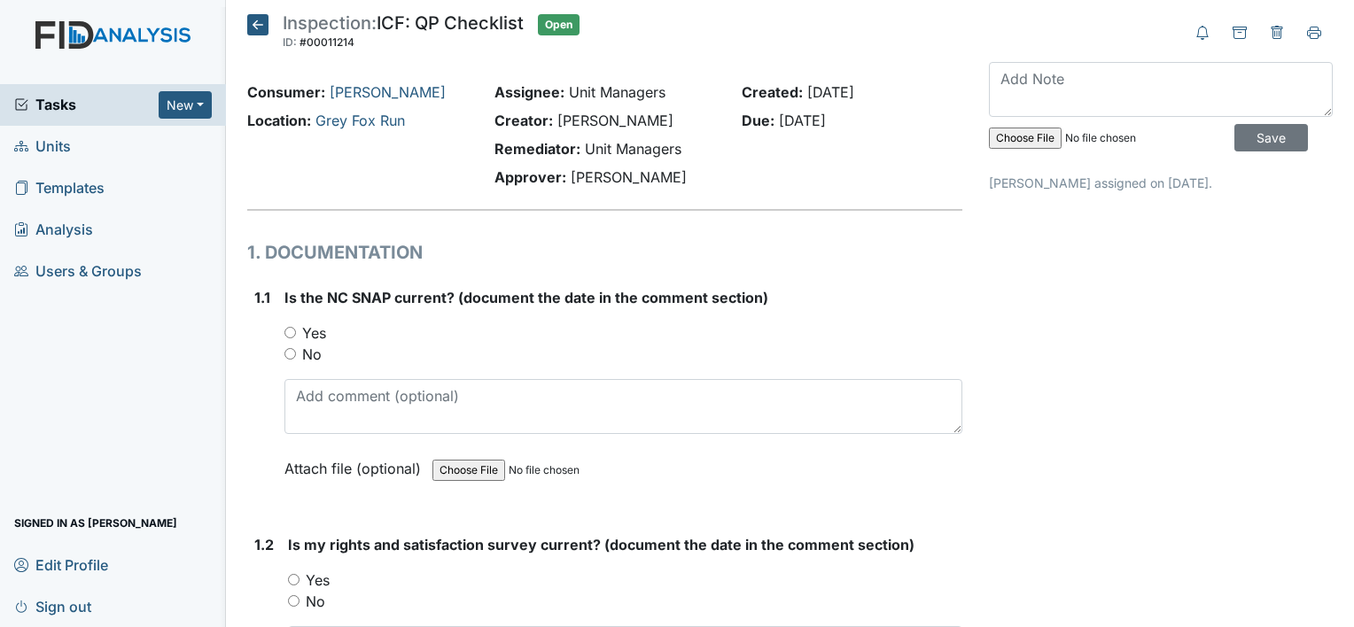
click at [326, 329] on div "Yes" at bounding box center [623, 333] width 678 height 21
click at [315, 332] on label "Yes" at bounding box center [314, 333] width 24 height 21
click at [296, 332] on input "Yes" at bounding box center [290, 333] width 12 height 12
radio input "true"
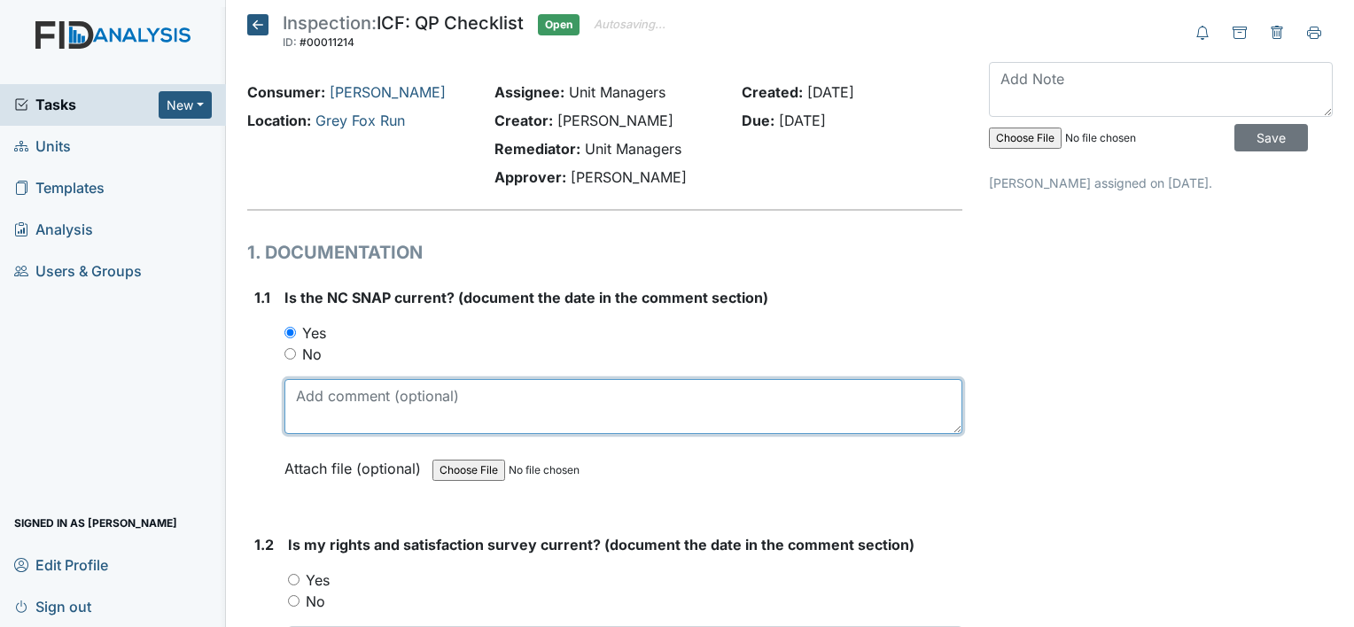
click at [330, 411] on textarea at bounding box center [623, 406] width 678 height 55
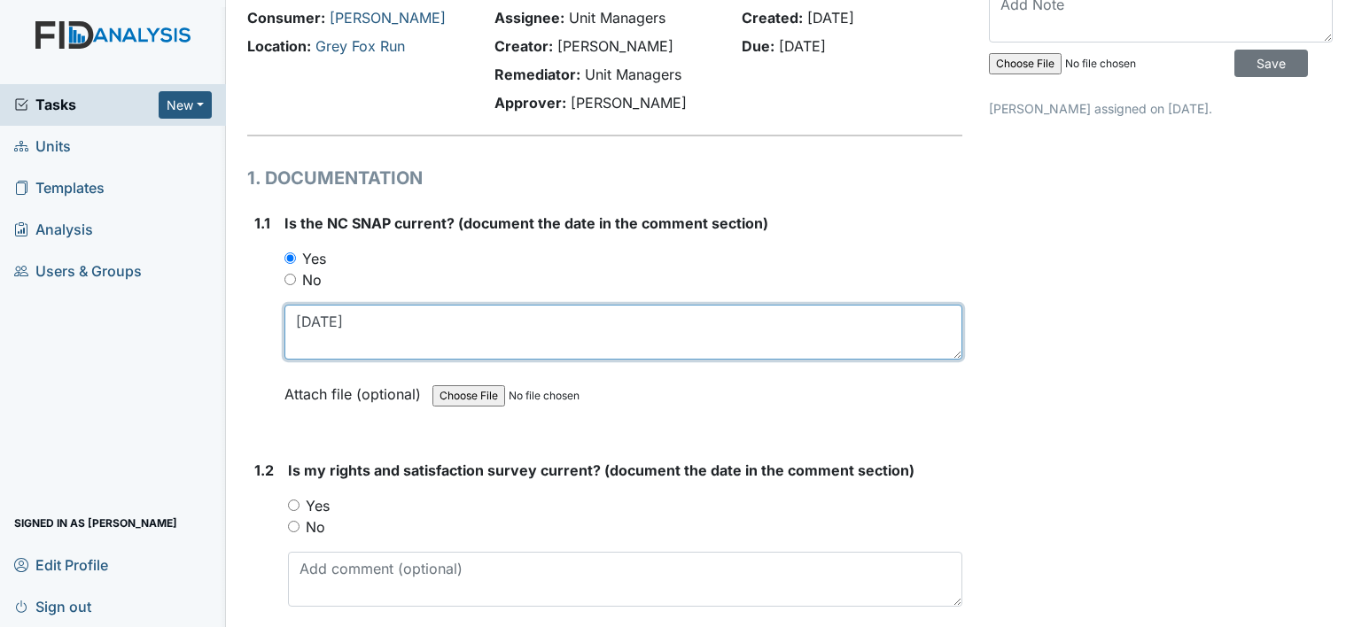
scroll to position [177, 0]
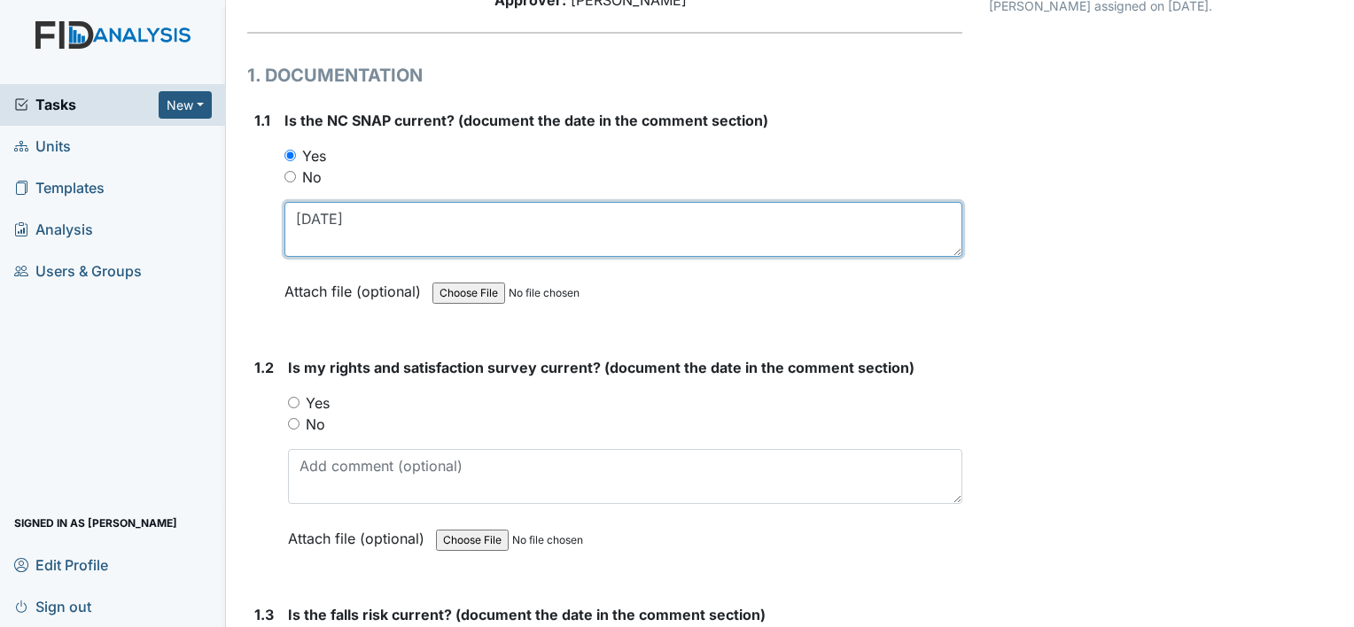
type textarea "7-23-25"
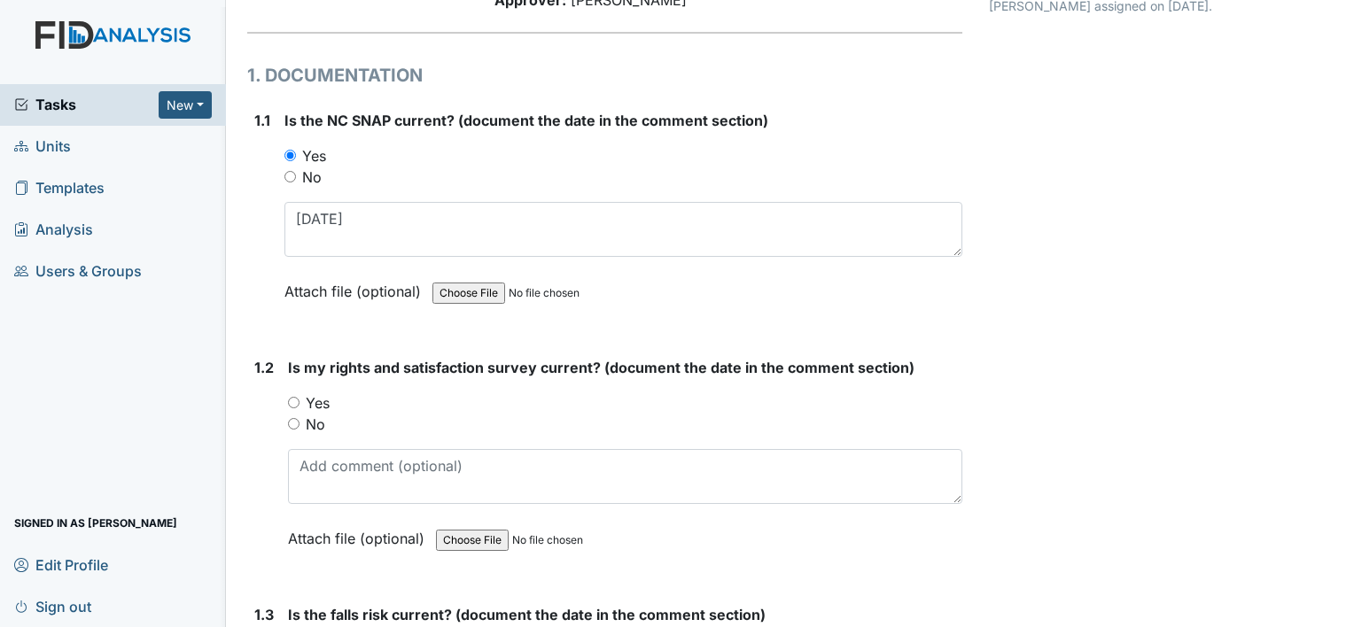
click at [327, 401] on label "Yes" at bounding box center [318, 403] width 24 height 21
click at [300, 401] on input "Yes" at bounding box center [294, 403] width 12 height 12
radio input "true"
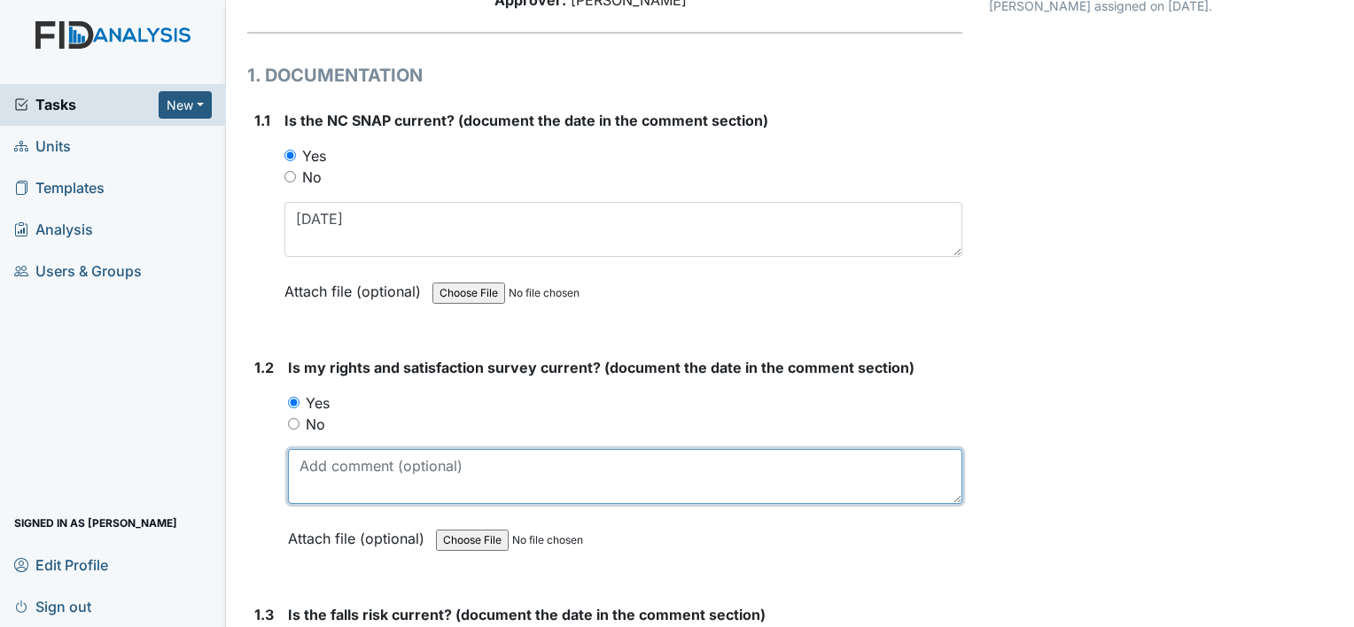
click at [355, 473] on textarea at bounding box center [625, 476] width 674 height 55
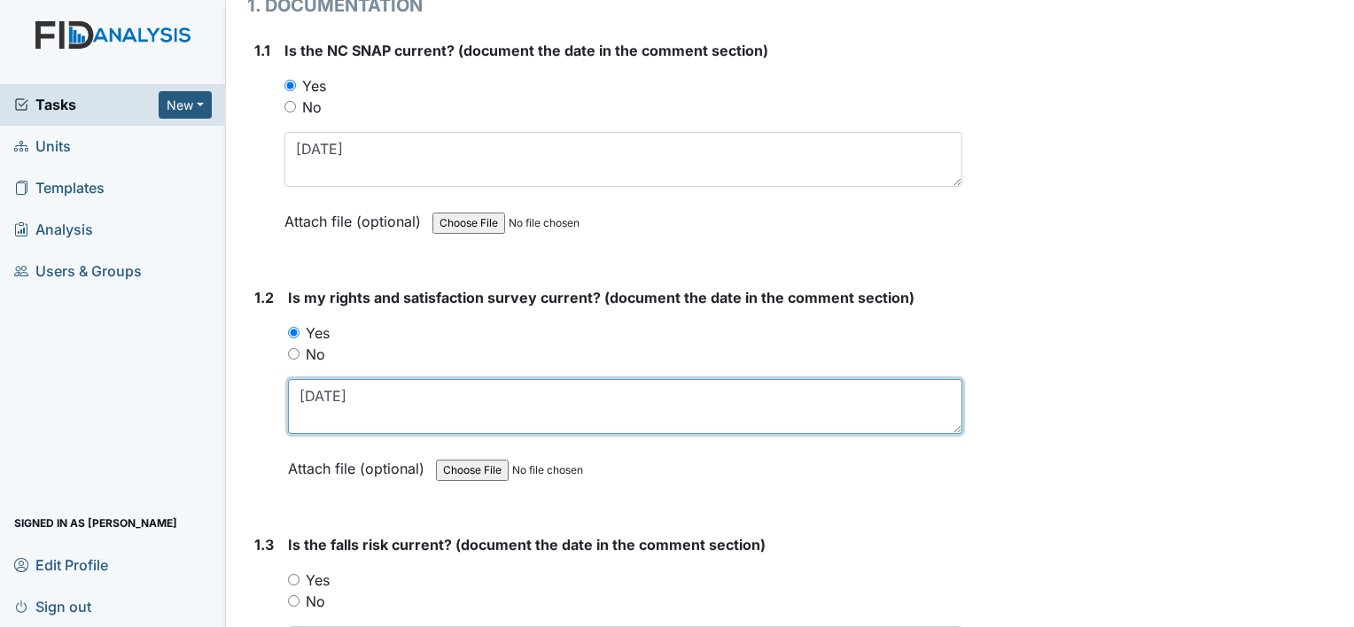
scroll to position [354, 0]
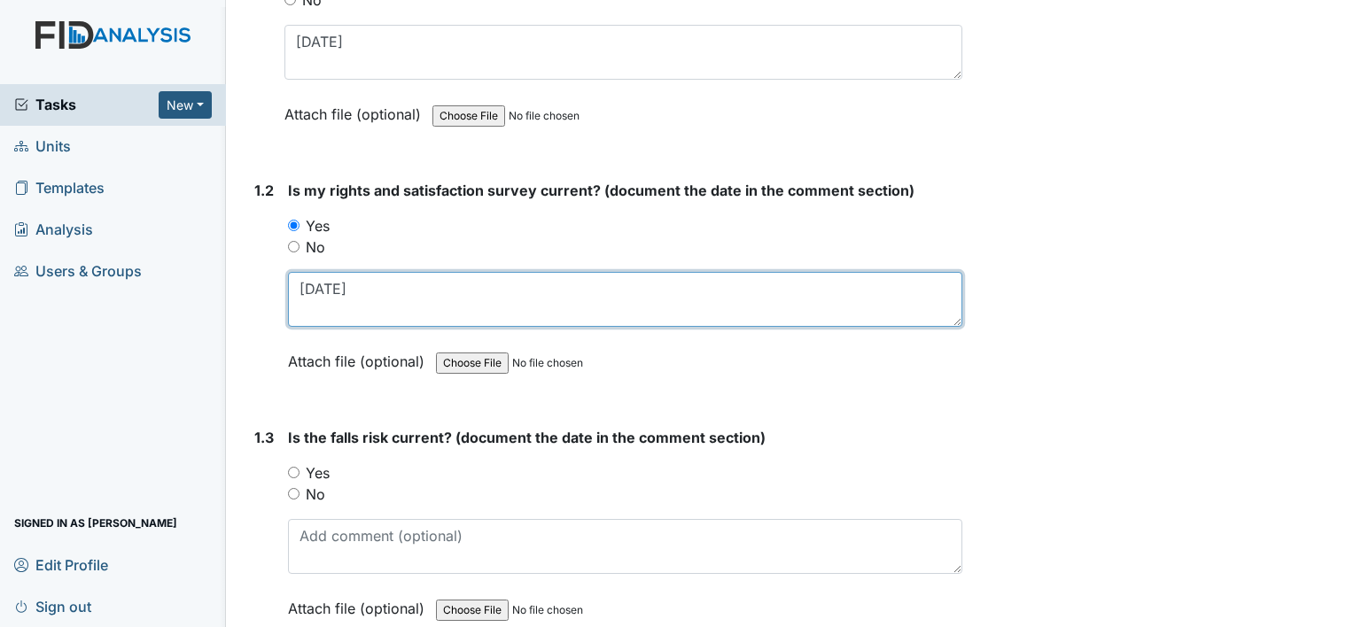
type textarea "8-22-24"
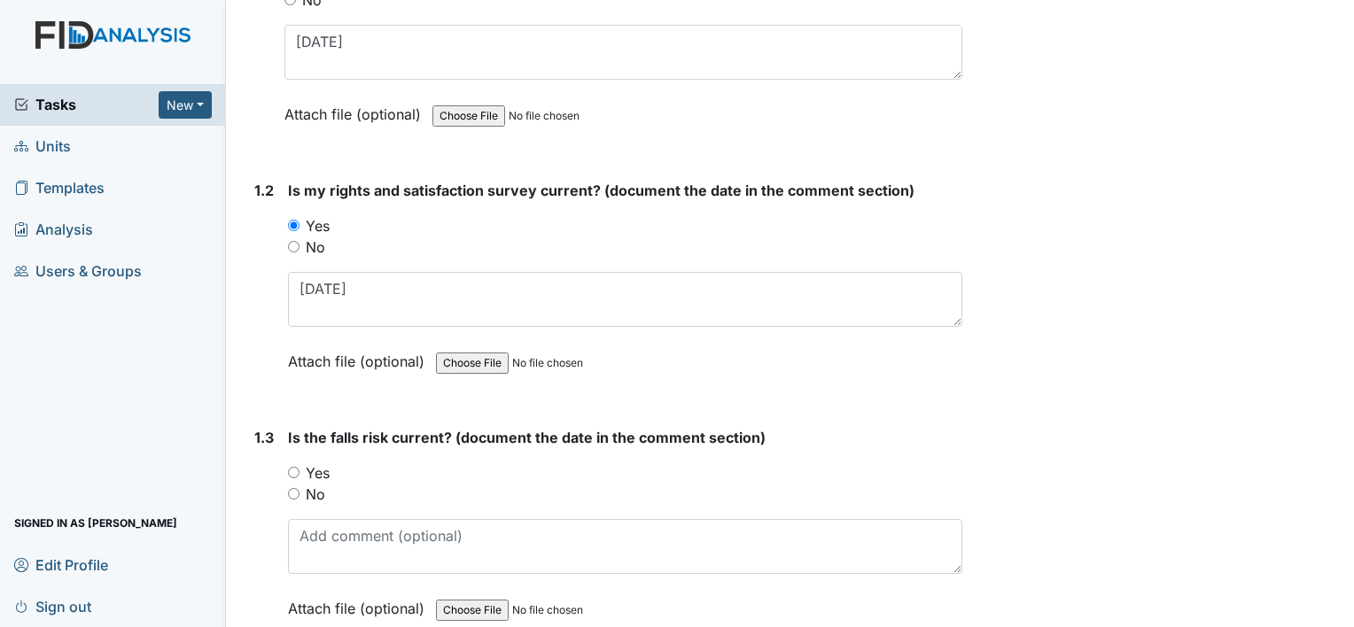
click at [318, 470] on label "Yes" at bounding box center [318, 473] width 24 height 21
click at [300, 470] on input "Yes" at bounding box center [294, 473] width 12 height 12
radio input "true"
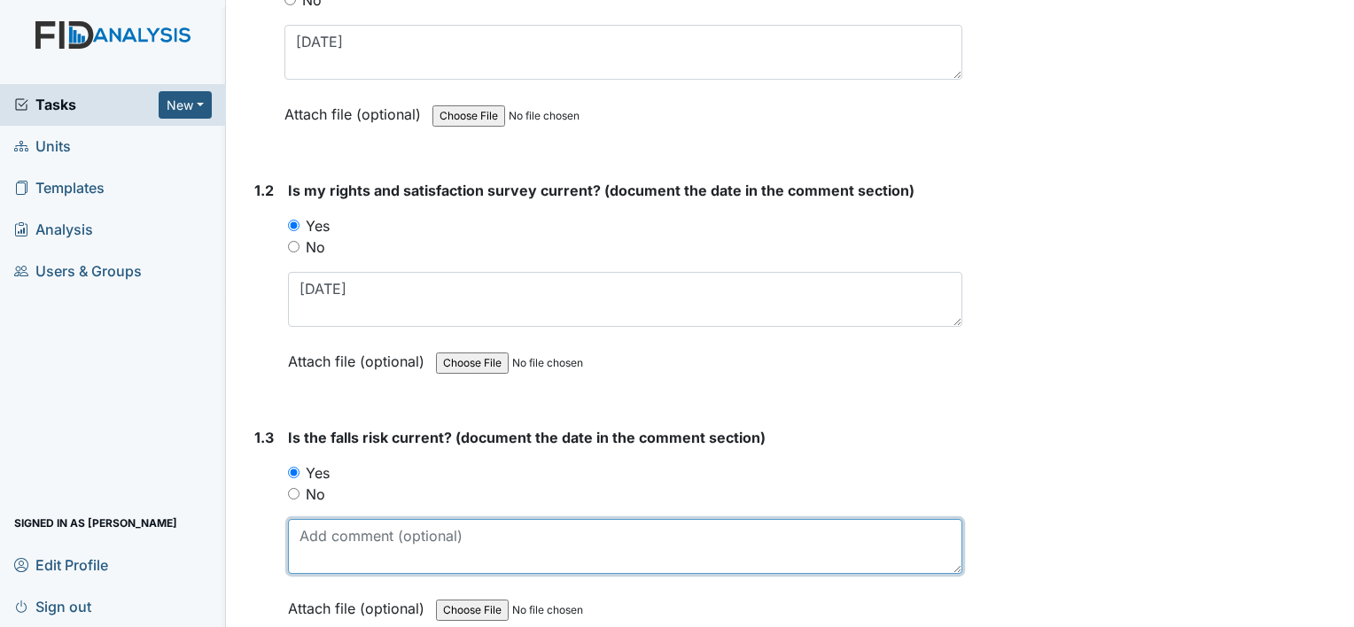
click at [338, 533] on textarea at bounding box center [625, 546] width 674 height 55
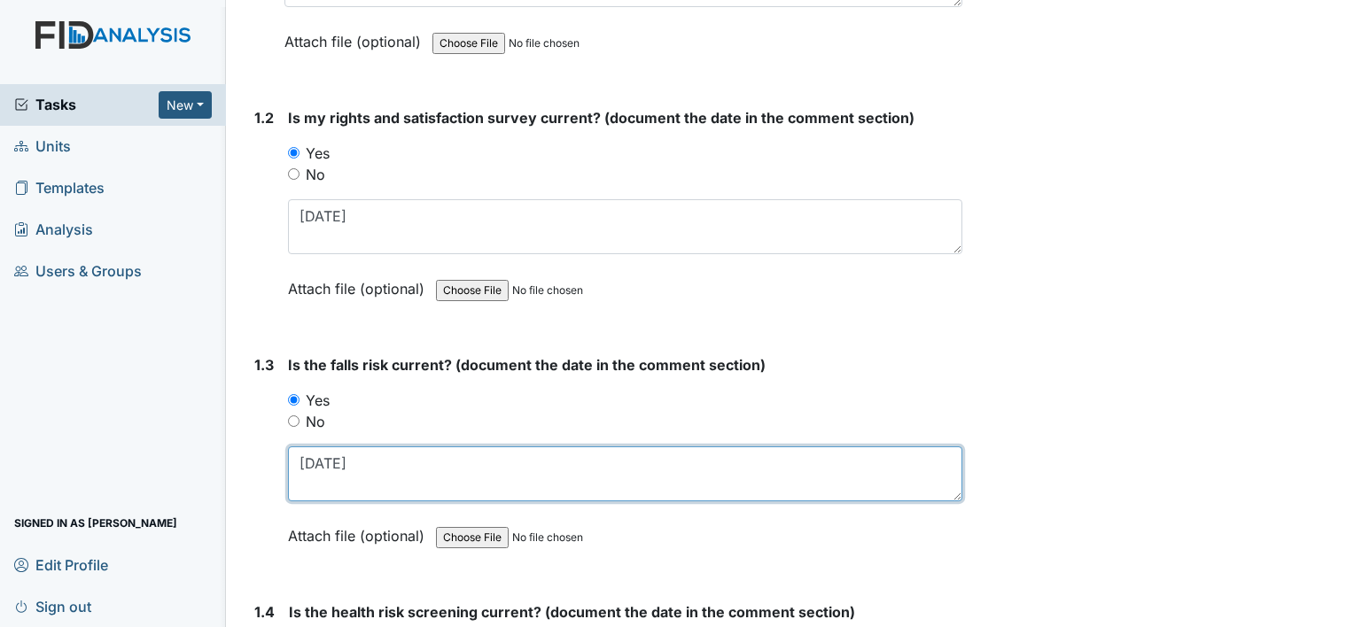
scroll to position [620, 0]
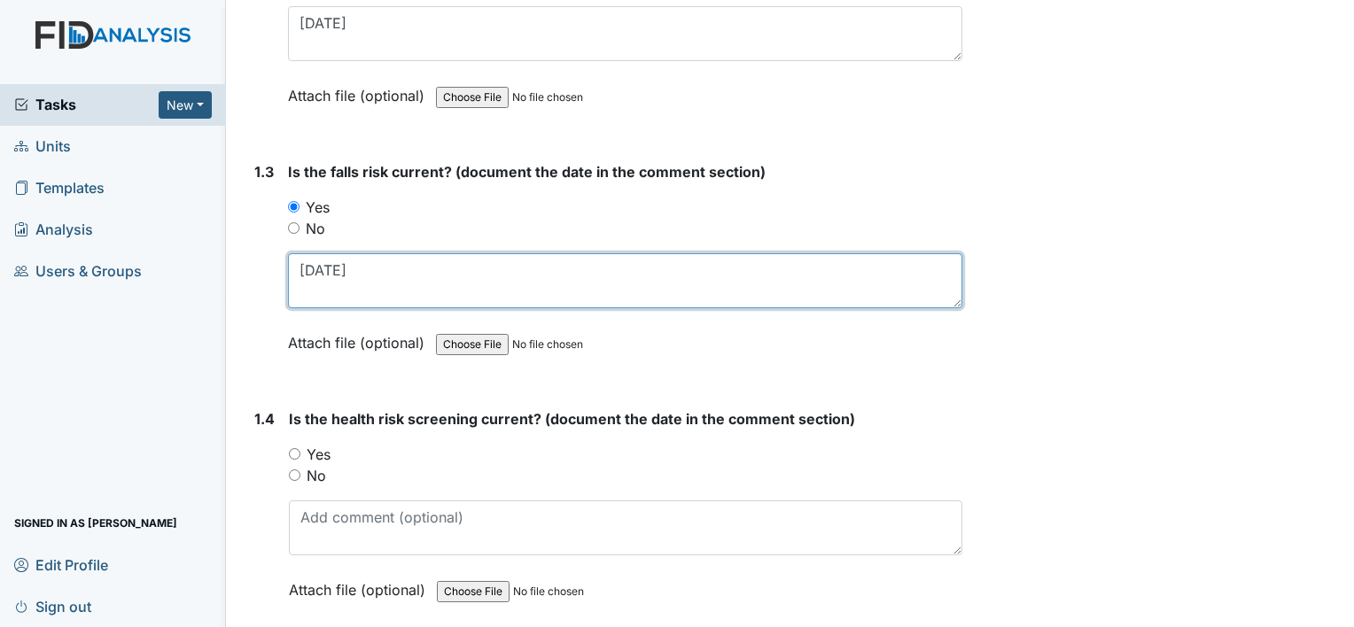
type textarea "7-24-25"
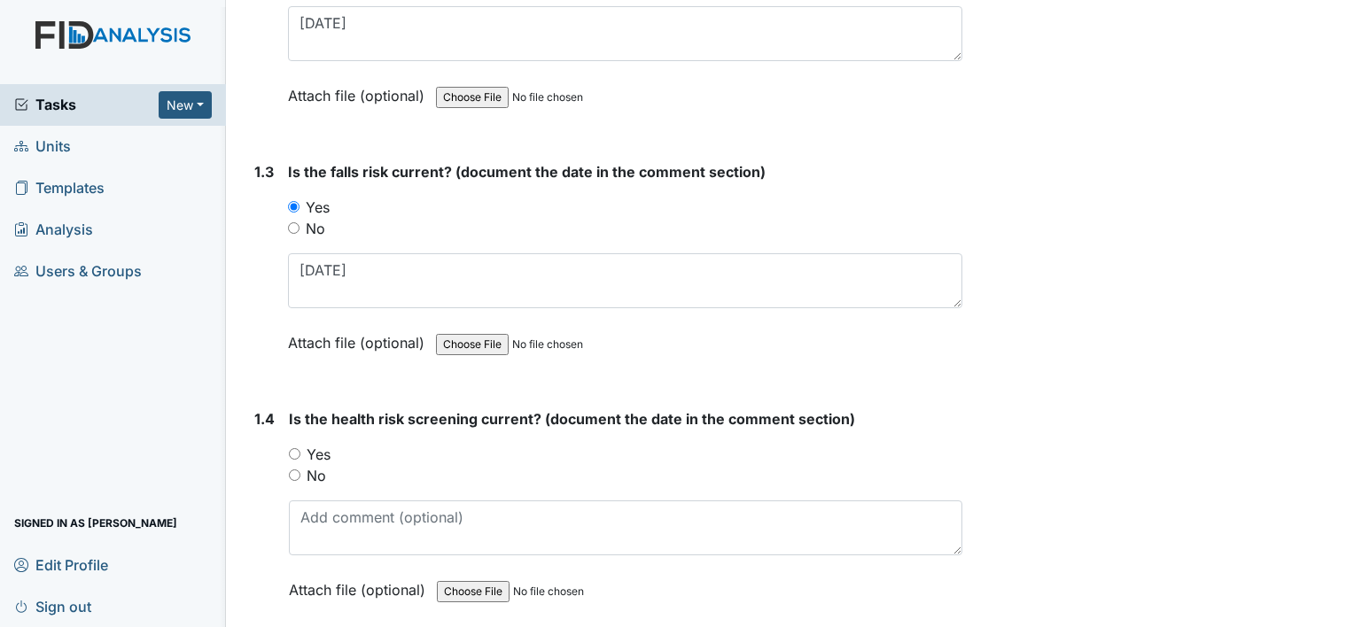
click at [317, 456] on label "Yes" at bounding box center [319, 454] width 24 height 21
click at [300, 456] on input "Yes" at bounding box center [295, 454] width 12 height 12
radio input "true"
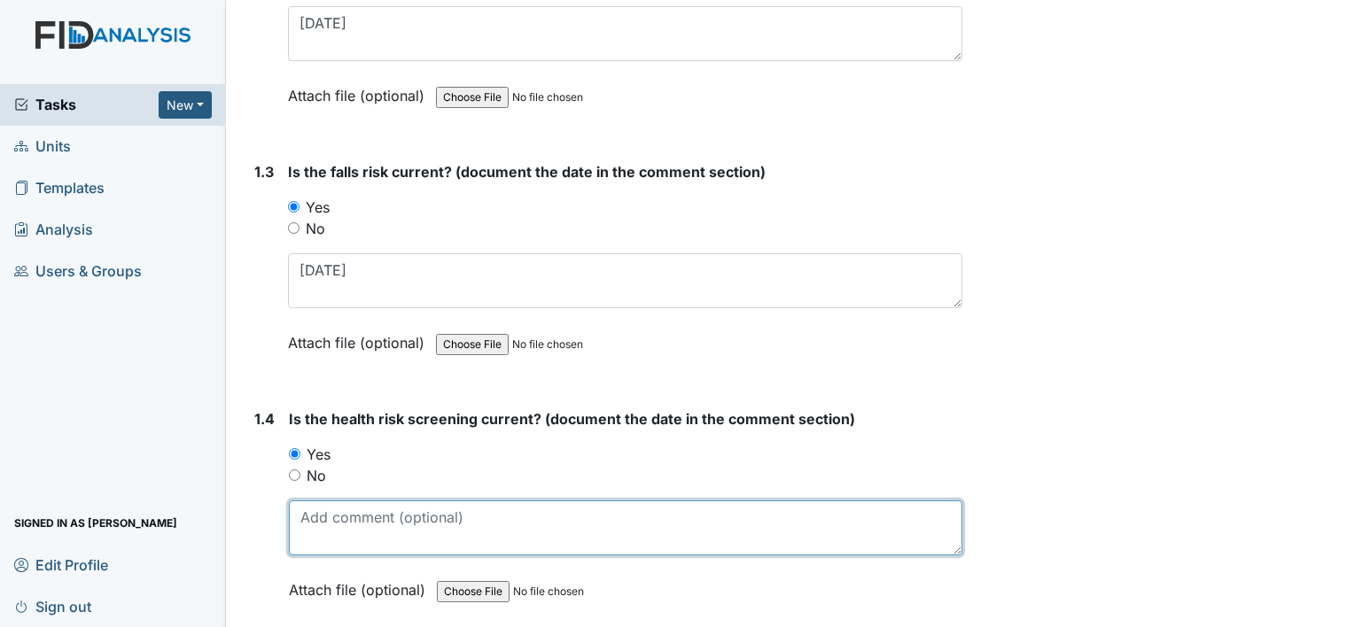
drag, startPoint x: 330, startPoint y: 542, endPoint x: 331, endPoint y: 526, distance: 16.0
click at [330, 541] on textarea at bounding box center [625, 528] width 673 height 55
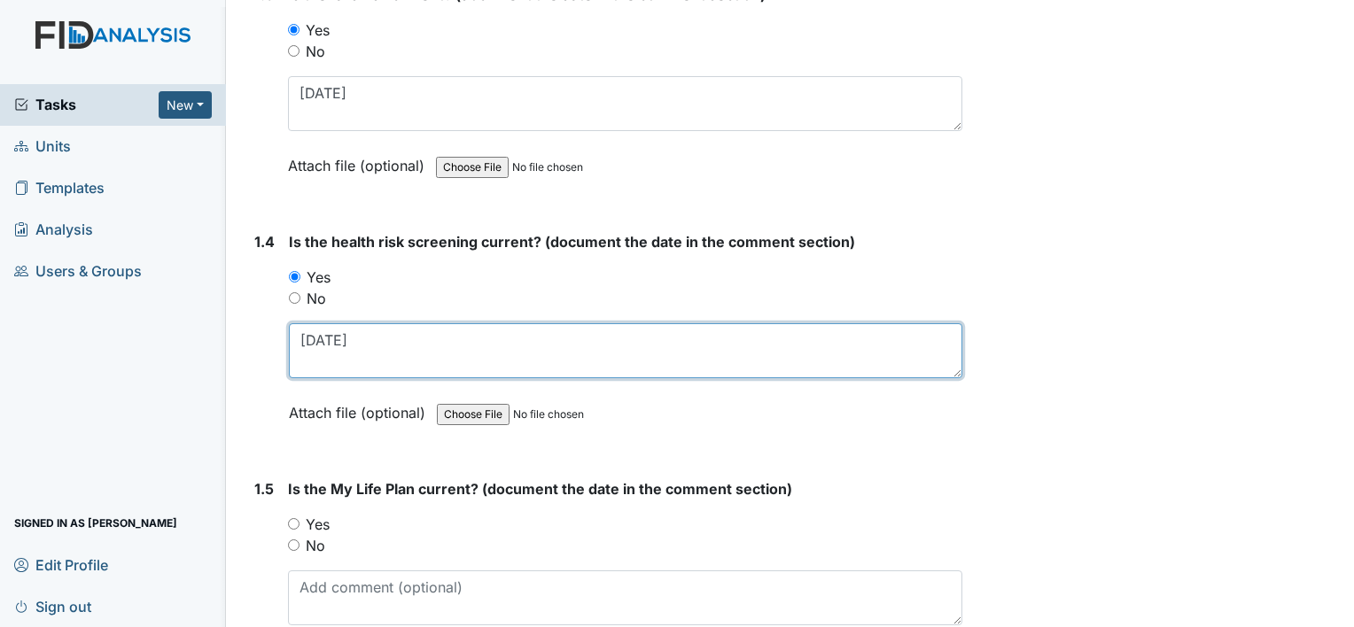
type textarea "7-24-25"
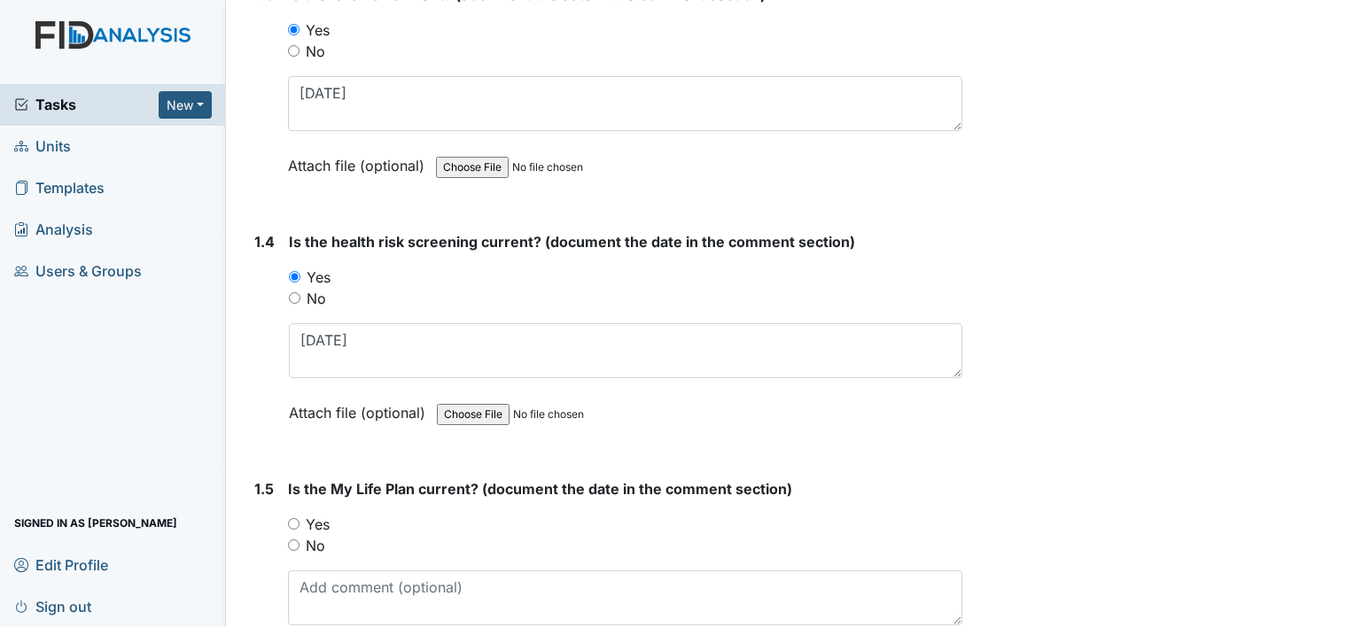
click at [323, 519] on label "Yes" at bounding box center [318, 524] width 24 height 21
click at [300, 519] on input "Yes" at bounding box center [294, 524] width 12 height 12
radio input "true"
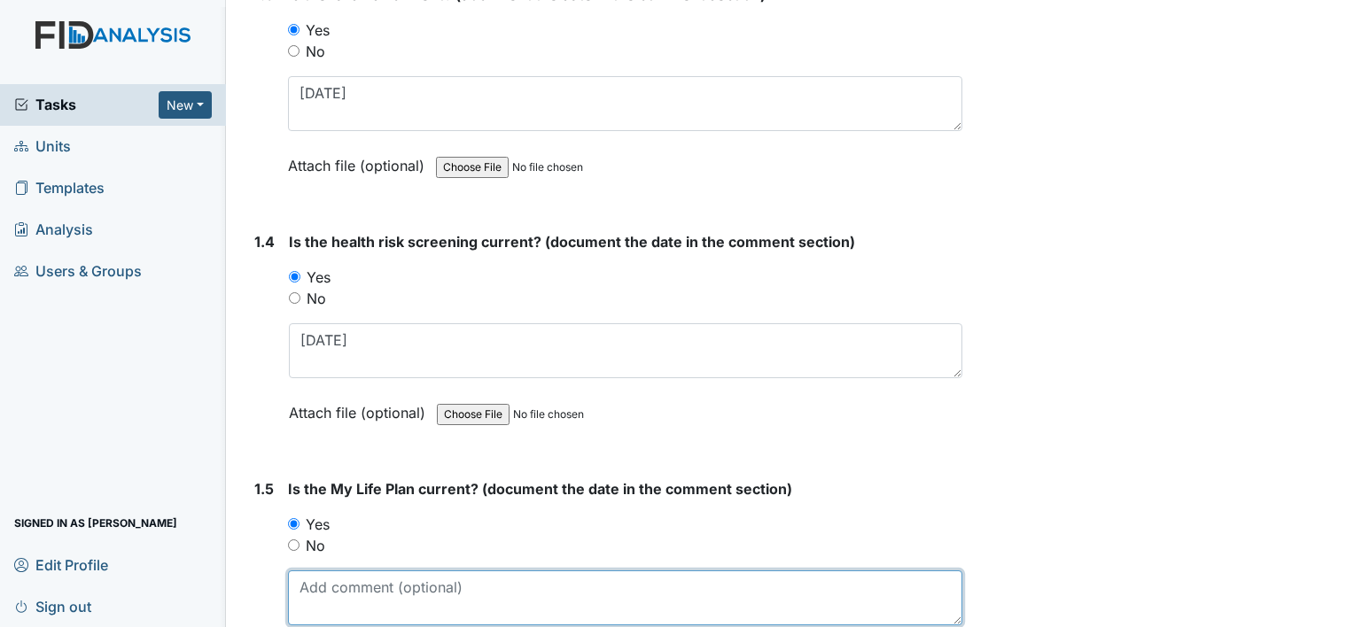
click at [386, 589] on textarea at bounding box center [625, 598] width 674 height 55
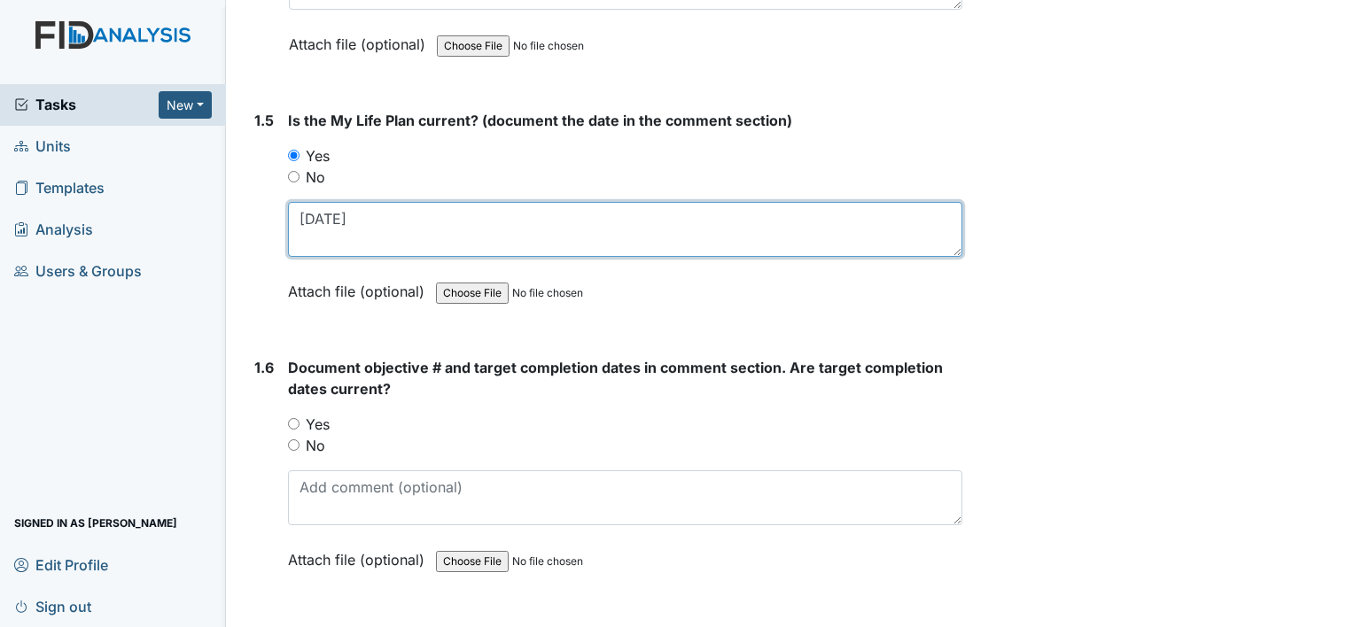
scroll to position [1241, 0]
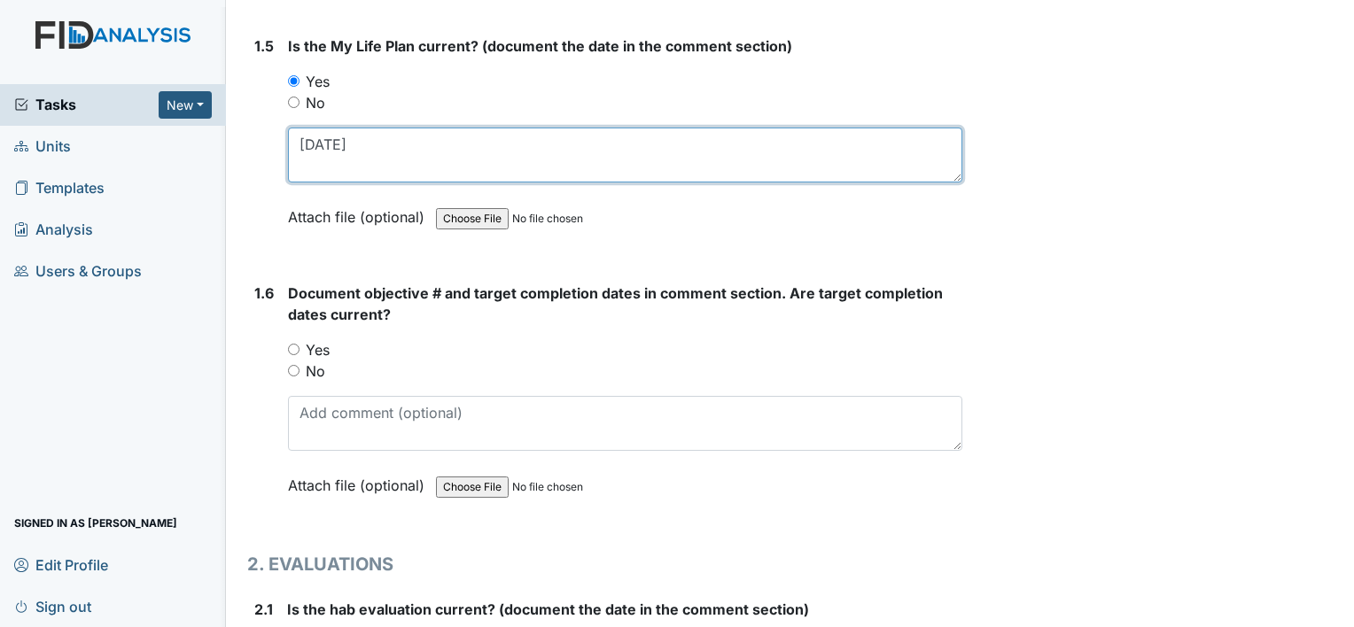
type textarea "7-24-25"
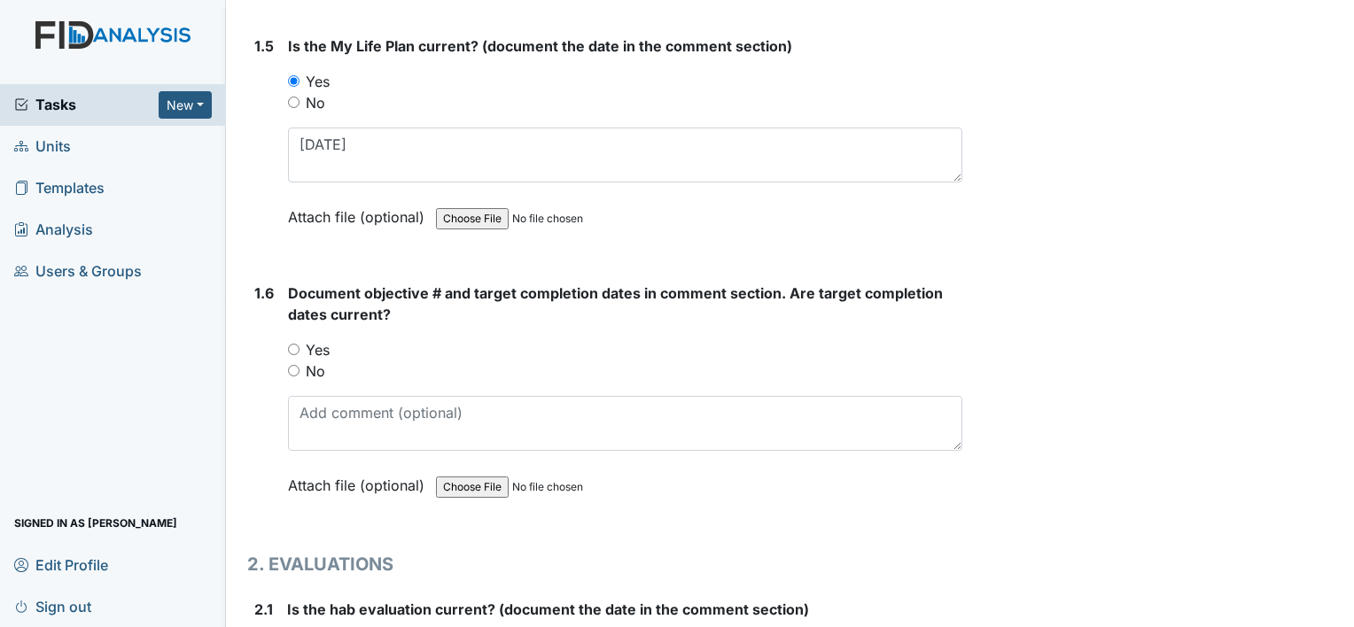
click at [319, 345] on label "Yes" at bounding box center [318, 349] width 24 height 21
click at [300, 345] on input "Yes" at bounding box center [294, 350] width 12 height 12
radio input "true"
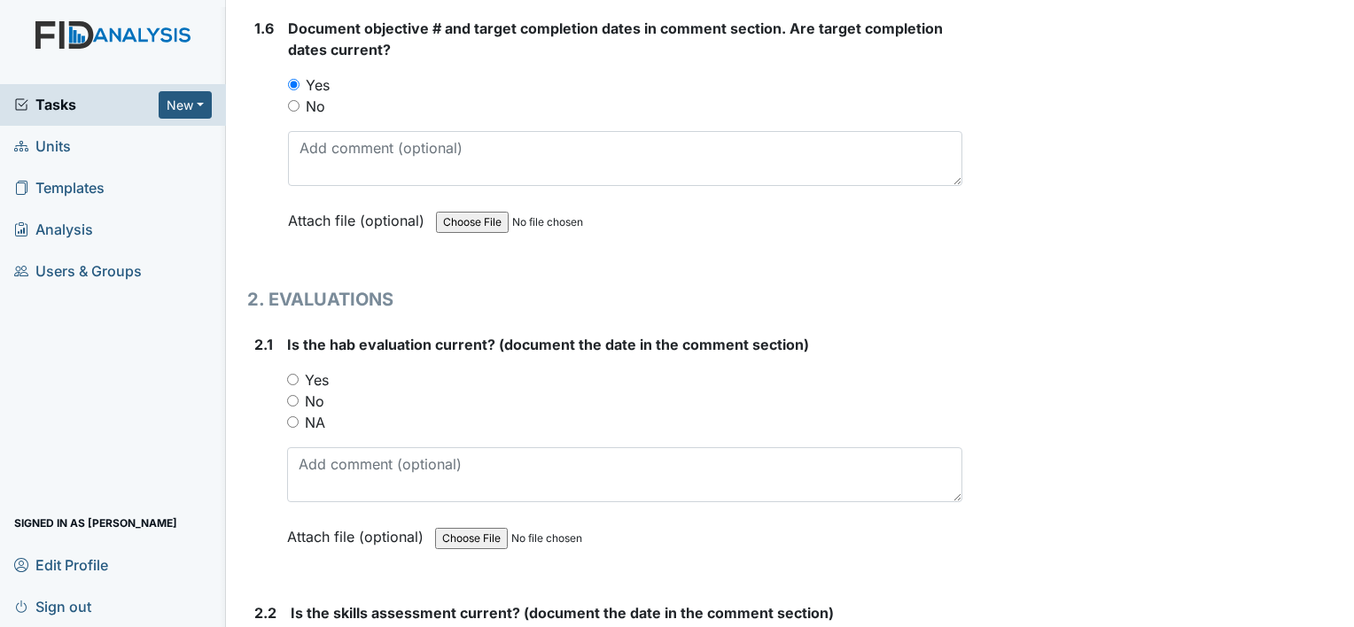
scroll to position [1506, 0]
click at [315, 369] on label "Yes" at bounding box center [317, 379] width 24 height 21
click at [299, 373] on input "Yes" at bounding box center [293, 379] width 12 height 12
radio input "true"
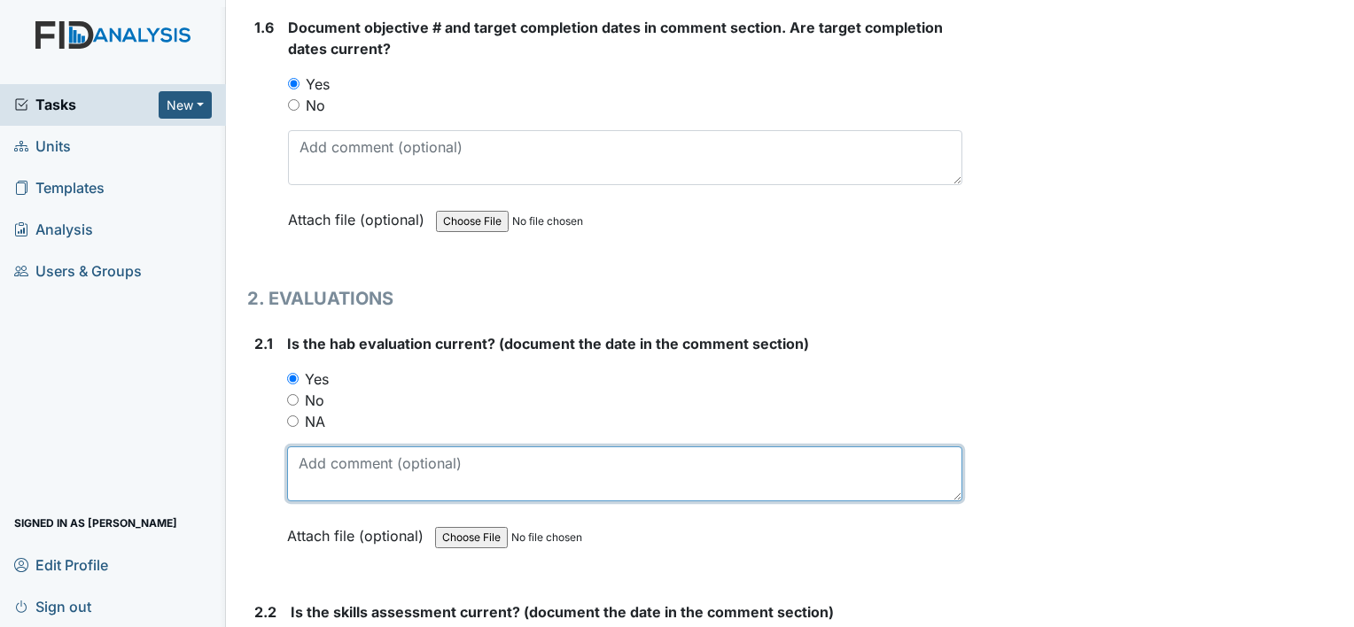
click at [344, 454] on textarea at bounding box center [624, 474] width 675 height 55
type textarea "8"
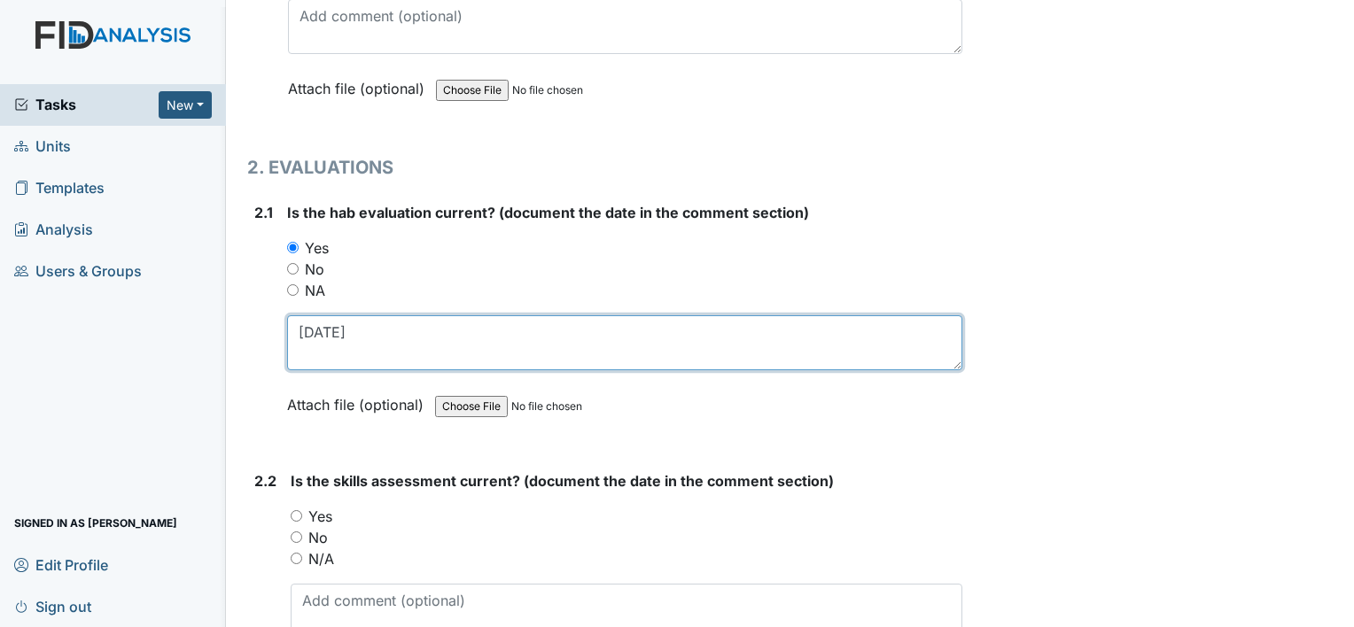
scroll to position [1684, 0]
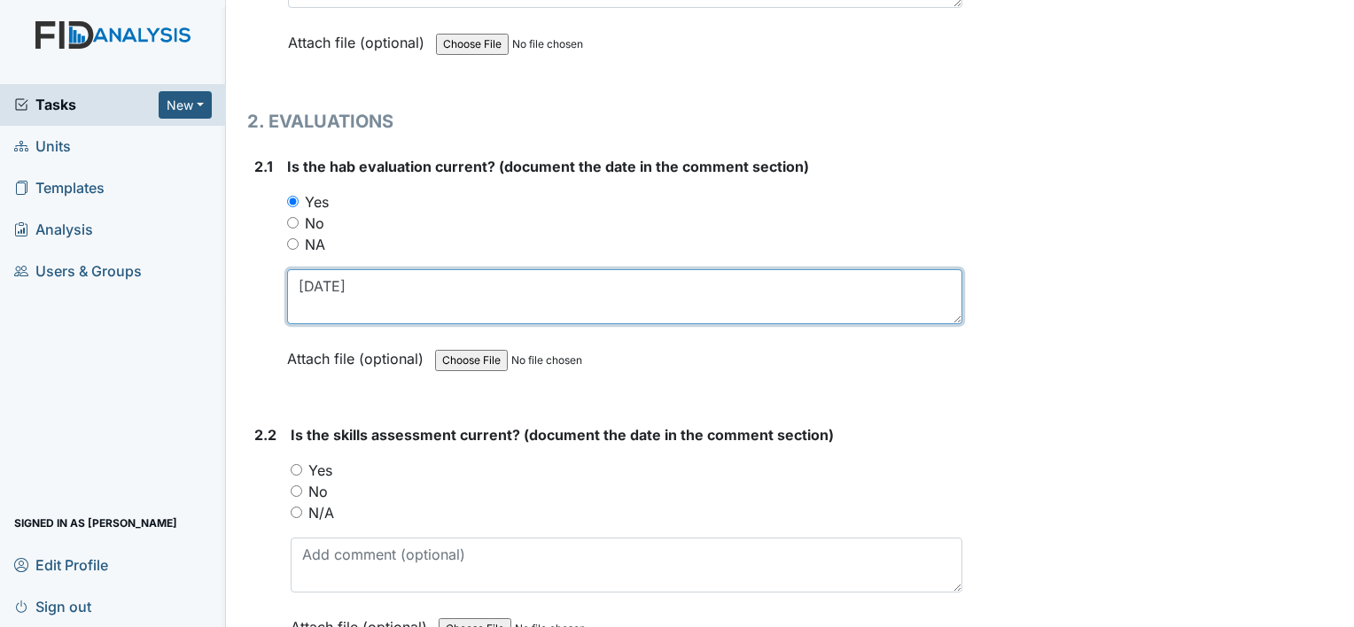
type textarea "7-24-25"
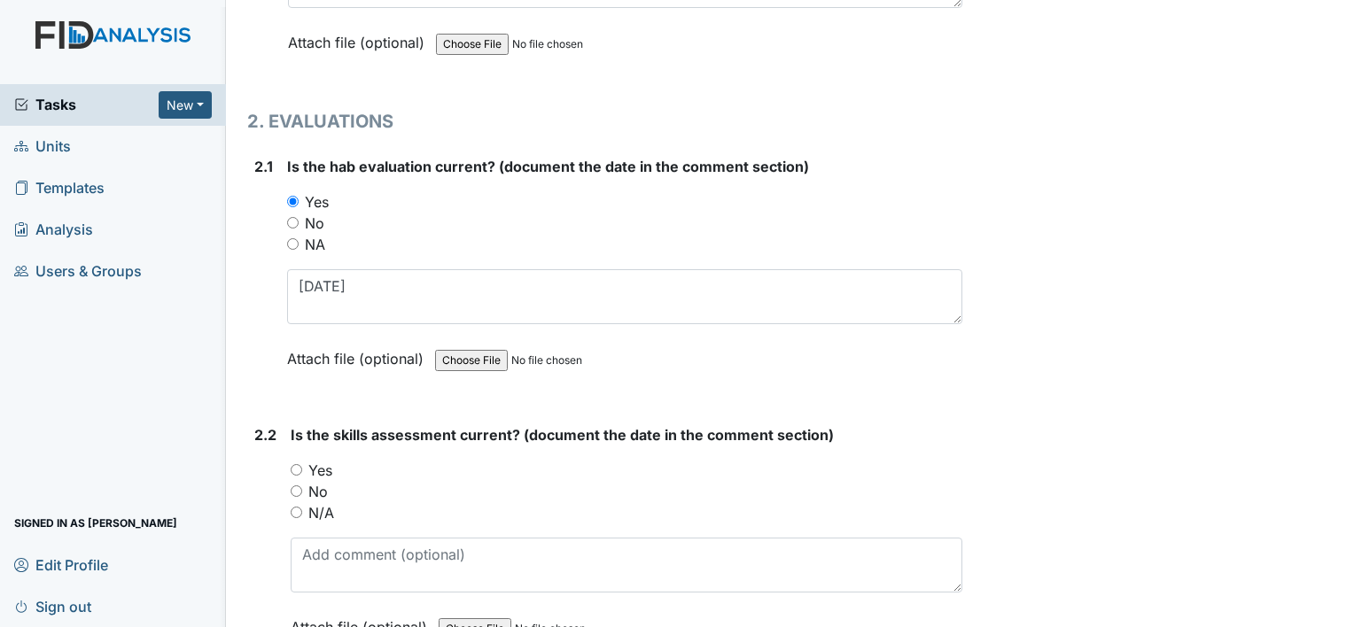
click at [314, 460] on label "Yes" at bounding box center [320, 470] width 24 height 21
click at [302, 464] on input "Yes" at bounding box center [297, 470] width 12 height 12
radio input "true"
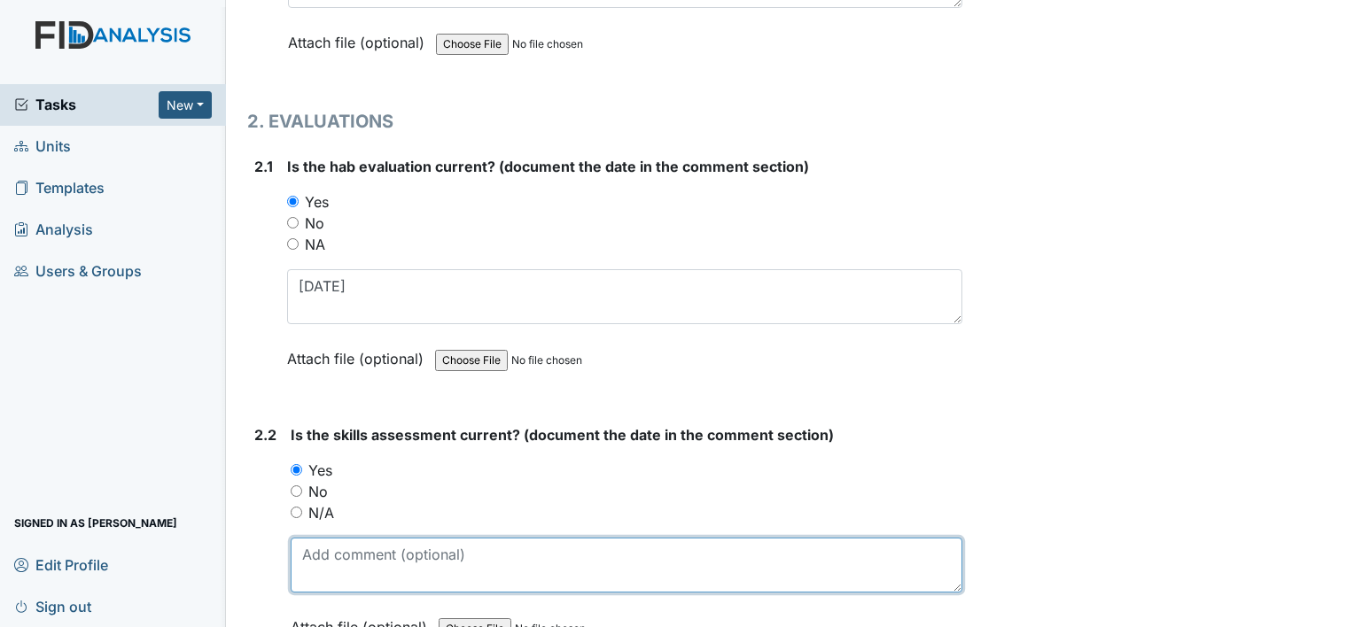
click at [358, 546] on textarea at bounding box center [627, 565] width 672 height 55
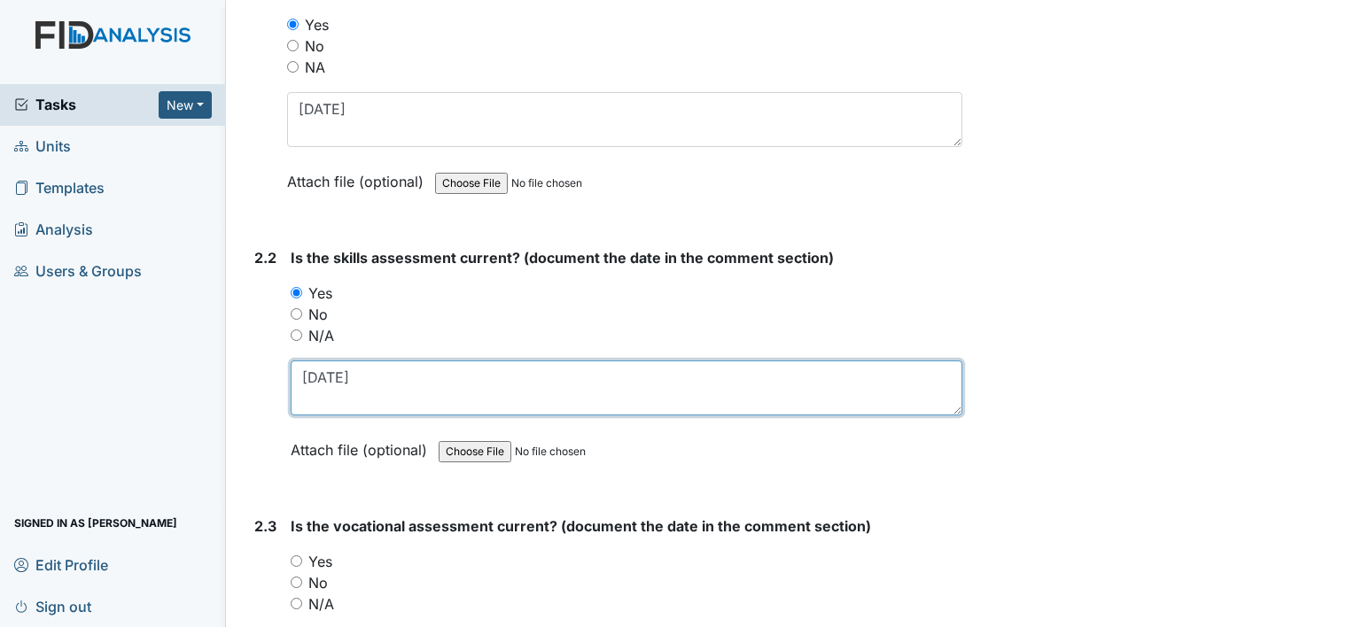
type textarea "7-17-25"
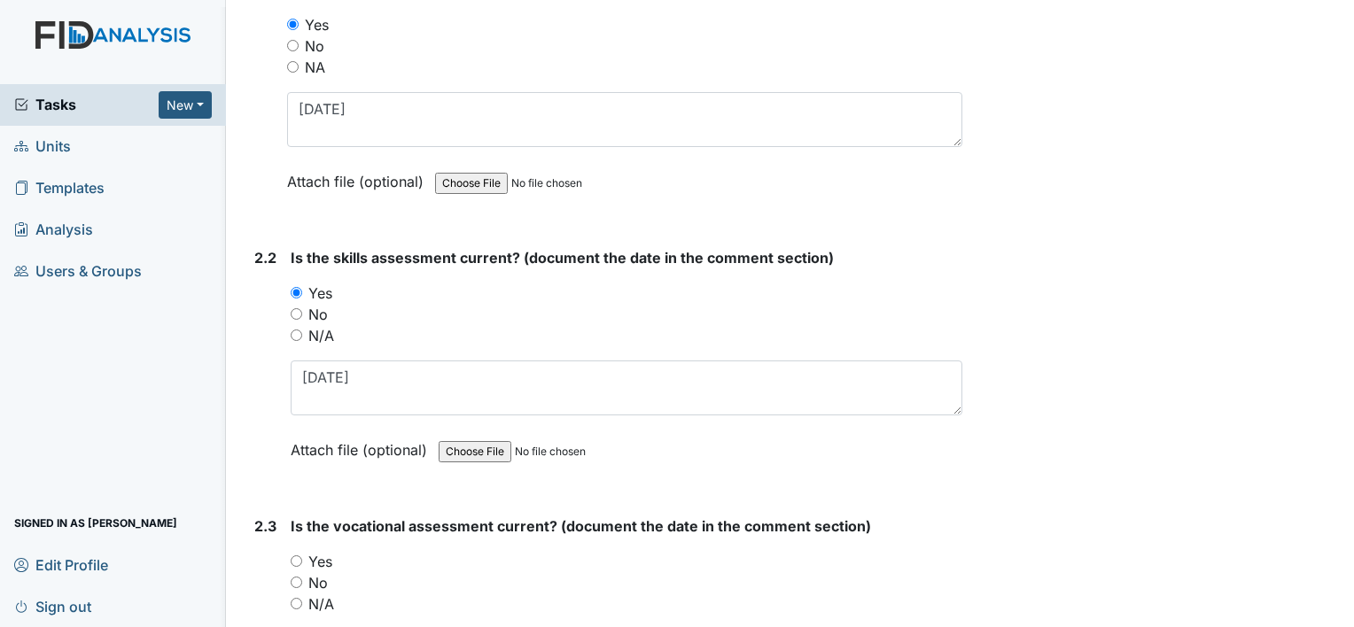
click at [323, 556] on label "Yes" at bounding box center [320, 561] width 24 height 21
click at [302, 556] on input "Yes" at bounding box center [297, 562] width 12 height 12
radio input "true"
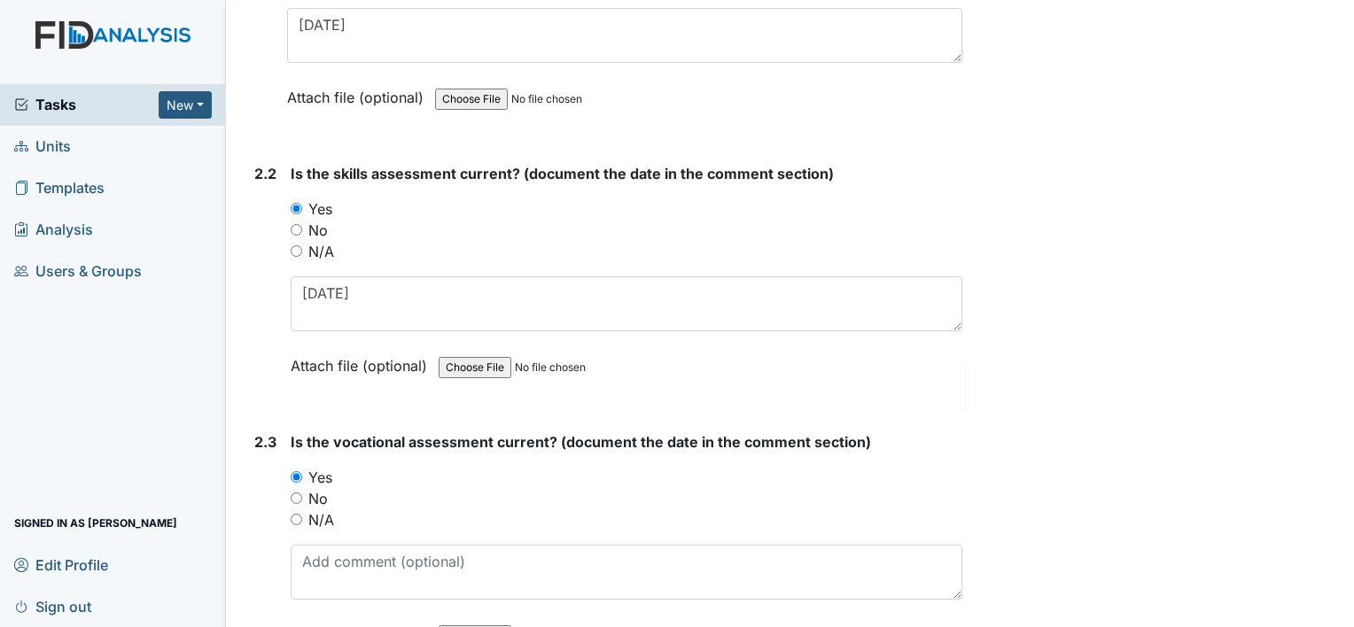
scroll to position [2127, 0]
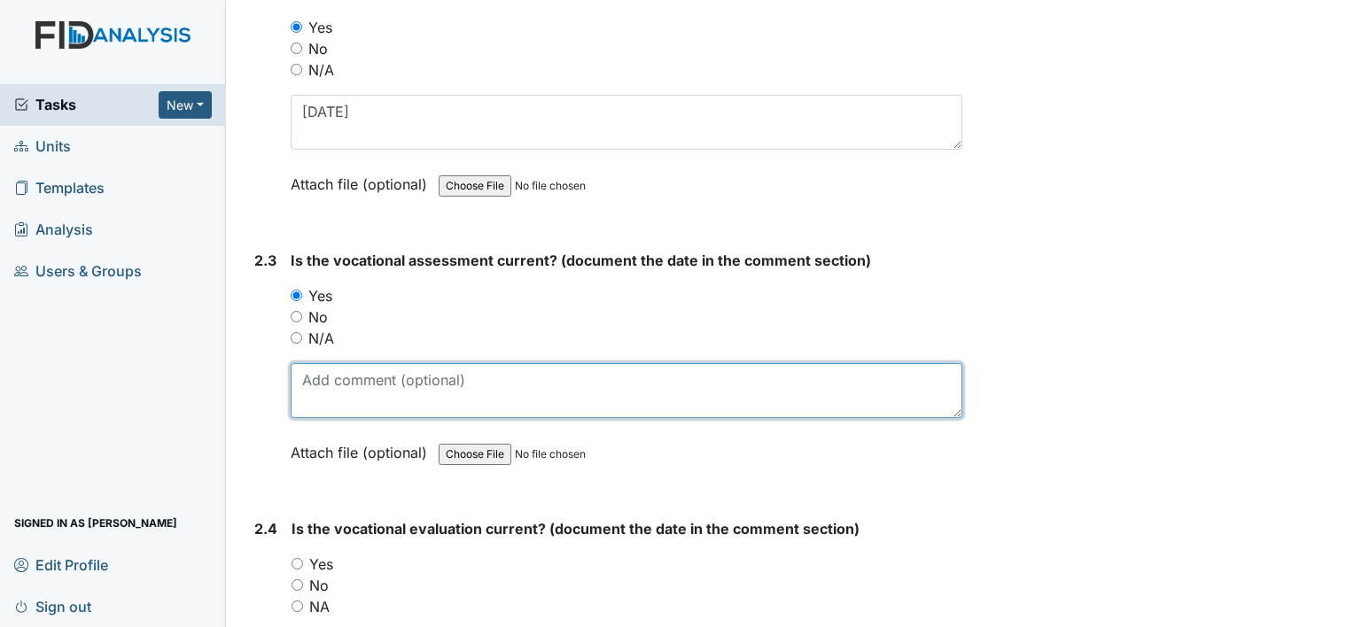
click at [346, 386] on textarea at bounding box center [627, 390] width 672 height 55
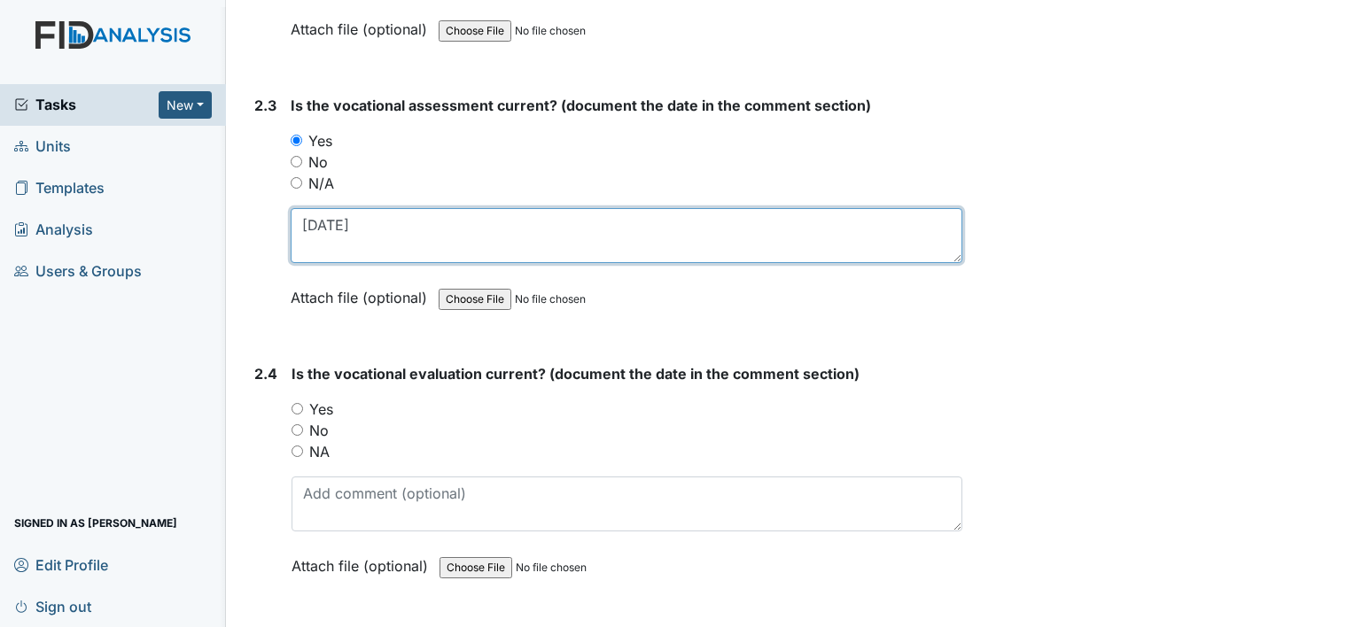
scroll to position [2304, 0]
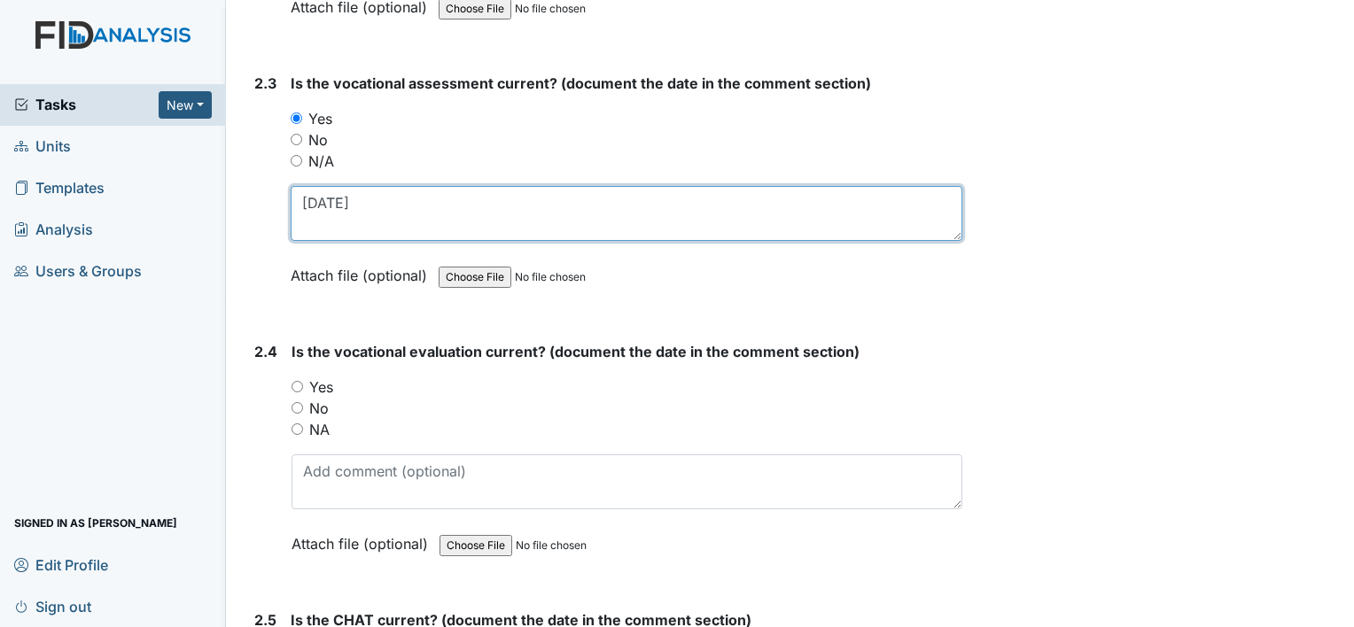
type textarea "7-24-25"
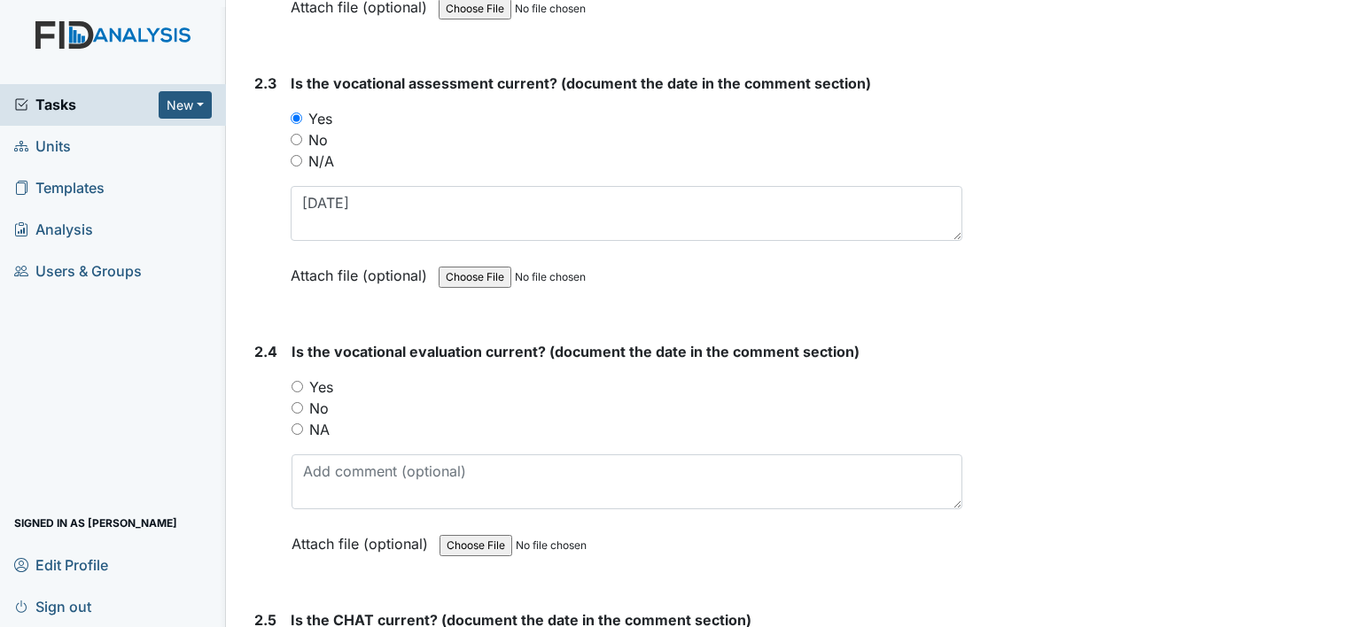
click at [324, 407] on label "No" at bounding box center [318, 408] width 19 height 21
click at [303, 407] on input "No" at bounding box center [298, 408] width 12 height 12
radio input "true"
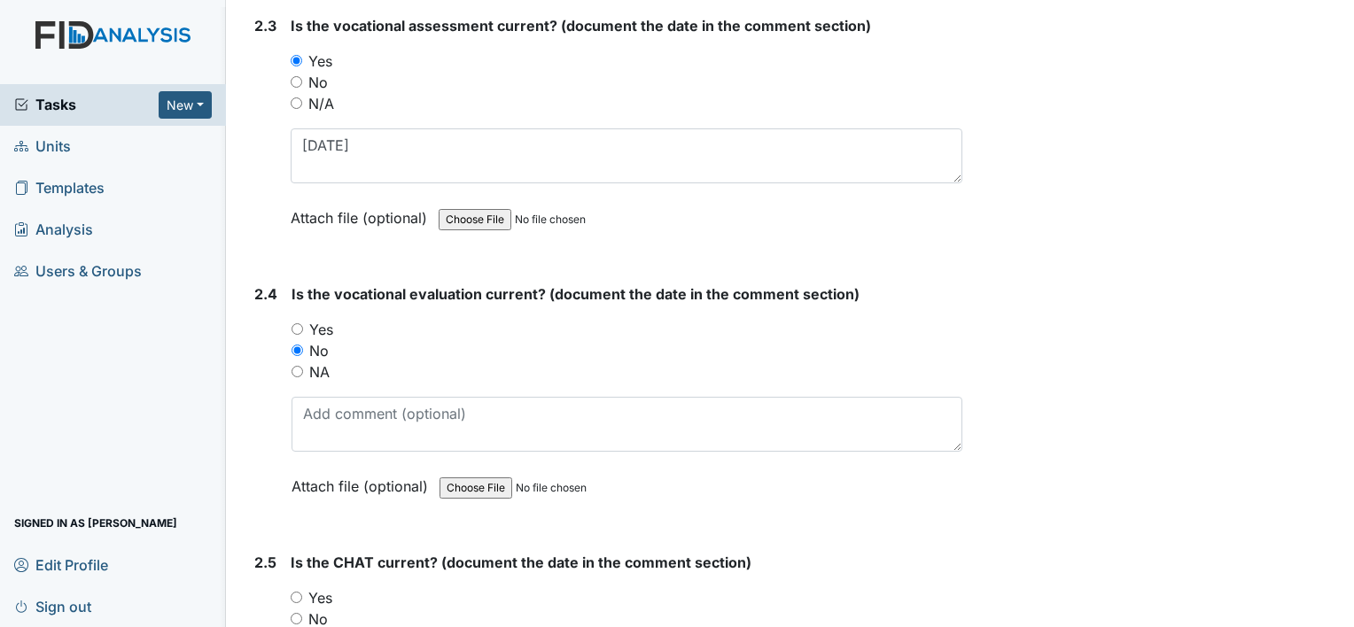
scroll to position [2393, 0]
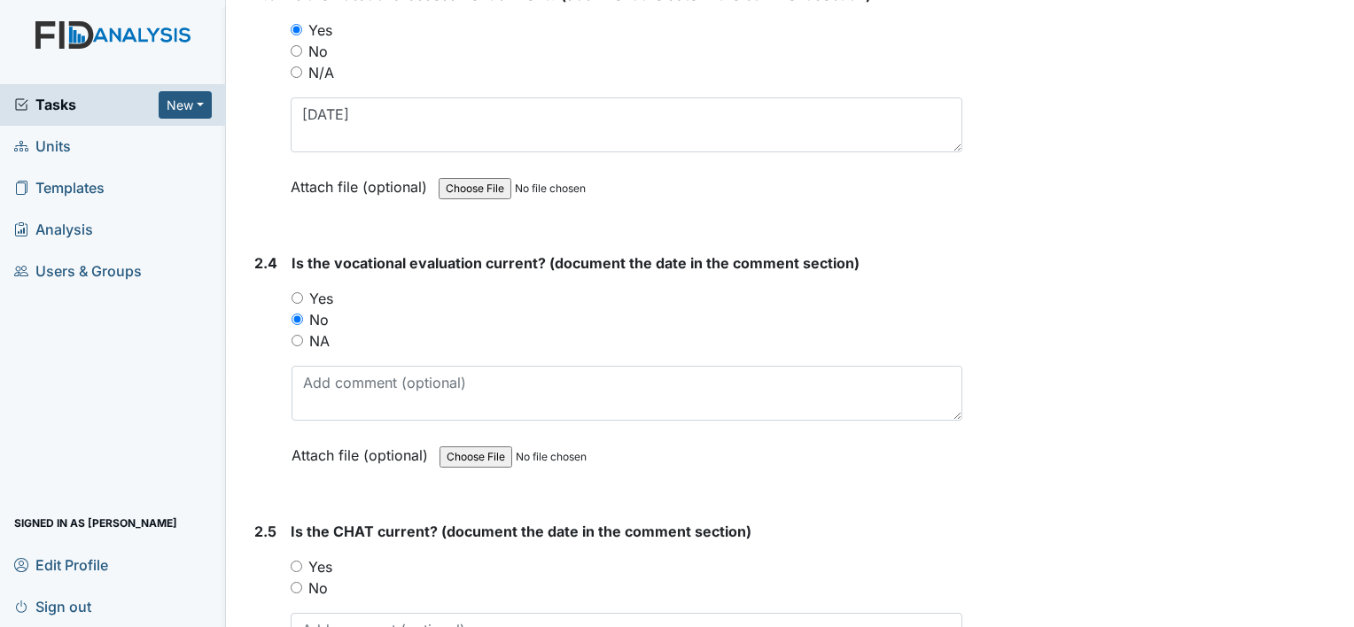
click at [318, 557] on label "Yes" at bounding box center [320, 566] width 24 height 21
click at [302, 561] on input "Yes" at bounding box center [297, 567] width 12 height 12
radio input "true"
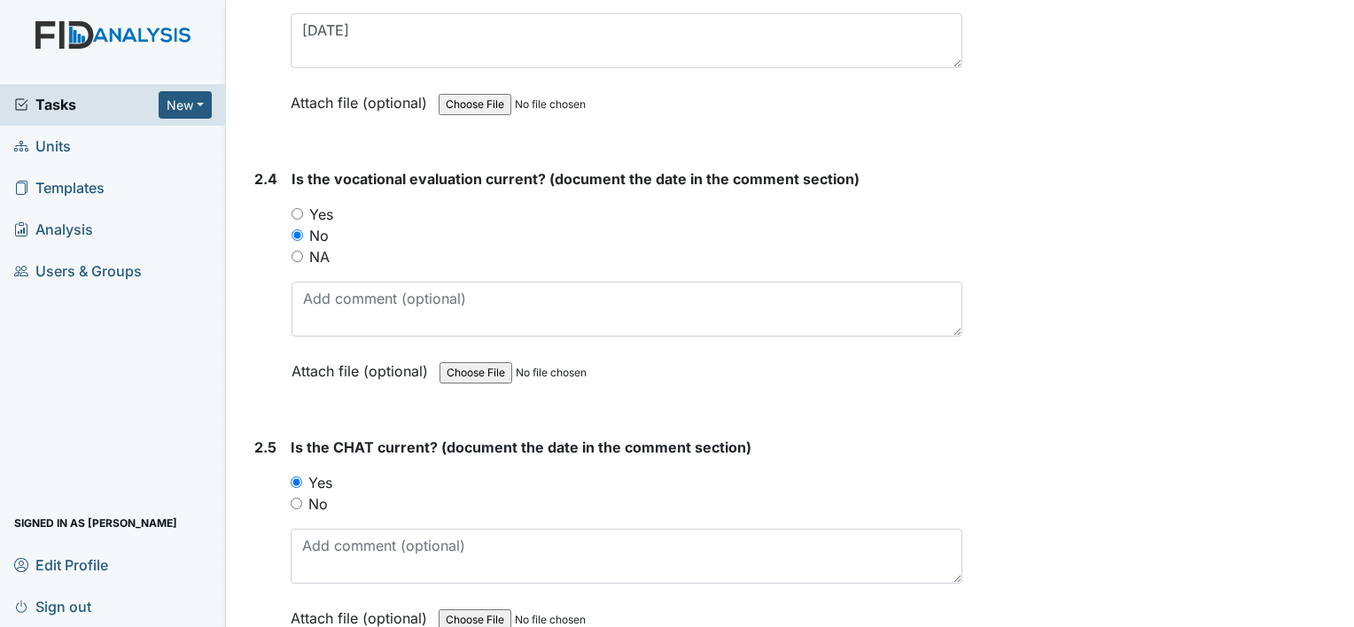
scroll to position [2658, 0]
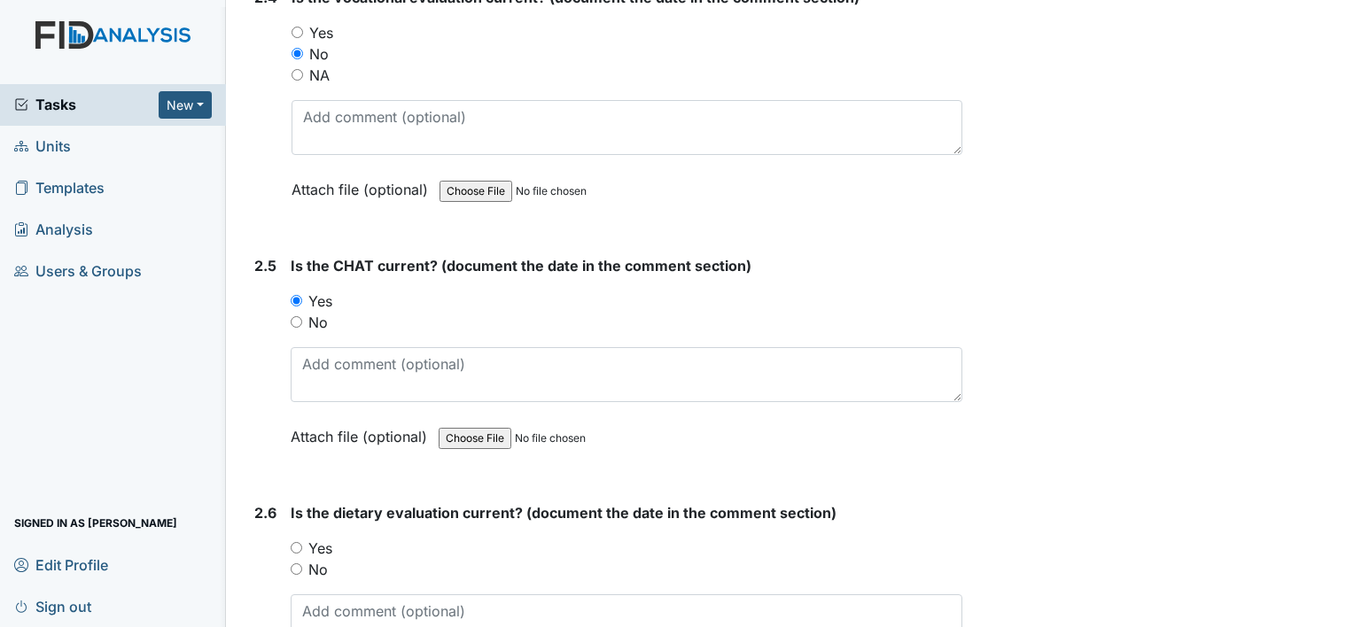
click at [320, 313] on label "No" at bounding box center [317, 322] width 19 height 21
click at [302, 316] on input "No" at bounding box center [297, 322] width 12 height 12
radio input "true"
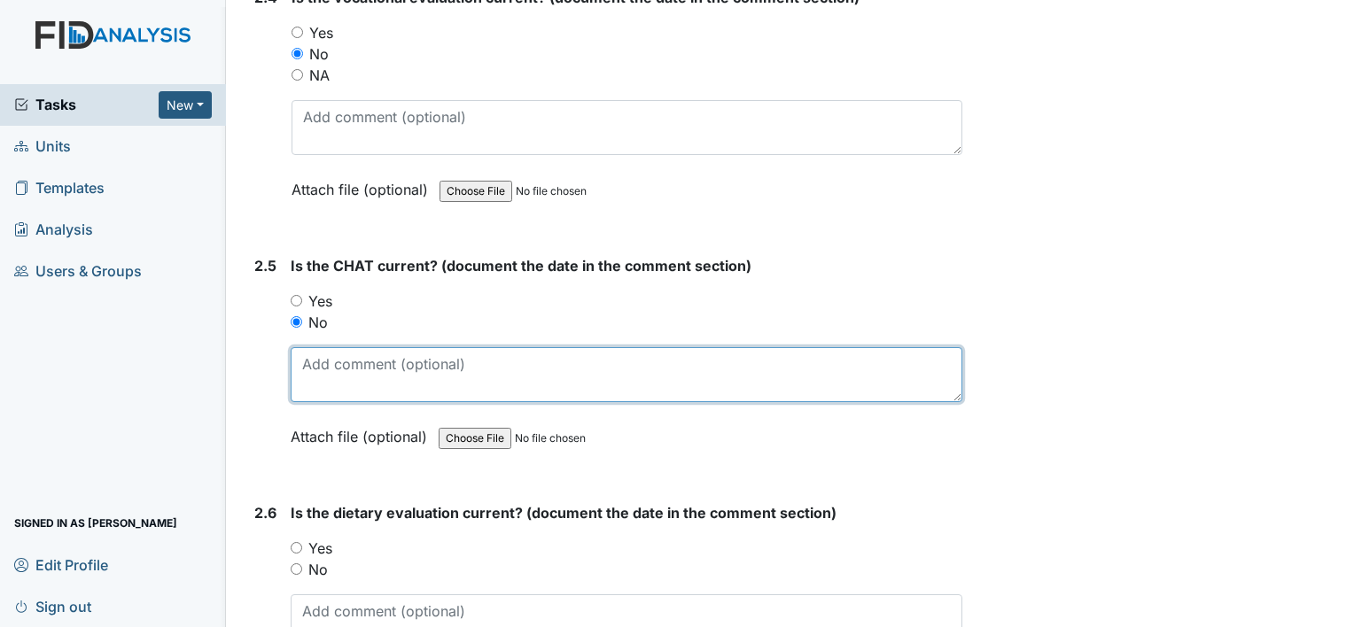
click at [324, 354] on textarea at bounding box center [627, 374] width 672 height 55
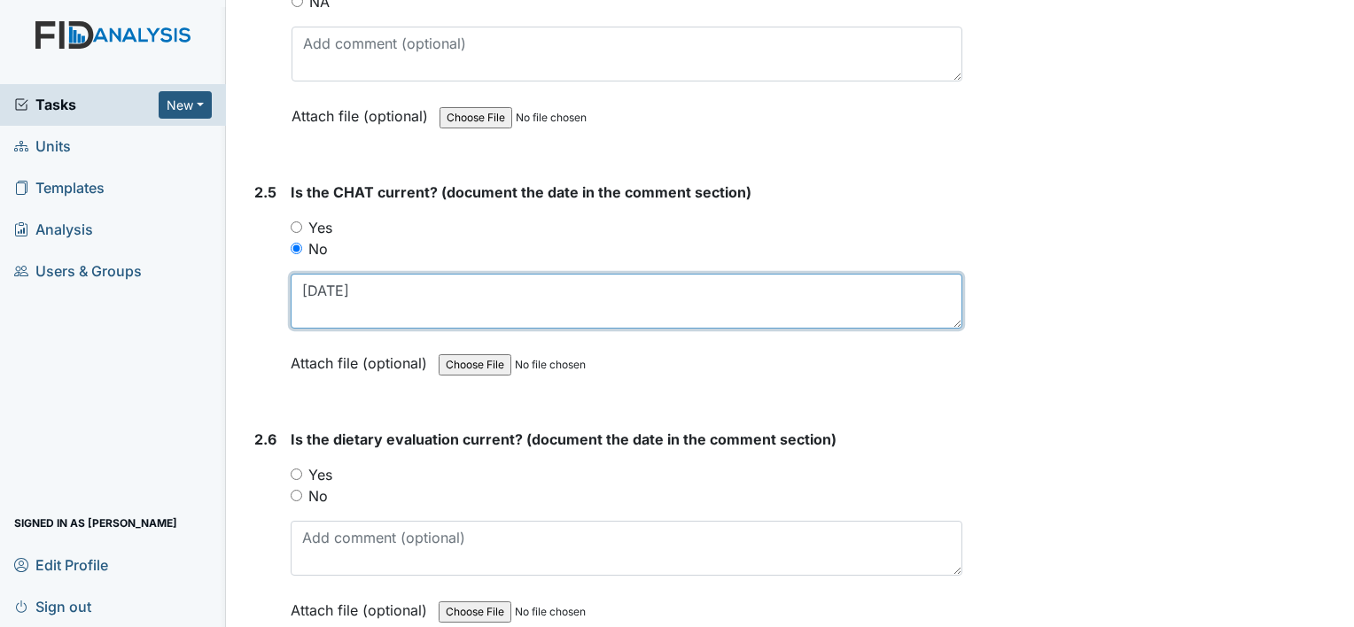
scroll to position [2836, 0]
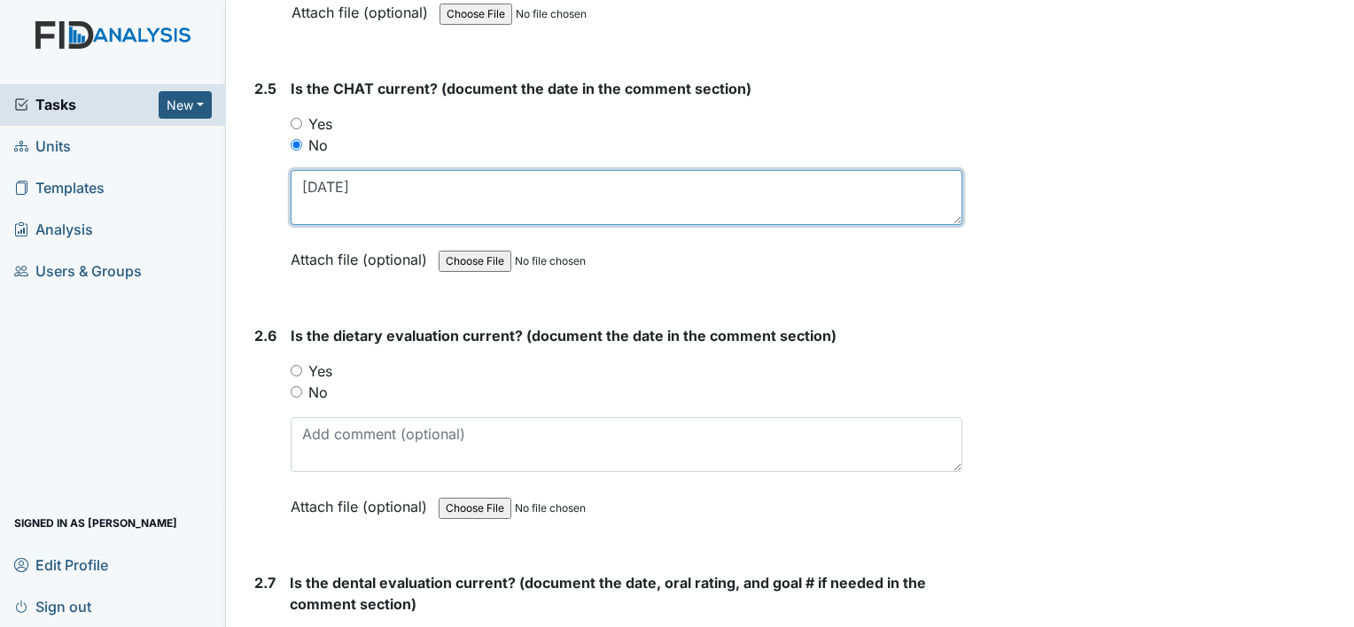
type textarea "8-1-24"
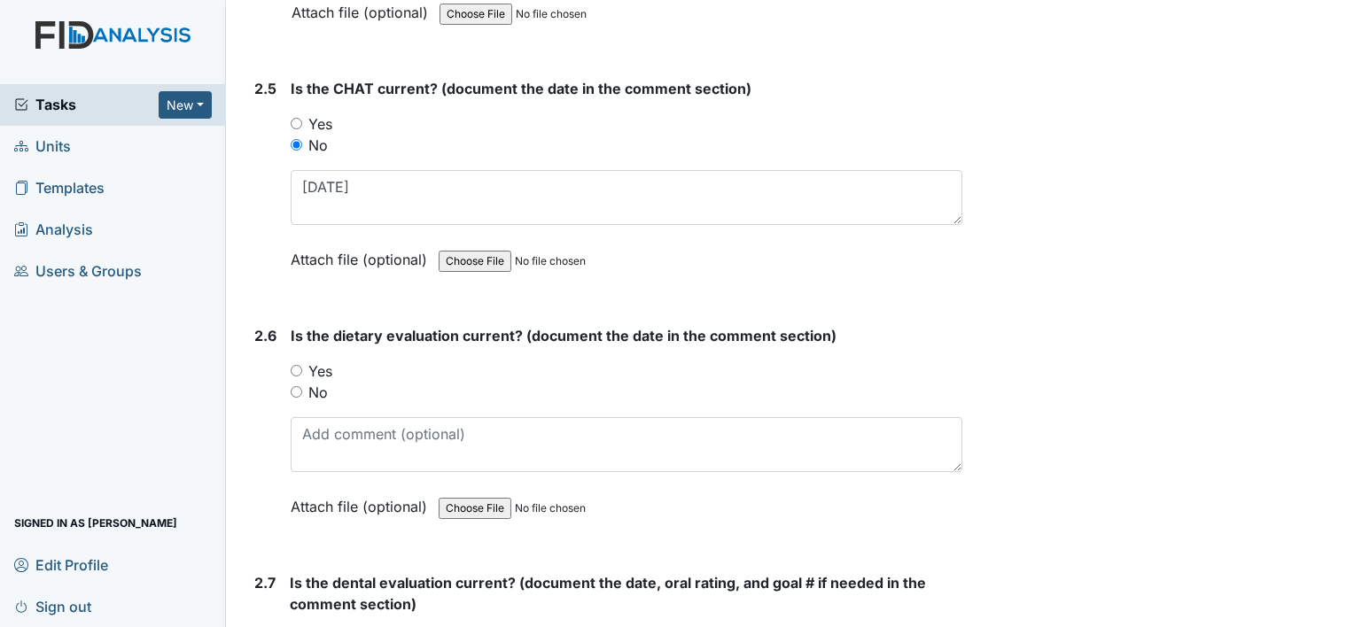
click at [315, 367] on label "Yes" at bounding box center [320, 371] width 24 height 21
click at [302, 367] on input "Yes" at bounding box center [297, 371] width 12 height 12
radio input "true"
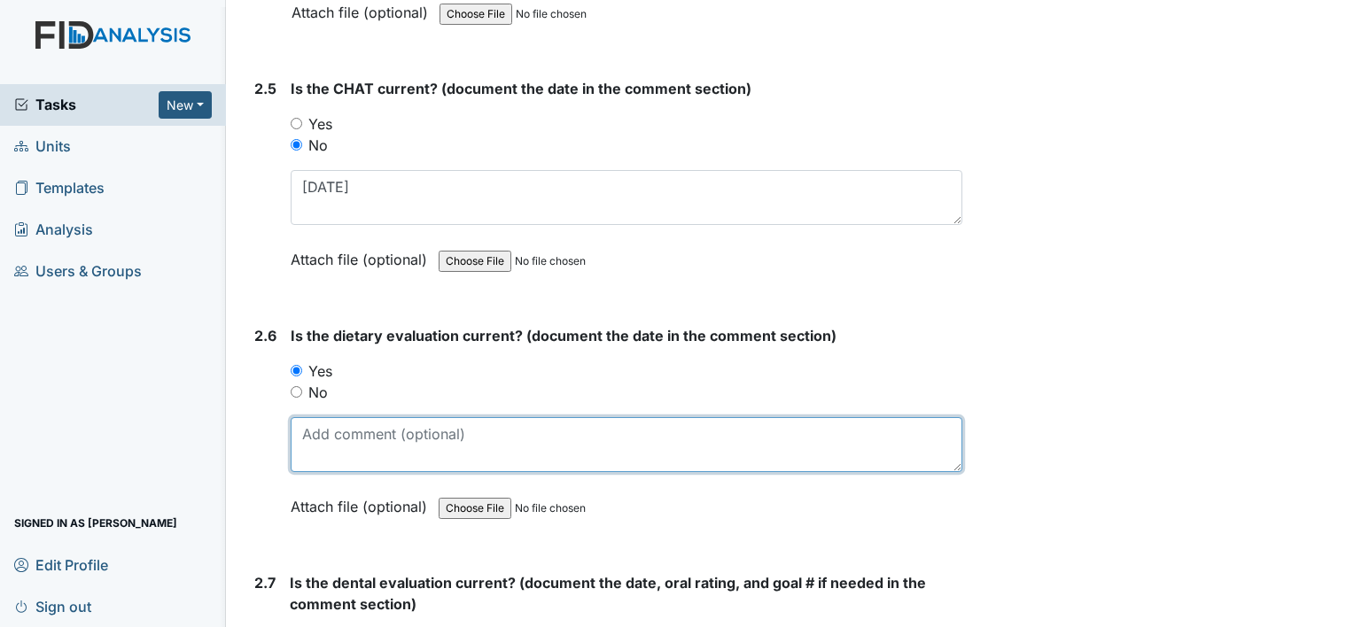
click at [336, 427] on textarea at bounding box center [627, 444] width 672 height 55
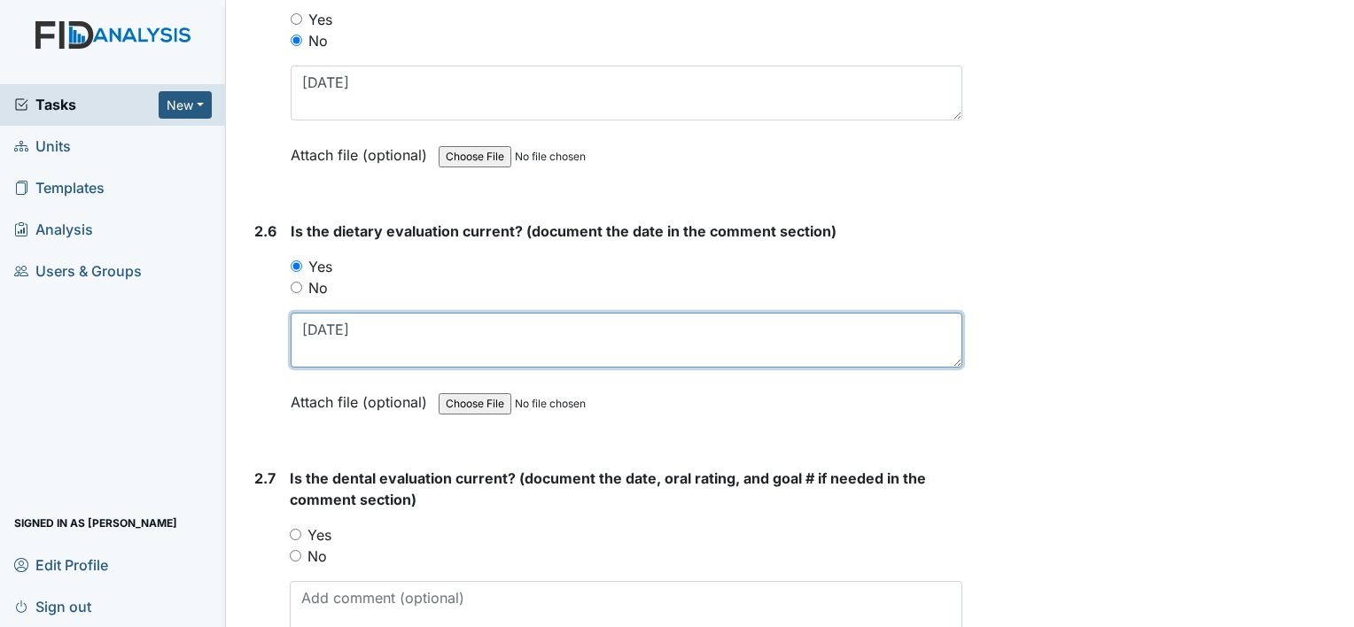
scroll to position [3101, 0]
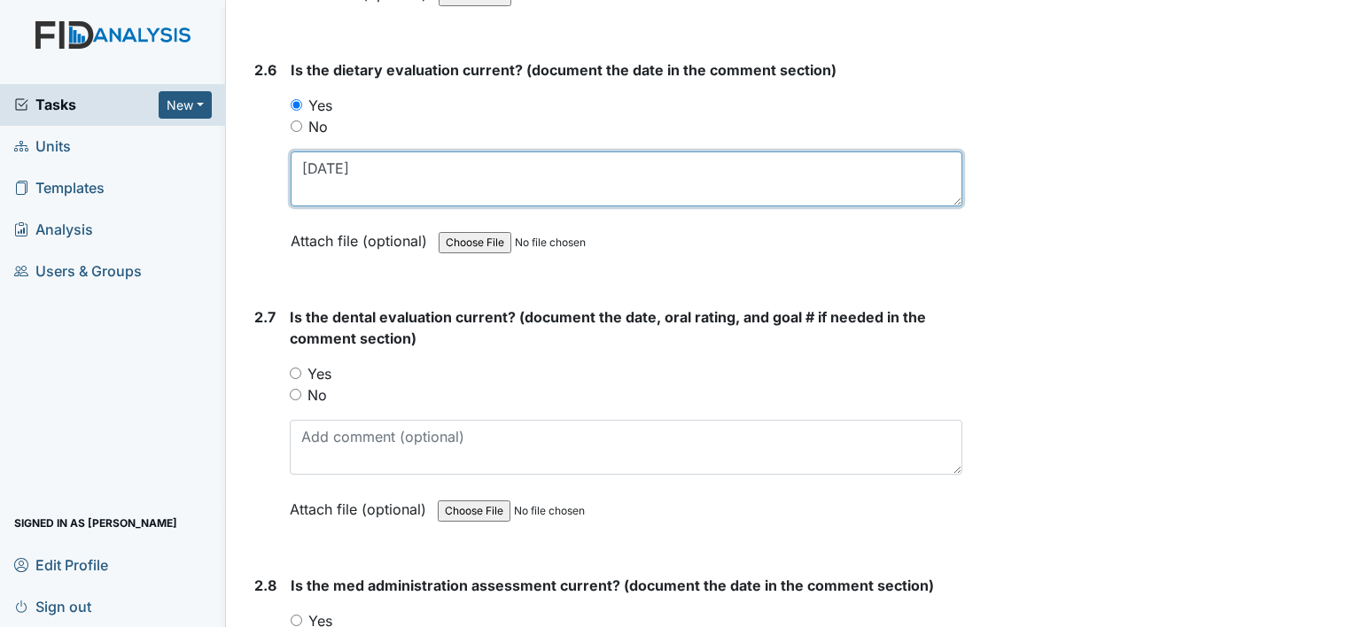
type textarea "7-22-24"
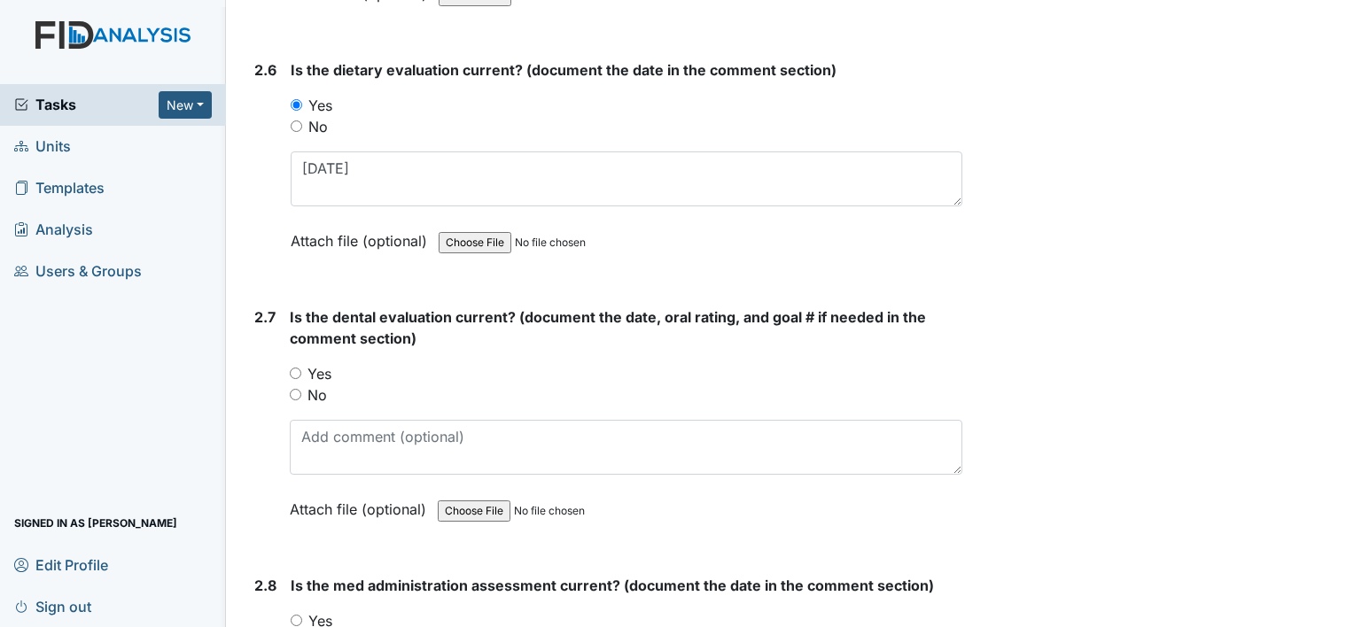
click at [331, 365] on label "Yes" at bounding box center [319, 373] width 24 height 21
click at [301, 368] on input "Yes" at bounding box center [296, 374] width 12 height 12
radio input "true"
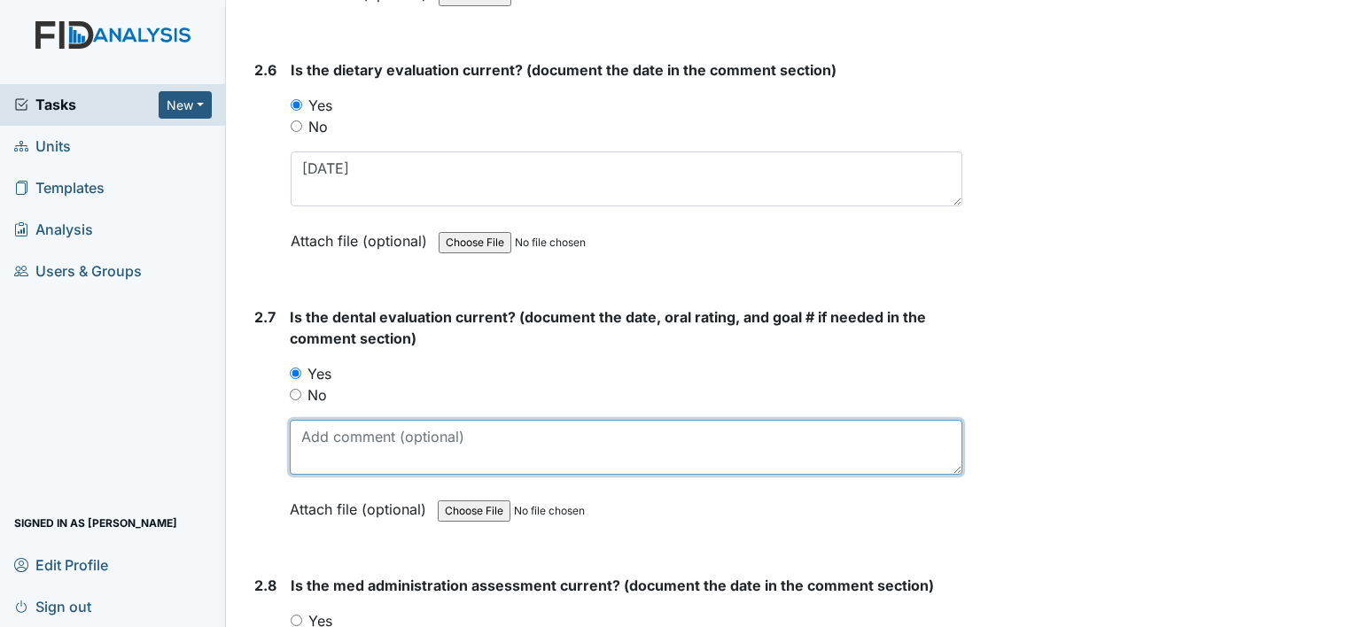
click at [356, 432] on textarea at bounding box center [626, 447] width 673 height 55
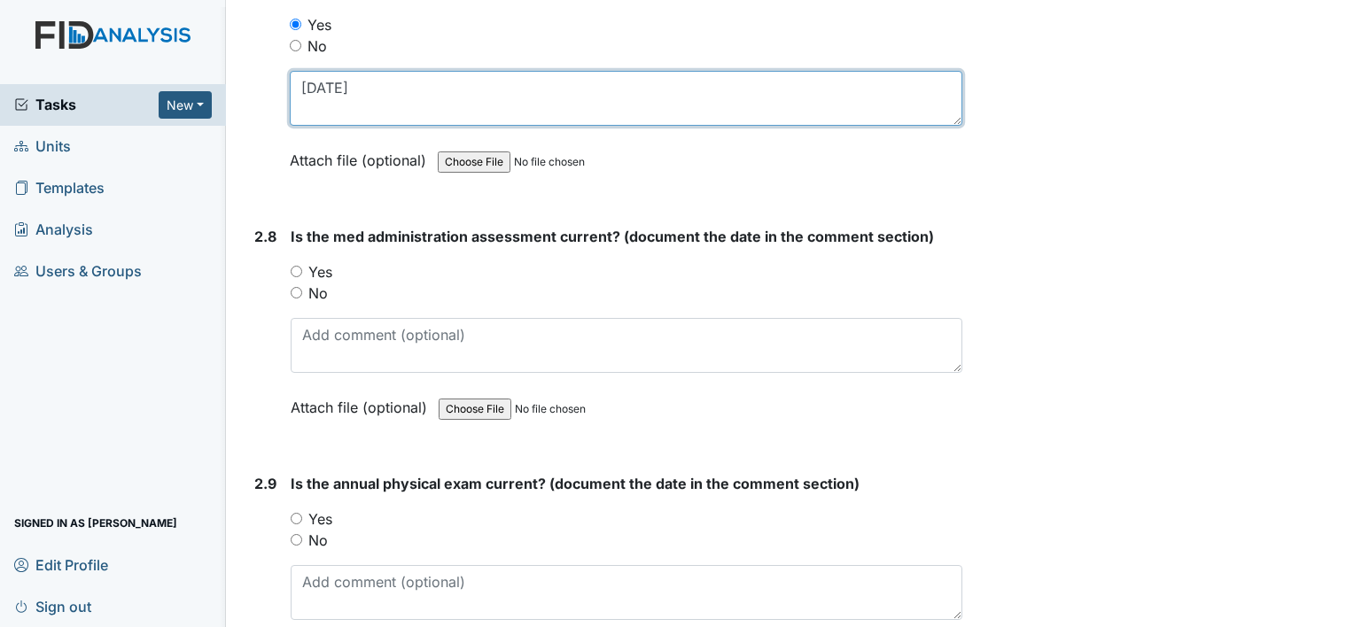
scroll to position [3456, 0]
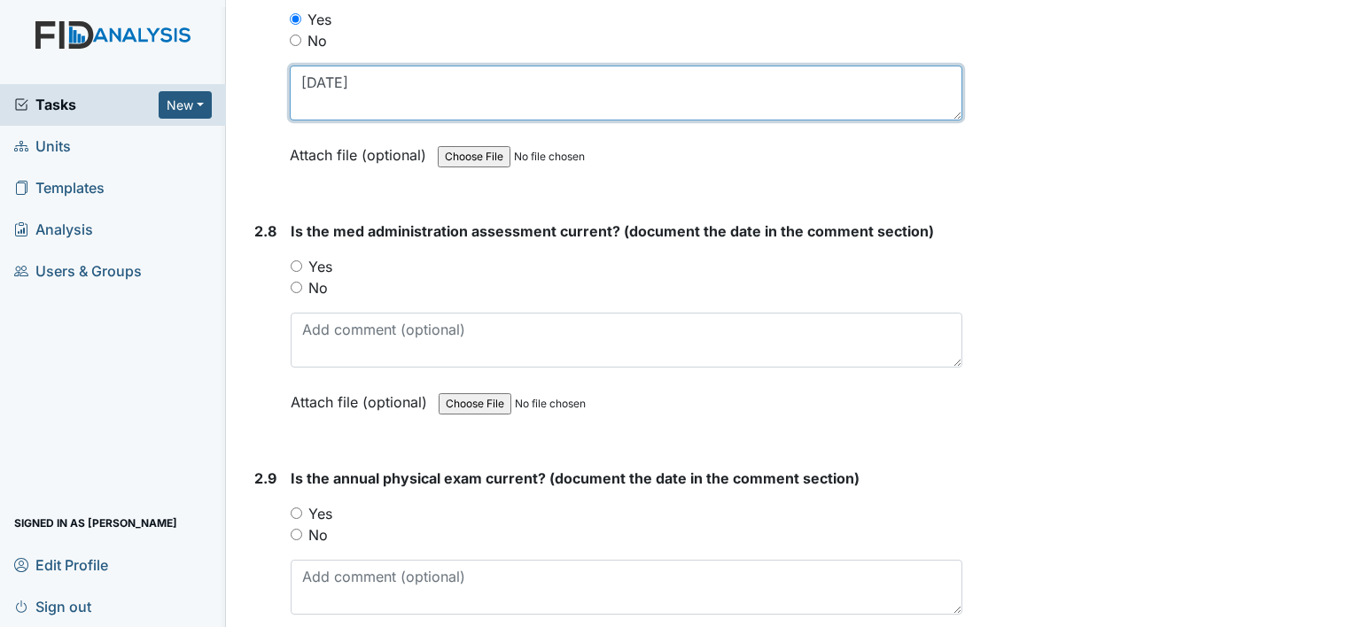
type textarea "11-12-24"
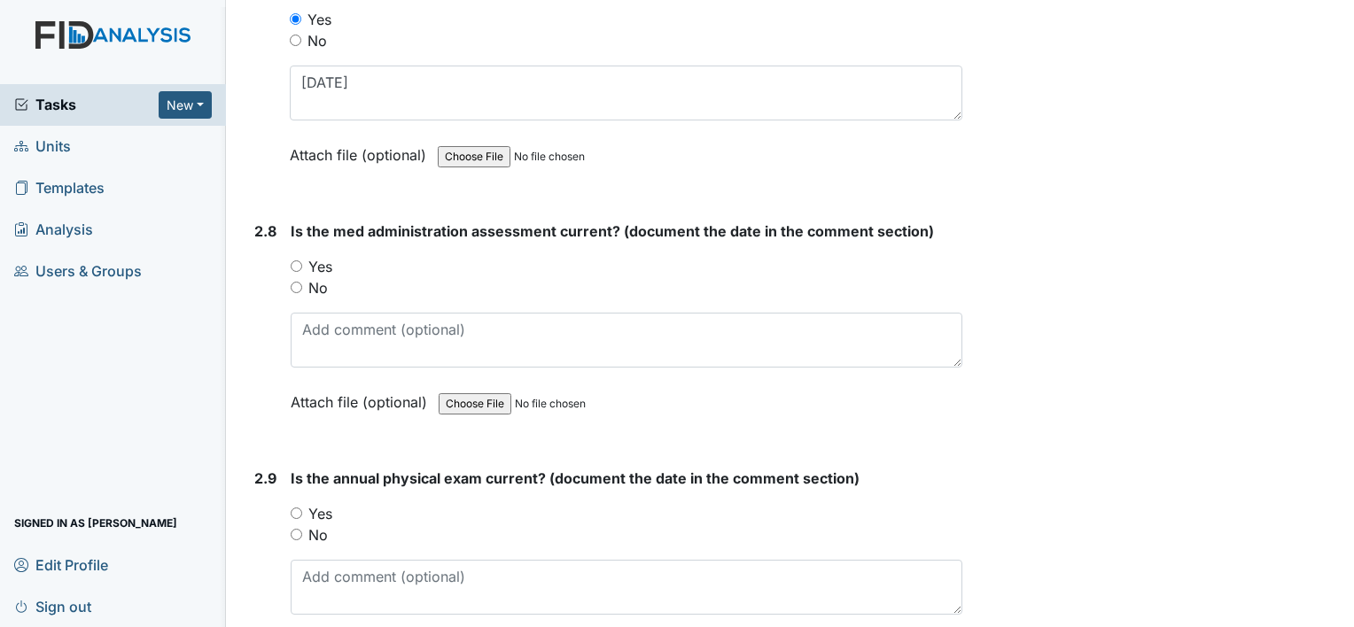
drag, startPoint x: 331, startPoint y: 255, endPoint x: 376, endPoint y: 356, distance: 110.7
click at [331, 256] on label "Yes" at bounding box center [320, 266] width 24 height 21
click at [302, 261] on input "Yes" at bounding box center [297, 267] width 12 height 12
radio input "true"
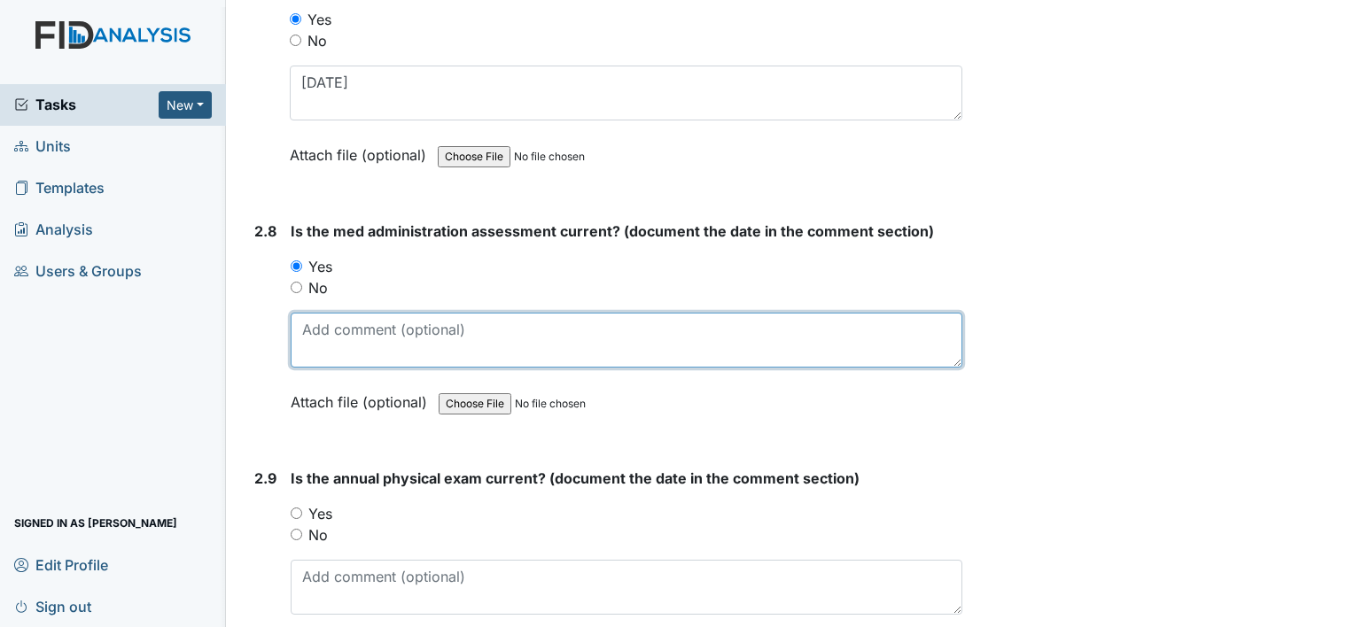
click at [376, 338] on textarea at bounding box center [627, 340] width 672 height 55
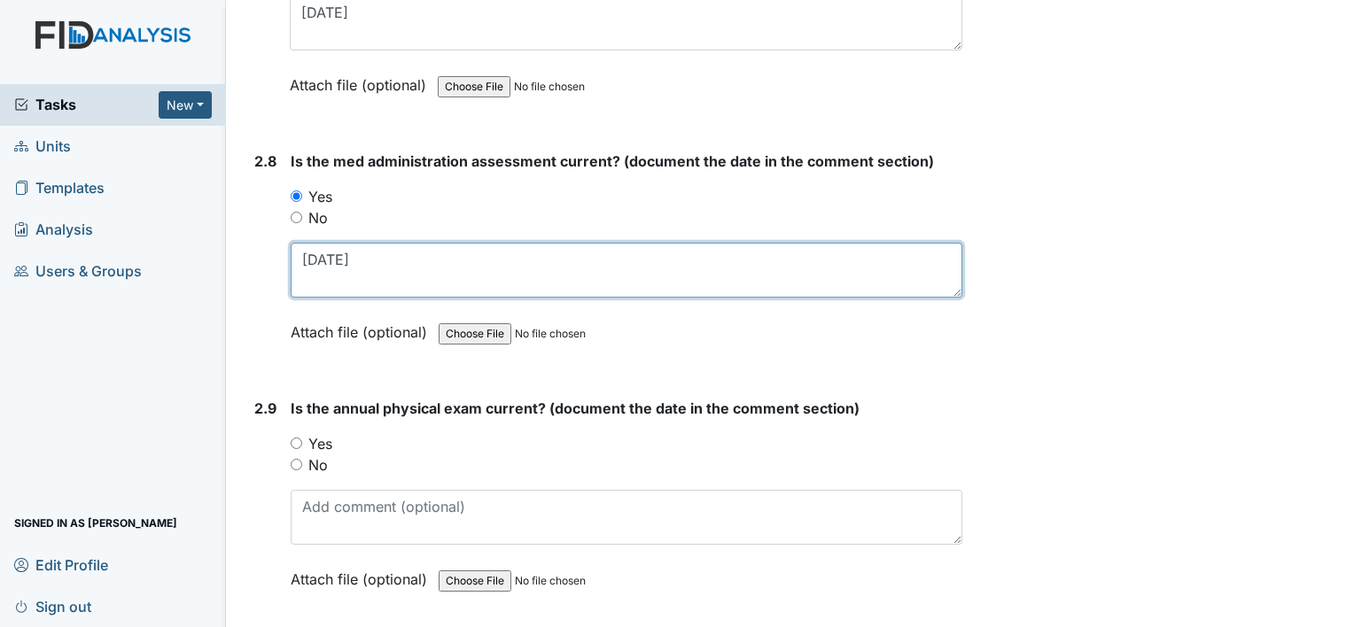
scroll to position [3633, 0]
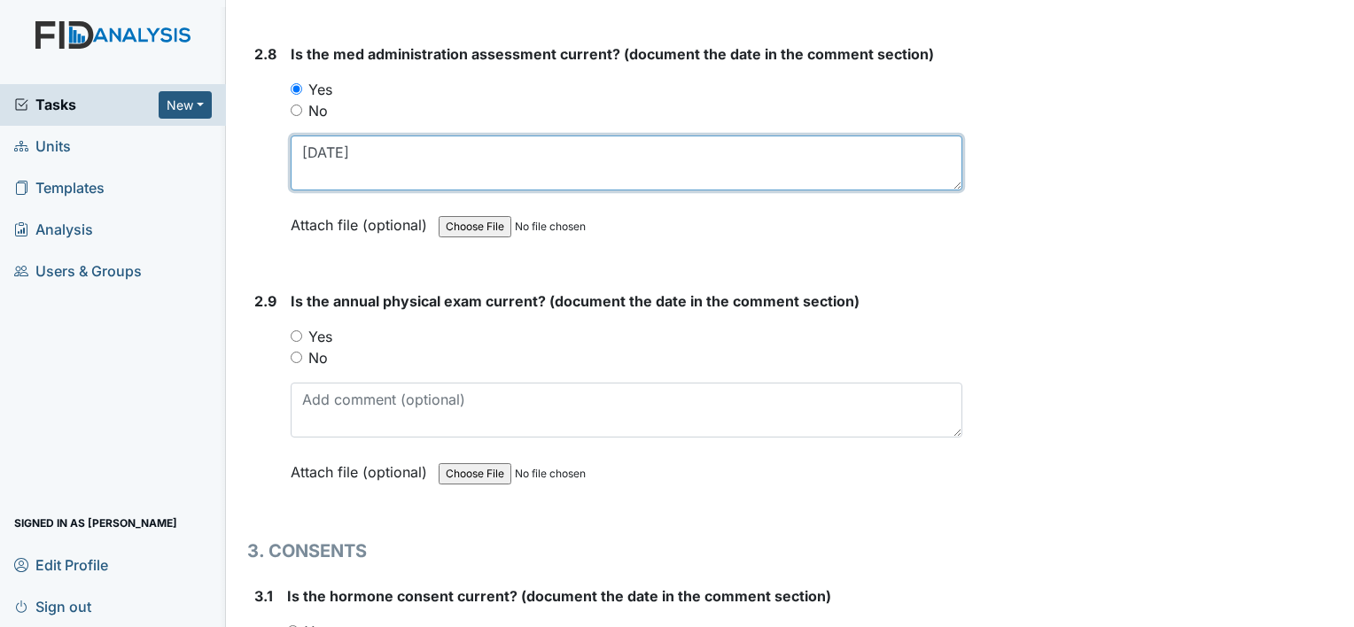
type textarea "2-28-25"
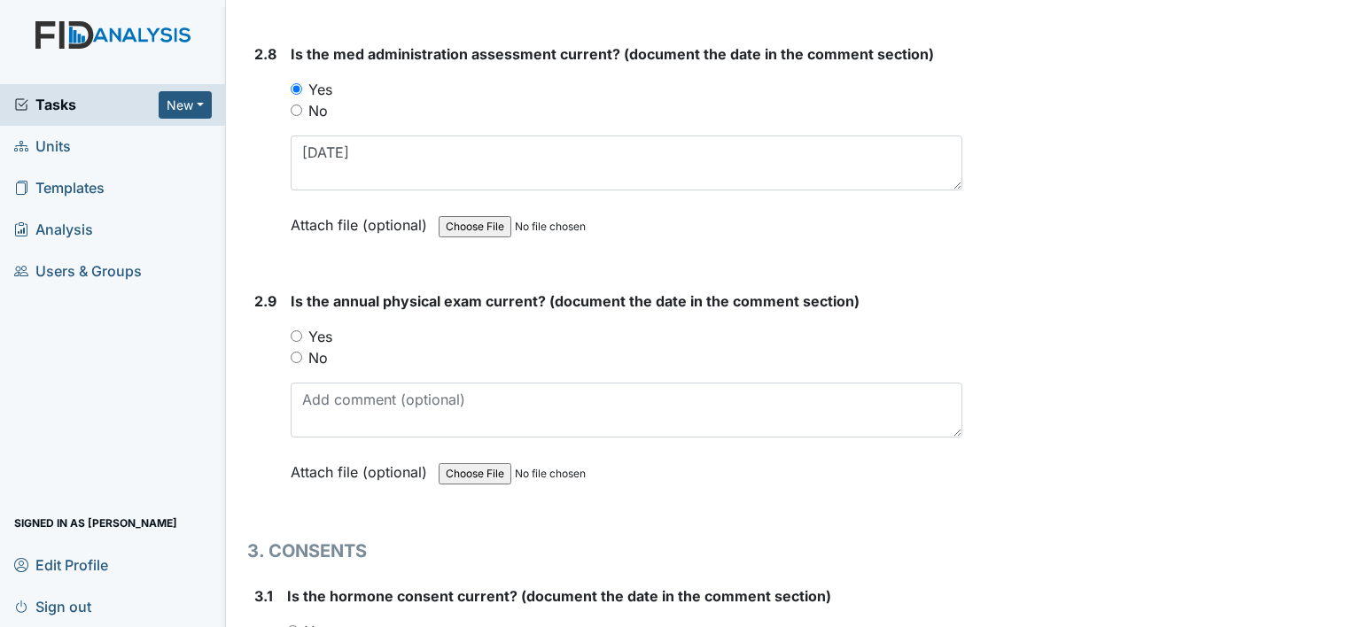
click at [317, 326] on label "Yes" at bounding box center [320, 336] width 24 height 21
click at [302, 331] on input "Yes" at bounding box center [297, 337] width 12 height 12
radio input "true"
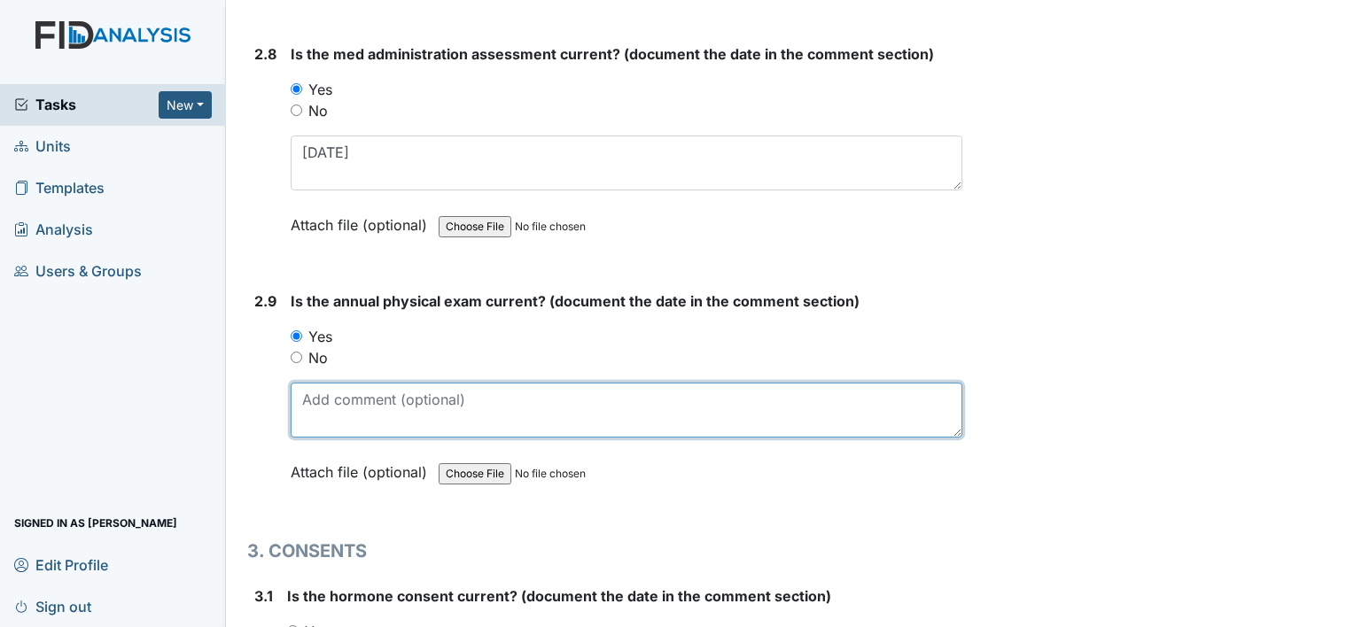
click at [339, 401] on textarea at bounding box center [627, 410] width 672 height 55
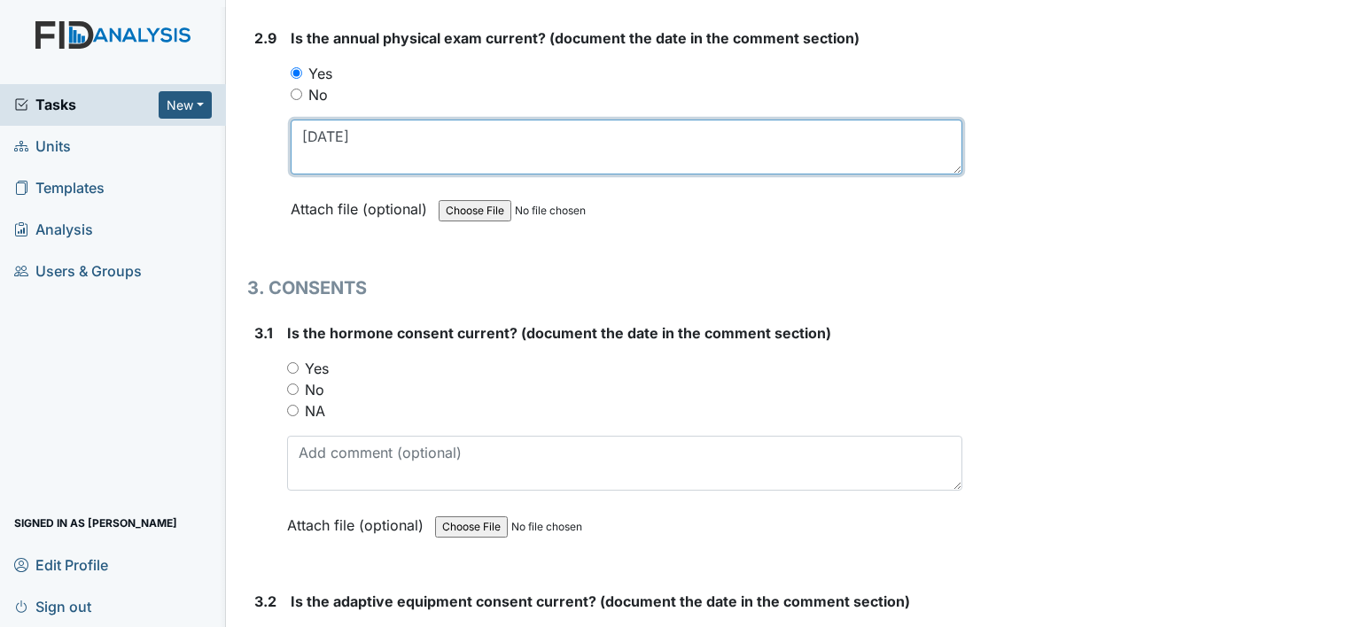
scroll to position [3899, 0]
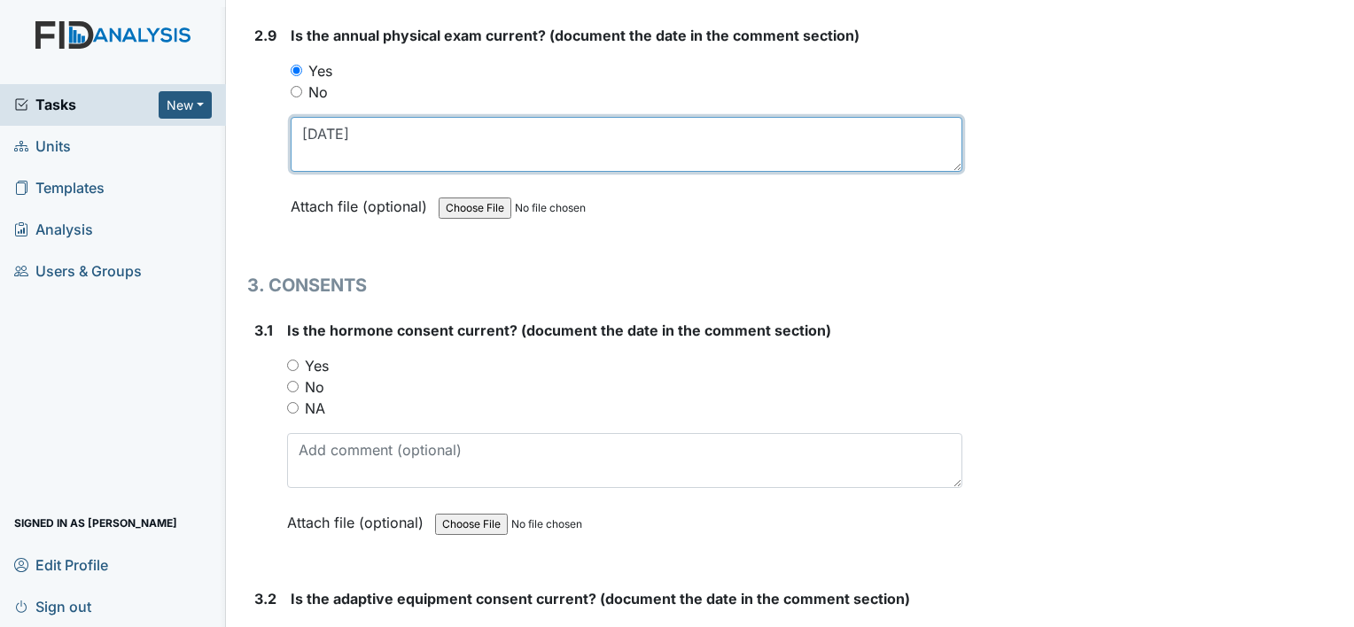
type textarea "10-15-2024"
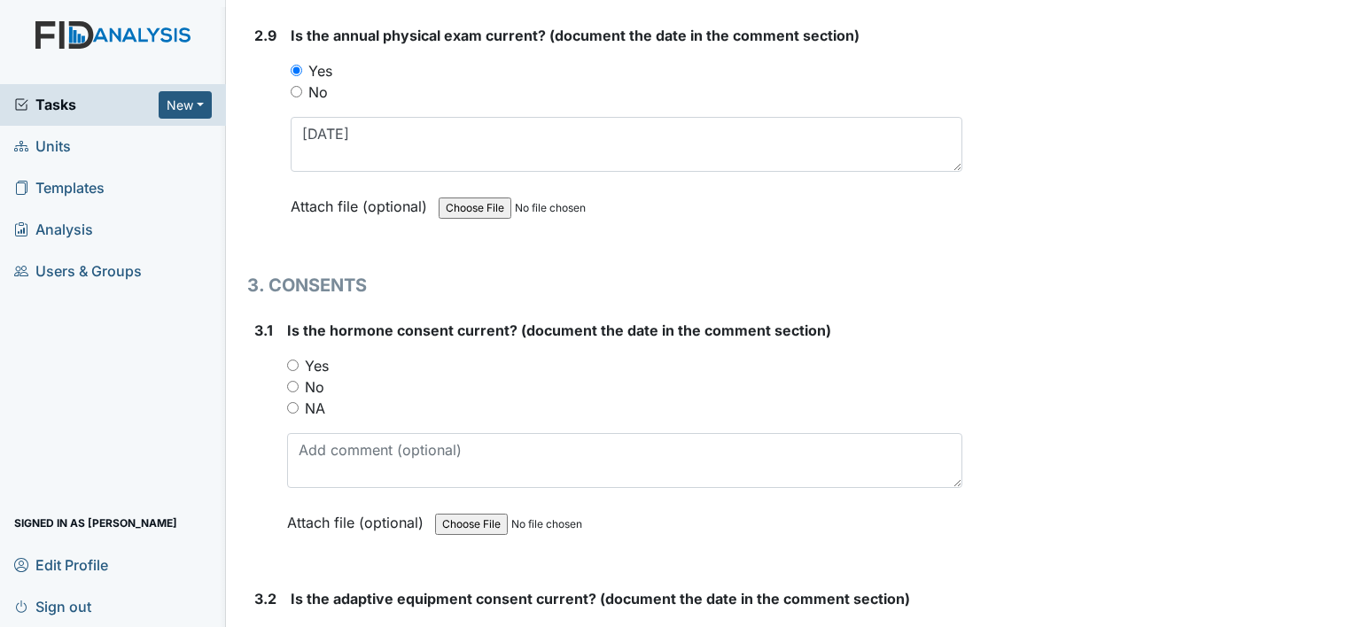
click at [316, 398] on label "NA" at bounding box center [315, 408] width 20 height 21
click at [299, 402] on input "NA" at bounding box center [293, 408] width 12 height 12
radio input "true"
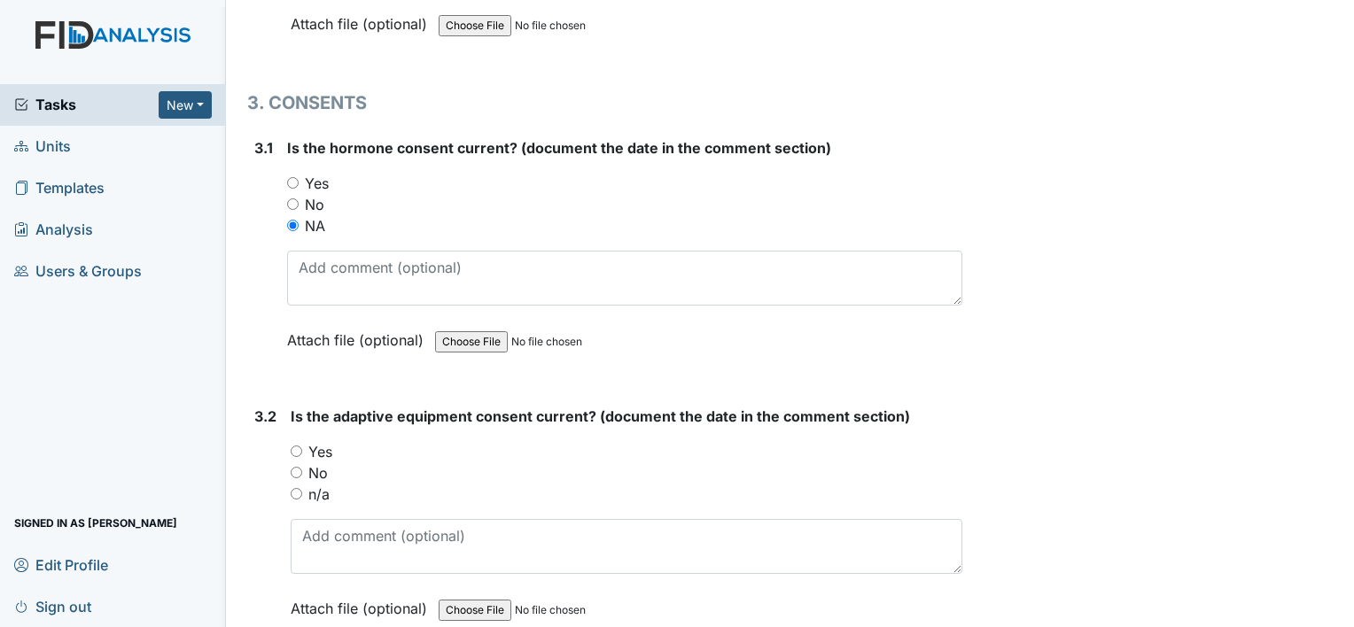
scroll to position [4165, 0]
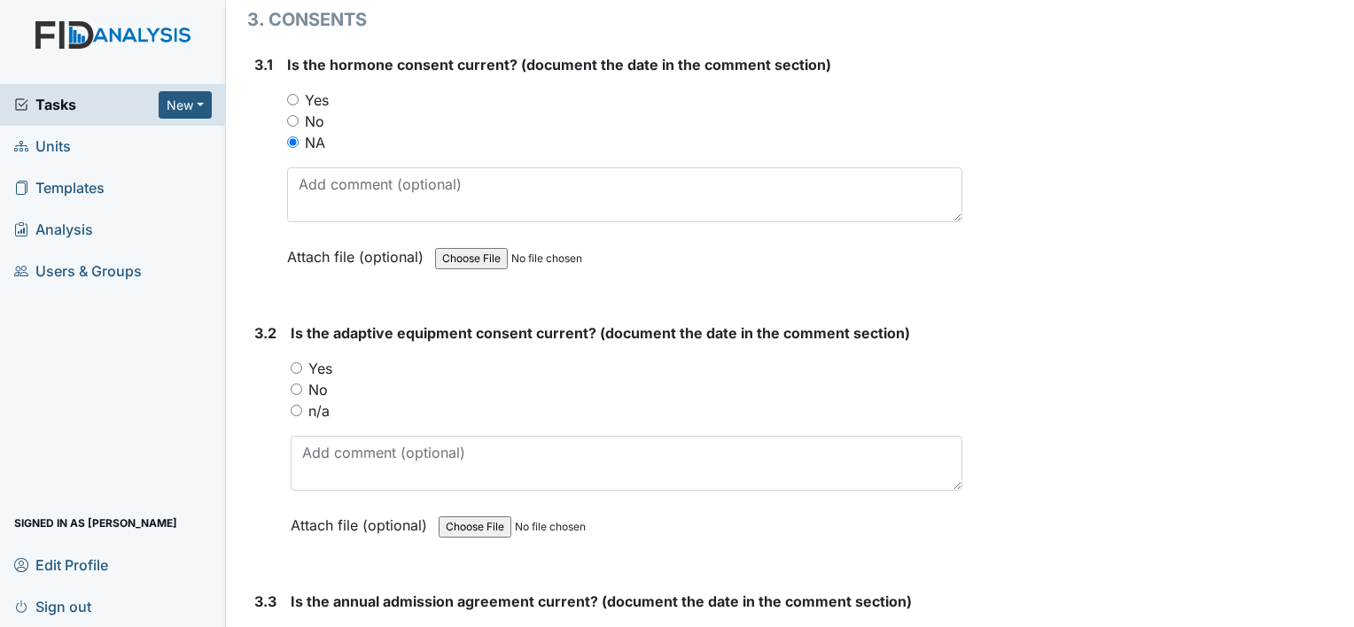
click at [322, 379] on label "No" at bounding box center [317, 389] width 19 height 21
click at [302, 384] on input "No" at bounding box center [297, 390] width 12 height 12
radio input "true"
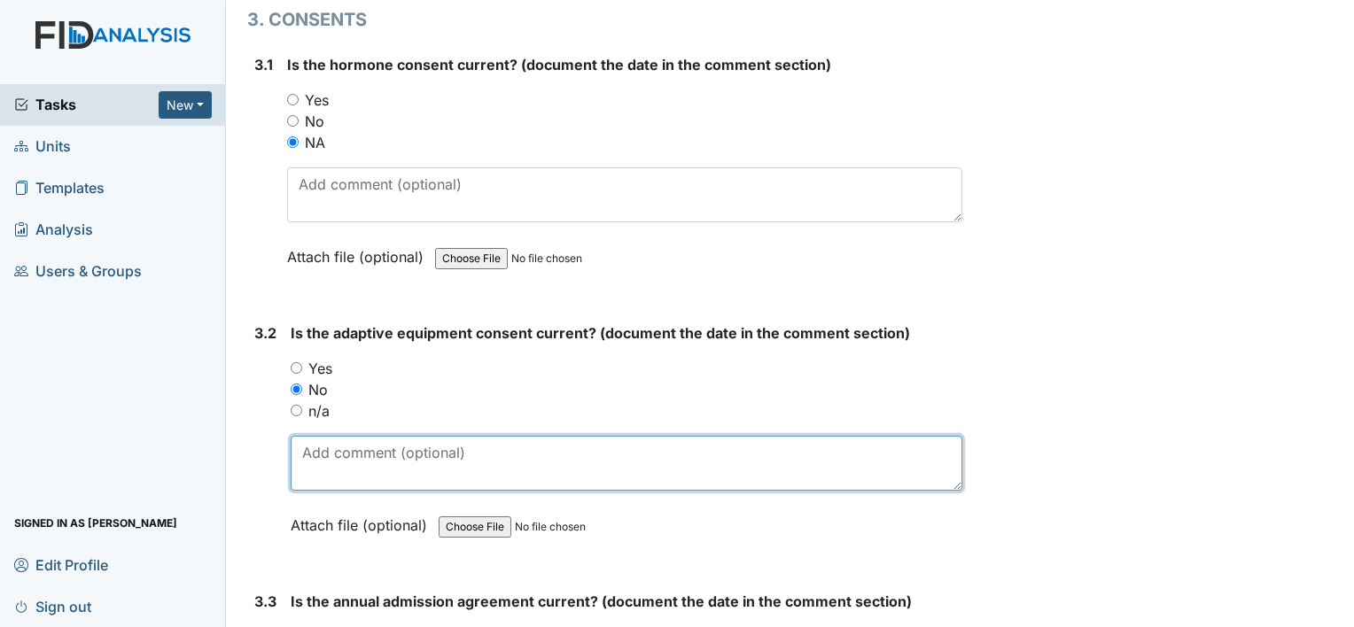
click at [345, 447] on textarea at bounding box center [627, 463] width 672 height 55
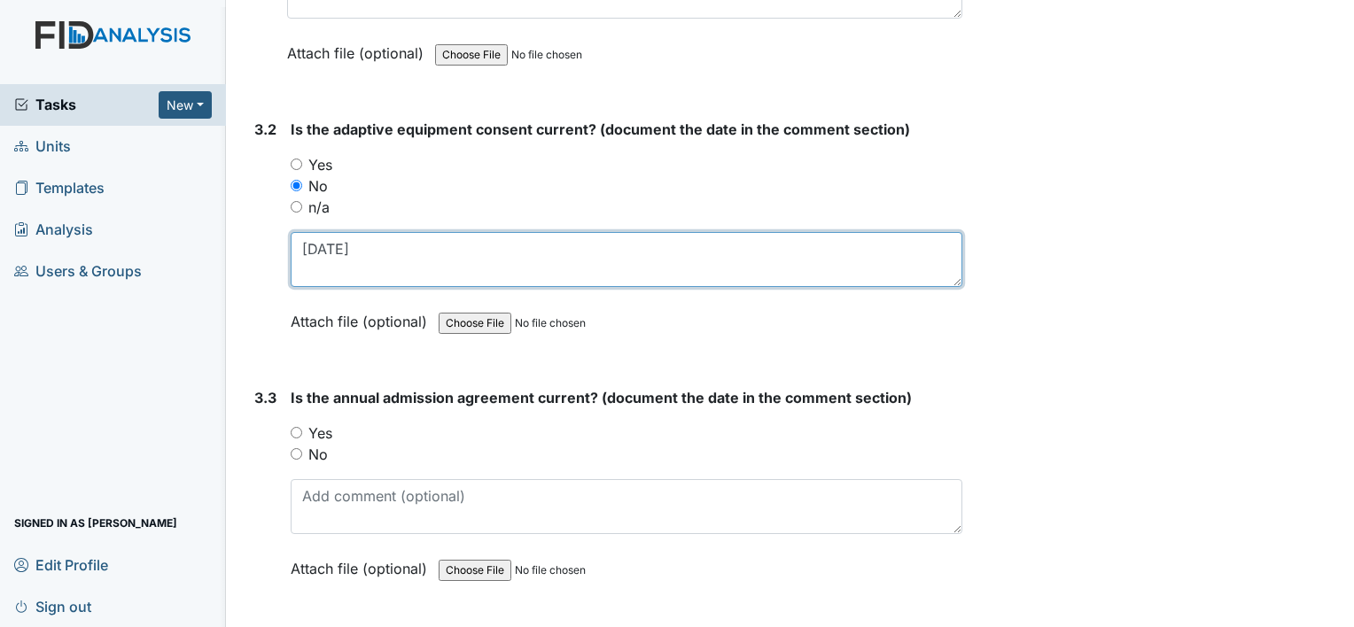
scroll to position [4431, 0]
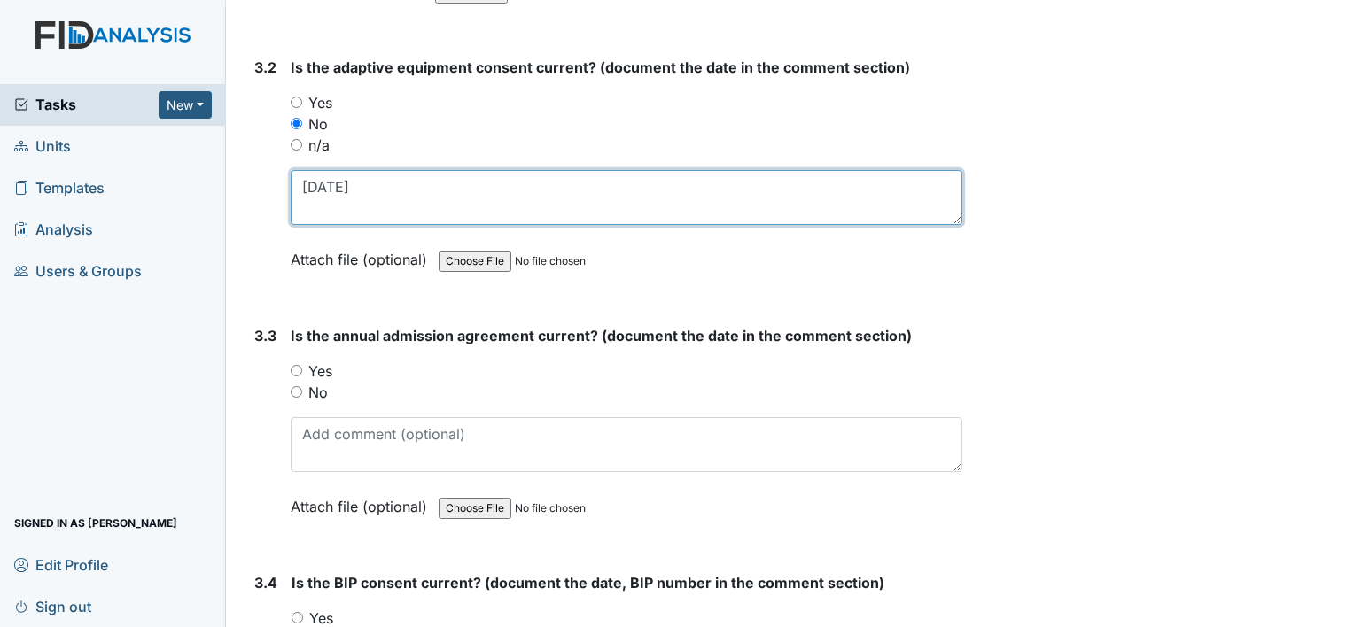
type textarea "7-9-24"
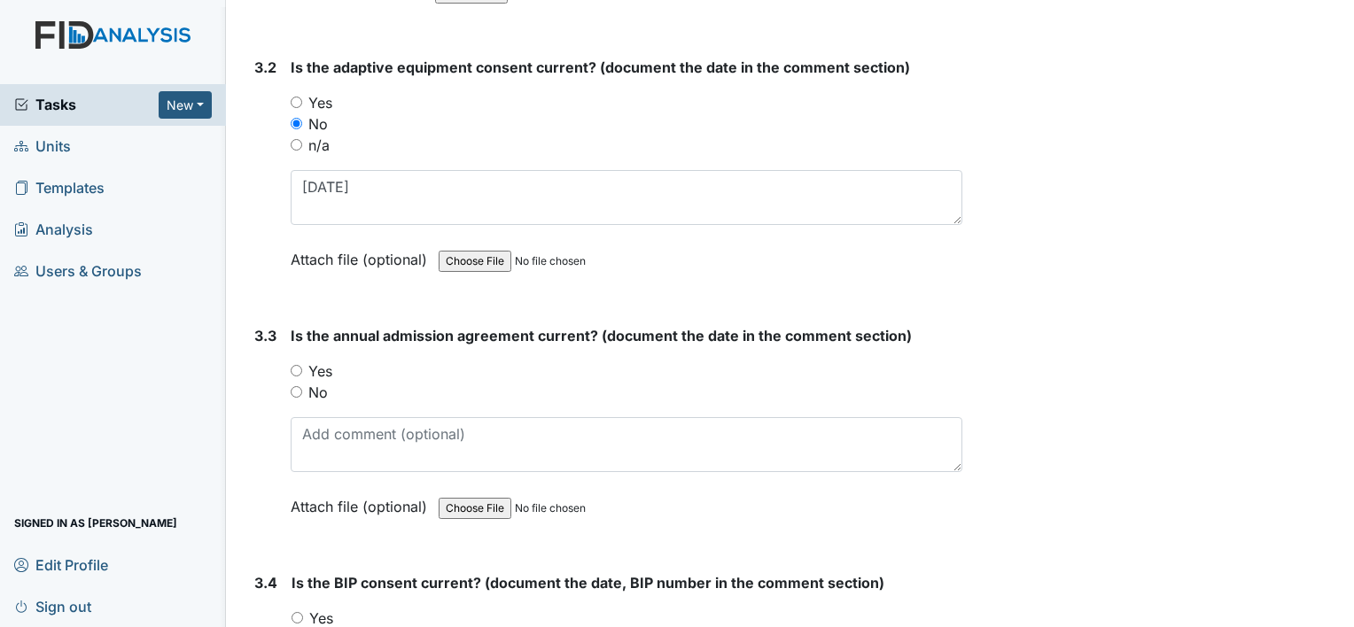
click at [323, 361] on label "Yes" at bounding box center [320, 371] width 24 height 21
click at [302, 365] on input "Yes" at bounding box center [297, 371] width 12 height 12
radio input "true"
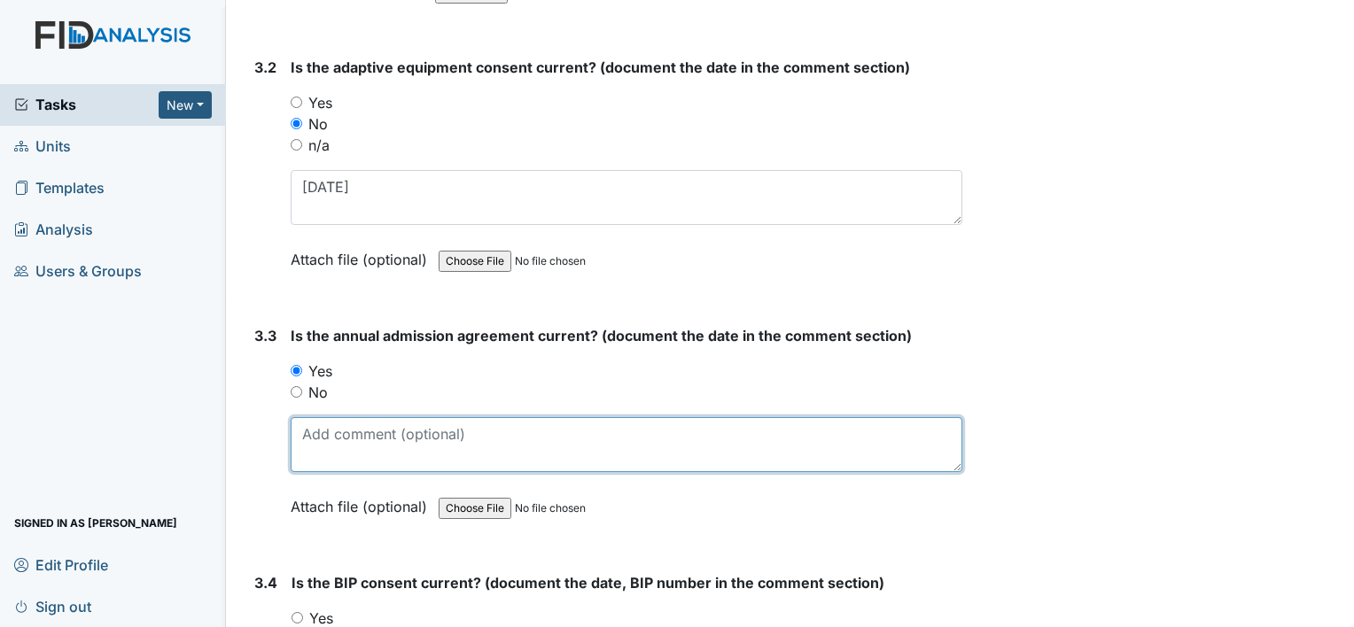
click at [340, 447] on textarea at bounding box center [627, 444] width 672 height 55
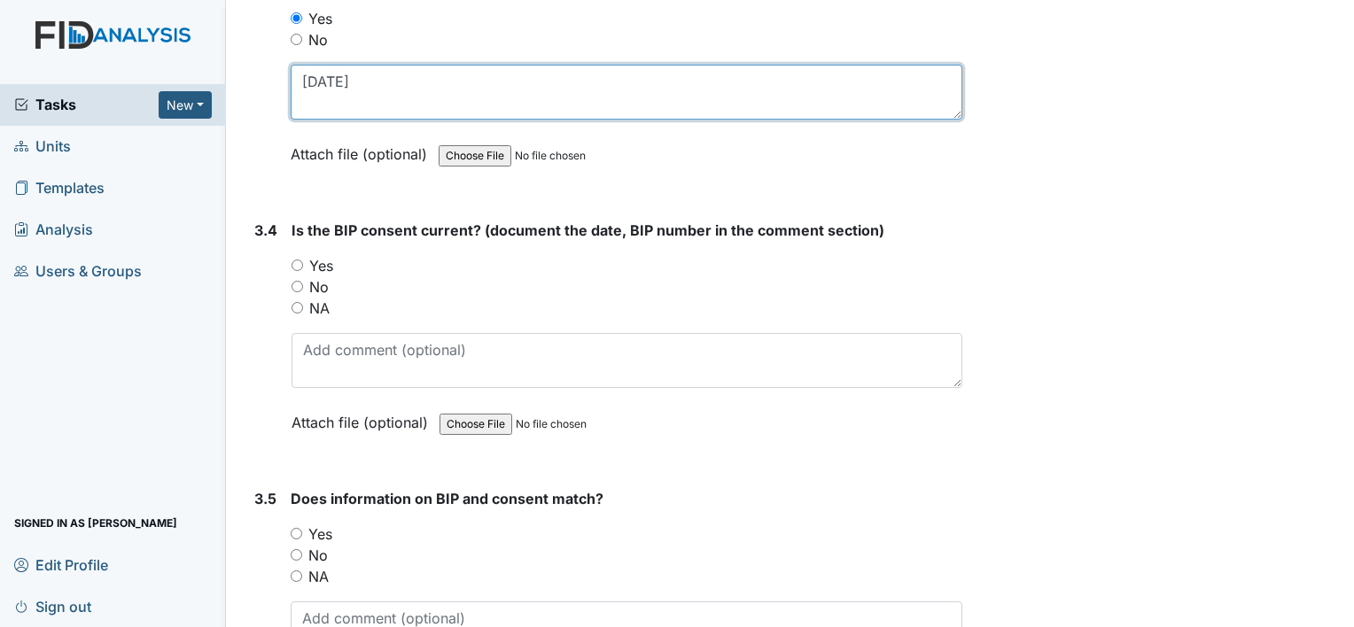
scroll to position [4785, 0]
type textarea "11-11-24"
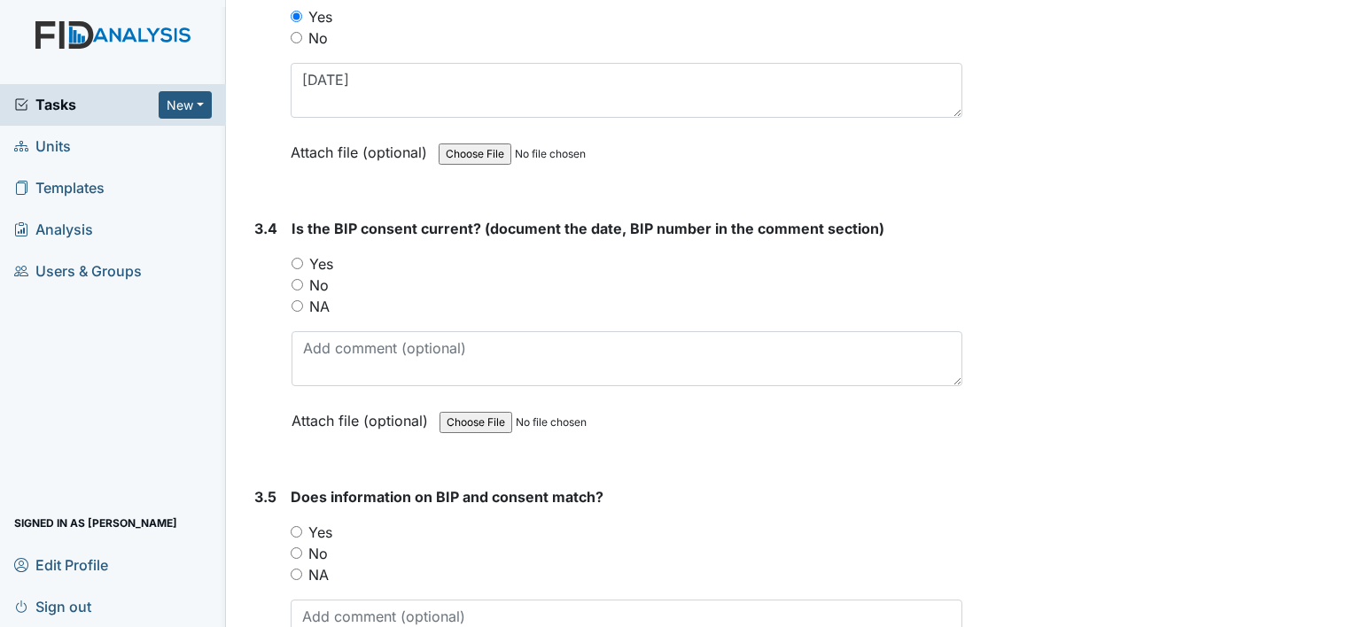
drag, startPoint x: 324, startPoint y: 257, endPoint x: 324, endPoint y: 285, distance: 28.4
click at [324, 257] on label "Yes" at bounding box center [321, 263] width 24 height 21
click at [303, 258] on input "Yes" at bounding box center [298, 264] width 12 height 12
radio input "true"
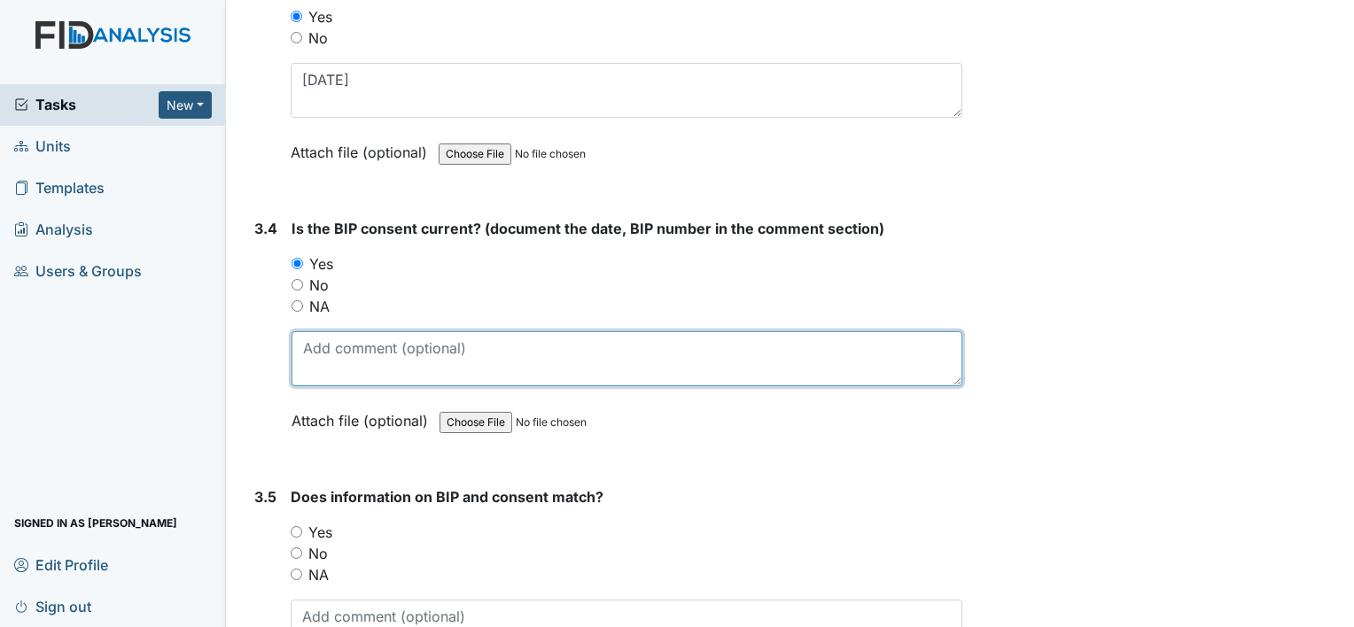
click at [331, 331] on textarea at bounding box center [627, 358] width 671 height 55
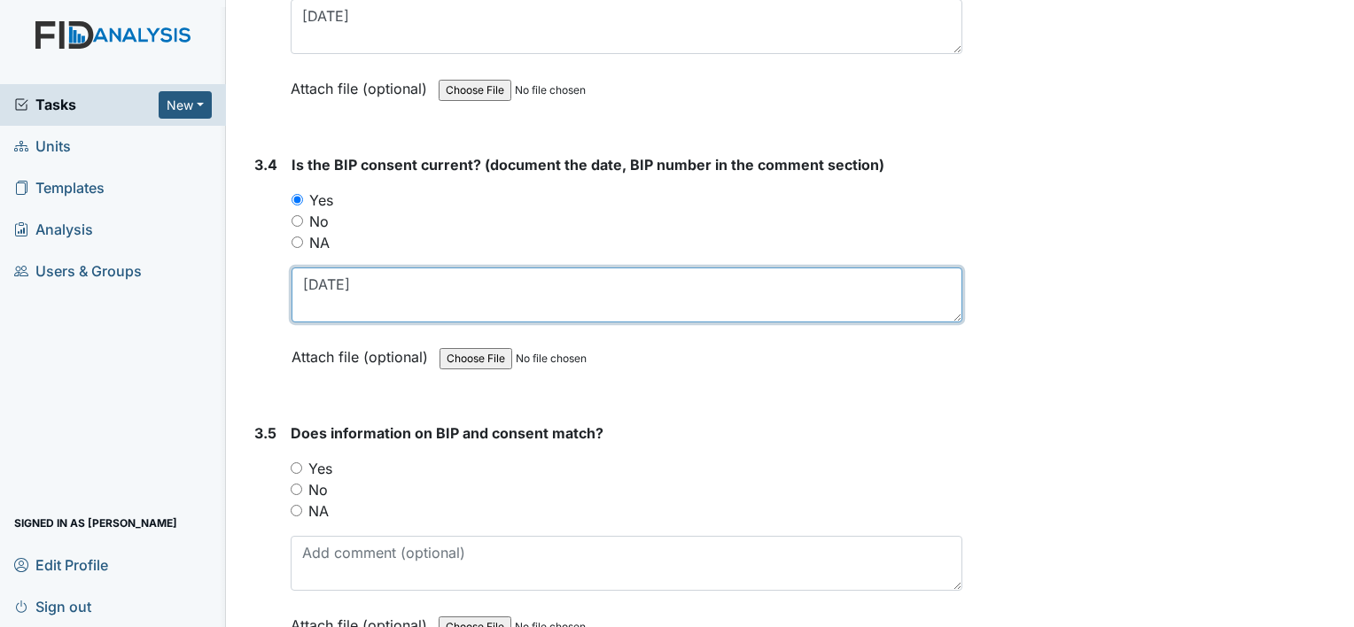
scroll to position [4942, 0]
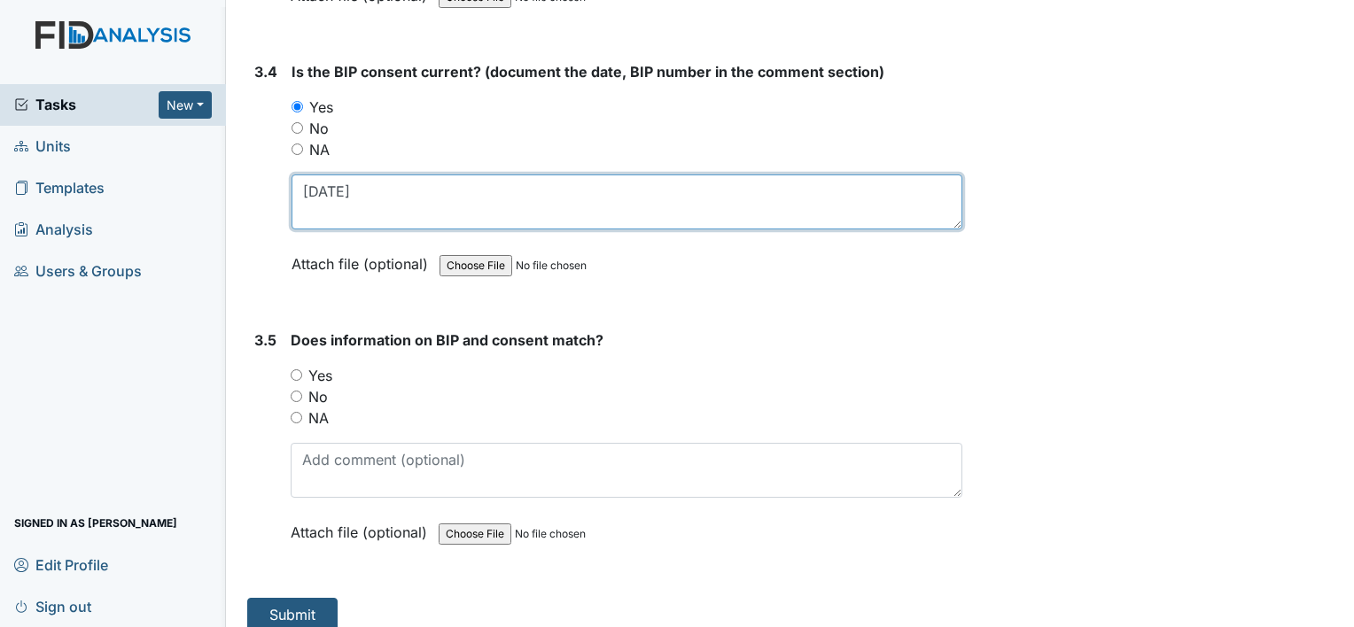
type textarea "3-6-25"
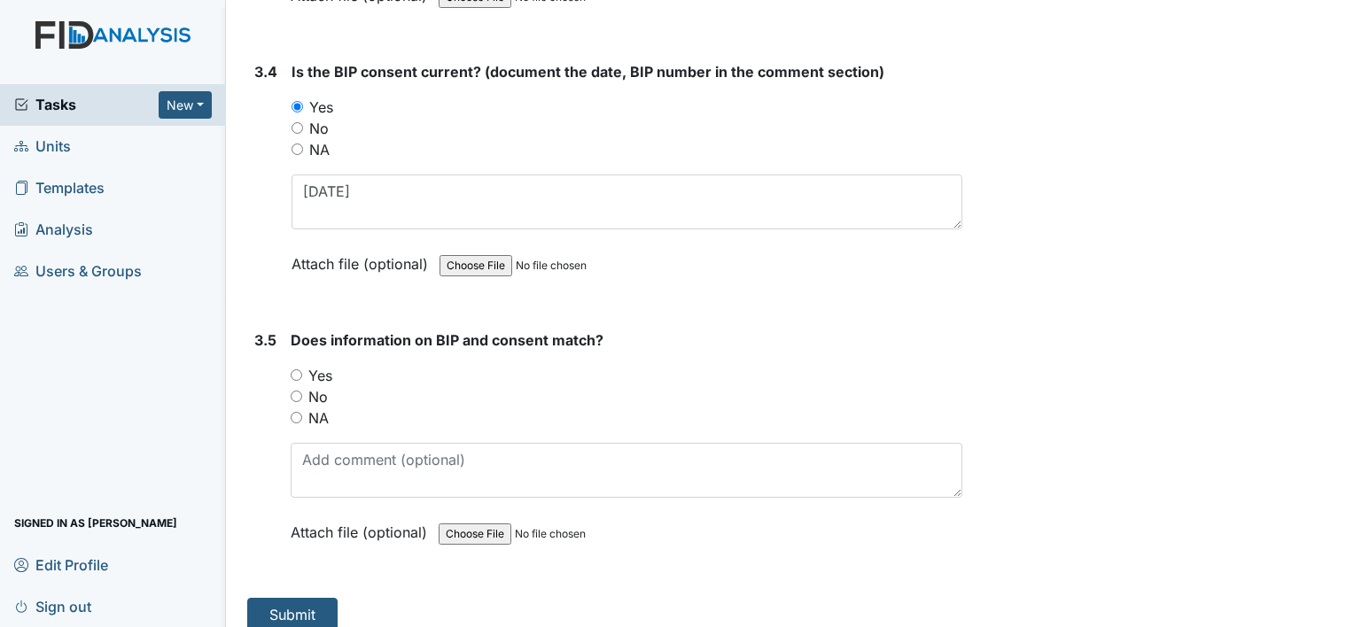
click at [328, 365] on label "Yes" at bounding box center [320, 375] width 24 height 21
click at [302, 370] on input "Yes" at bounding box center [297, 376] width 12 height 12
radio input "true"
click at [305, 598] on button "Submit" at bounding box center [292, 615] width 90 height 34
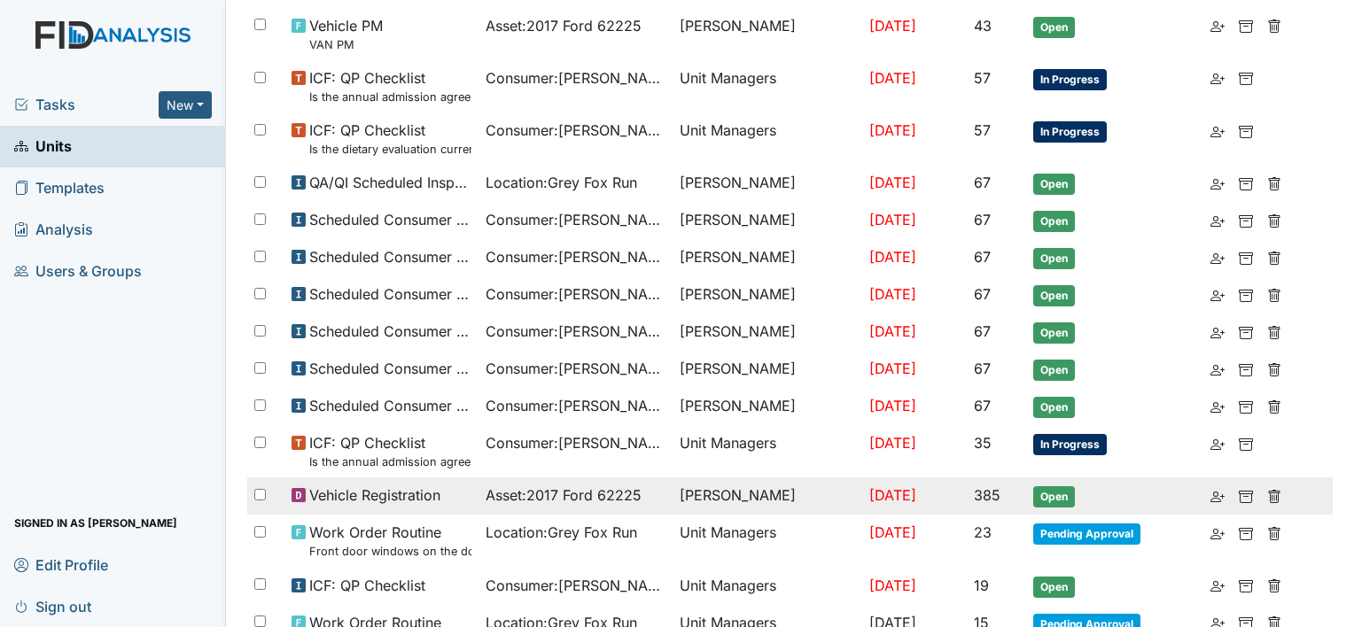
scroll to position [443, 0]
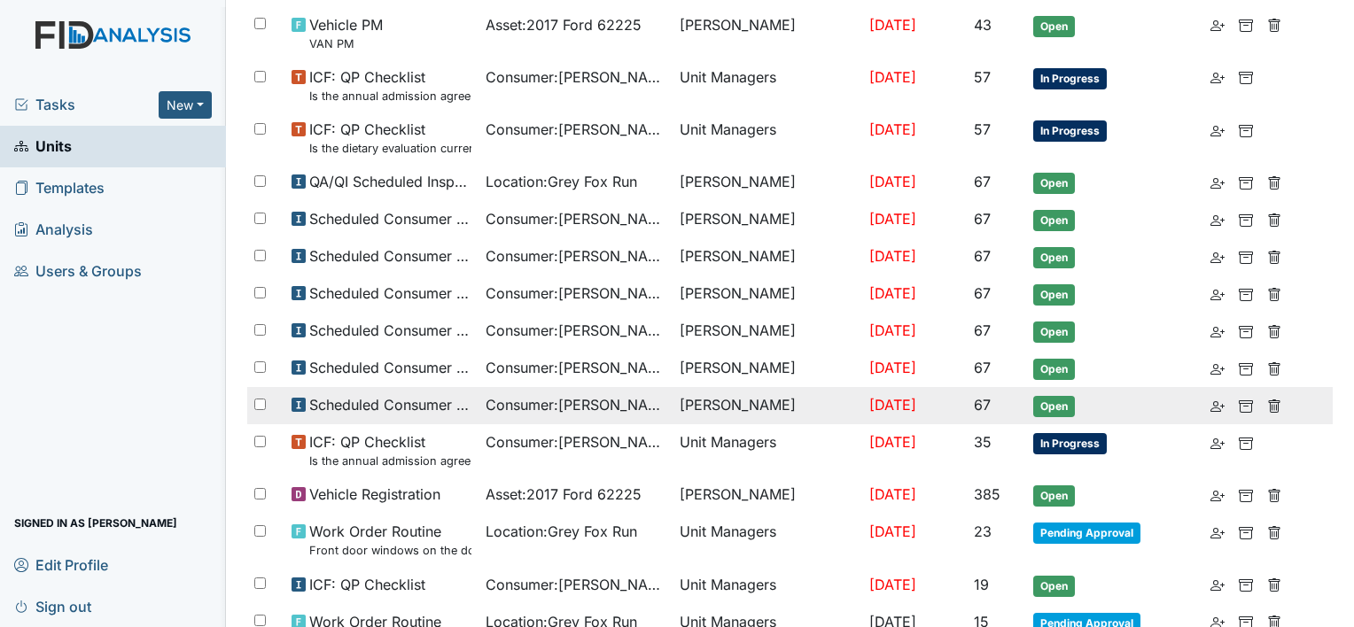
click at [599, 403] on span "Consumer : [PERSON_NAME]" at bounding box center [576, 404] width 180 height 21
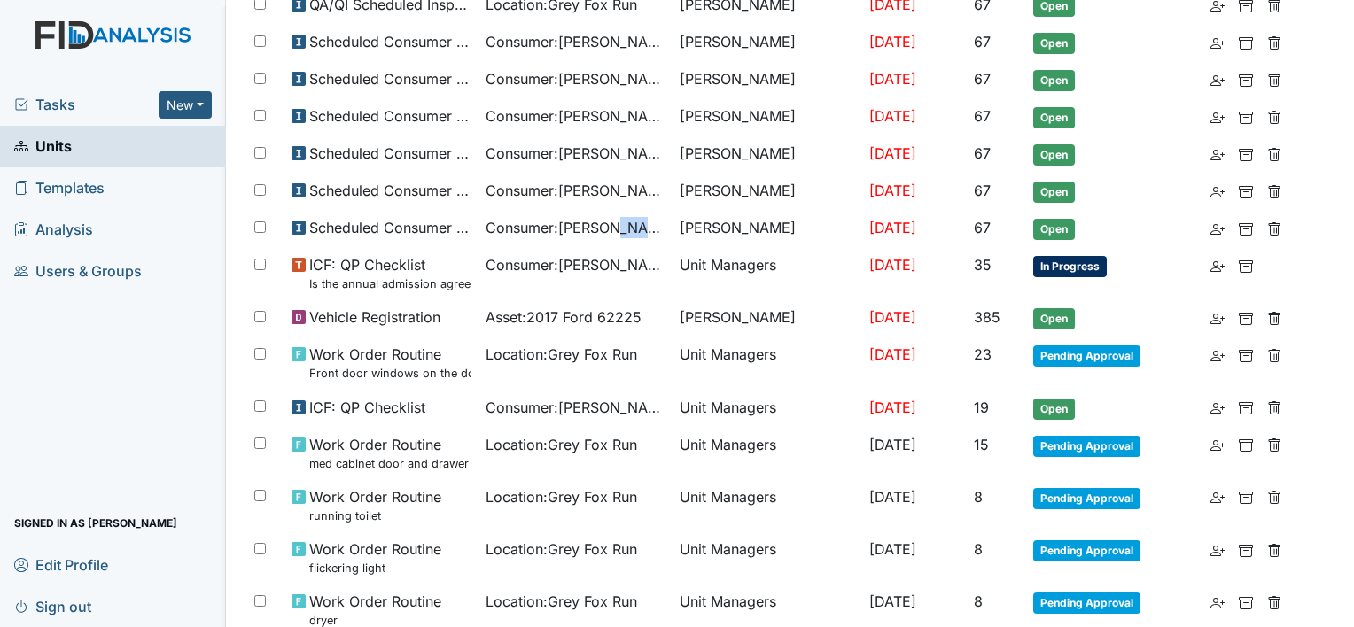
scroll to position [532, 0]
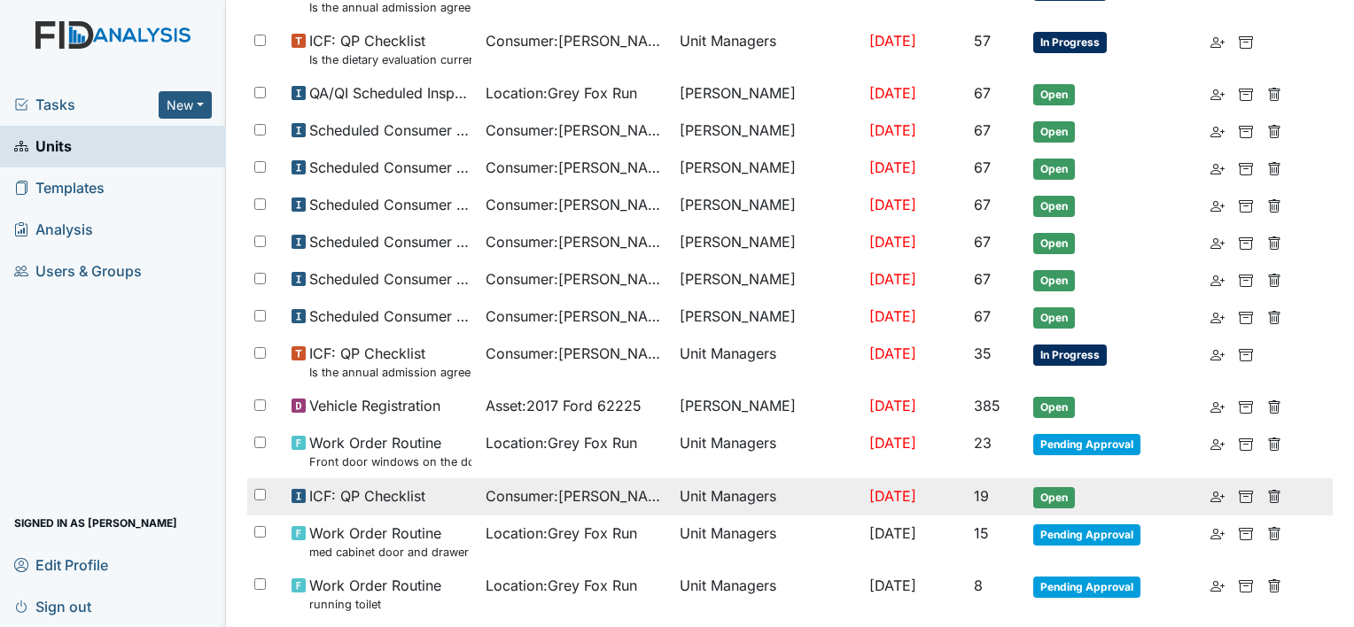
click at [424, 488] on div "ICF: QP Checklist" at bounding box center [382, 496] width 180 height 21
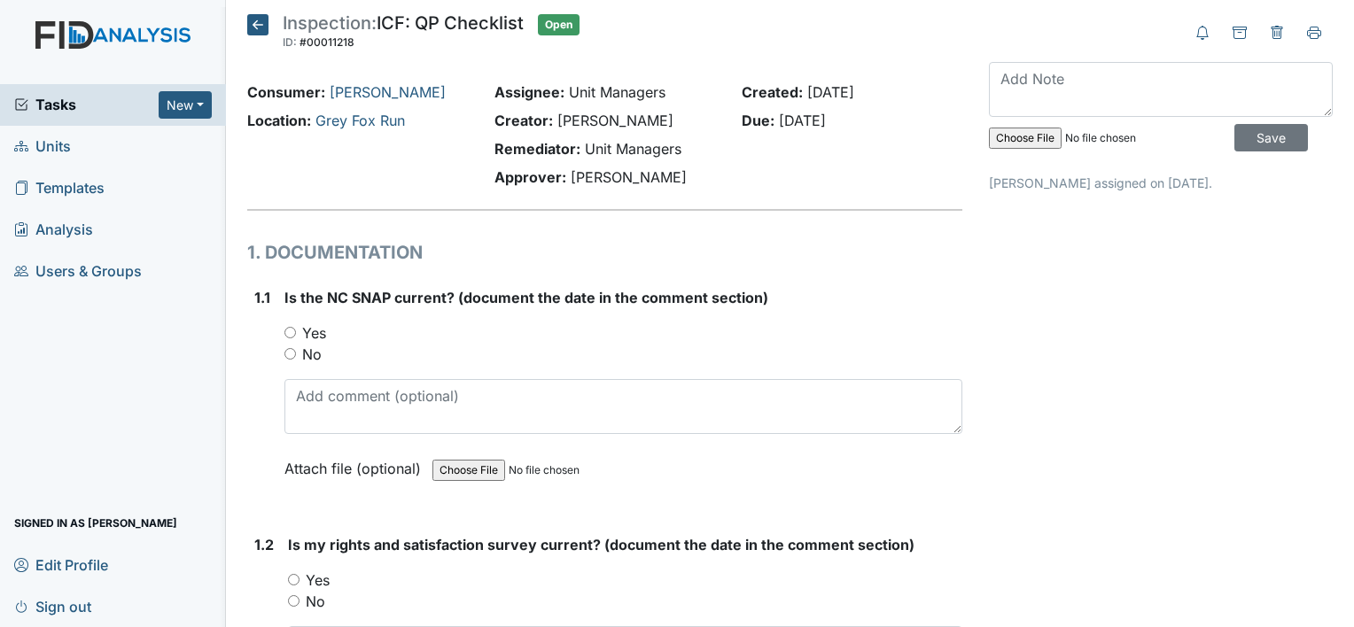
click at [404, 486] on div "Attach file (optional) You can upload .pdf, .txt, .jpg, .jpeg, .png, .csv, .xls…" at bounding box center [623, 469] width 678 height 43
click at [394, 367] on div "Is the NC SNAP current? (document the date in the comment section) You must sel…" at bounding box center [623, 389] width 678 height 205
click at [310, 350] on label "No" at bounding box center [311, 354] width 19 height 21
click at [296, 350] on input "No" at bounding box center [290, 354] width 12 height 12
radio input "true"
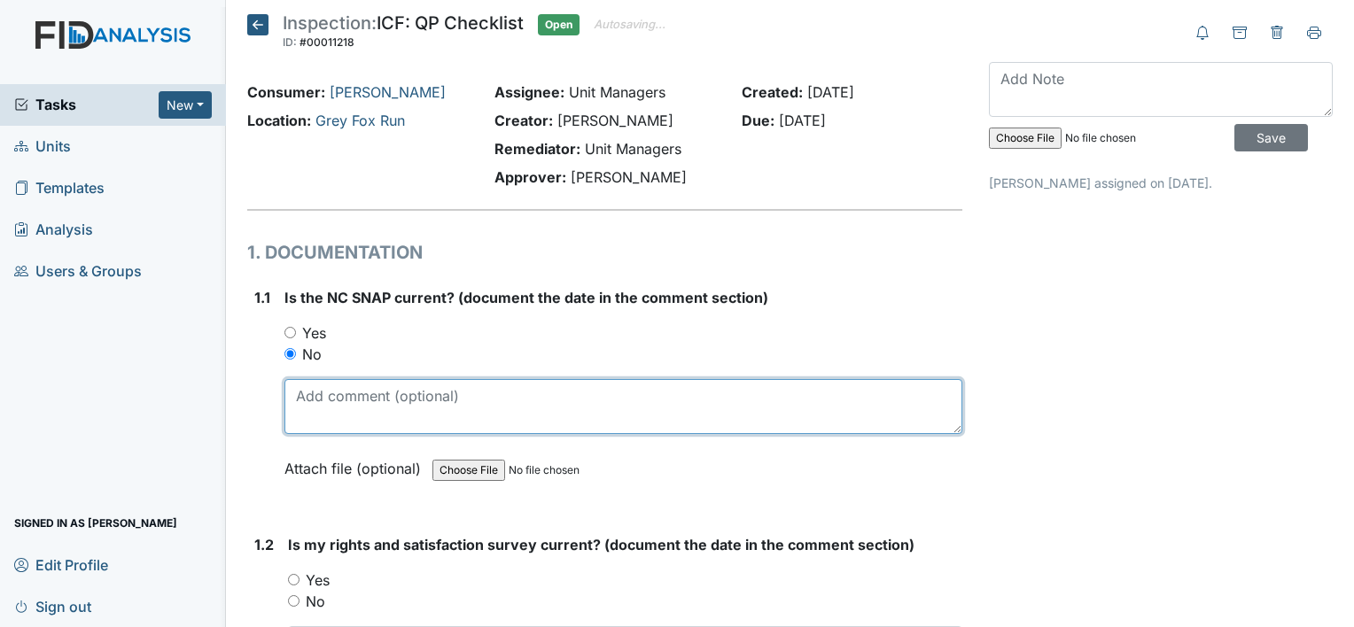
drag, startPoint x: 362, startPoint y: 393, endPoint x: 371, endPoint y: 391, distance: 9.9
click at [362, 393] on textarea at bounding box center [623, 406] width 678 height 55
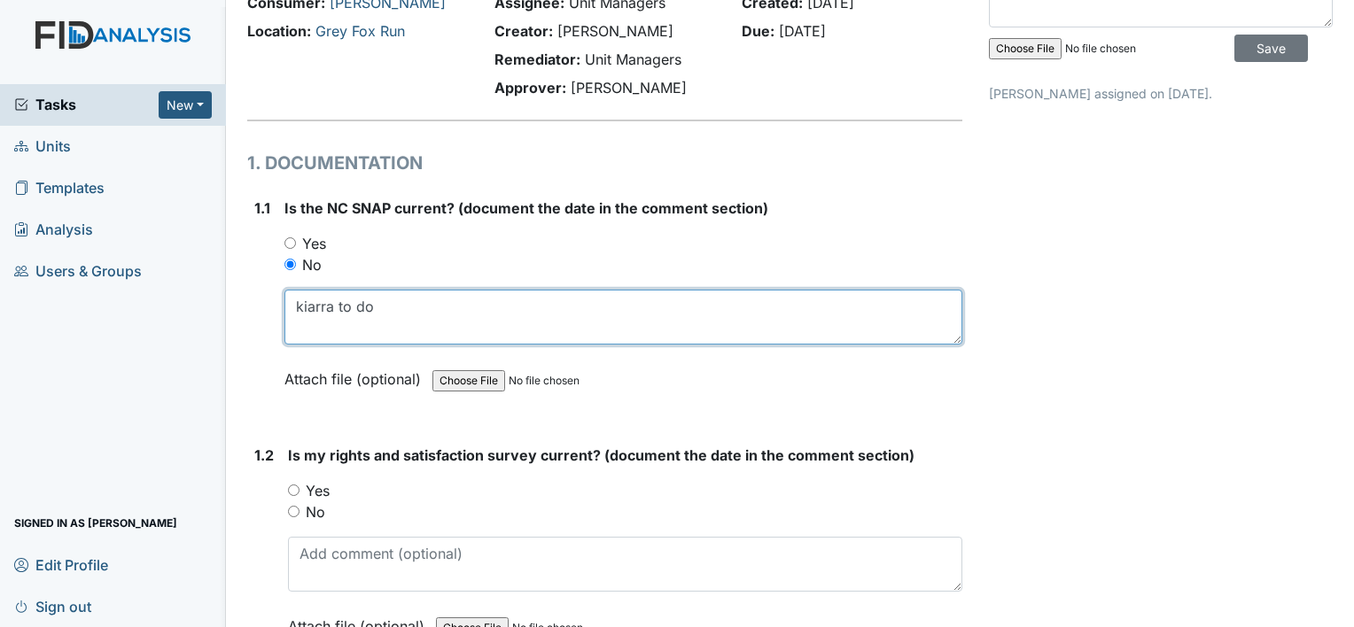
scroll to position [177, 0]
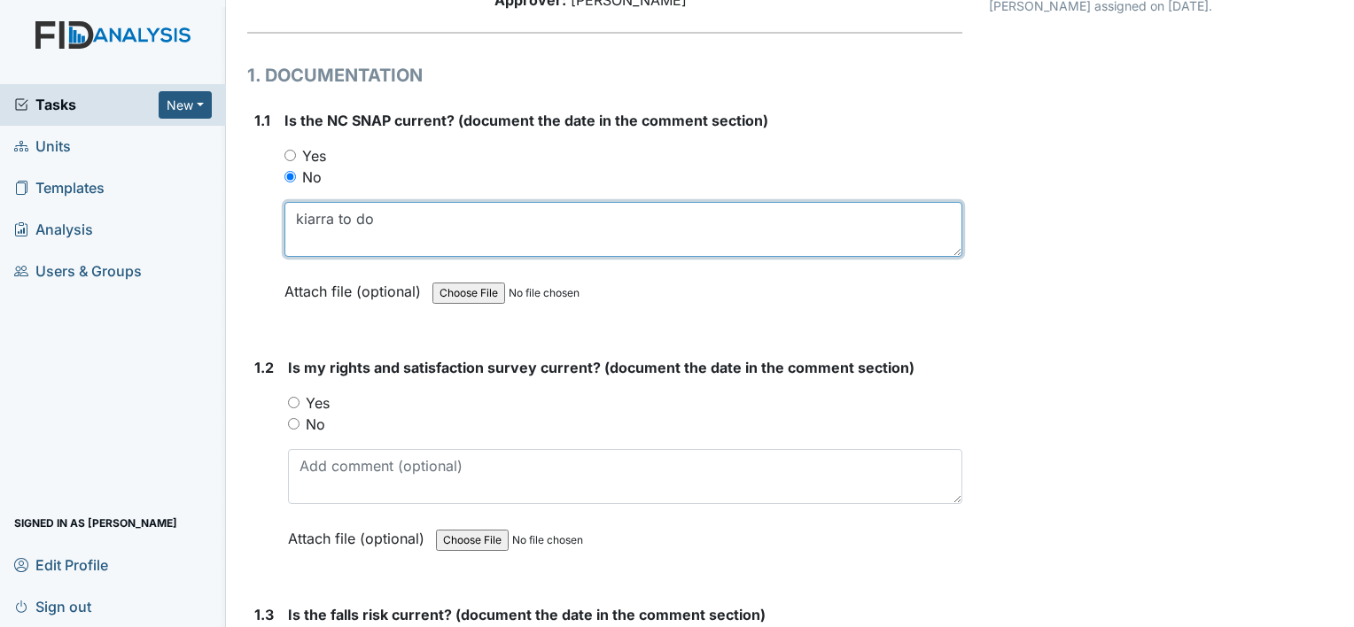
type textarea "kiarra to do"
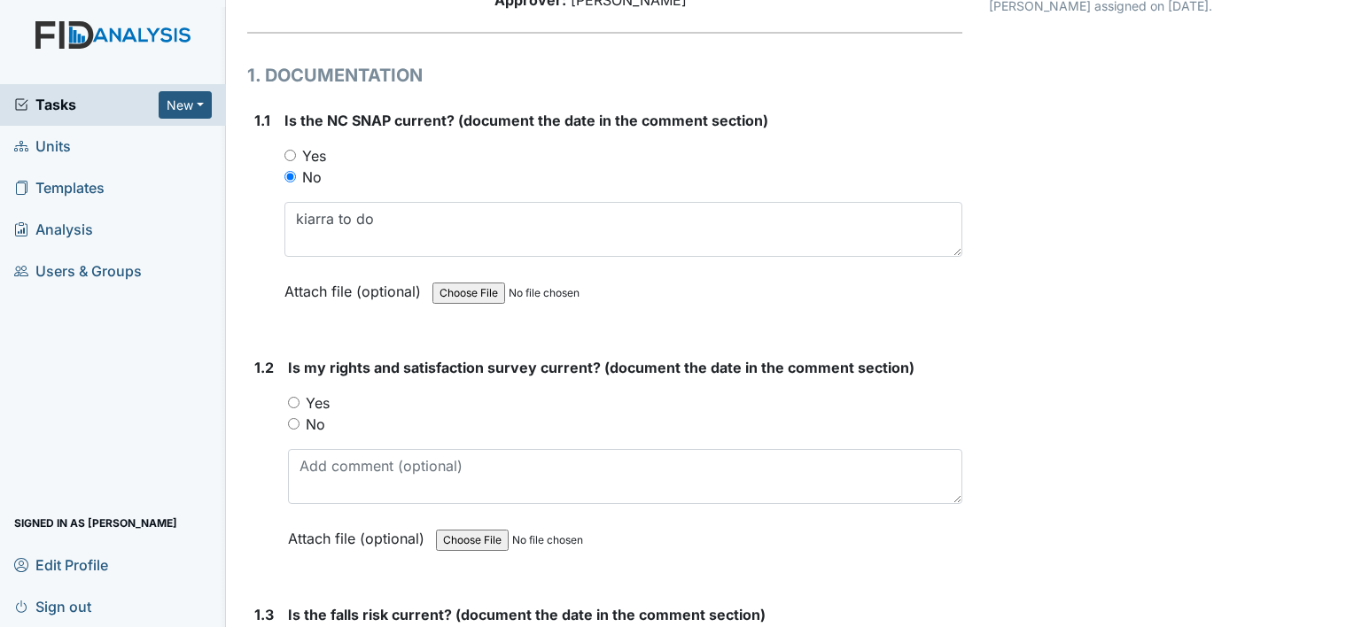
click at [323, 399] on label "Yes" at bounding box center [318, 403] width 24 height 21
click at [300, 399] on input "Yes" at bounding box center [294, 403] width 12 height 12
radio input "true"
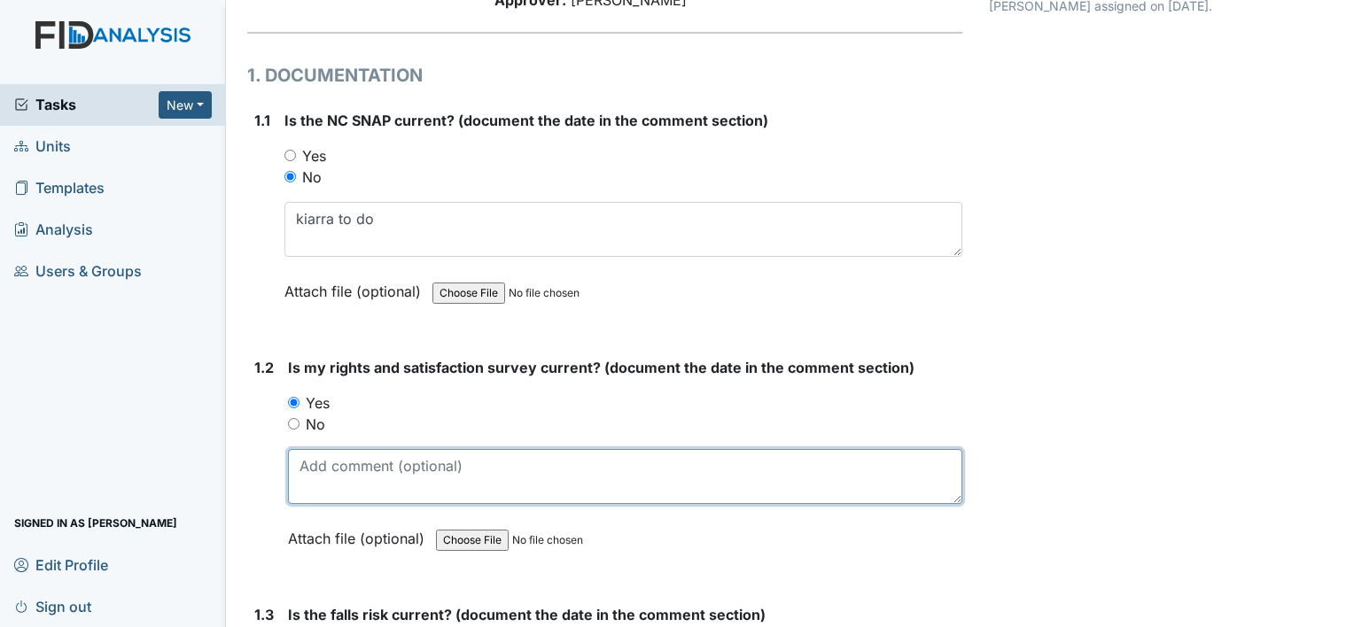
click at [331, 464] on textarea at bounding box center [625, 476] width 674 height 55
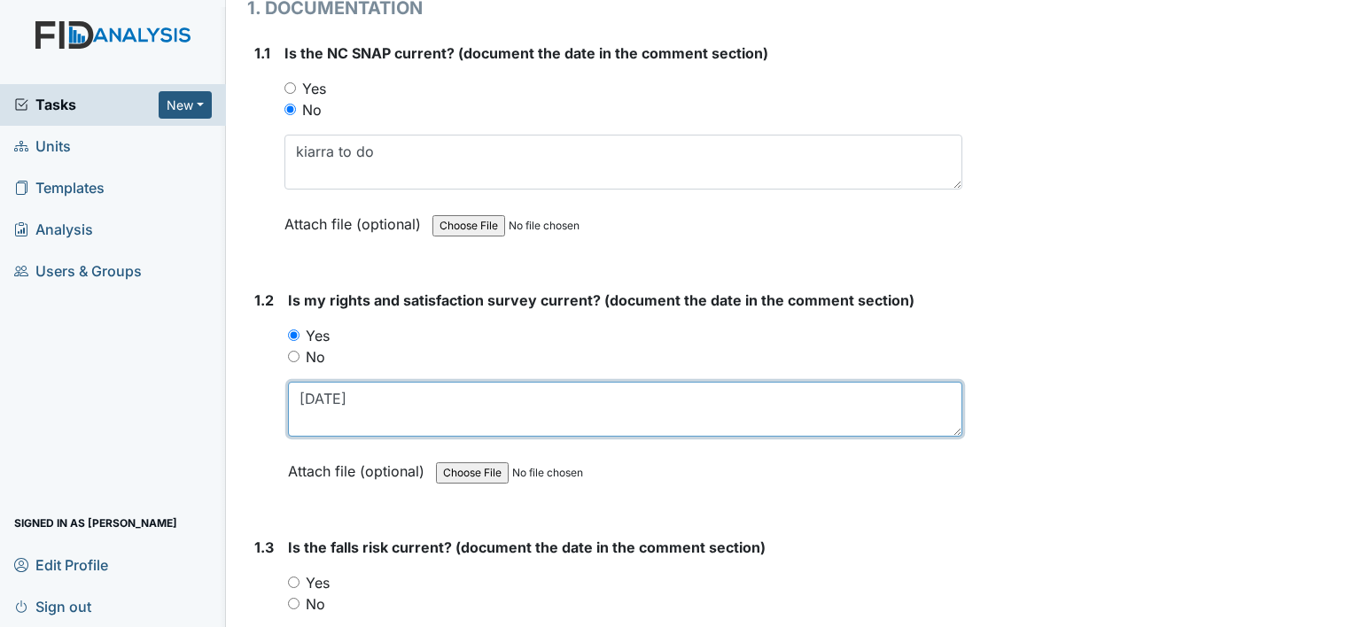
scroll to position [443, 0]
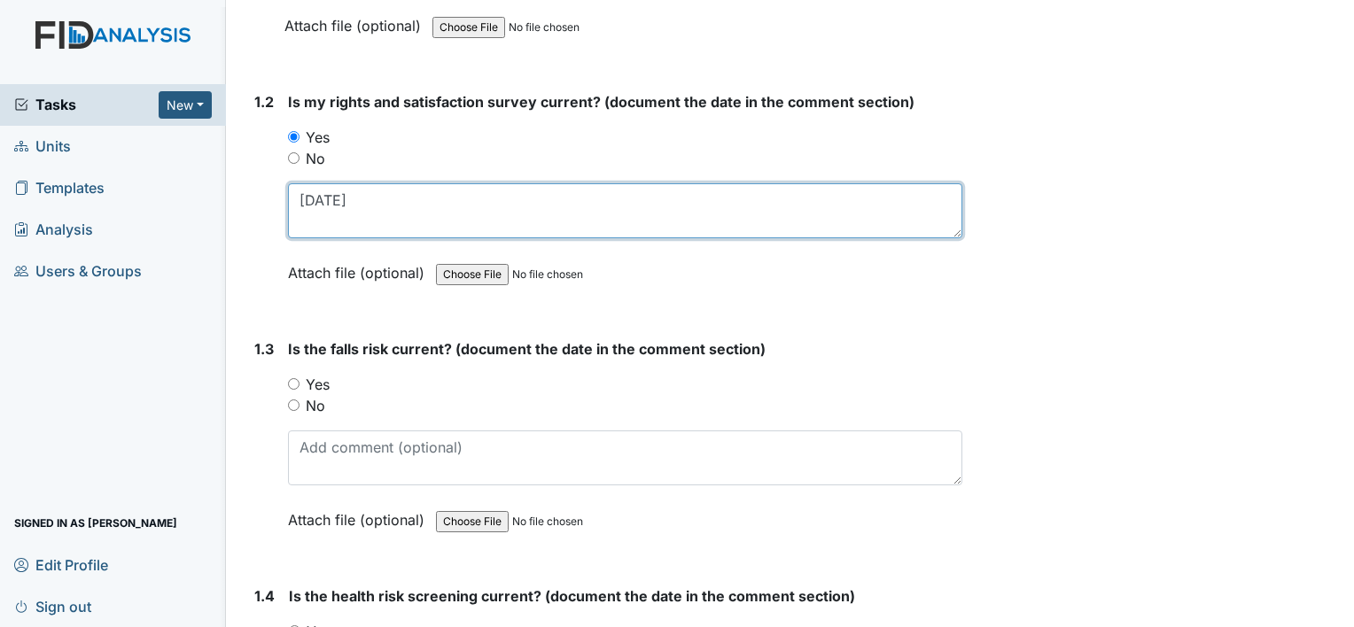
type textarea "7-1-2025"
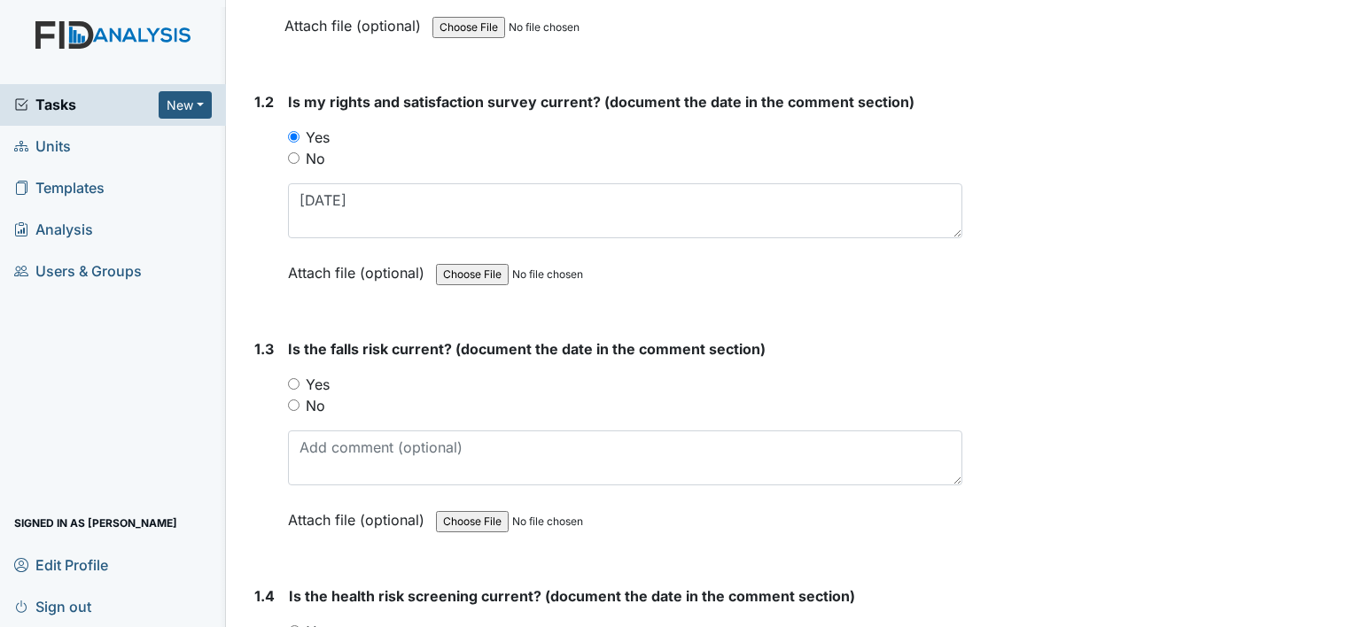
click at [315, 386] on label "Yes" at bounding box center [318, 384] width 24 height 21
click at [300, 386] on input "Yes" at bounding box center [294, 384] width 12 height 12
radio input "true"
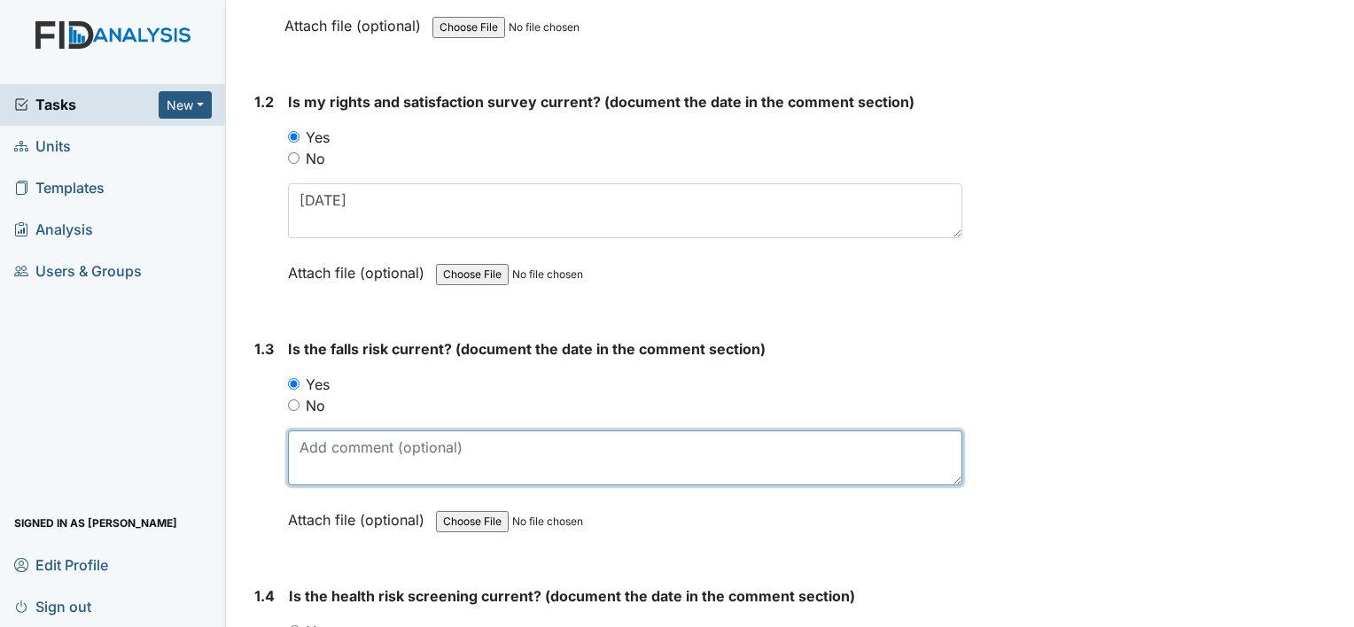
click at [331, 452] on textarea at bounding box center [625, 458] width 674 height 55
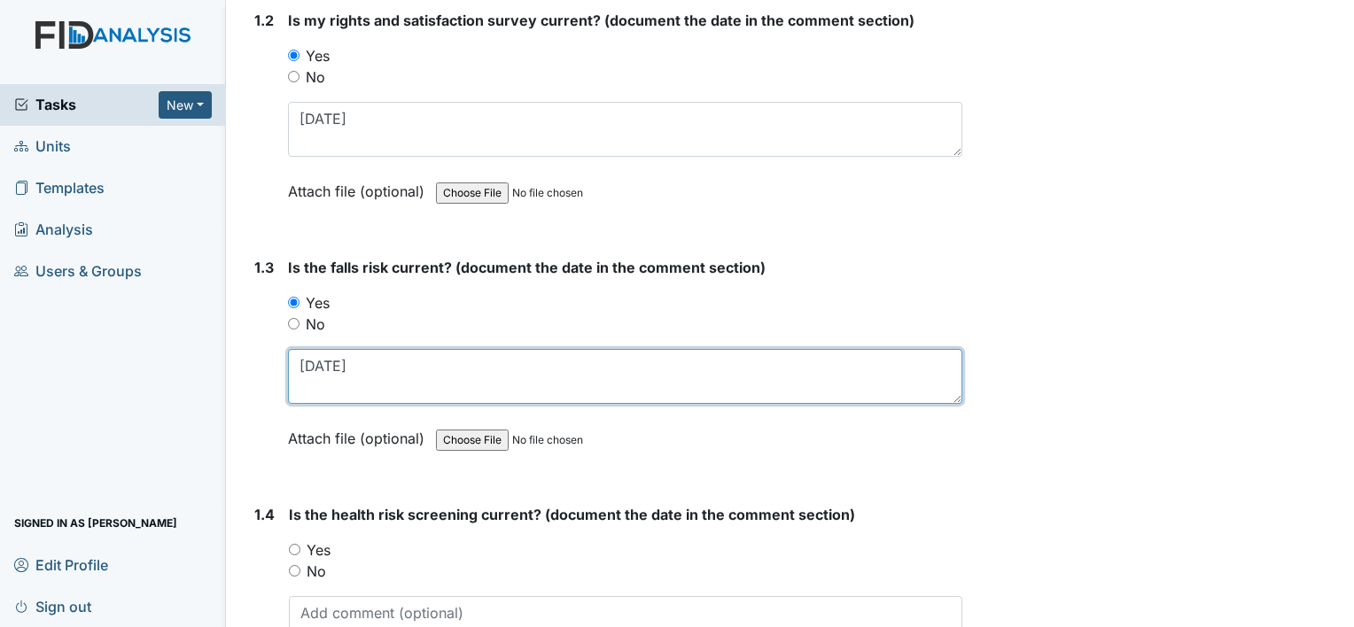
scroll to position [620, 0]
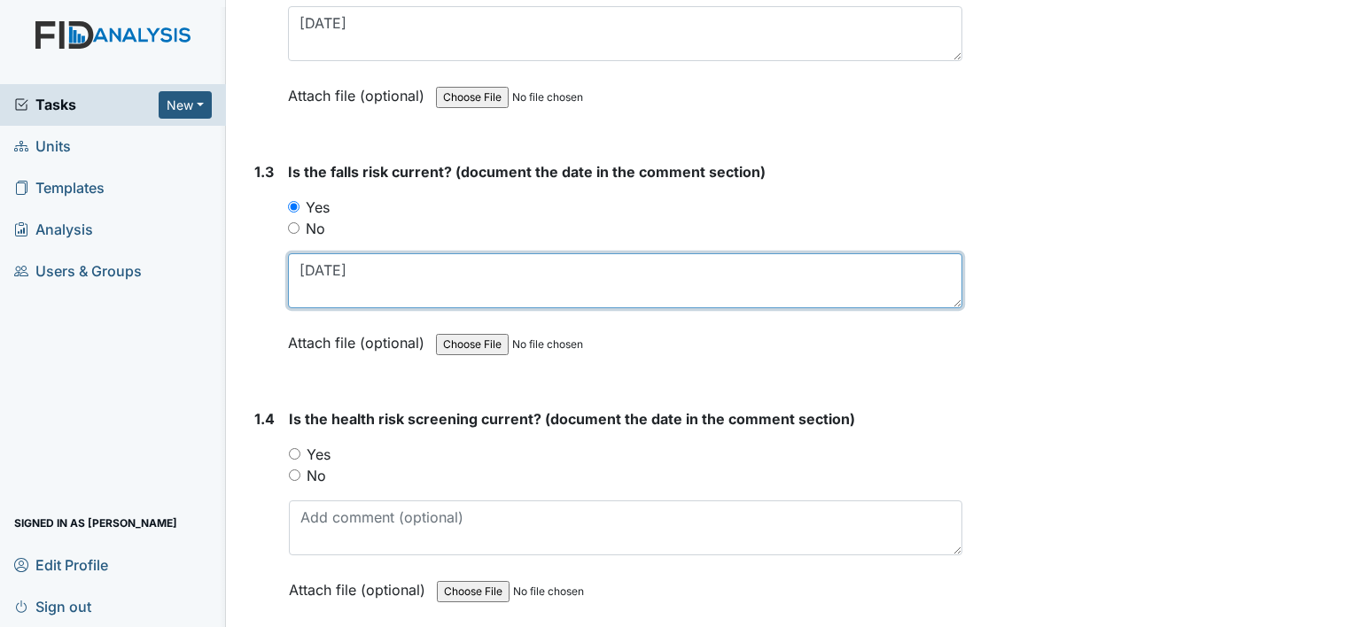
type textarea "7-1-2025"
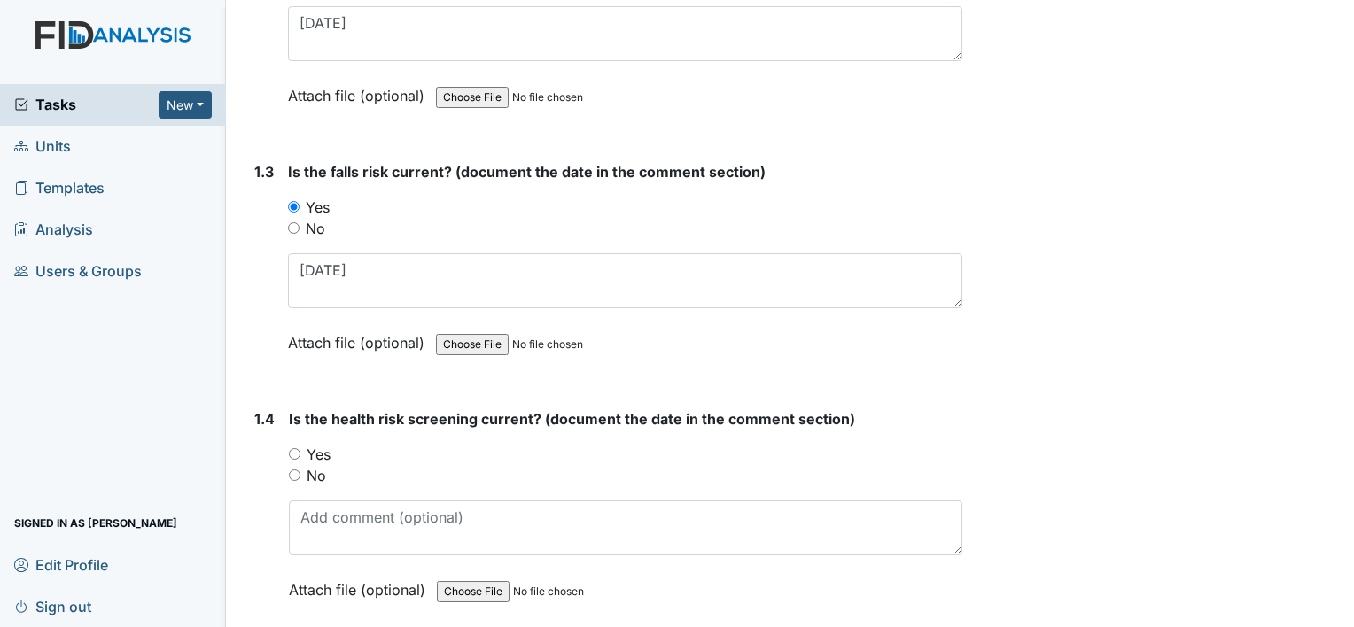
drag, startPoint x: 323, startPoint y: 447, endPoint x: 386, endPoint y: 587, distance: 153.1
click at [323, 447] on label "Yes" at bounding box center [319, 454] width 24 height 21
click at [300, 448] on input "Yes" at bounding box center [295, 454] width 12 height 12
radio input "true"
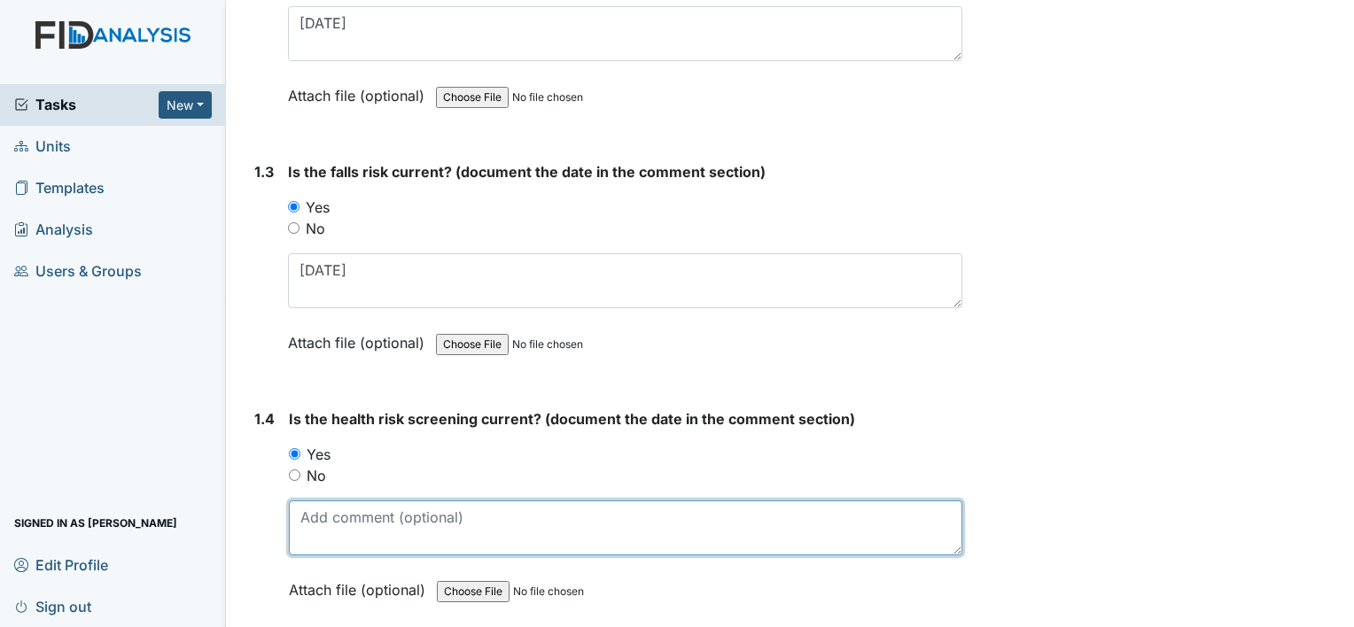
click at [385, 518] on textarea at bounding box center [625, 528] width 673 height 55
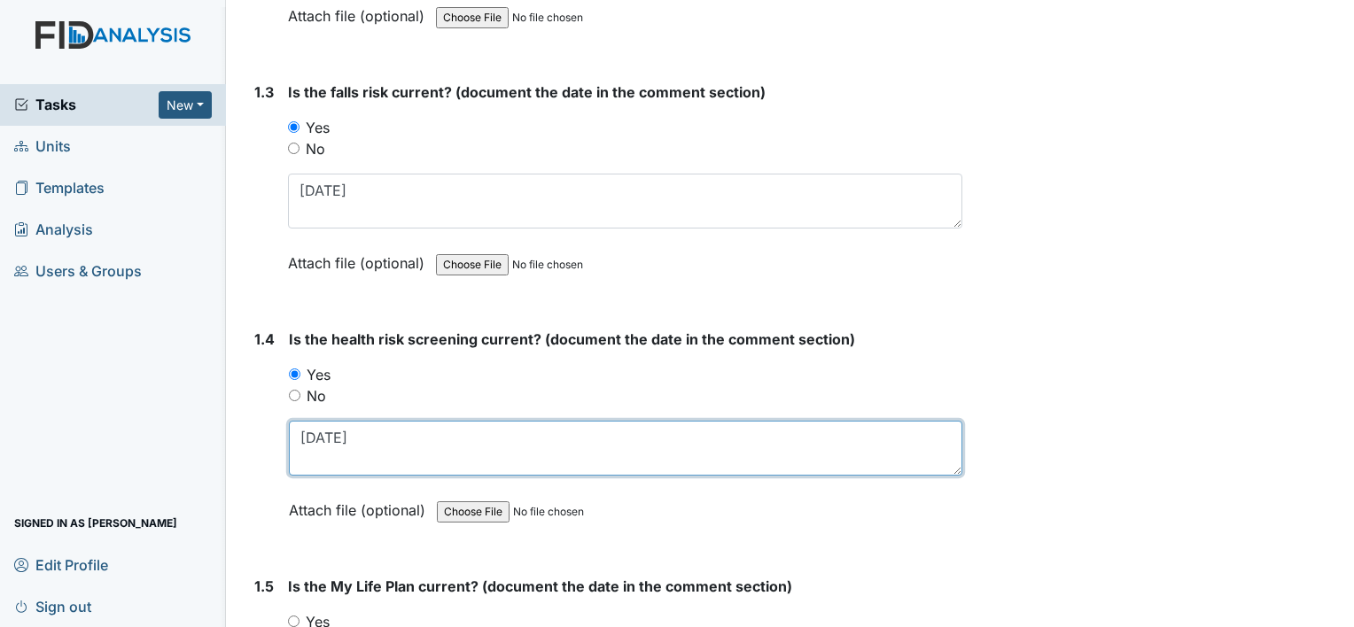
scroll to position [886, 0]
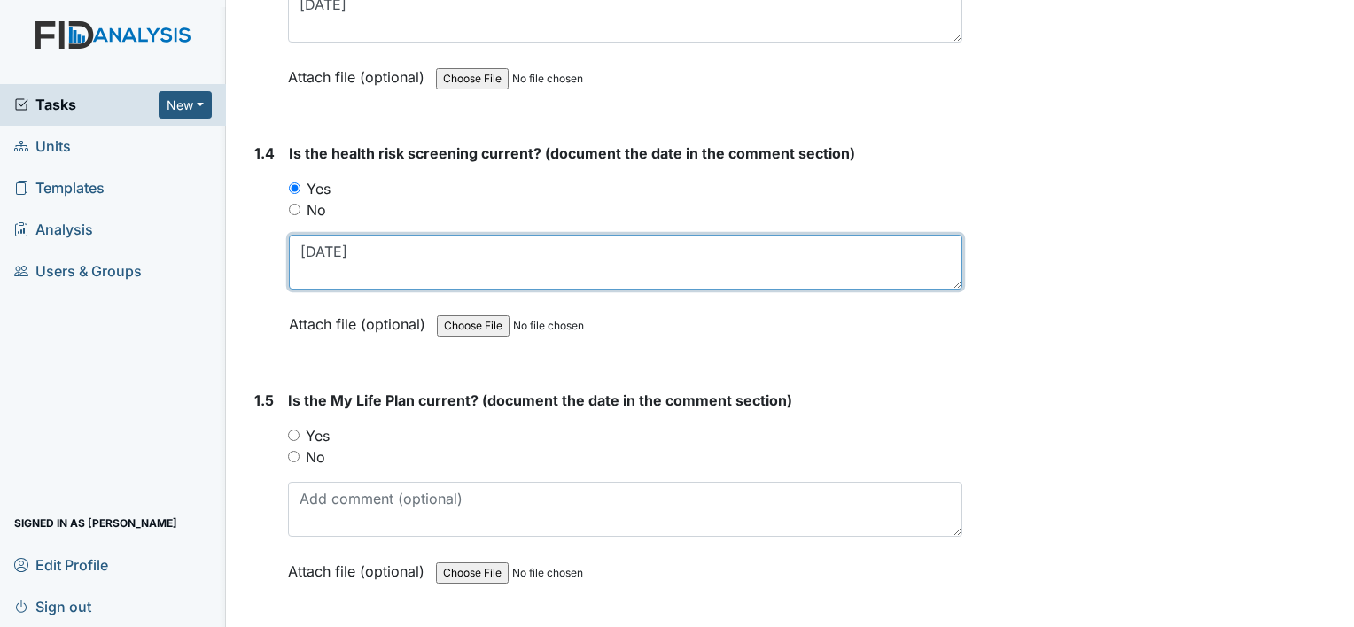
type textarea "7-1-2025"
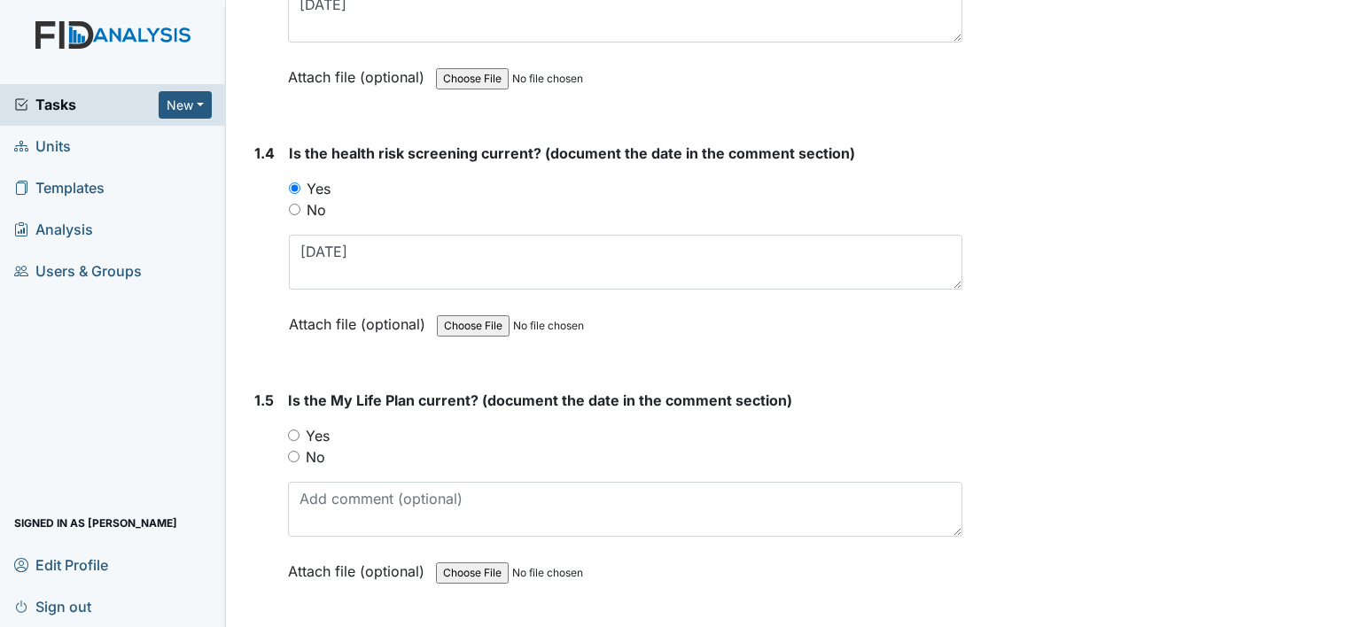
click at [317, 428] on label "Yes" at bounding box center [318, 435] width 24 height 21
click at [300, 430] on input "Yes" at bounding box center [294, 436] width 12 height 12
radio input "true"
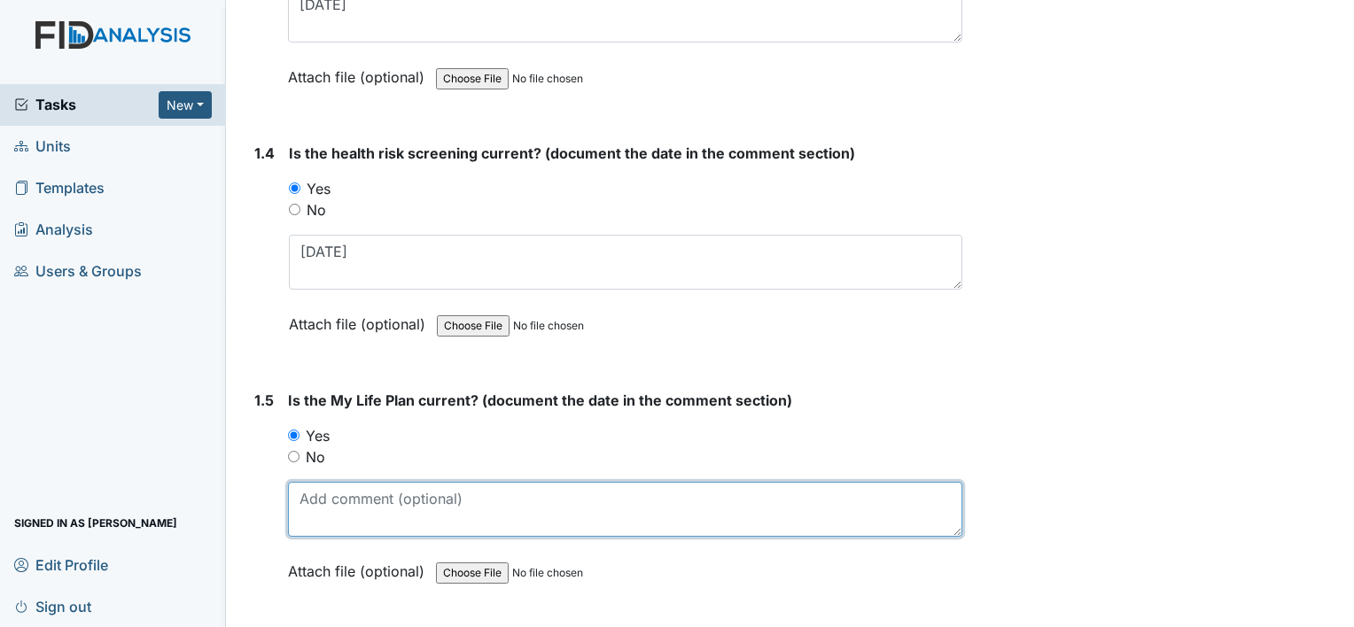
click at [361, 494] on textarea at bounding box center [625, 509] width 674 height 55
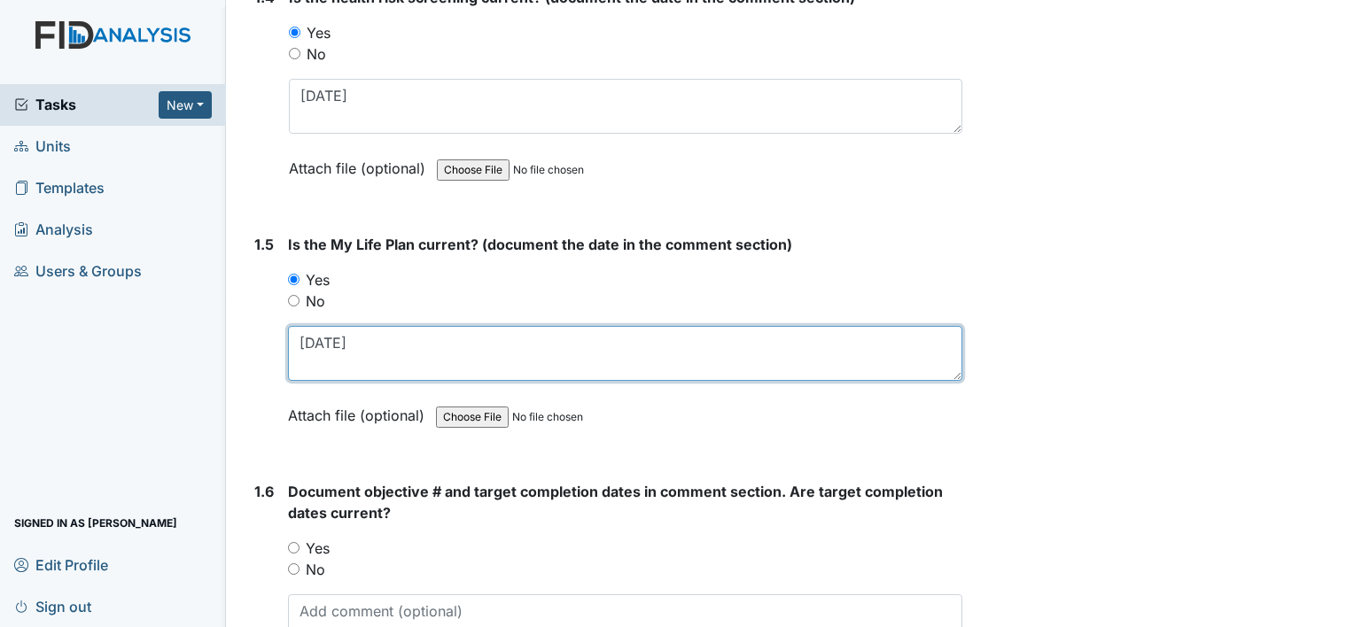
scroll to position [1152, 0]
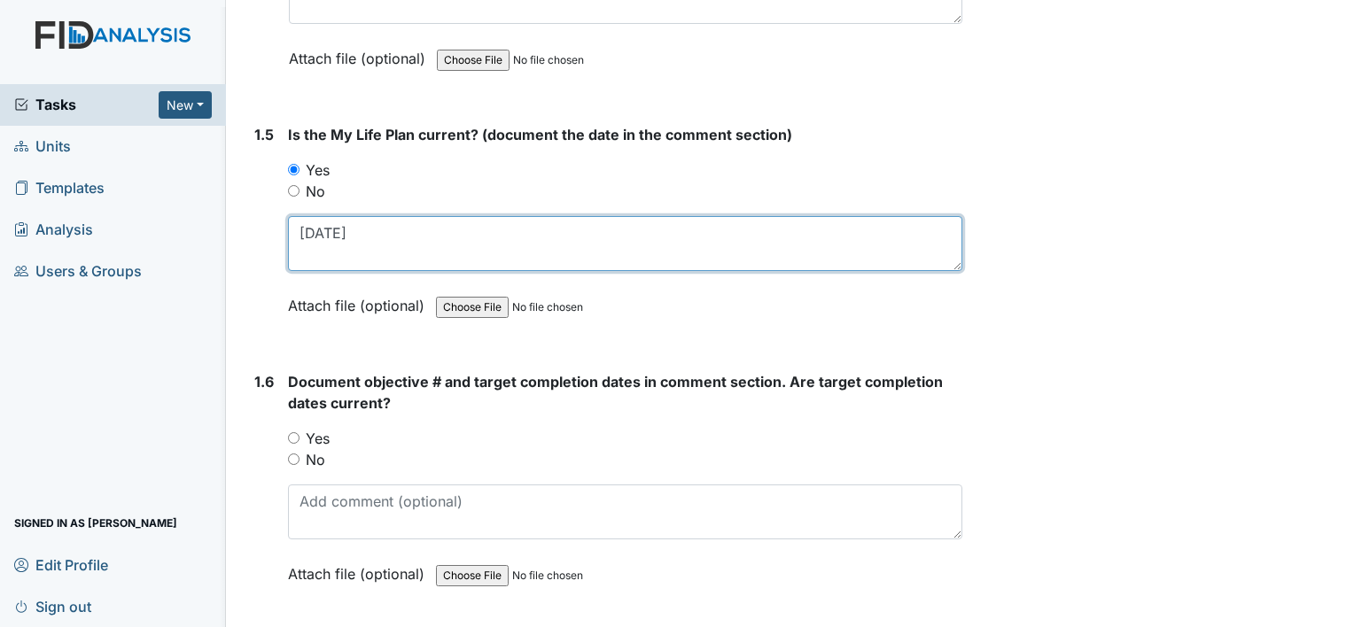
type textarea "7-1-2025"
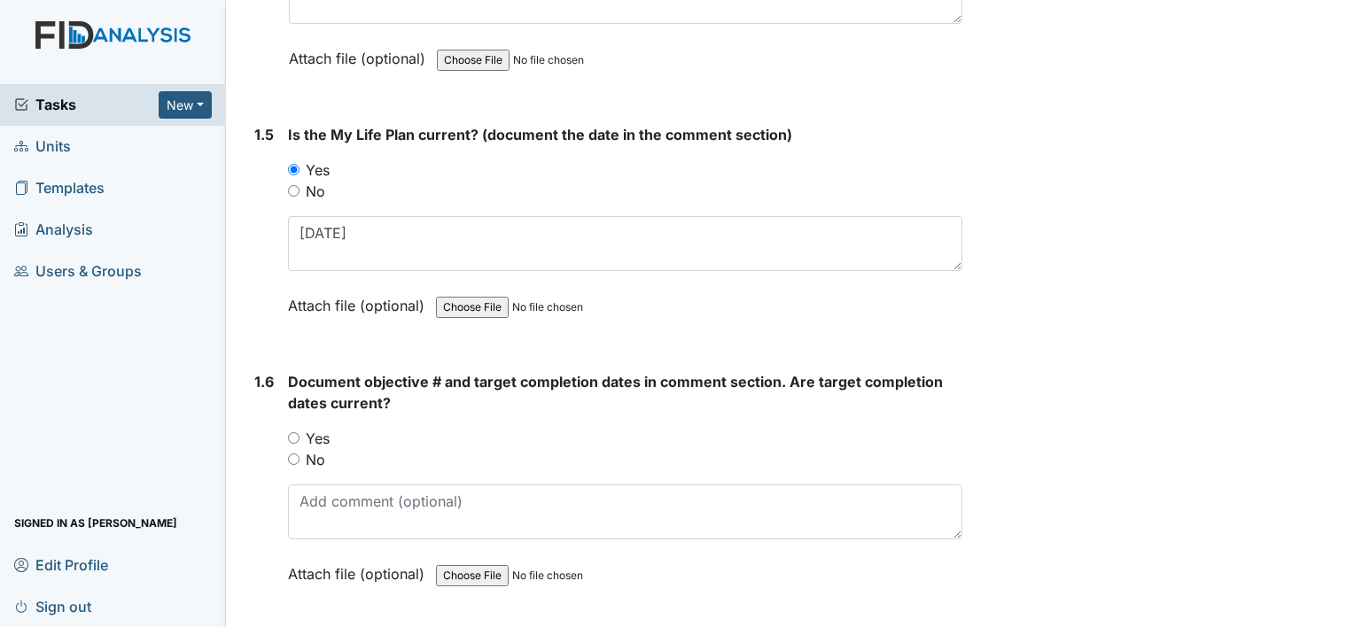
click at [312, 440] on label "Yes" at bounding box center [318, 438] width 24 height 21
click at [300, 440] on input "Yes" at bounding box center [294, 438] width 12 height 12
radio input "true"
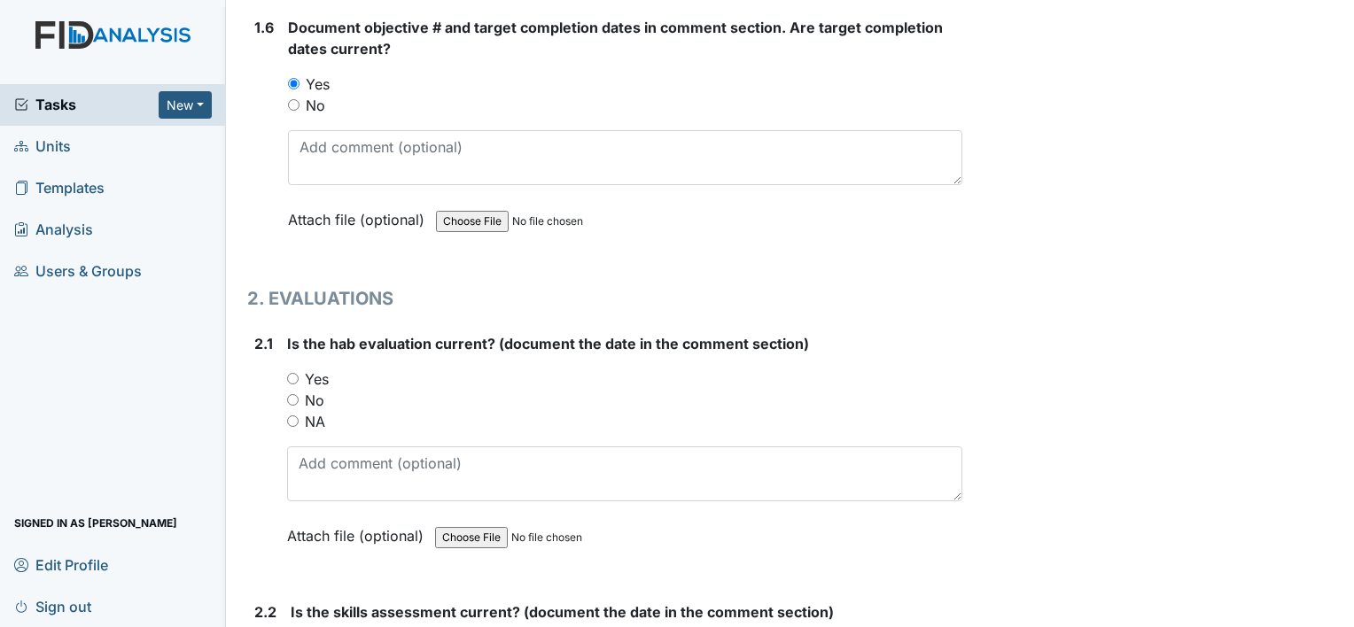
click at [324, 376] on label "Yes" at bounding box center [317, 379] width 24 height 21
click at [299, 376] on input "Yes" at bounding box center [293, 379] width 12 height 12
radio input "true"
click at [321, 393] on label "No" at bounding box center [314, 400] width 19 height 21
click at [299, 394] on input "No" at bounding box center [293, 400] width 12 height 12
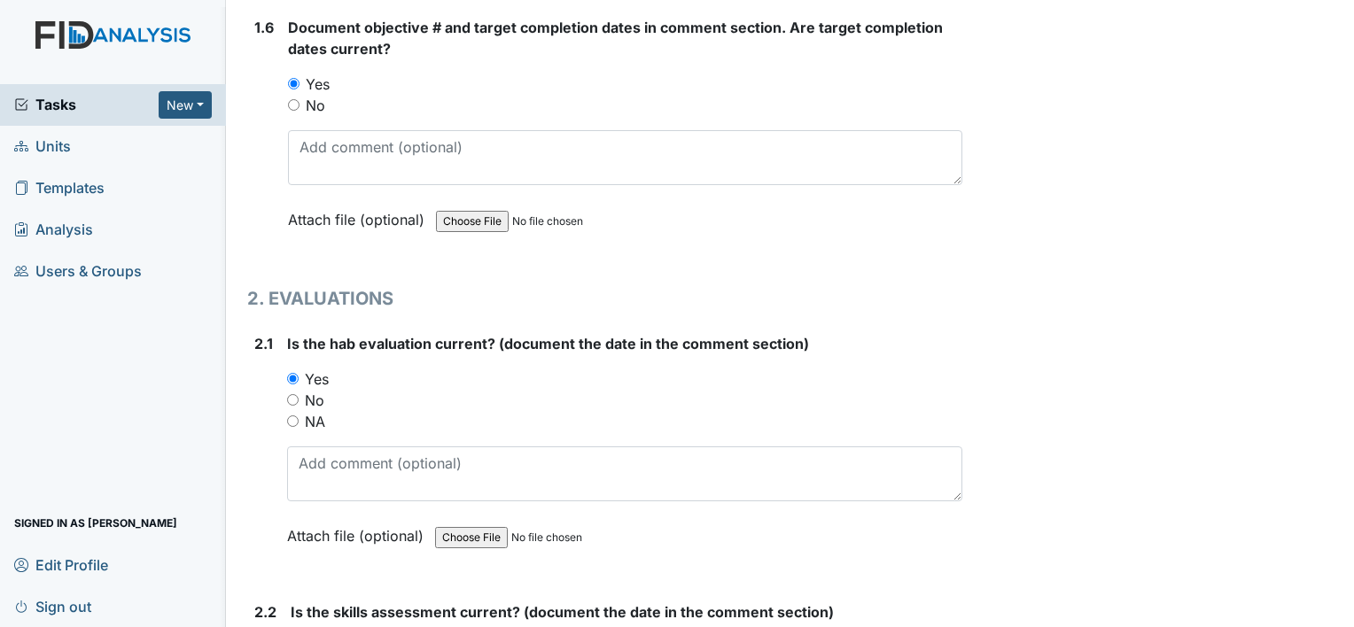
radio input "true"
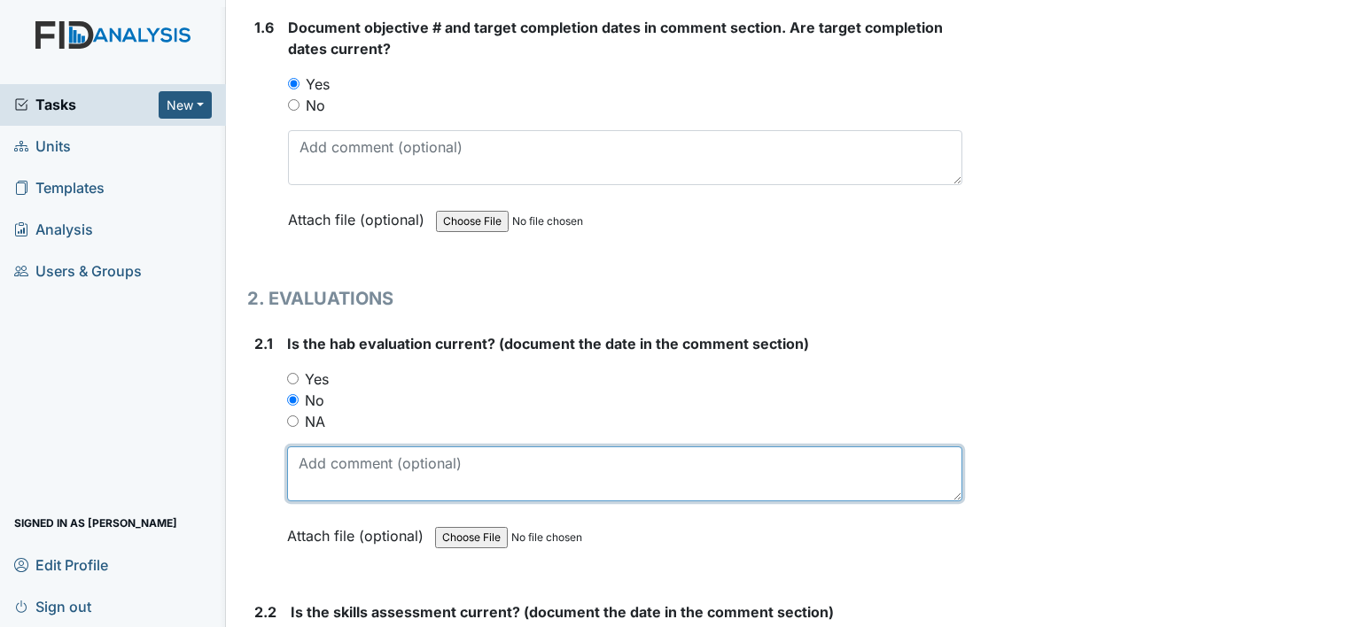
click at [336, 457] on textarea at bounding box center [624, 474] width 675 height 55
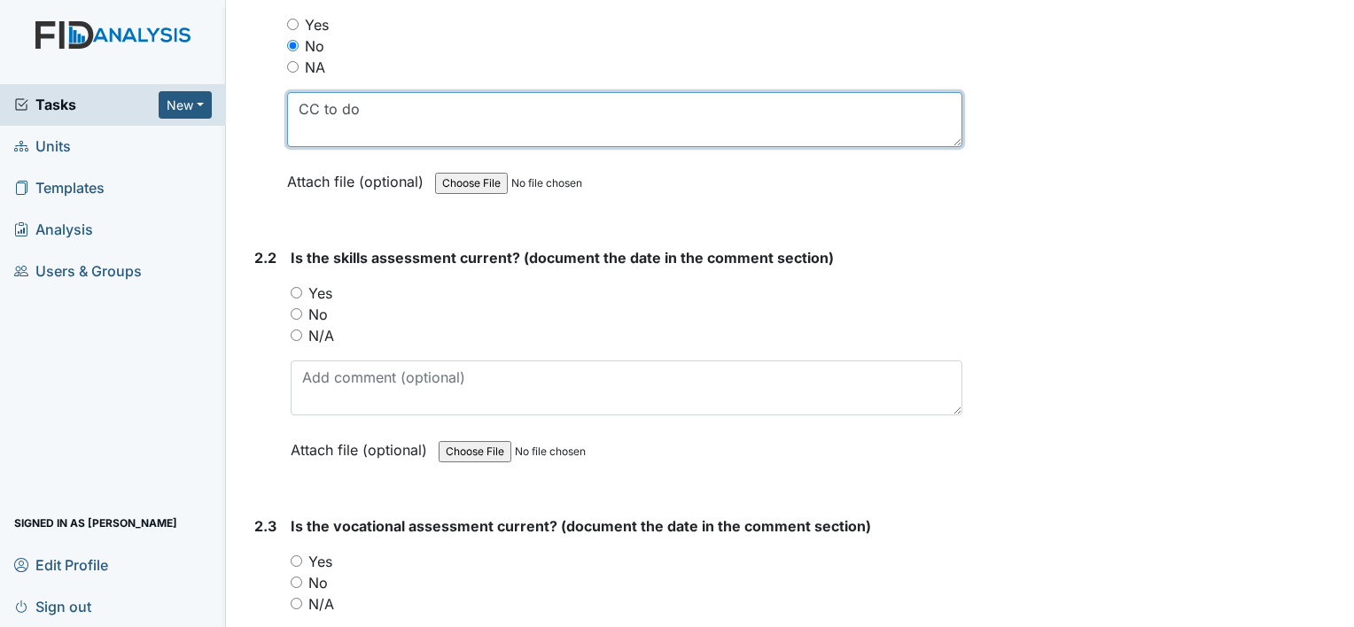
type textarea "CC to do"
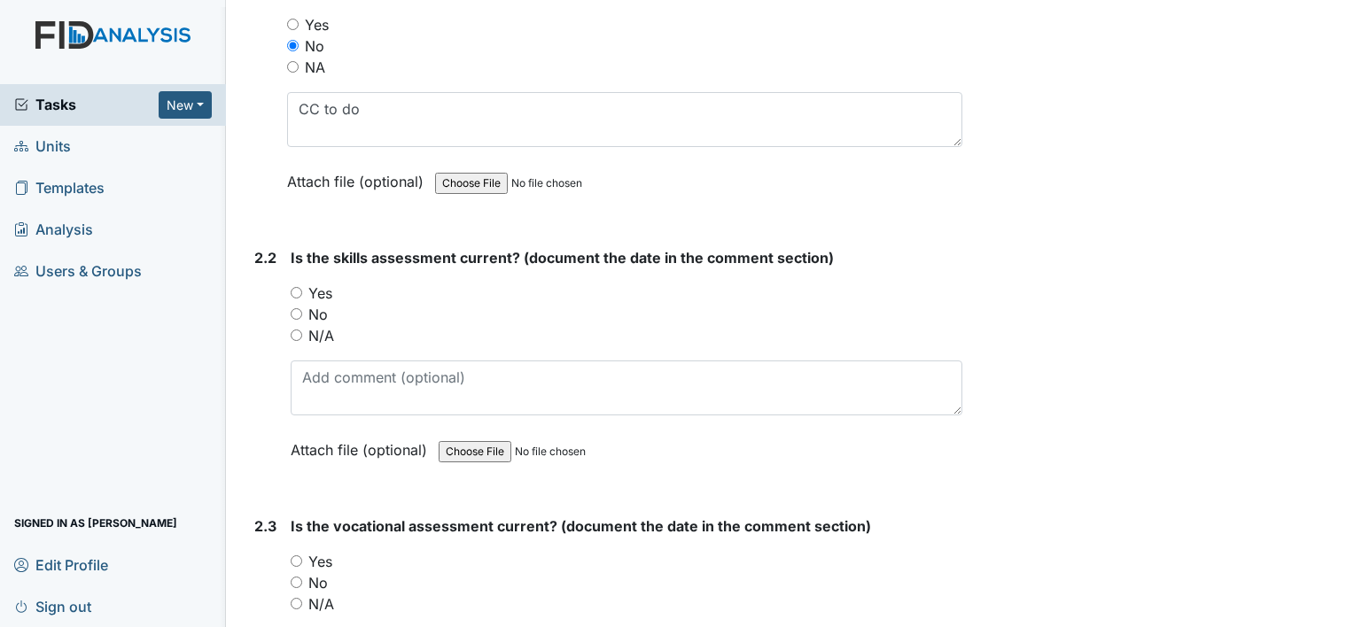
drag, startPoint x: 319, startPoint y: 286, endPoint x: 326, endPoint y: 318, distance: 32.7
click at [319, 286] on label "Yes" at bounding box center [320, 293] width 24 height 21
click at [302, 287] on input "Yes" at bounding box center [297, 293] width 12 height 12
radio input "true"
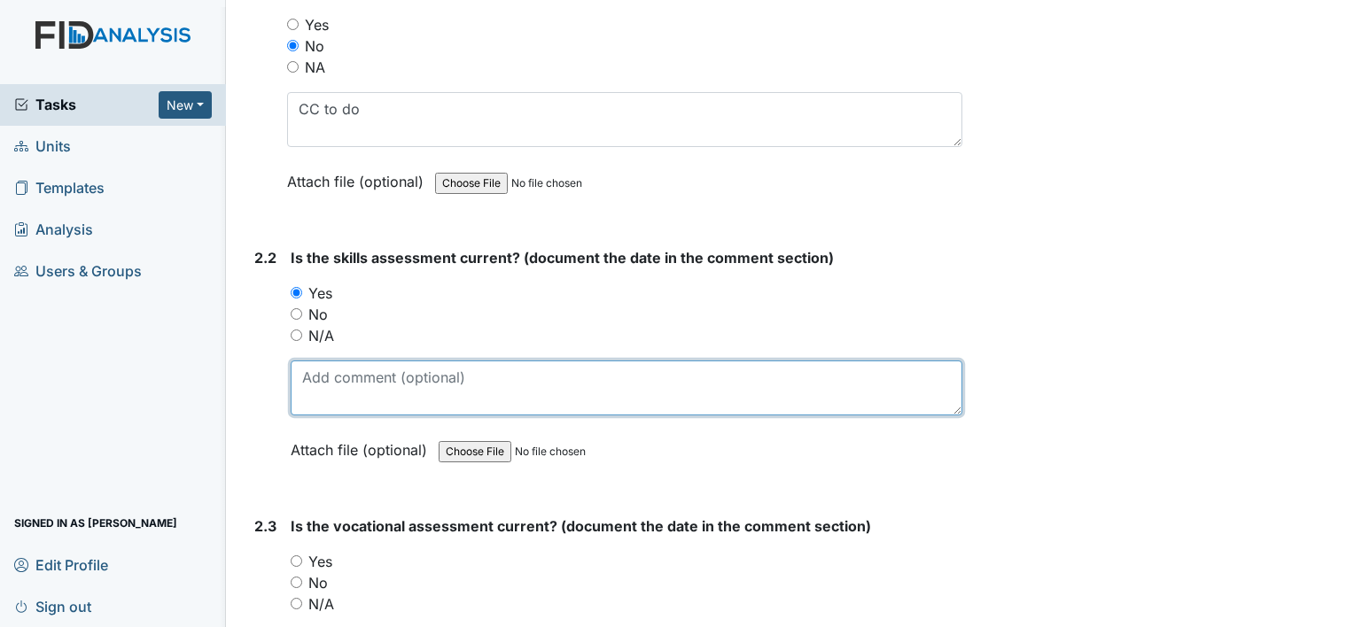
click at [338, 376] on textarea at bounding box center [627, 388] width 672 height 55
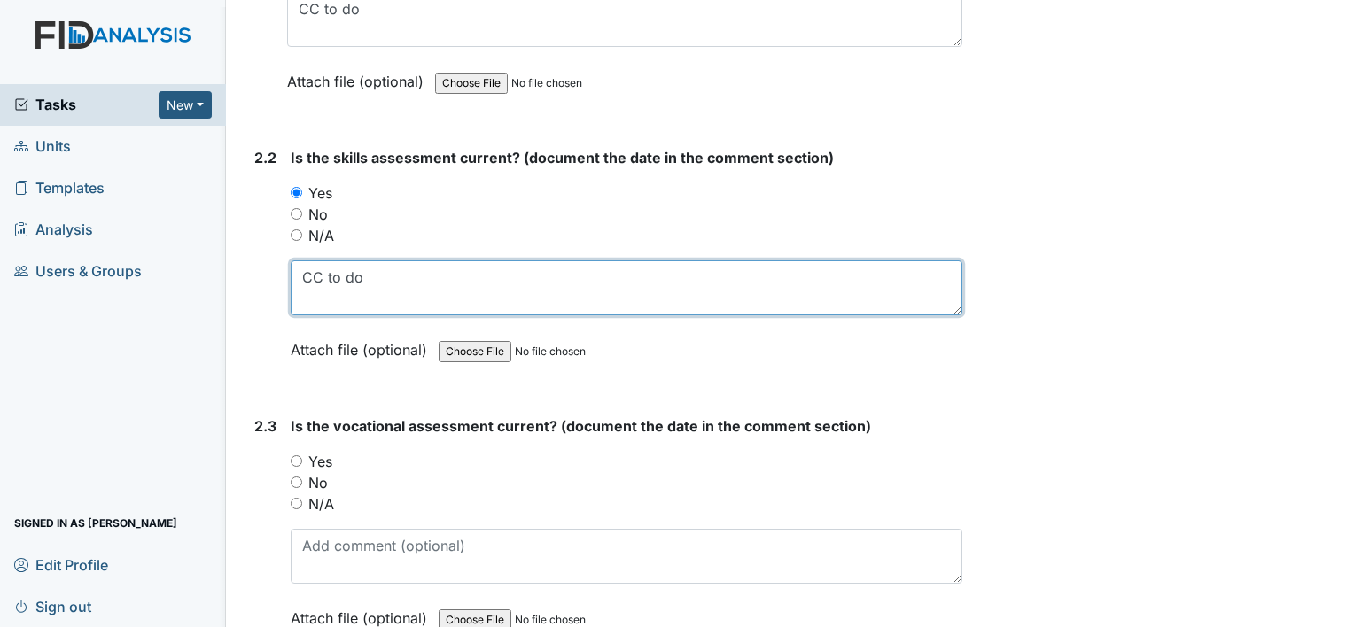
scroll to position [2127, 0]
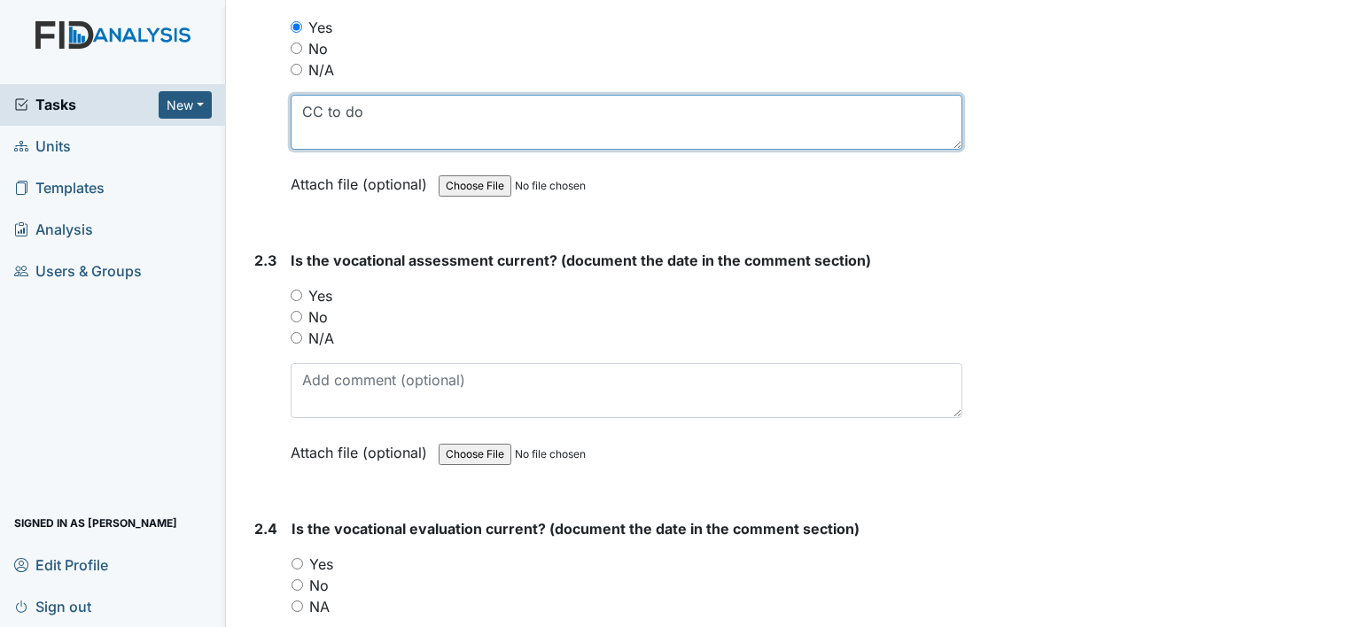
type textarea "CC to do"
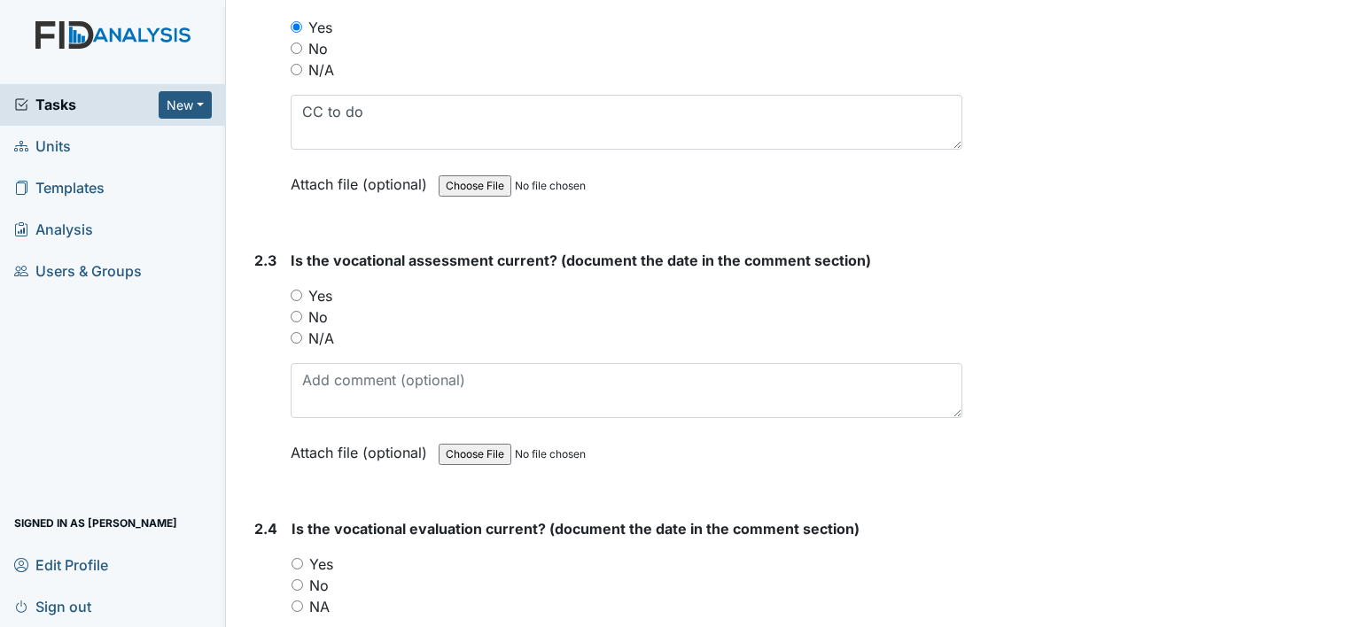
click at [319, 285] on label "Yes" at bounding box center [320, 295] width 24 height 21
click at [302, 290] on input "Yes" at bounding box center [297, 296] width 12 height 12
radio input "true"
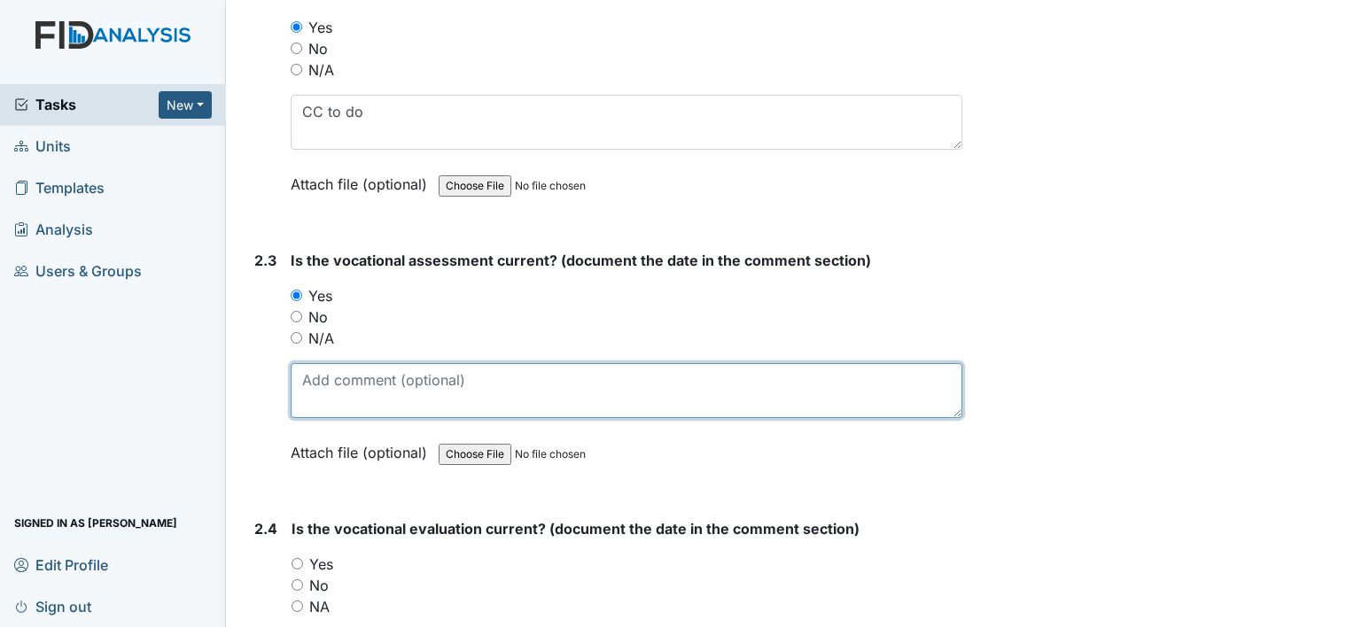
click at [377, 363] on textarea at bounding box center [627, 390] width 672 height 55
type textarea "6-23-25"
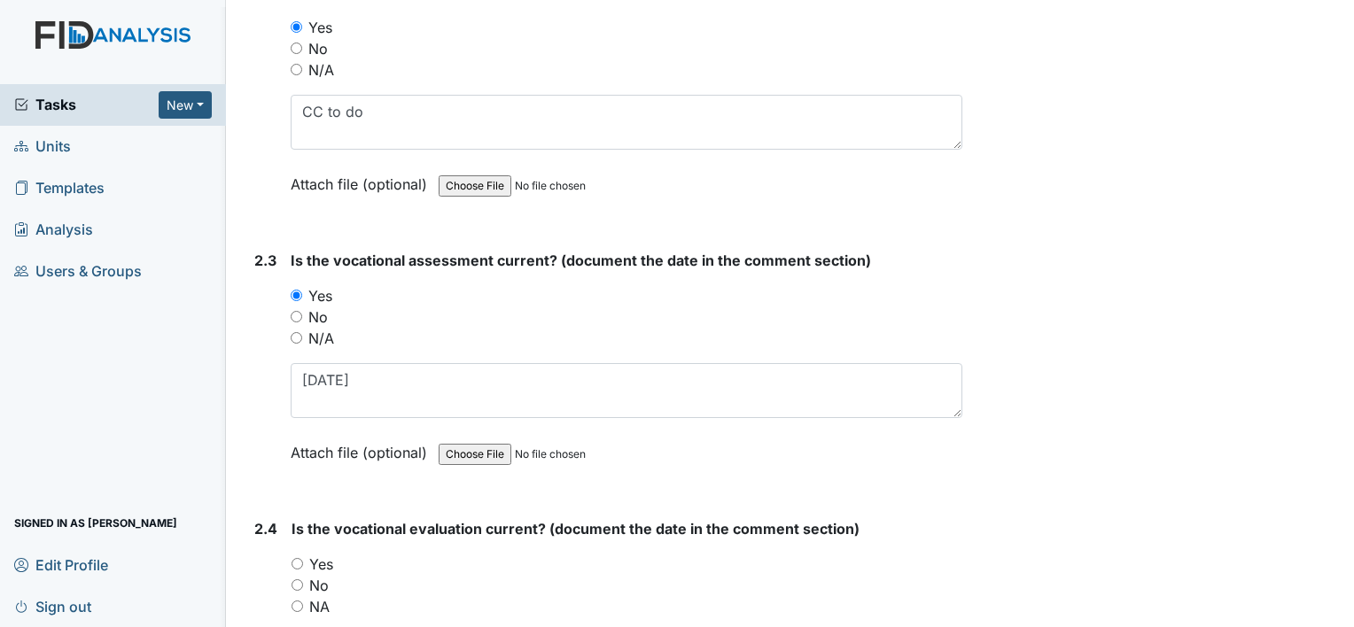
click at [326, 554] on label "Yes" at bounding box center [321, 564] width 24 height 21
click at [303, 558] on input "Yes" at bounding box center [298, 564] width 12 height 12
radio input "true"
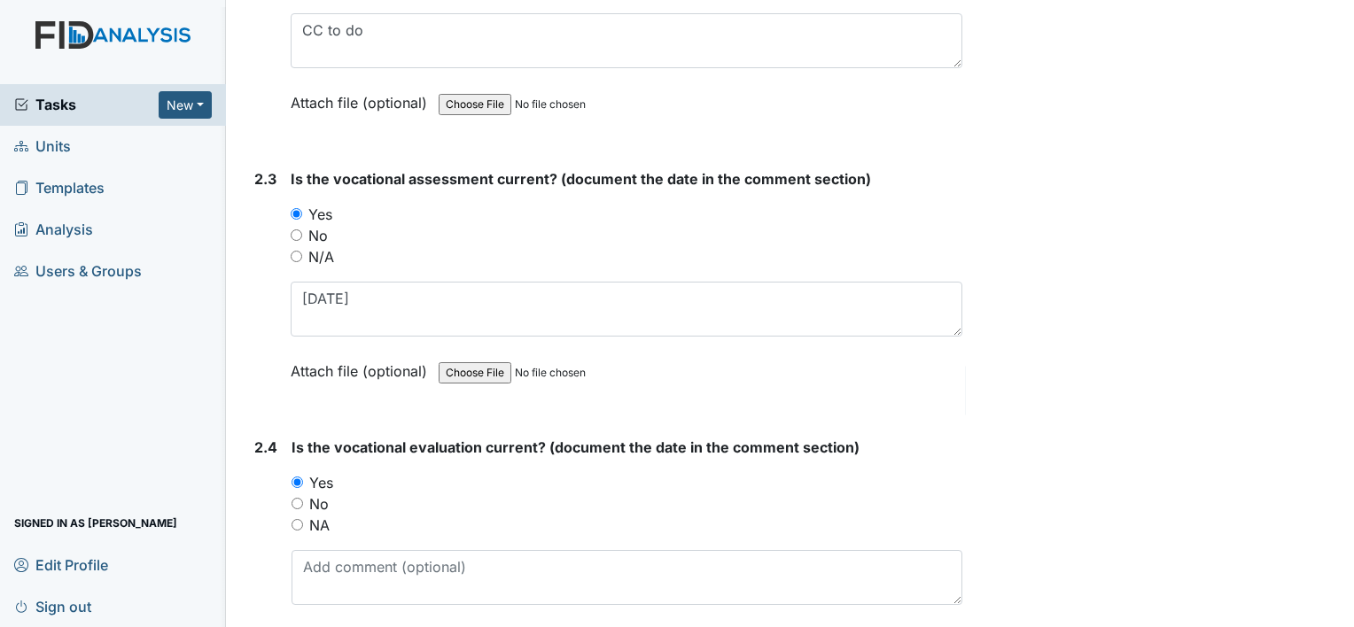
scroll to position [2304, 0]
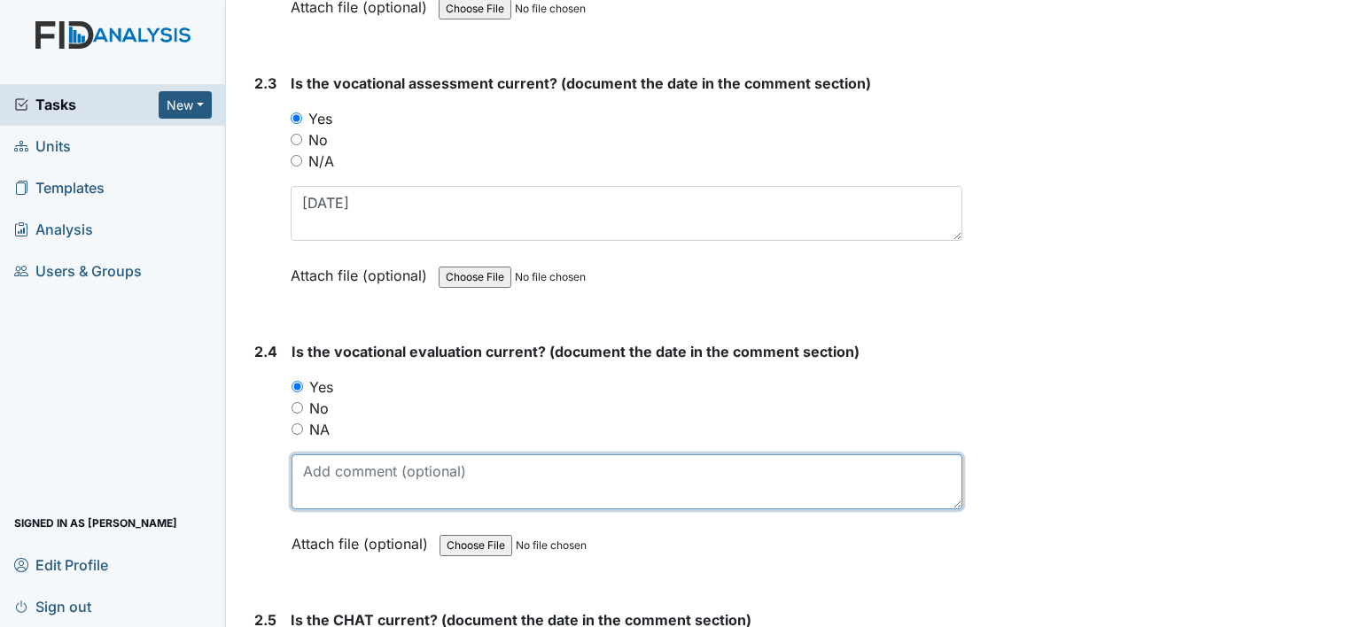
click at [372, 485] on textarea at bounding box center [627, 482] width 671 height 55
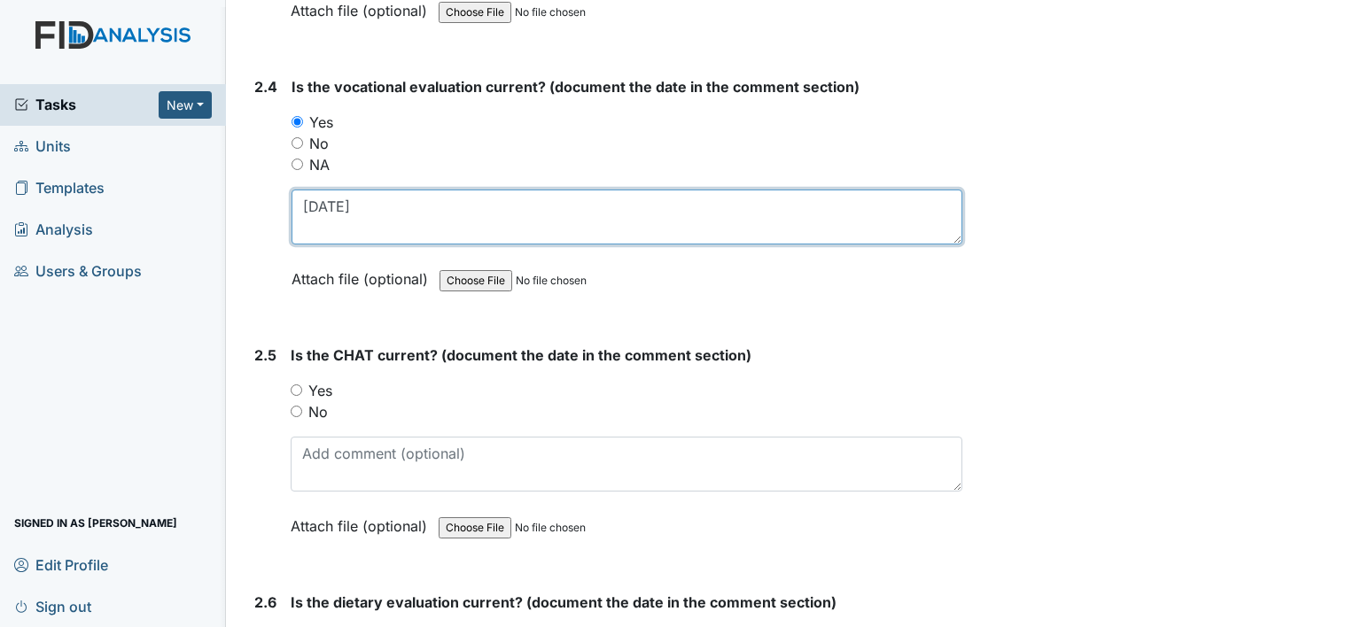
scroll to position [2570, 0]
type textarea "6-23-25"
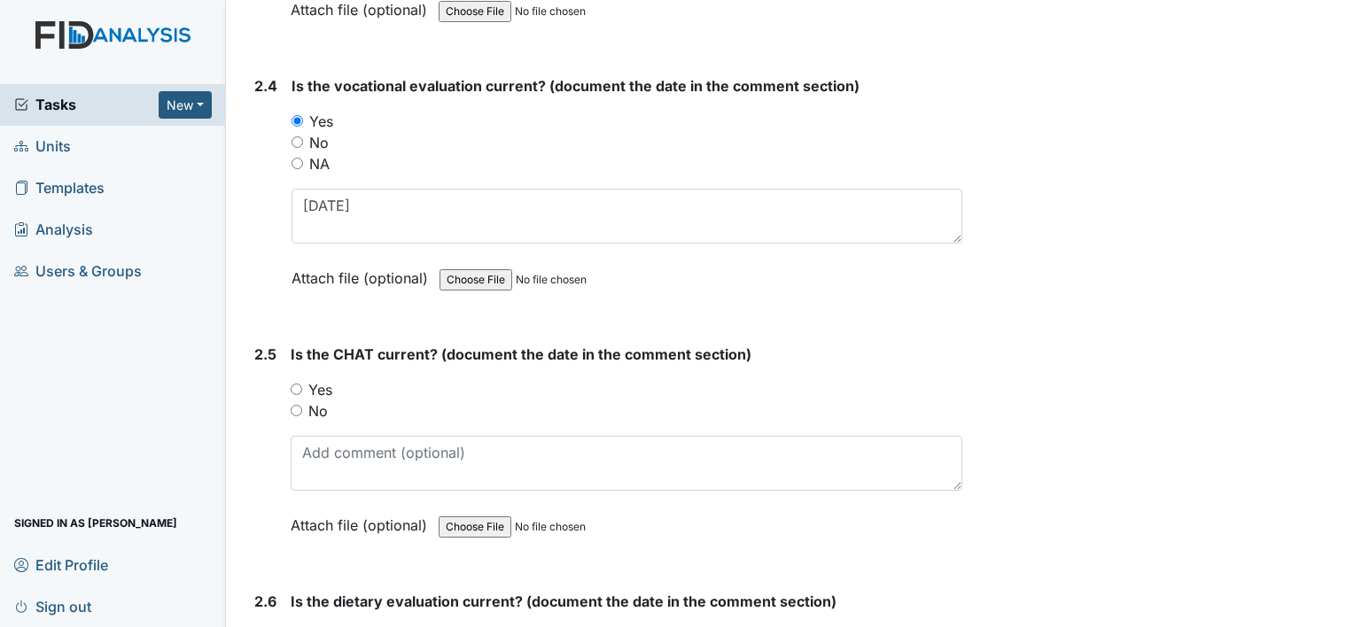
click at [325, 384] on label "Yes" at bounding box center [320, 389] width 24 height 21
click at [302, 384] on input "Yes" at bounding box center [297, 390] width 12 height 12
radio input "true"
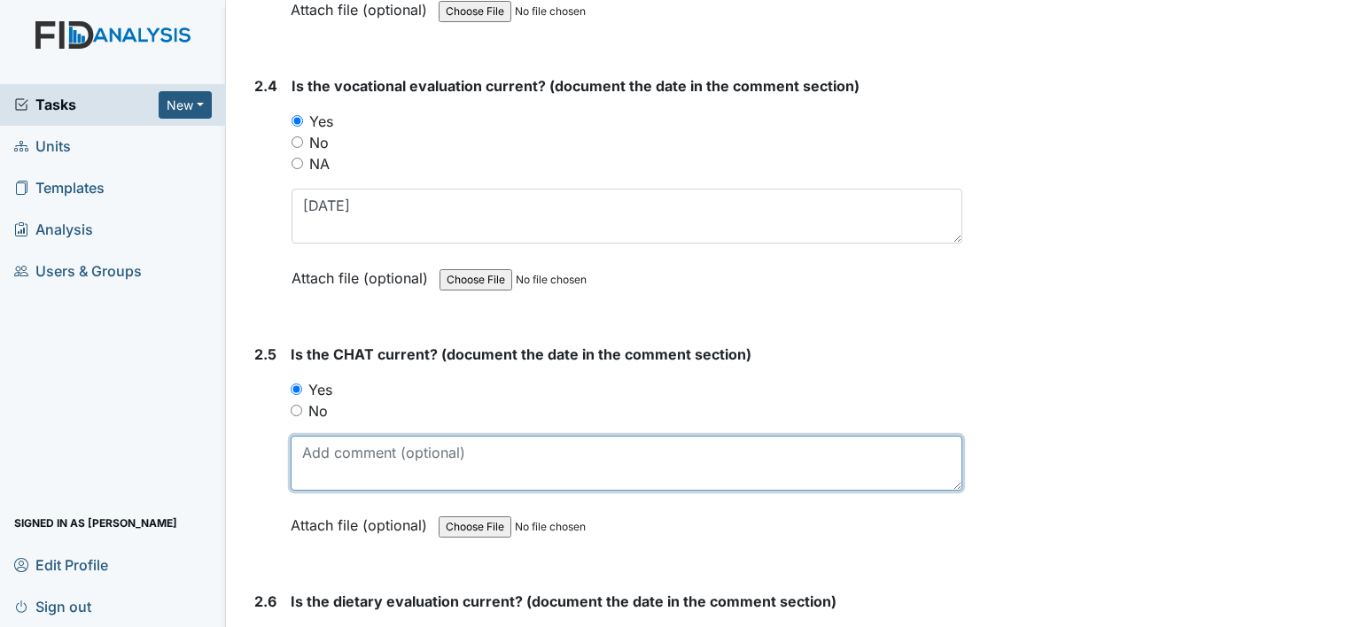
click at [367, 468] on textarea at bounding box center [627, 463] width 672 height 55
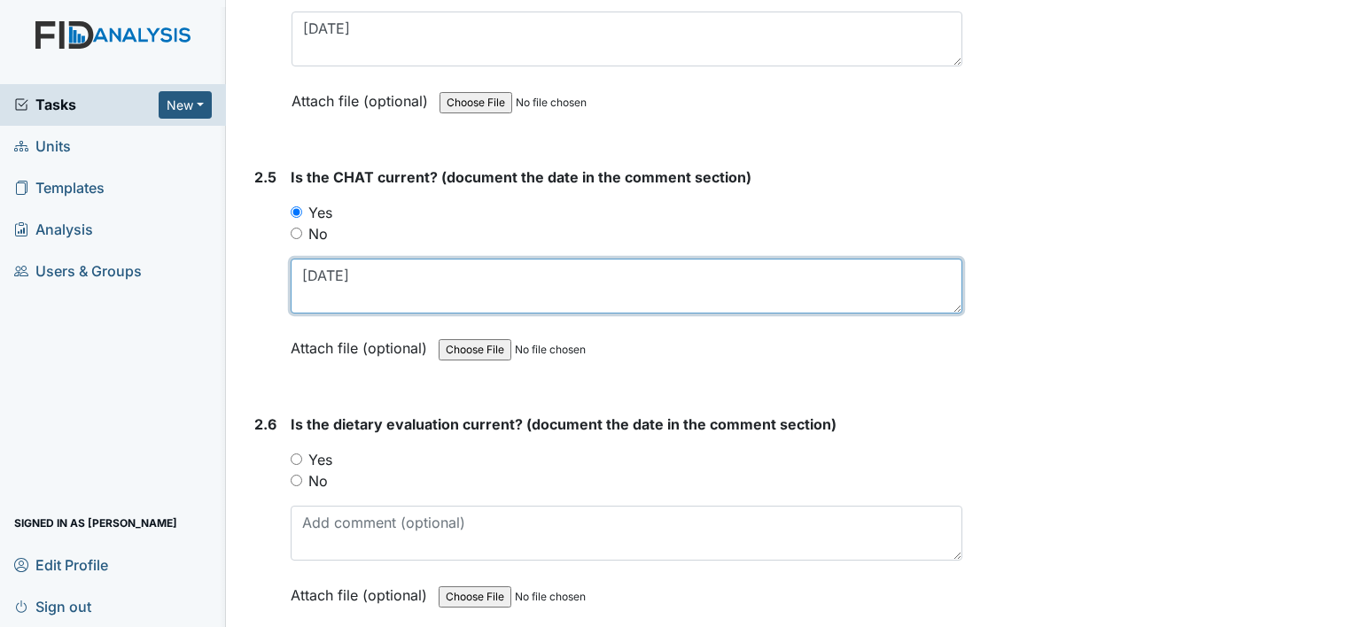
type textarea "7-1-25"
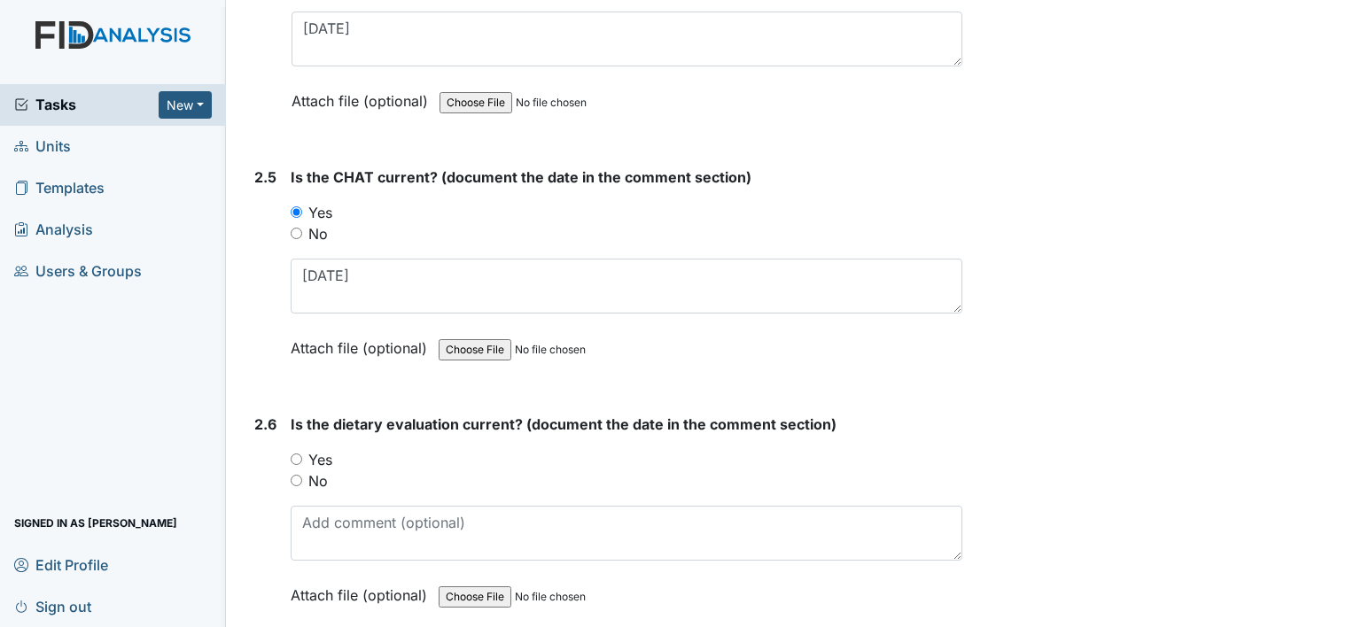
click at [326, 456] on label "Yes" at bounding box center [320, 459] width 24 height 21
click at [302, 456] on input "Yes" at bounding box center [297, 460] width 12 height 12
radio input "true"
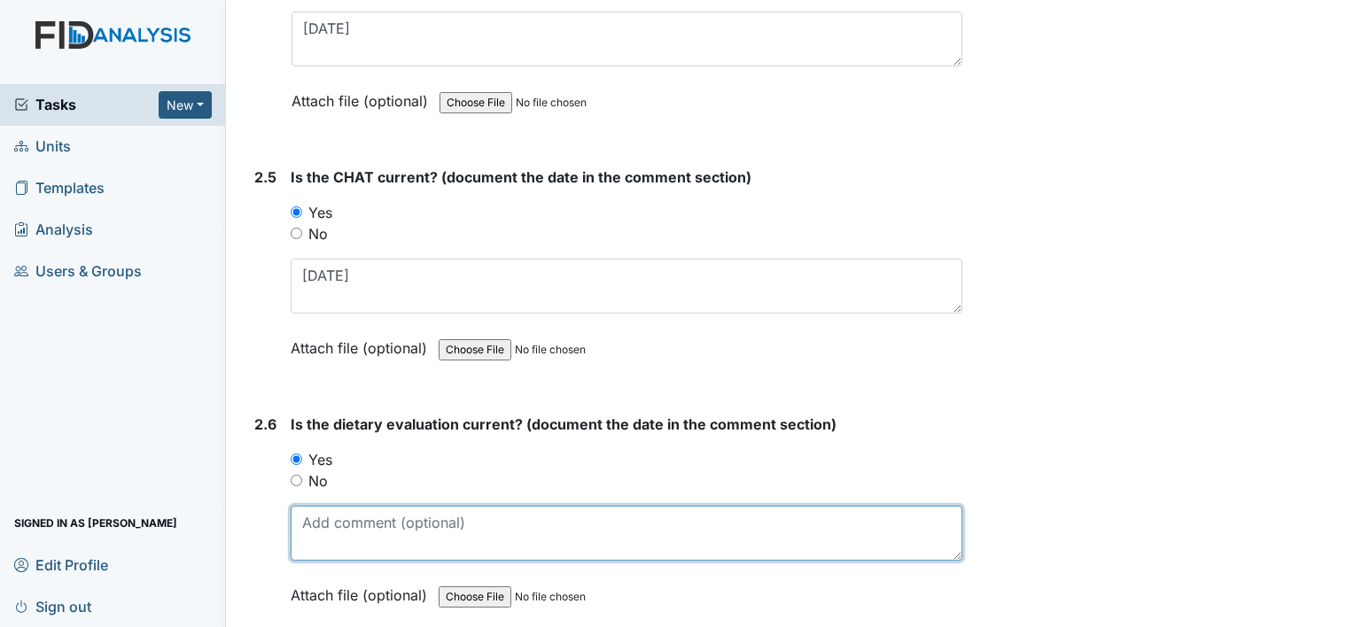
click at [391, 541] on textarea at bounding box center [627, 533] width 672 height 55
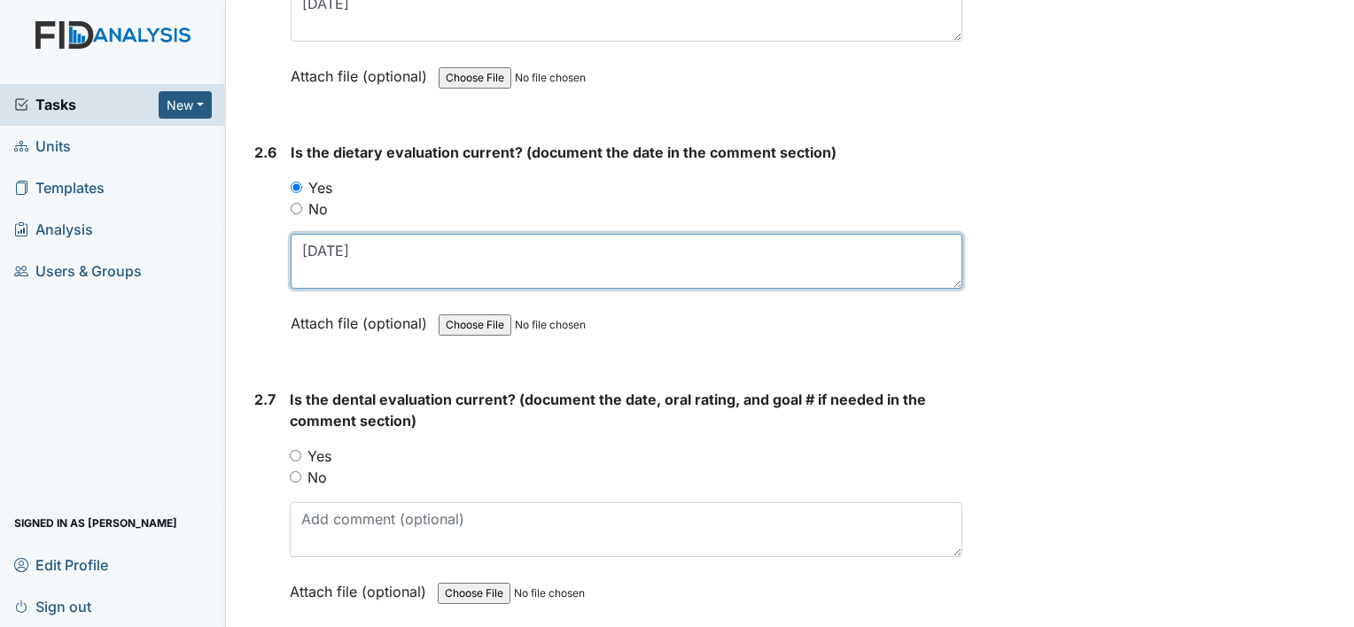
scroll to position [3101, 0]
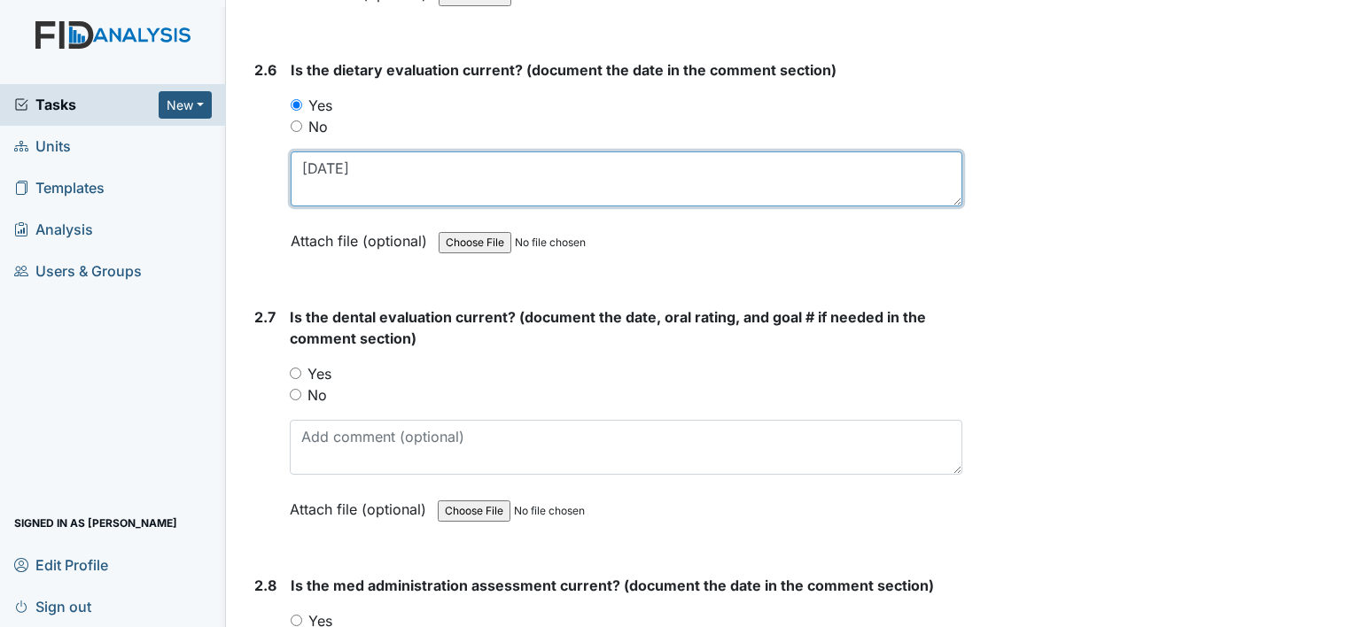
type textarea "8-8-25"
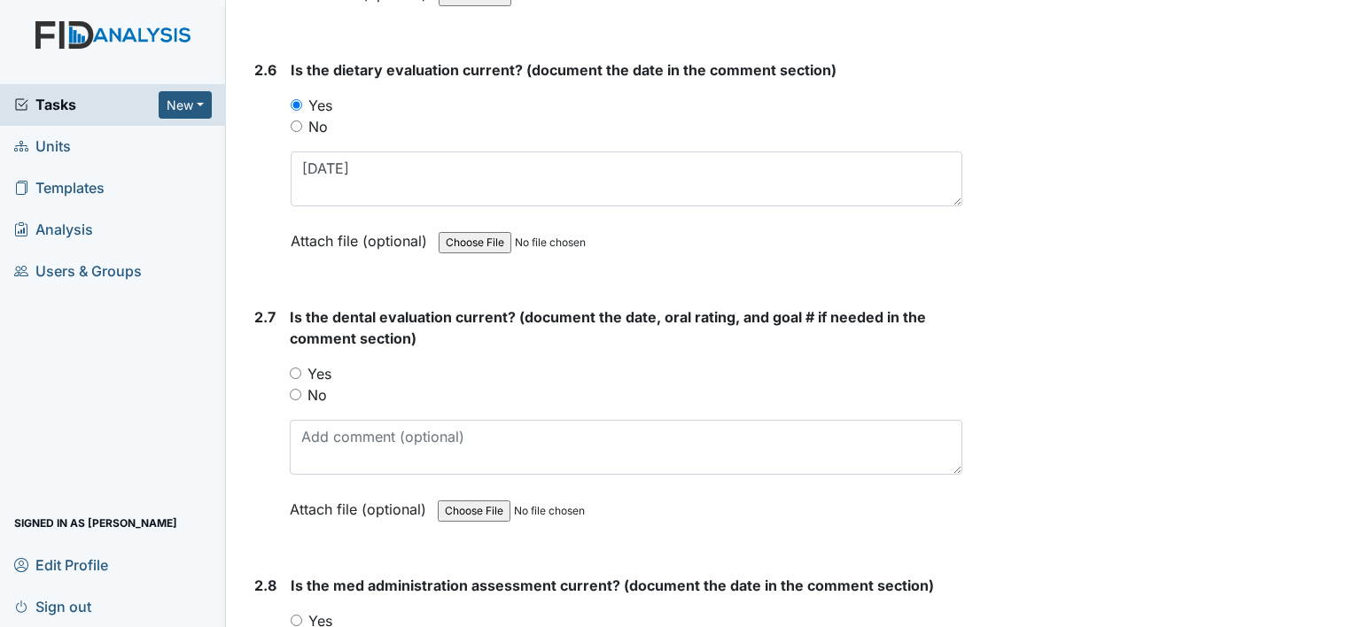
click at [323, 385] on label "No" at bounding box center [316, 395] width 19 height 21
click at [301, 389] on input "No" at bounding box center [296, 395] width 12 height 12
radio input "true"
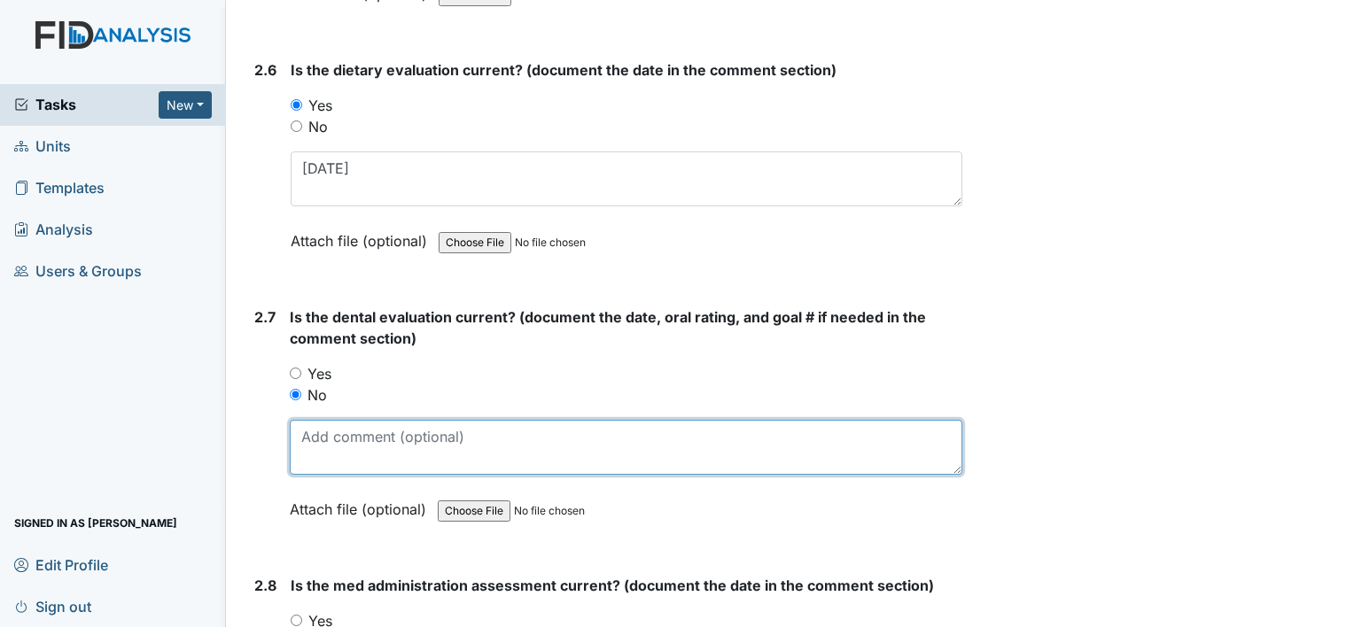
click at [361, 430] on textarea at bounding box center [626, 447] width 673 height 55
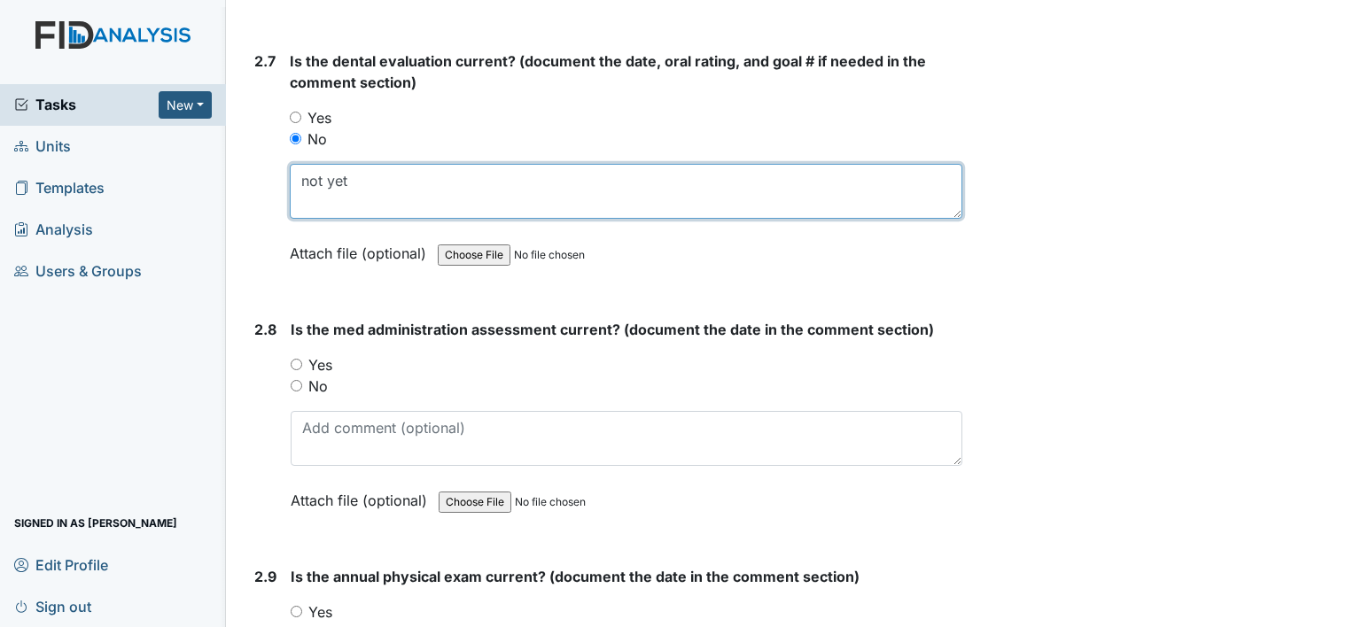
scroll to position [3367, 0]
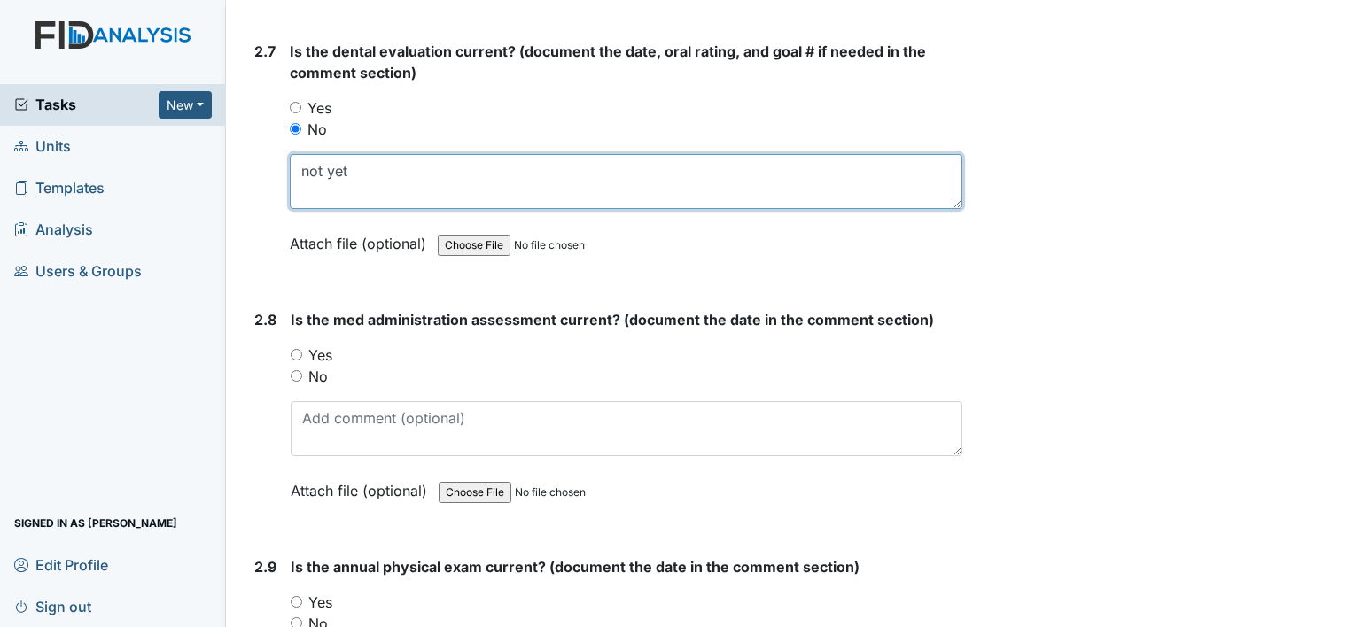
type textarea "not yet"
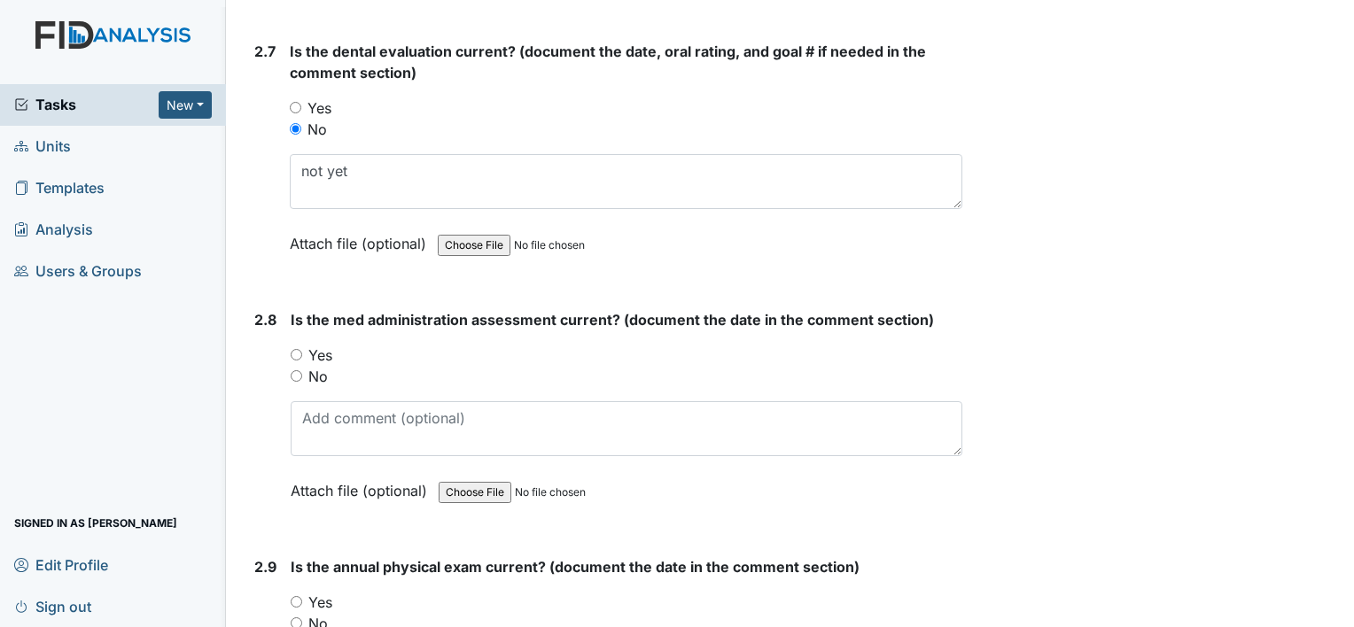
click at [314, 366] on label "No" at bounding box center [317, 376] width 19 height 21
click at [302, 370] on input "No" at bounding box center [297, 376] width 12 height 12
radio input "true"
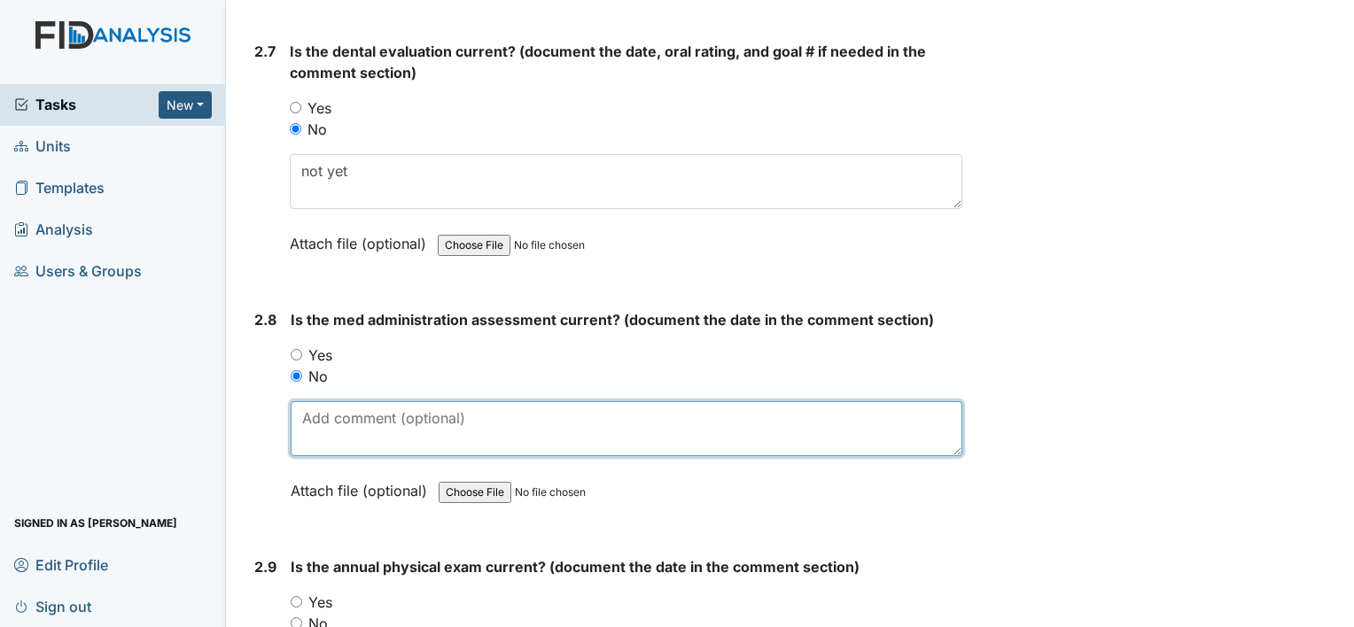
click at [358, 401] on textarea at bounding box center [627, 428] width 672 height 55
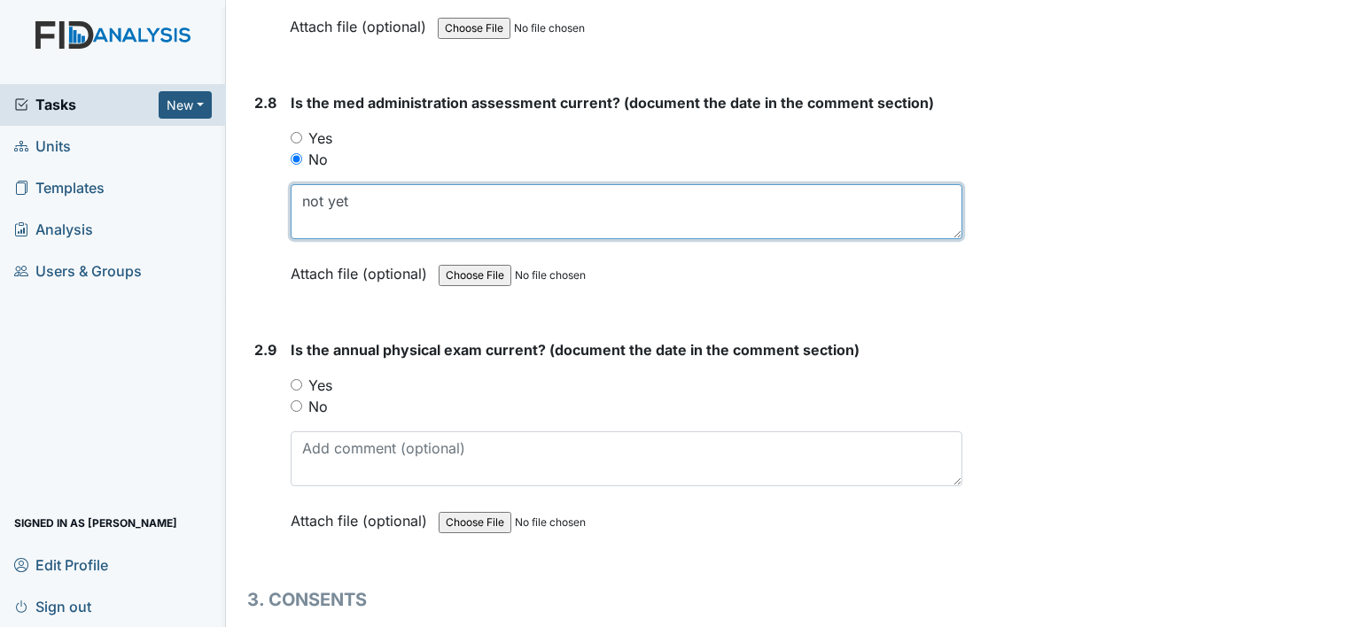
scroll to position [3633, 0]
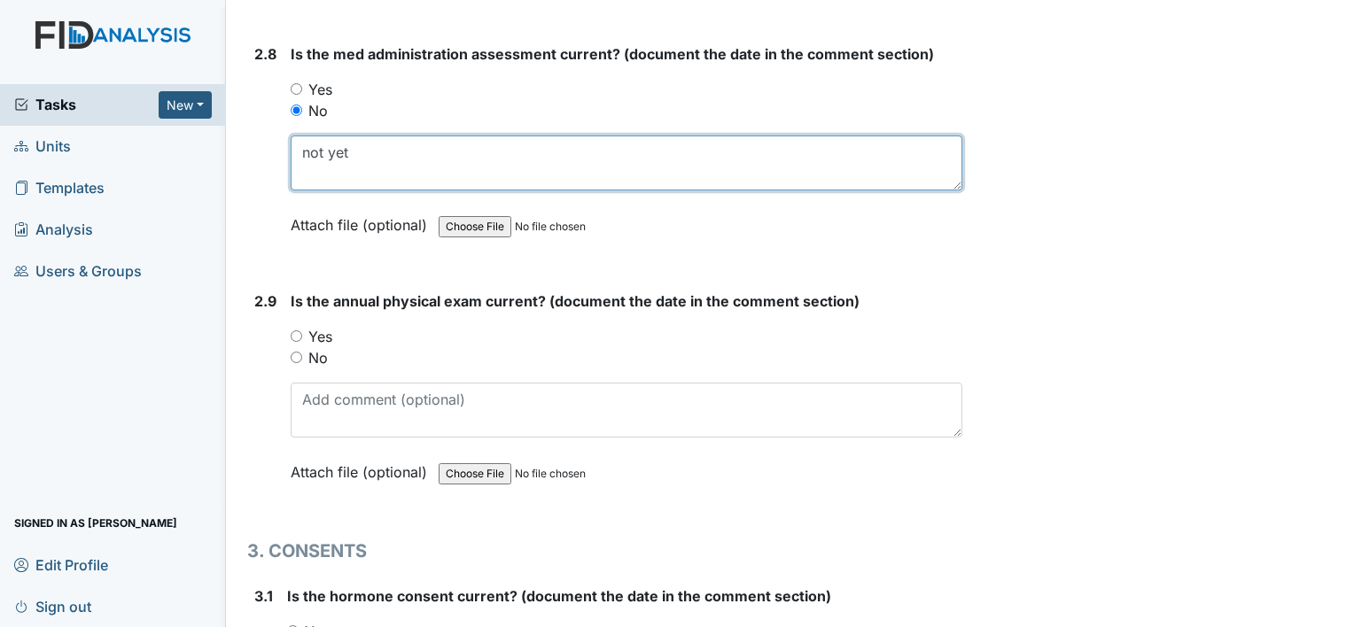
type textarea "not yet"
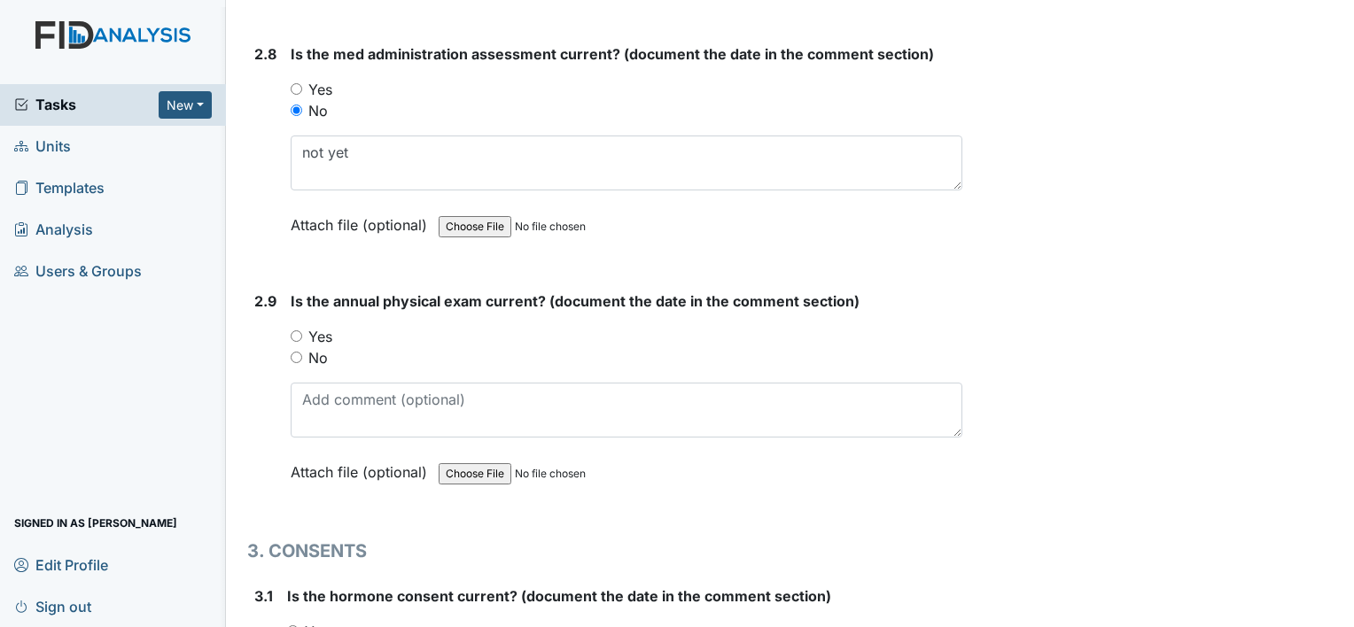
click at [326, 326] on label "Yes" at bounding box center [320, 336] width 24 height 21
click at [302, 331] on input "Yes" at bounding box center [297, 337] width 12 height 12
radio input "true"
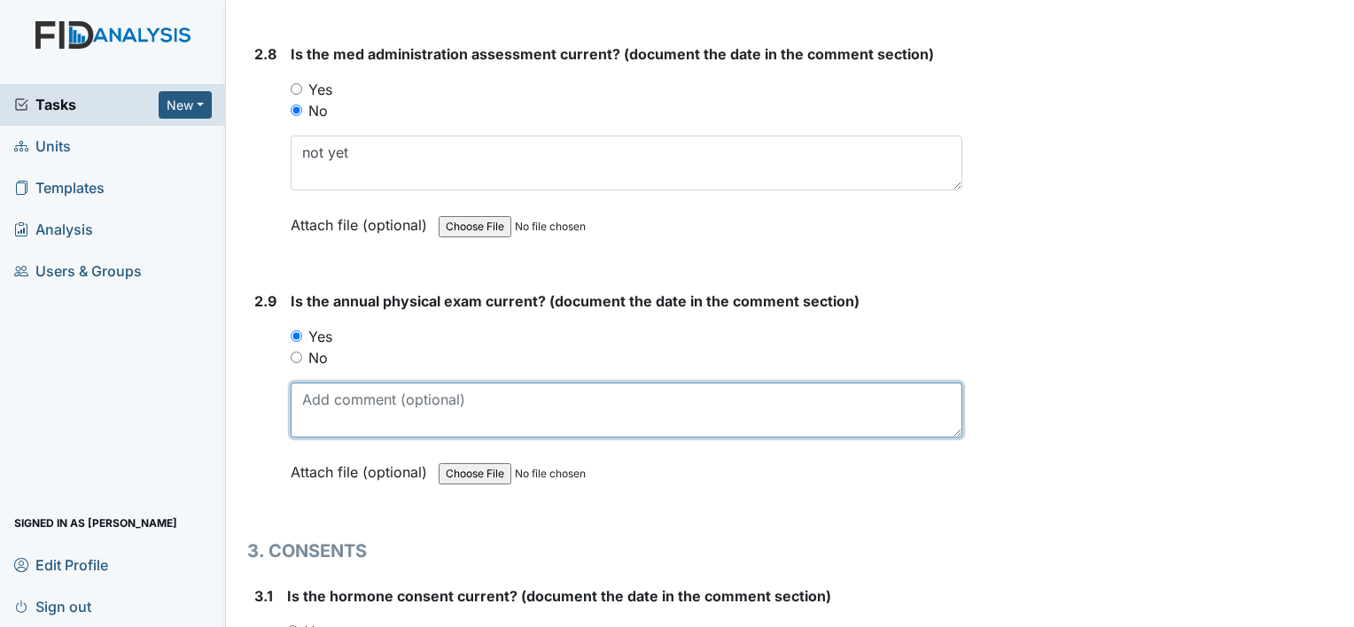
click at [384, 404] on textarea at bounding box center [627, 410] width 672 height 55
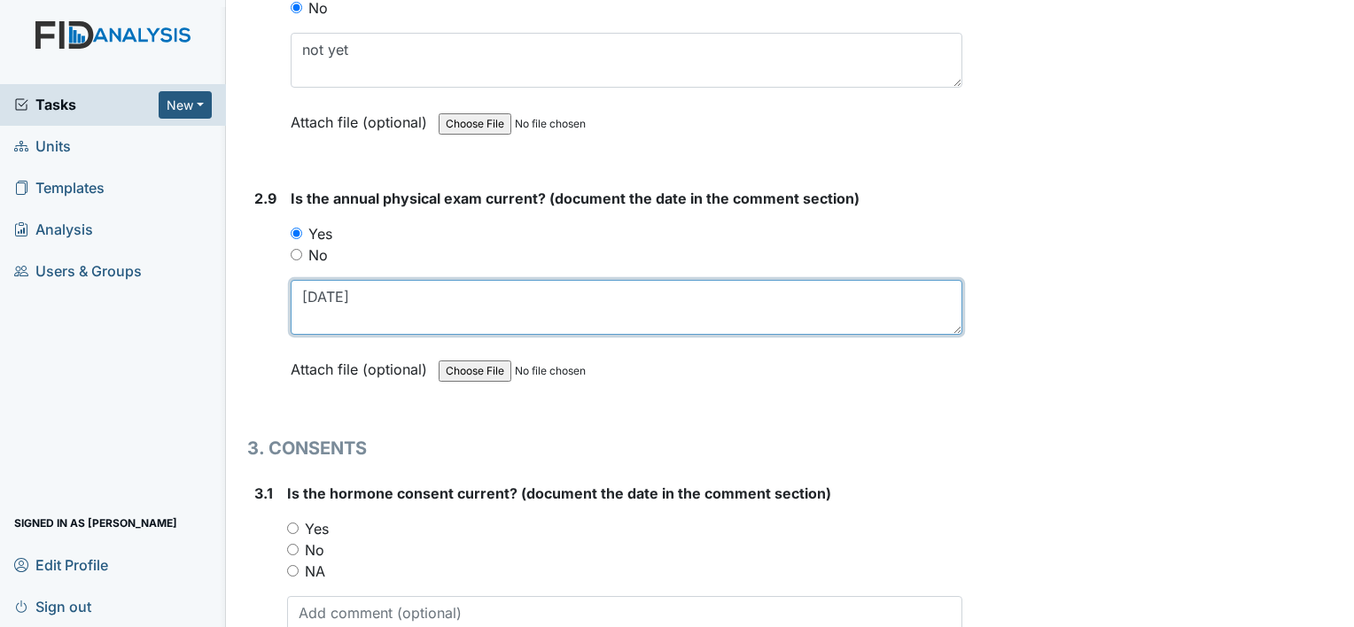
scroll to position [3810, 0]
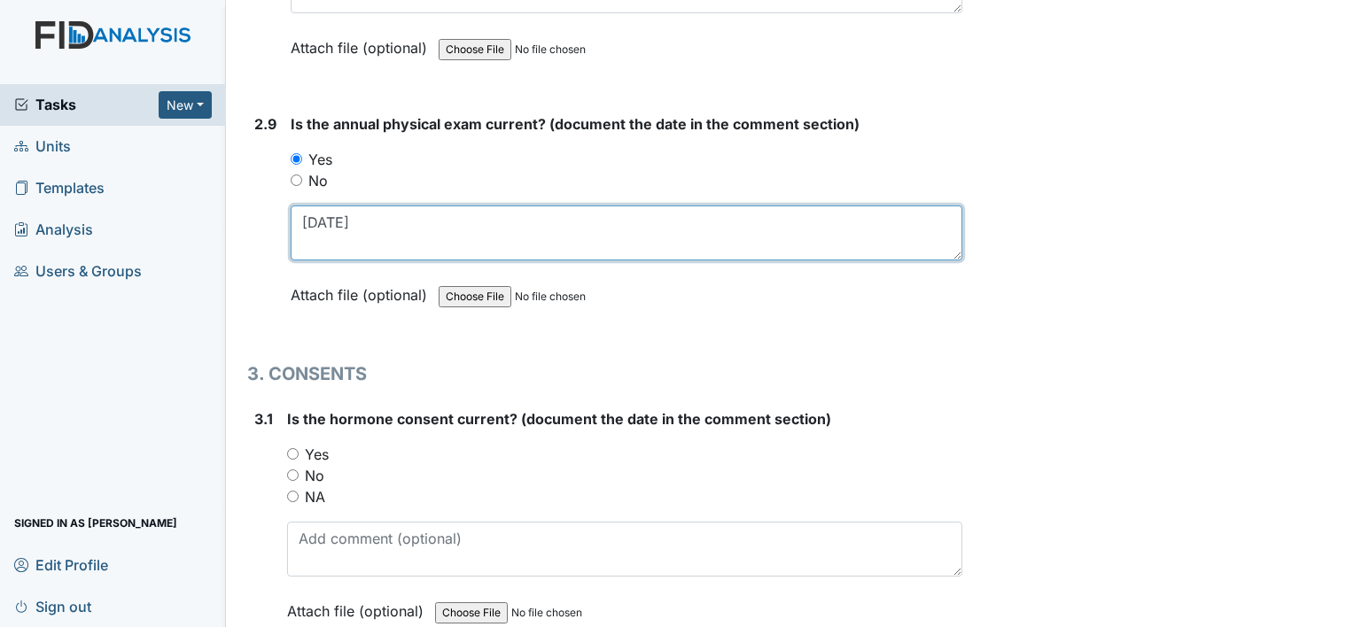
type textarea "6-10-2025"
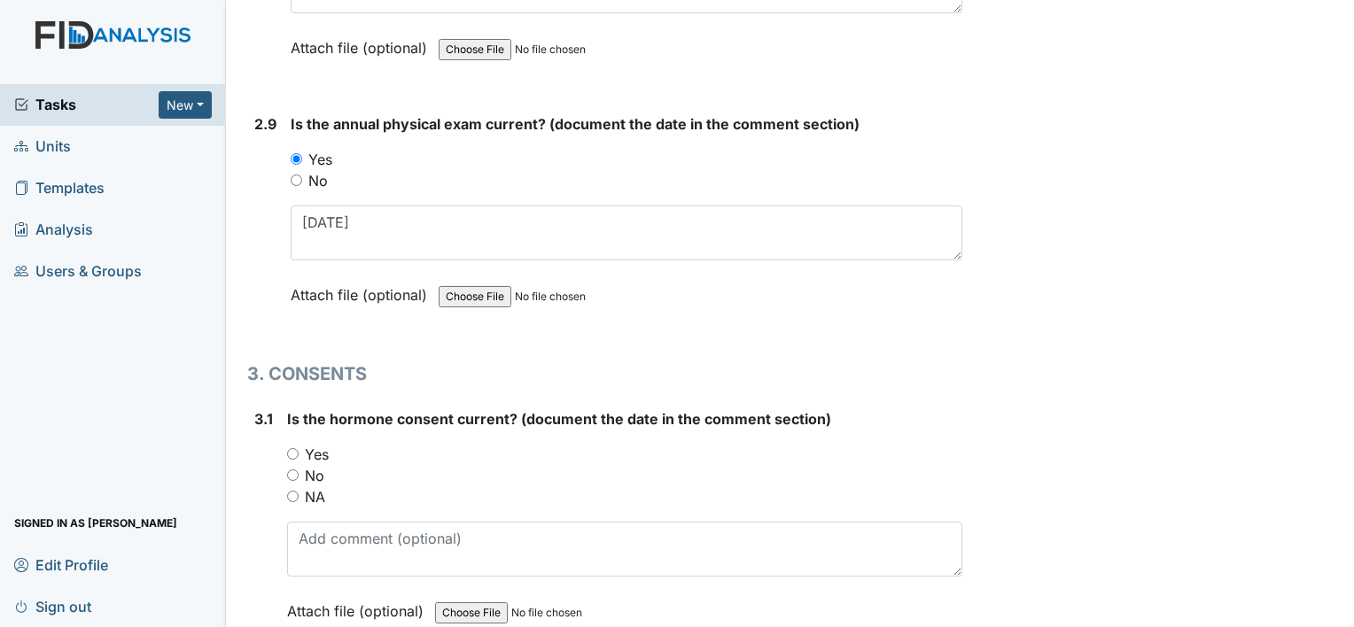
click at [320, 465] on label "No" at bounding box center [314, 475] width 19 height 21
click at [299, 470] on input "No" at bounding box center [293, 476] width 12 height 12
radio input "true"
click at [315, 486] on label "NA" at bounding box center [315, 496] width 20 height 21
click at [299, 491] on input "NA" at bounding box center [293, 497] width 12 height 12
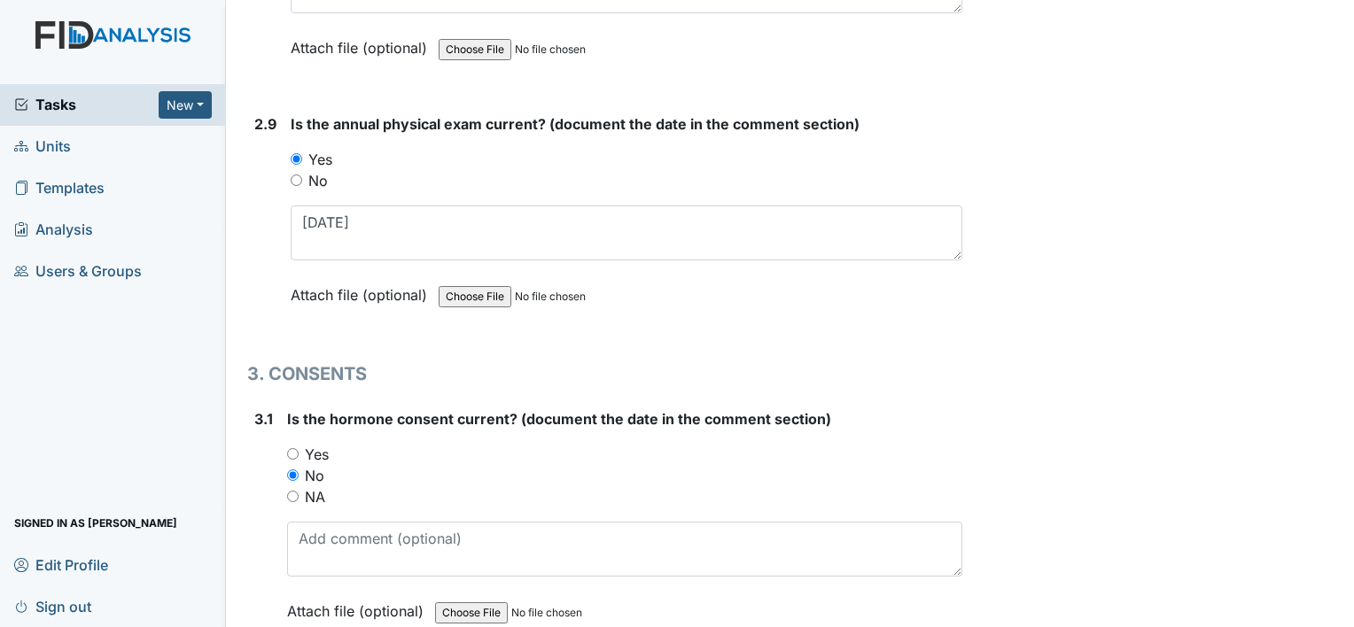
radio input "true"
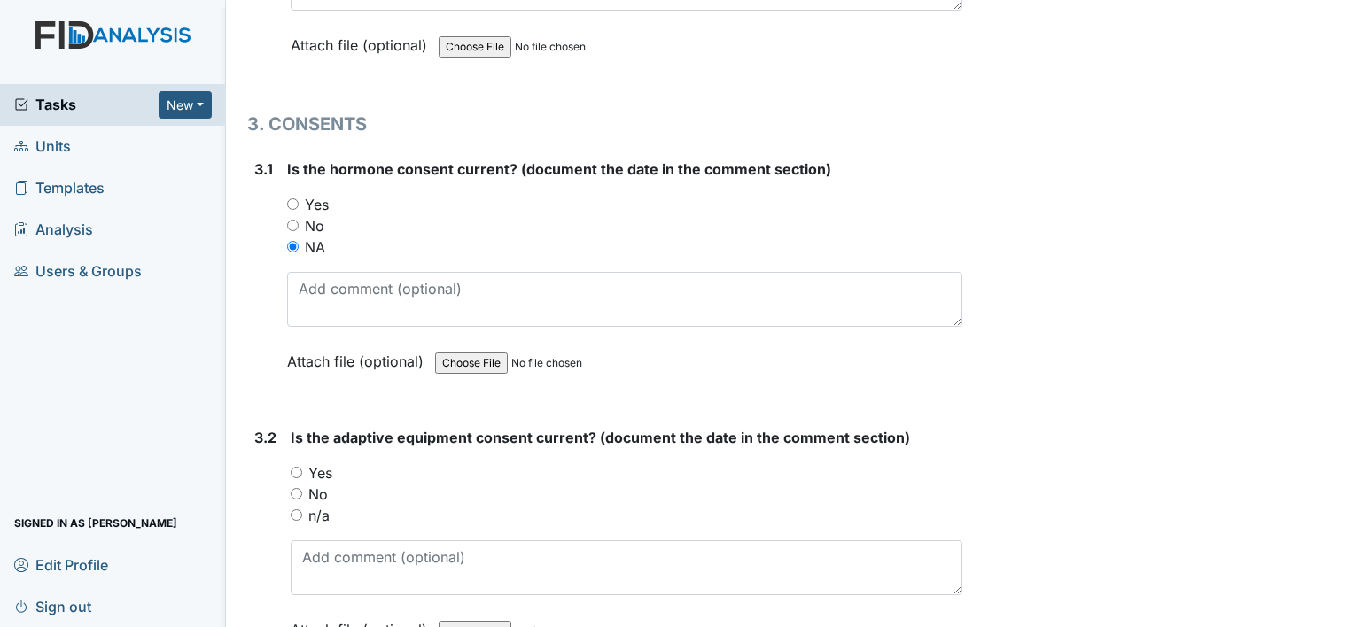
scroll to position [4076, 0]
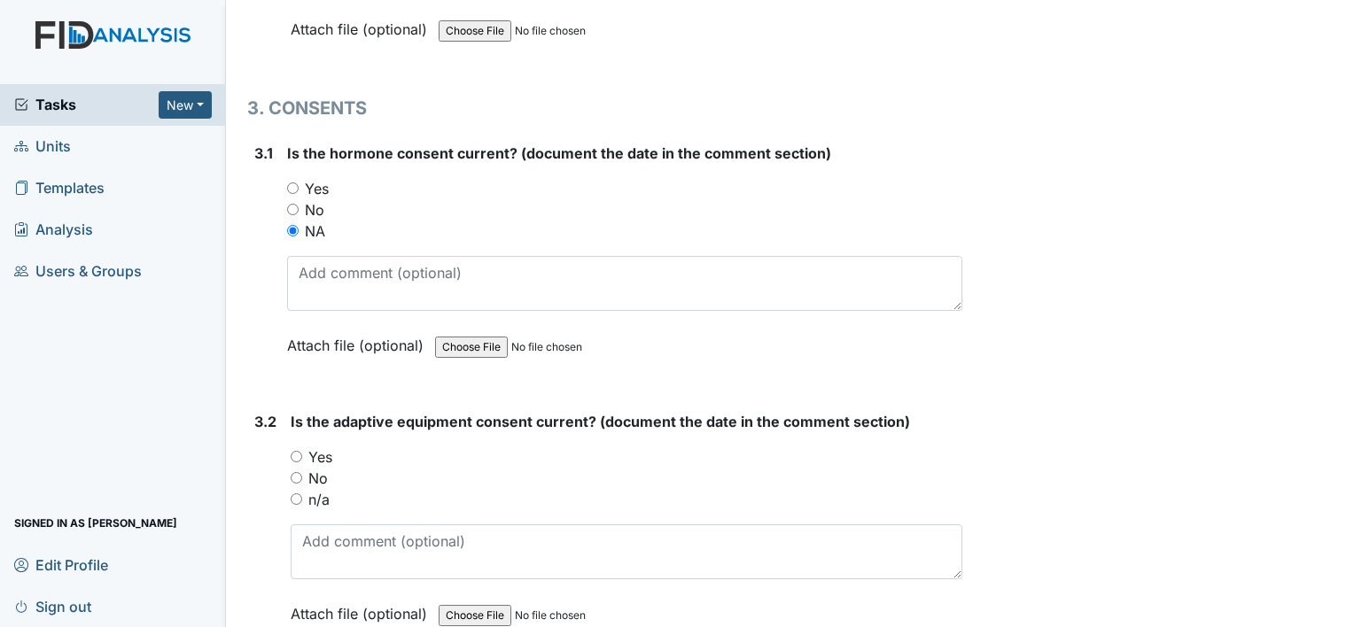
click at [326, 489] on label "n/a" at bounding box center [318, 499] width 21 height 21
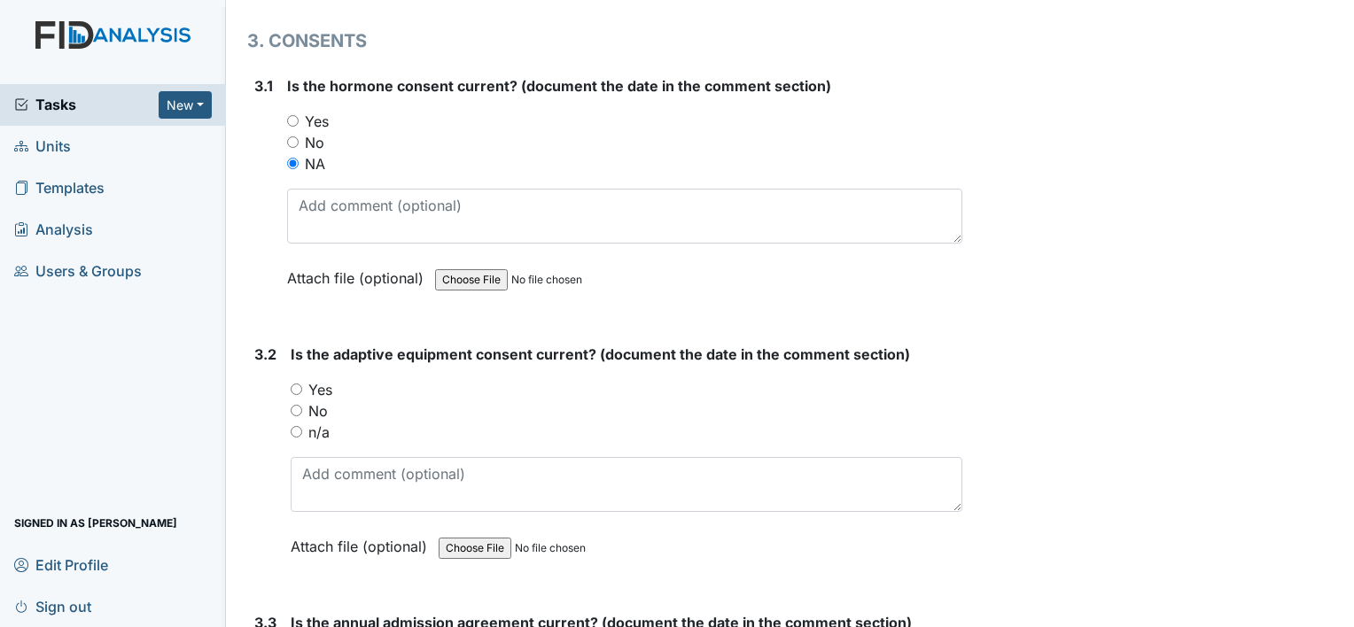
scroll to position [4165, 0]
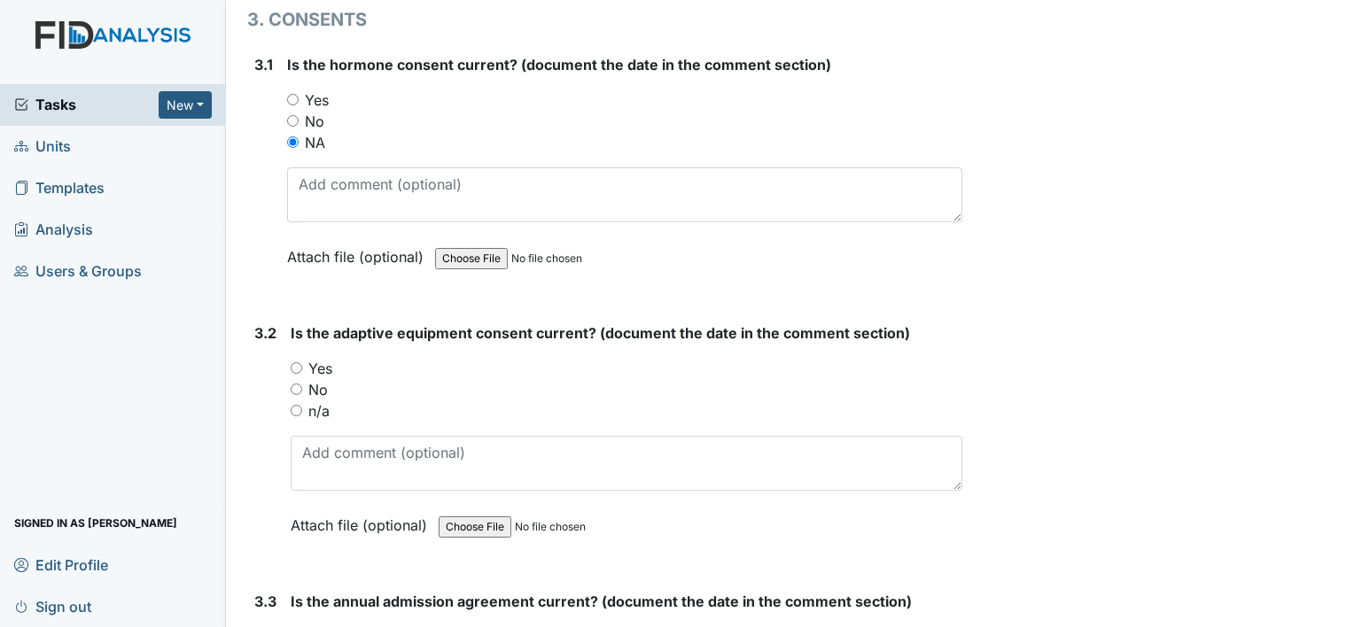
click at [320, 401] on label "n/a" at bounding box center [318, 411] width 21 height 21
click at [302, 405] on input "n/a" at bounding box center [297, 411] width 12 height 12
radio input "true"
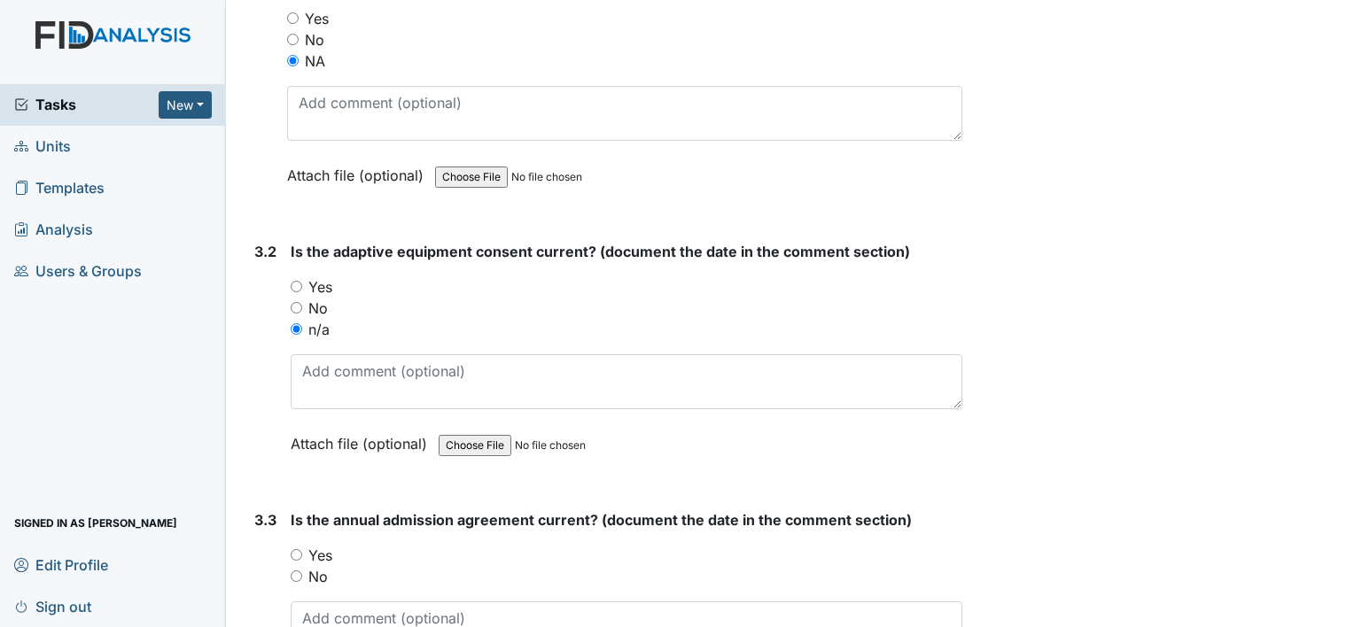
scroll to position [4342, 0]
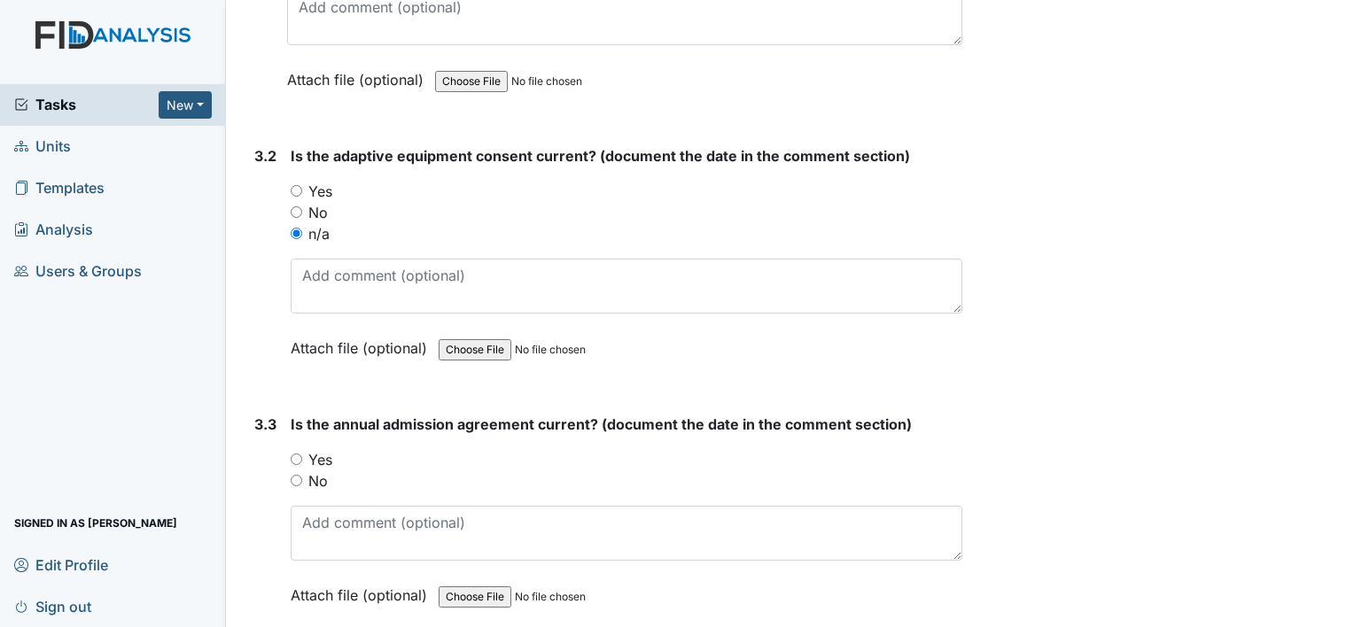
click at [324, 449] on label "Yes" at bounding box center [320, 459] width 24 height 21
click at [302, 454] on input "Yes" at bounding box center [297, 460] width 12 height 12
radio input "true"
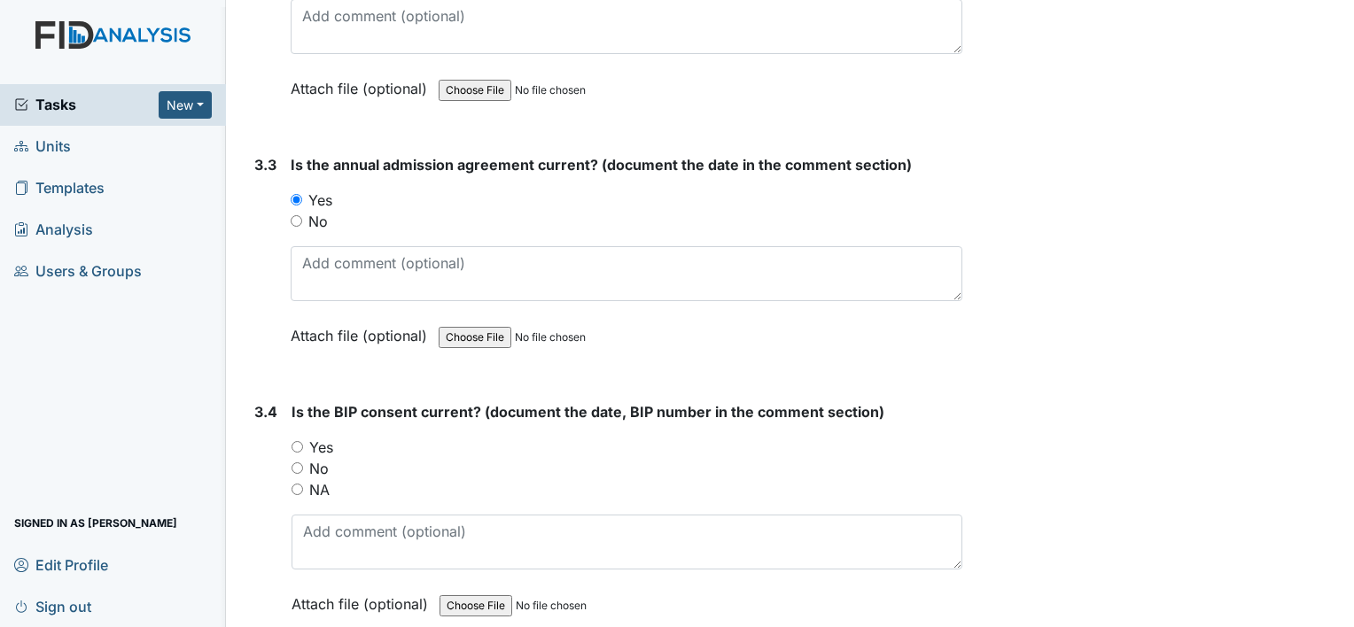
scroll to position [4608, 0]
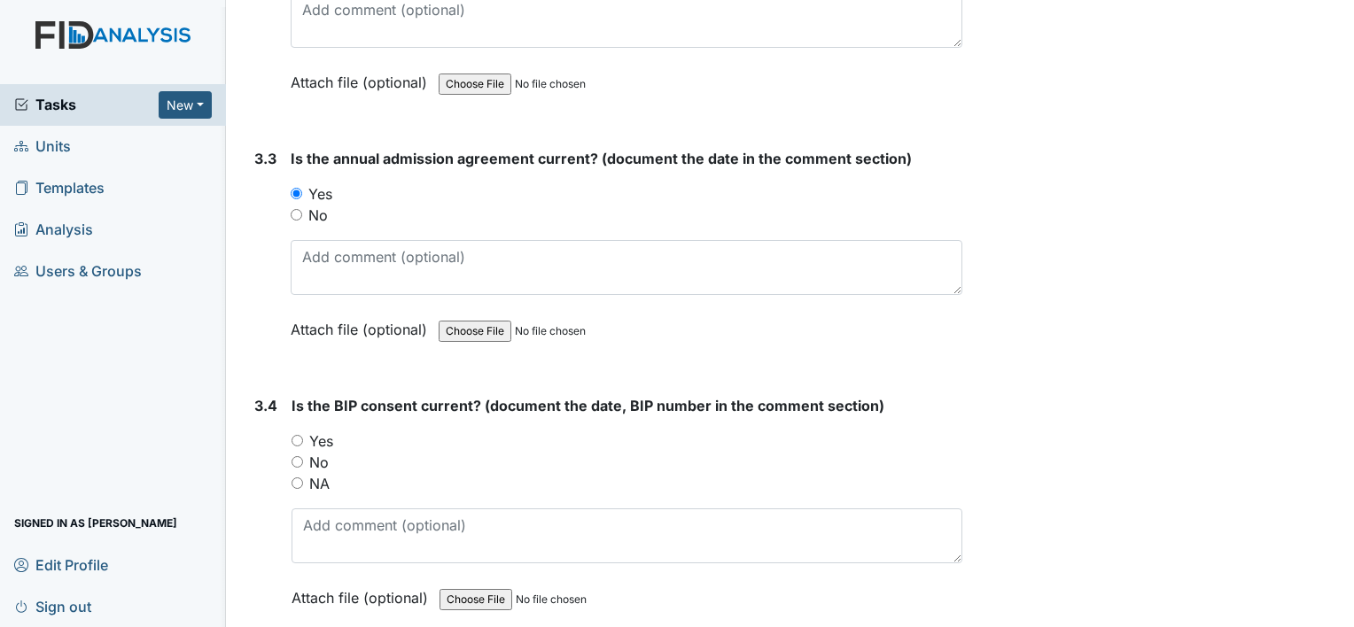
click at [320, 473] on label "NA" at bounding box center [319, 483] width 20 height 21
click at [303, 478] on input "NA" at bounding box center [298, 484] width 12 height 12
radio input "true"
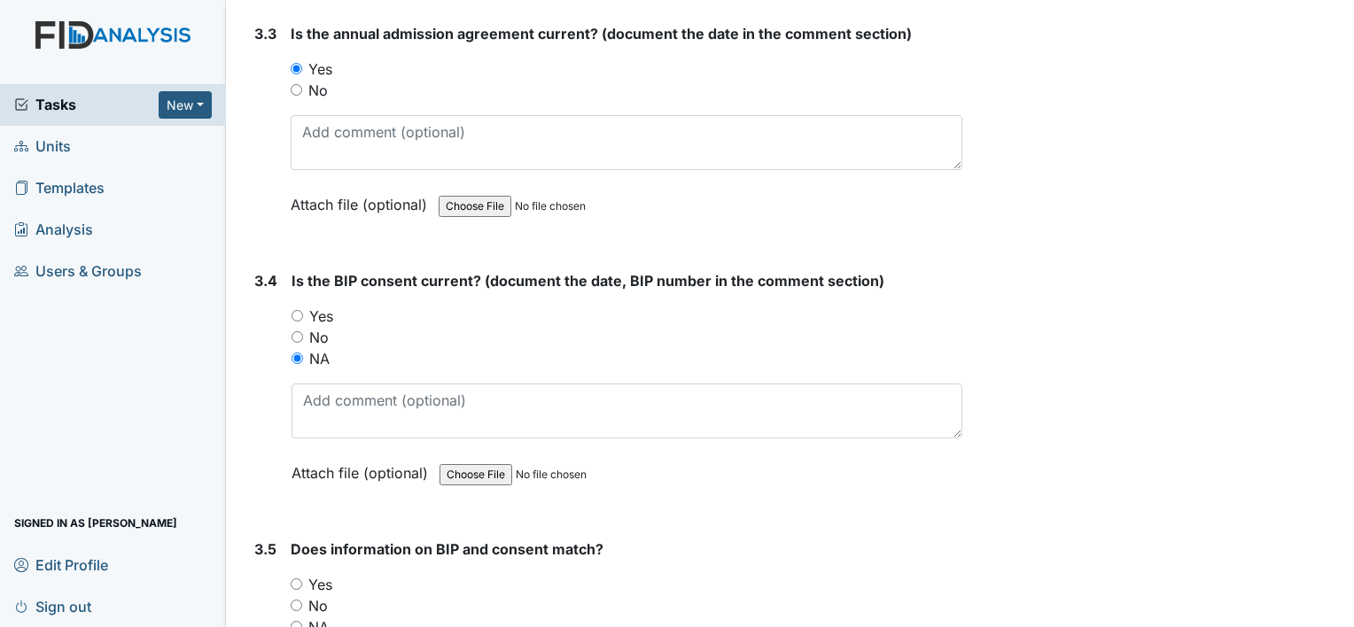
scroll to position [4942, 0]
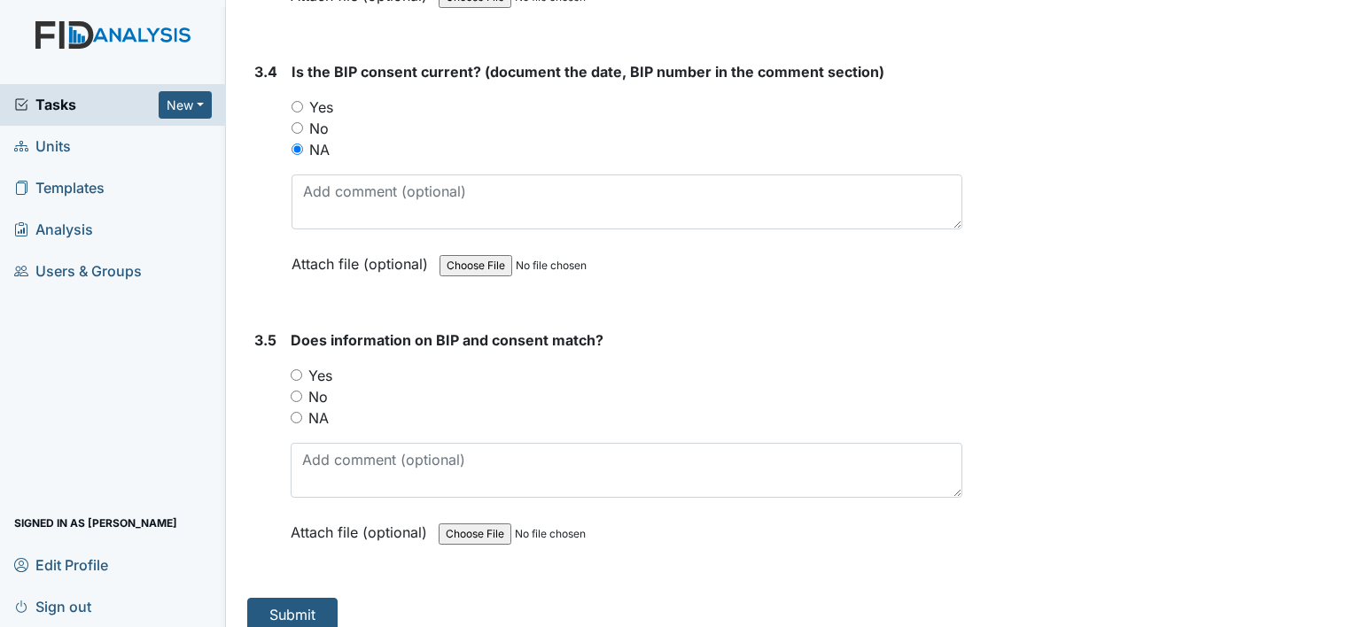
click at [316, 408] on label "NA" at bounding box center [318, 418] width 20 height 21
click at [302, 412] on input "NA" at bounding box center [297, 418] width 12 height 12
radio input "true"
click at [326, 598] on button "Submit" at bounding box center [292, 615] width 90 height 34
